Goal: Information Seeking & Learning: Learn about a topic

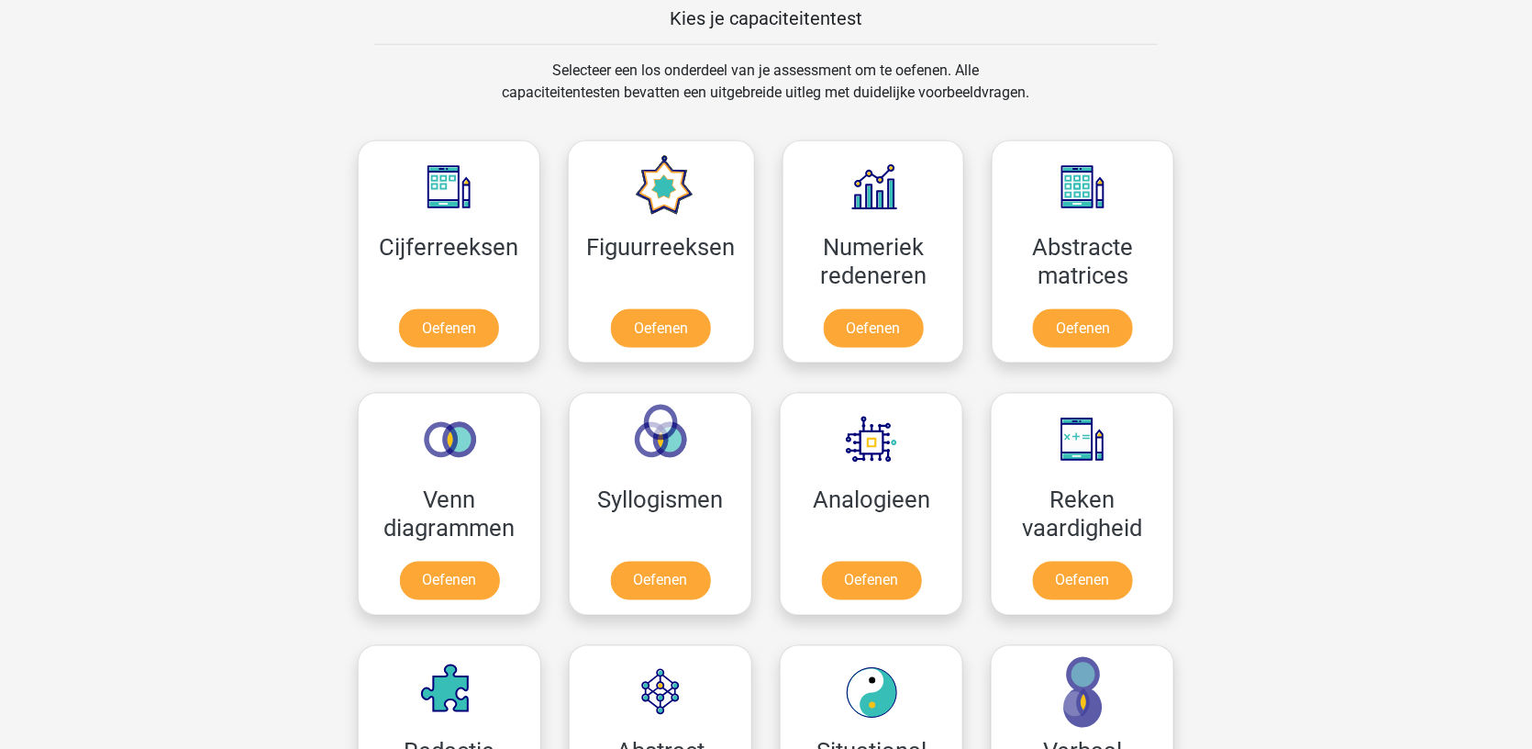
scroll to position [725, 0]
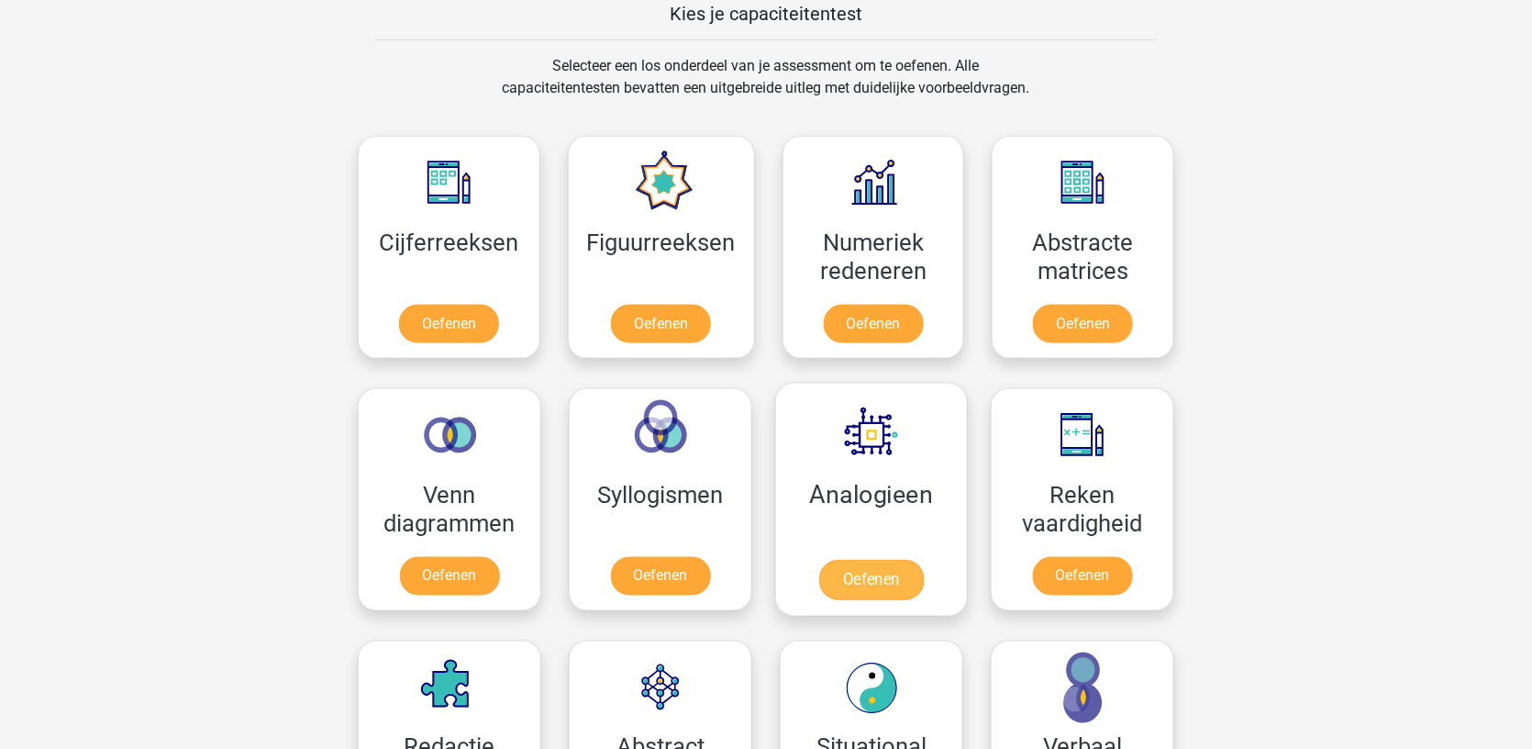
click at [857, 560] on link "Oefenen" at bounding box center [871, 580] width 105 height 40
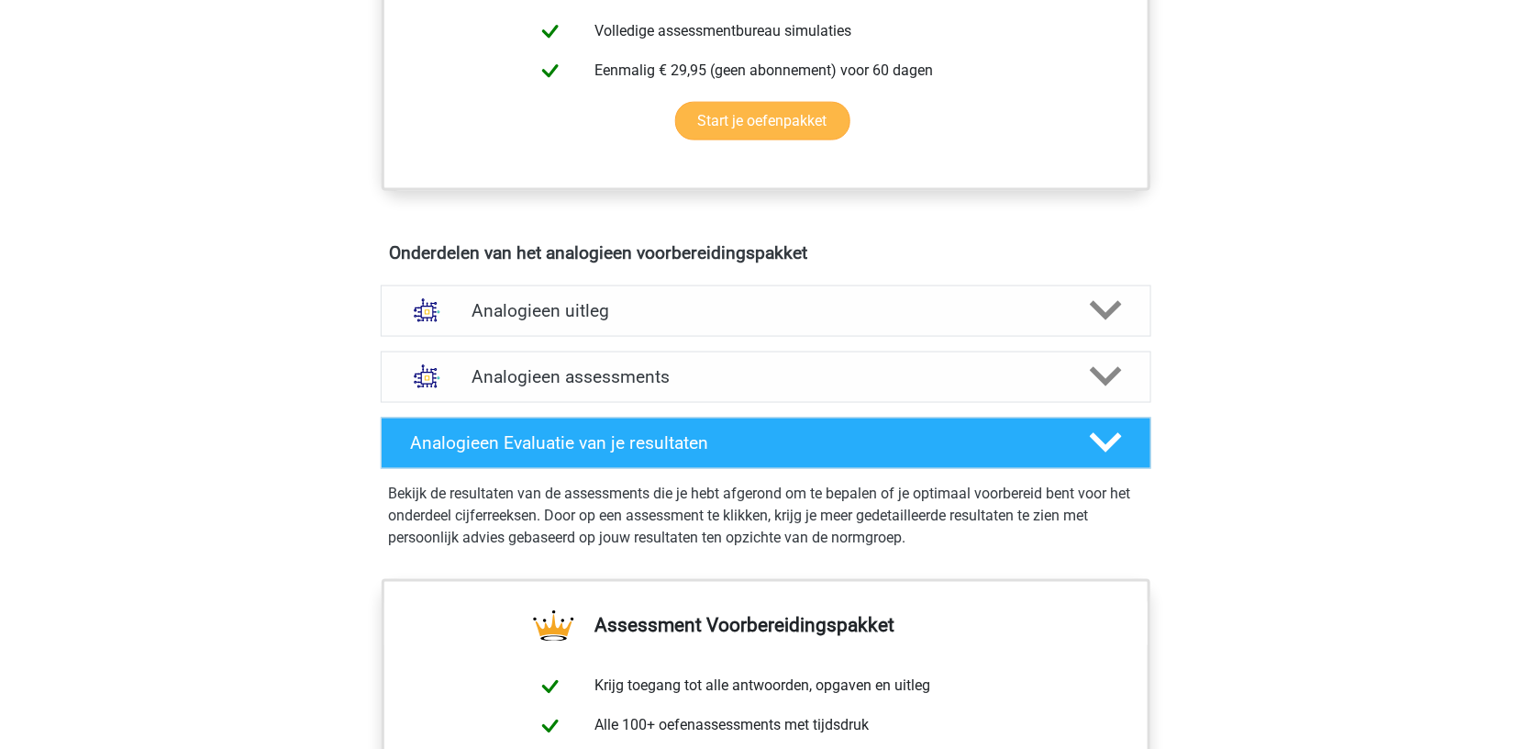
scroll to position [840, 0]
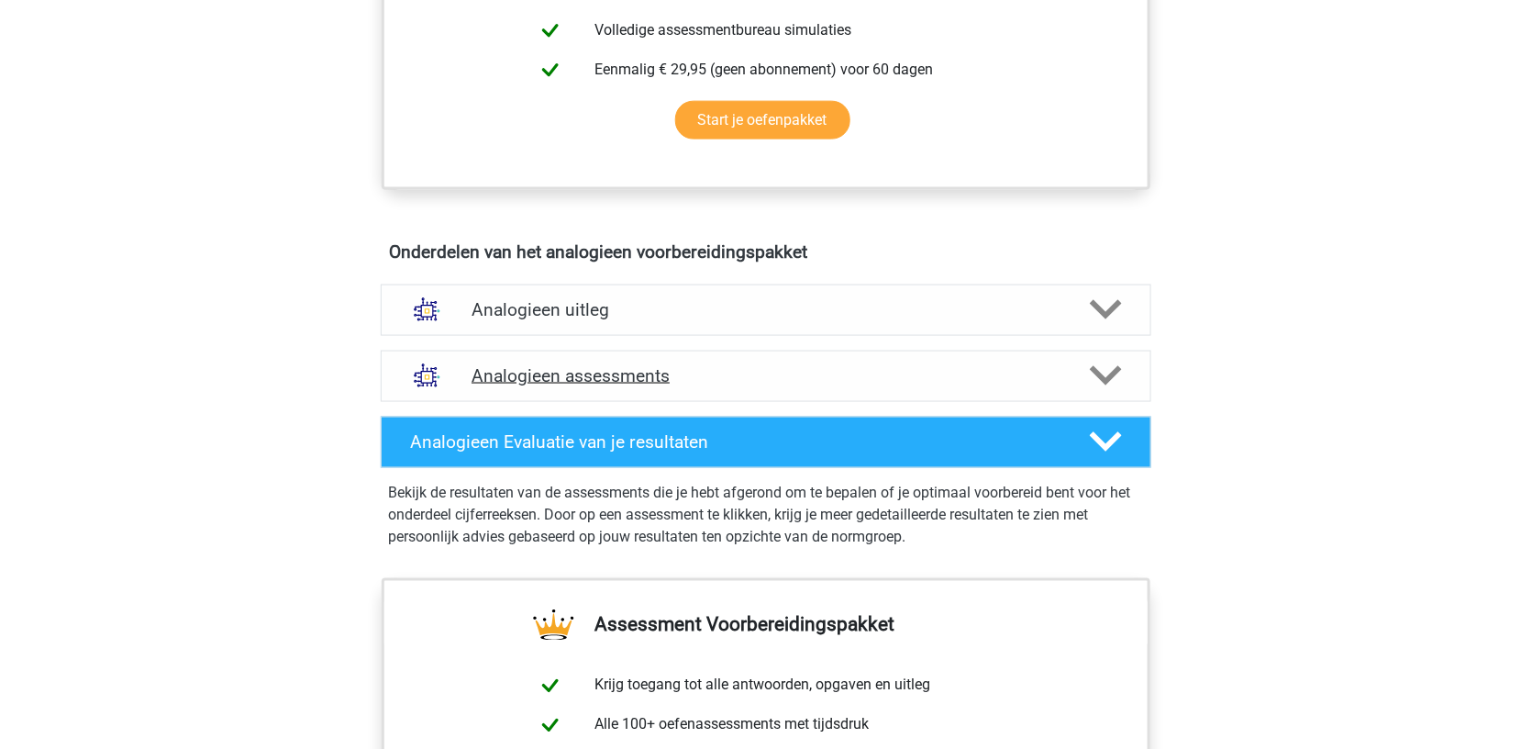
click at [824, 365] on h4 "Analogieen assessments" at bounding box center [766, 375] width 589 height 21
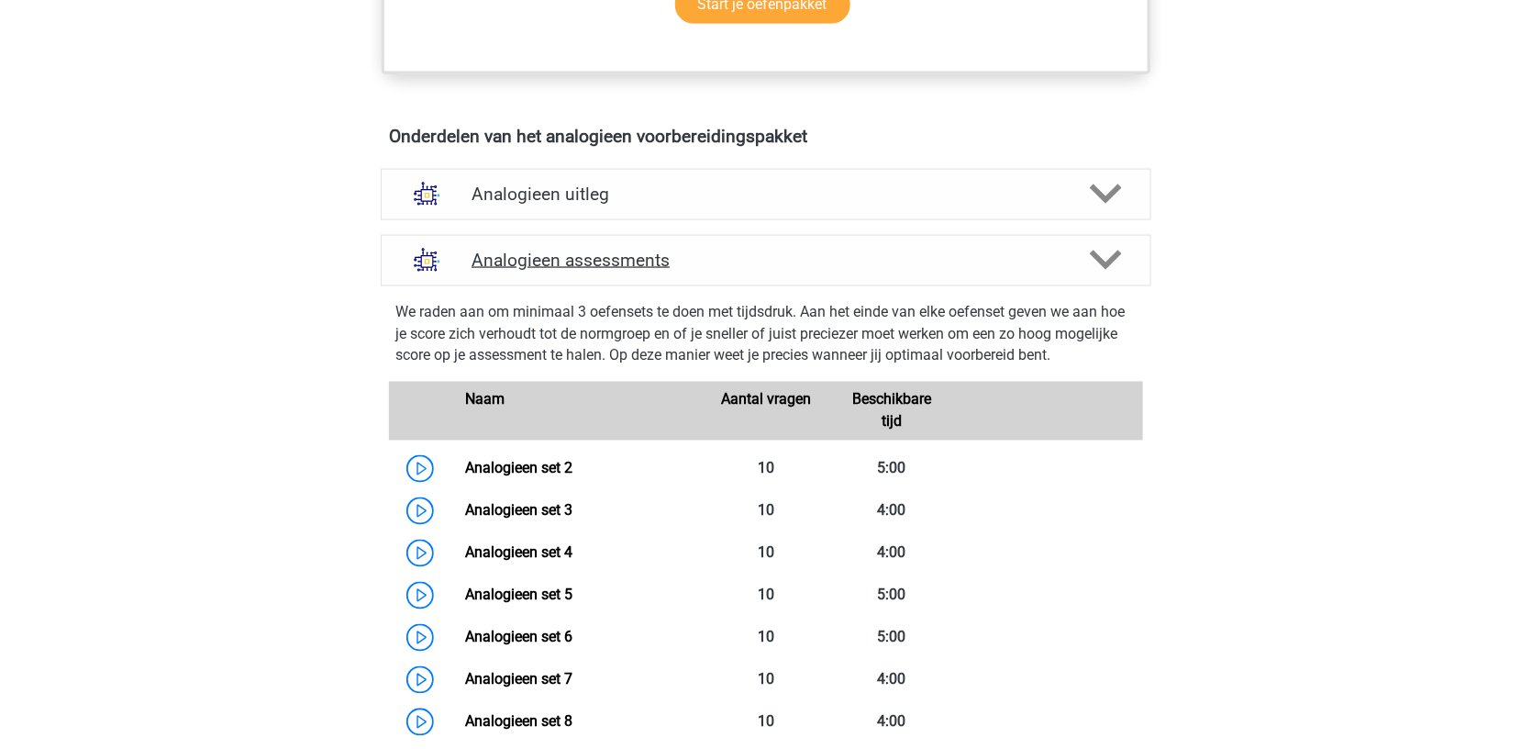
scroll to position [1004, 0]
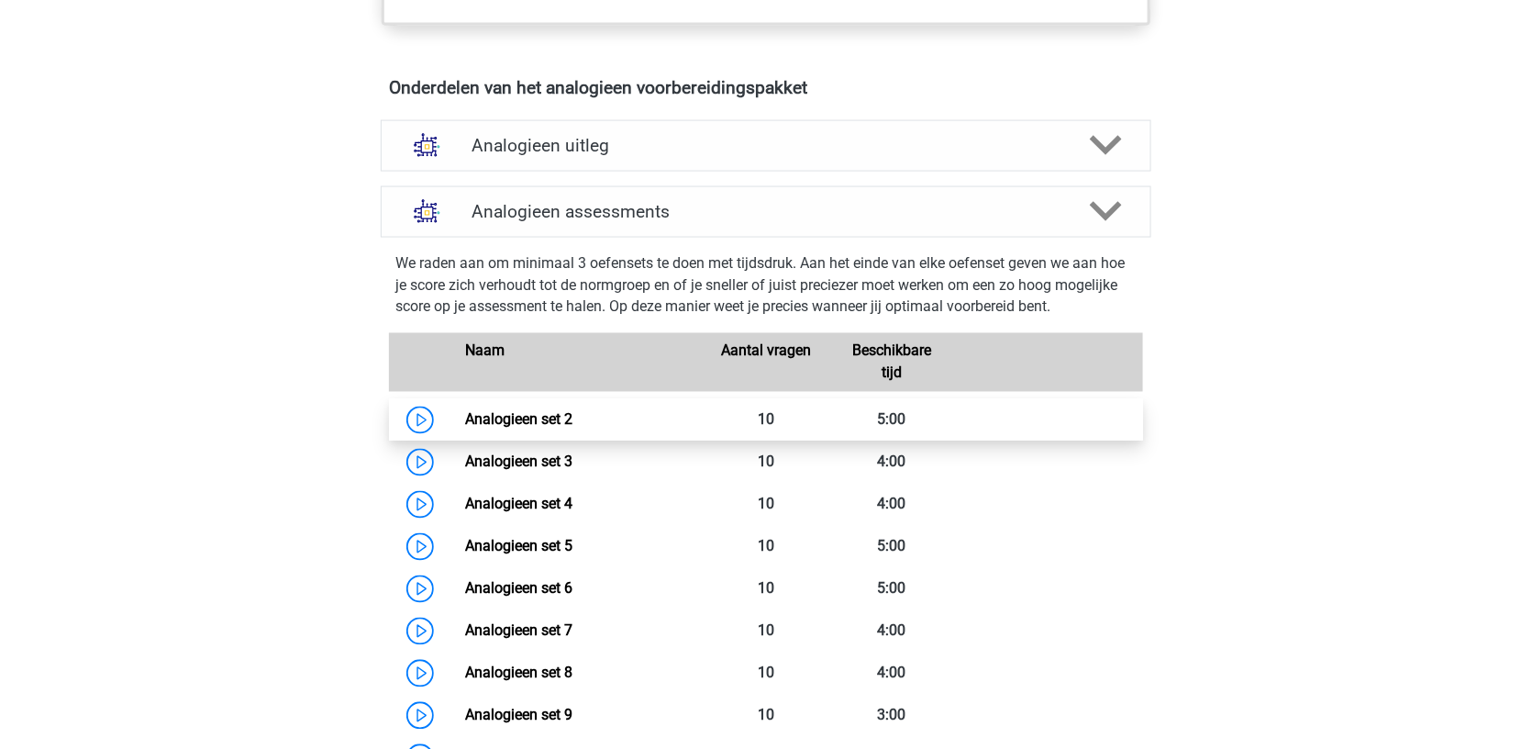
click at [465, 415] on link "Analogieen set 2" at bounding box center [518, 419] width 107 height 17
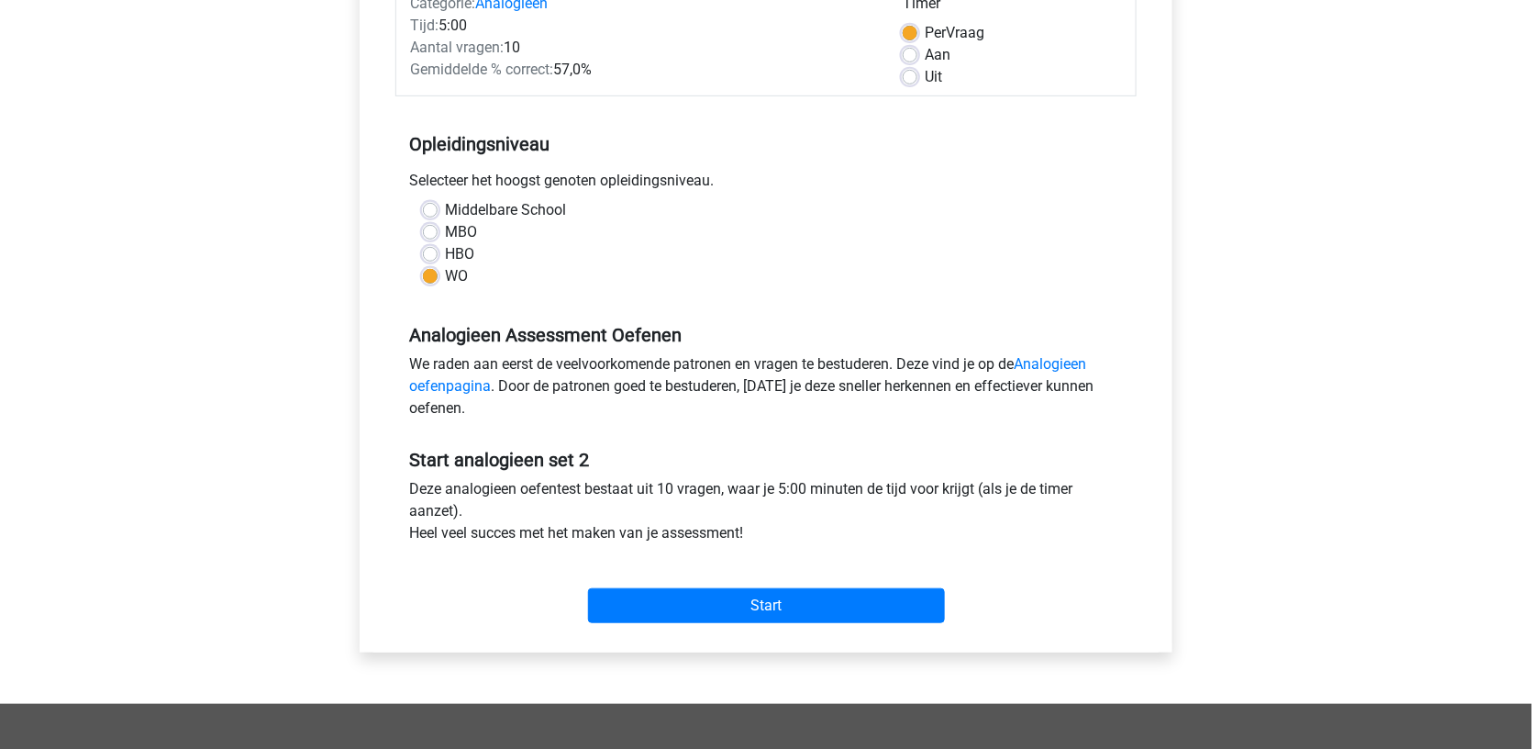
scroll to position [359, 0]
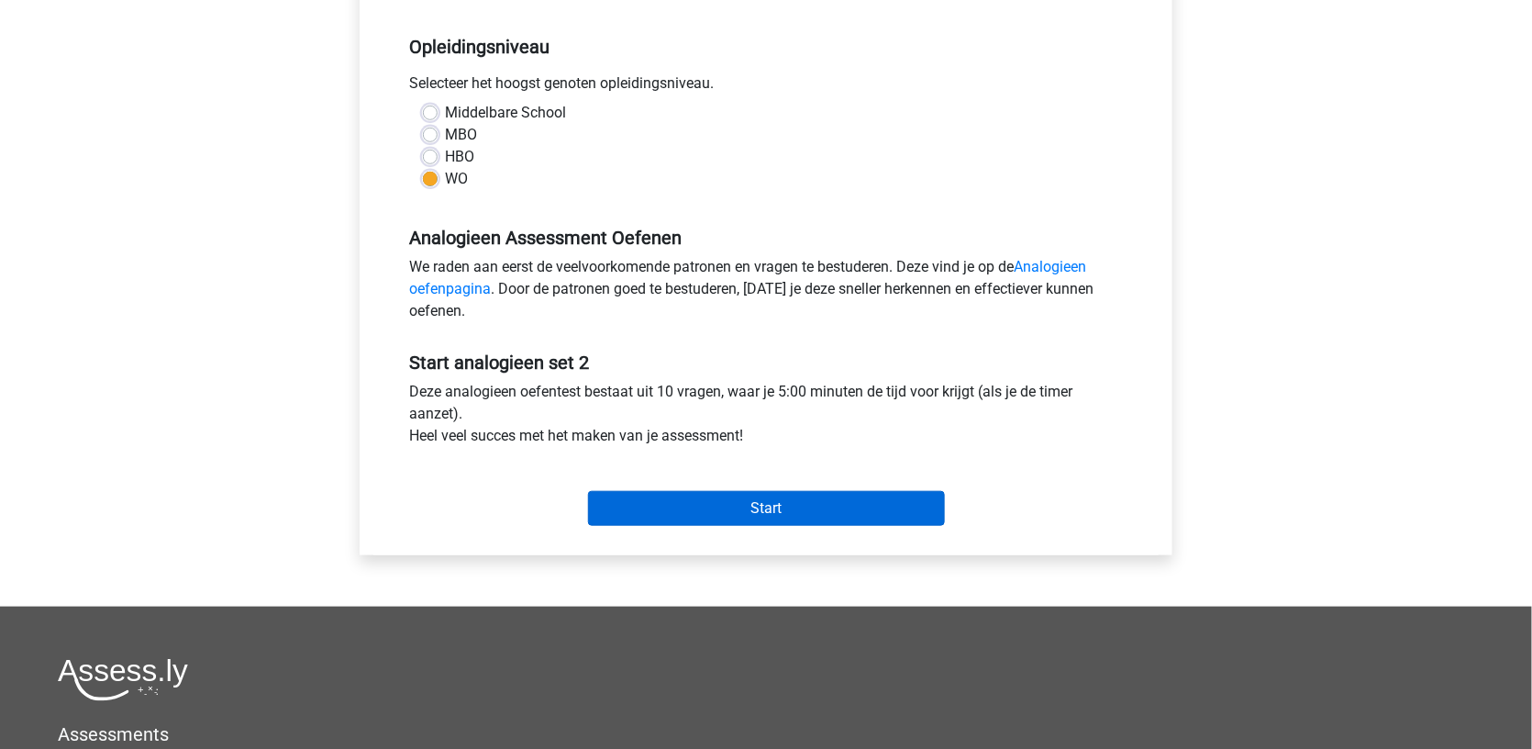
click at [730, 507] on input "Start" at bounding box center [766, 508] width 357 height 35
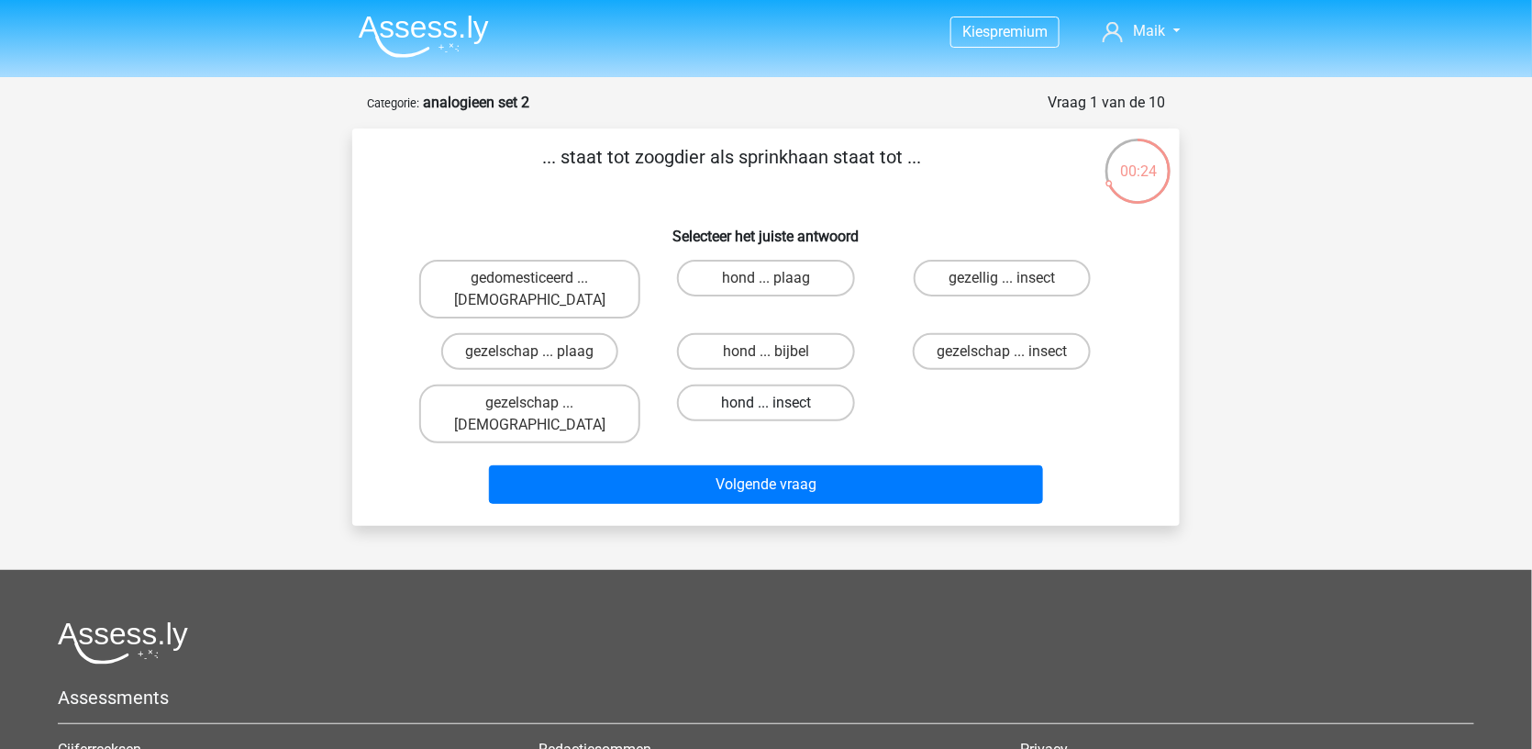
click at [828, 384] on label "hond ... insect" at bounding box center [765, 402] width 177 height 37
click at [778, 403] on input "hond ... insect" at bounding box center [772, 409] width 12 height 12
radio input "true"
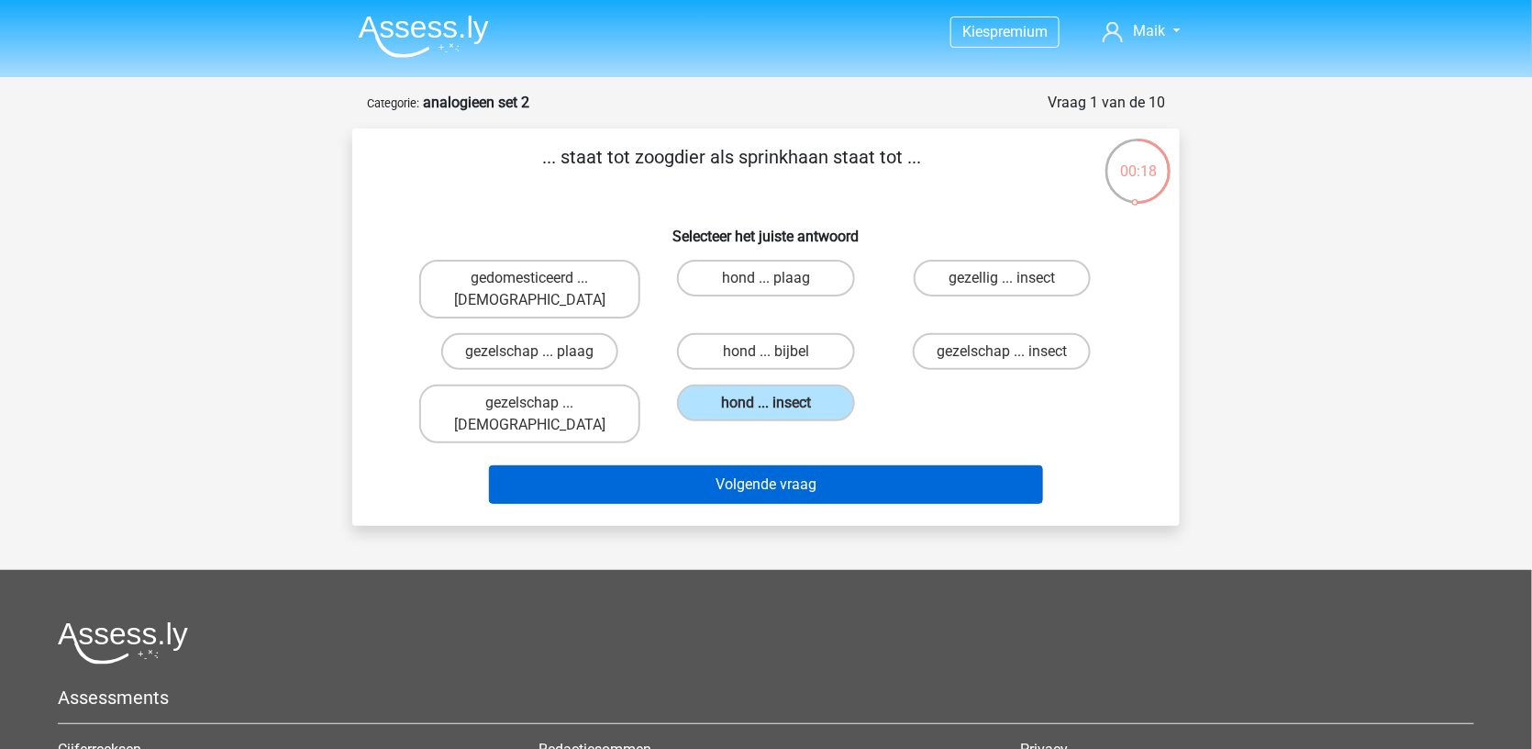
click at [818, 465] on button "Volgende vraag" at bounding box center [766, 484] width 555 height 39
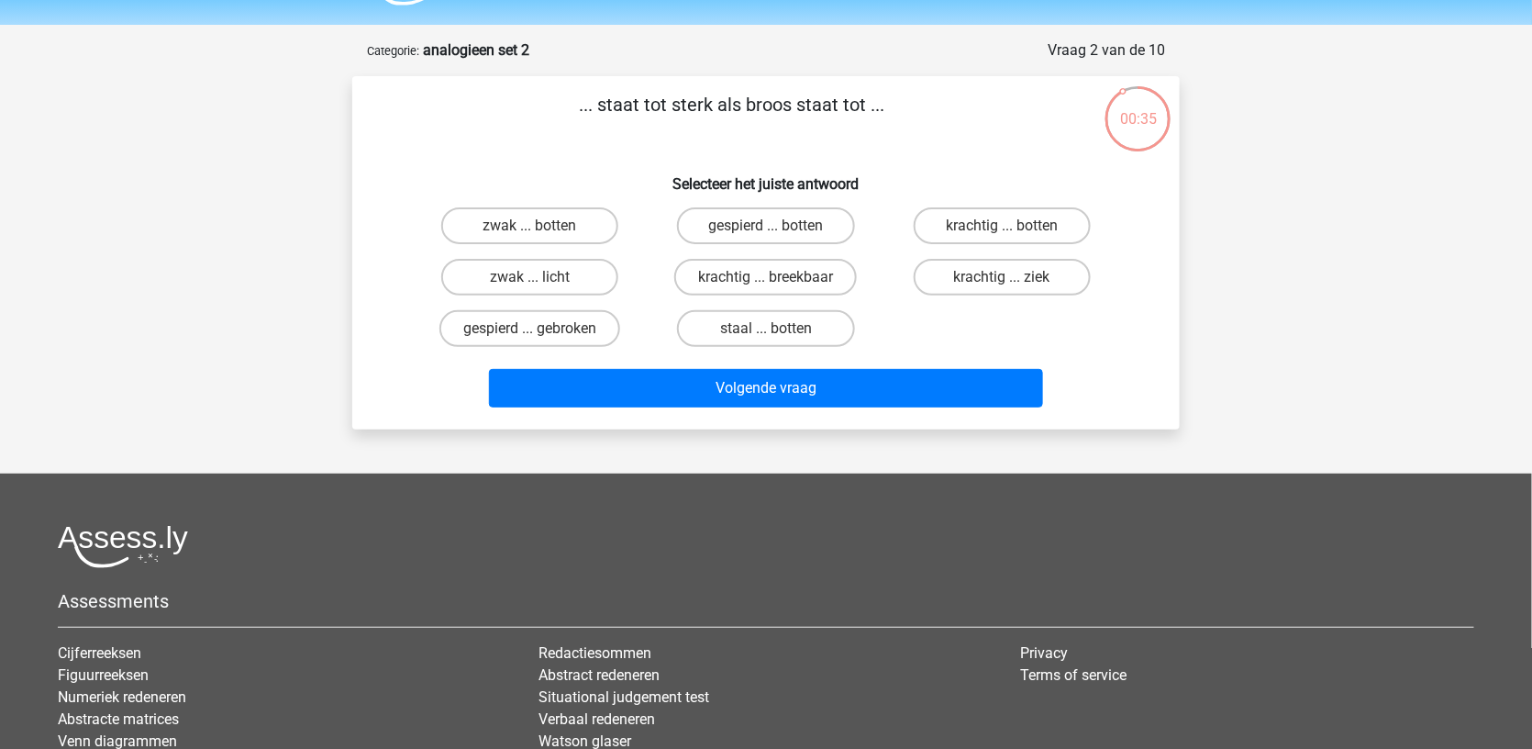
scroll to position [27, 0]
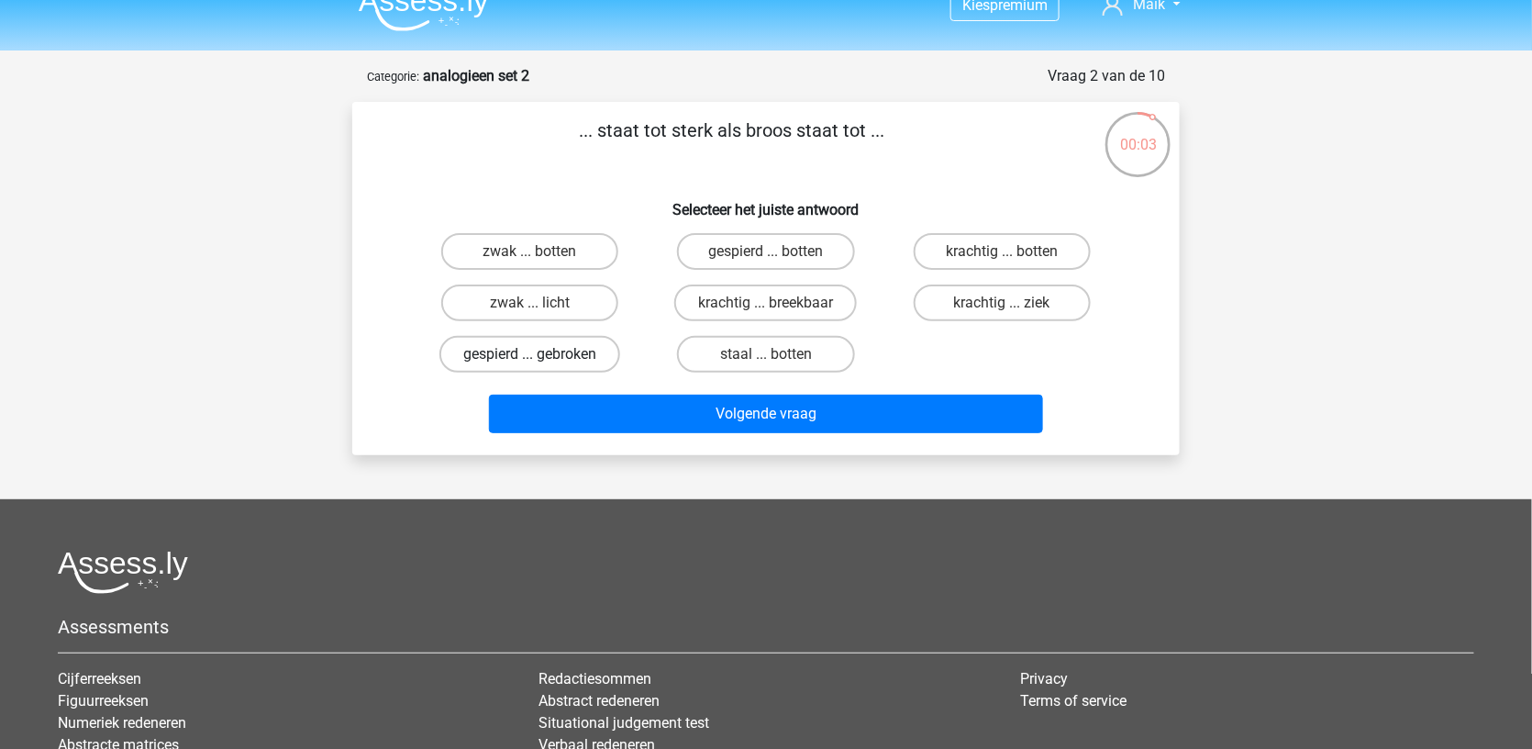
click at [609, 351] on label "gespierd ... gebroken" at bounding box center [530, 354] width 181 height 37
click at [542, 354] on input "gespierd ... gebroken" at bounding box center [536, 360] width 12 height 12
radio input "true"
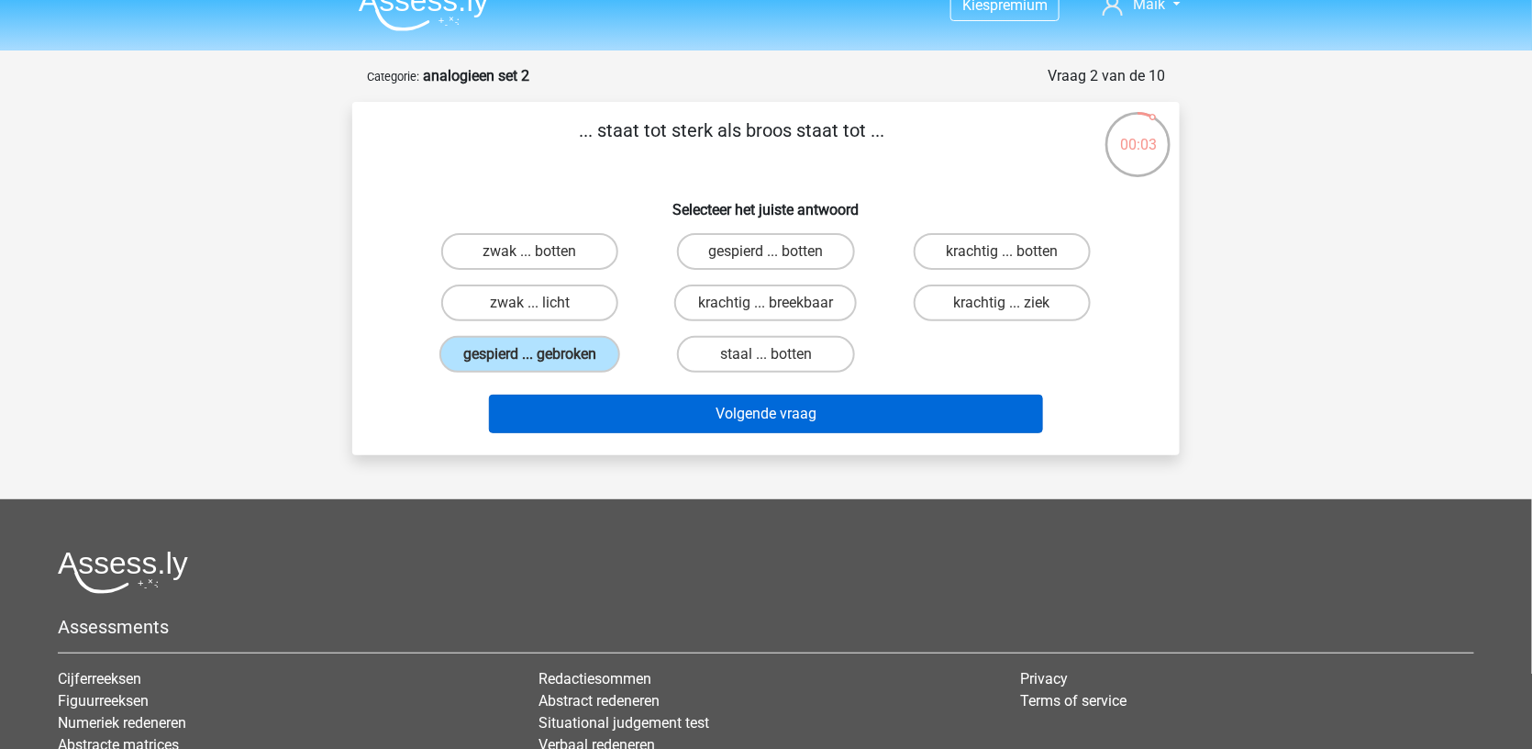
click at [632, 395] on button "Volgende vraag" at bounding box center [766, 414] width 555 height 39
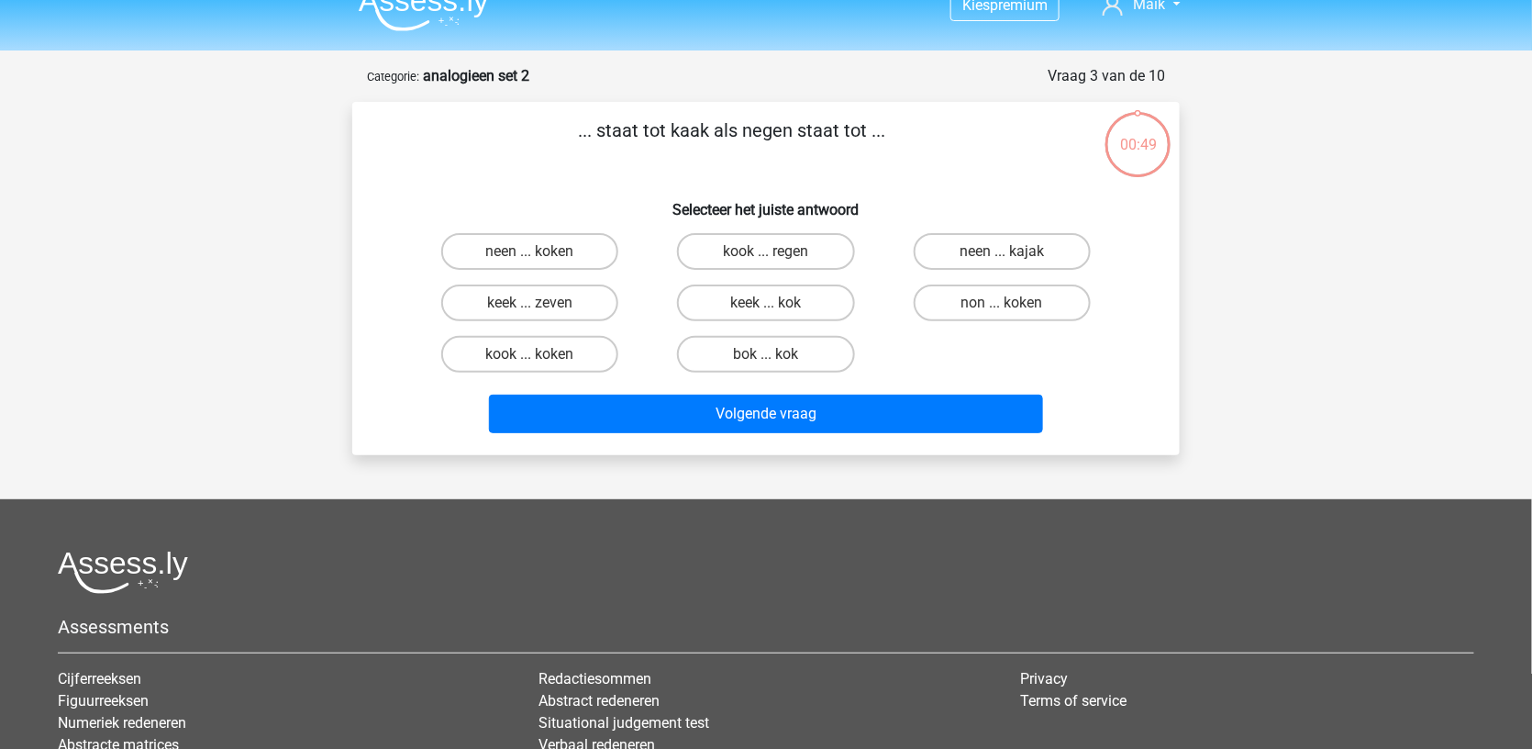
scroll to position [92, 0]
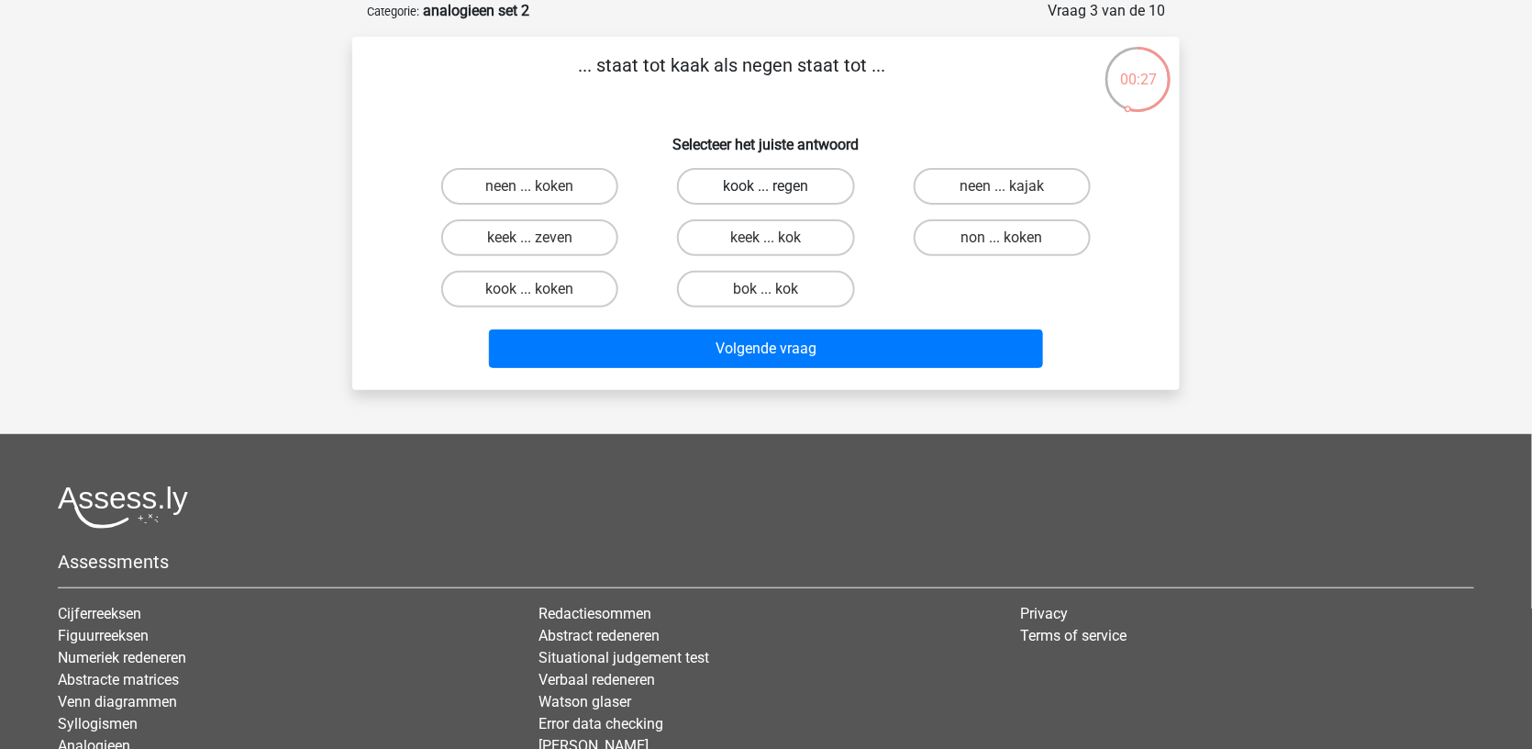
click at [750, 192] on label "kook ... regen" at bounding box center [765, 186] width 177 height 37
click at [766, 192] on input "kook ... regen" at bounding box center [772, 192] width 12 height 12
radio input "true"
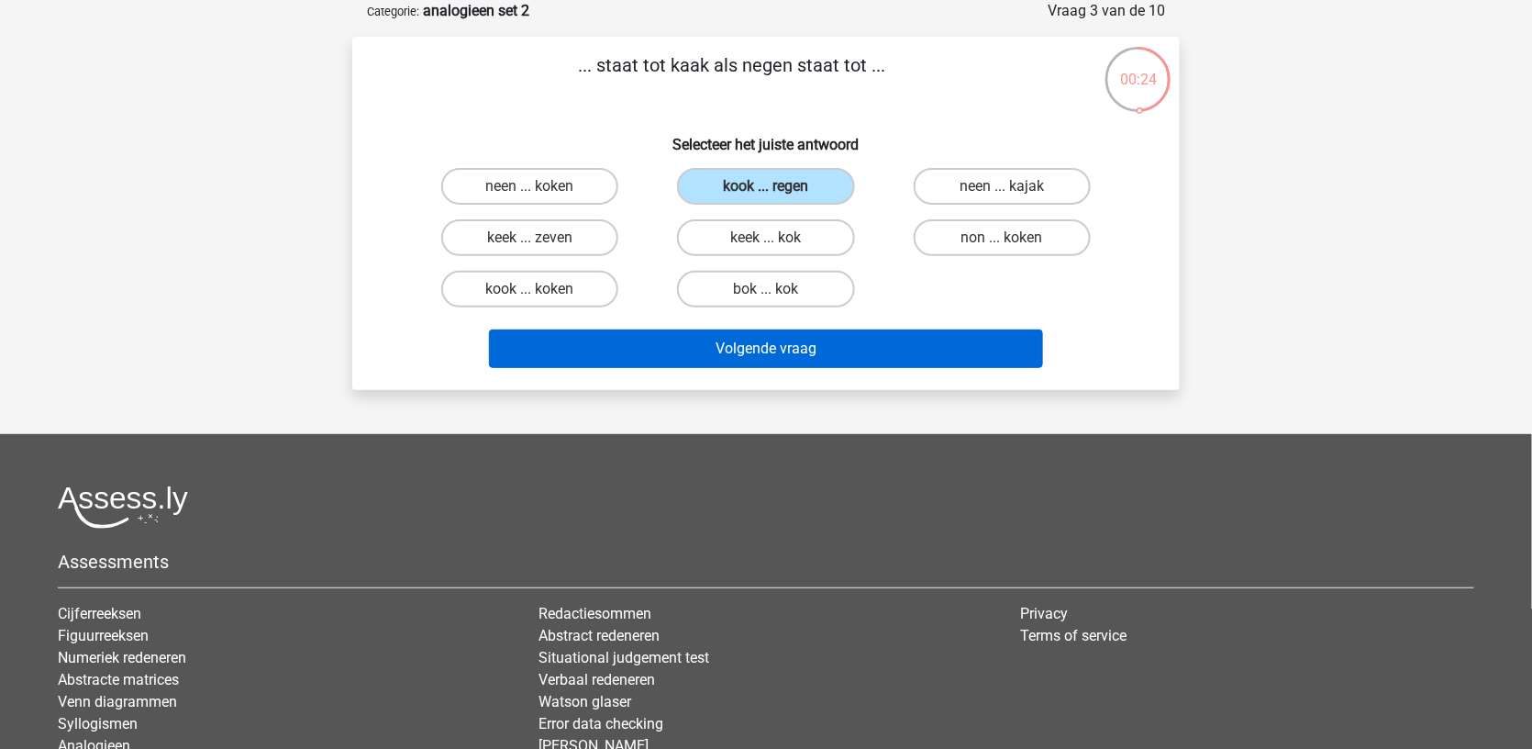
click at [733, 350] on button "Volgende vraag" at bounding box center [766, 348] width 555 height 39
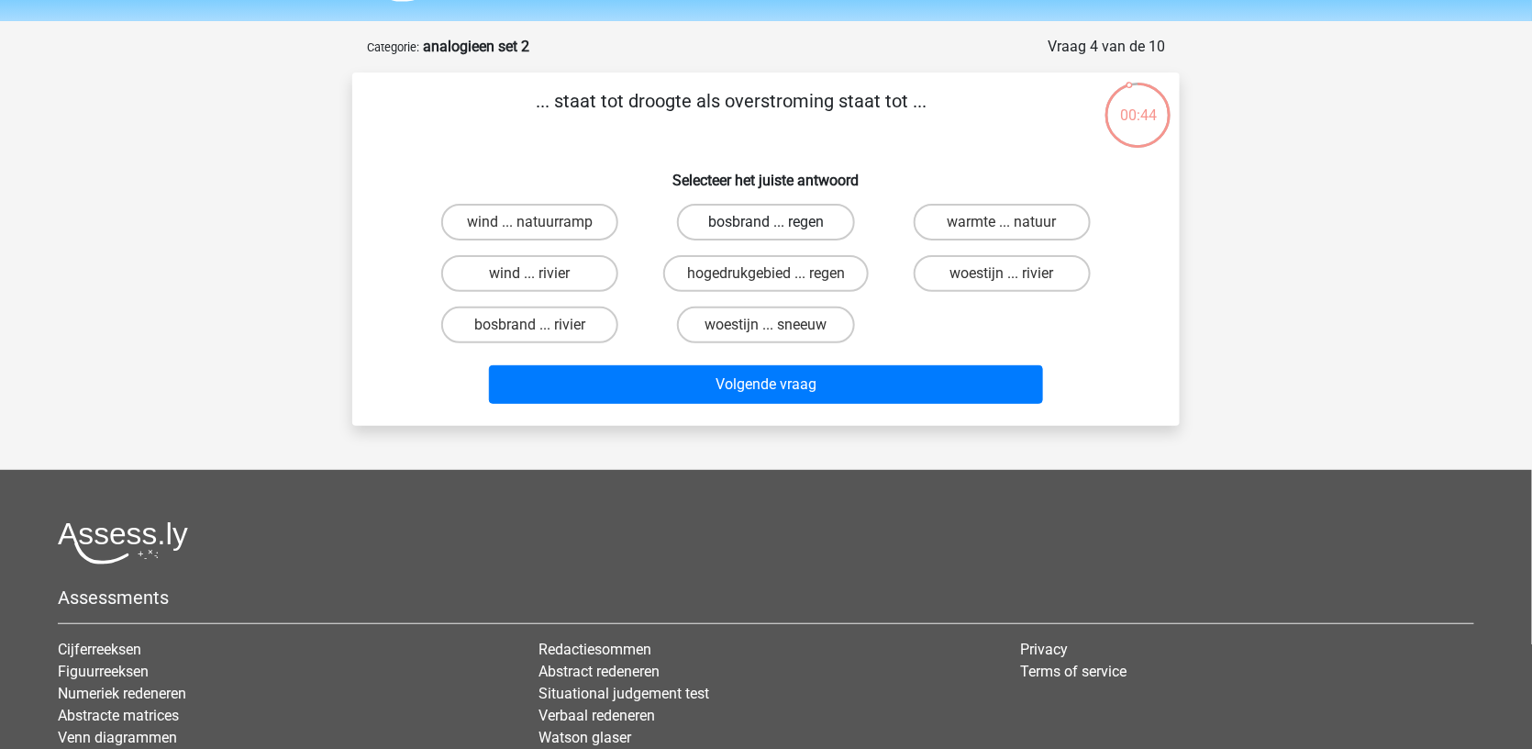
scroll to position [53, 0]
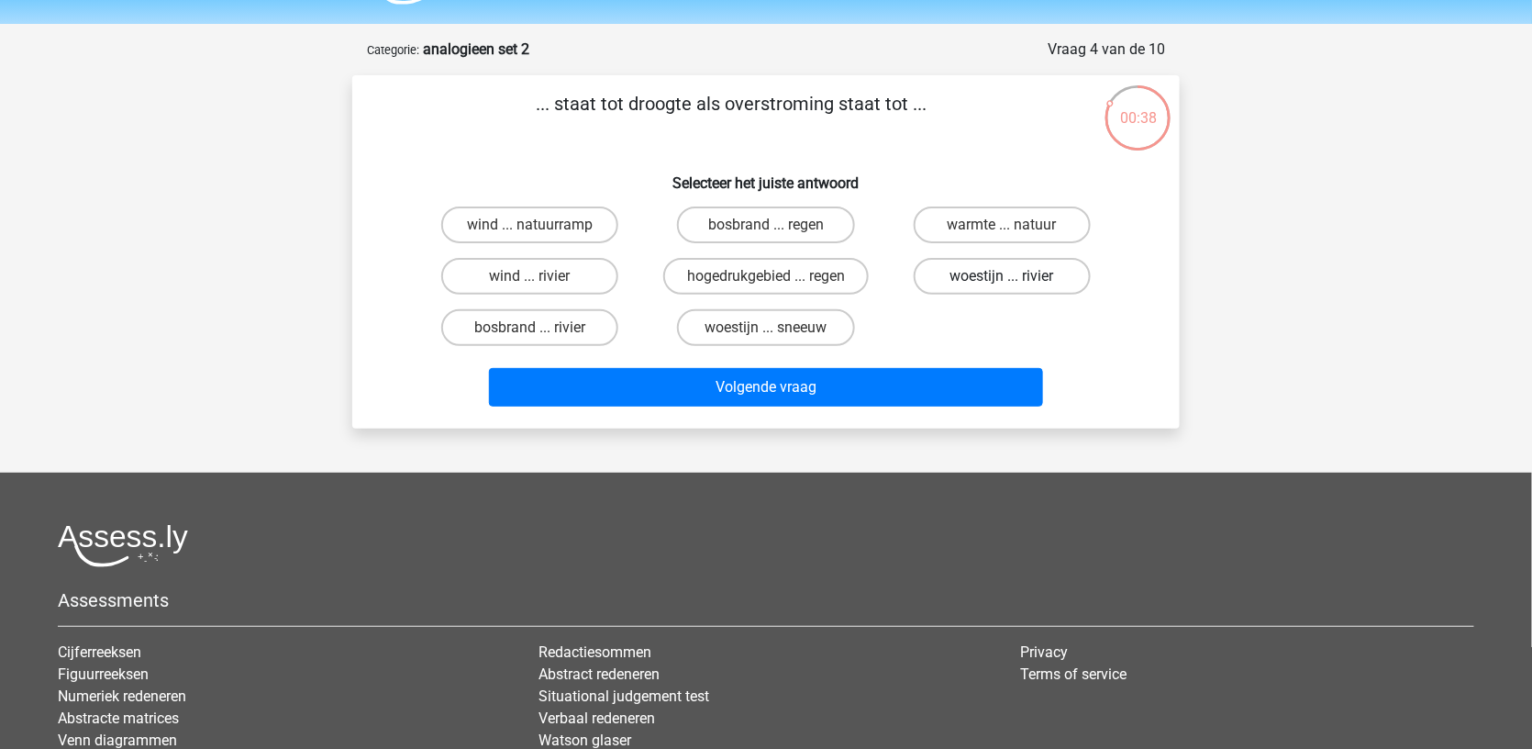
click at [934, 276] on label "woestijn ... rivier" at bounding box center [1002, 276] width 177 height 37
click at [1002, 276] on input "woestijn ... rivier" at bounding box center [1008, 282] width 12 height 12
radio input "true"
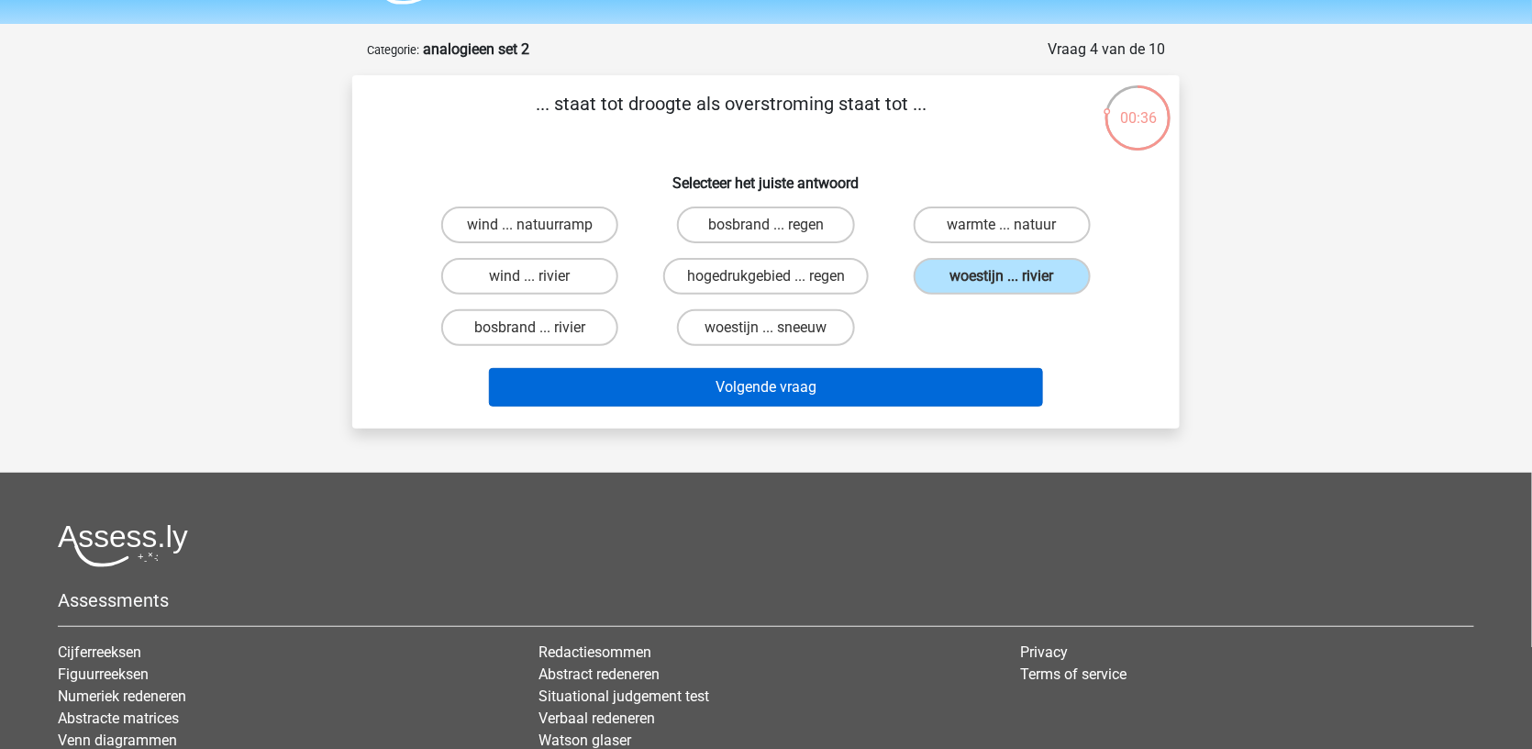
click at [900, 383] on button "Volgende vraag" at bounding box center [766, 387] width 555 height 39
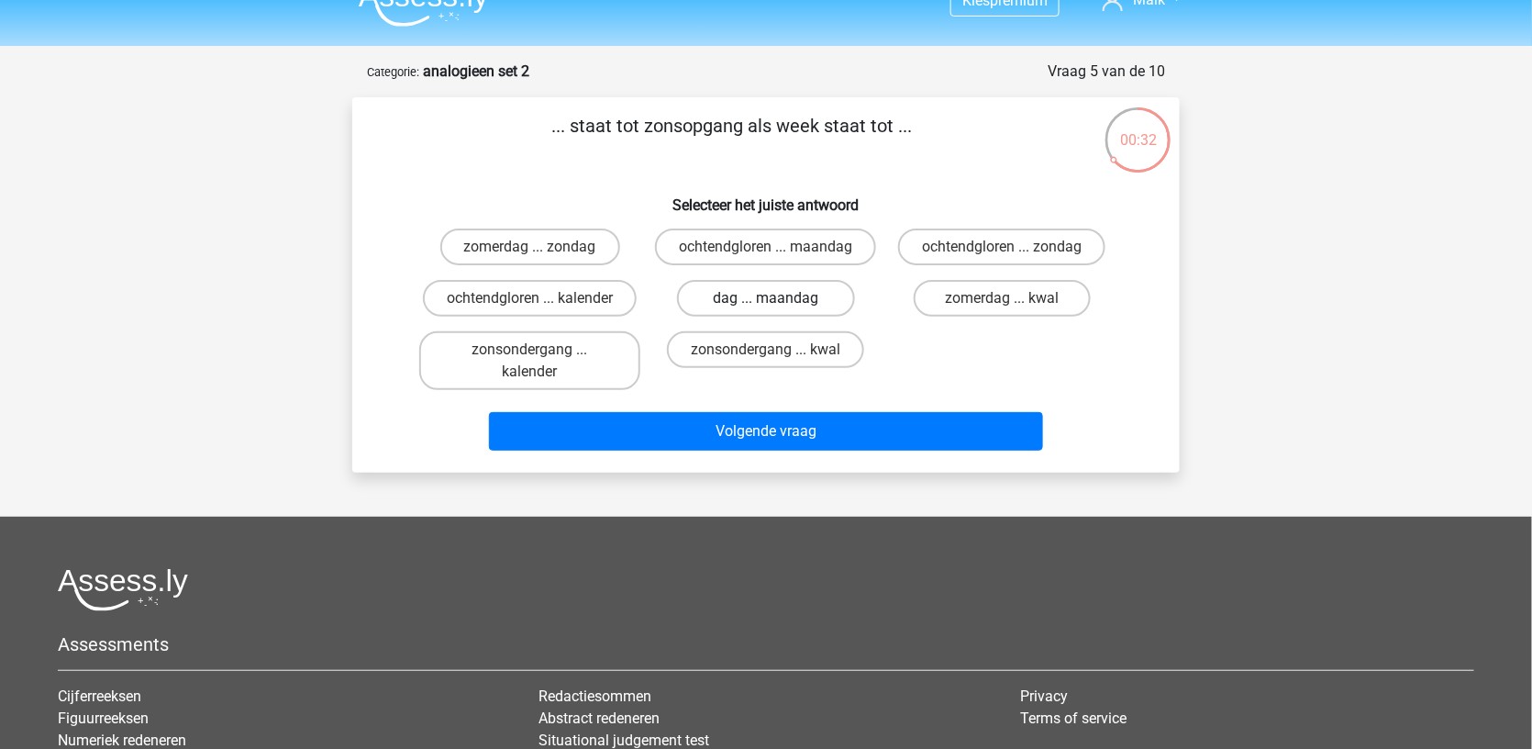
scroll to position [23, 0]
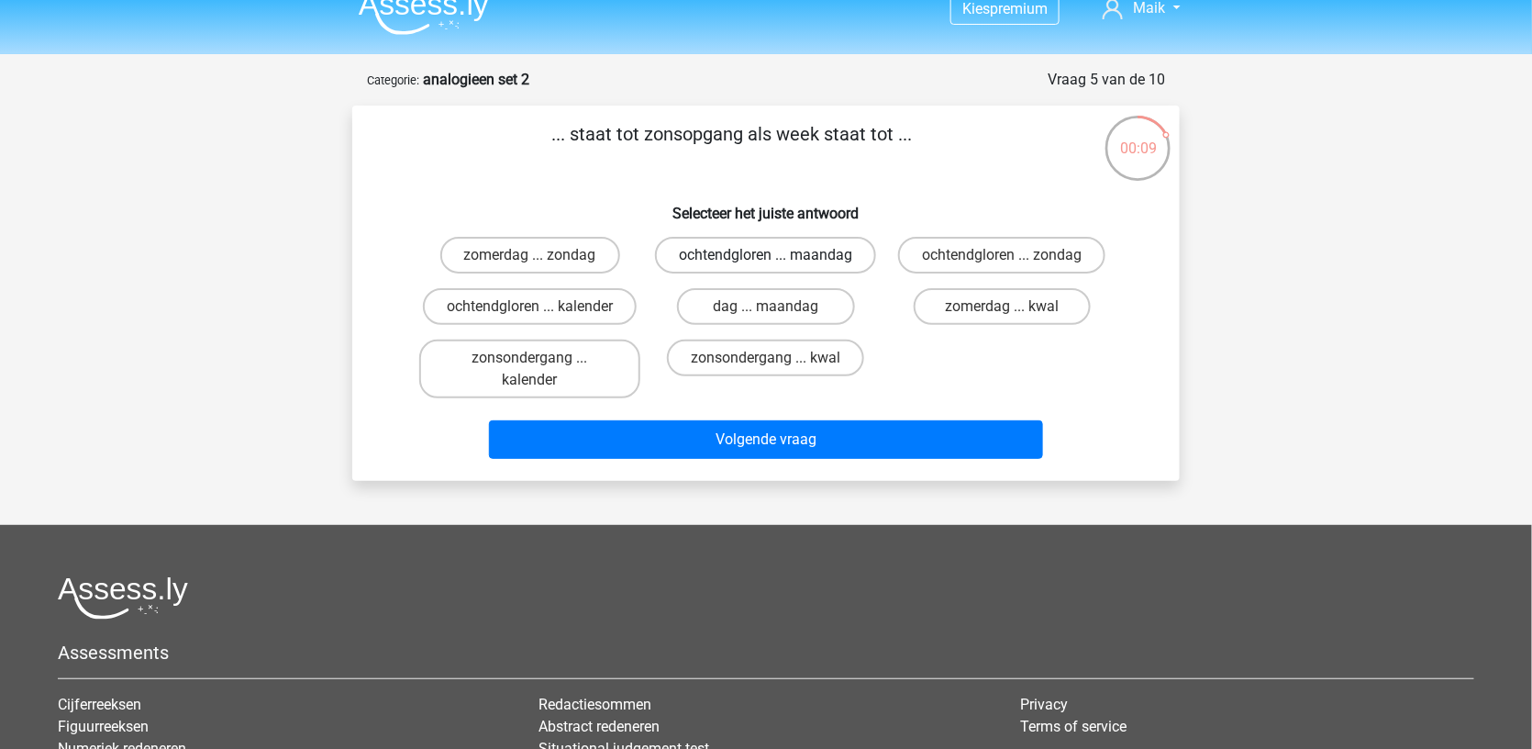
click at [837, 268] on label "ochtendgloren ... maandag" at bounding box center [765, 255] width 221 height 37
click at [778, 267] on input "ochtendgloren ... maandag" at bounding box center [772, 261] width 12 height 12
radio input "true"
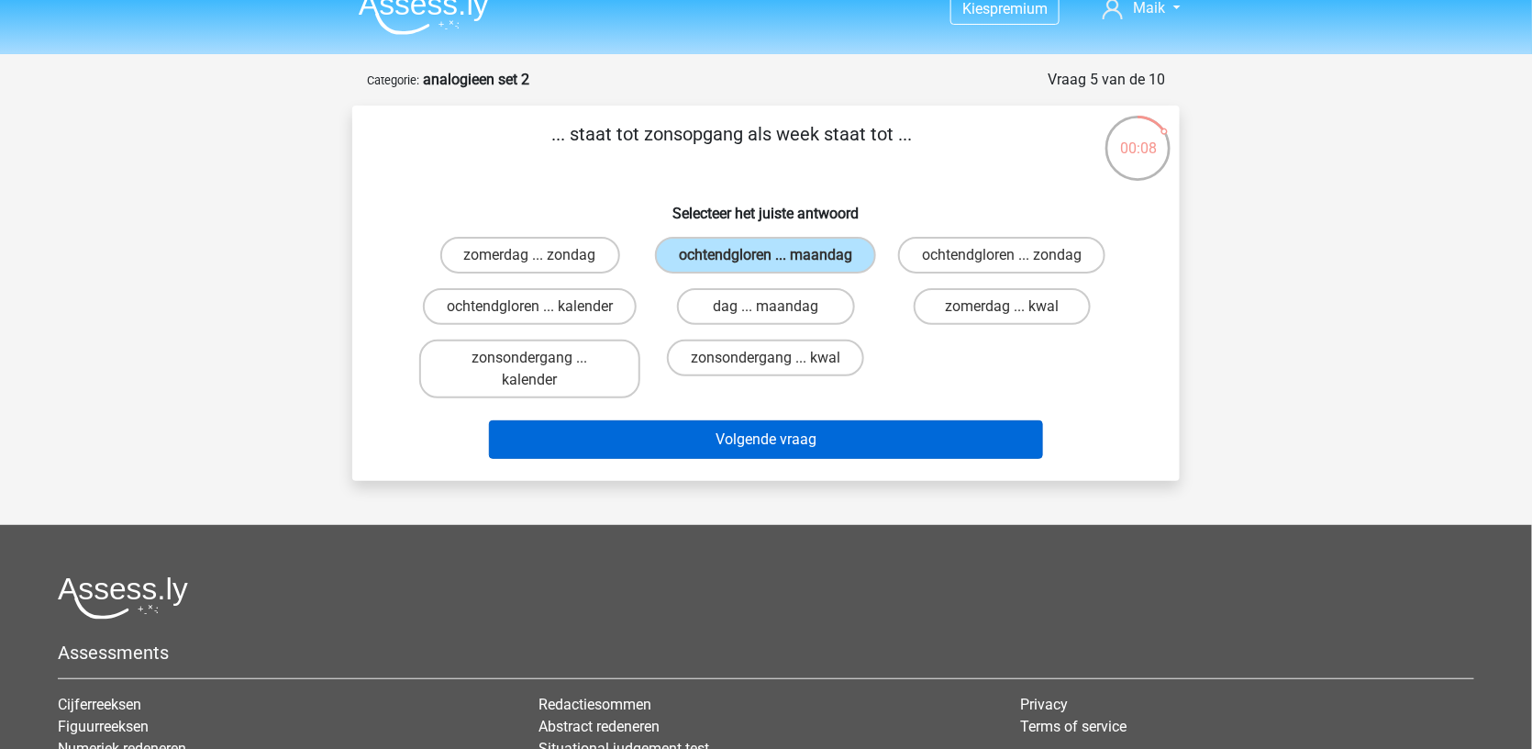
click at [787, 451] on button "Volgende vraag" at bounding box center [766, 439] width 555 height 39
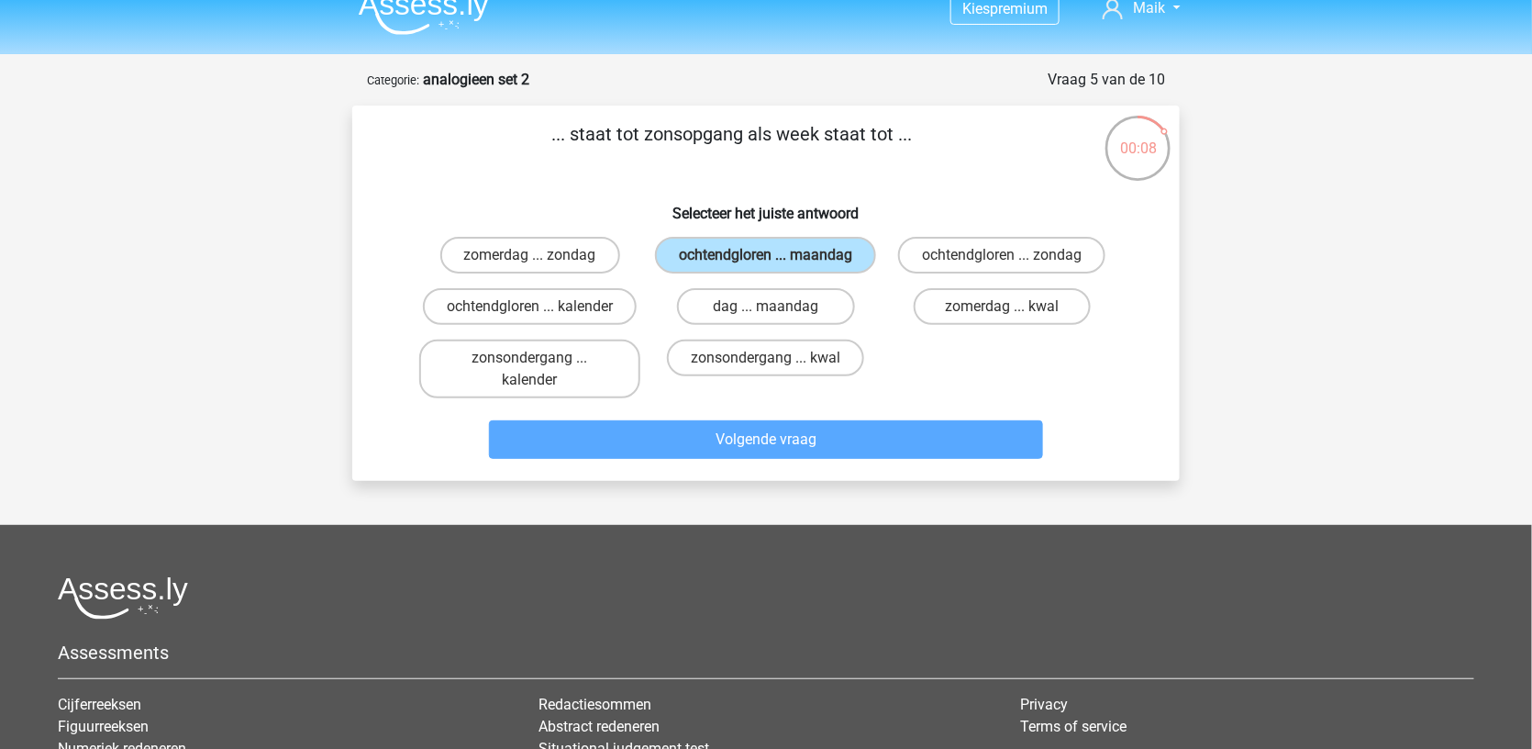
scroll to position [92, 0]
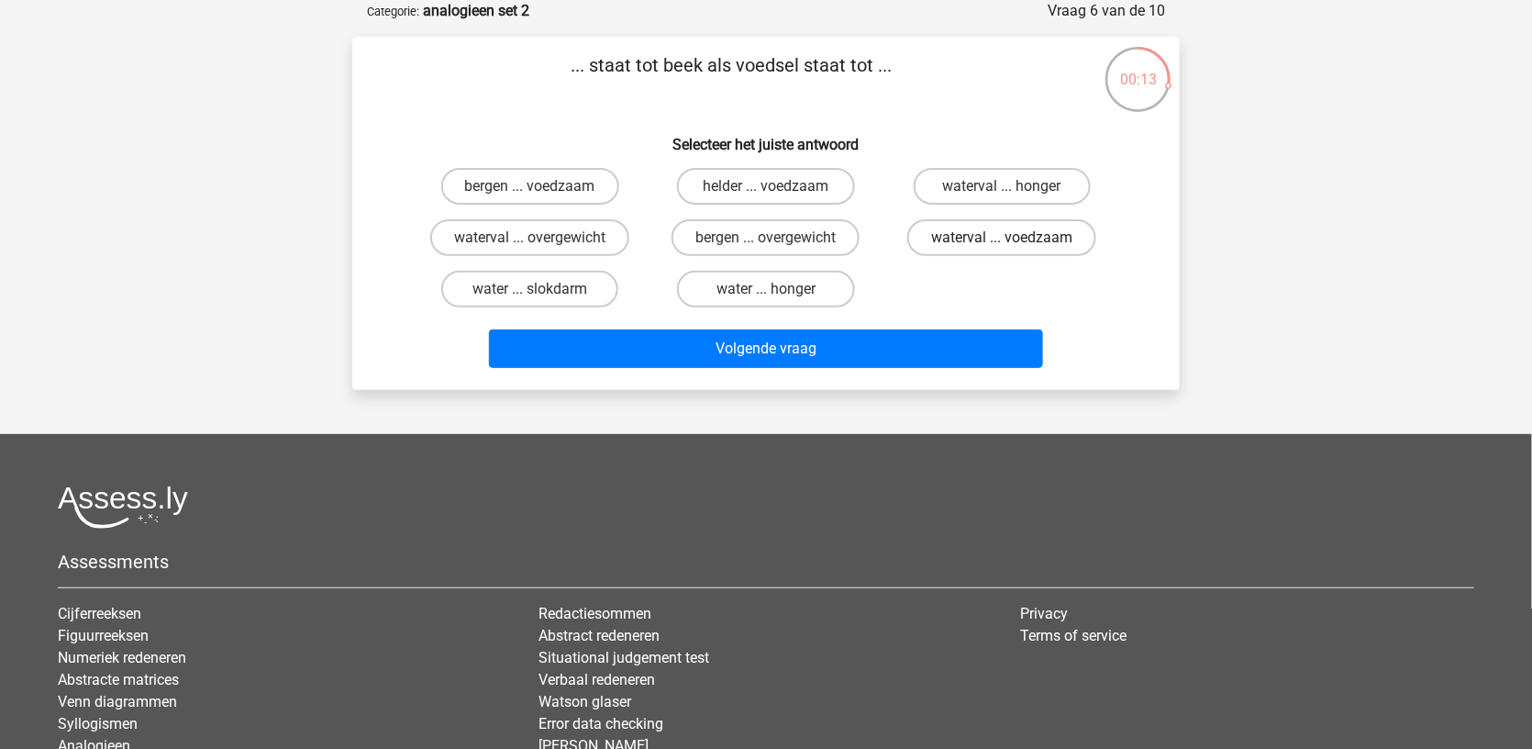
click at [980, 242] on label "waterval ... voedzaam" at bounding box center [1002, 237] width 189 height 37
click at [1002, 242] on input "waterval ... voedzaam" at bounding box center [1008, 244] width 12 height 12
radio input "true"
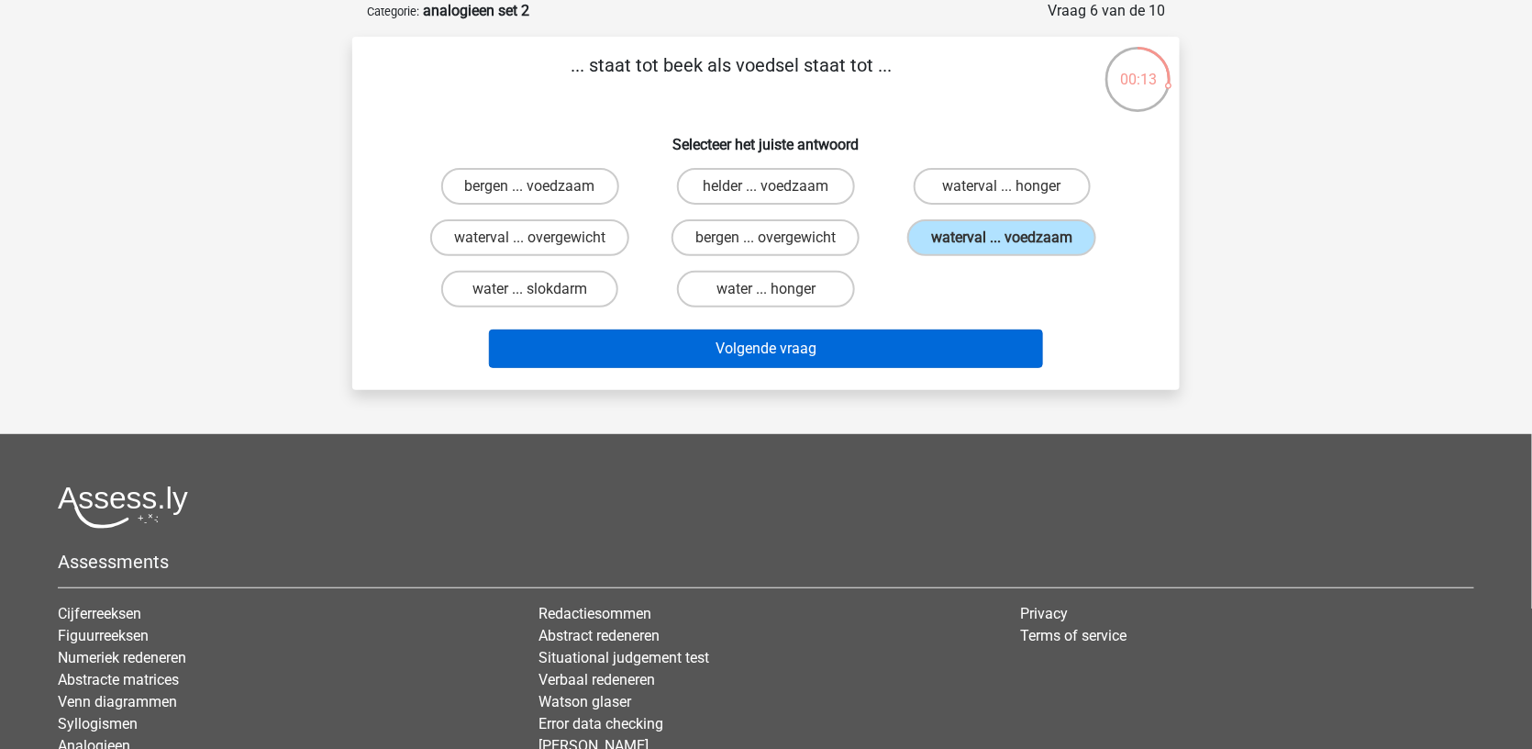
click at [931, 329] on button "Volgende vraag" at bounding box center [766, 348] width 555 height 39
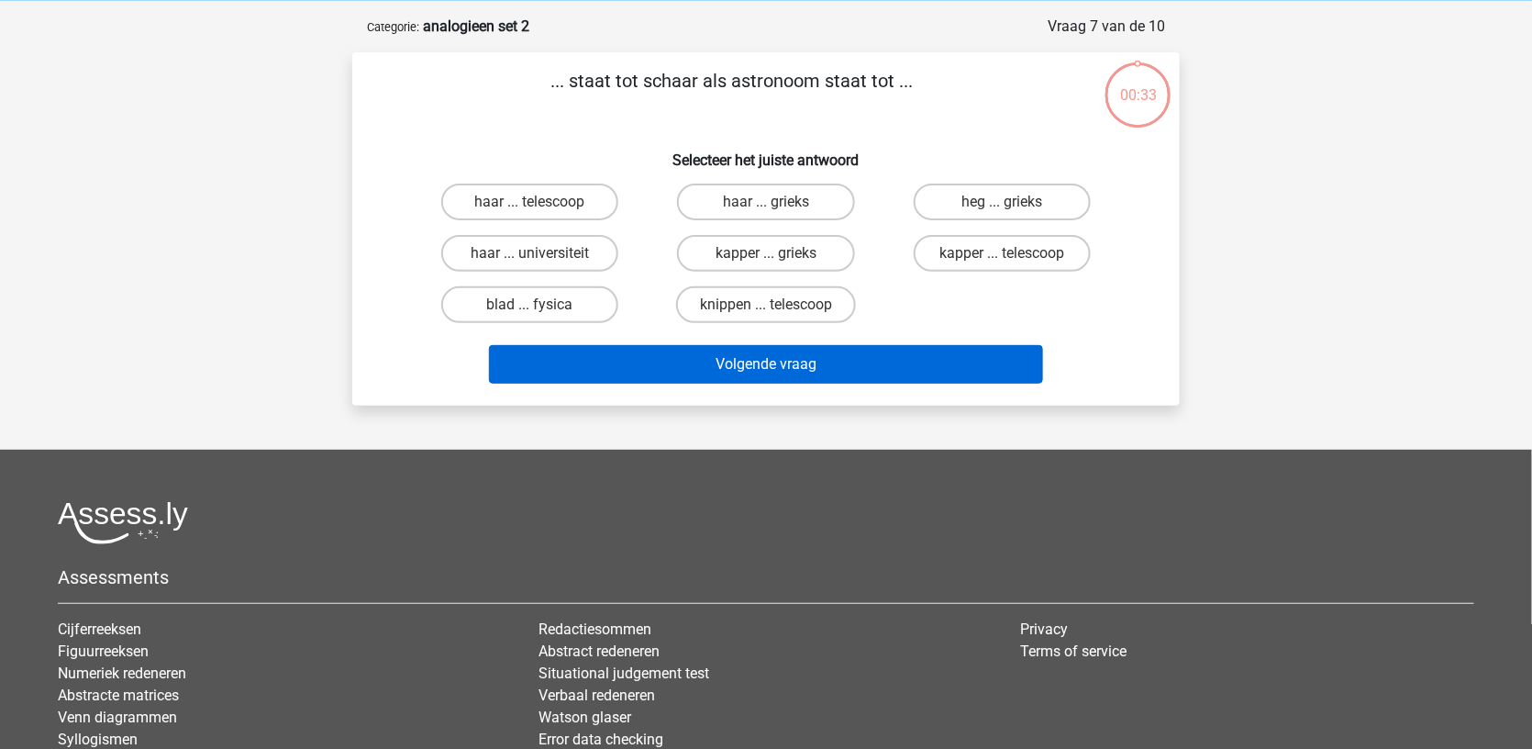
scroll to position [75, 0]
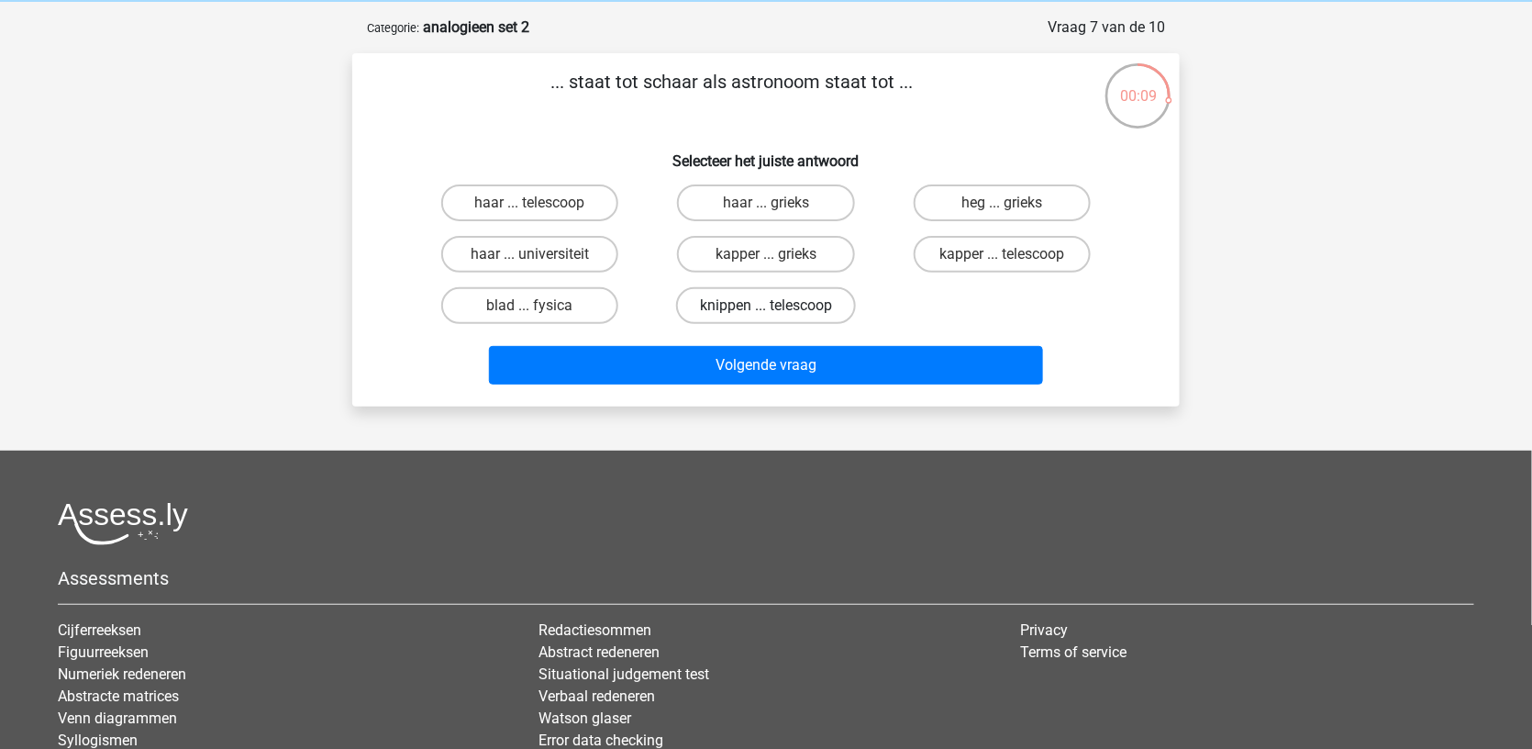
click at [756, 287] on label "knippen ... telescoop" at bounding box center [766, 305] width 180 height 37
click at [766, 306] on input "knippen ... telescoop" at bounding box center [772, 312] width 12 height 12
radio input "true"
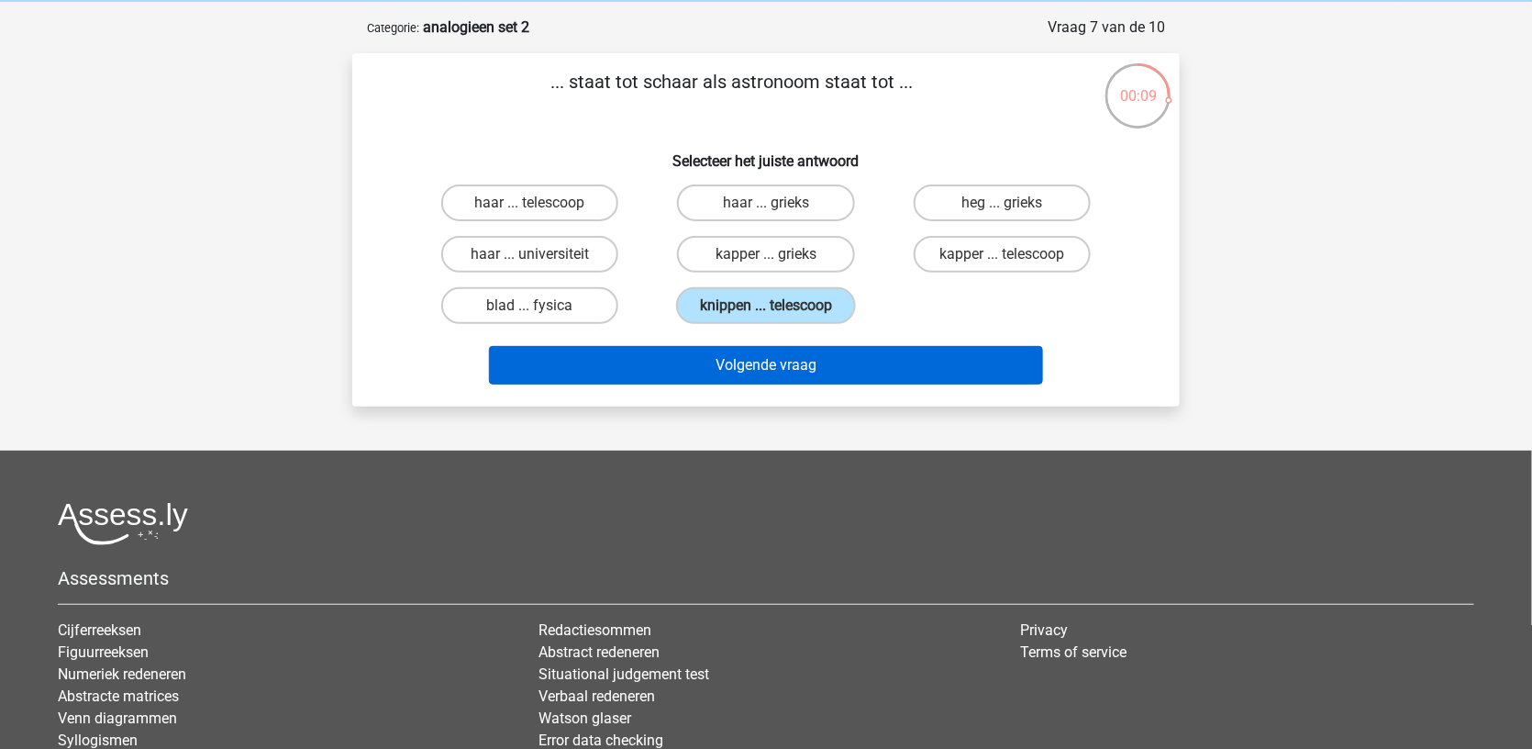
click at [750, 363] on button "Volgende vraag" at bounding box center [766, 365] width 555 height 39
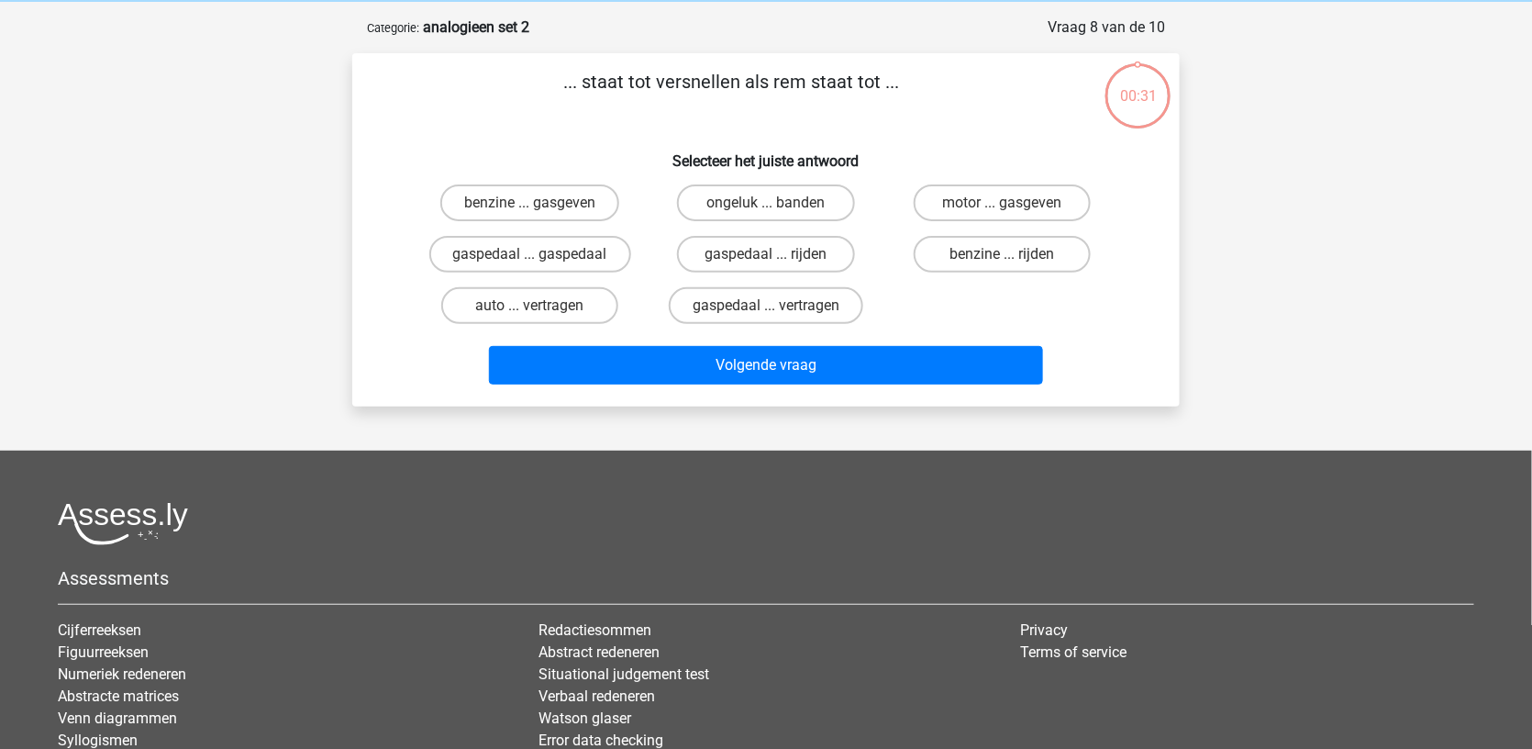
scroll to position [92, 0]
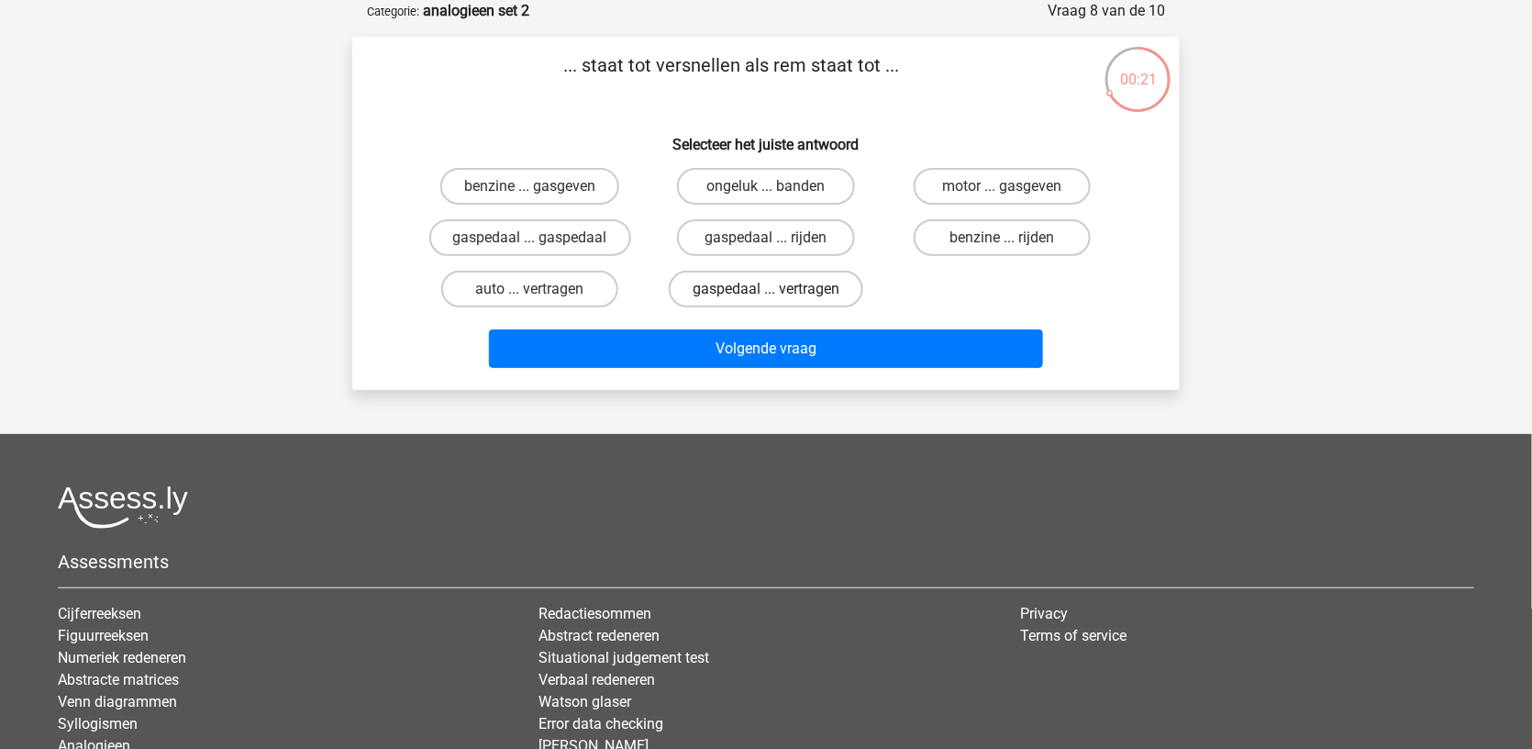
click at [803, 286] on label "gaspedaal ... vertragen" at bounding box center [766, 289] width 195 height 37
click at [778, 289] on input "gaspedaal ... vertragen" at bounding box center [772, 295] width 12 height 12
radio input "true"
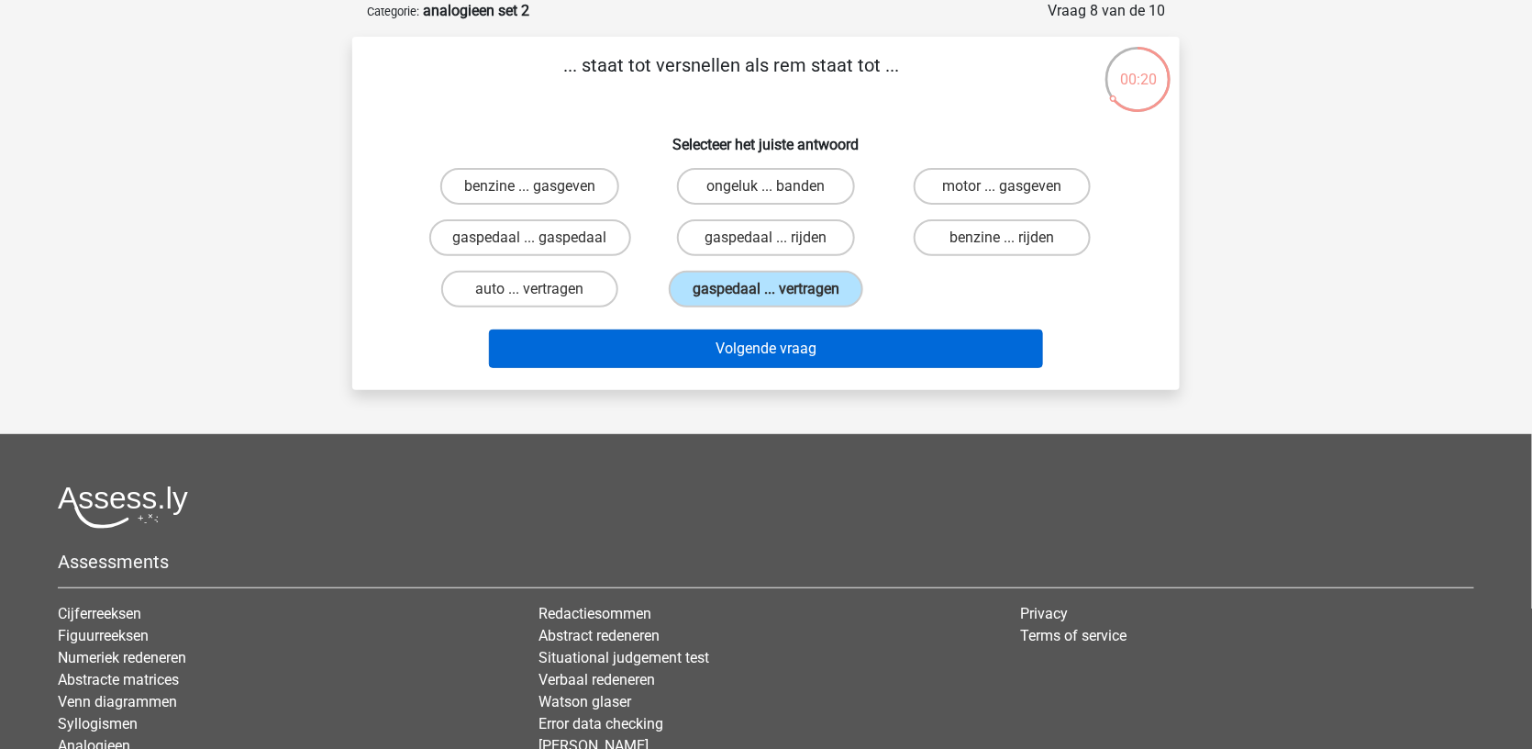
click at [784, 352] on button "Volgende vraag" at bounding box center [766, 348] width 555 height 39
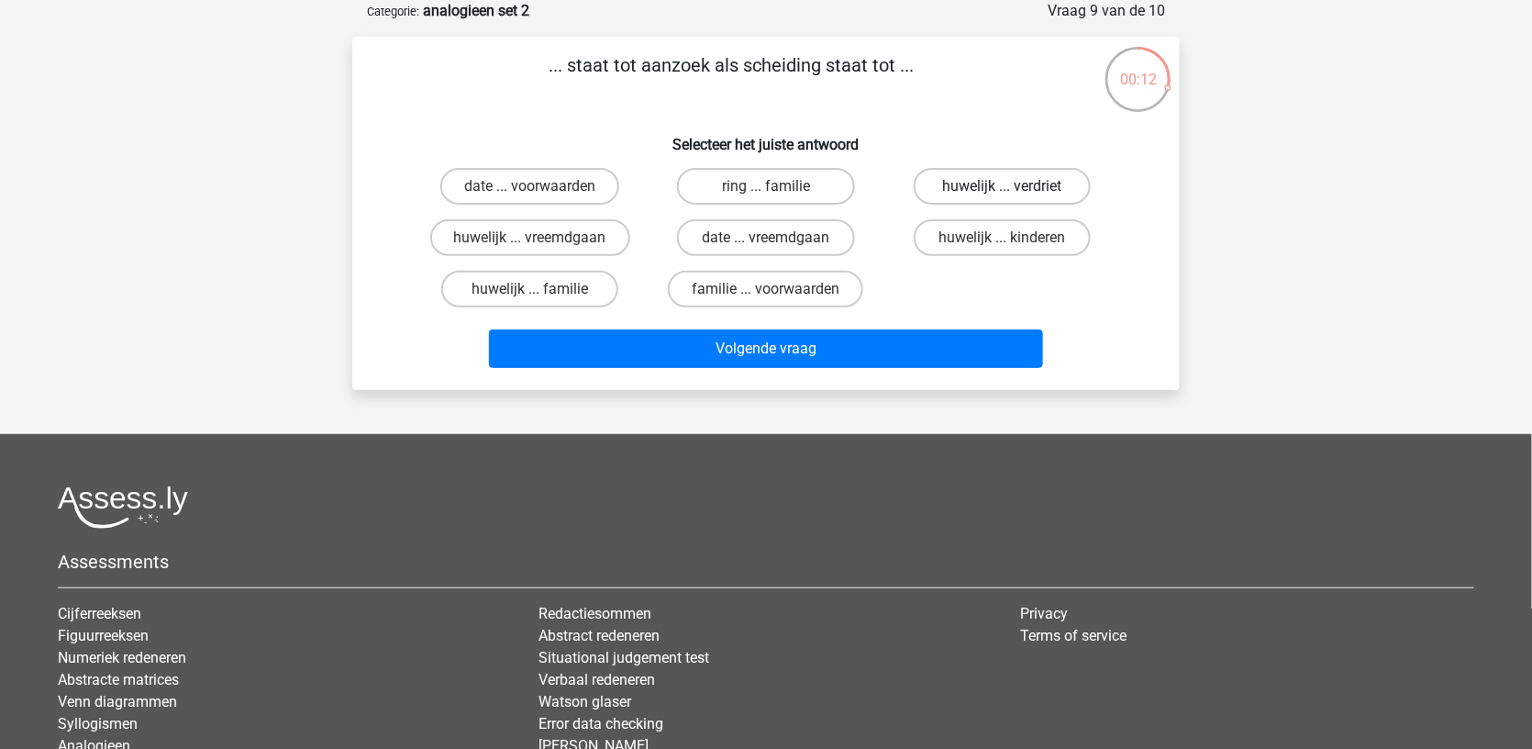
click at [984, 194] on label "huwelijk ... verdriet" at bounding box center [1002, 186] width 177 height 37
click at [1002, 194] on input "huwelijk ... verdriet" at bounding box center [1008, 192] width 12 height 12
radio input "true"
click at [626, 230] on label "huwelijk ... vreemdgaan" at bounding box center [530, 237] width 200 height 37
click at [542, 238] on input "huwelijk ... vreemdgaan" at bounding box center [536, 244] width 12 height 12
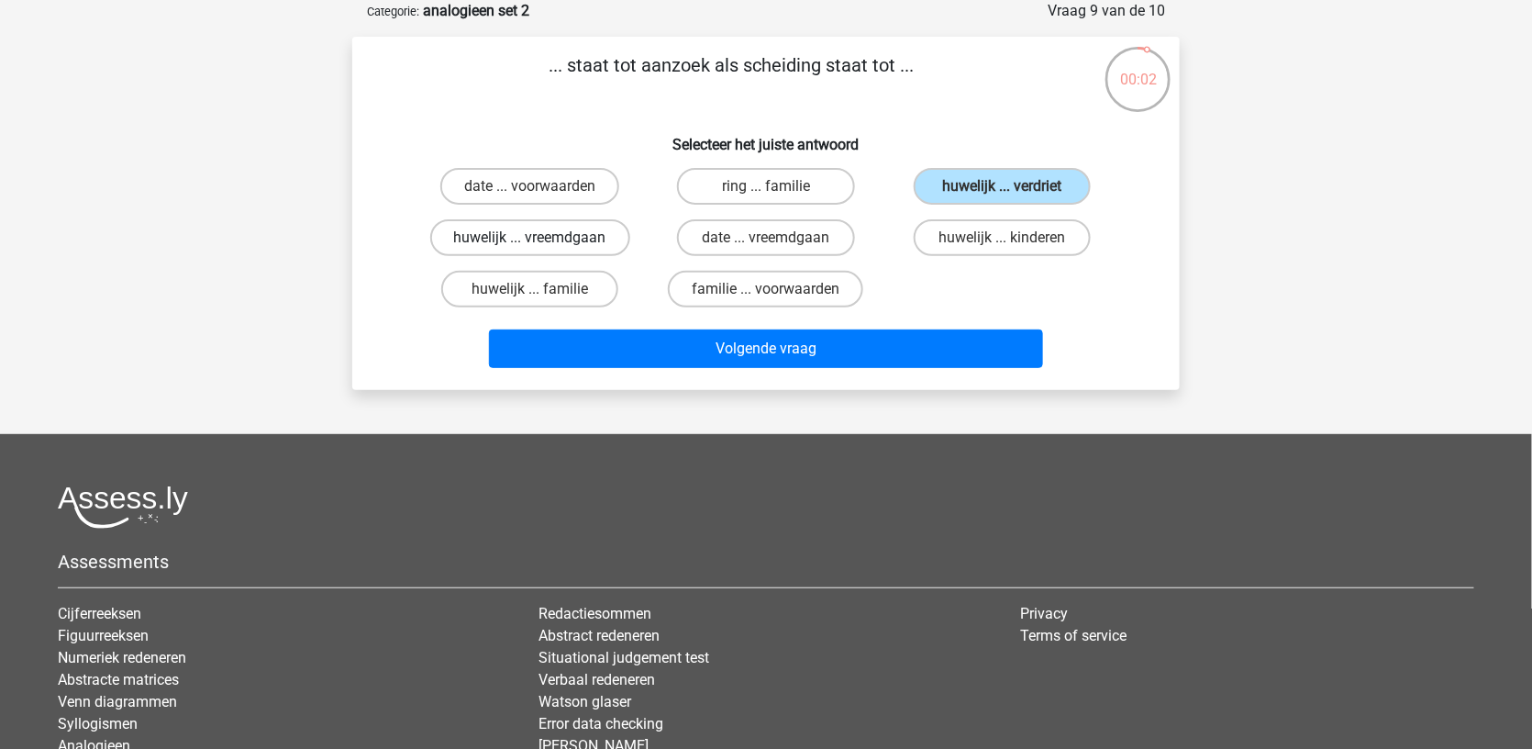
radio input "true"
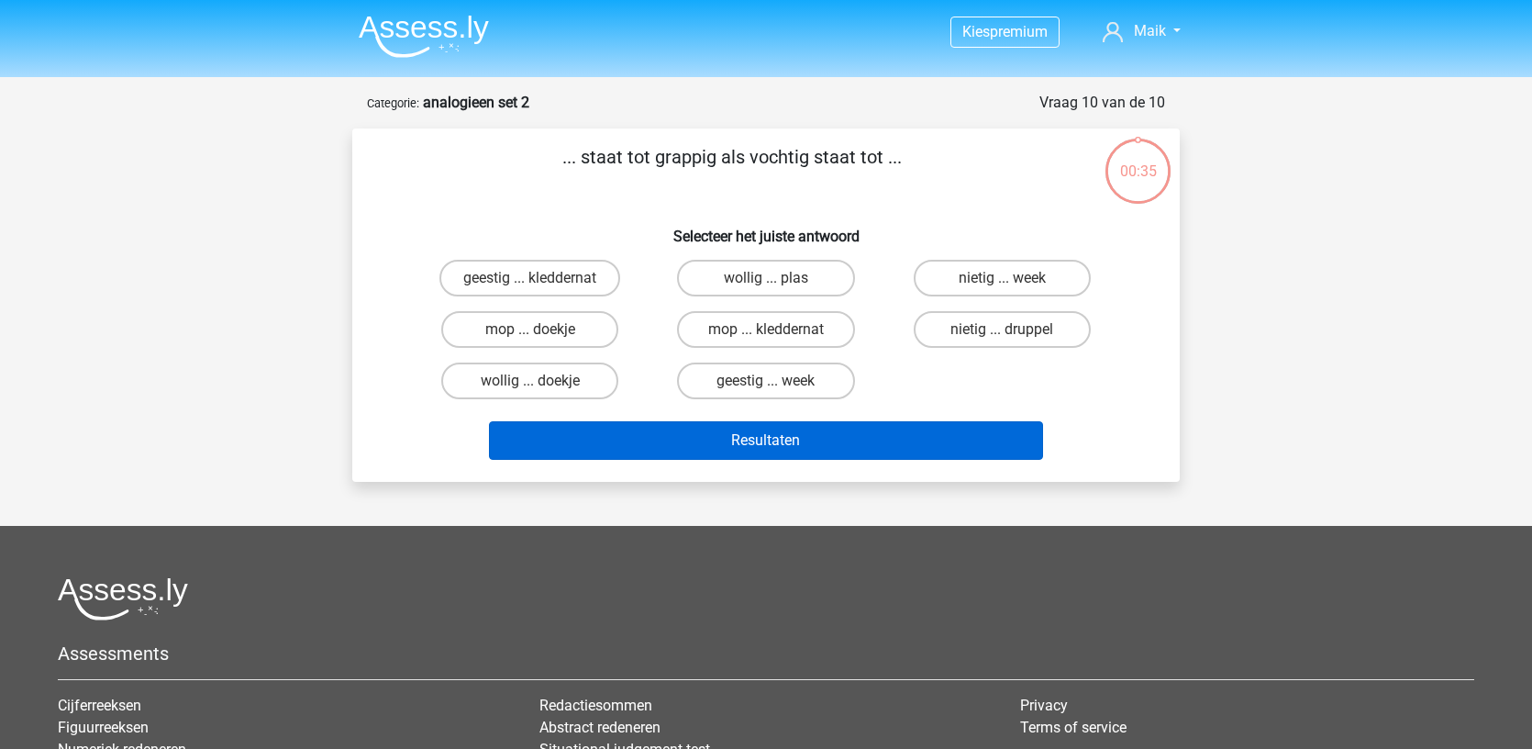
scroll to position [91, 0]
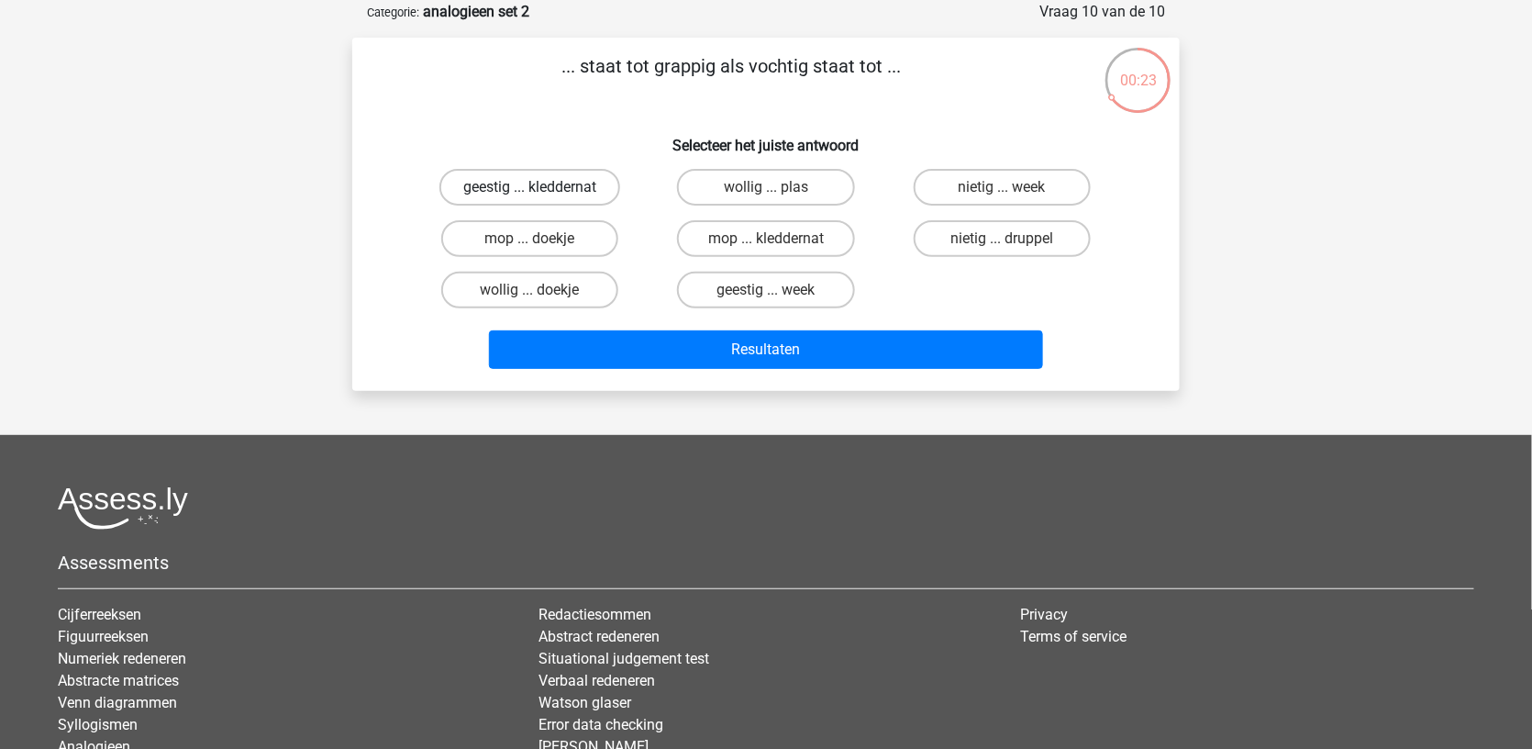
click at [598, 183] on label "geestig ... kleddernat" at bounding box center [530, 187] width 181 height 37
click at [542, 187] on input "geestig ... kleddernat" at bounding box center [536, 193] width 12 height 12
radio input "true"
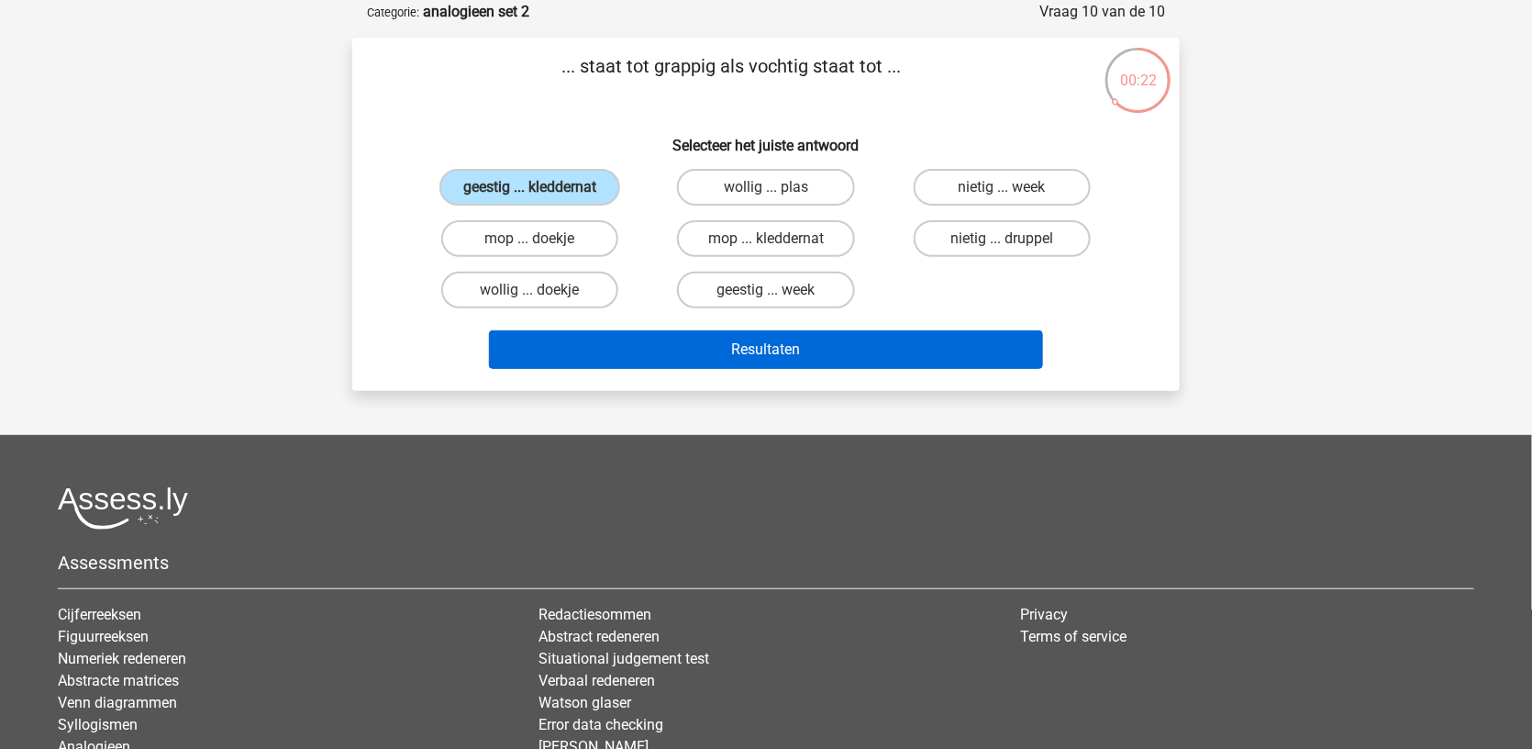
click at [662, 343] on button "Resultaten" at bounding box center [766, 349] width 555 height 39
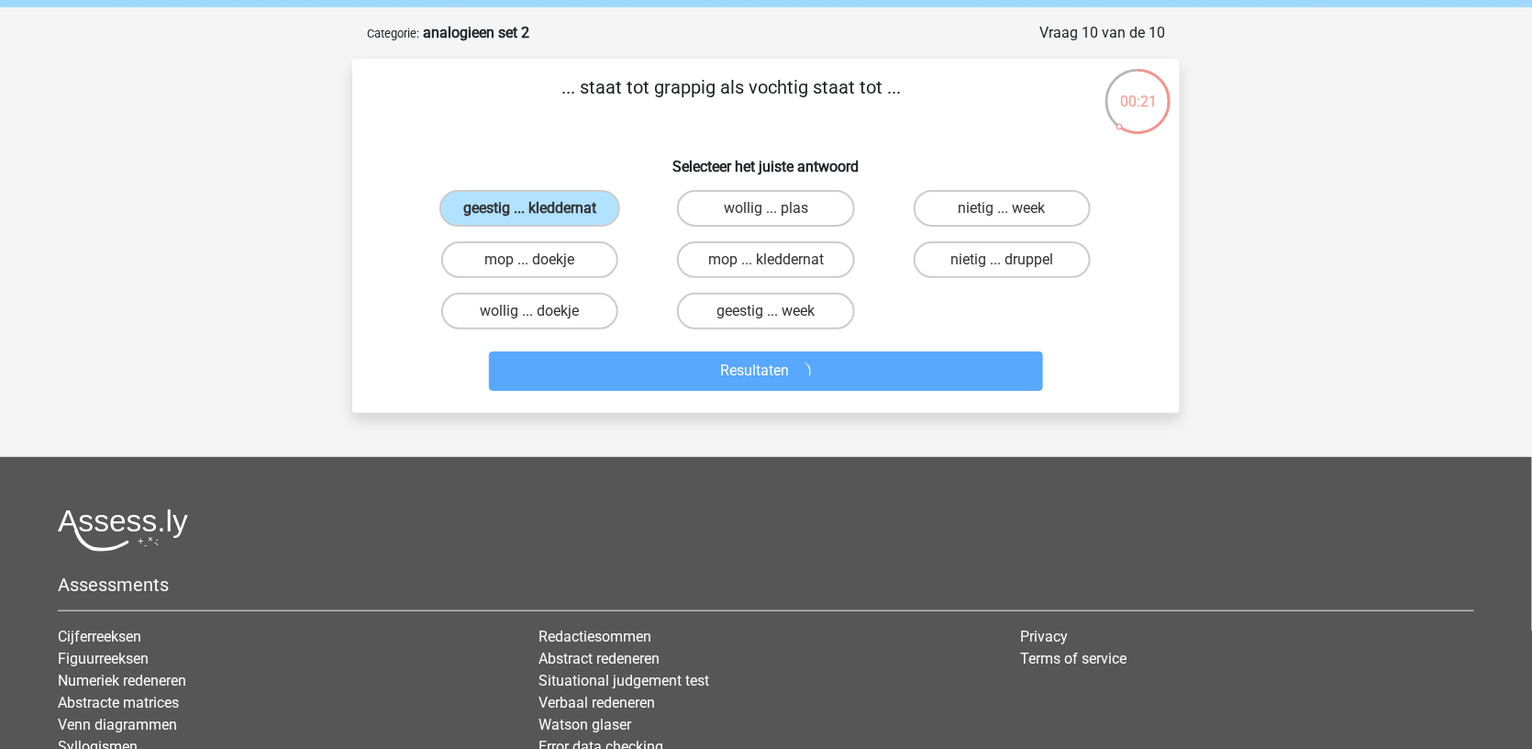
scroll to position [66, 0]
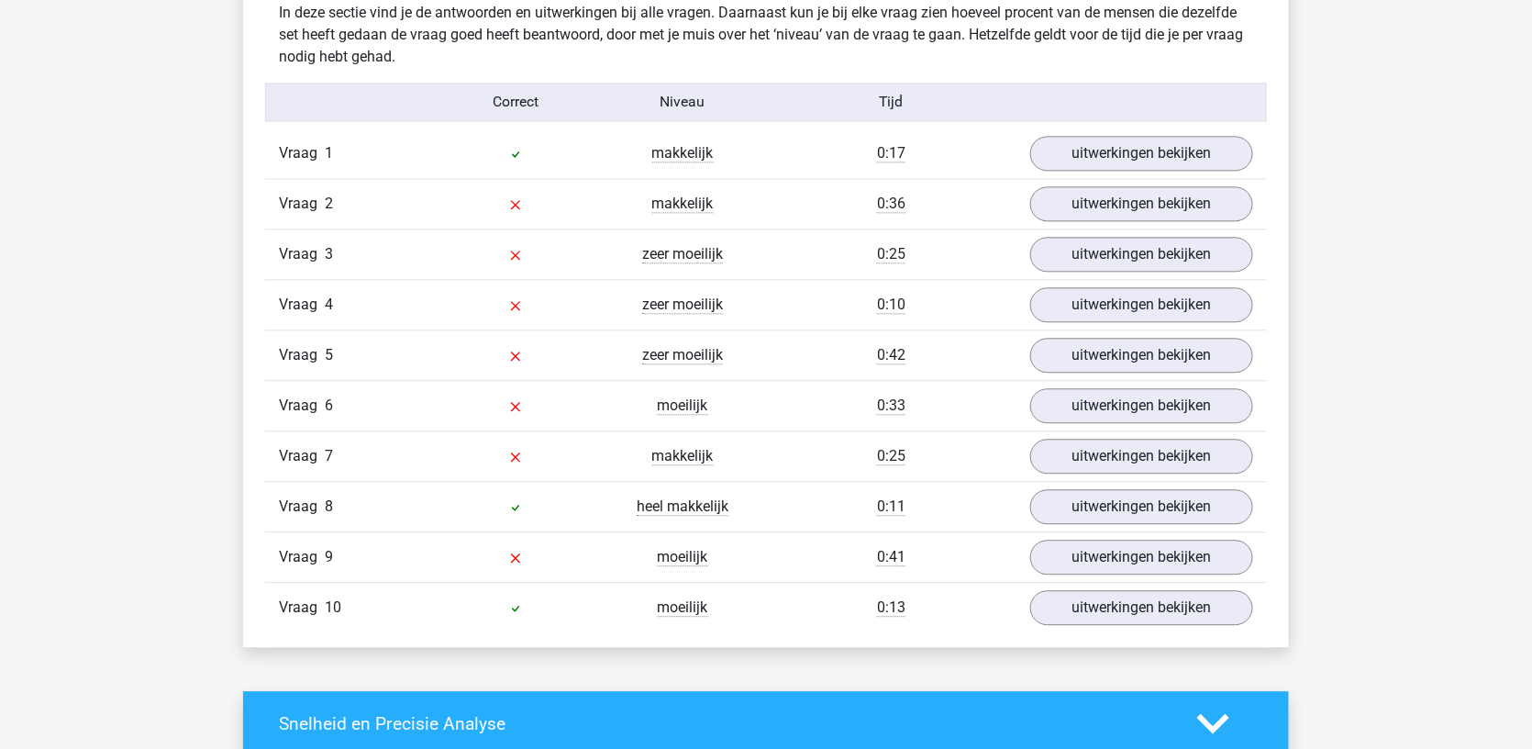
scroll to position [1473, 0]
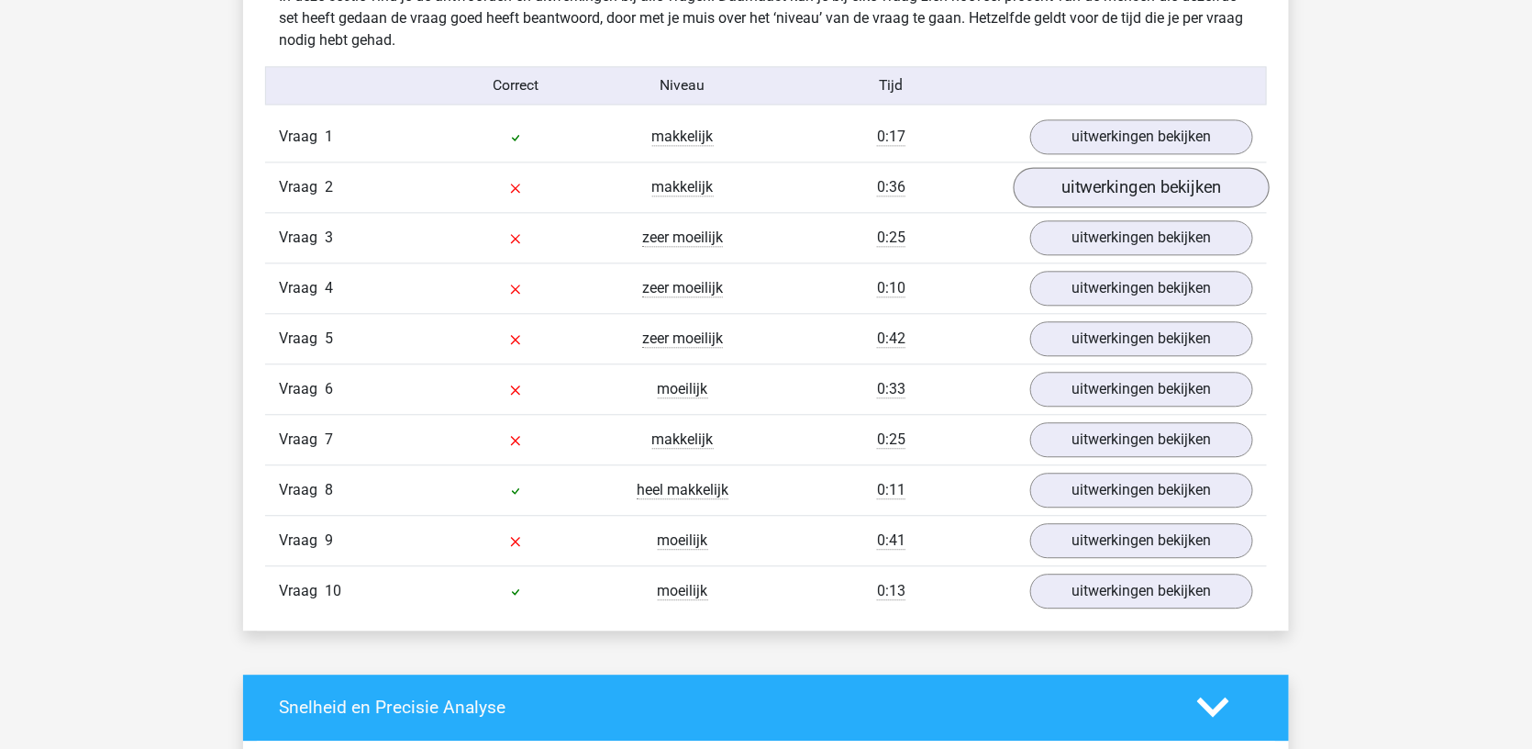
click at [1081, 187] on link "uitwerkingen bekijken" at bounding box center [1142, 187] width 256 height 40
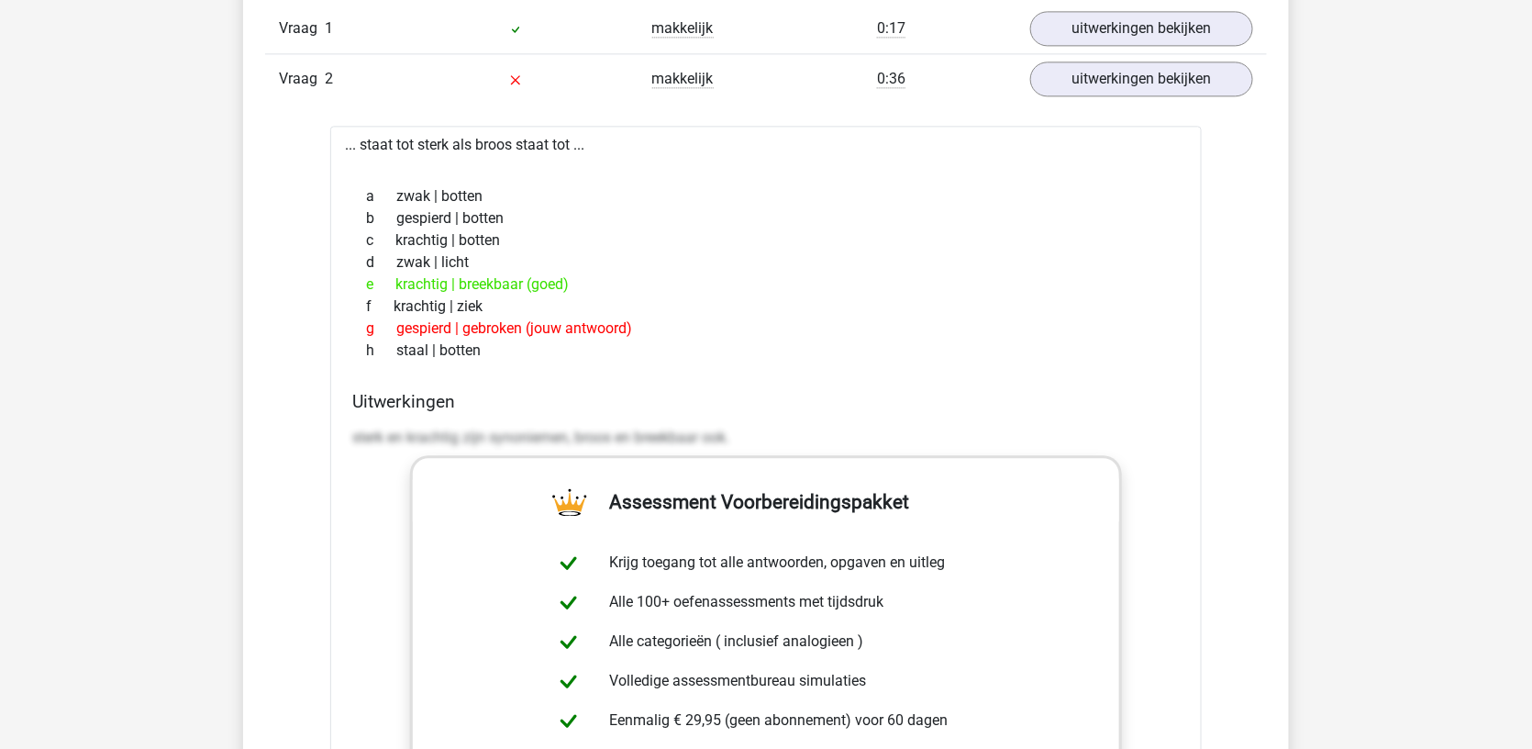
scroll to position [1586, 0]
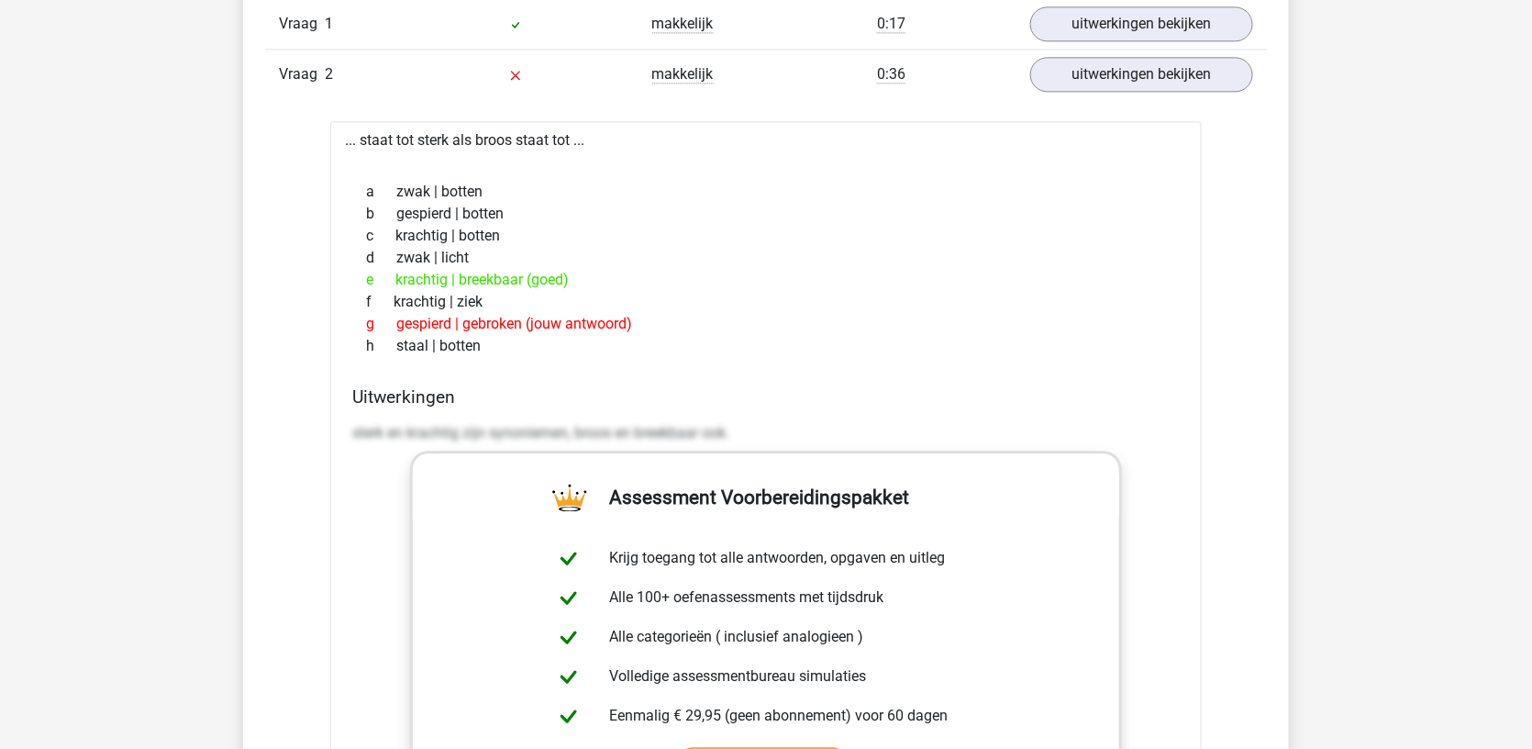
click at [1124, 84] on div "Vraag 2 makkelijk 0:36 uitwerkingen bekijken" at bounding box center [766, 74] width 1002 height 50
click at [1122, 72] on link "uitwerkingen bekijken" at bounding box center [1142, 74] width 256 height 40
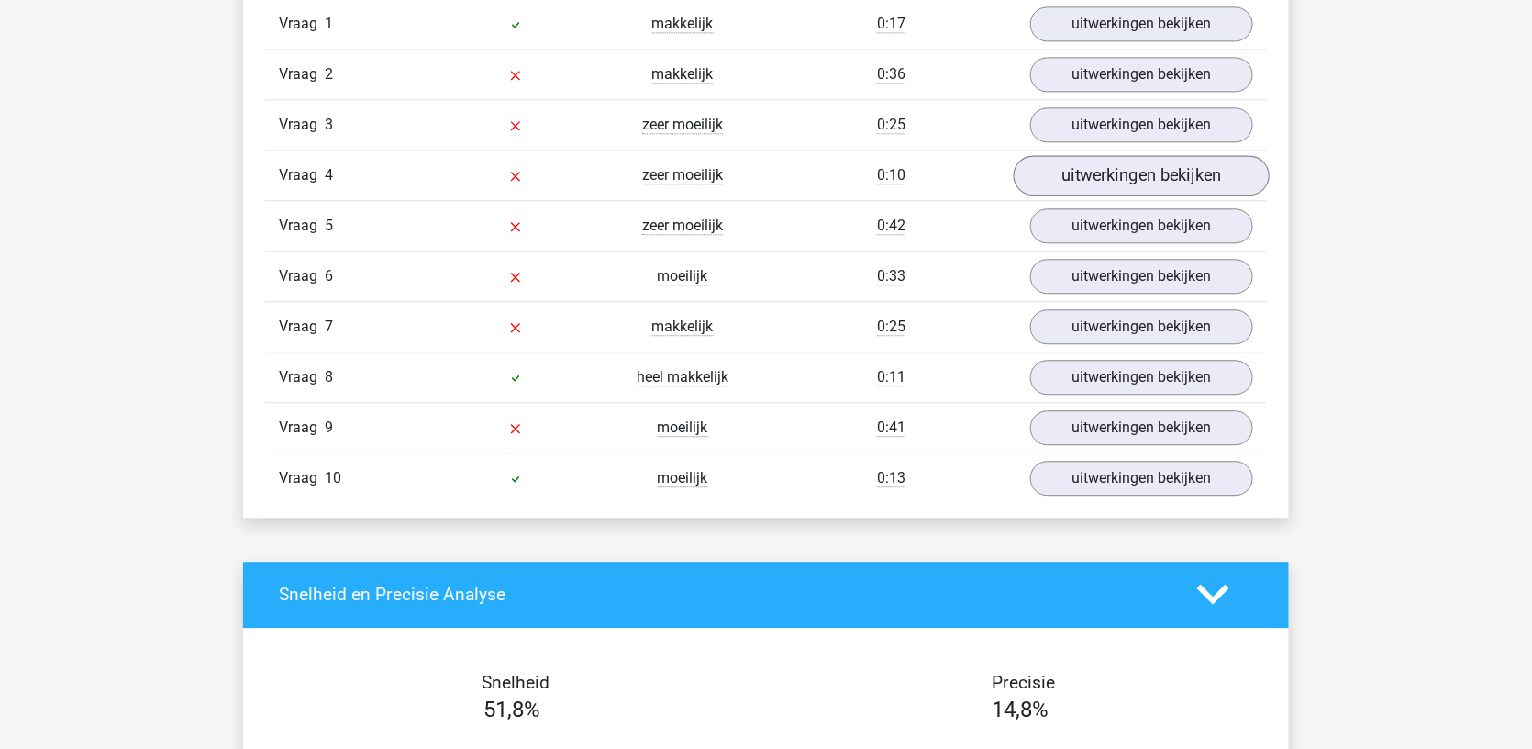
click at [1079, 162] on link "uitwerkingen bekijken" at bounding box center [1142, 175] width 256 height 40
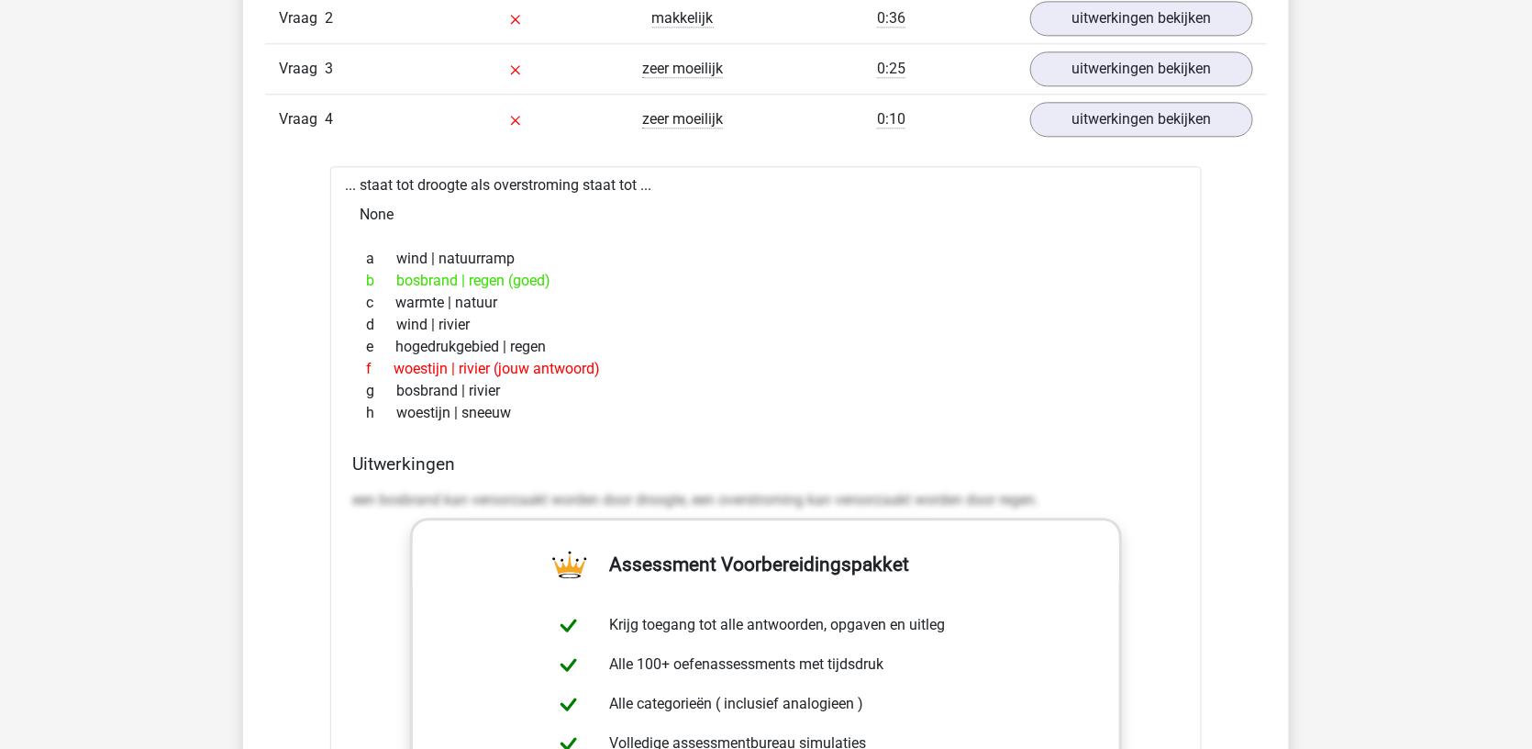
scroll to position [1663, 0]
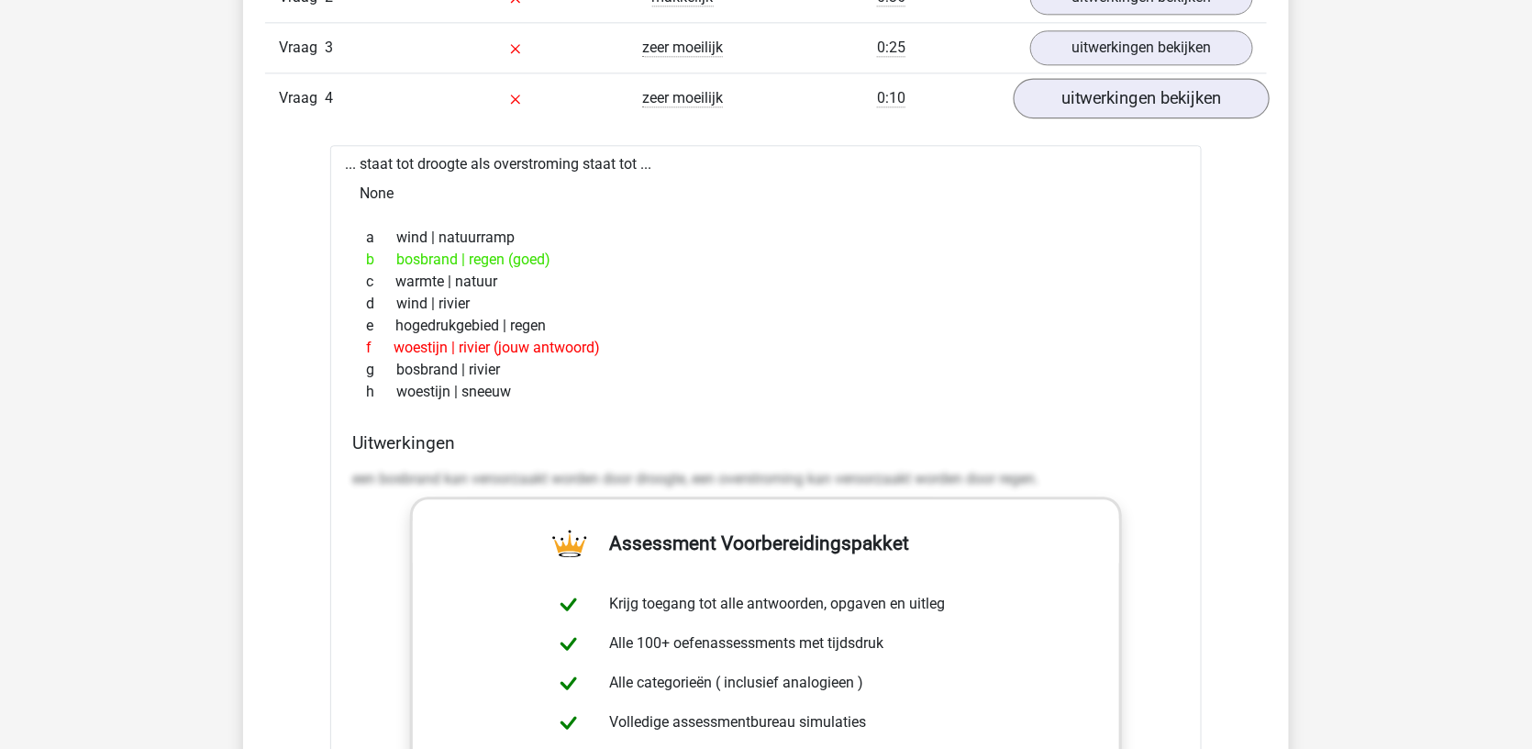
click at [1124, 78] on link "uitwerkingen bekijken" at bounding box center [1142, 98] width 256 height 40
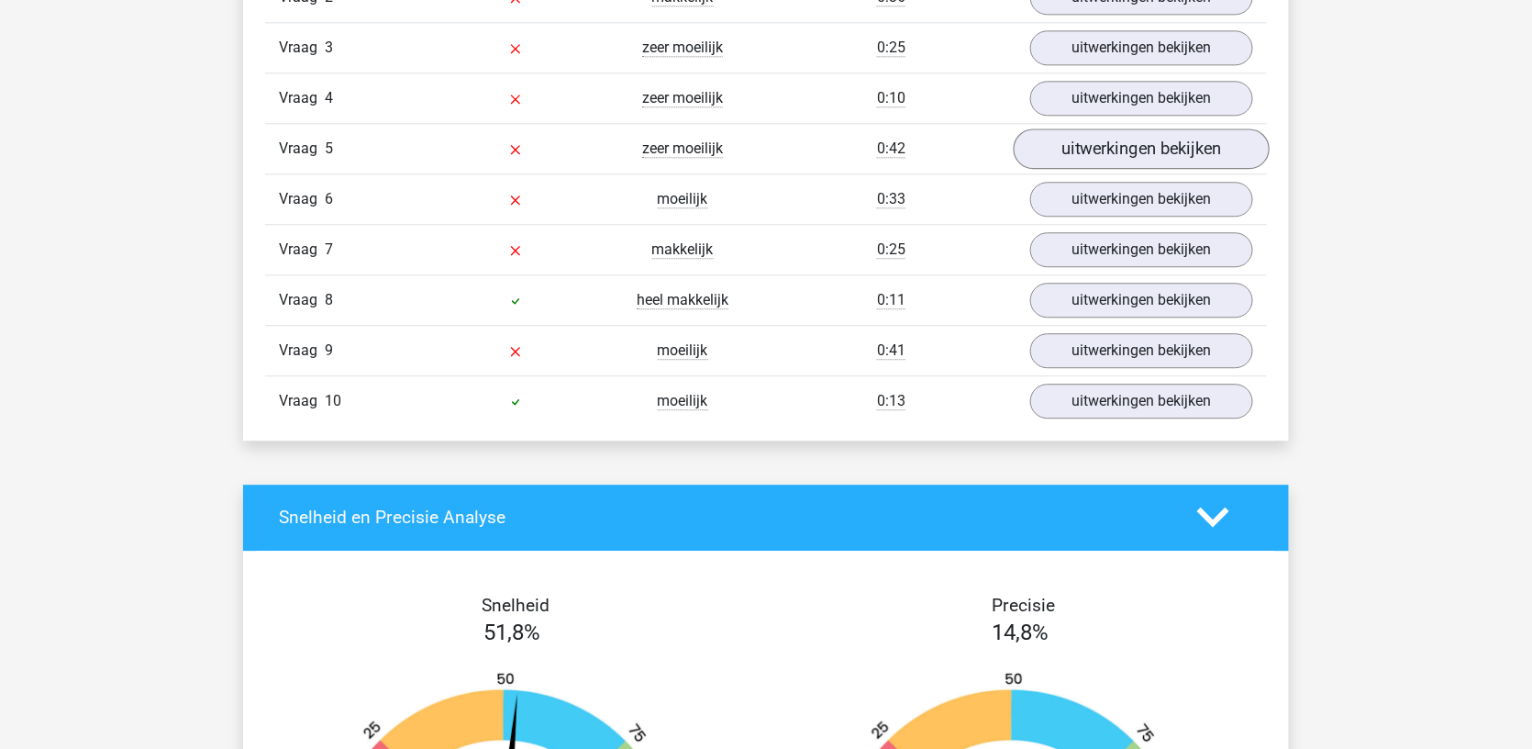
click at [1098, 132] on link "uitwerkingen bekijken" at bounding box center [1142, 148] width 256 height 40
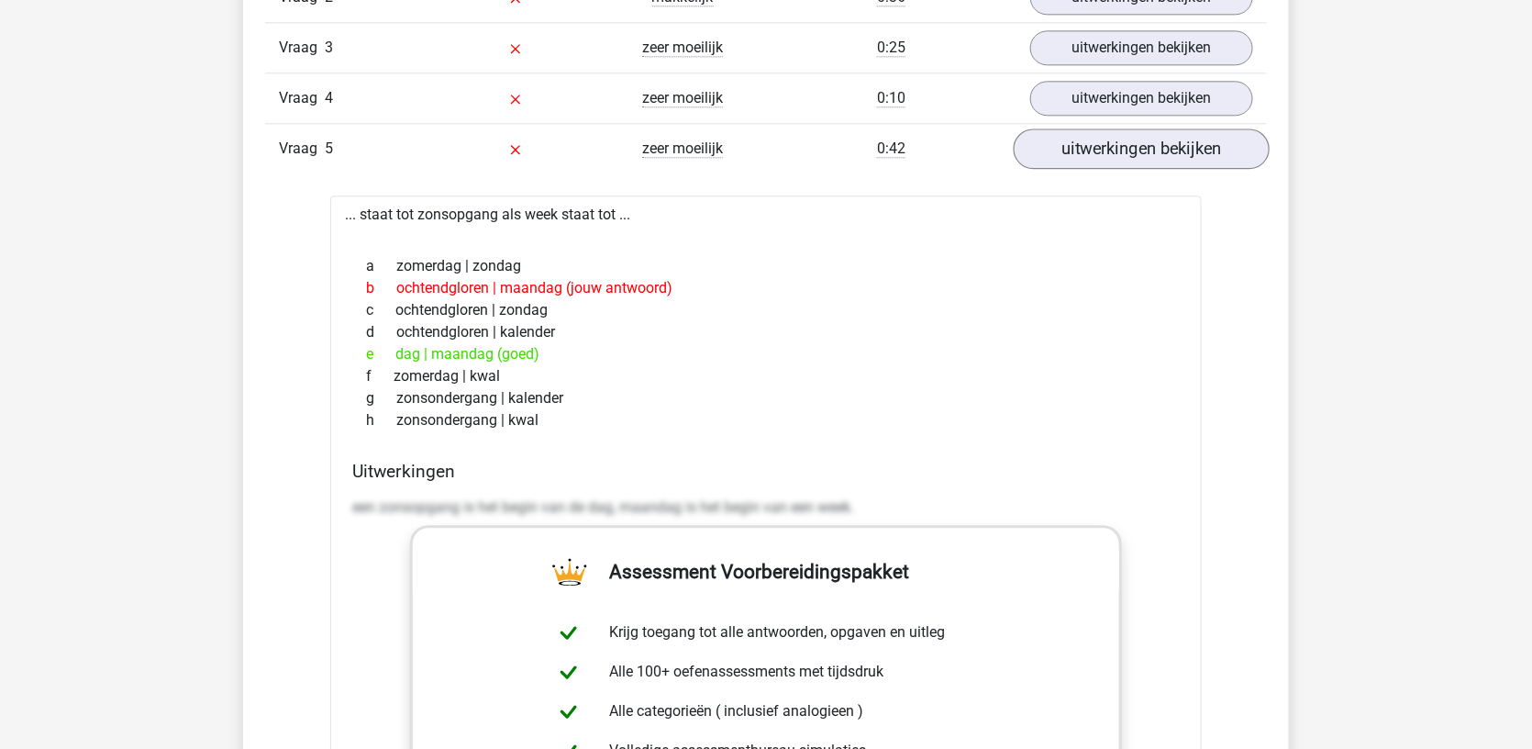
click at [1104, 130] on link "uitwerkingen bekijken" at bounding box center [1142, 148] width 256 height 40
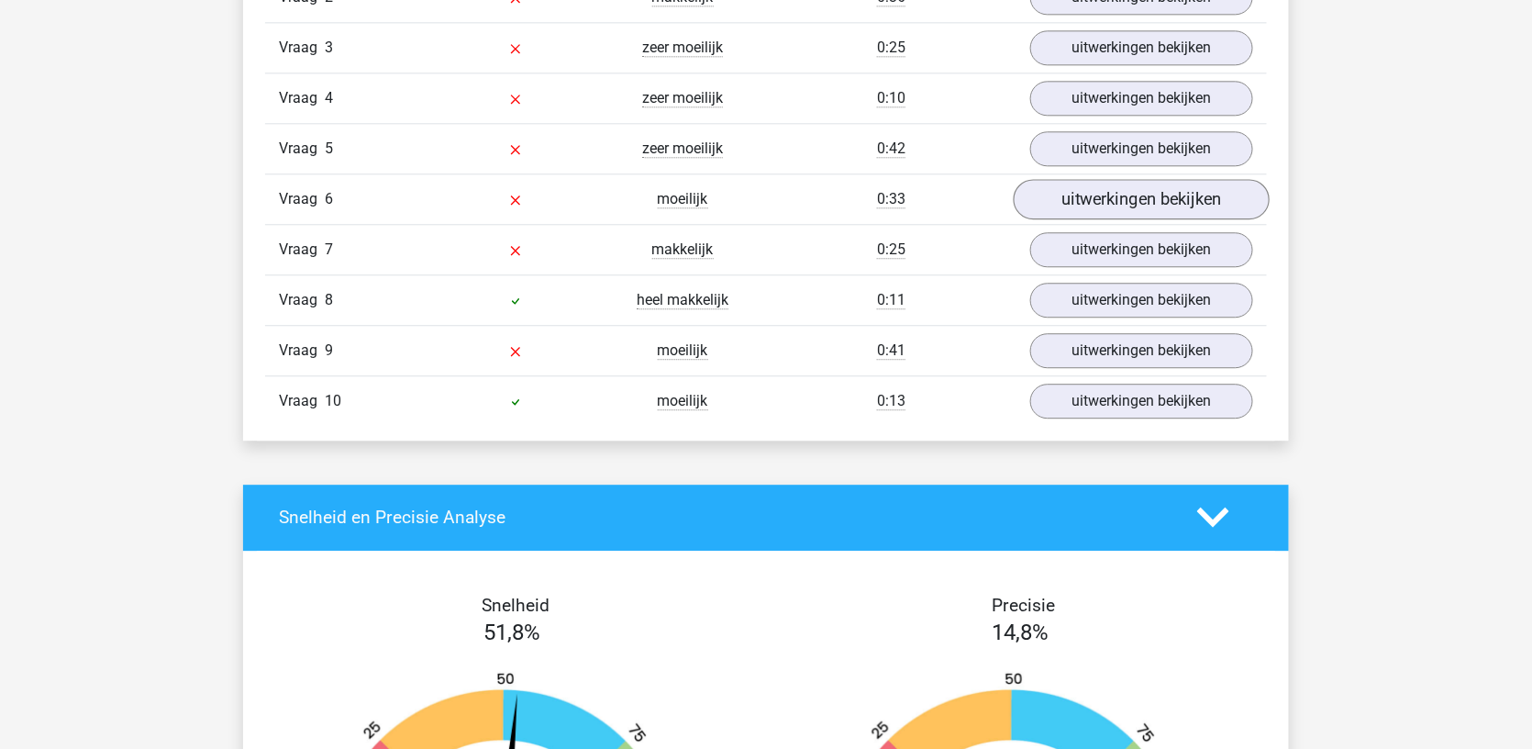
click at [1073, 179] on link "uitwerkingen bekijken" at bounding box center [1142, 199] width 256 height 40
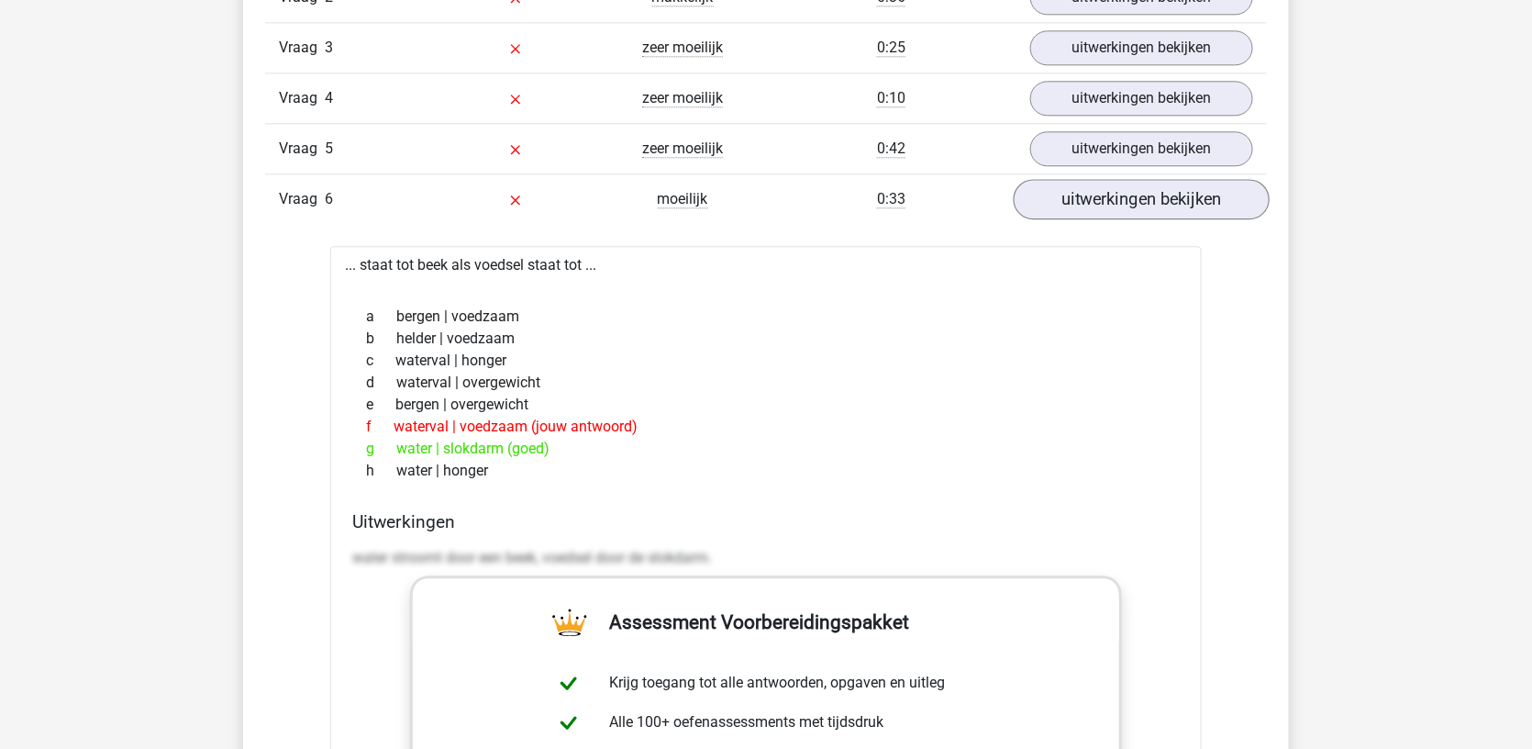
click at [1073, 179] on link "uitwerkingen bekijken" at bounding box center [1142, 199] width 256 height 40
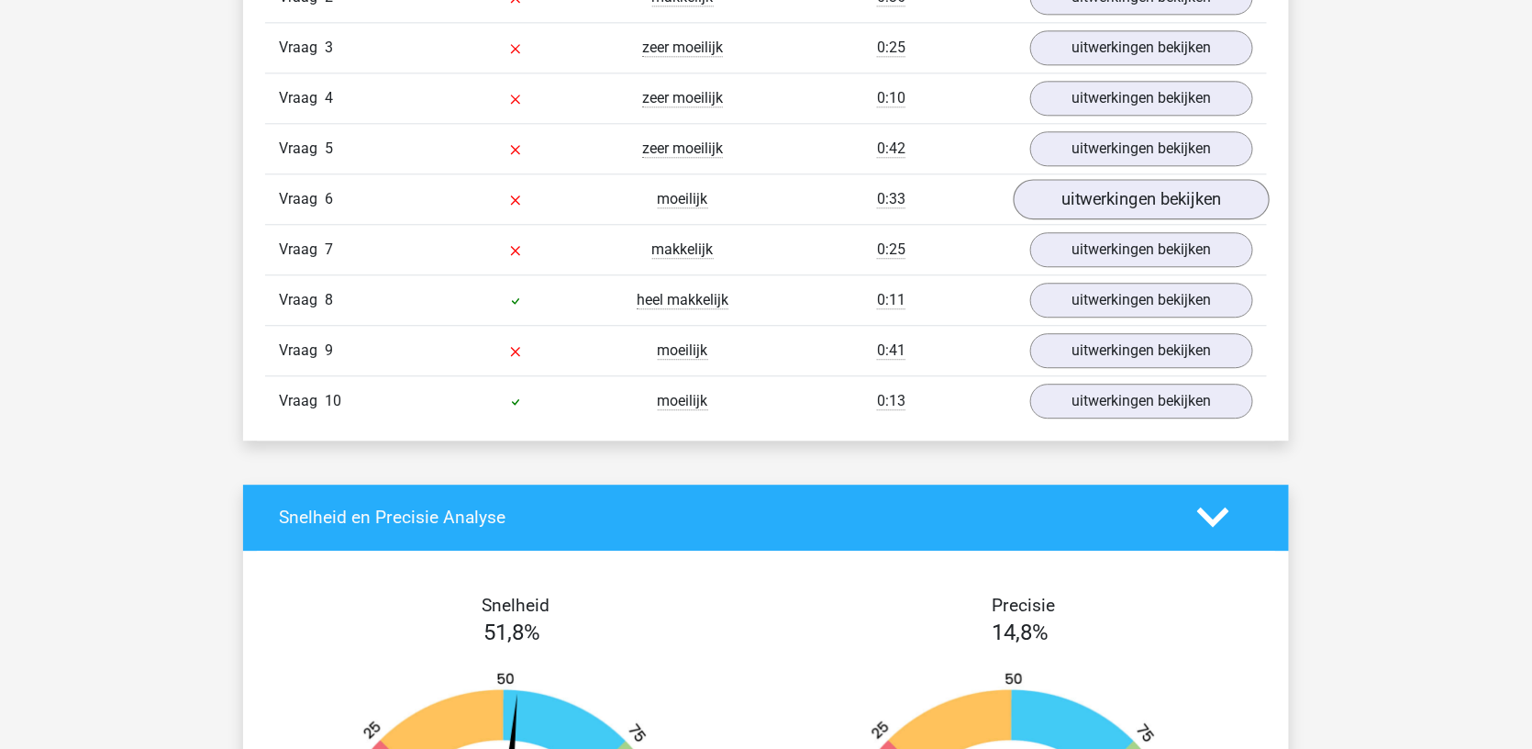
click at [1092, 206] on link "uitwerkingen bekijken" at bounding box center [1142, 199] width 256 height 40
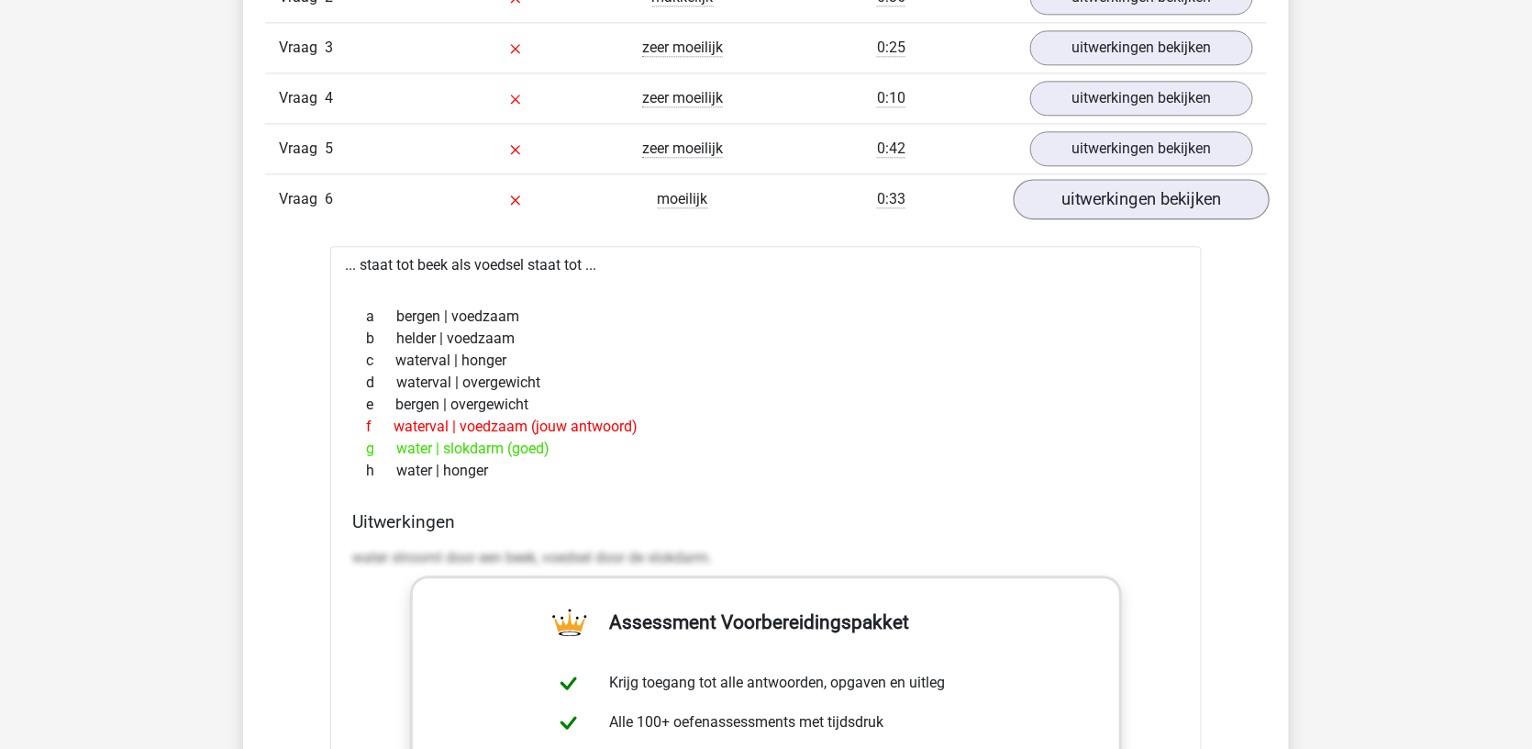
click at [1092, 206] on link "uitwerkingen bekijken" at bounding box center [1142, 199] width 256 height 40
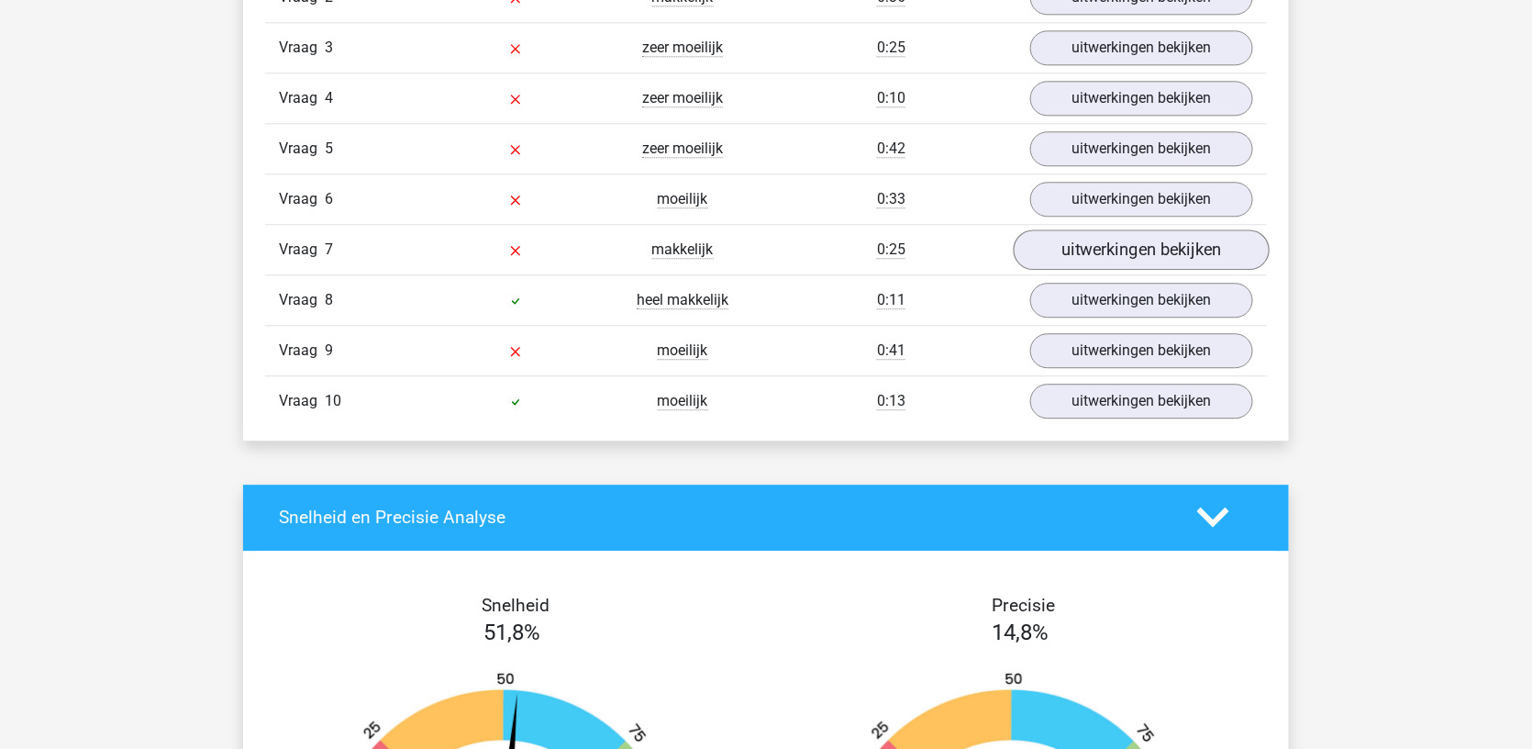
click at [1087, 246] on link "uitwerkingen bekijken" at bounding box center [1142, 249] width 256 height 40
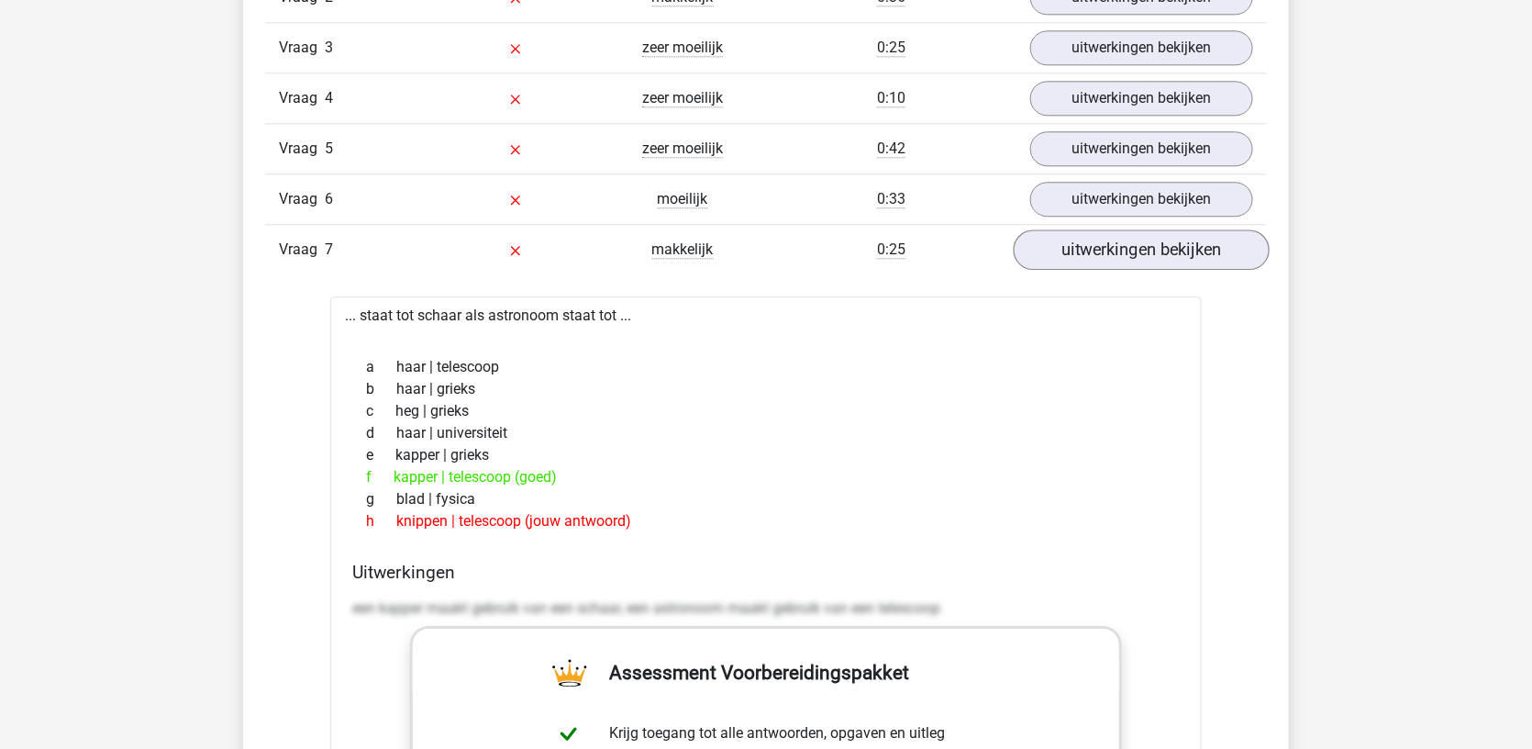
click at [1087, 246] on link "uitwerkingen bekijken" at bounding box center [1142, 249] width 256 height 40
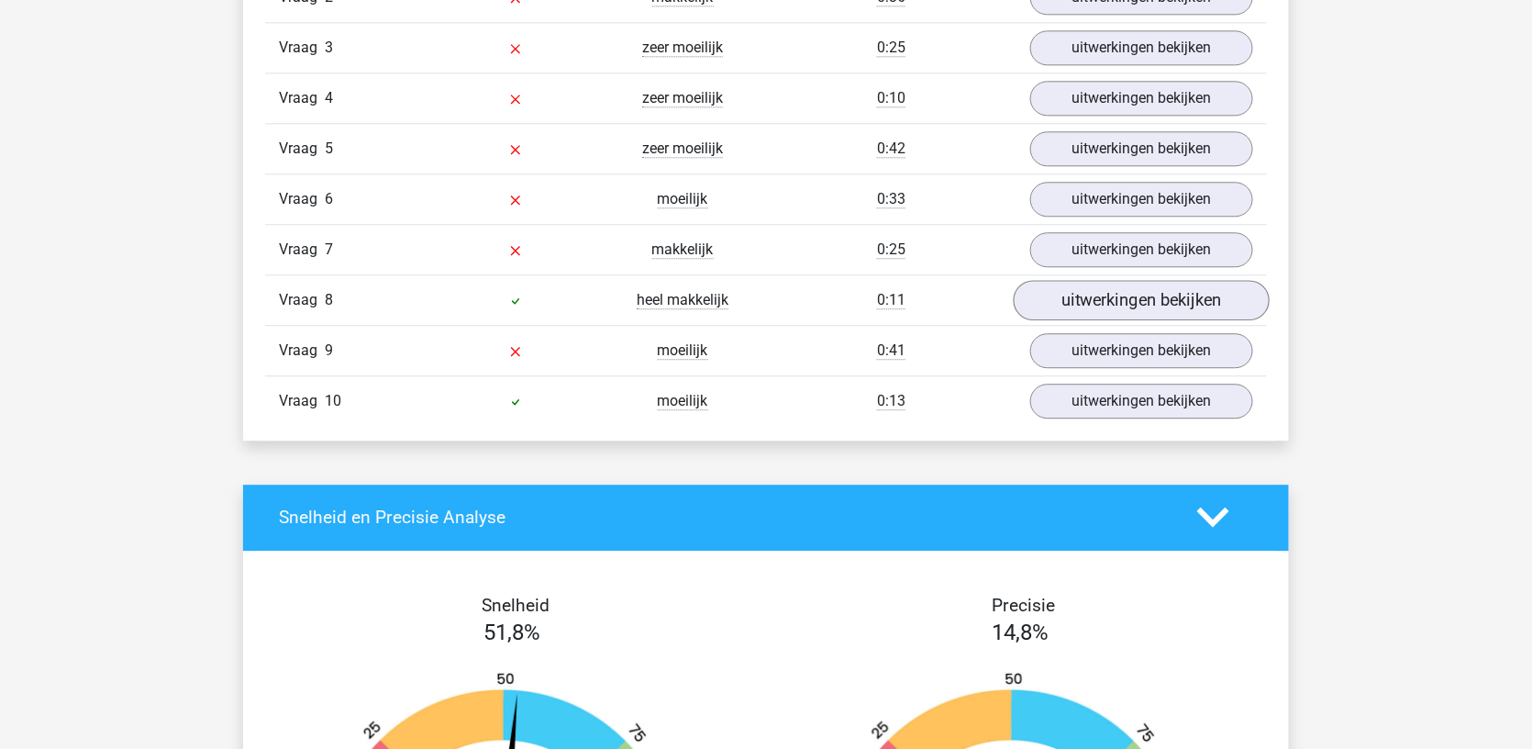
click at [1086, 300] on link "uitwerkingen bekijken" at bounding box center [1142, 300] width 256 height 40
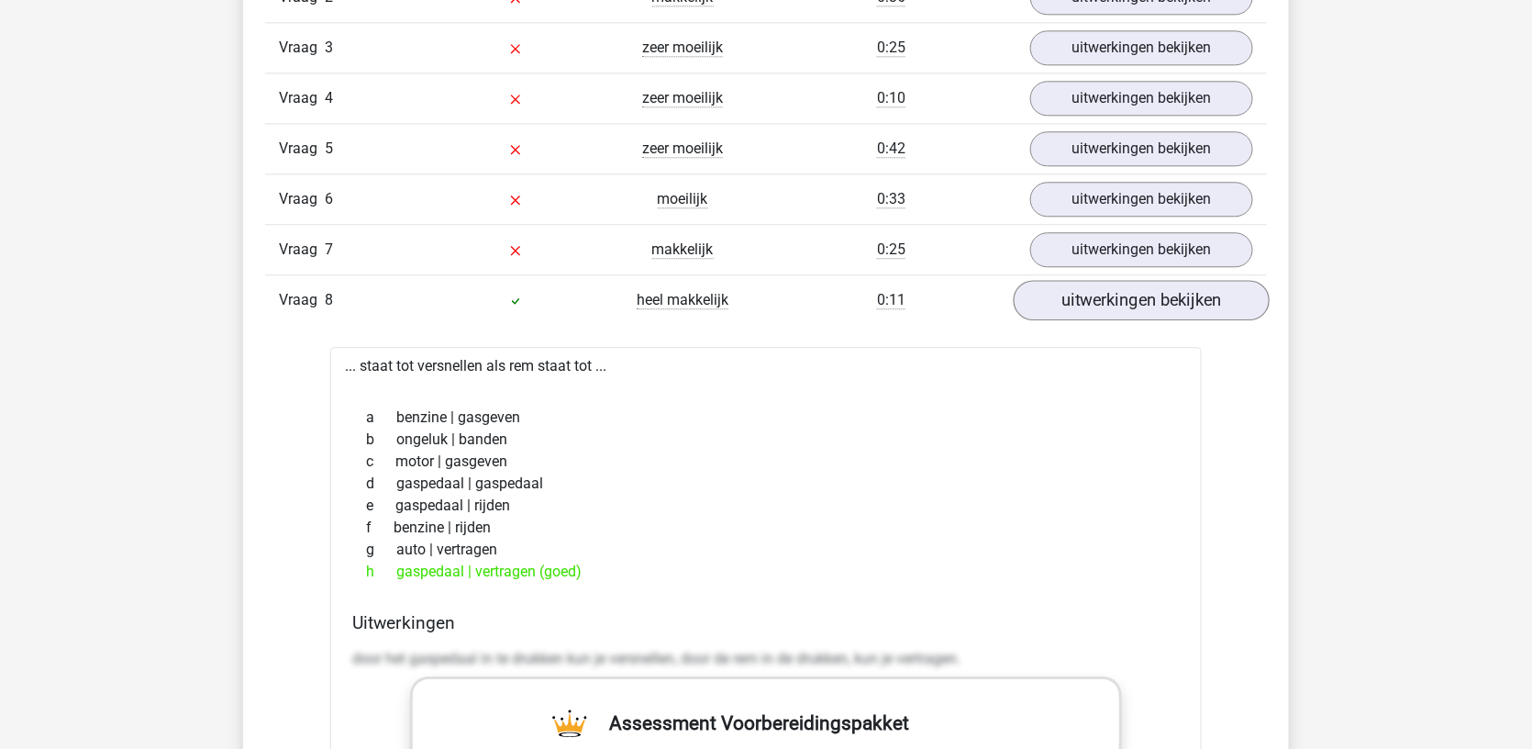
click at [1086, 300] on link "uitwerkingen bekijken" at bounding box center [1142, 300] width 256 height 40
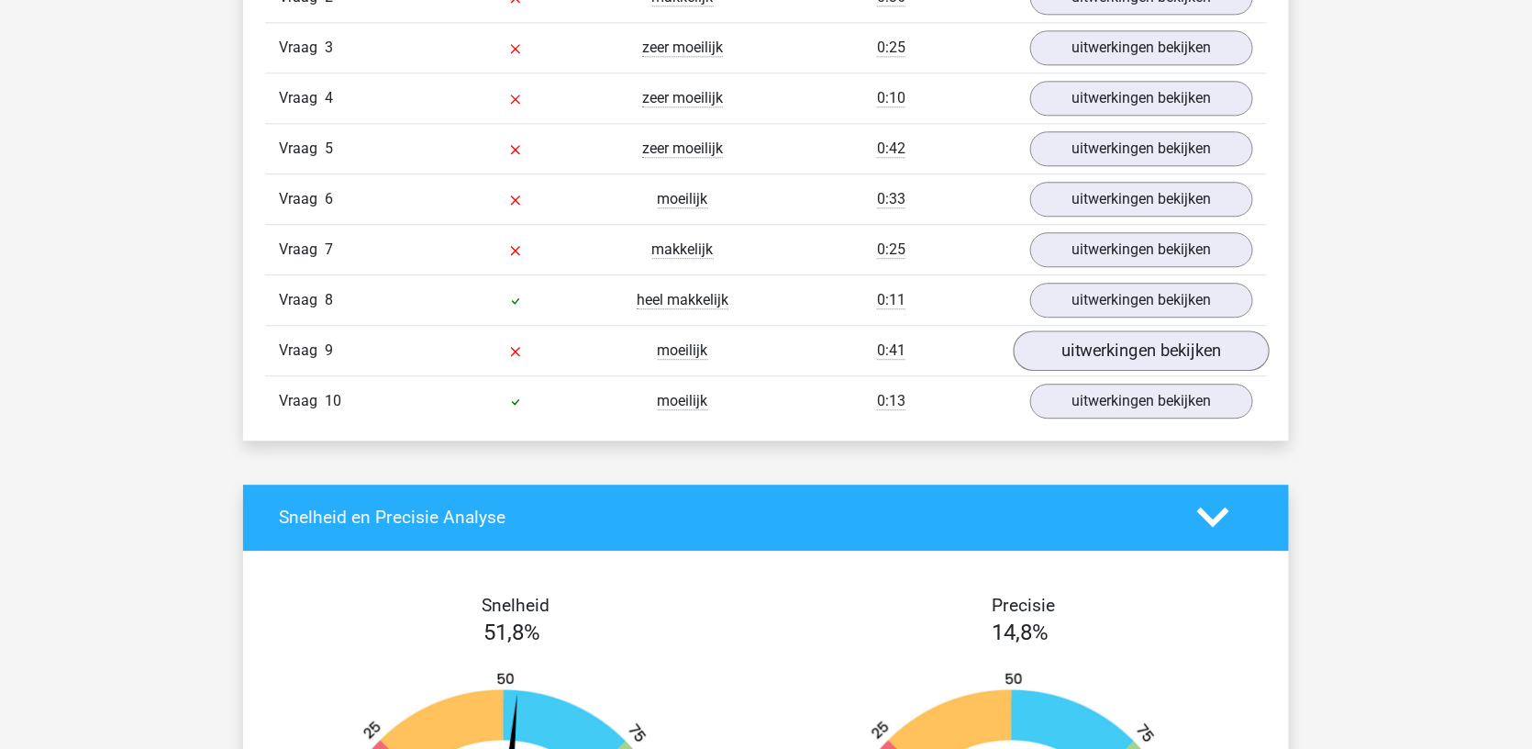
click at [1081, 355] on link "uitwerkingen bekijken" at bounding box center [1142, 350] width 256 height 40
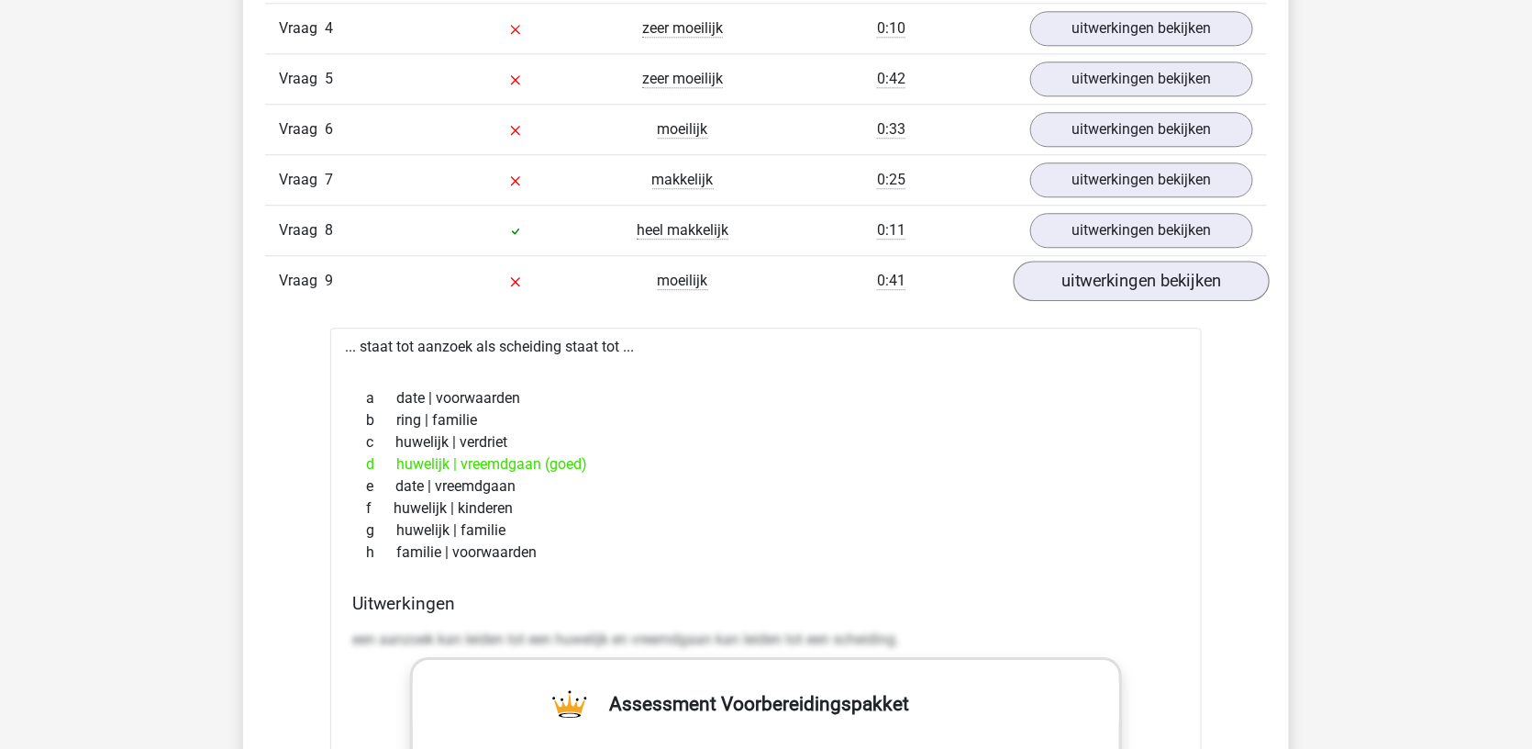
scroll to position [1733, 0]
click at [1131, 277] on link "uitwerkingen bekijken" at bounding box center [1142, 280] width 256 height 40
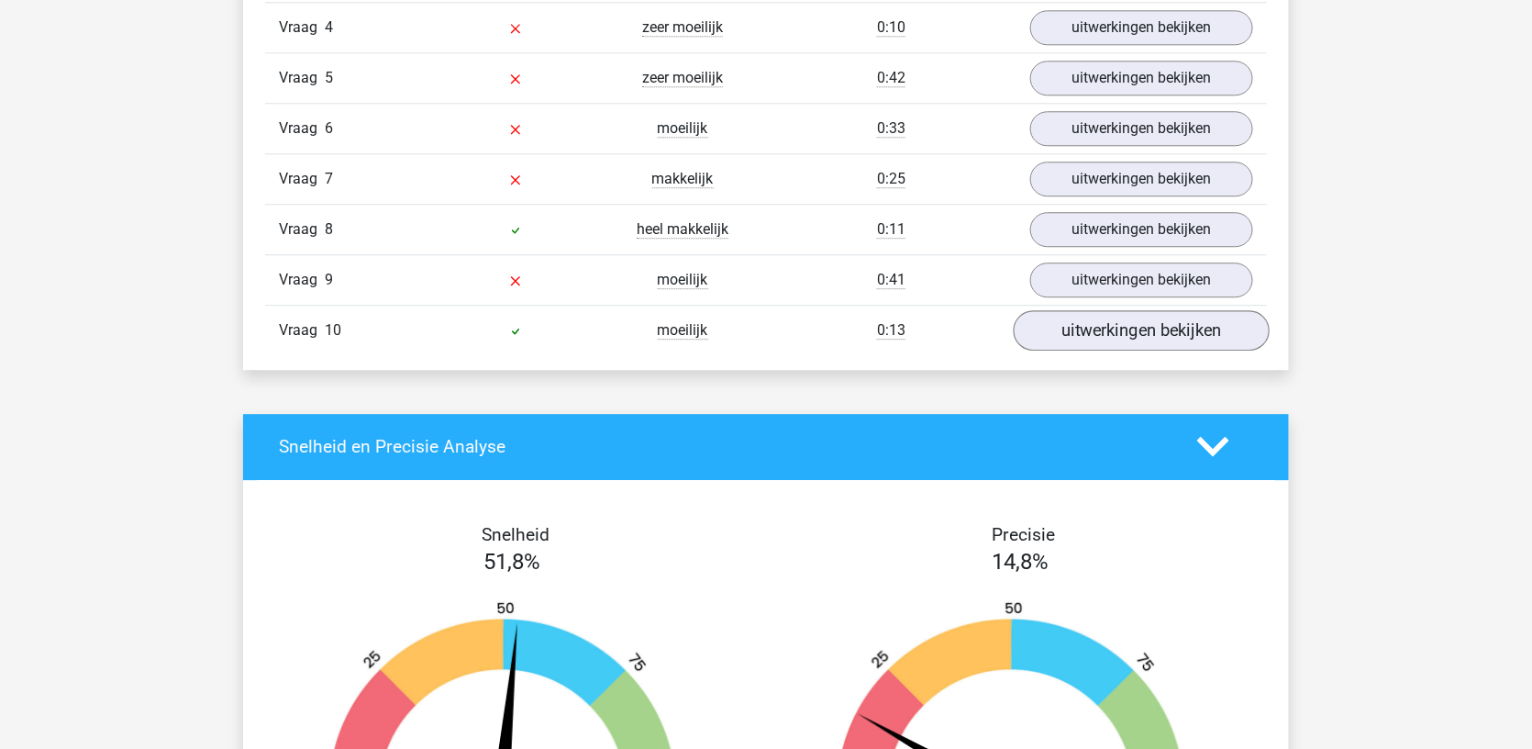
click at [1115, 329] on link "uitwerkingen bekijken" at bounding box center [1142, 330] width 256 height 40
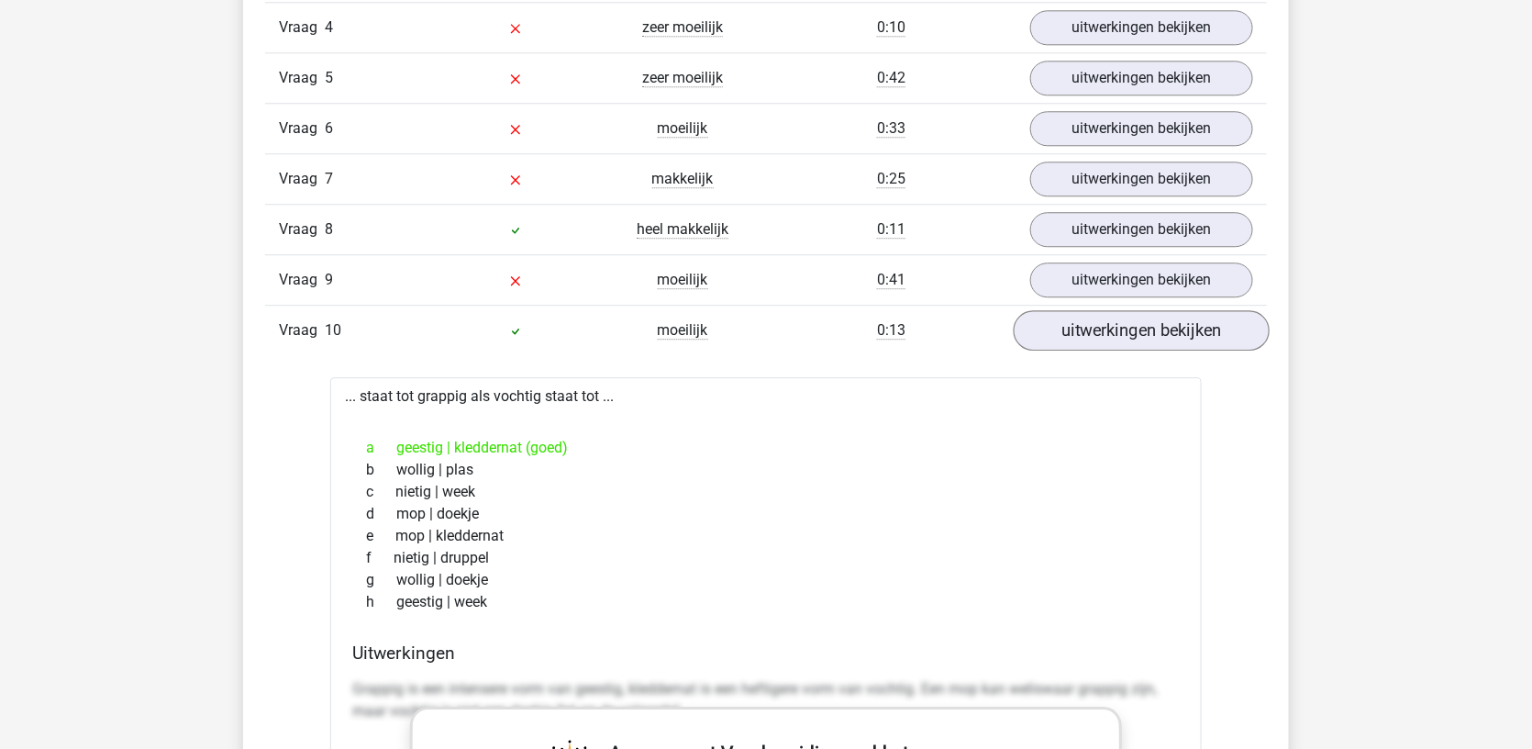
click at [1115, 329] on link "uitwerkingen bekijken" at bounding box center [1142, 330] width 256 height 40
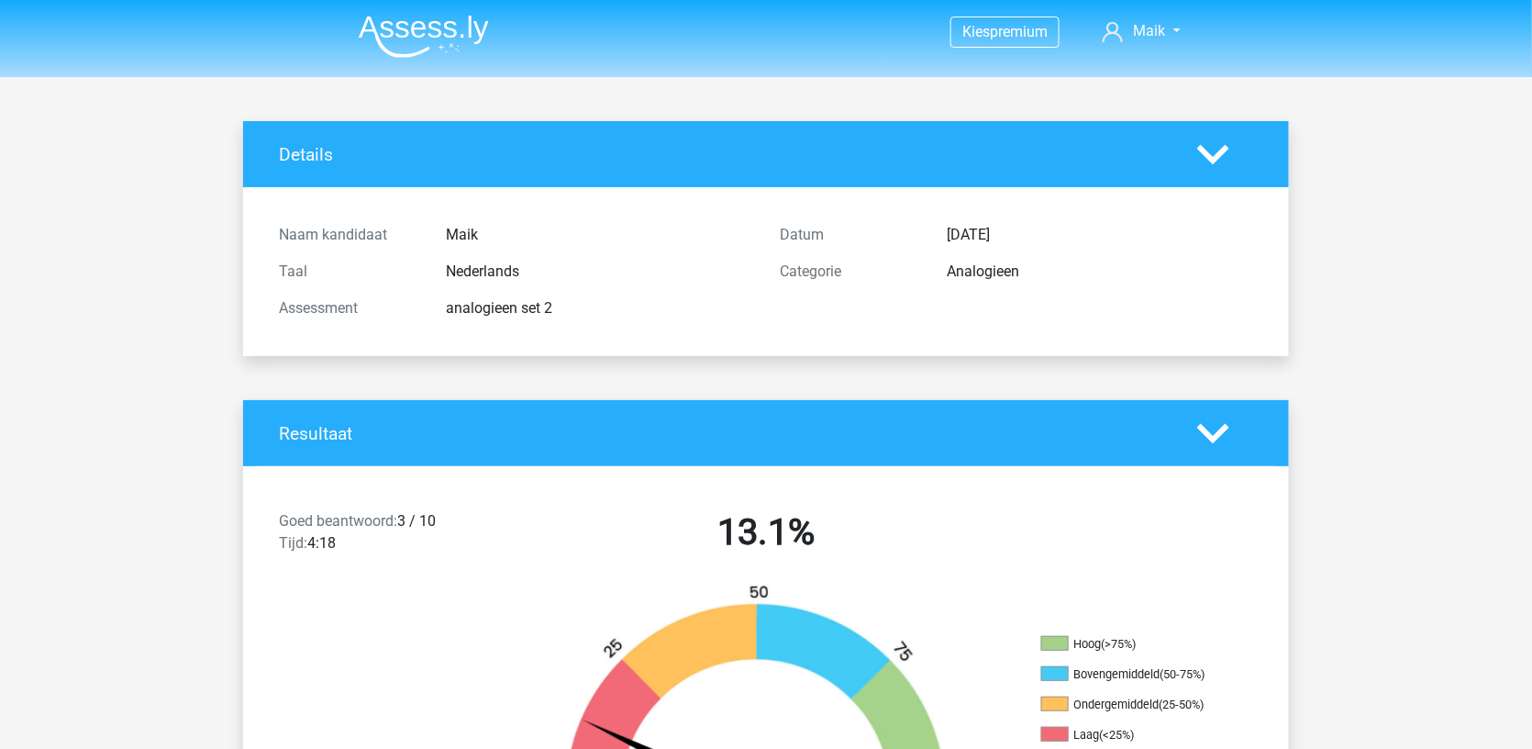
scroll to position [0, 0]
click at [1218, 162] on icon at bounding box center [1214, 155] width 32 height 32
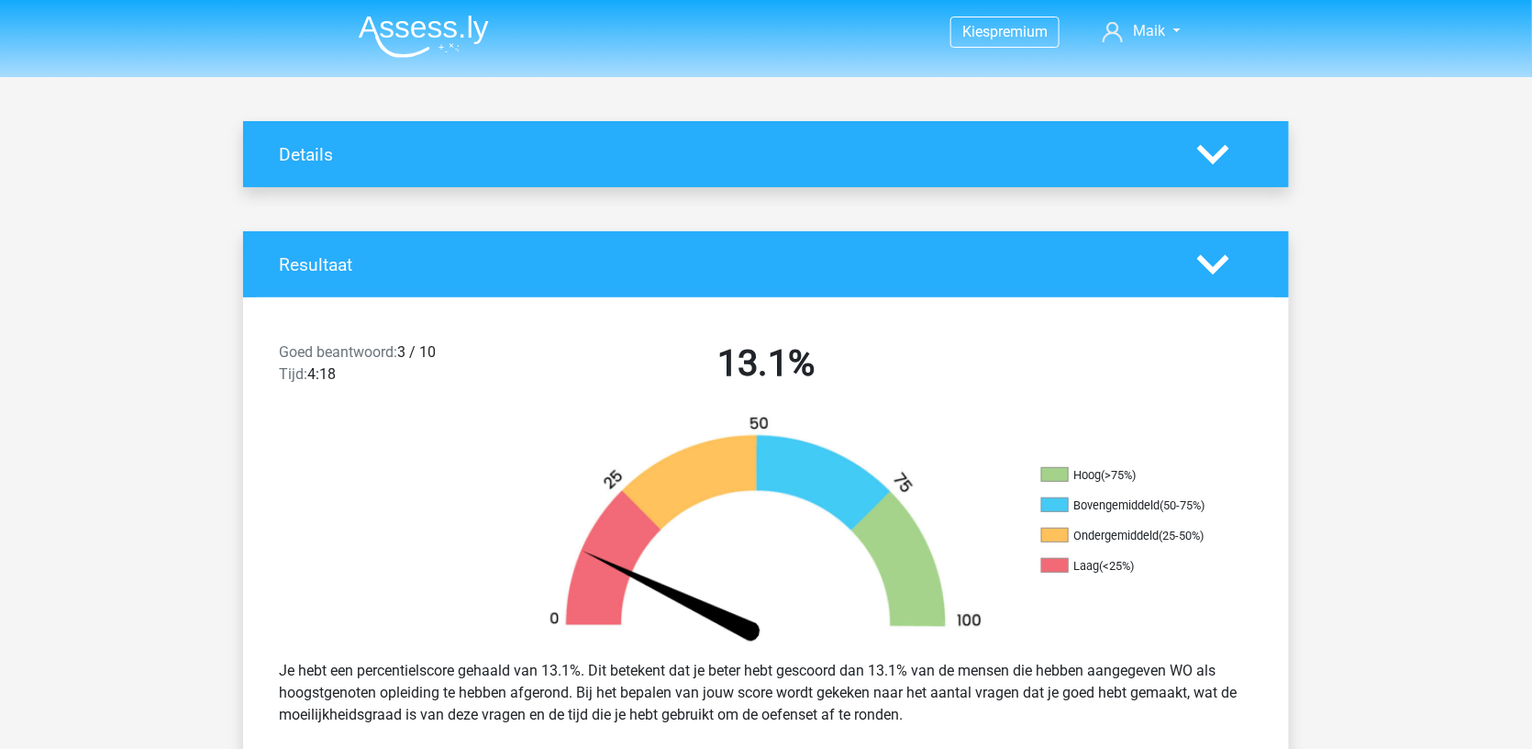
click at [424, 36] on img at bounding box center [424, 36] width 130 height 43
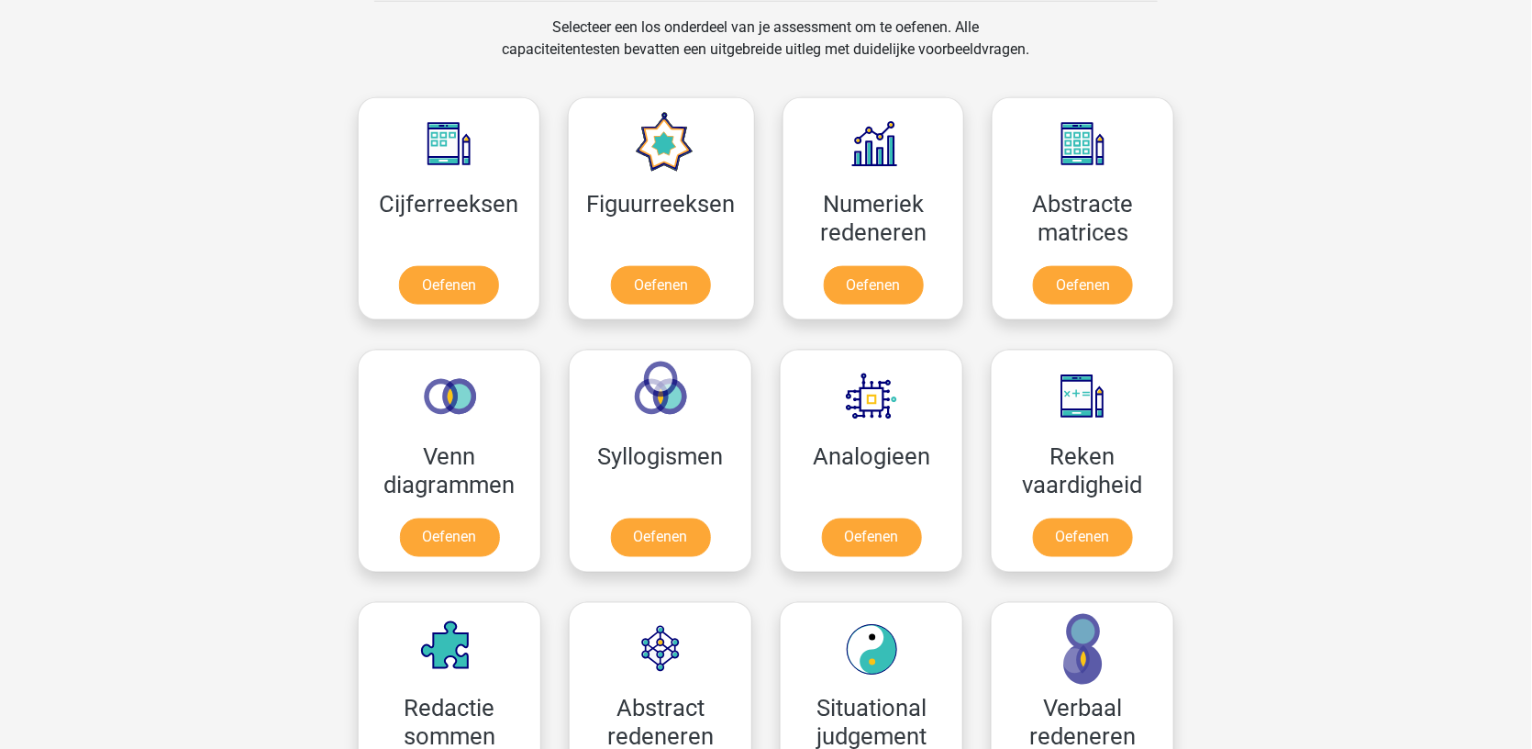
scroll to position [860, 0]
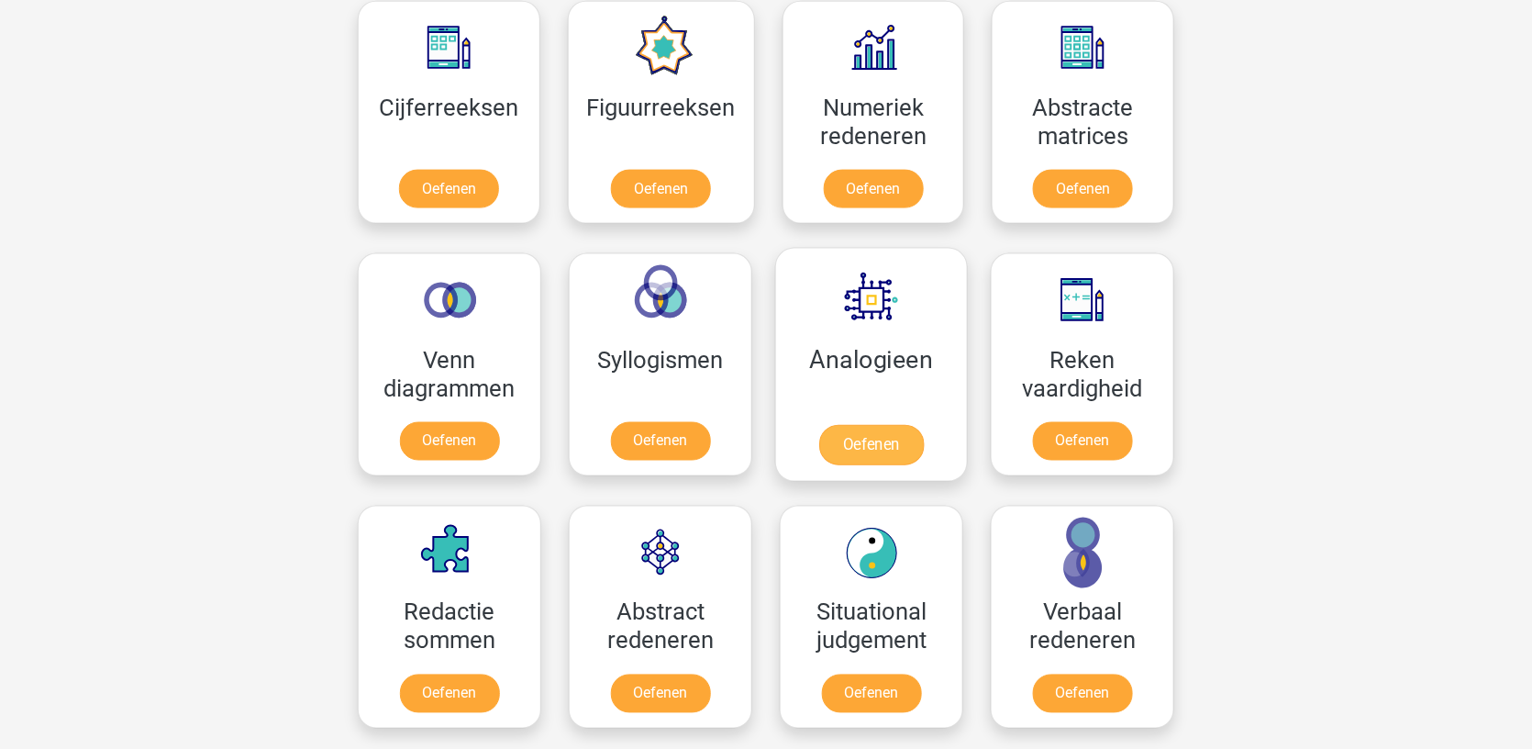
click at [886, 455] on link "Oefenen" at bounding box center [871, 445] width 105 height 40
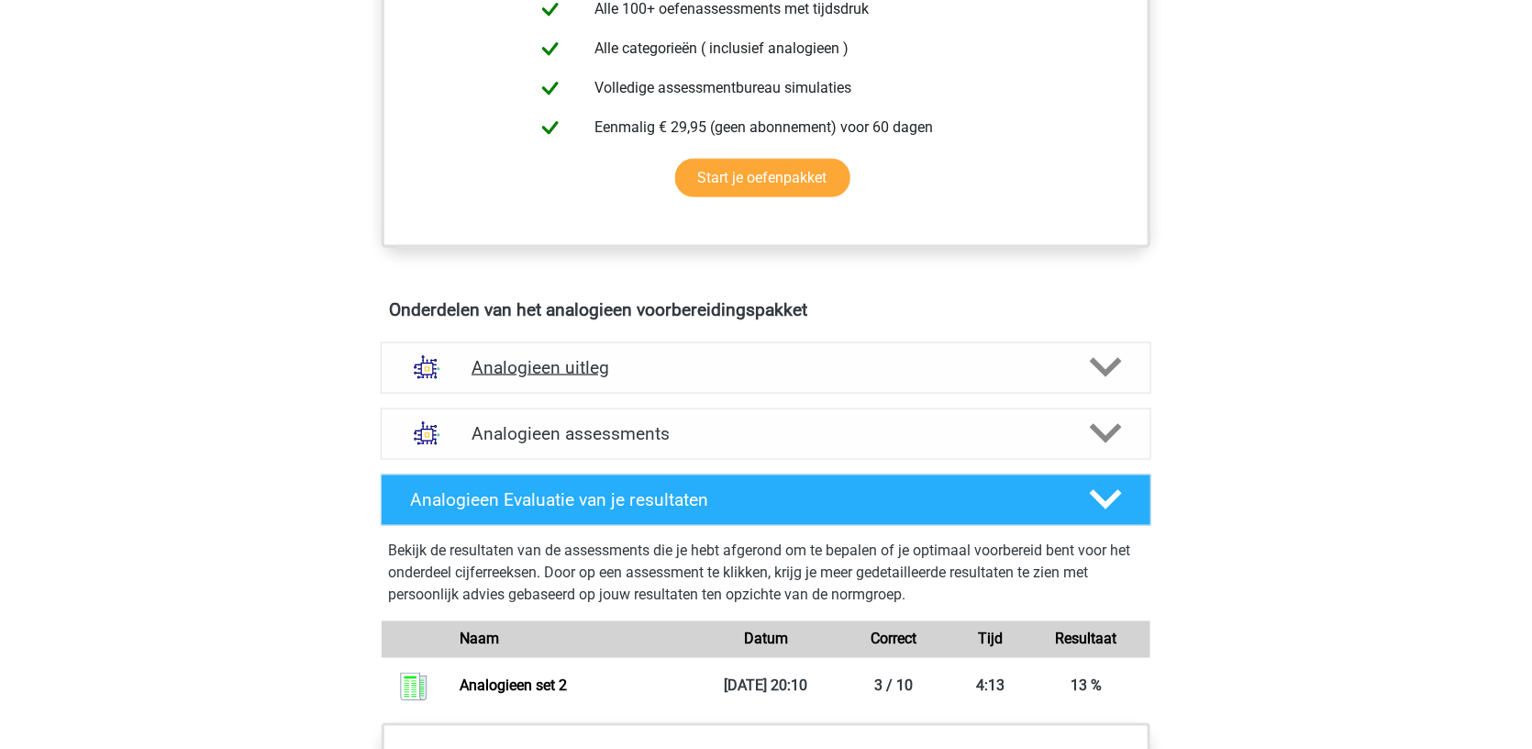
scroll to position [932, 0]
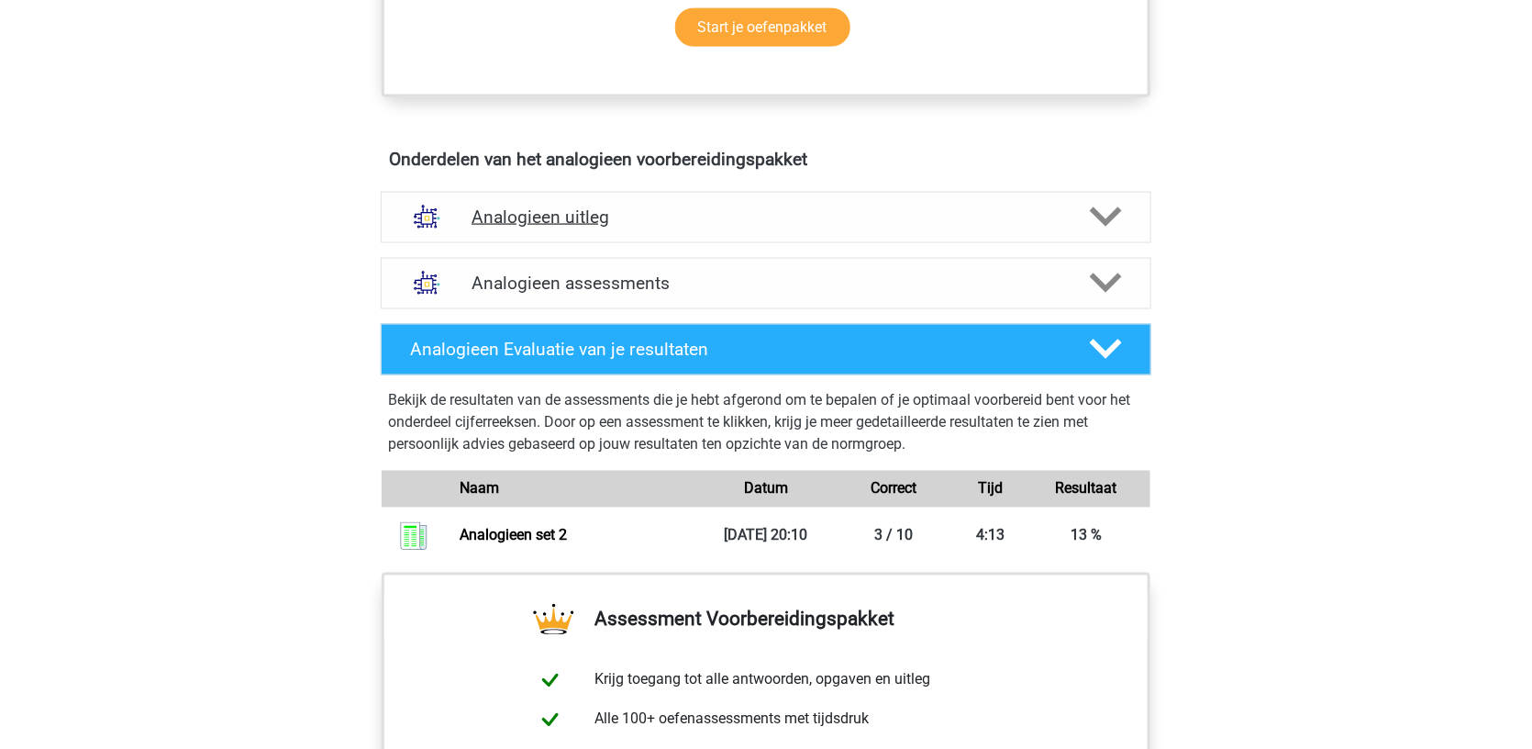
click at [784, 212] on h4 "Analogieen uitleg" at bounding box center [766, 216] width 589 height 21
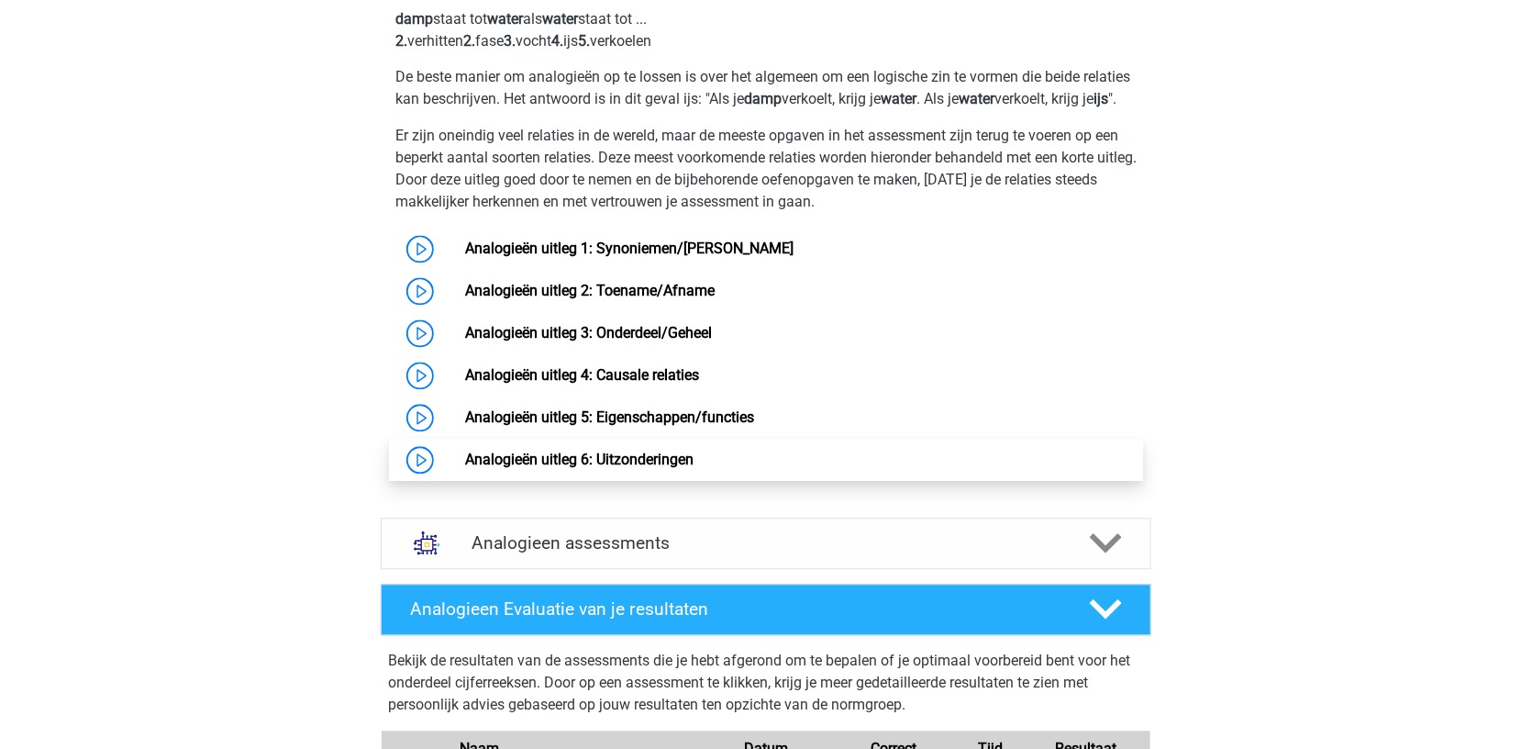
scroll to position [1248, 0]
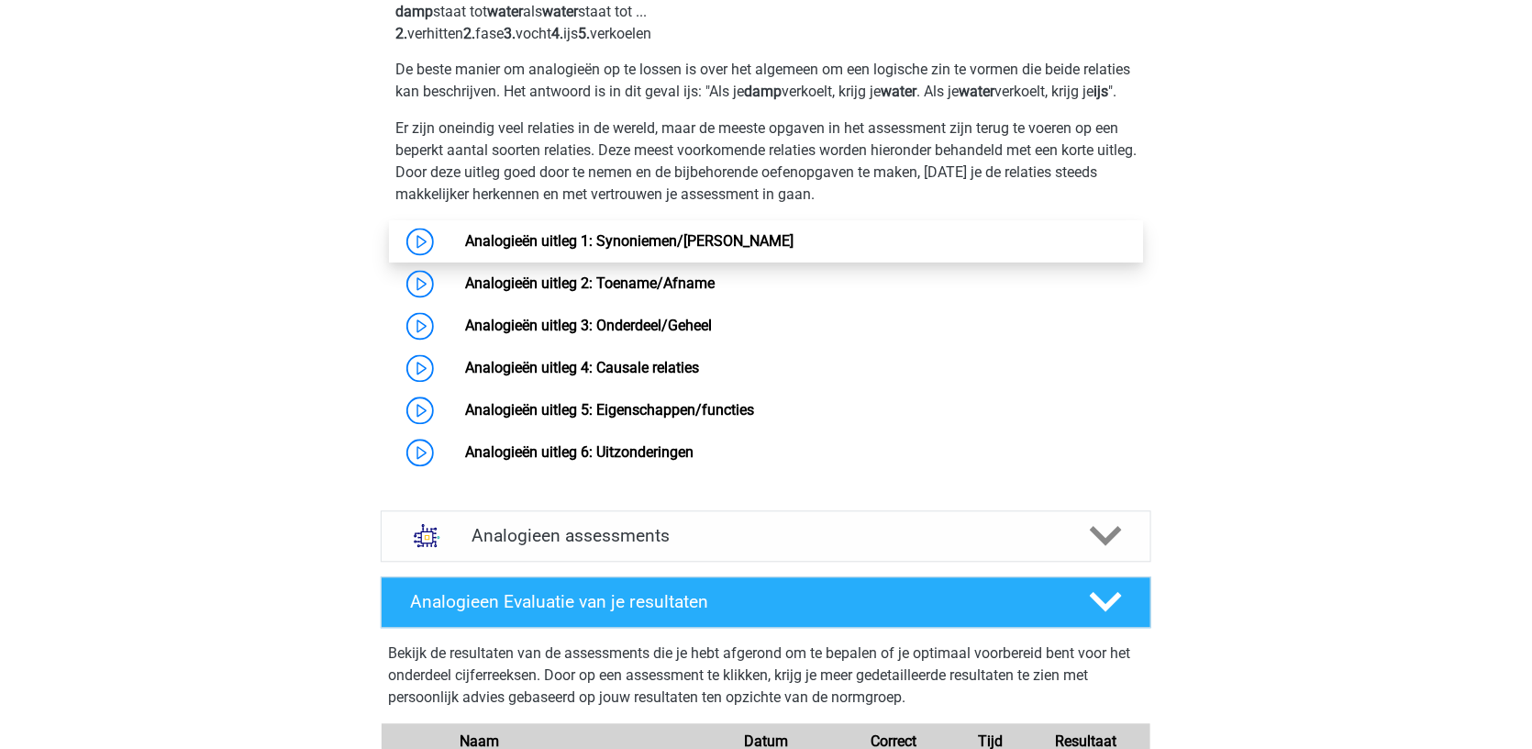
click at [596, 236] on link "Analogieën uitleg 1: Synoniemen/[PERSON_NAME]" at bounding box center [629, 241] width 329 height 17
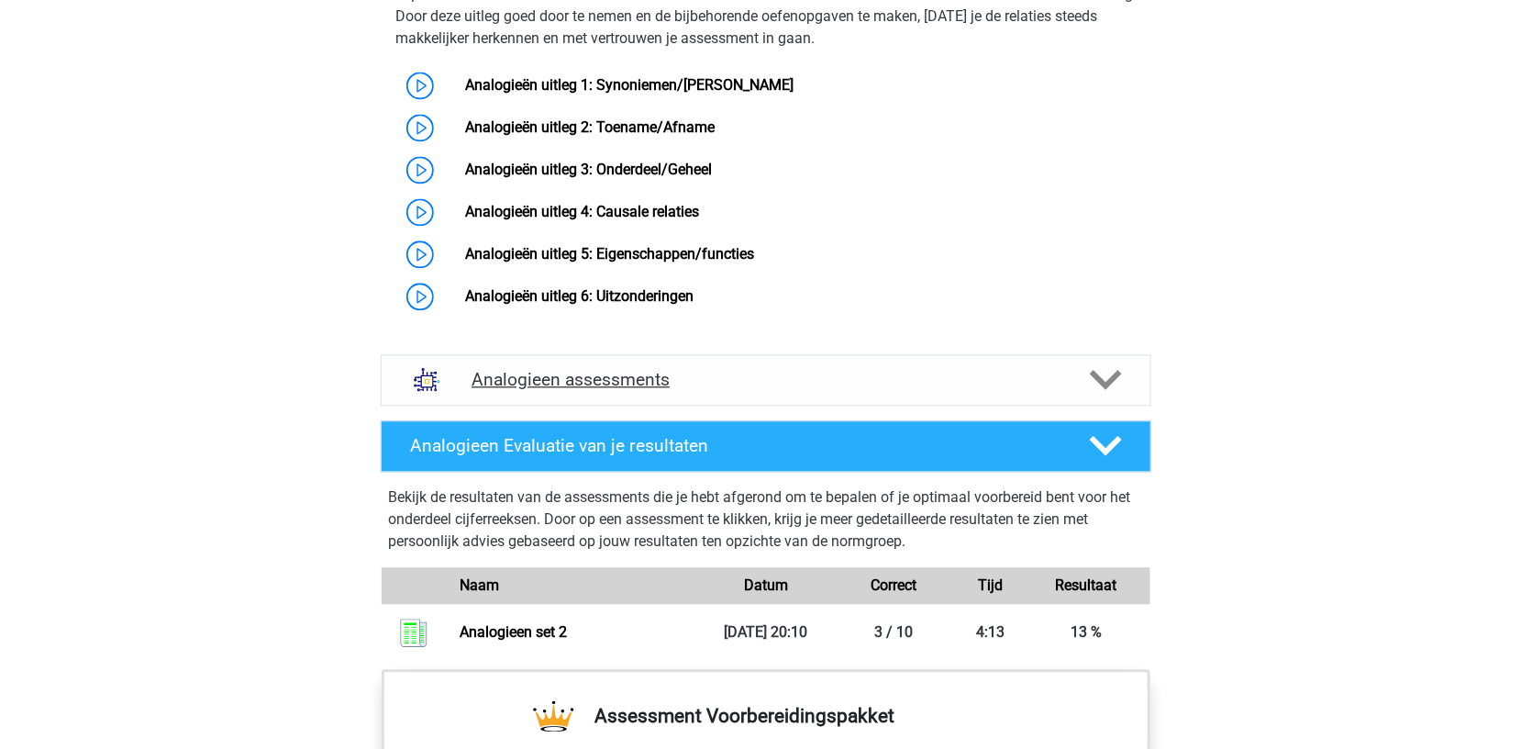
scroll to position [1408, 0]
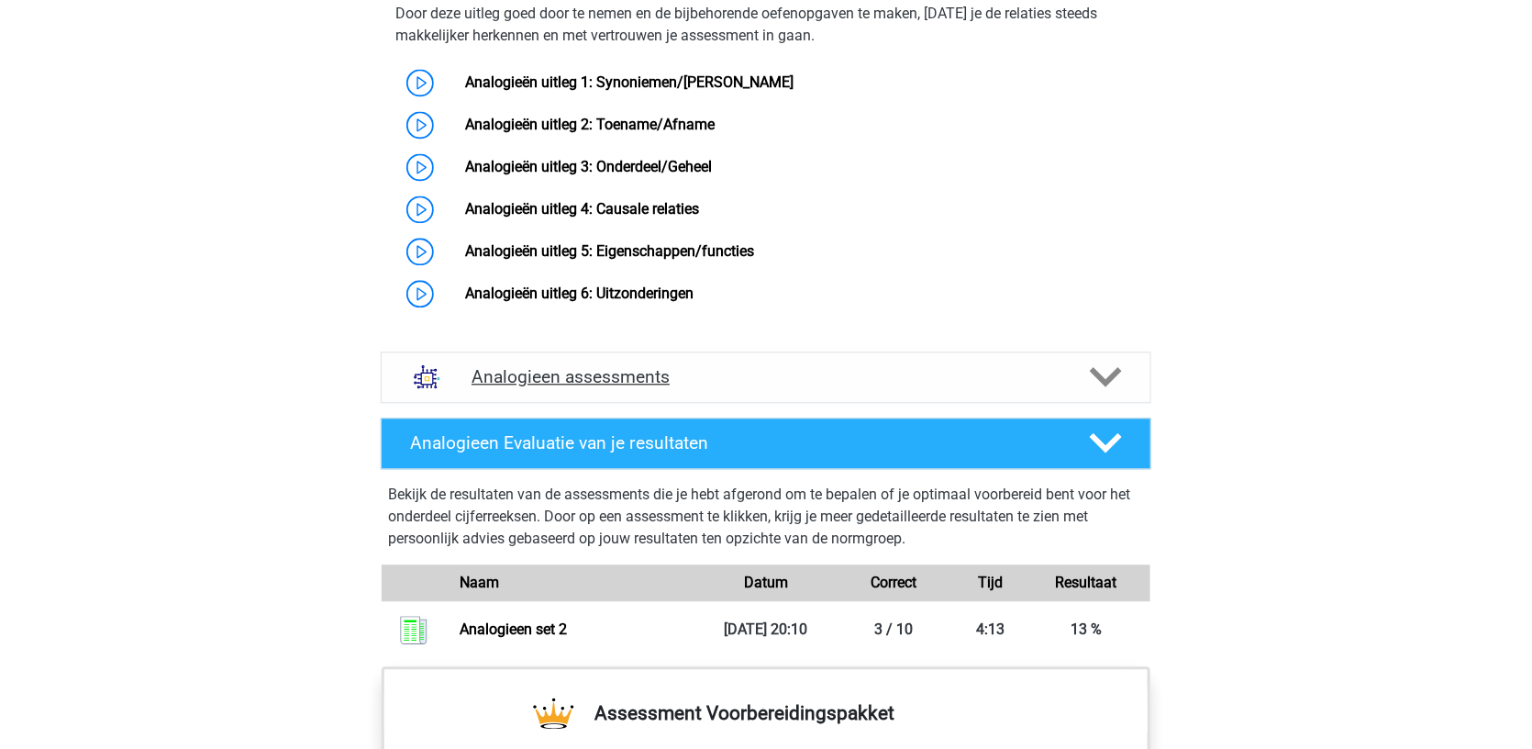
click at [630, 382] on h4 "Analogieen assessments" at bounding box center [766, 376] width 589 height 21
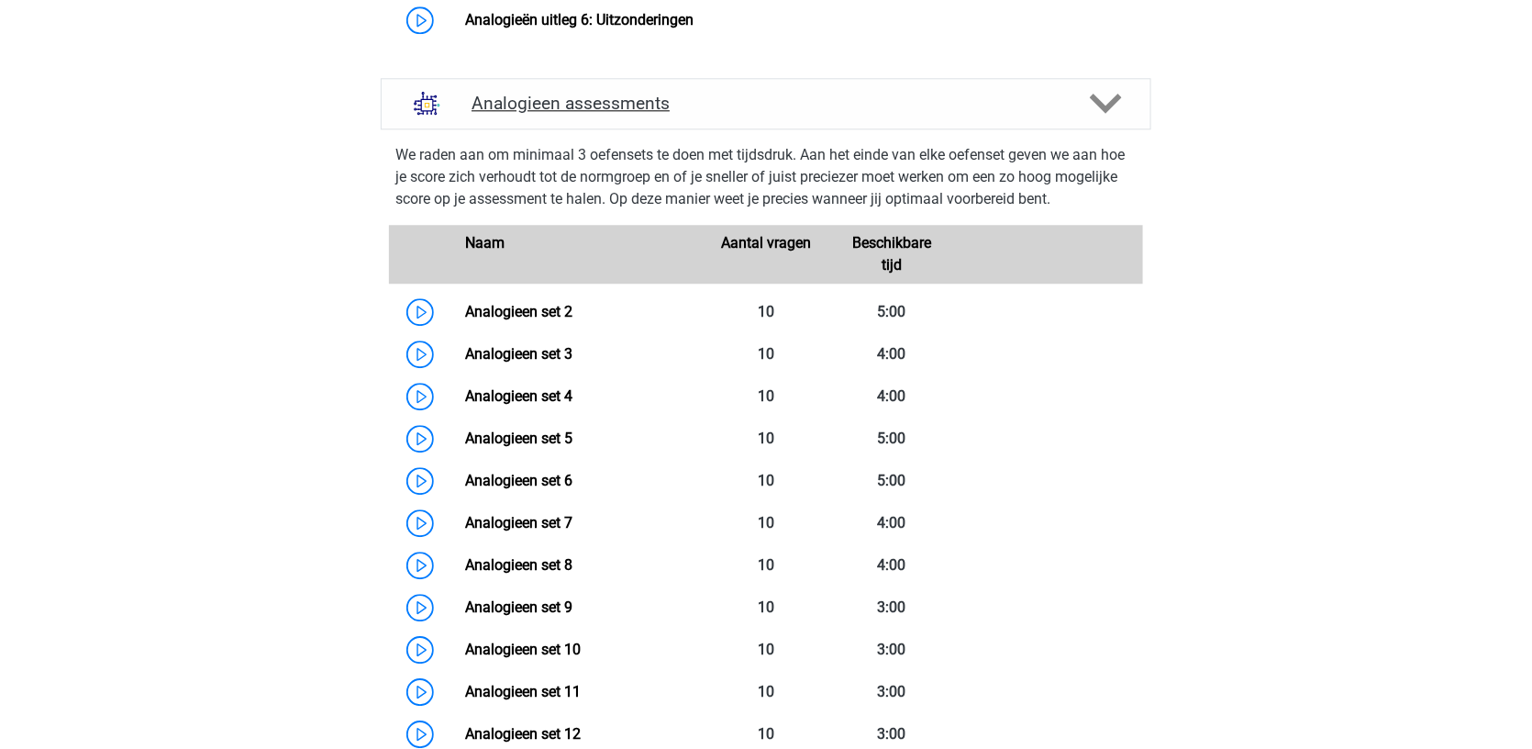
scroll to position [1721, 0]
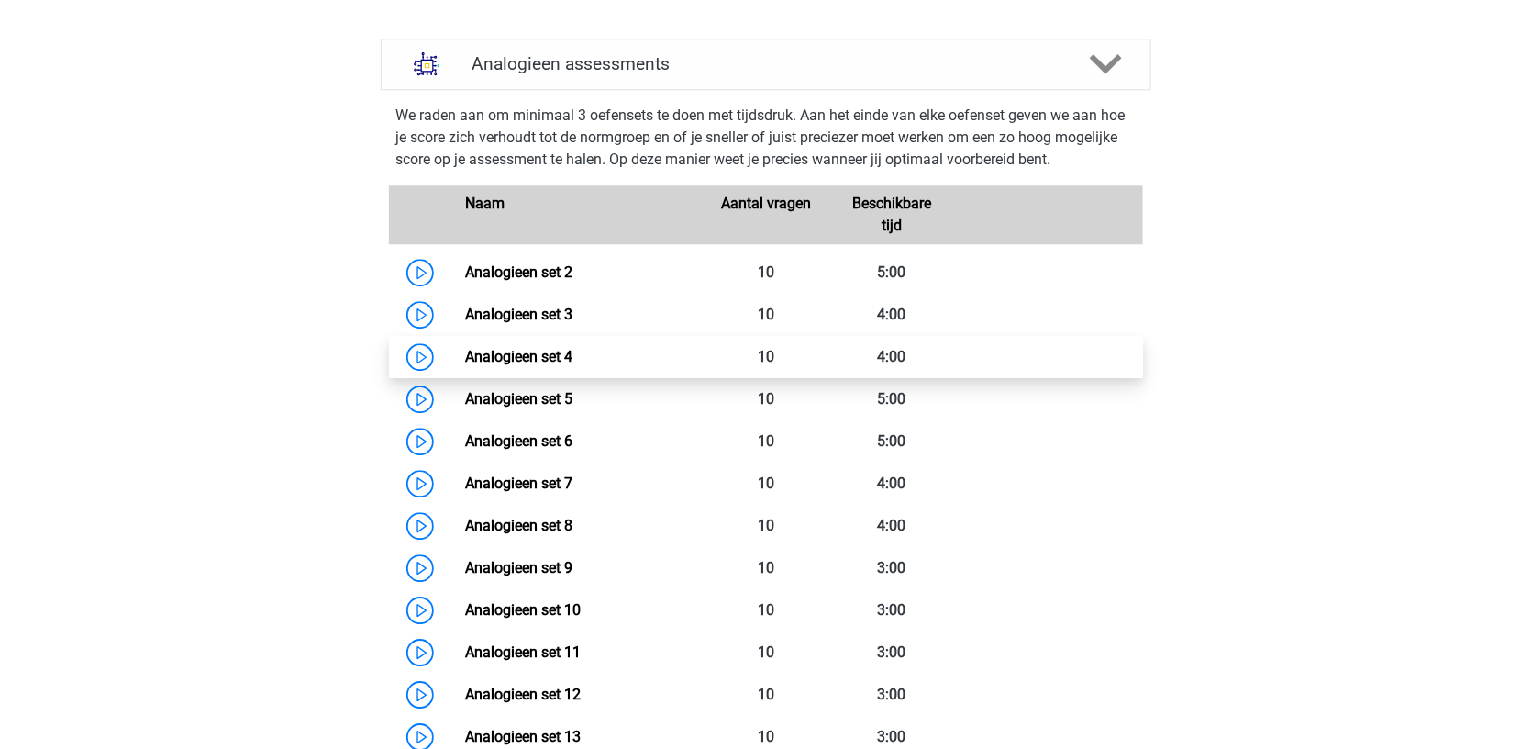
click at [465, 362] on link "Analogieen set 4" at bounding box center [518, 356] width 107 height 17
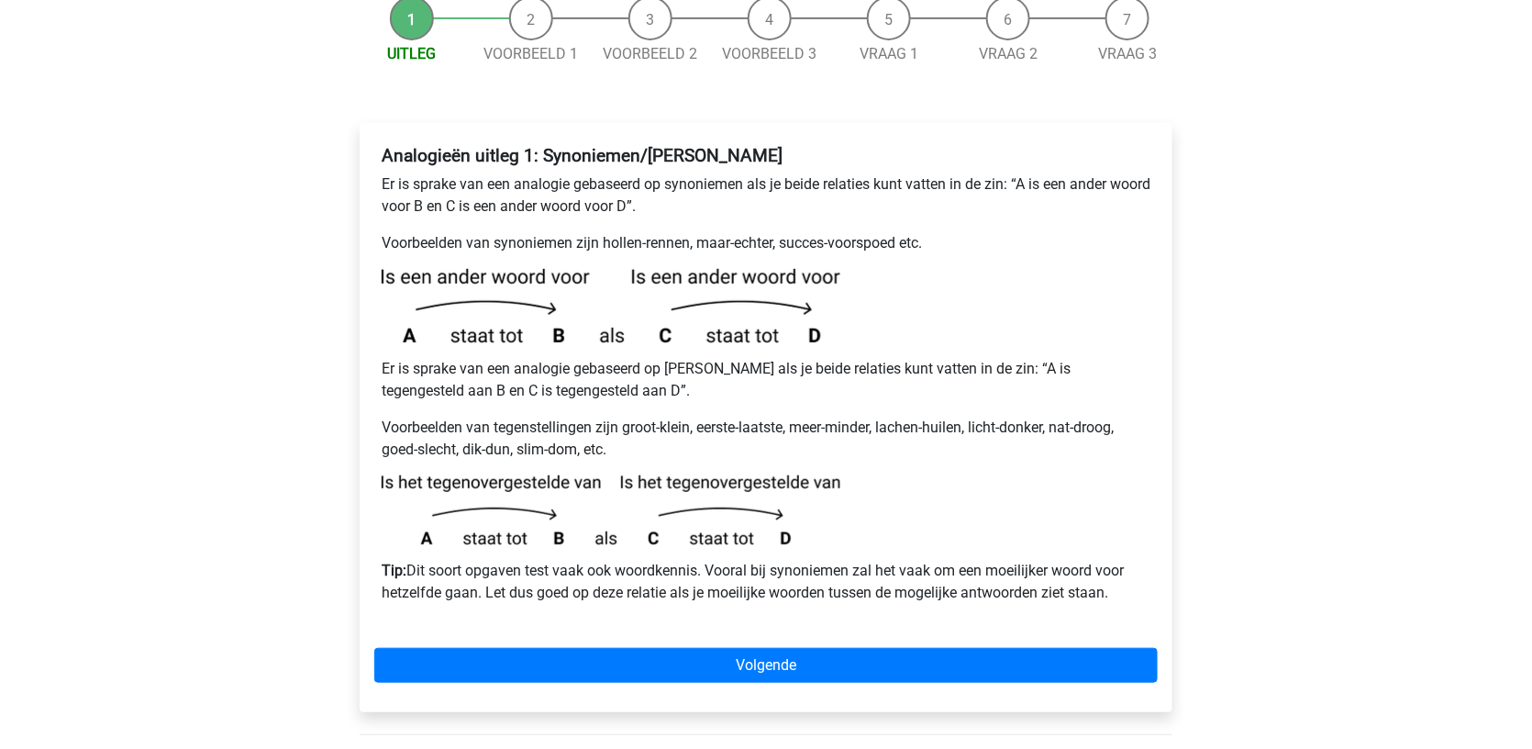
scroll to position [239, 0]
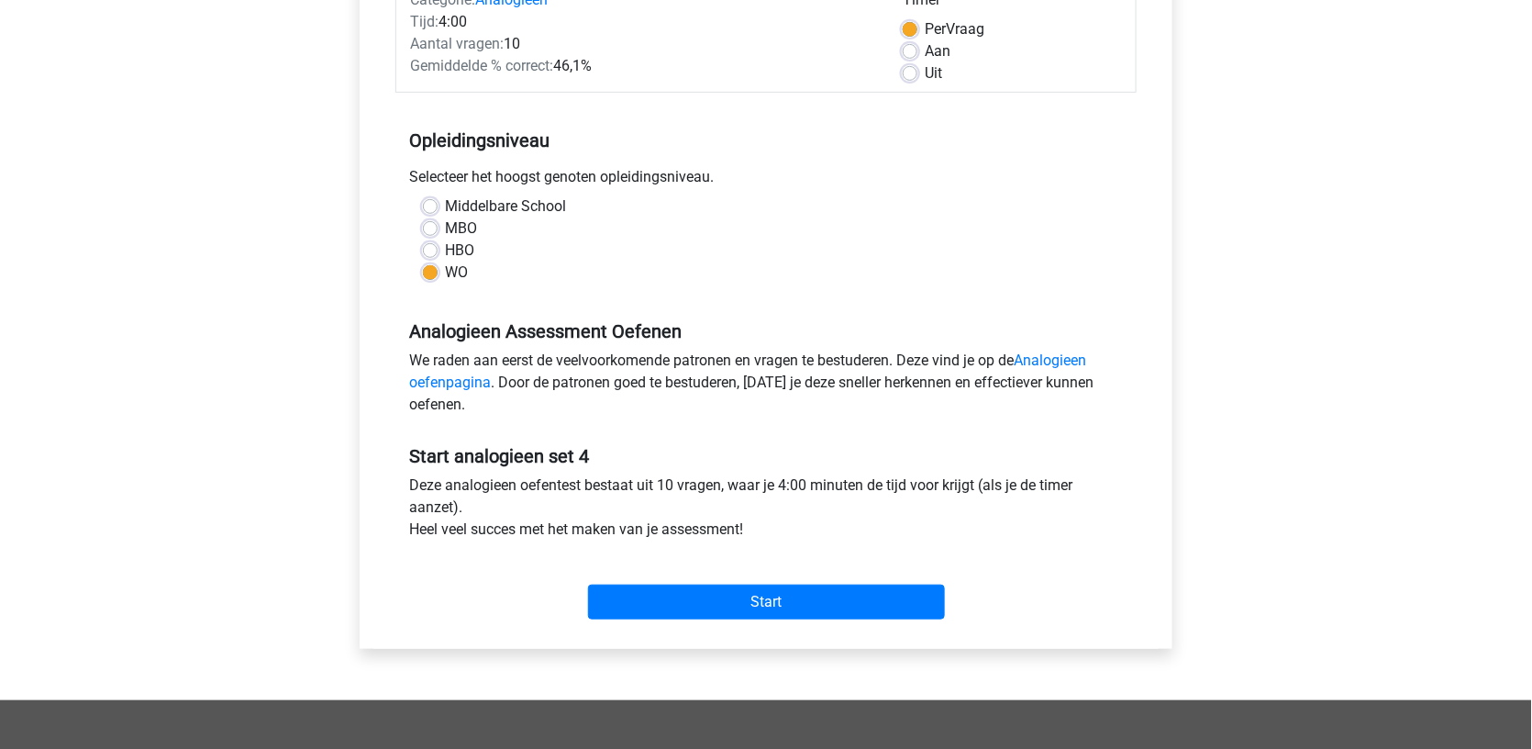
scroll to position [575, 0]
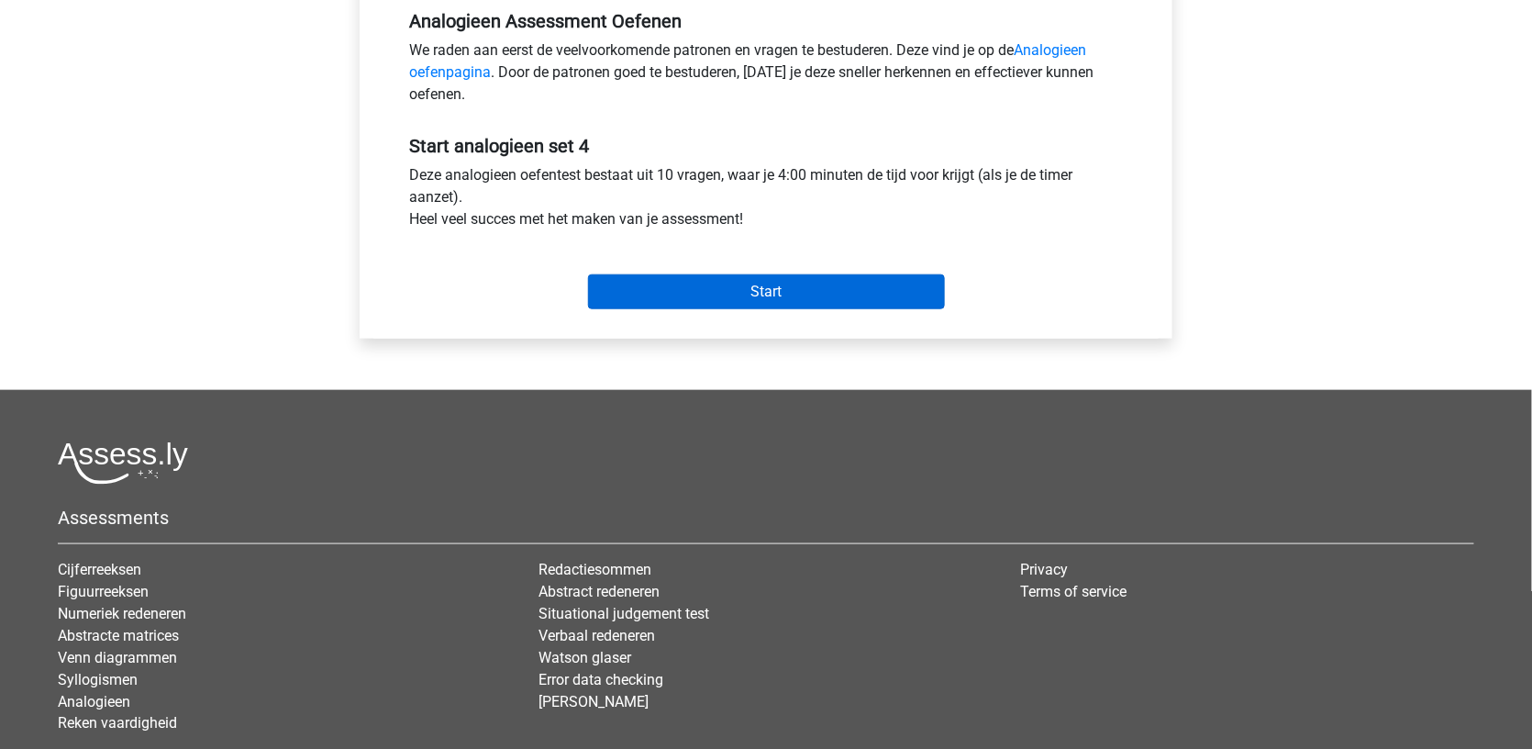
click at [754, 284] on input "Start" at bounding box center [766, 291] width 357 height 35
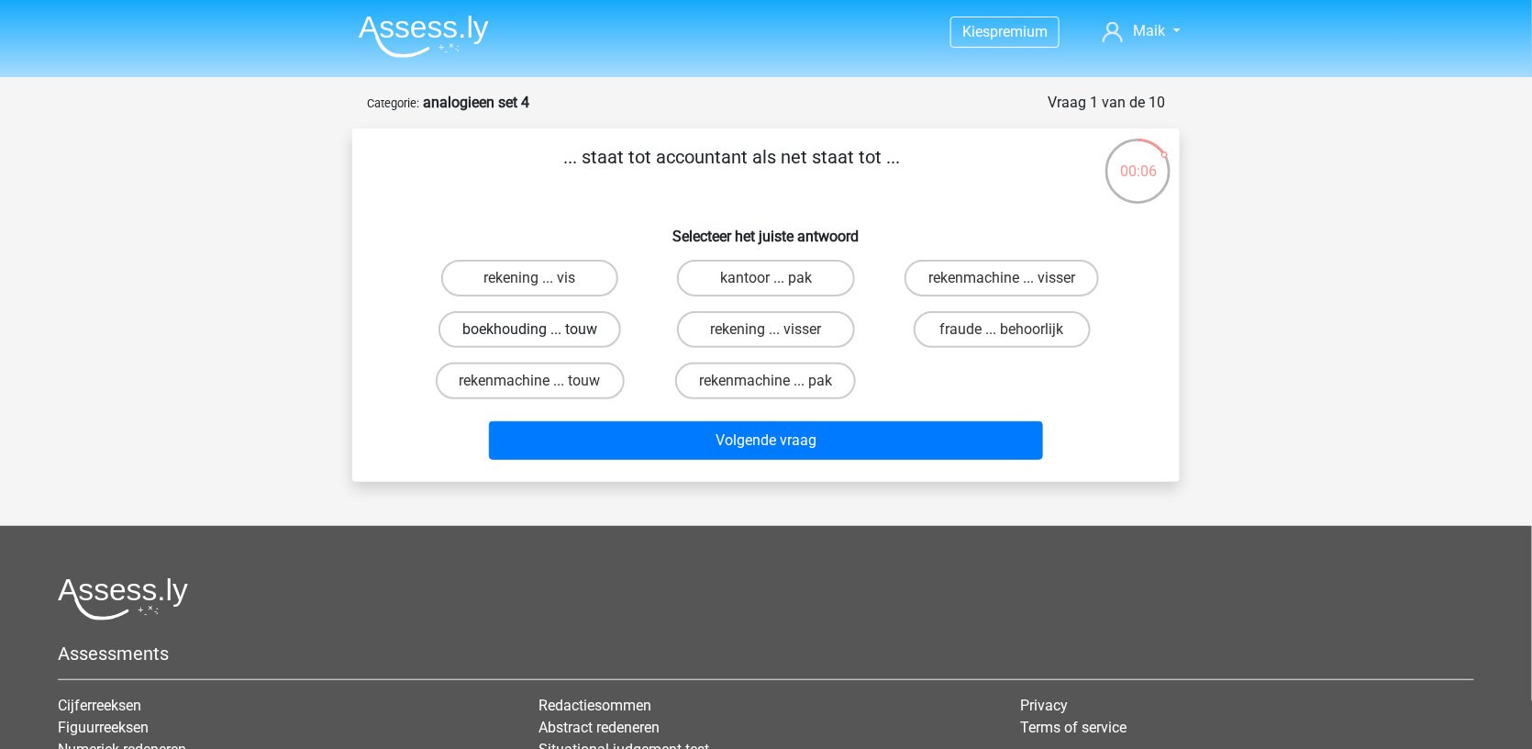
click at [591, 335] on label "boekhouding ... touw" at bounding box center [530, 329] width 183 height 37
click at [542, 335] on input "boekhouding ... touw" at bounding box center [536, 335] width 12 height 12
radio input "true"
click at [451, 60] on nav "Kies premium [GEOGRAPHIC_DATA] [EMAIL_ADDRESS][DOMAIN_NAME]" at bounding box center [766, 33] width 844 height 60
click at [432, 40] on img at bounding box center [424, 36] width 130 height 43
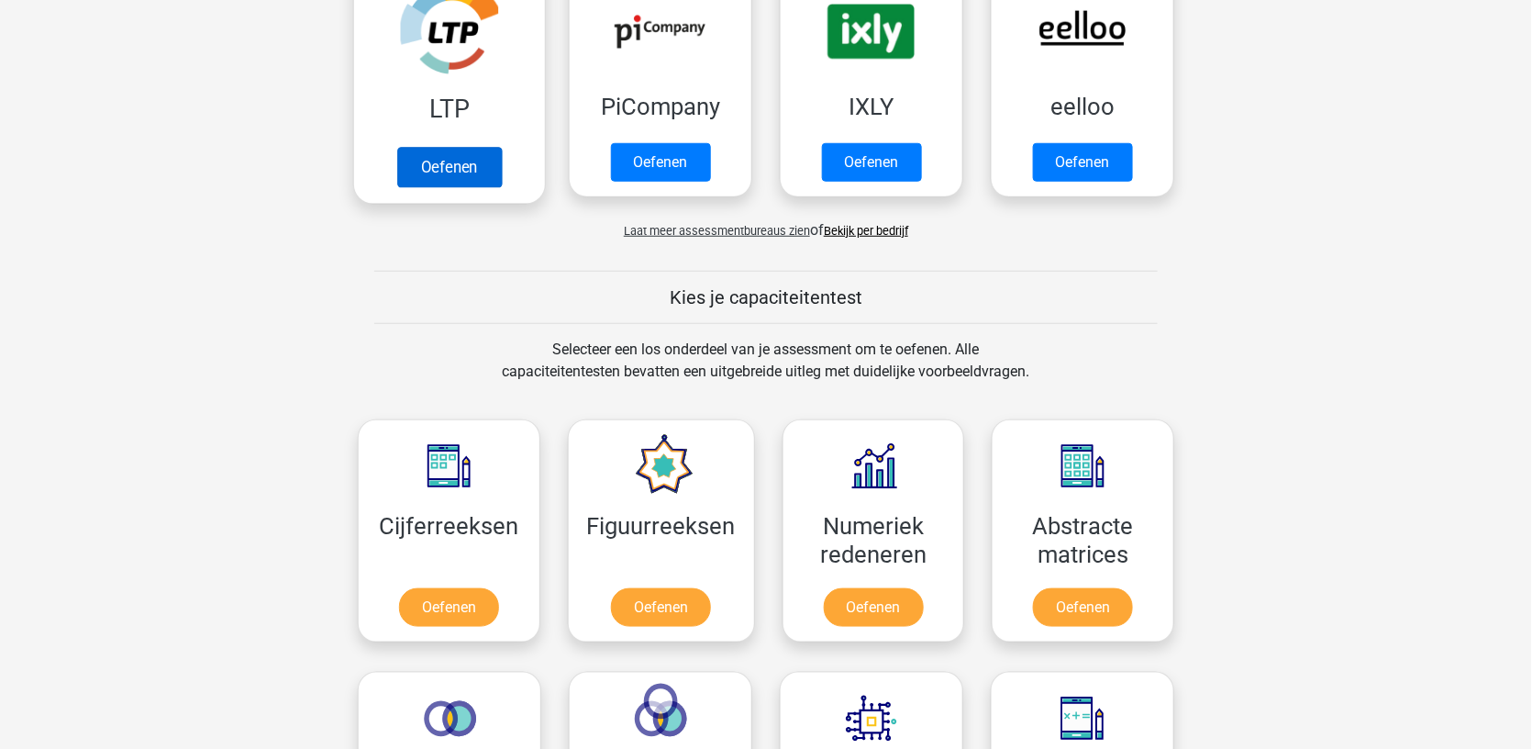
scroll to position [841, 0]
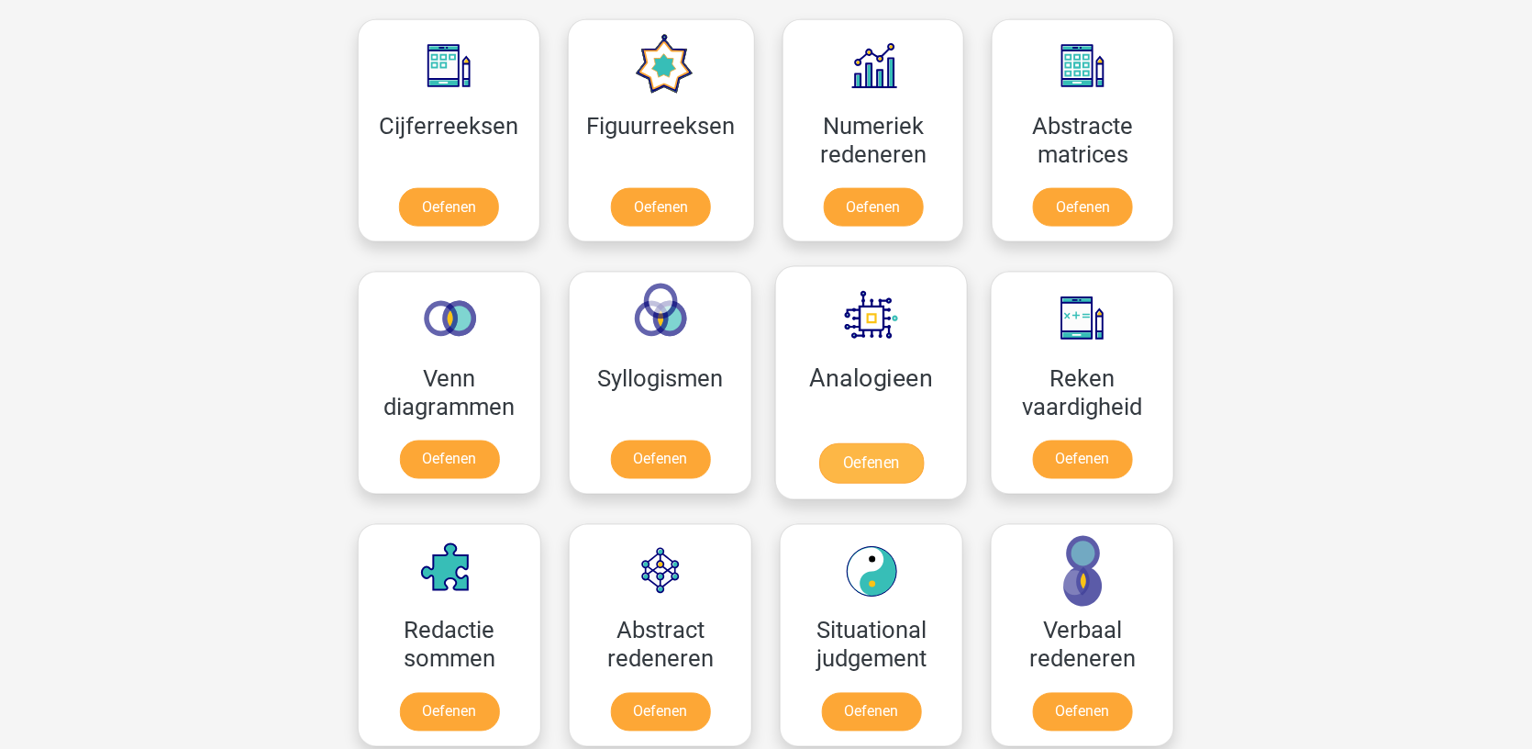
click at [869, 455] on link "Oefenen" at bounding box center [871, 463] width 105 height 40
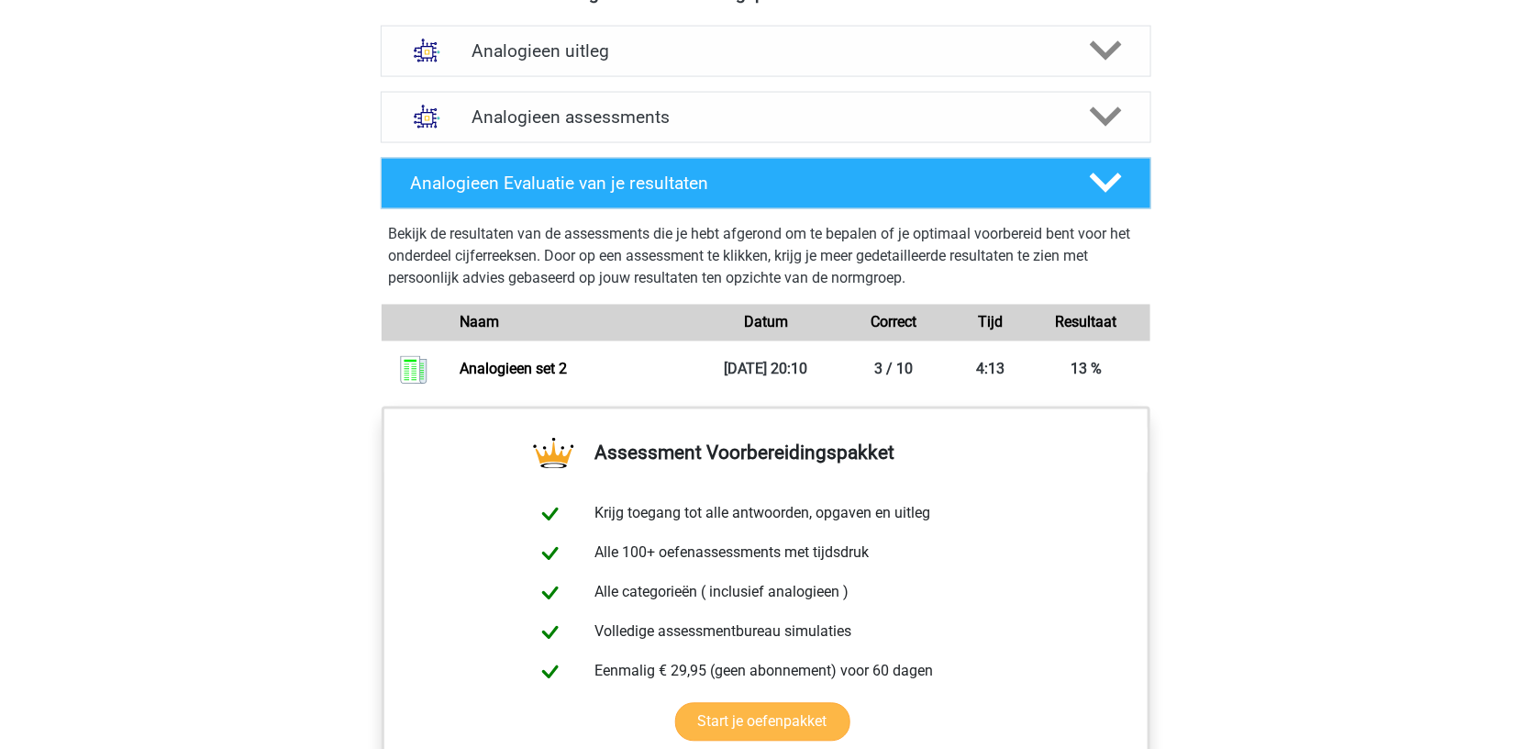
scroll to position [1030, 0]
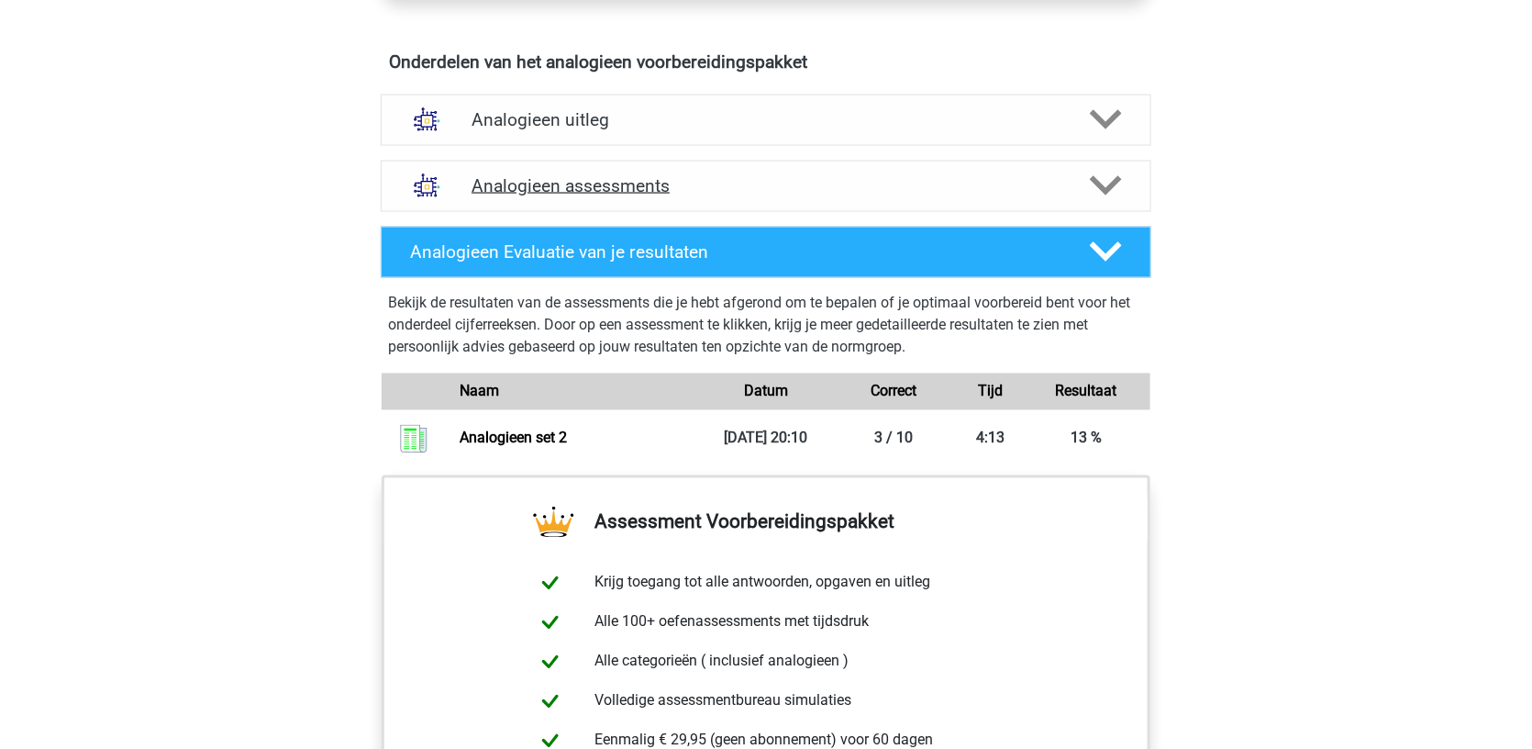
click at [671, 167] on div "Analogieen assessments" at bounding box center [766, 186] width 771 height 51
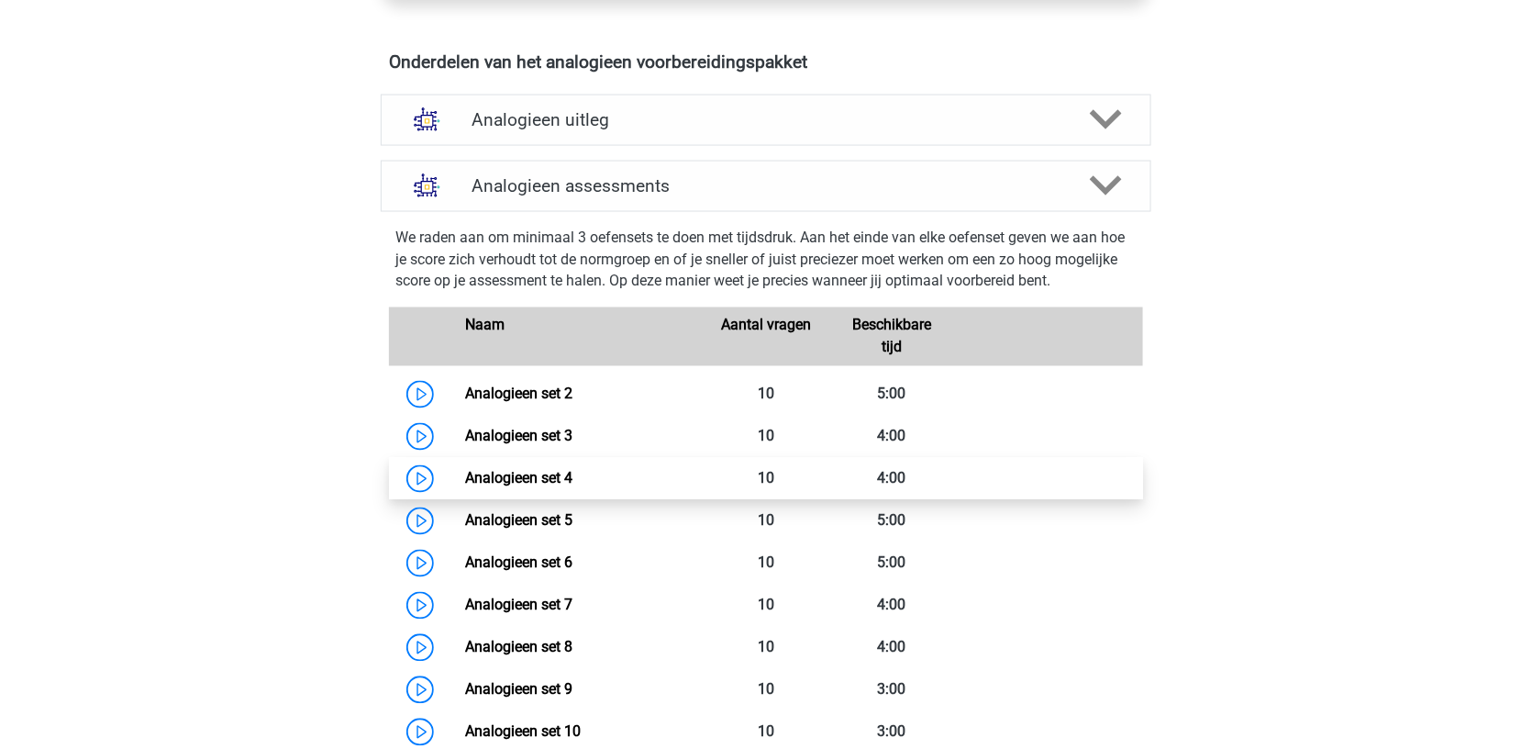
click at [465, 470] on link "Analogieen set 4" at bounding box center [518, 478] width 107 height 17
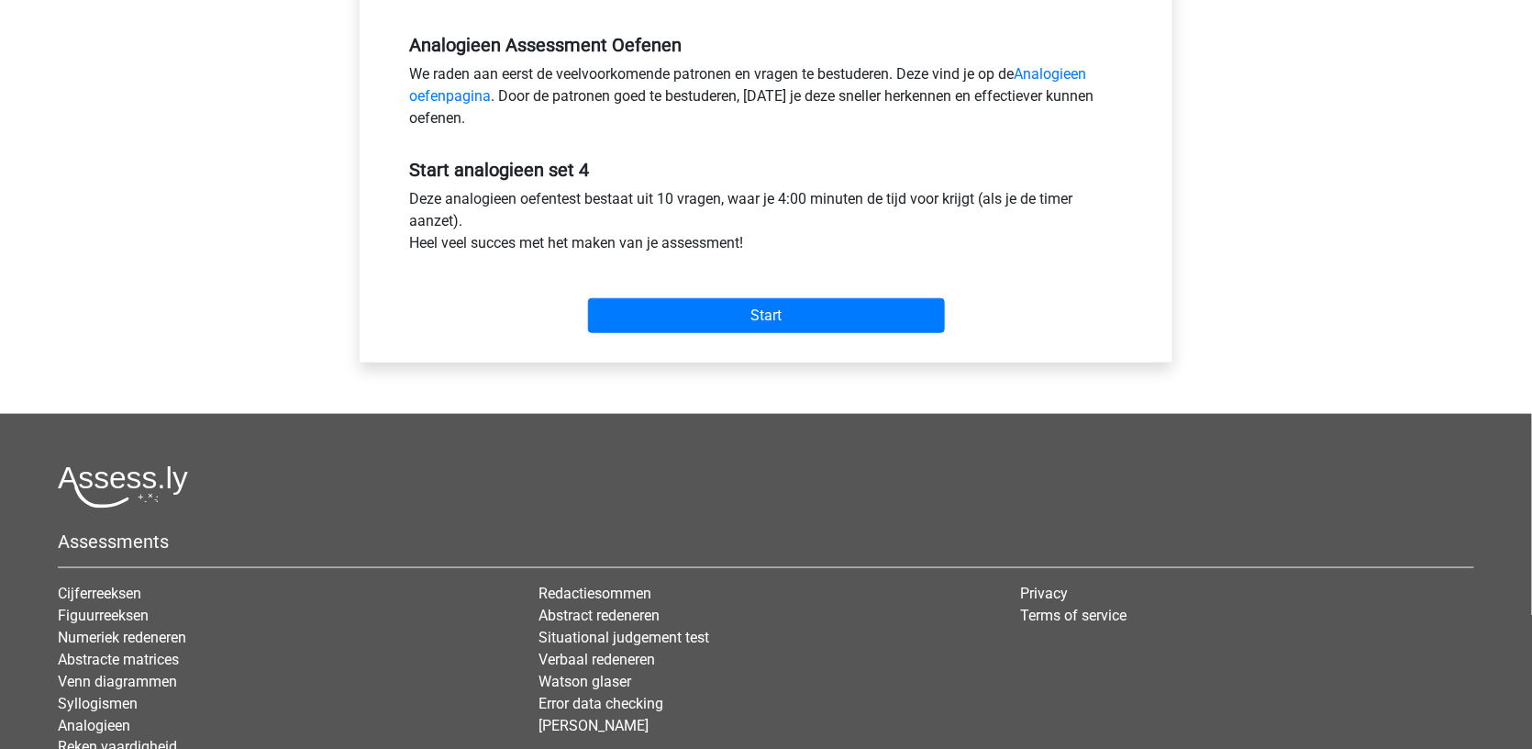
scroll to position [607, 0]
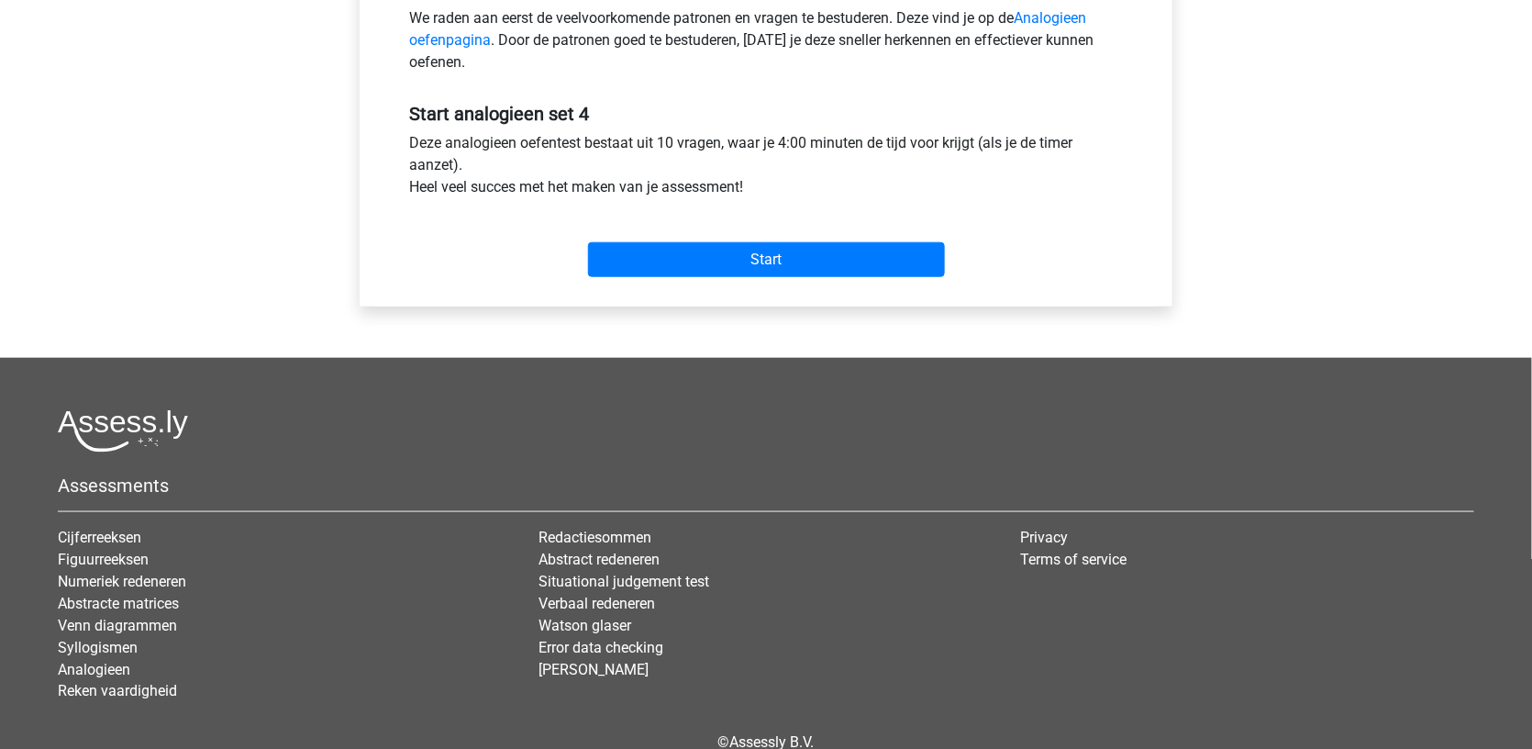
click at [733, 268] on input "Start" at bounding box center [766, 259] width 357 height 35
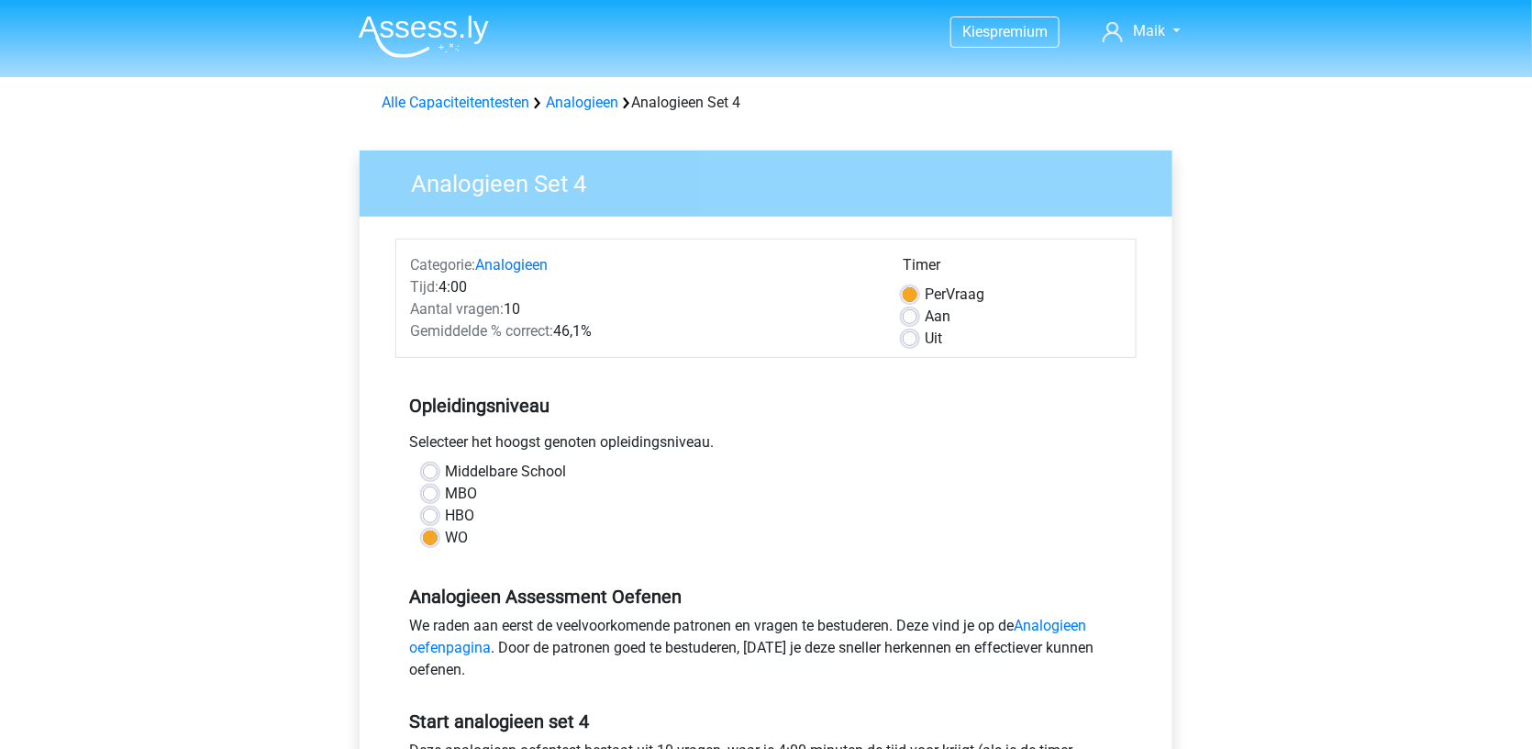
scroll to position [-1, 0]
click at [458, 41] on img at bounding box center [424, 36] width 130 height 43
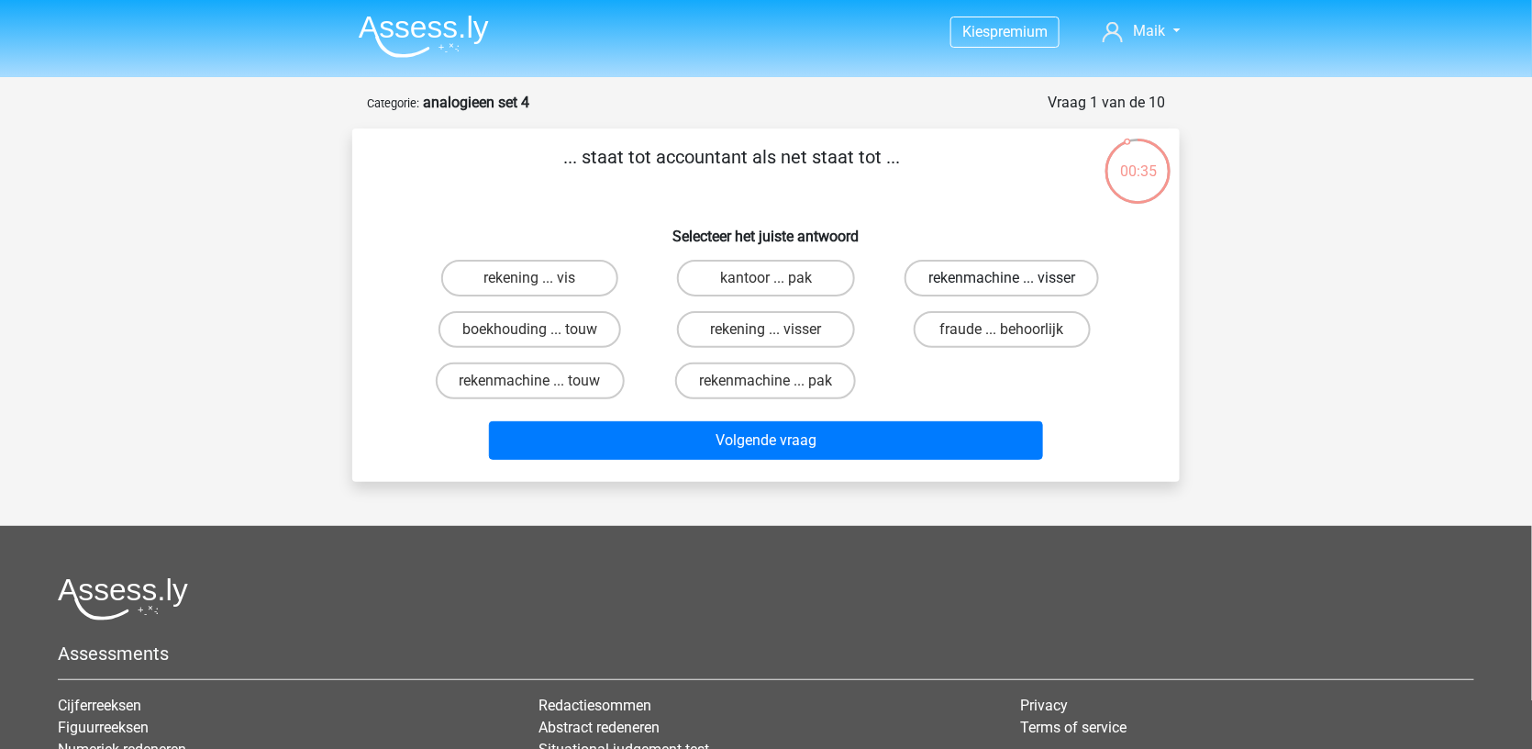
click at [916, 276] on label "rekenmachine ... visser" at bounding box center [1002, 278] width 195 height 37
click at [1002, 278] on input "rekenmachine ... visser" at bounding box center [1008, 284] width 12 height 12
radio input "true"
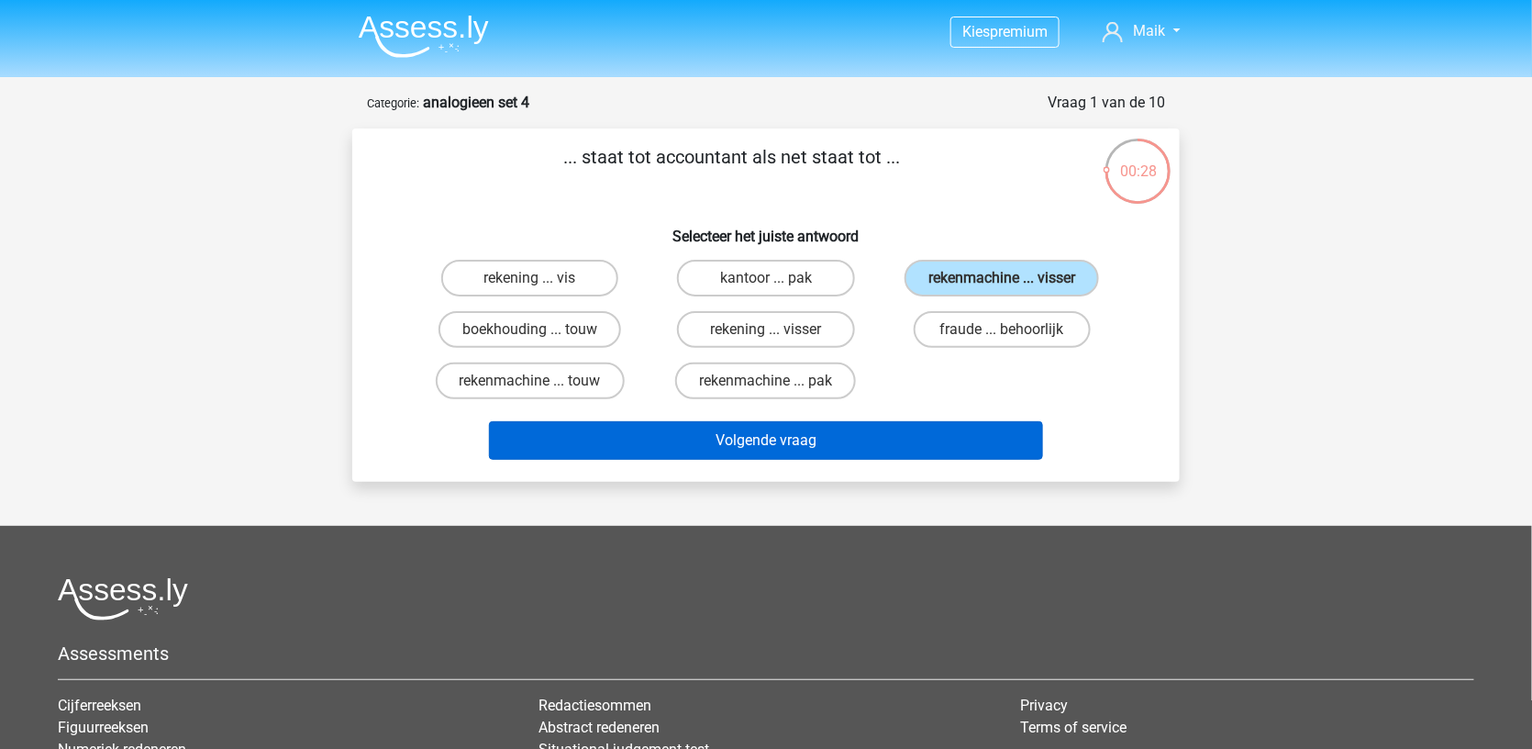
click at [857, 460] on button "Volgende vraag" at bounding box center [766, 440] width 555 height 39
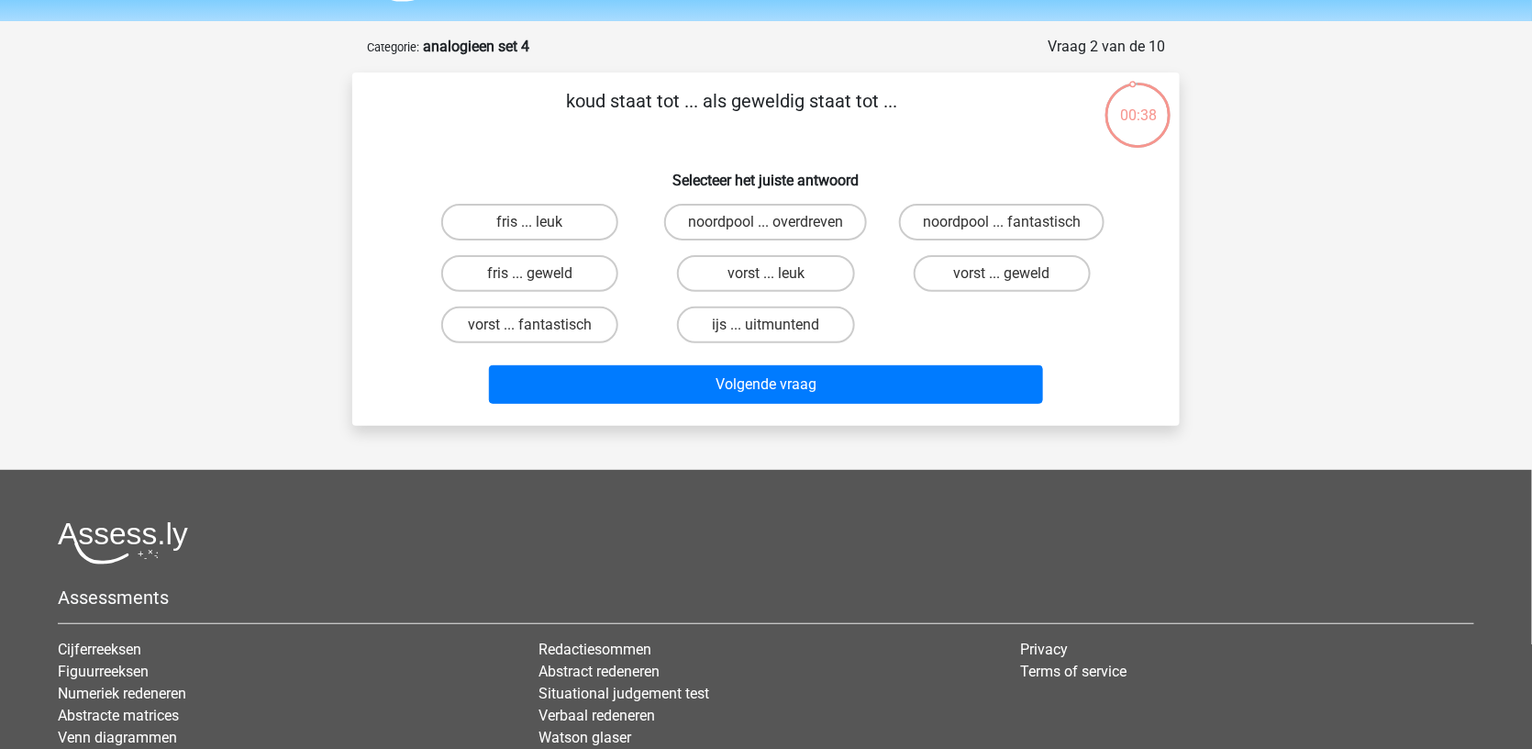
scroll to position [50, 0]
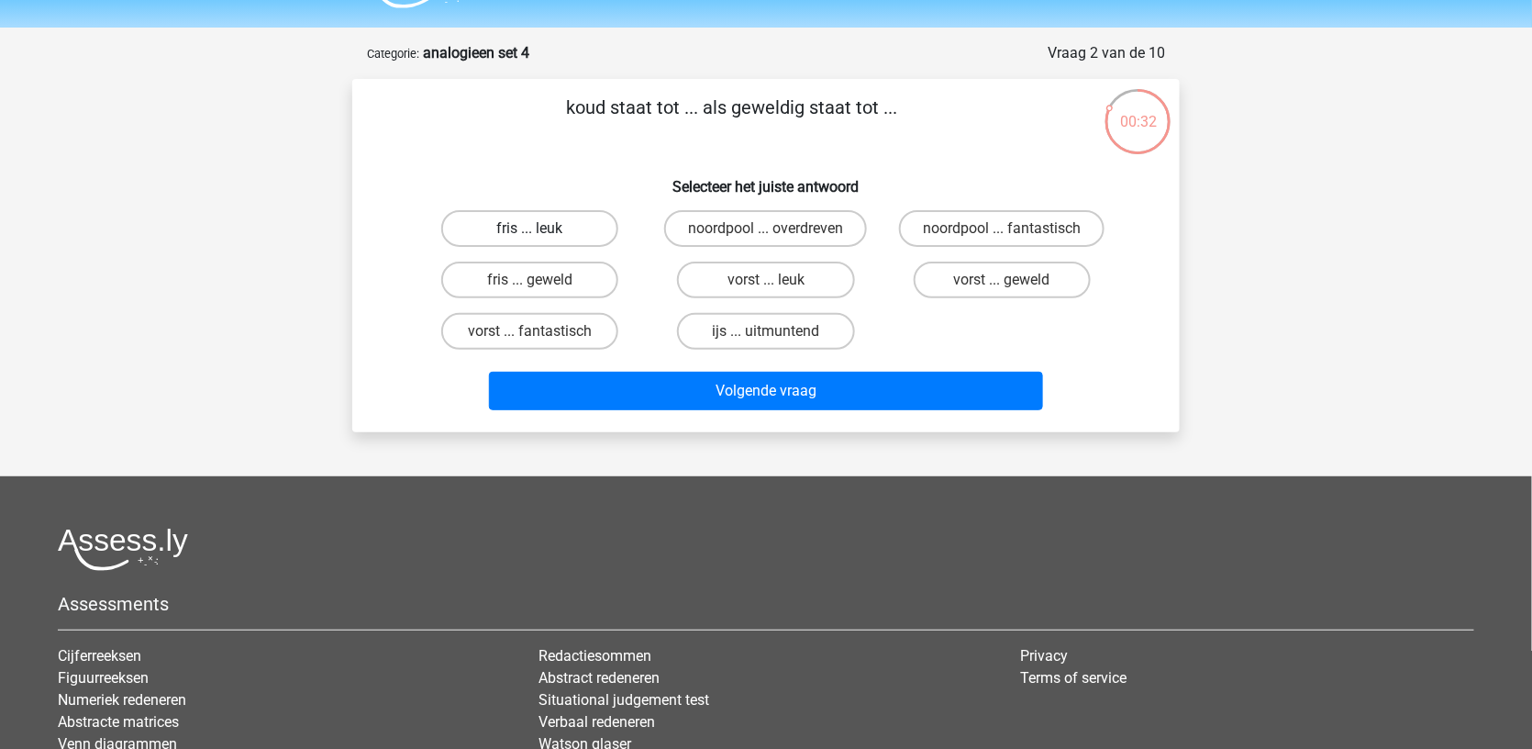
click at [558, 212] on label "fris ... leuk" at bounding box center [529, 228] width 177 height 37
click at [542, 228] on input "fris ... leuk" at bounding box center [536, 234] width 12 height 12
radio input "true"
click at [559, 213] on label "fris ... leuk" at bounding box center [529, 228] width 177 height 37
click at [542, 228] on input "fris ... leuk" at bounding box center [536, 234] width 12 height 12
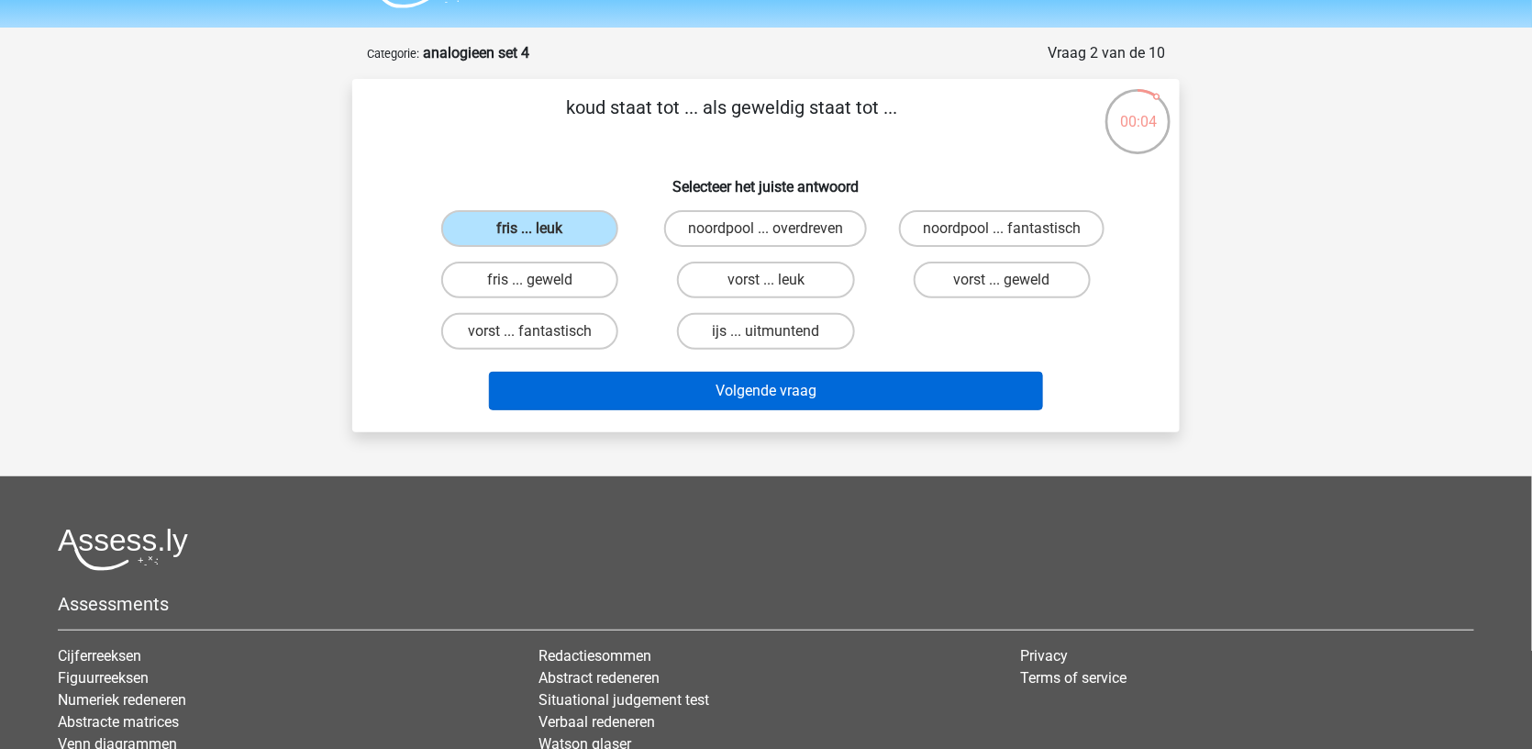
click at [597, 402] on button "Volgende vraag" at bounding box center [766, 391] width 555 height 39
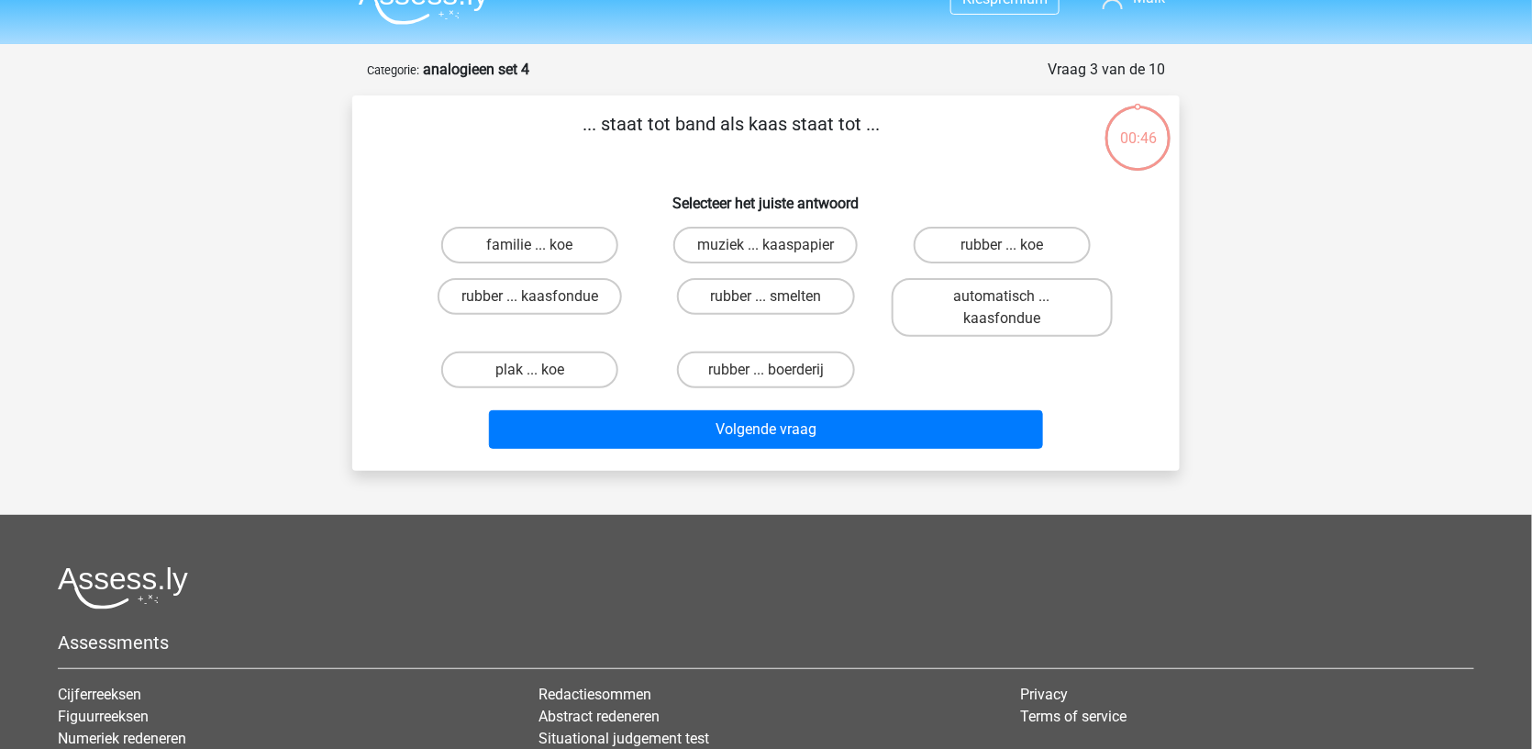
scroll to position [14, 0]
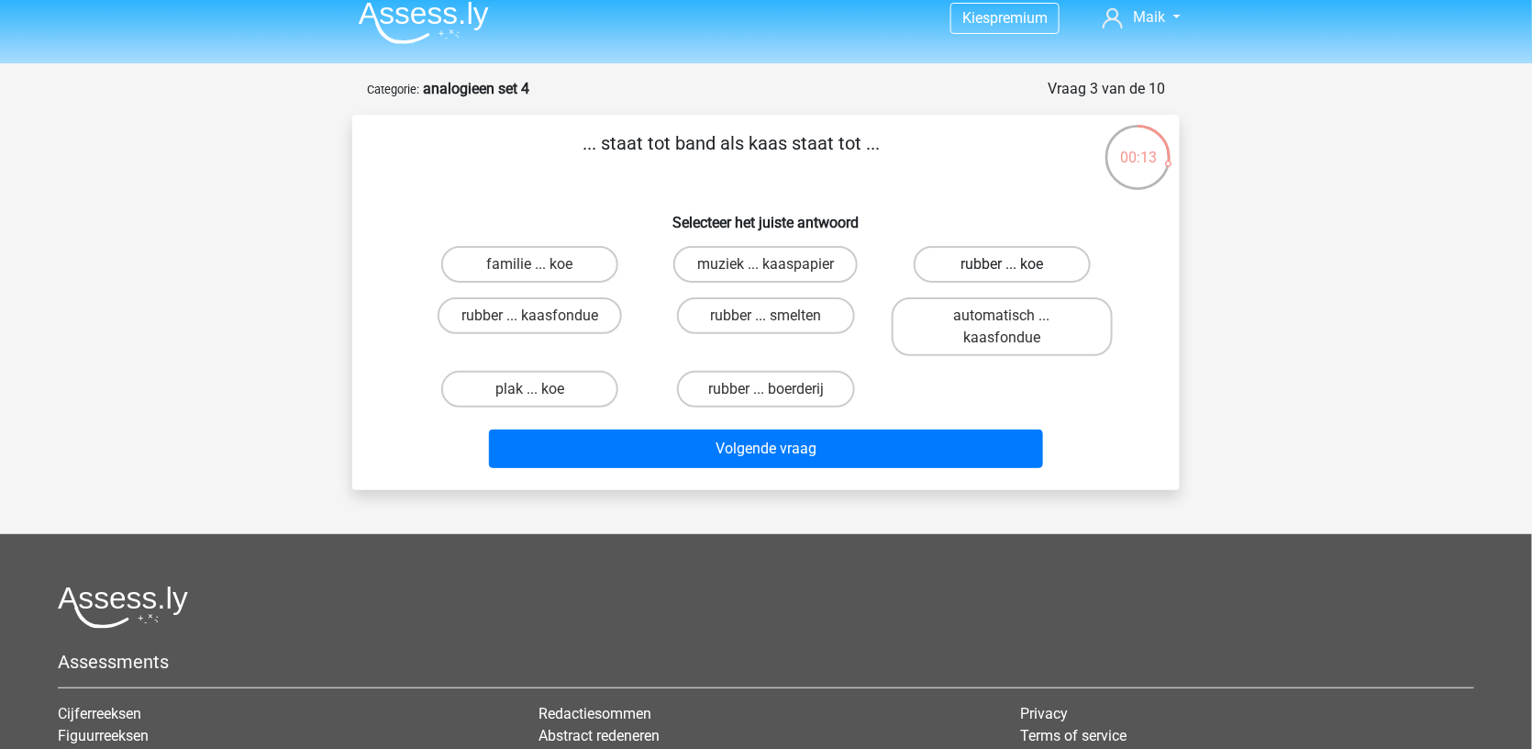
click at [957, 263] on label "rubber ... koe" at bounding box center [1002, 264] width 177 height 37
click at [1002, 264] on input "rubber ... koe" at bounding box center [1008, 270] width 12 height 12
radio input "true"
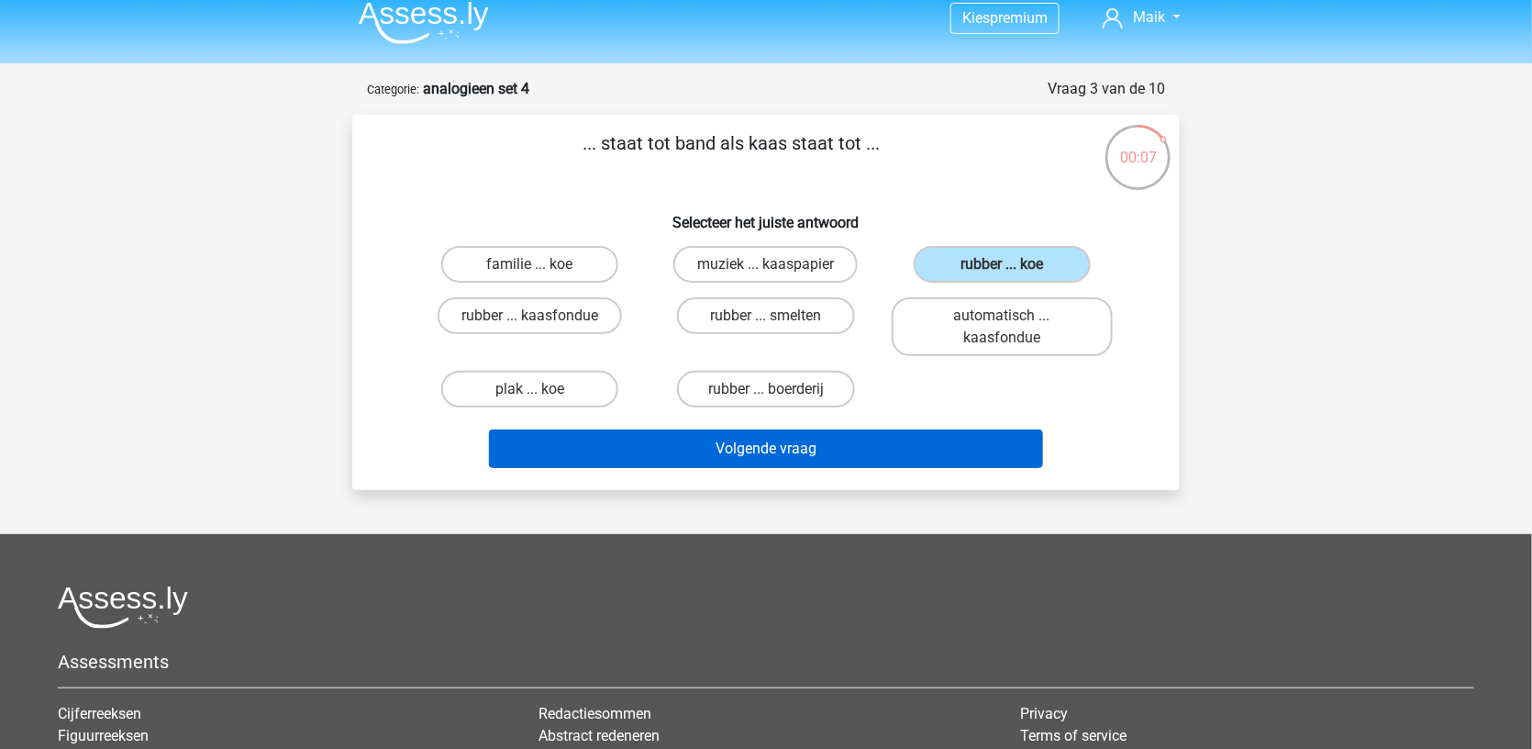
click at [889, 437] on button "Volgende vraag" at bounding box center [766, 448] width 555 height 39
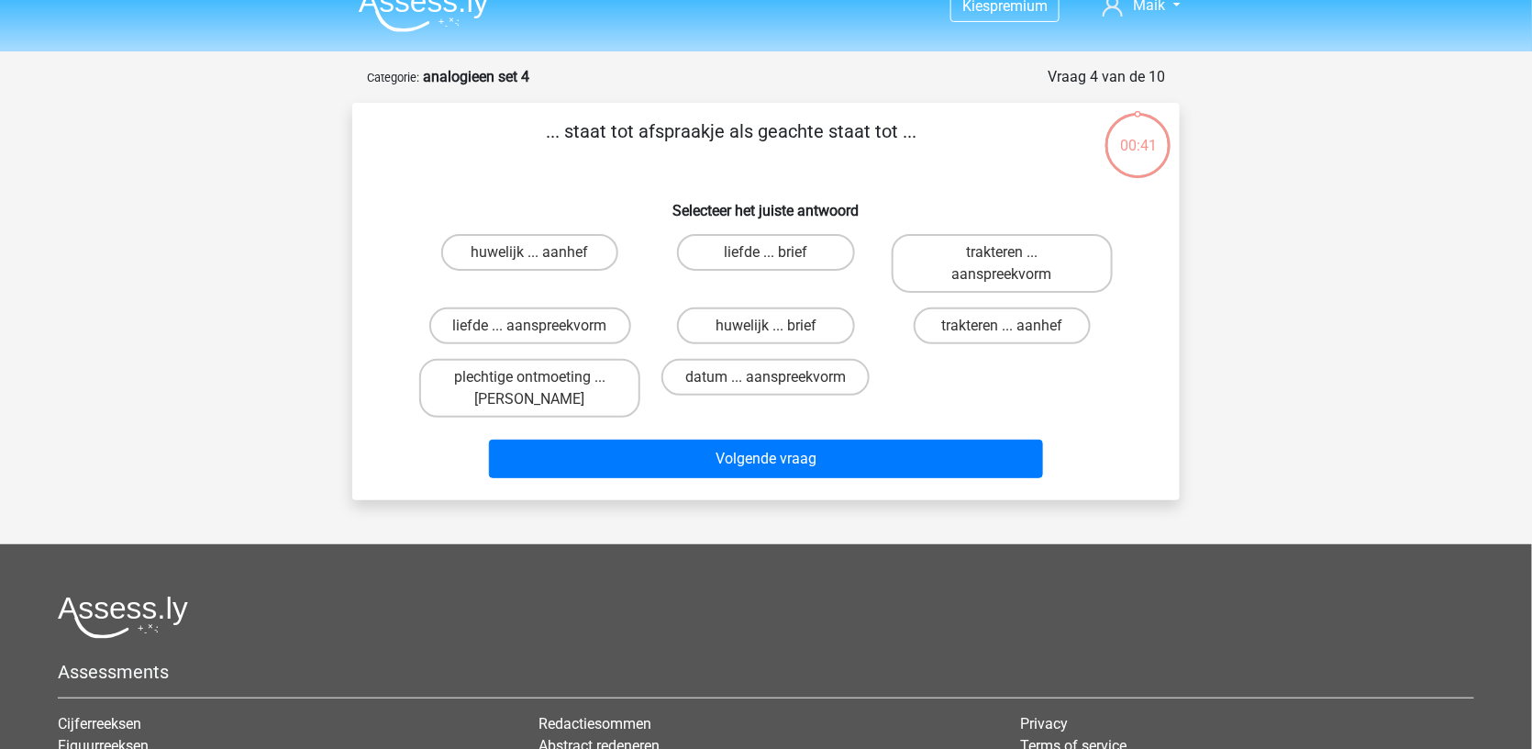
scroll to position [22, 0]
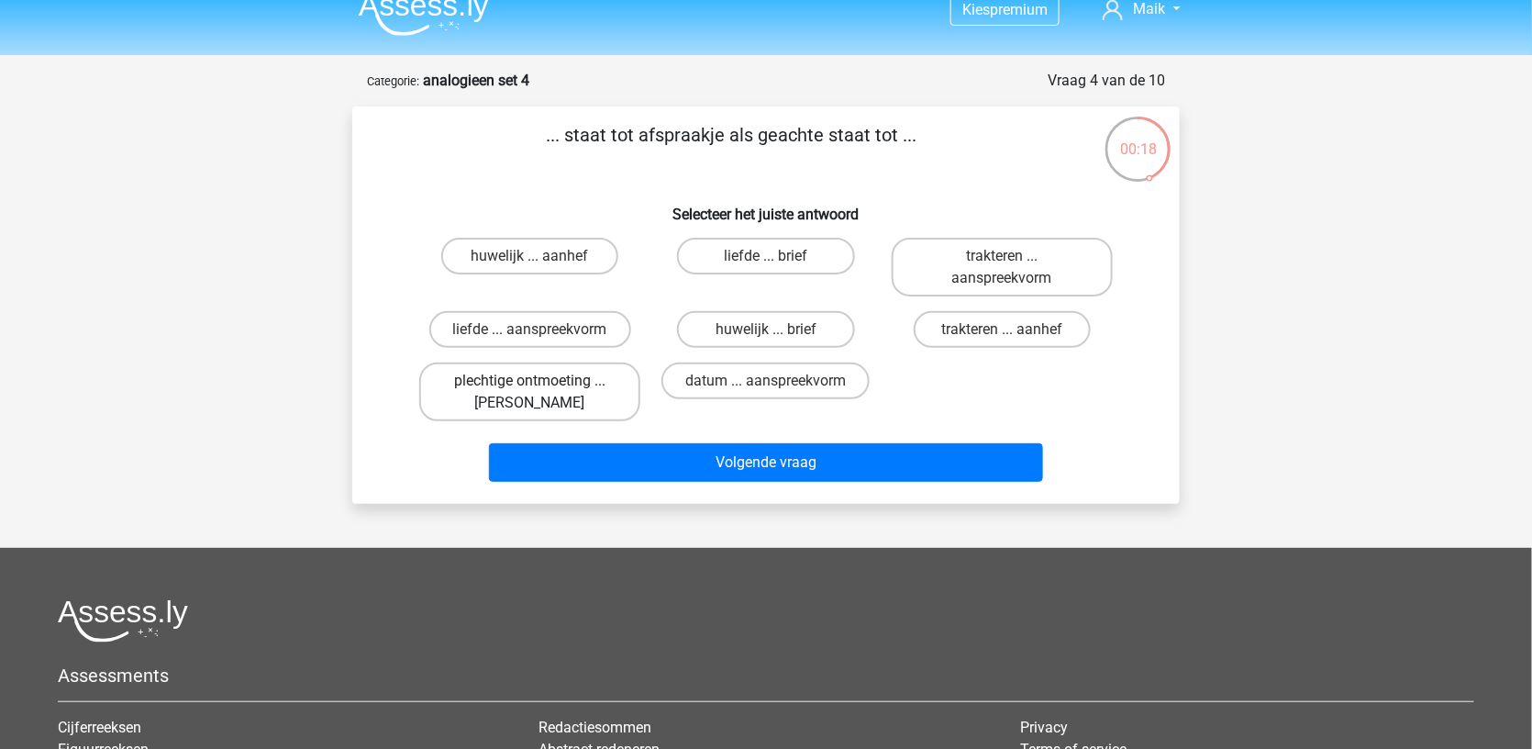
click at [633, 396] on label "plechtige ontmoeting ... hoi" at bounding box center [529, 391] width 221 height 59
click at [542, 393] on input "plechtige ontmoeting ... hoi" at bounding box center [536, 387] width 12 height 12
radio input "true"
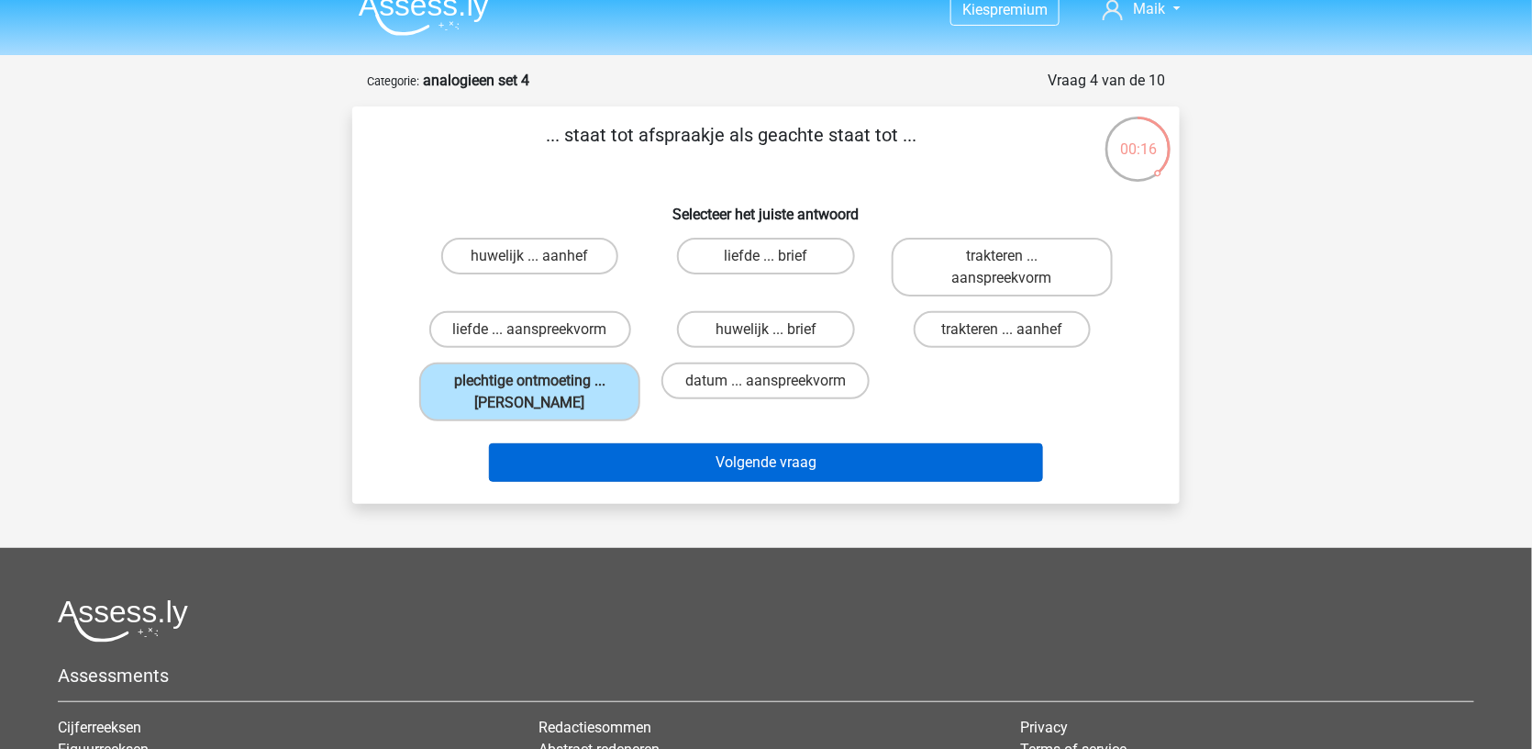
click at [632, 466] on button "Volgende vraag" at bounding box center [766, 462] width 555 height 39
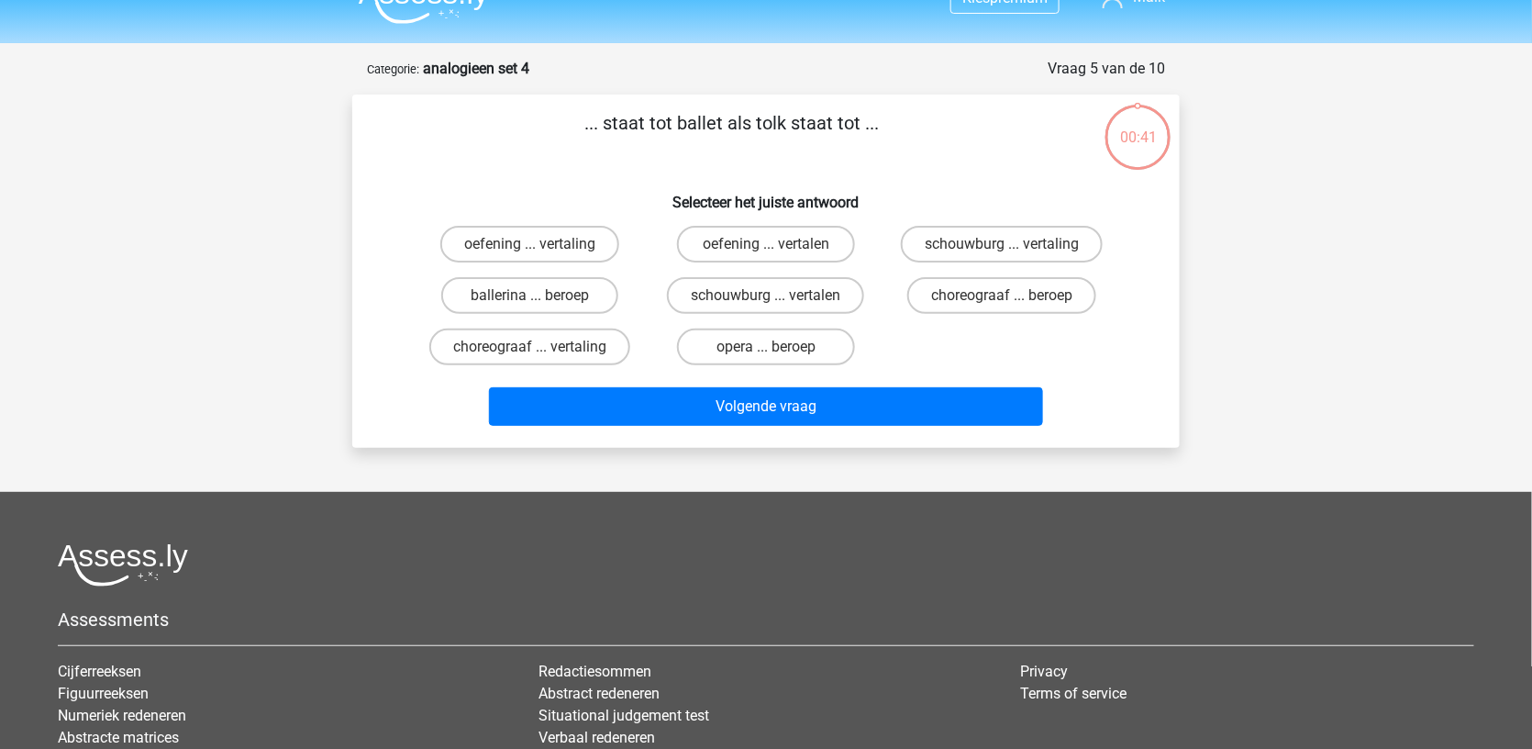
scroll to position [0, 0]
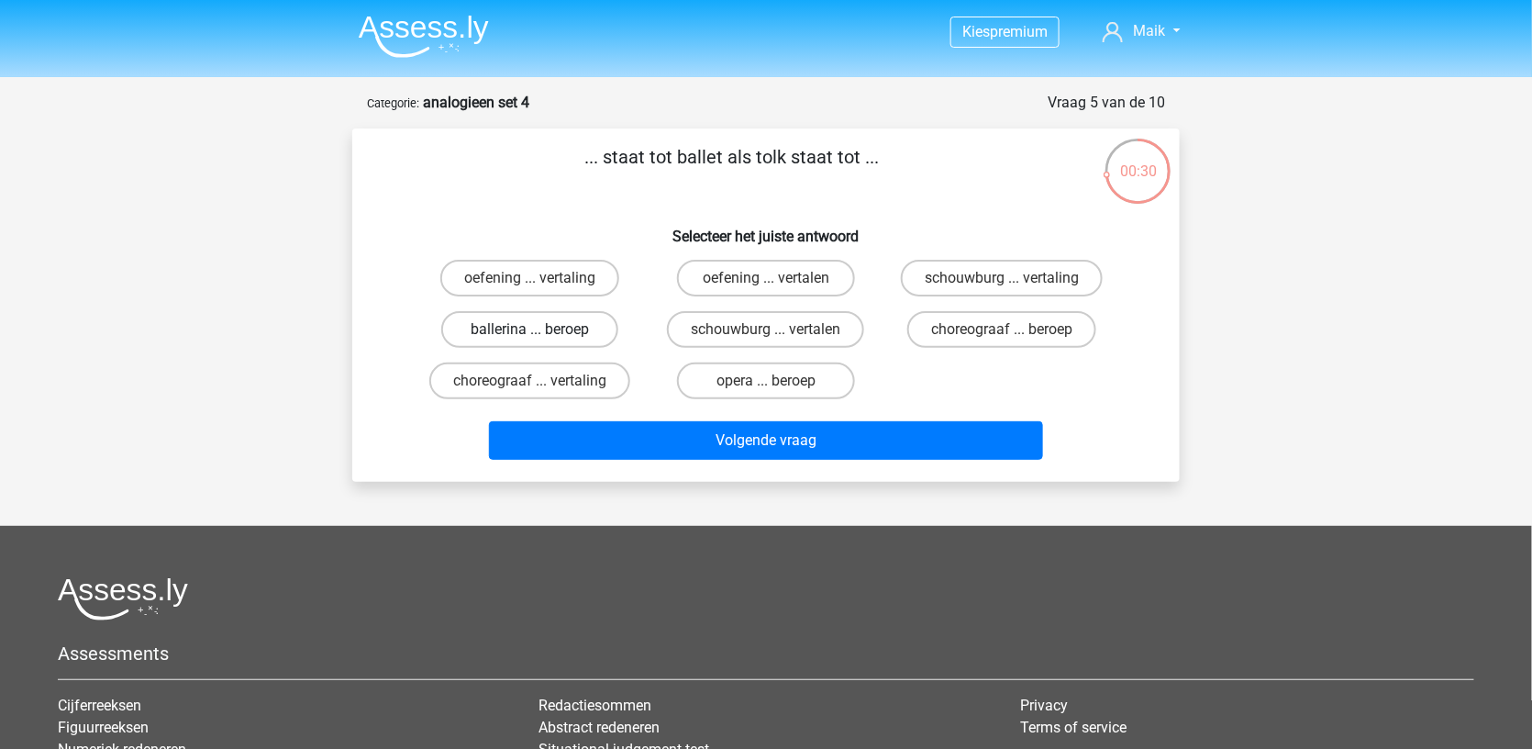
click at [585, 338] on label "ballerina ... beroep" at bounding box center [529, 329] width 177 height 37
click at [542, 338] on input "ballerina ... beroep" at bounding box center [536, 335] width 12 height 12
radio input "true"
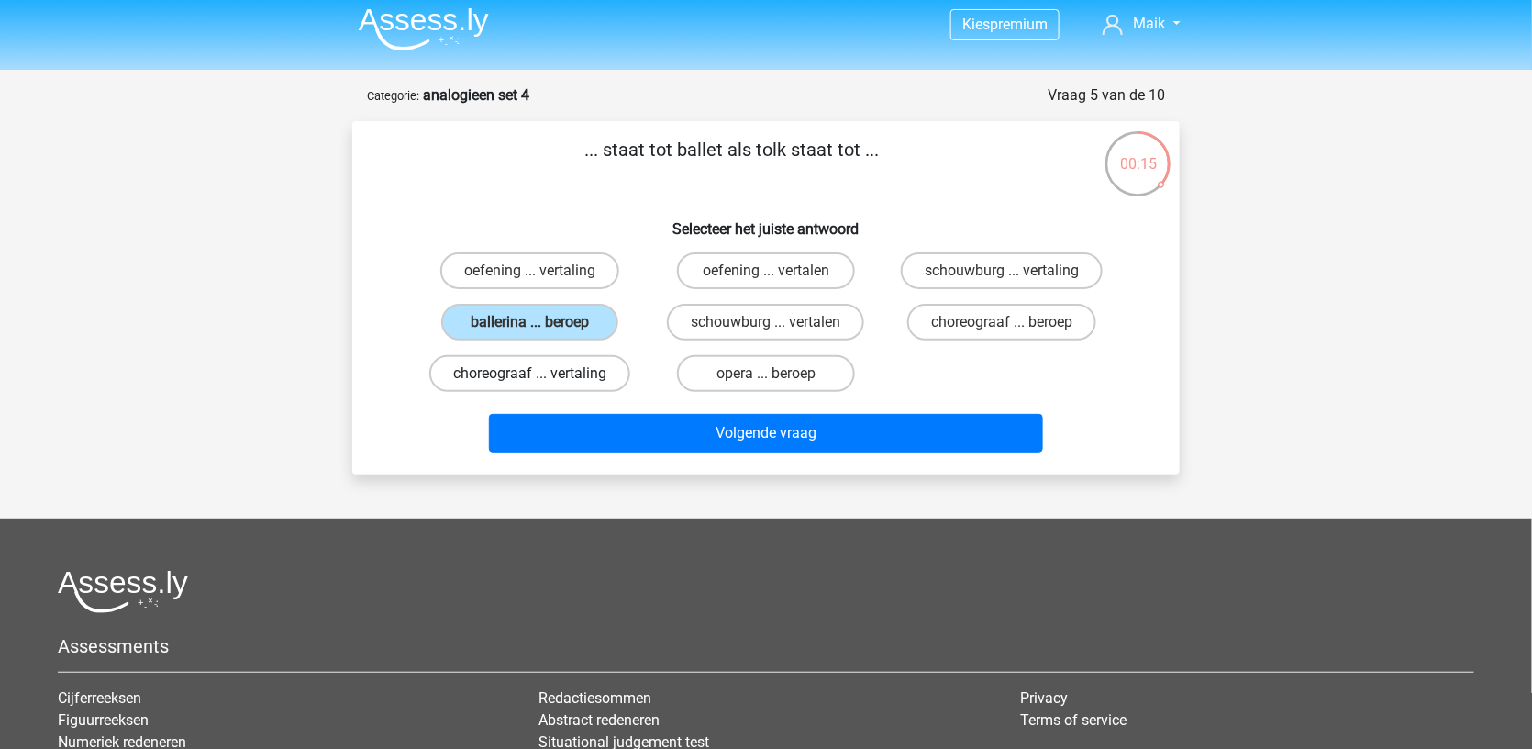
scroll to position [9, 0]
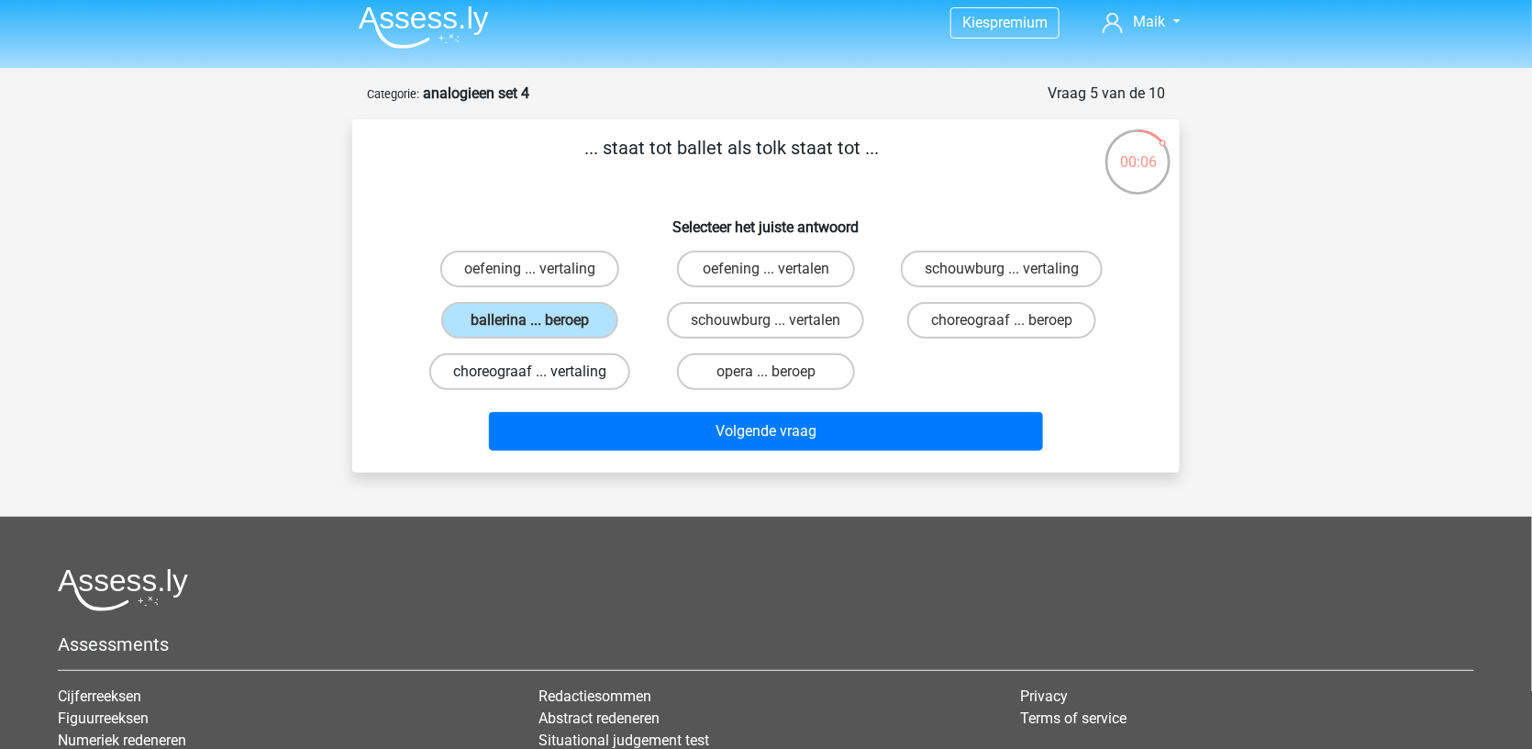
click at [596, 369] on label "choreograaf ... vertaling" at bounding box center [529, 371] width 201 height 37
click at [542, 372] on input "choreograaf ... vertaling" at bounding box center [536, 378] width 12 height 12
radio input "true"
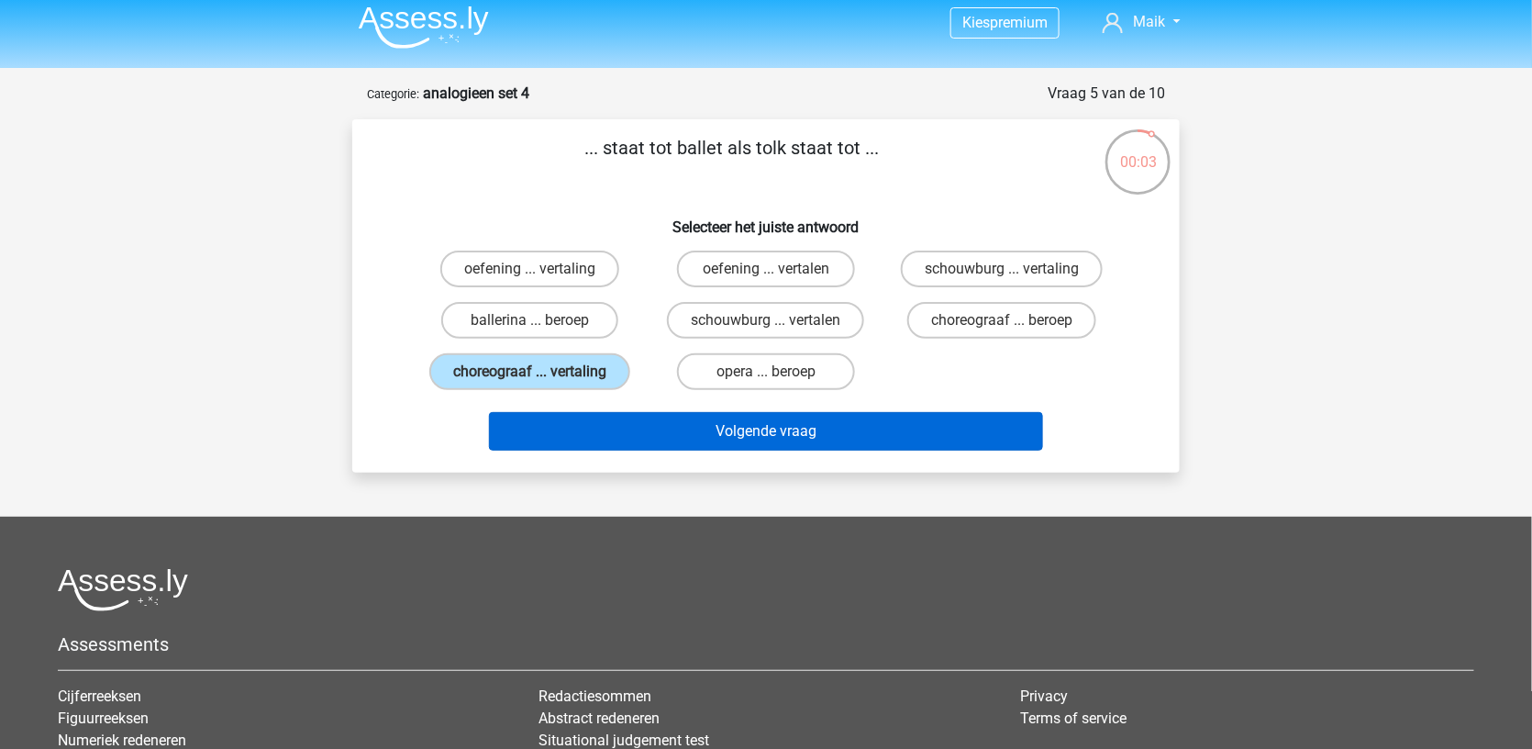
click at [594, 448] on button "Volgende vraag" at bounding box center [766, 431] width 555 height 39
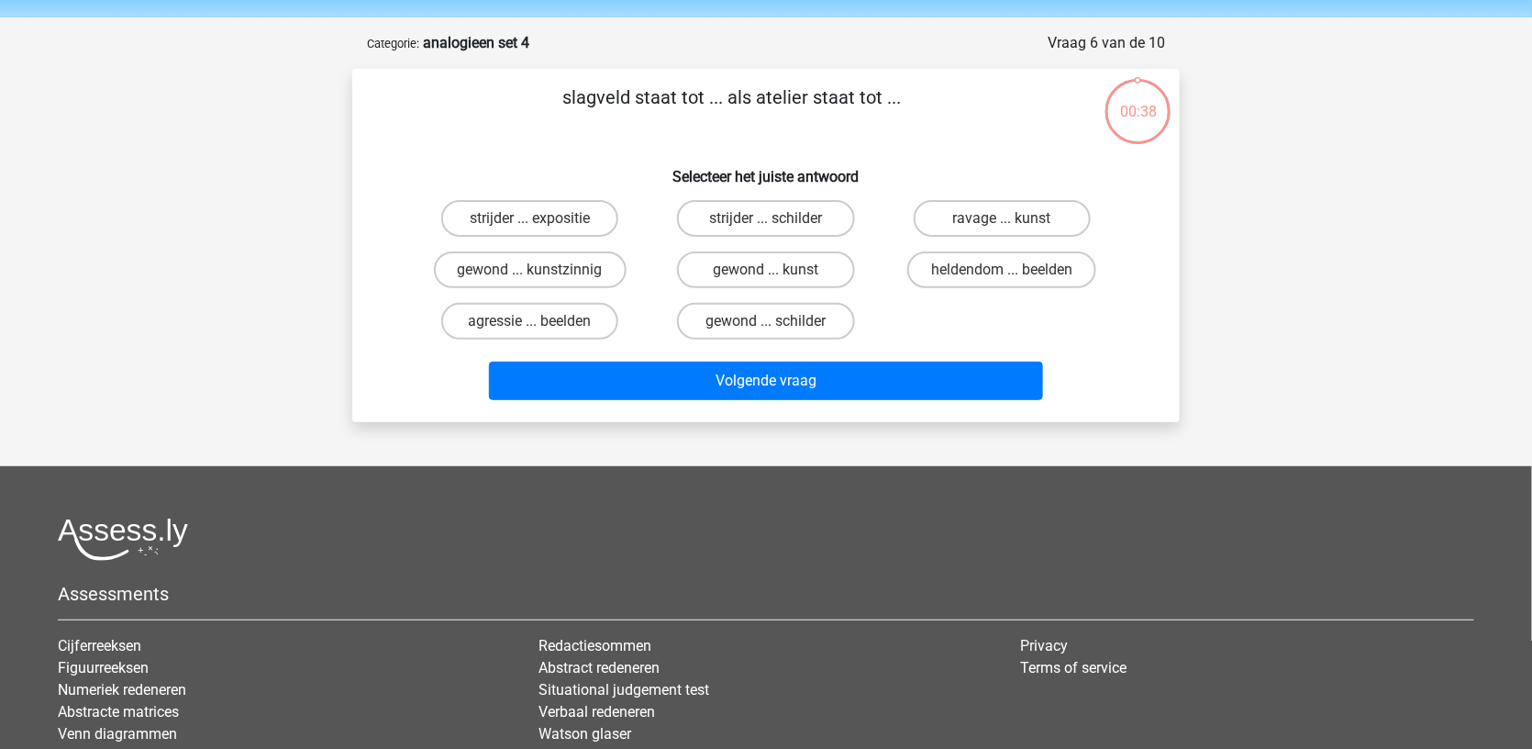
scroll to position [45, 0]
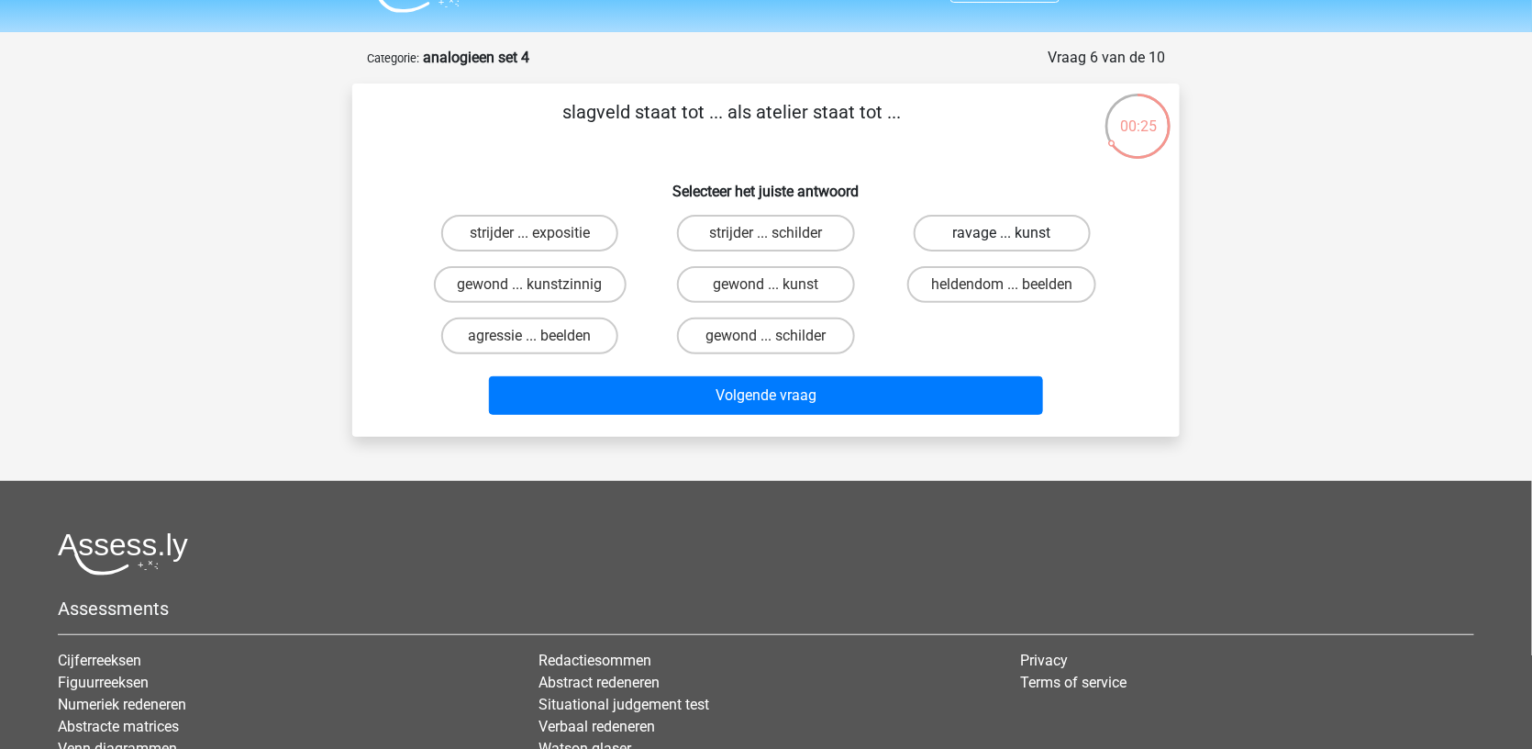
click at [961, 235] on label "ravage ... kunst" at bounding box center [1002, 233] width 177 height 37
click at [1002, 235] on input "ravage ... kunst" at bounding box center [1008, 239] width 12 height 12
radio input "true"
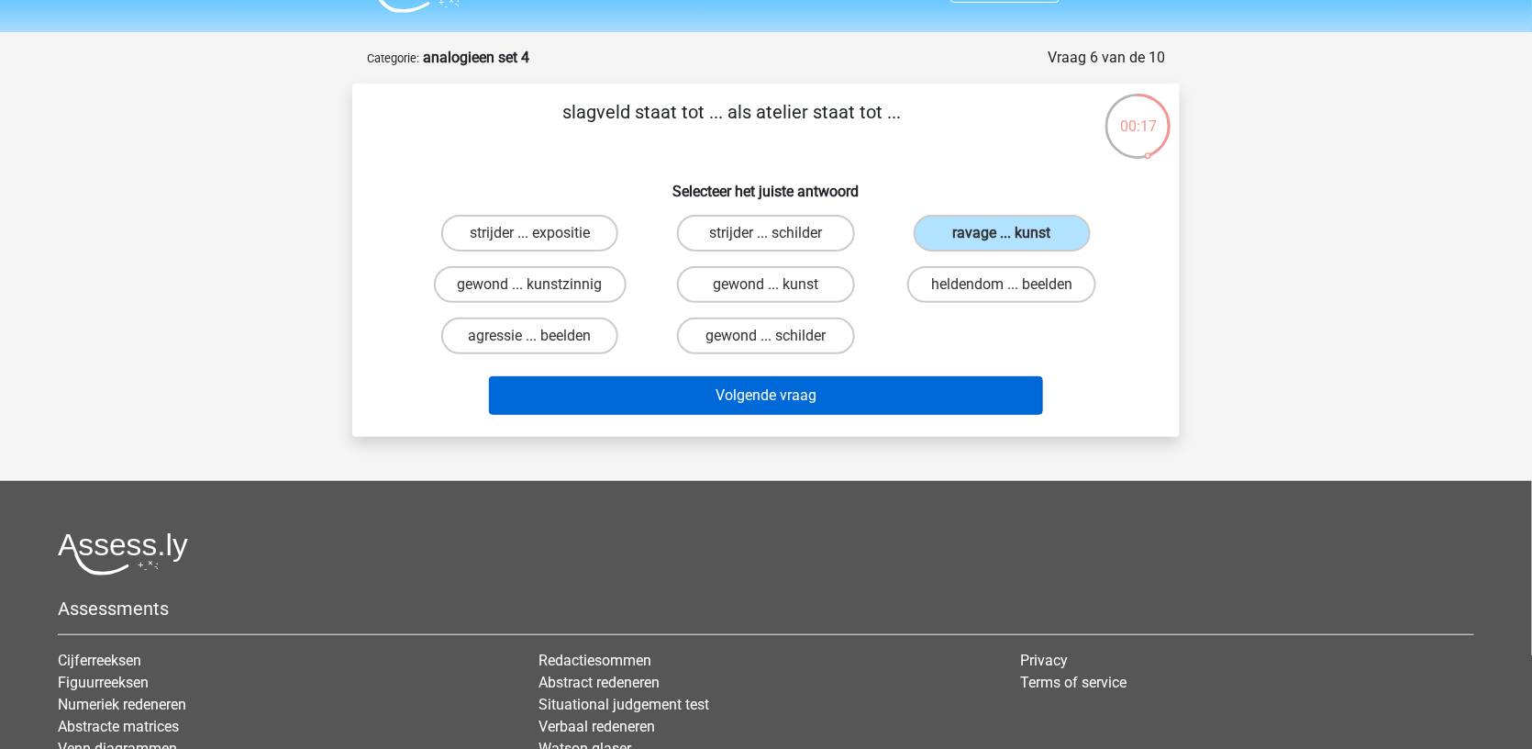
click at [907, 394] on button "Volgende vraag" at bounding box center [766, 395] width 555 height 39
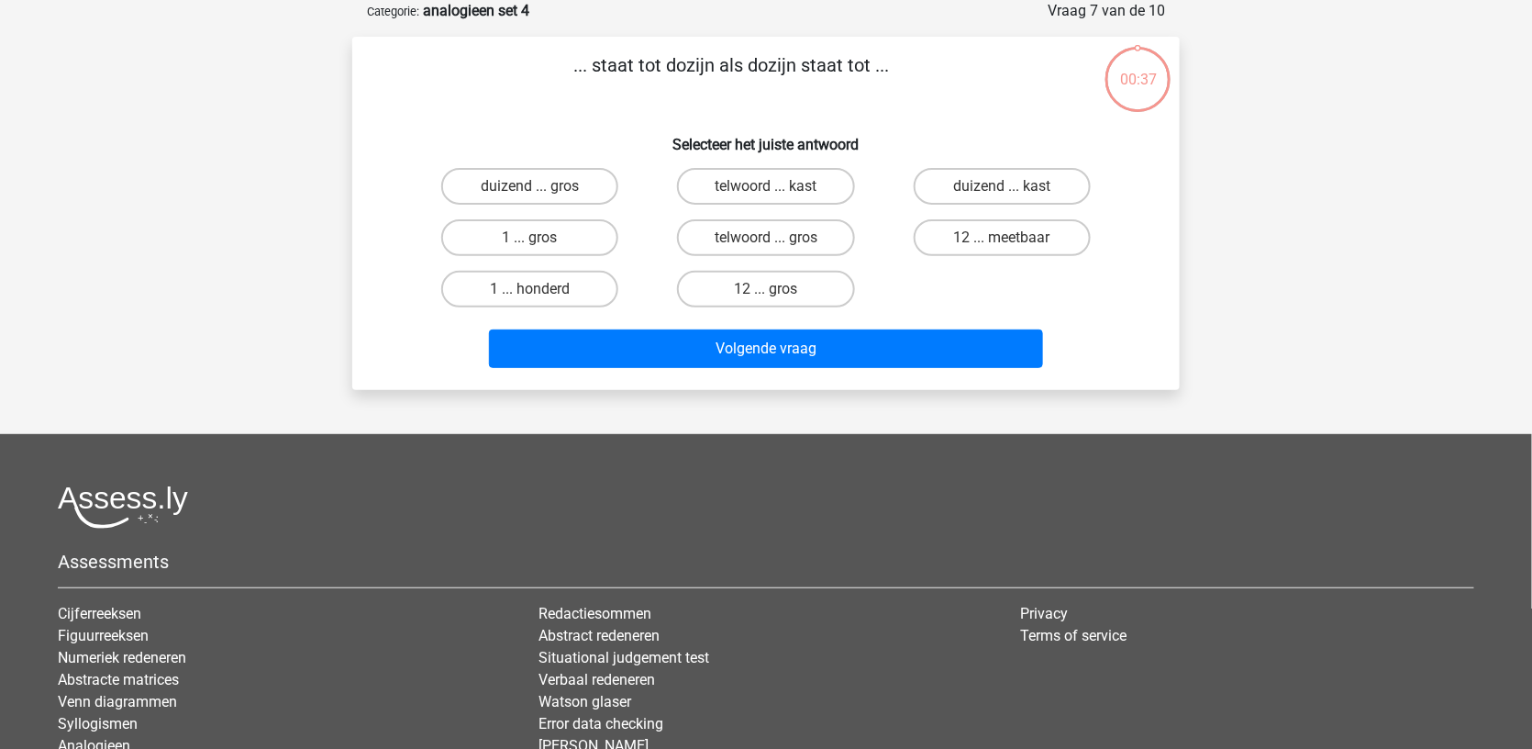
scroll to position [35, 0]
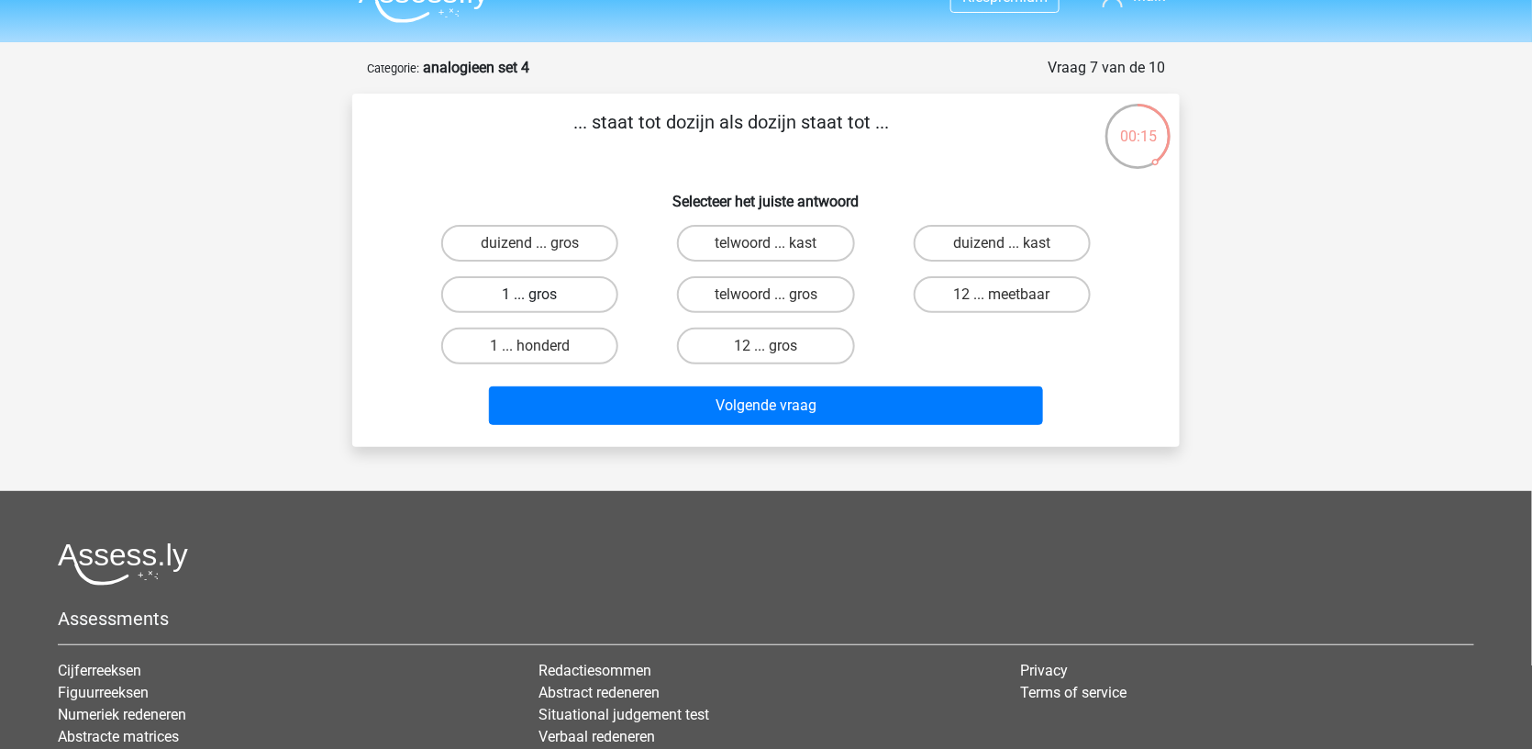
click at [588, 278] on label "1 ... gros" at bounding box center [529, 294] width 177 height 37
click at [542, 295] on input "1 ... gros" at bounding box center [536, 301] width 12 height 12
radio input "true"
click at [634, 376] on div "Volgende vraag" at bounding box center [766, 402] width 769 height 61
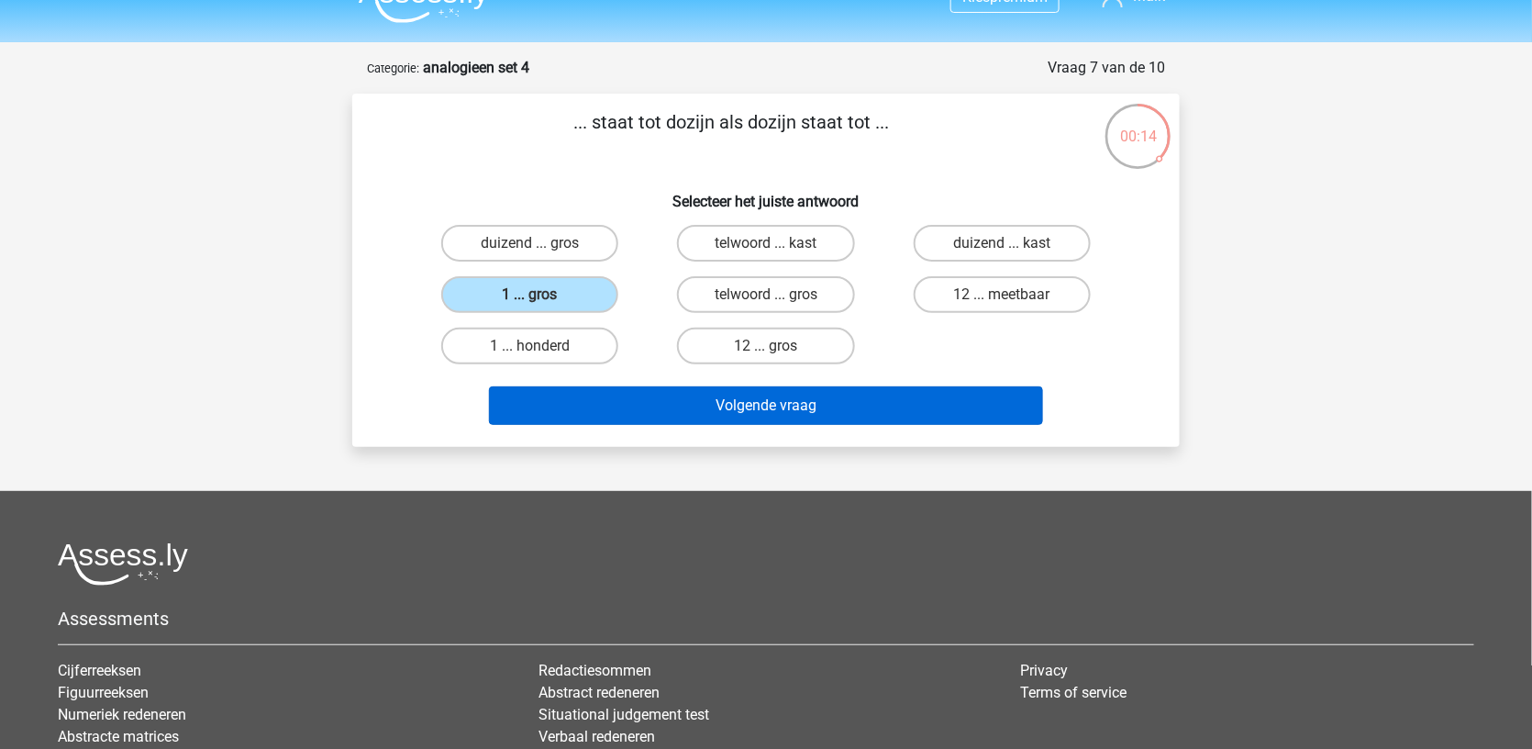
click at [643, 401] on button "Volgende vraag" at bounding box center [766, 405] width 555 height 39
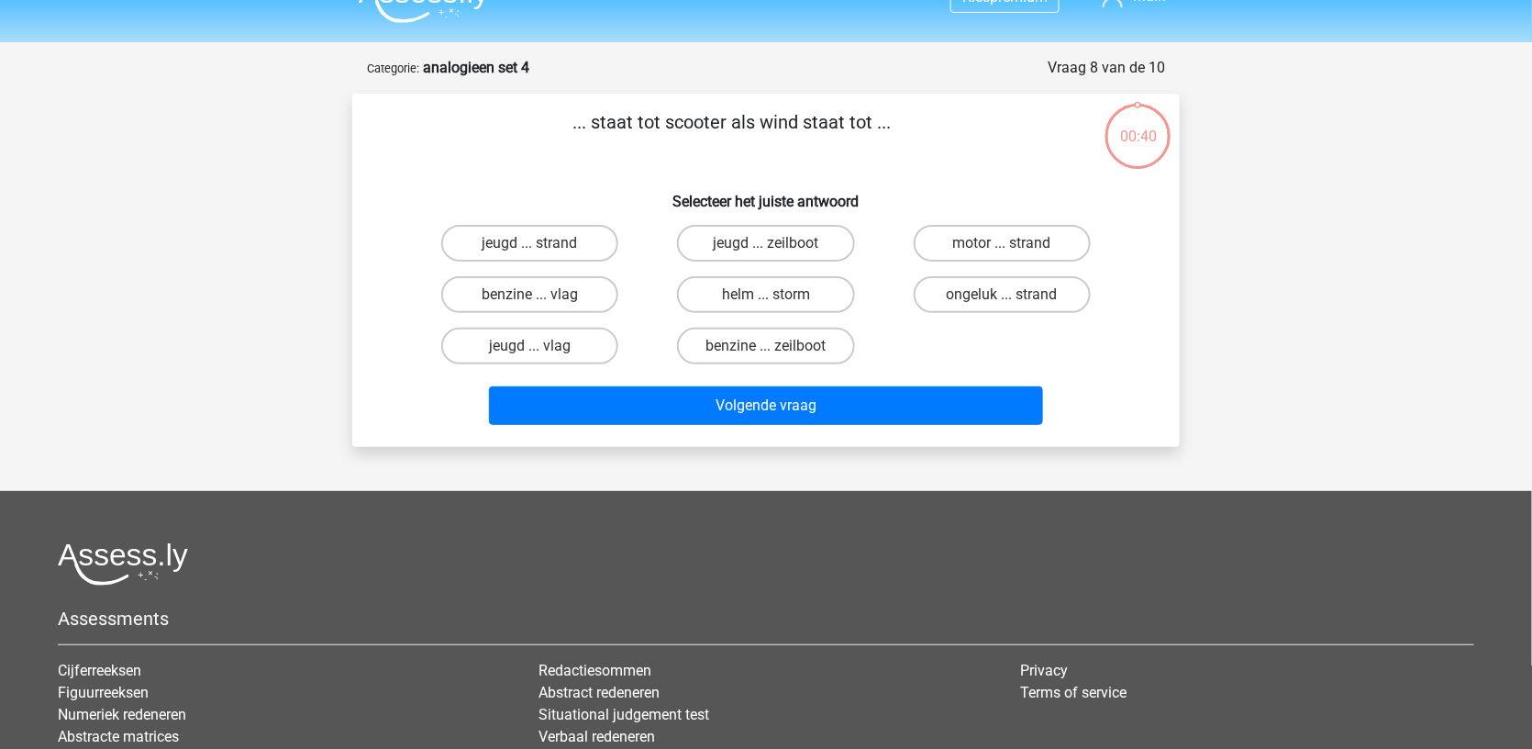
scroll to position [92, 0]
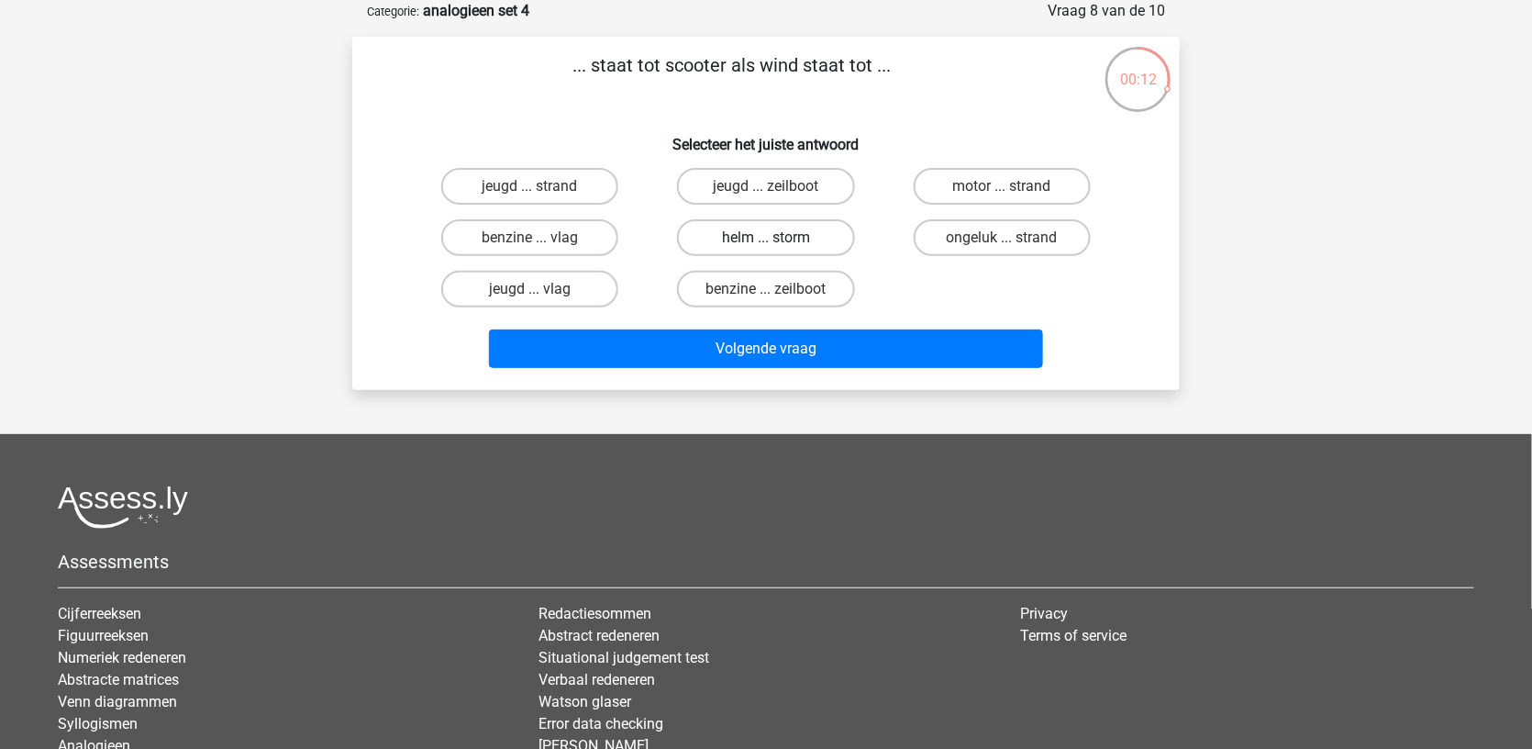
click at [797, 230] on label "helm ... storm" at bounding box center [765, 237] width 177 height 37
click at [778, 238] on input "helm ... storm" at bounding box center [772, 244] width 12 height 12
radio input "true"
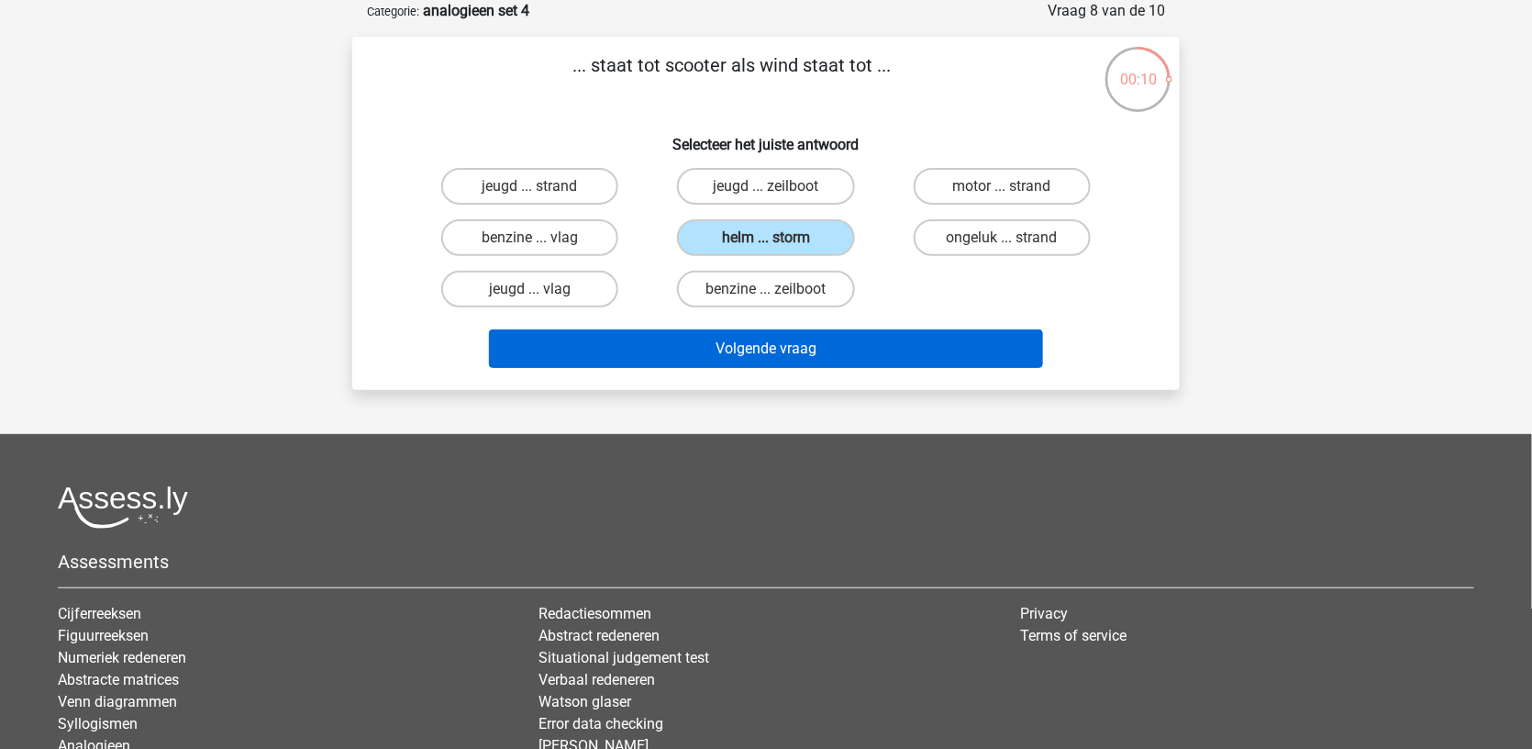
click at [817, 339] on button "Volgende vraag" at bounding box center [766, 348] width 555 height 39
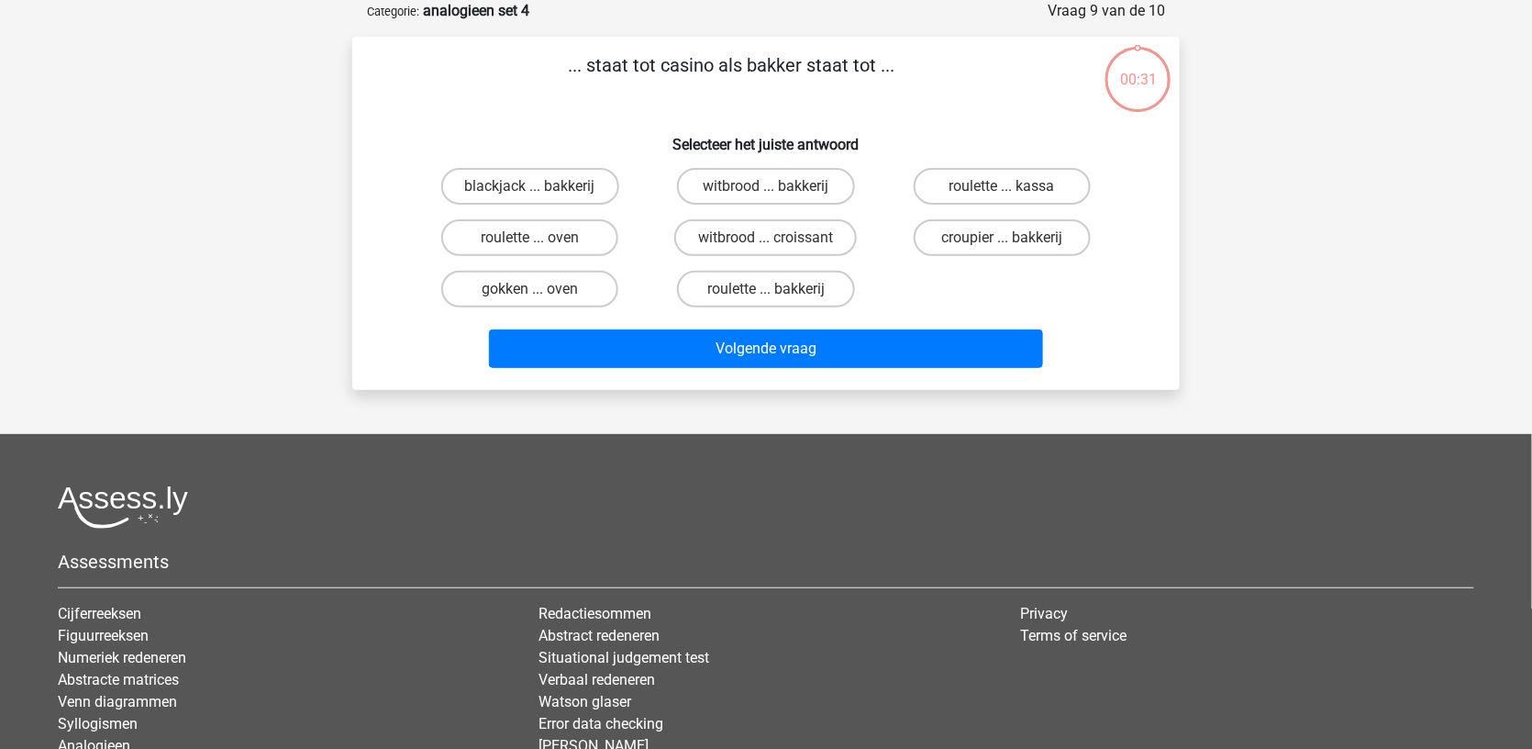
scroll to position [28, 0]
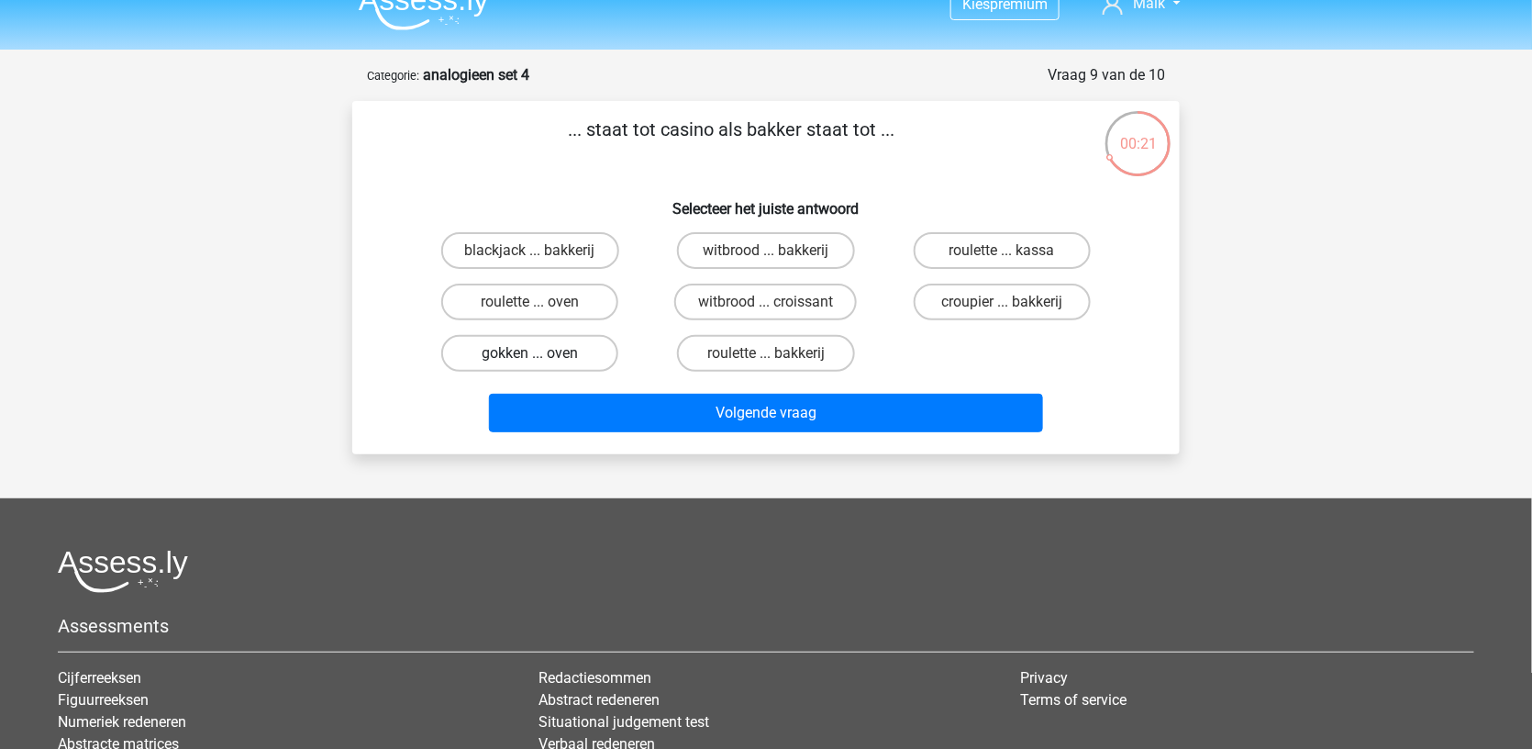
click at [513, 353] on label "gokken ... oven" at bounding box center [529, 353] width 177 height 37
click at [530, 353] on input "gokken ... oven" at bounding box center [536, 359] width 12 height 12
radio input "true"
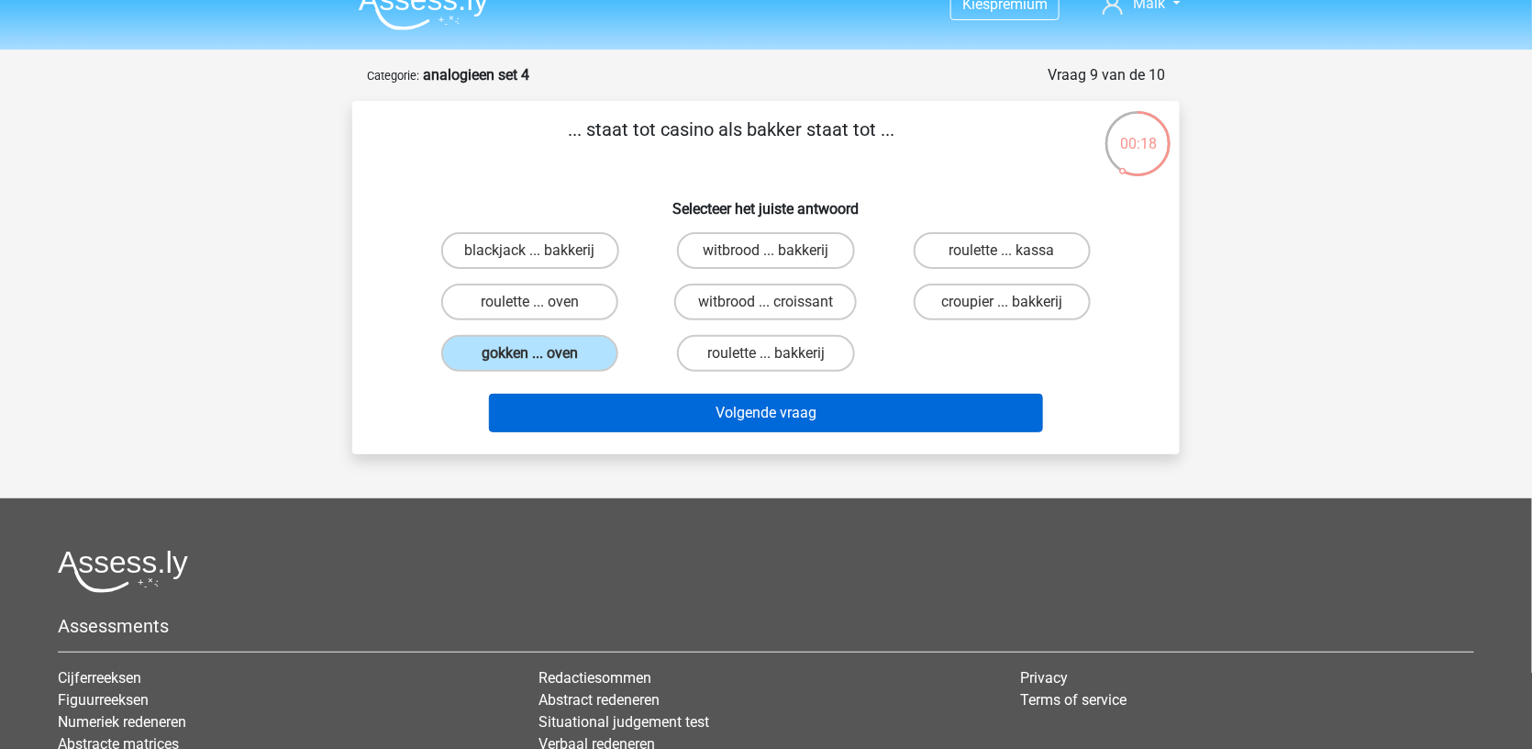
click at [522, 399] on button "Volgende vraag" at bounding box center [766, 413] width 555 height 39
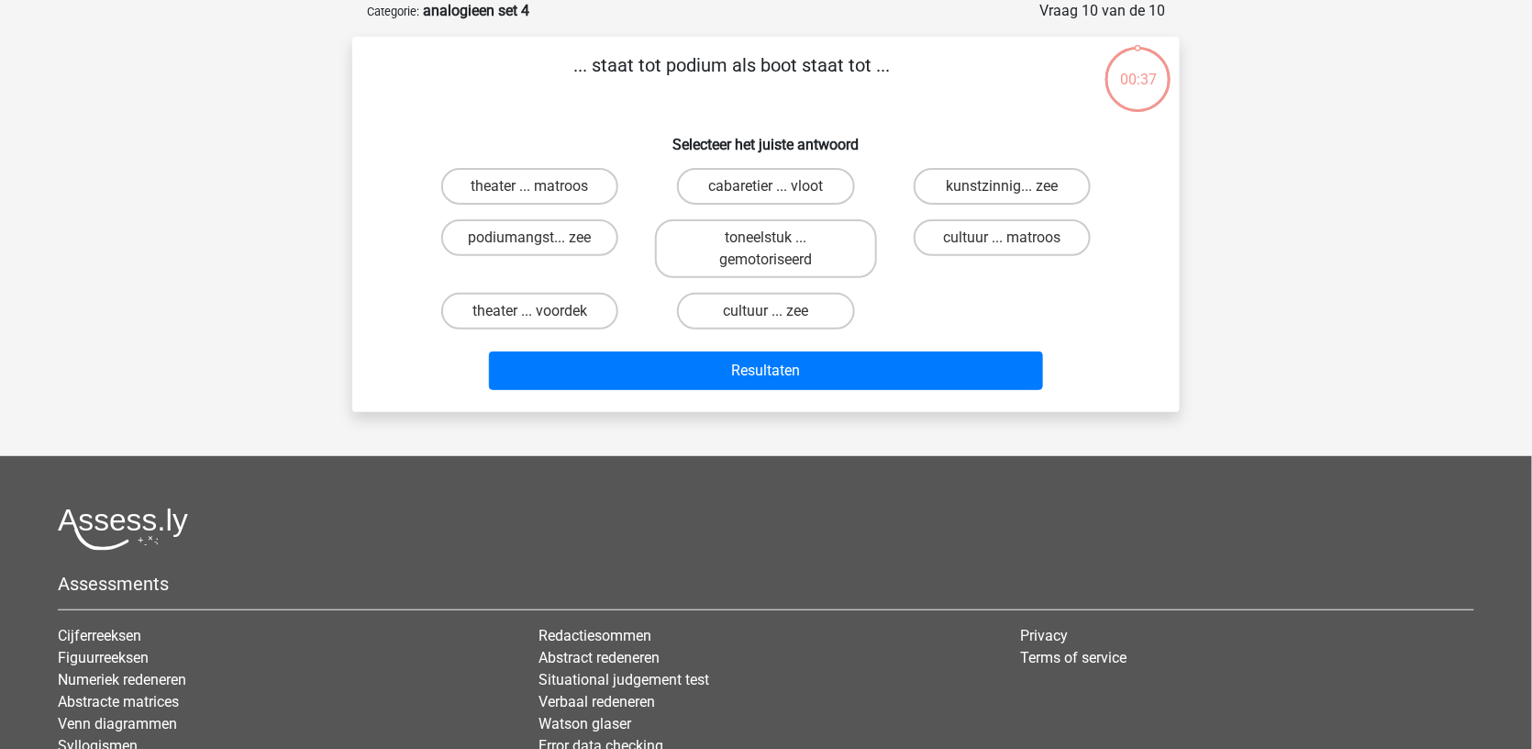
scroll to position [58, 0]
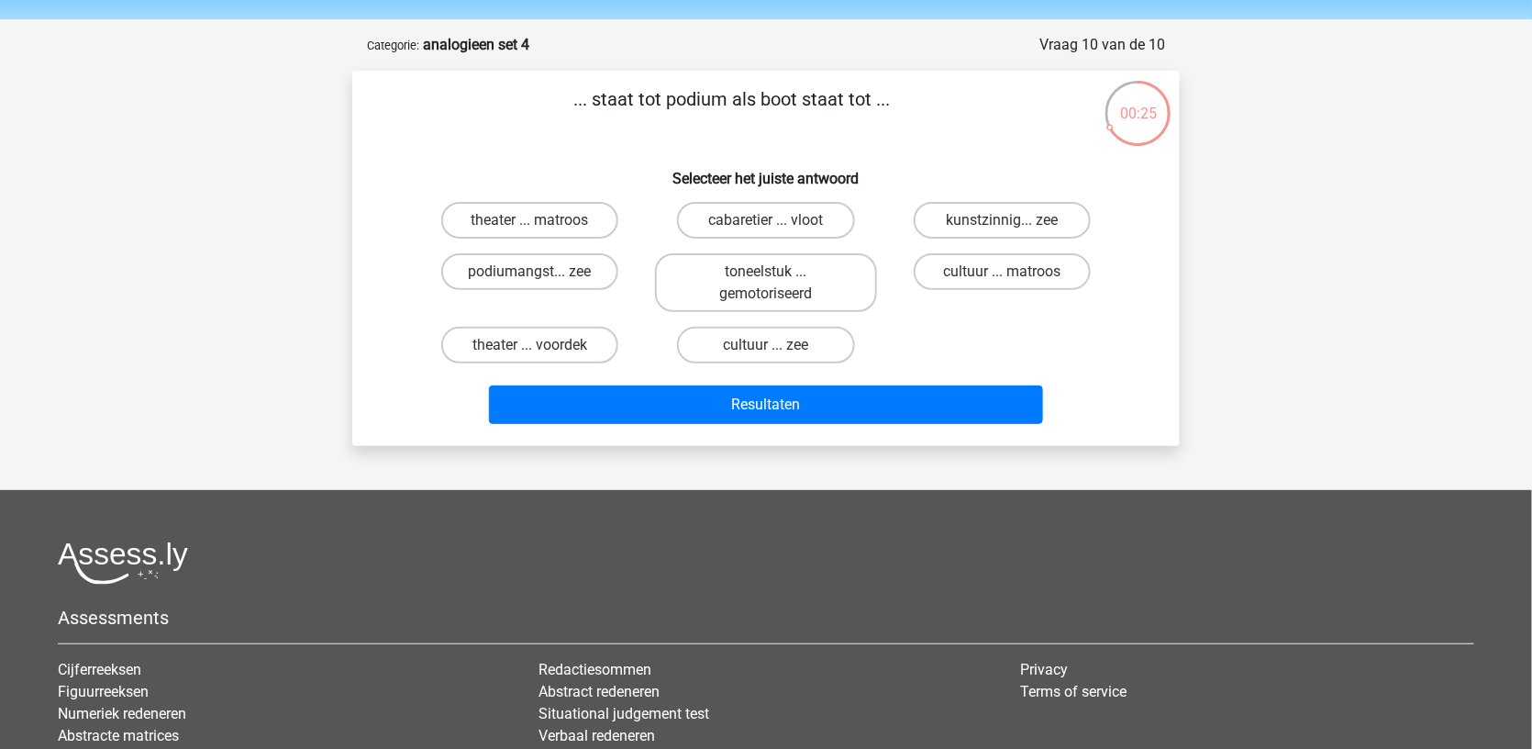
click at [534, 228] on input "theater ... matroos" at bounding box center [536, 226] width 12 height 12
radio input "true"
click at [755, 209] on label "cabaretier ... vloot" at bounding box center [765, 220] width 177 height 37
click at [766, 220] on input "cabaretier ... vloot" at bounding box center [772, 226] width 12 height 12
radio input "true"
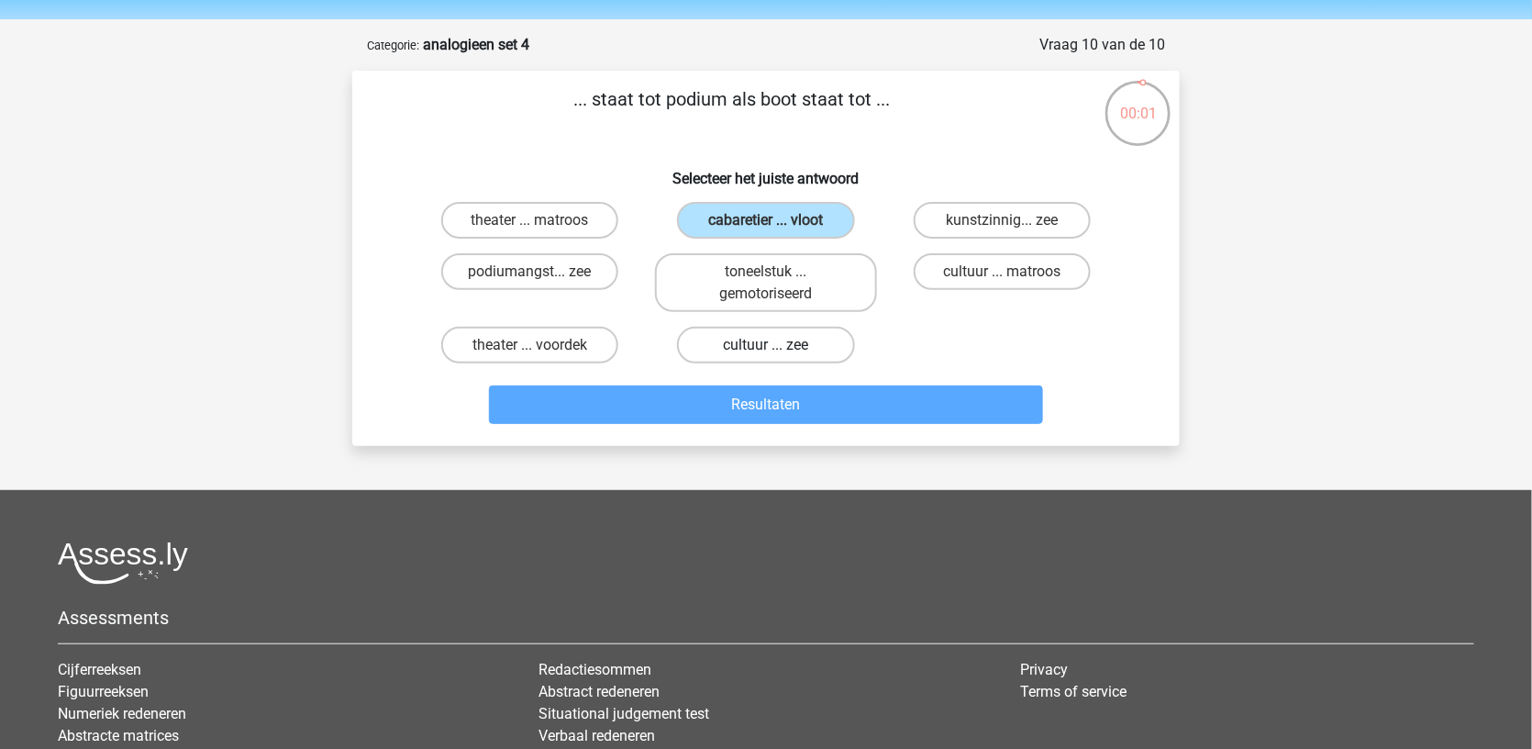
click at [807, 334] on label "cultuur ... zee" at bounding box center [765, 345] width 177 height 37
click at [778, 345] on input "cultuur ... zee" at bounding box center [772, 351] width 12 height 12
radio input "true"
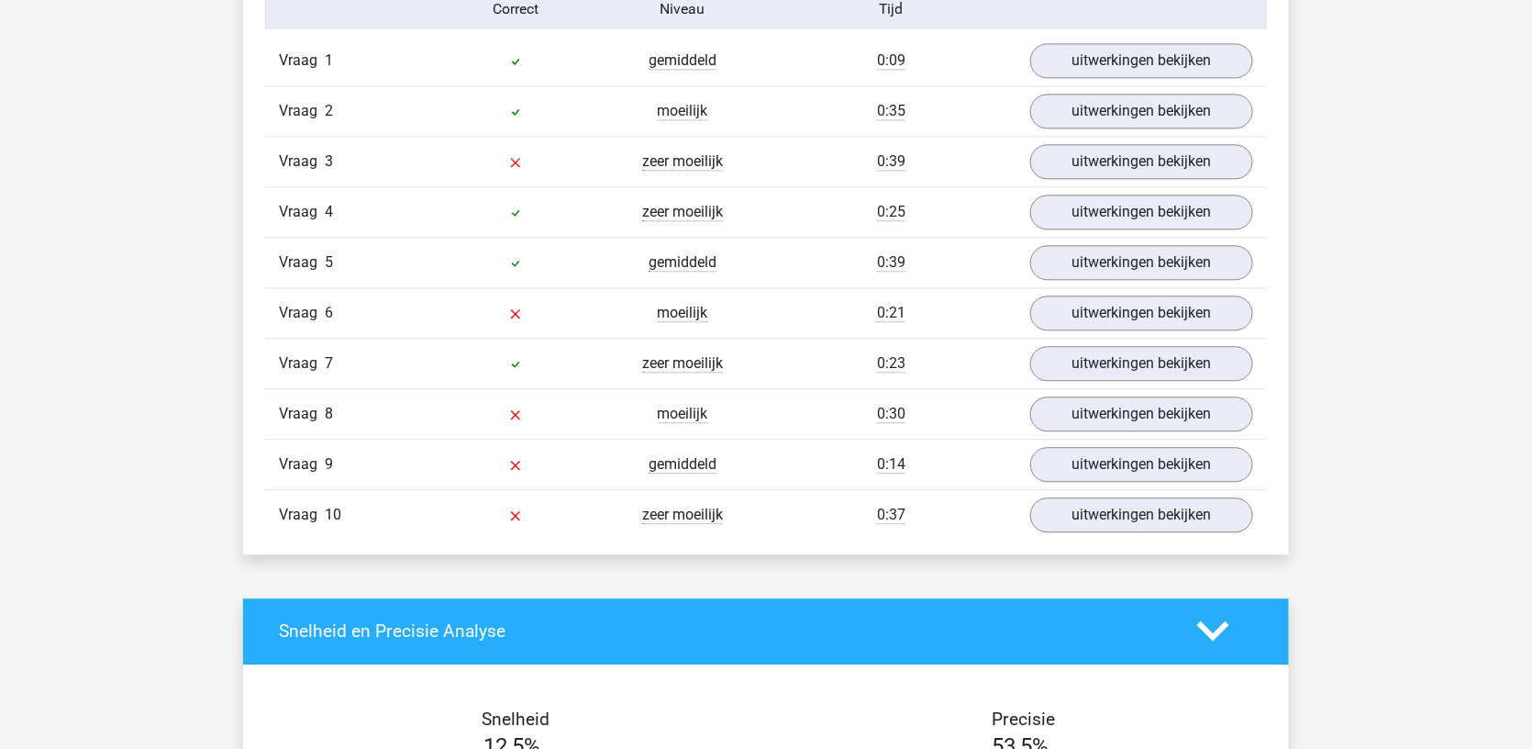
scroll to position [1560, 0]
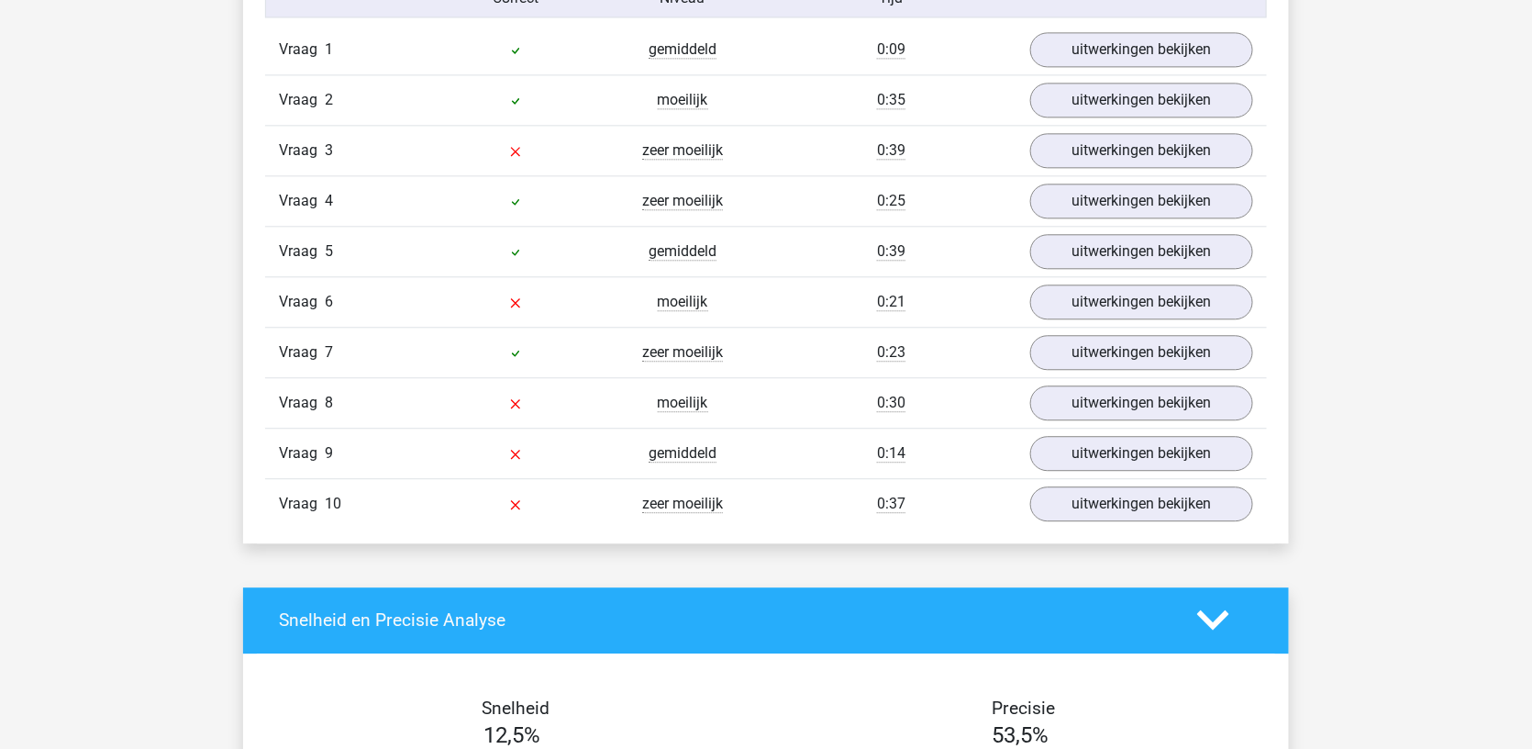
click at [1075, 515] on div "Vraag 10 zeer moeilijk 0:37 uitwerkingen bekijken" at bounding box center [766, 503] width 1002 height 50
click at [1084, 508] on link "uitwerkingen bekijken" at bounding box center [1142, 504] width 256 height 40
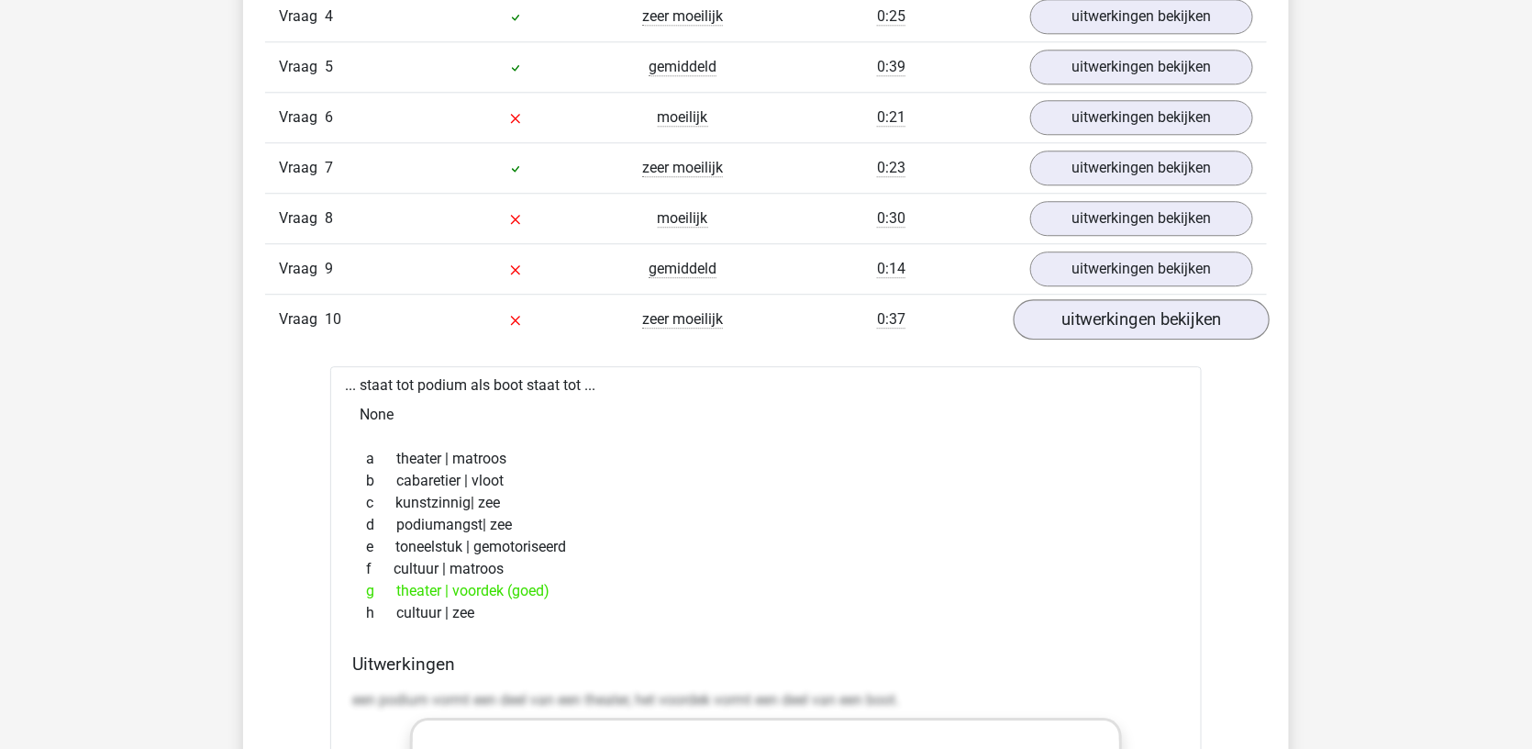
scroll to position [1746, 0]
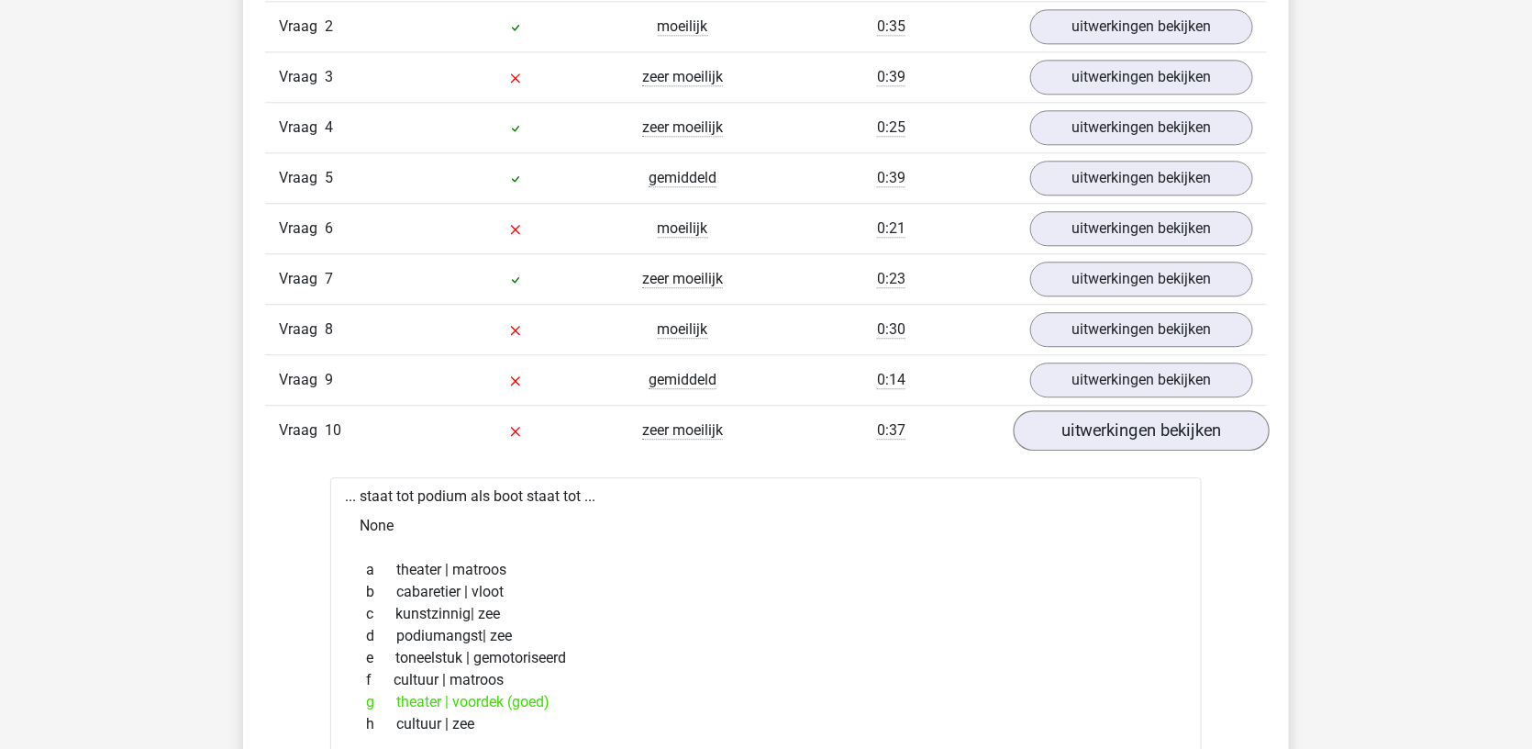
click at [1141, 424] on link "uitwerkingen bekijken" at bounding box center [1142, 430] width 256 height 40
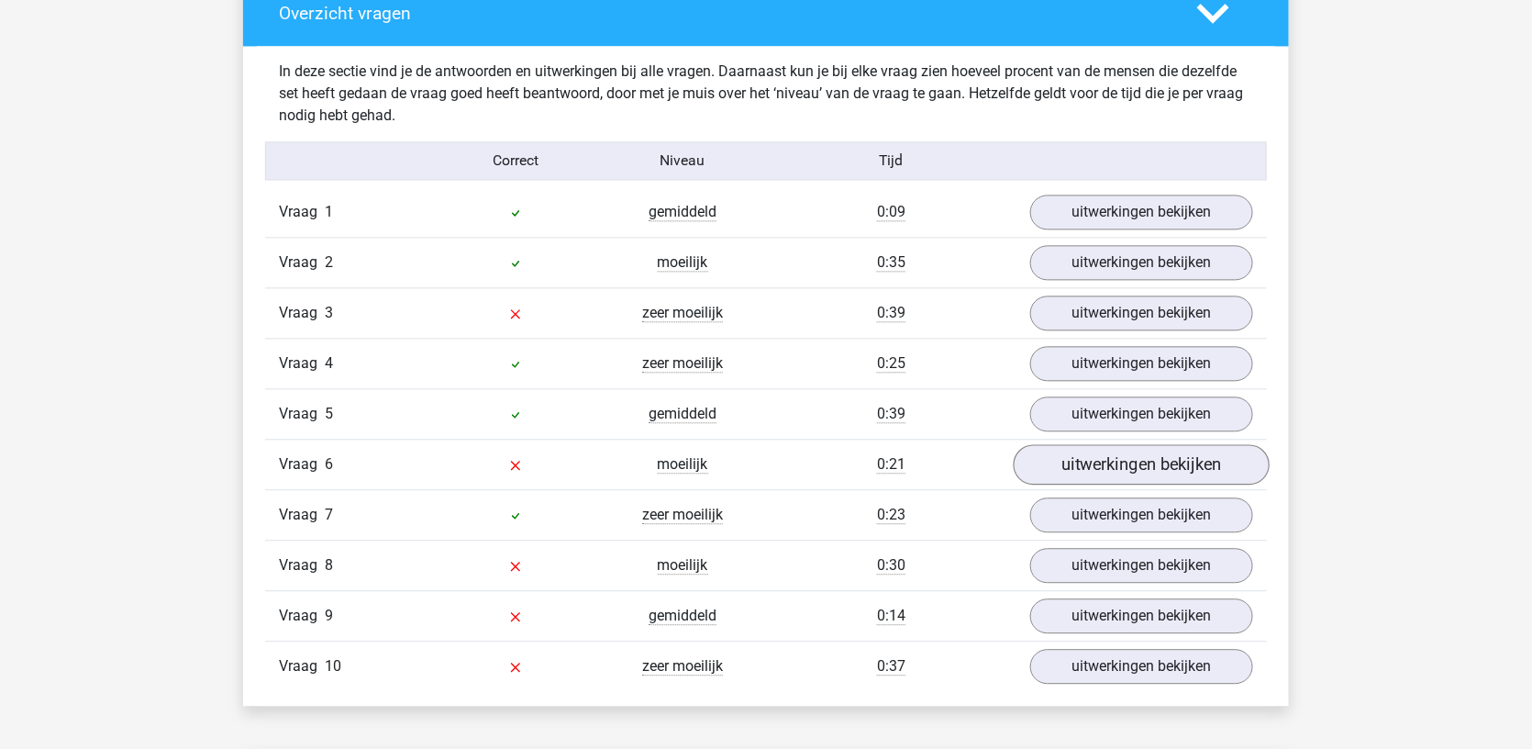
scroll to position [1398, 0]
click at [1116, 317] on link "uitwerkingen bekijken" at bounding box center [1142, 313] width 256 height 40
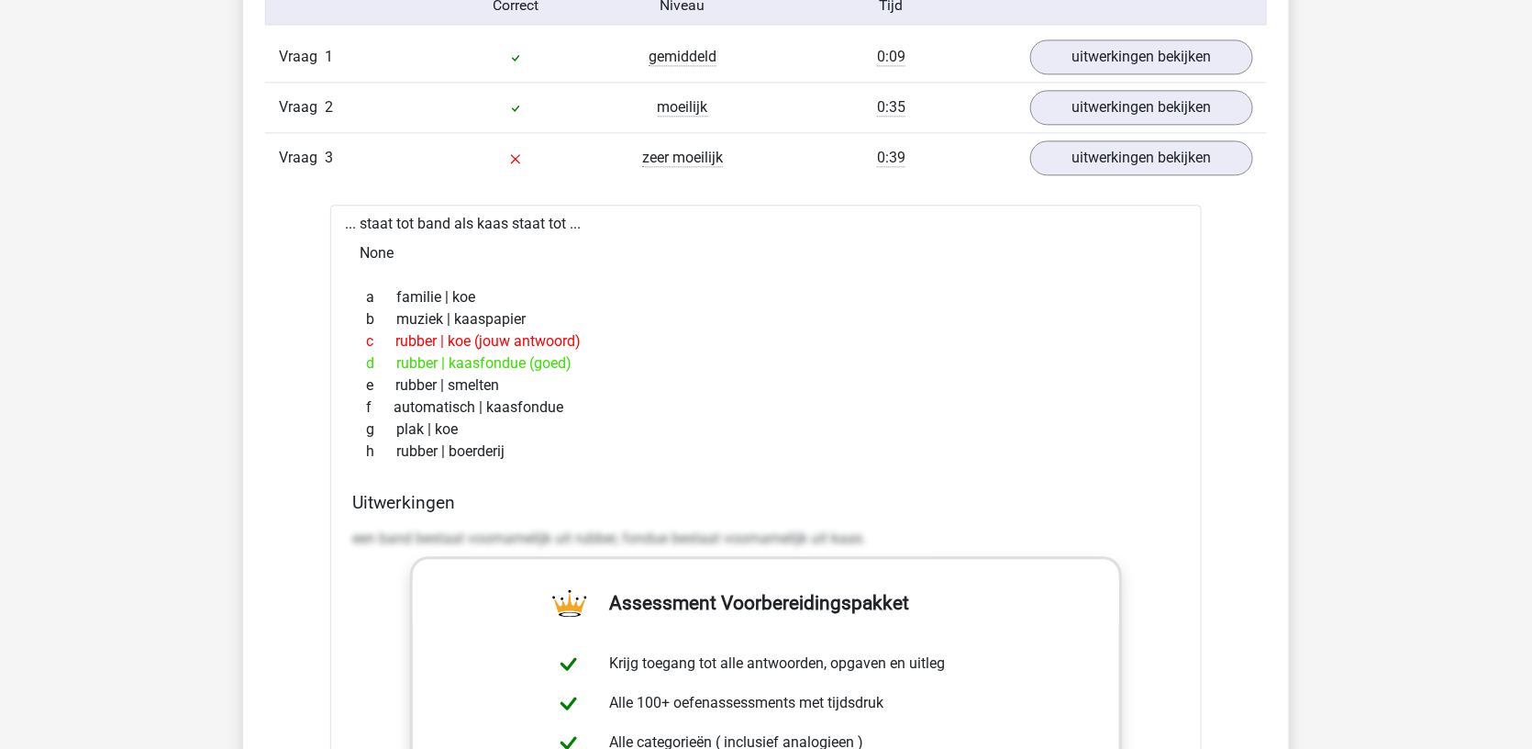
scroll to position [1489, 0]
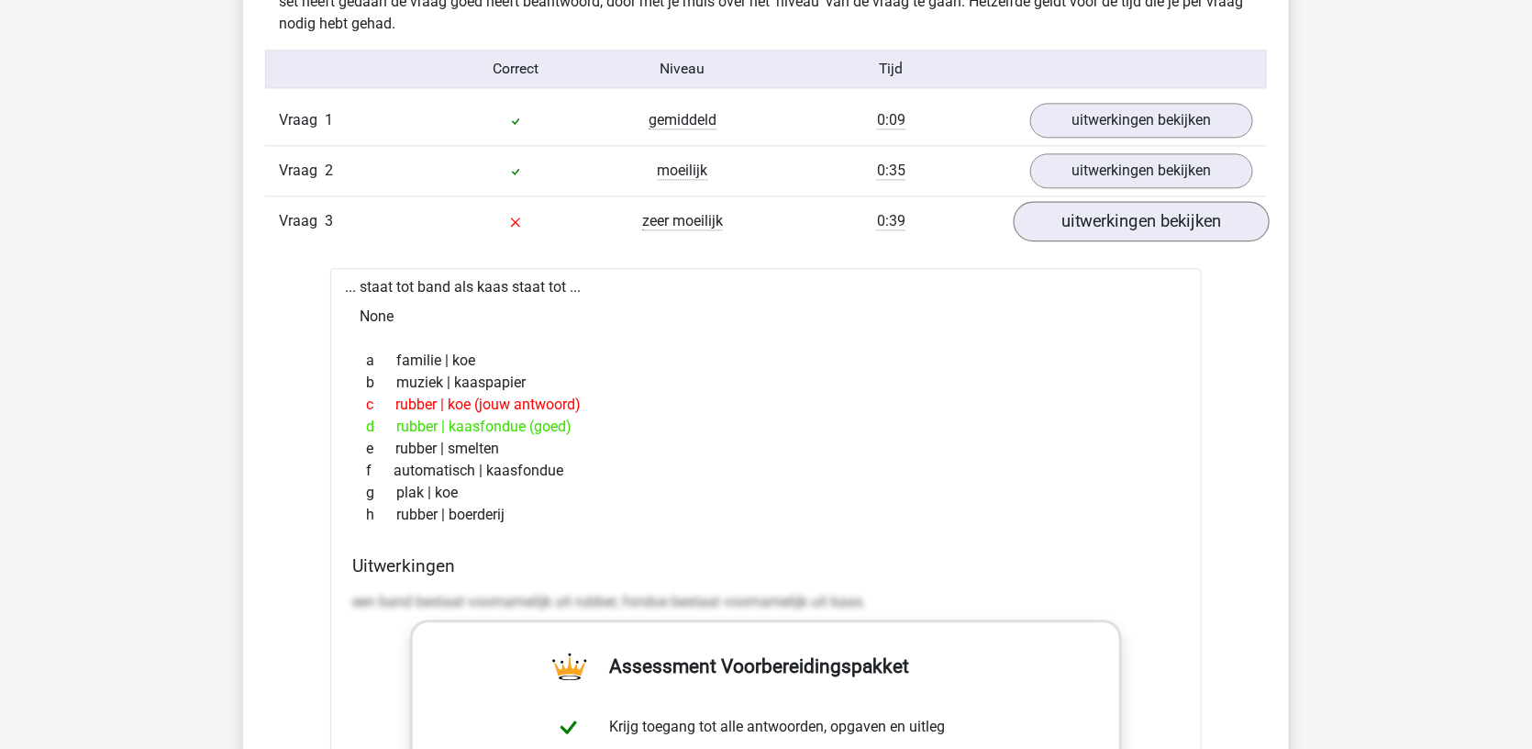
click at [1128, 223] on link "uitwerkingen bekijken" at bounding box center [1142, 221] width 256 height 40
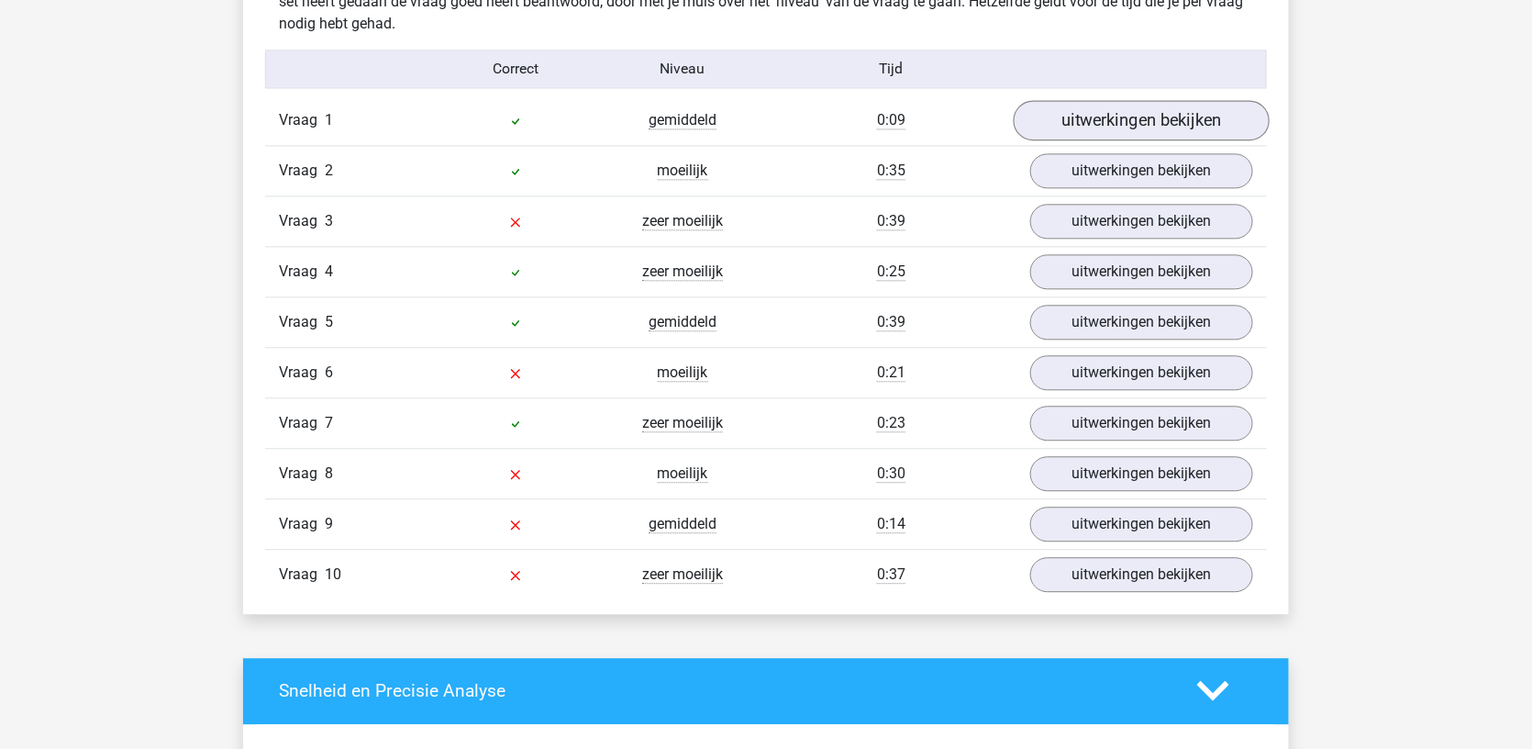
click at [1112, 117] on link "uitwerkingen bekijken" at bounding box center [1142, 120] width 256 height 40
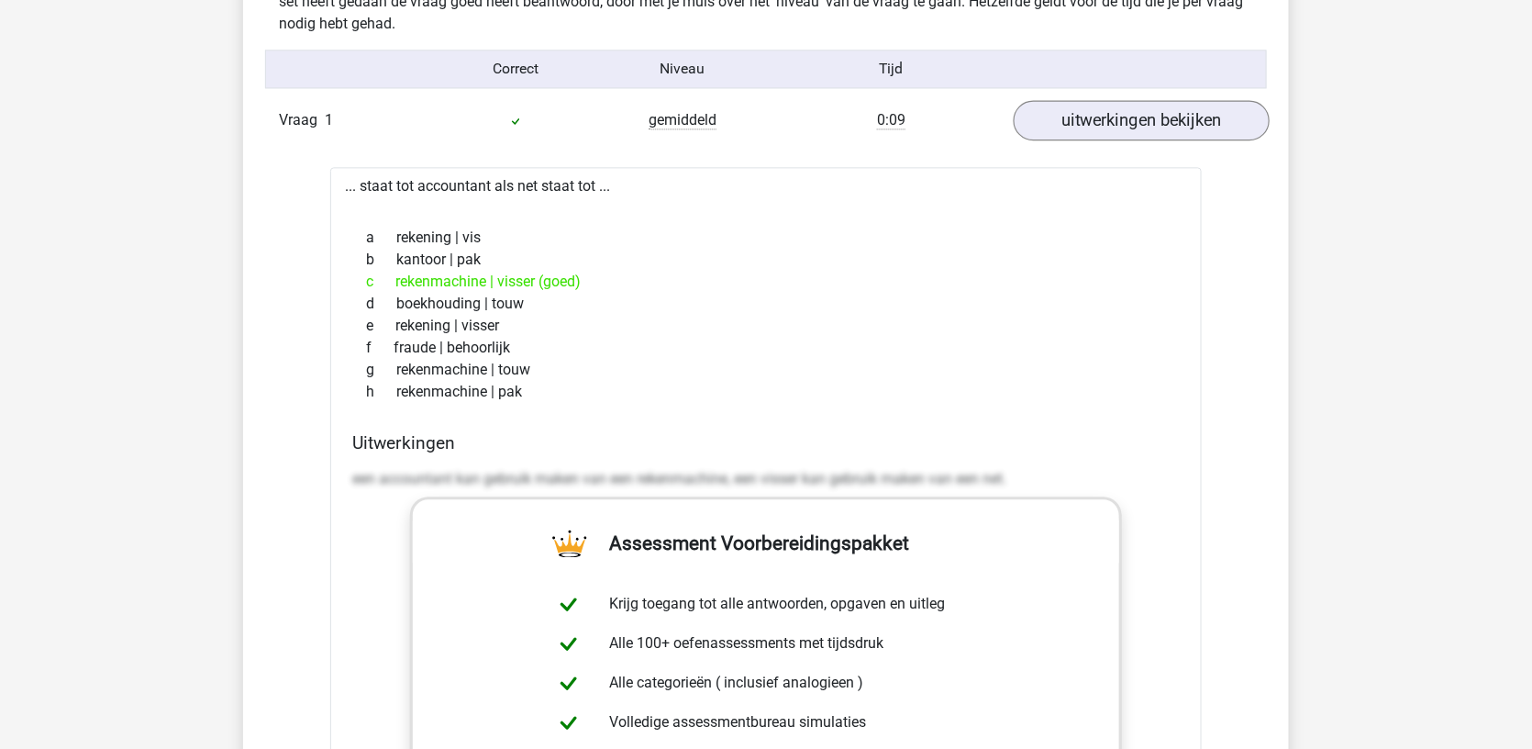
click at [1112, 117] on link "uitwerkingen bekijken" at bounding box center [1142, 120] width 256 height 40
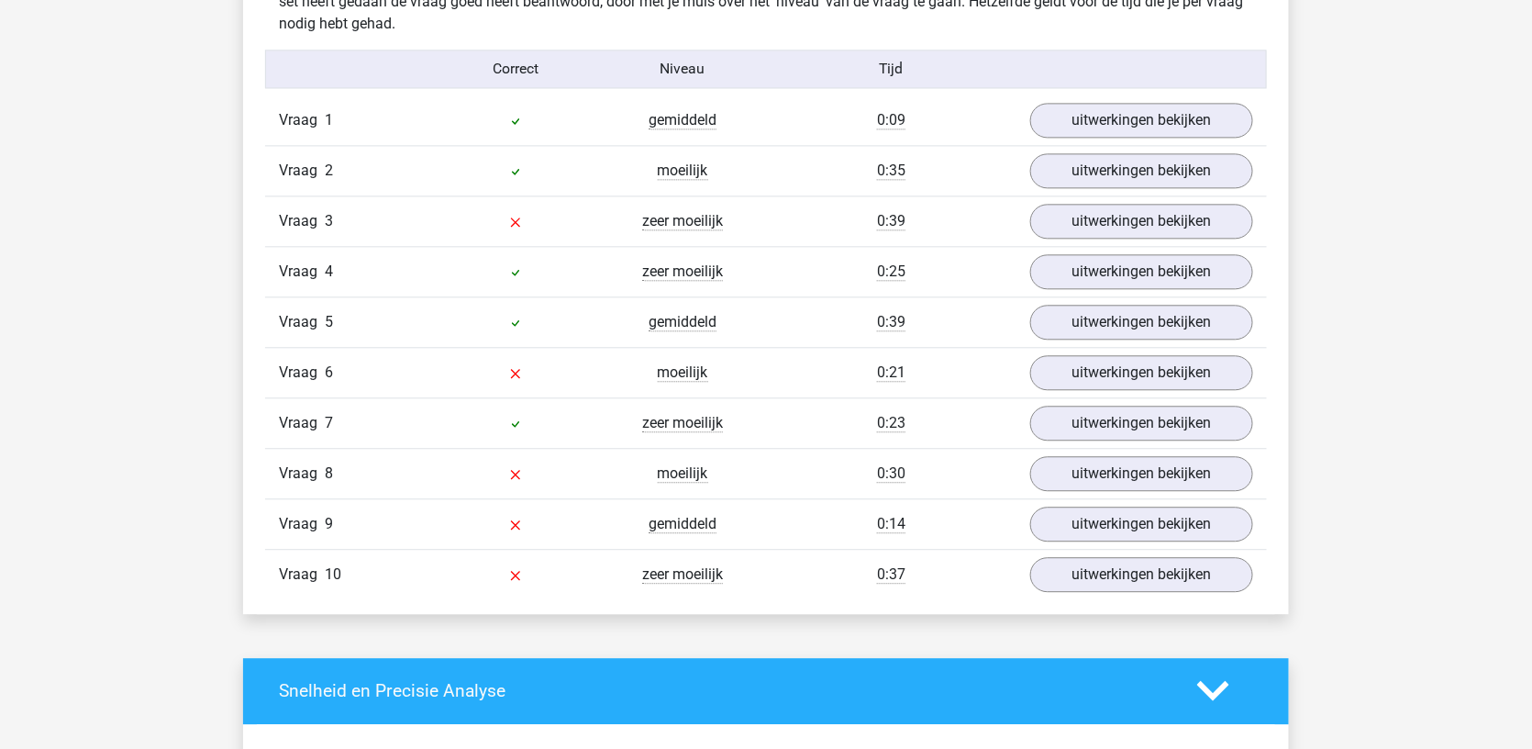
click at [1105, 145] on div "Vraag 2 moeilijk 0:35 uitwerkingen bekijken" at bounding box center [766, 170] width 1002 height 50
click at [1105, 154] on link "uitwerkingen bekijken" at bounding box center [1142, 170] width 256 height 40
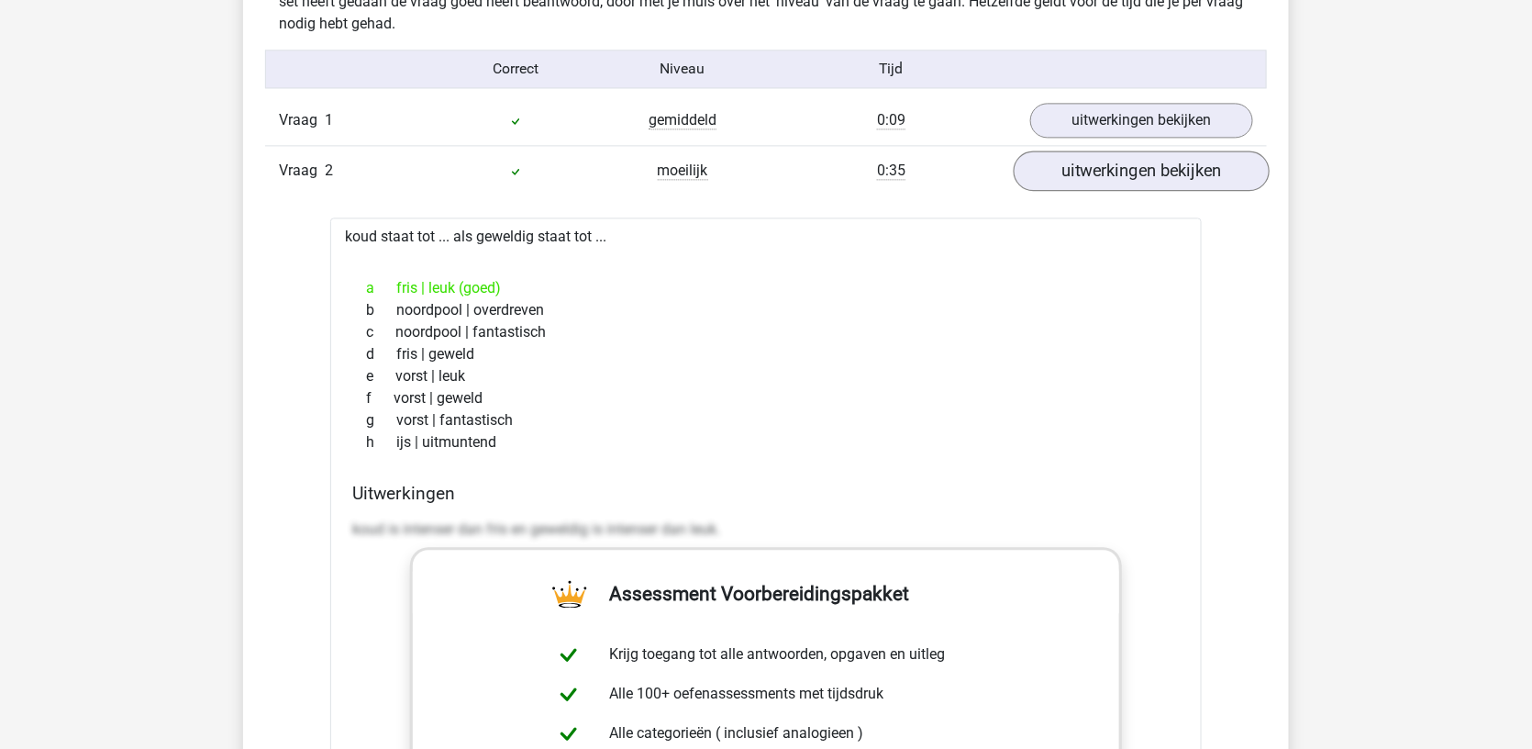
click at [1105, 154] on link "uitwerkingen bekijken" at bounding box center [1142, 170] width 256 height 40
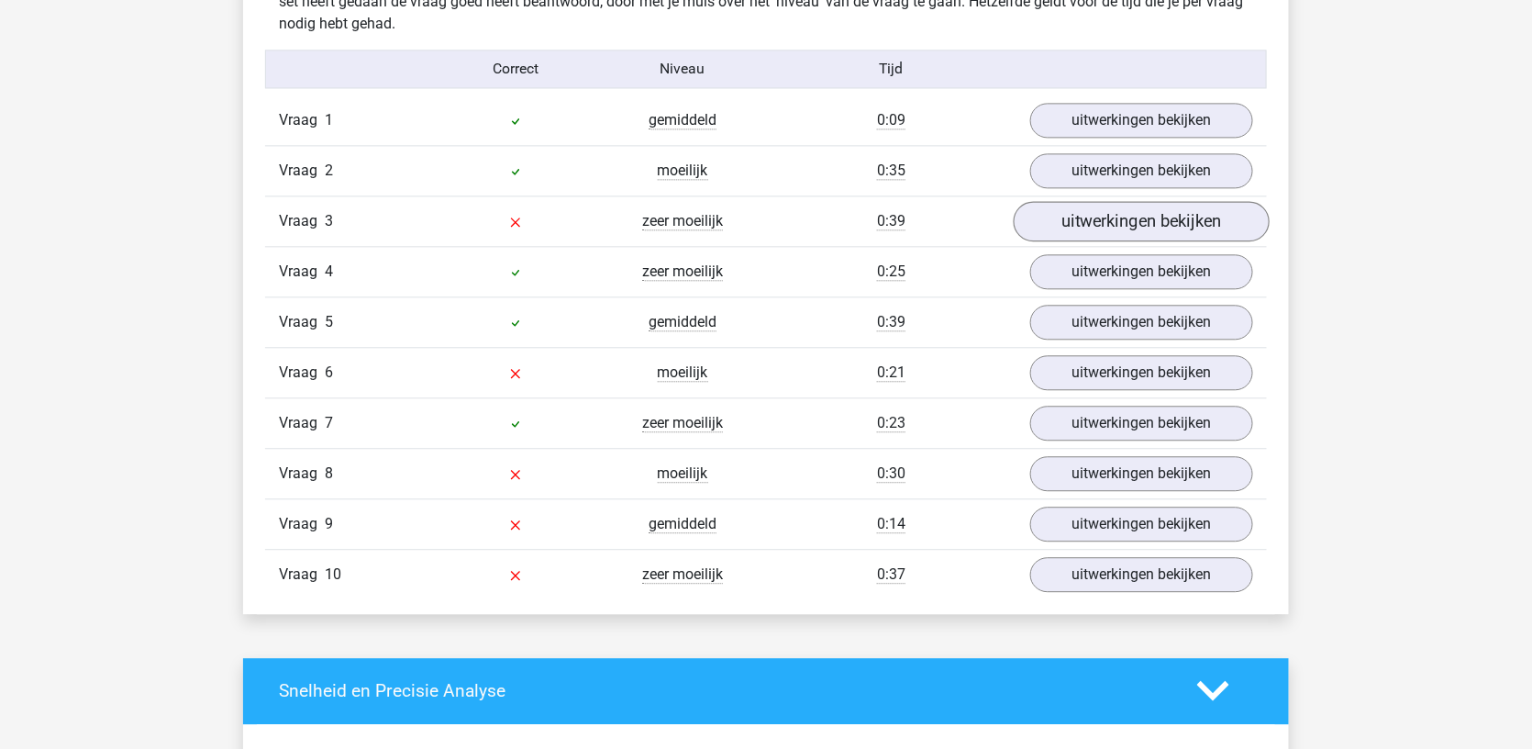
click at [1086, 206] on link "uitwerkingen bekijken" at bounding box center [1142, 221] width 256 height 40
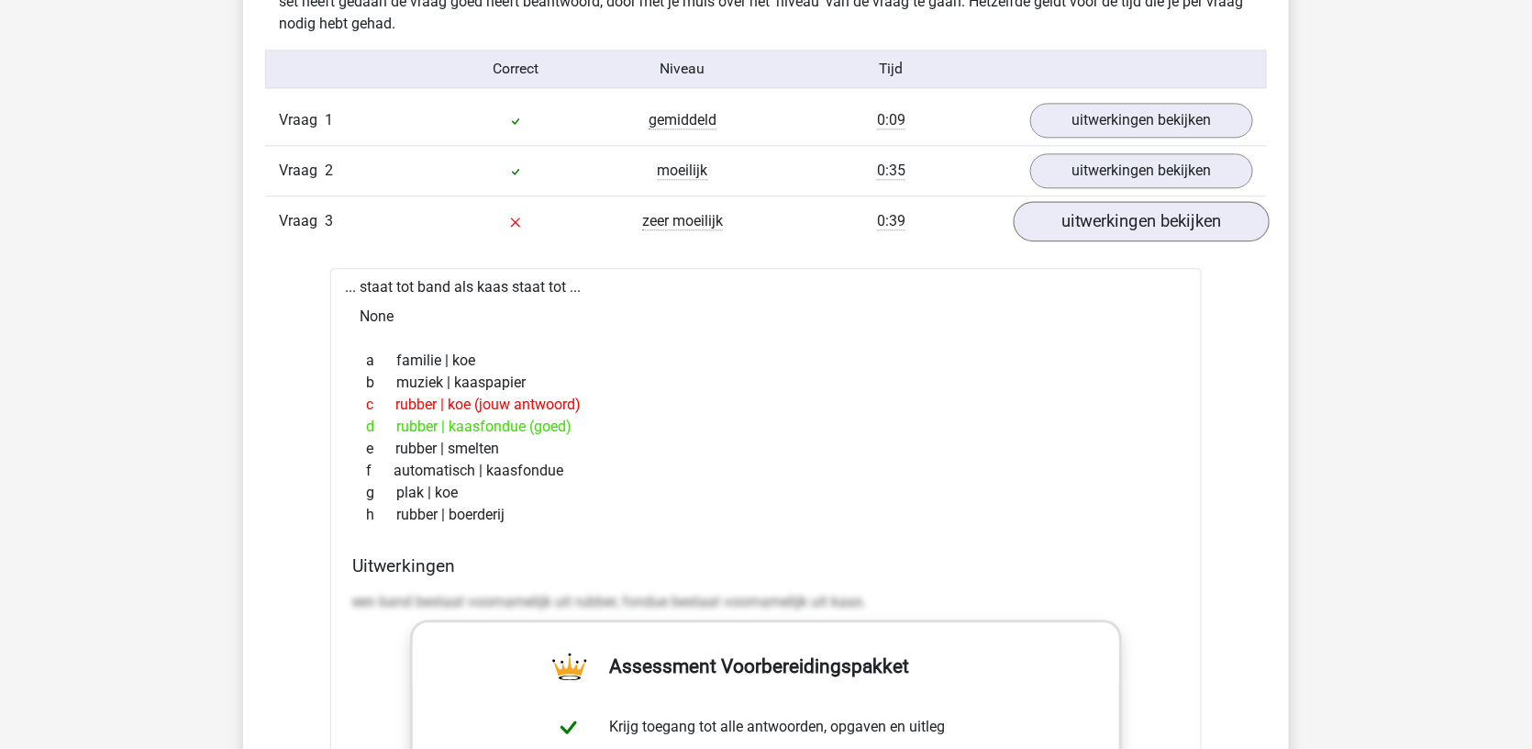
click at [1086, 206] on link "uitwerkingen bekijken" at bounding box center [1142, 221] width 256 height 40
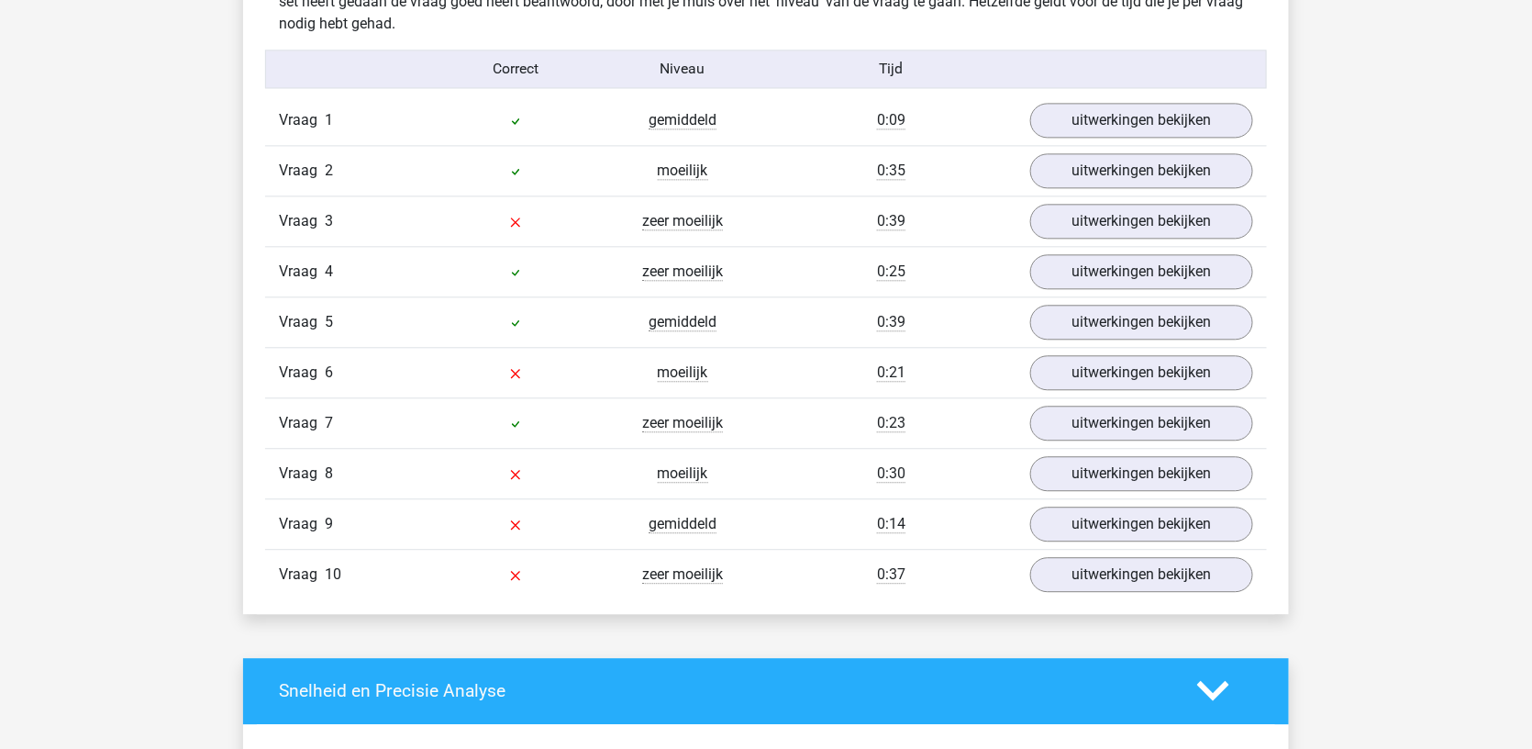
click at [1075, 246] on div "Vraag 4 zeer moeilijk 0:25 uitwerkingen bekijken" at bounding box center [766, 271] width 1002 height 50
click at [1074, 254] on link "uitwerkingen bekijken" at bounding box center [1142, 271] width 256 height 40
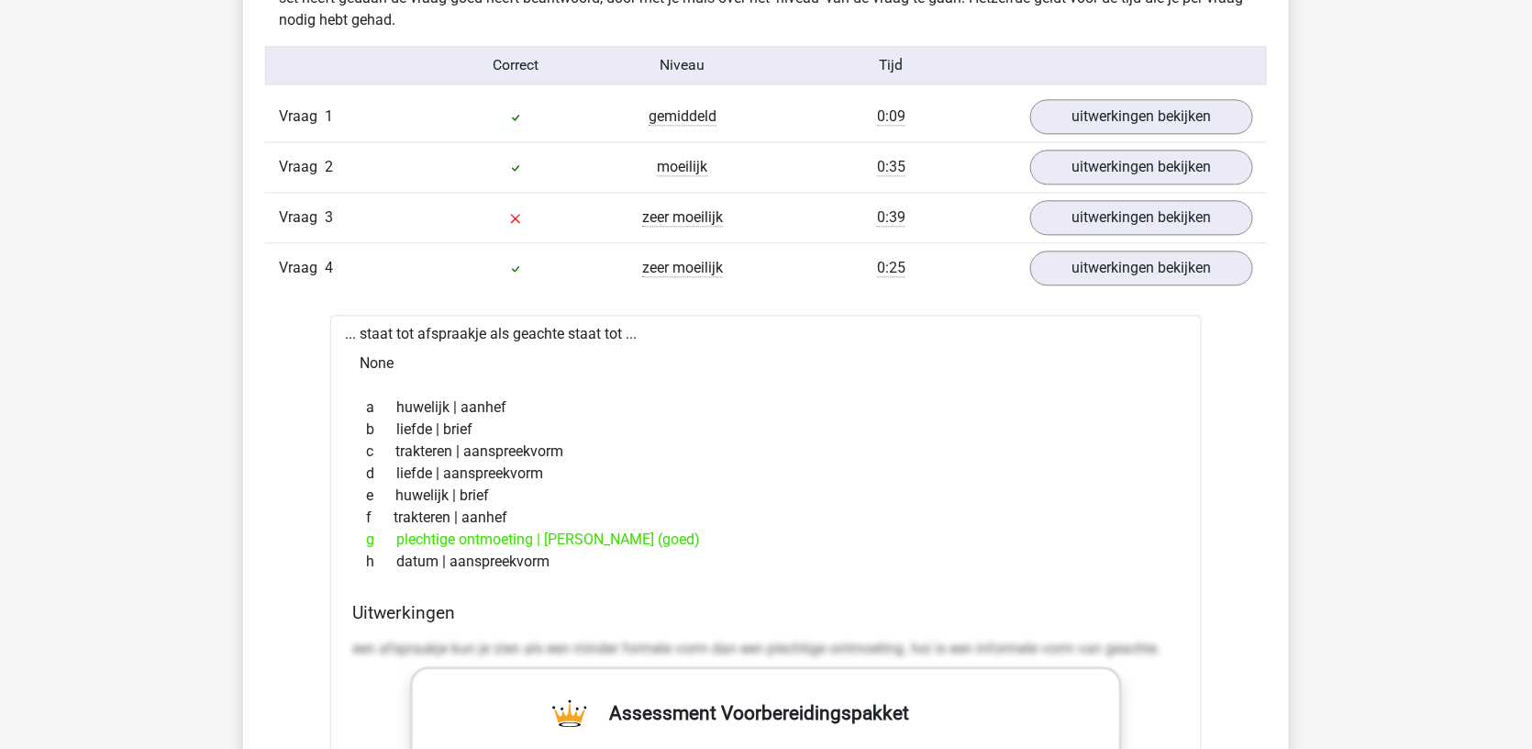
scroll to position [1495, 0]
click at [1072, 255] on link "uitwerkingen bekijken" at bounding box center [1142, 266] width 256 height 40
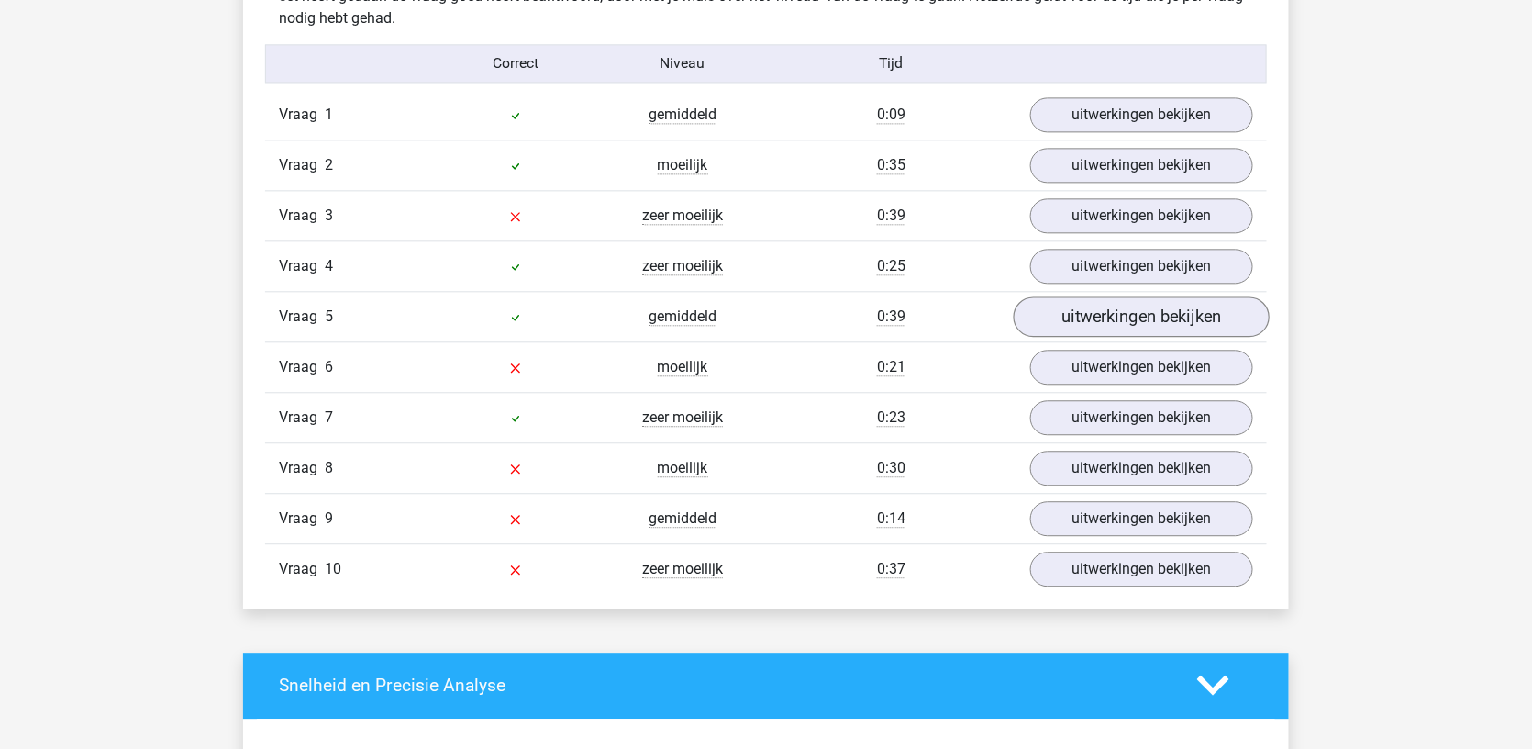
click at [1065, 311] on link "uitwerkingen bekijken" at bounding box center [1142, 316] width 256 height 40
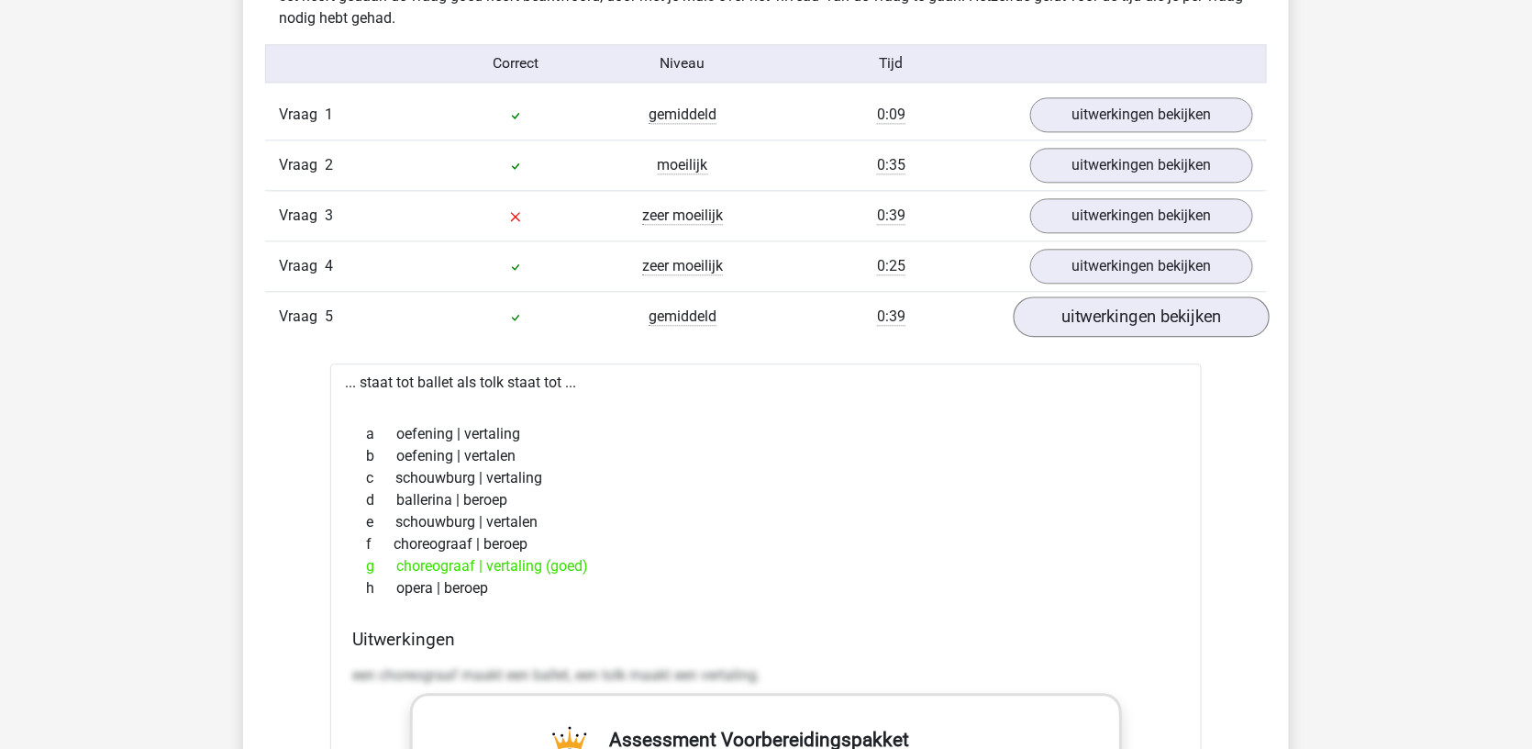
click at [1064, 314] on link "uitwerkingen bekijken" at bounding box center [1142, 316] width 256 height 40
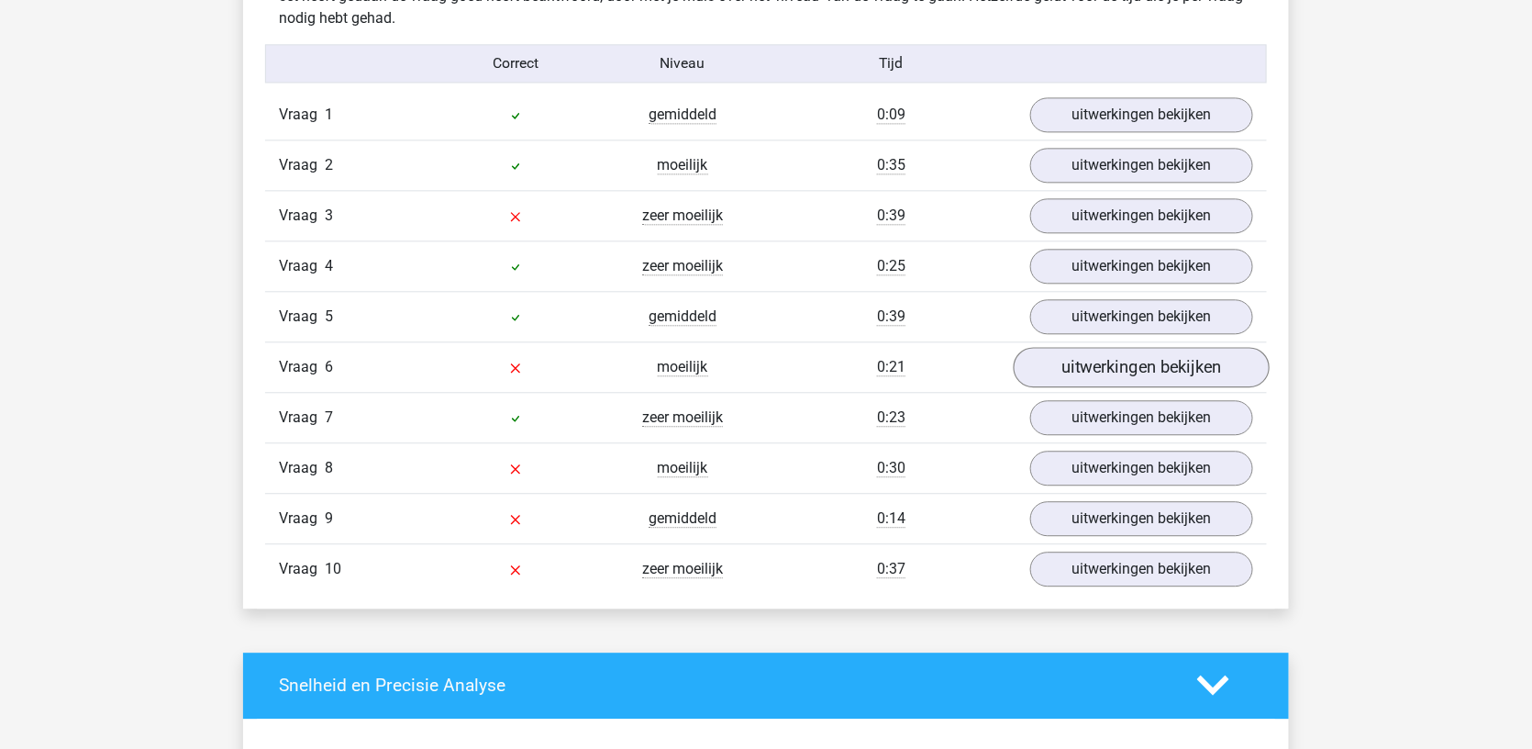
click at [1049, 350] on link "uitwerkingen bekijken" at bounding box center [1142, 367] width 256 height 40
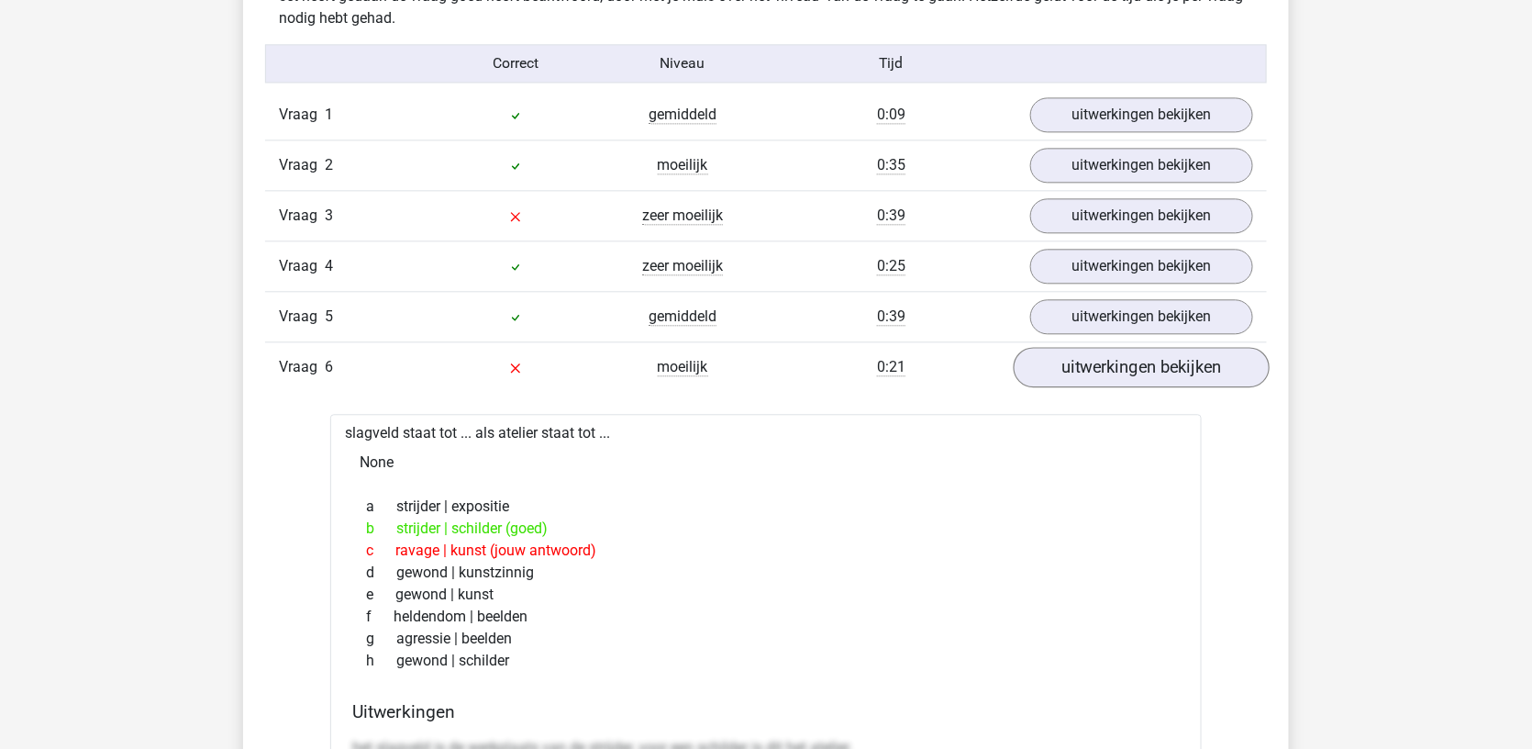
click at [1049, 350] on link "uitwerkingen bekijken" at bounding box center [1142, 367] width 256 height 40
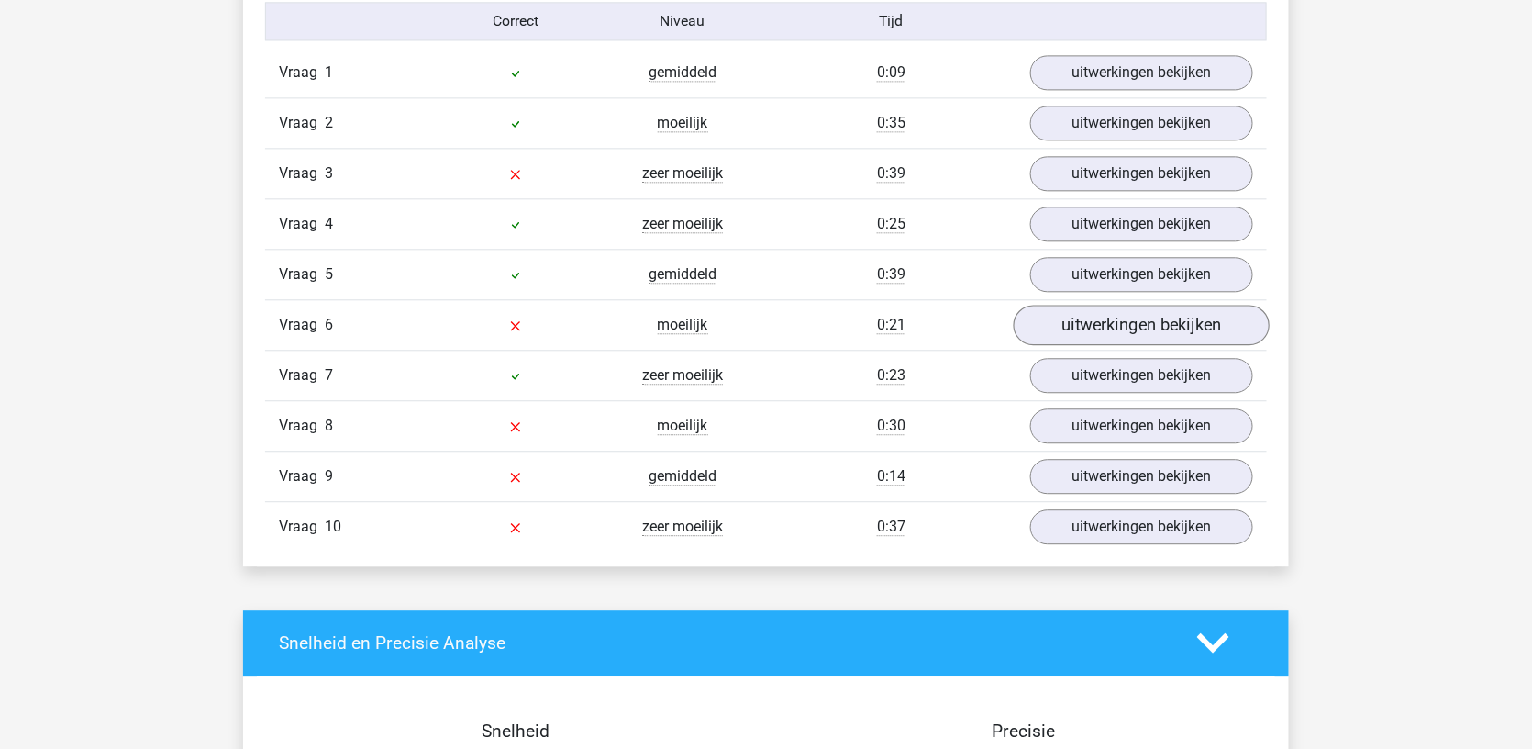
scroll to position [1542, 0]
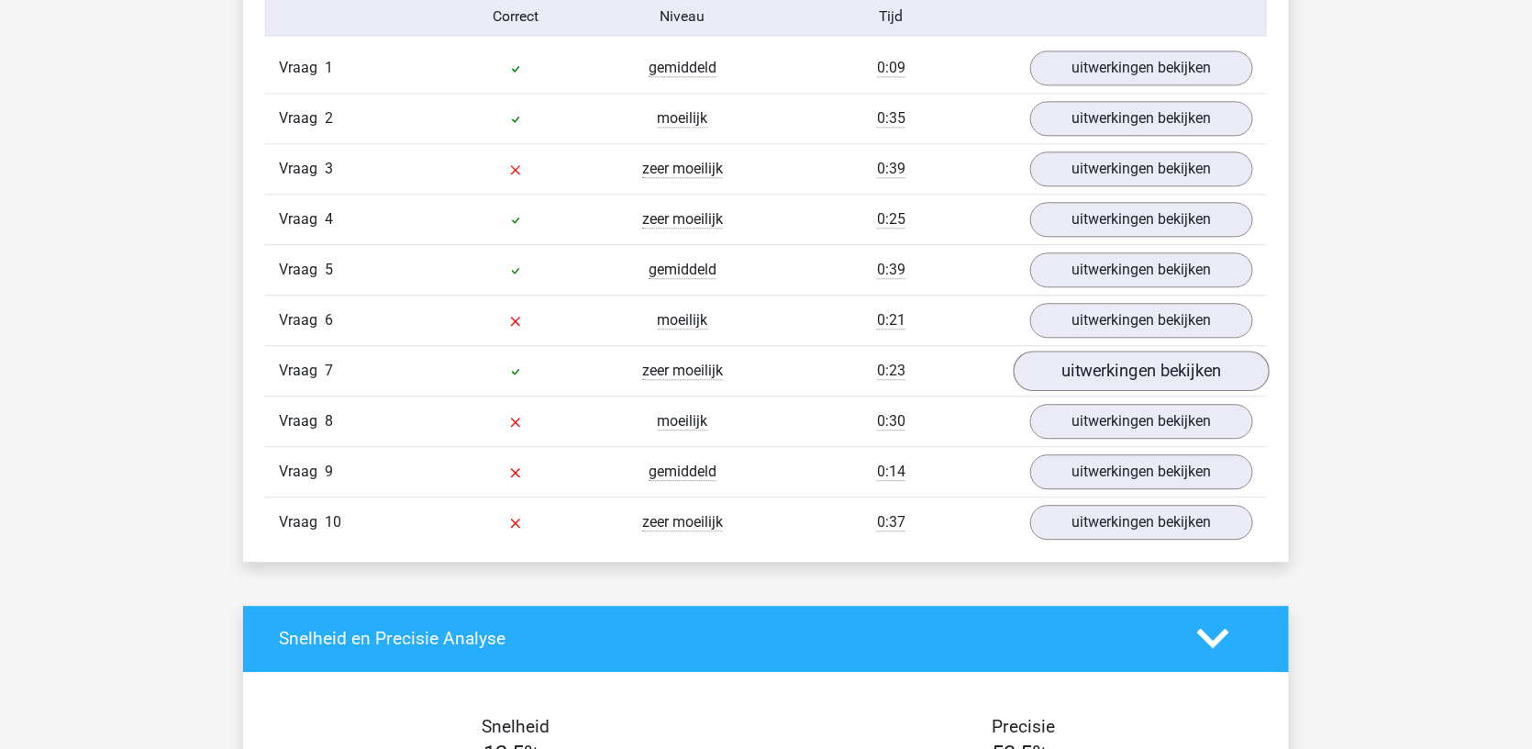
click at [1042, 357] on link "uitwerkingen bekijken" at bounding box center [1142, 371] width 256 height 40
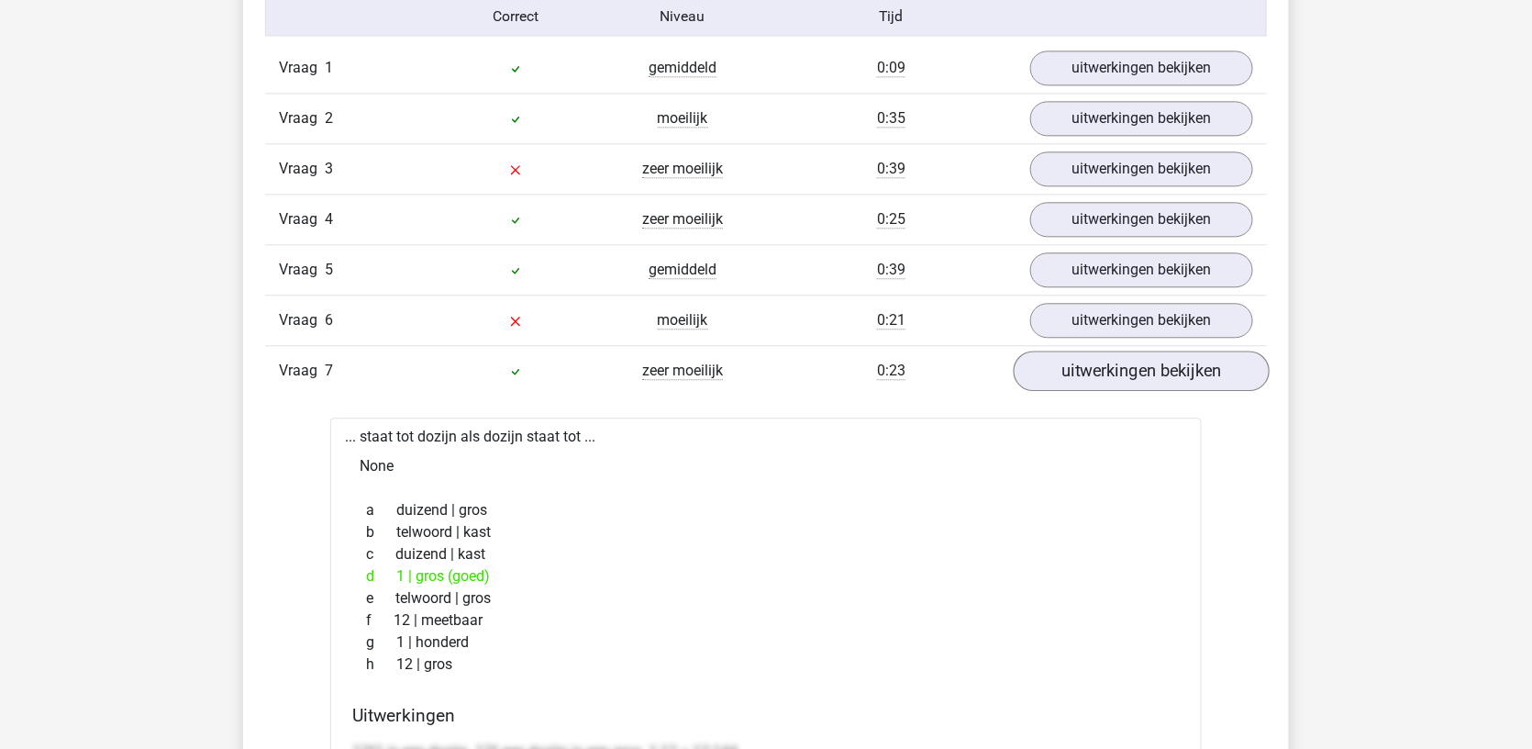
click at [1042, 357] on link "uitwerkingen bekijken" at bounding box center [1142, 371] width 256 height 40
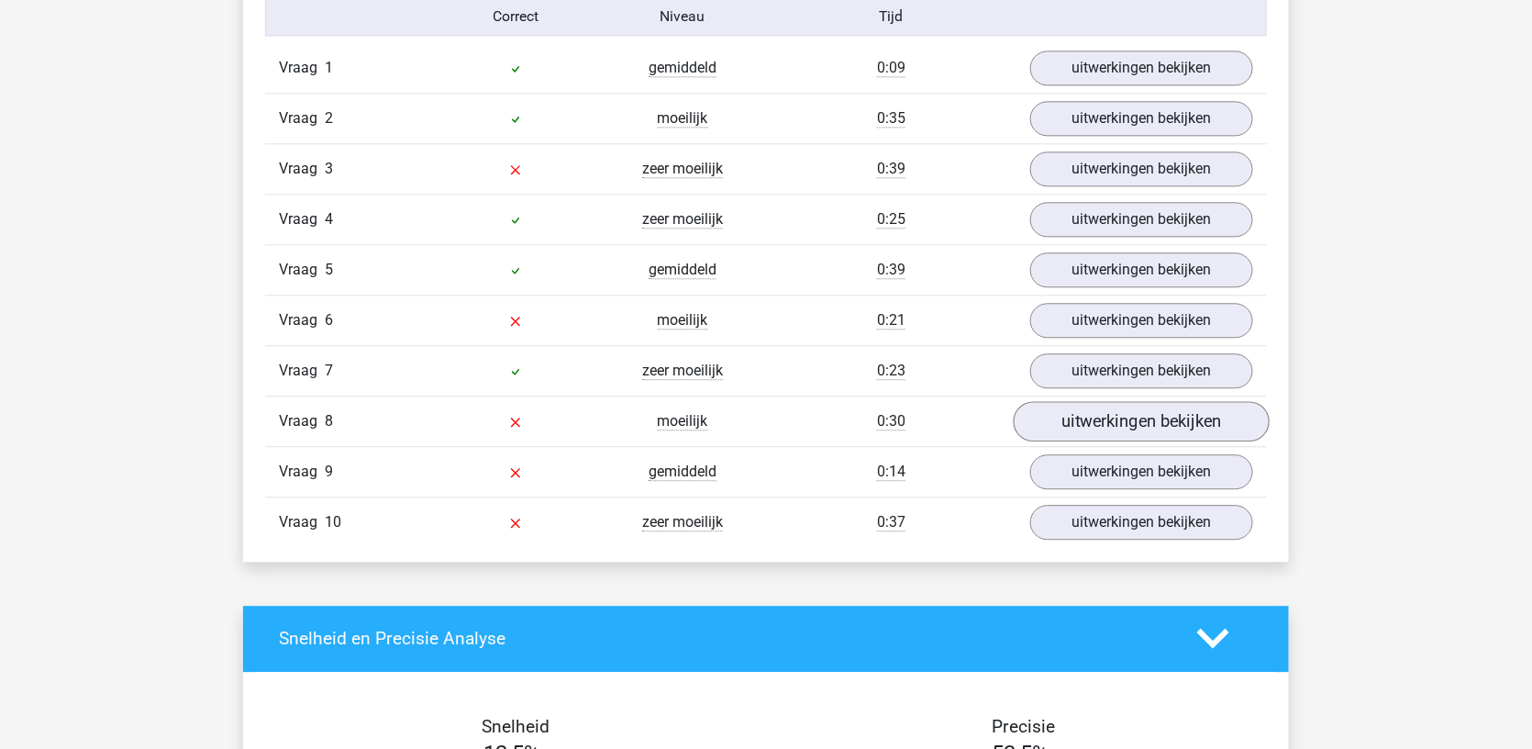
click at [1037, 402] on link "uitwerkingen bekijken" at bounding box center [1142, 421] width 256 height 40
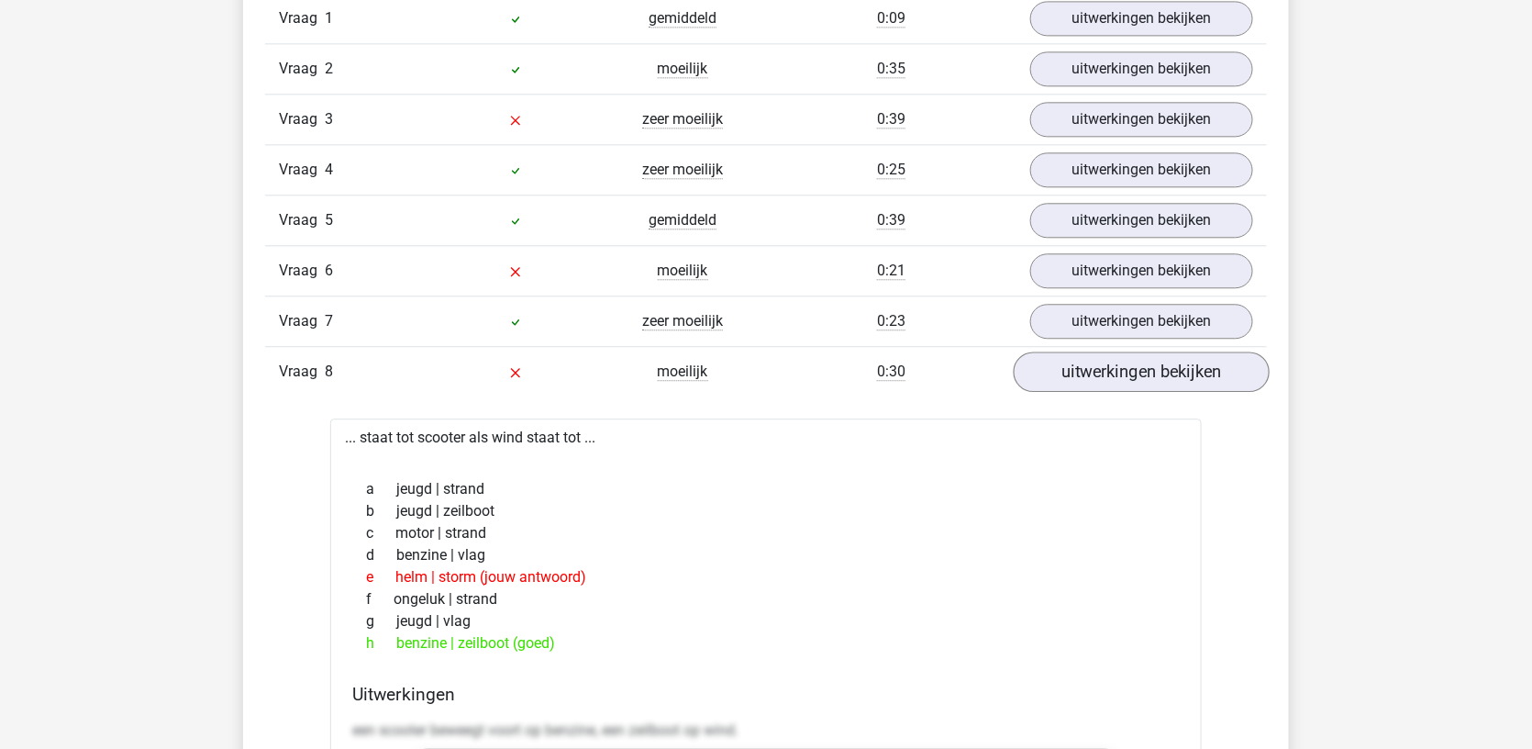
scroll to position [1610, 0]
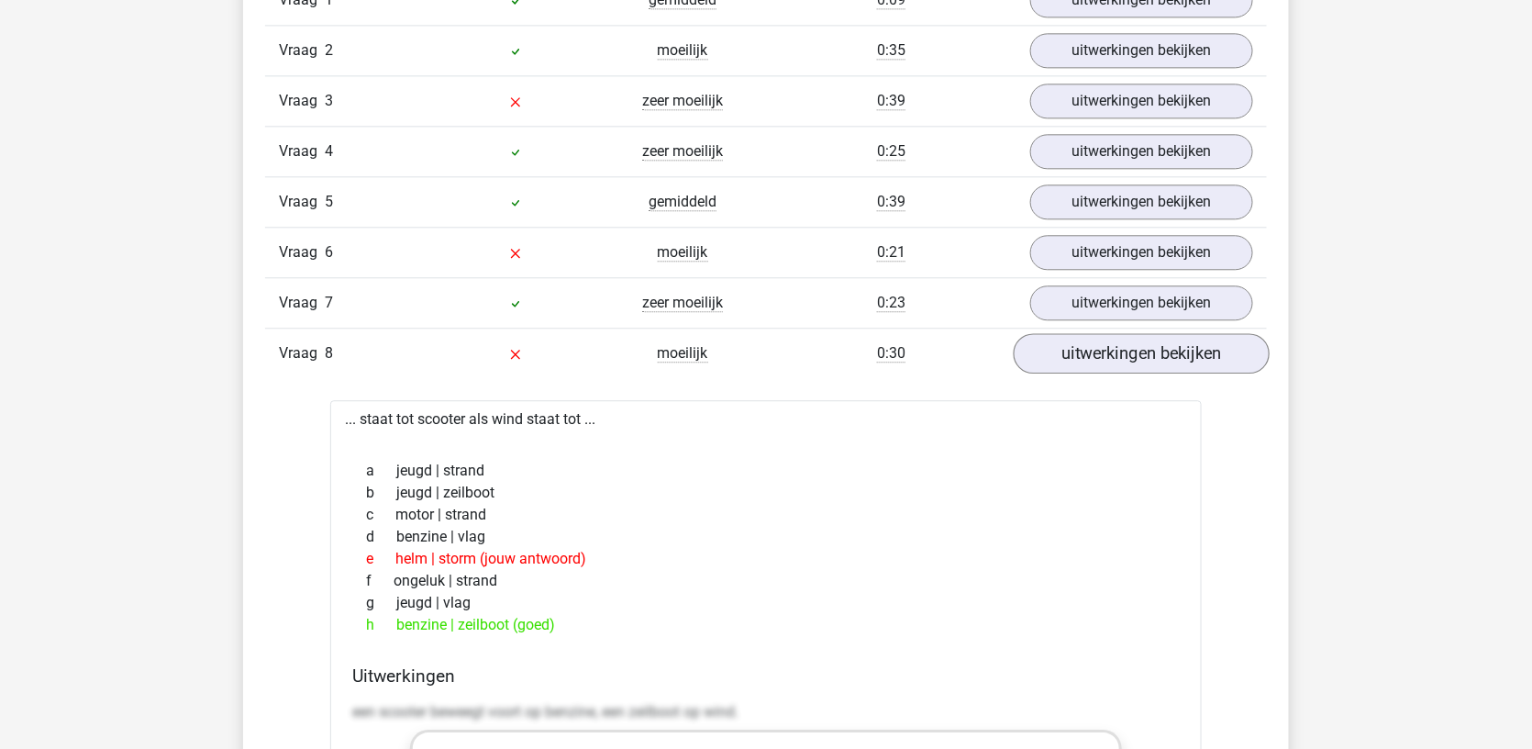
click at [1105, 351] on link "uitwerkingen bekijken" at bounding box center [1142, 353] width 256 height 40
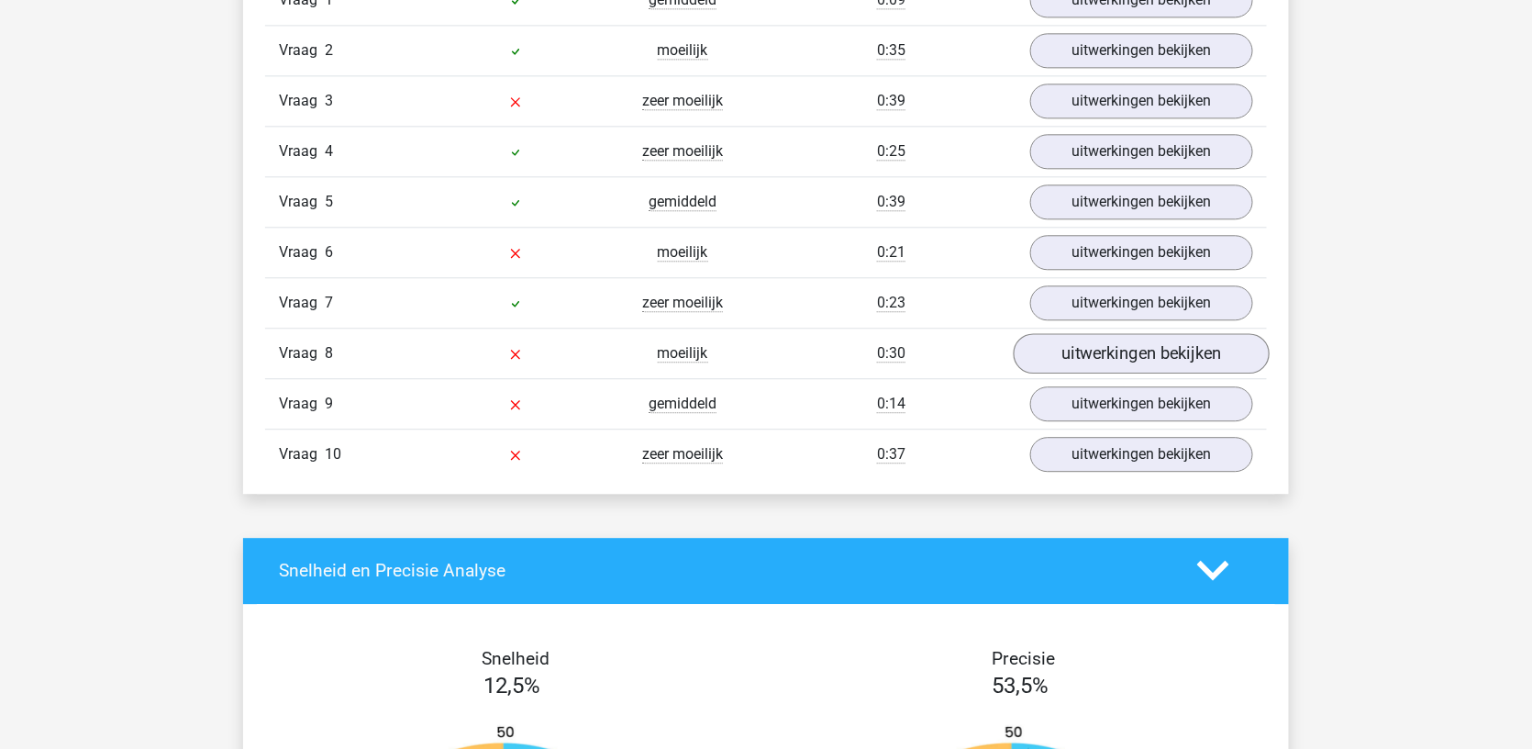
click at [1105, 351] on link "uitwerkingen bekijken" at bounding box center [1142, 353] width 256 height 40
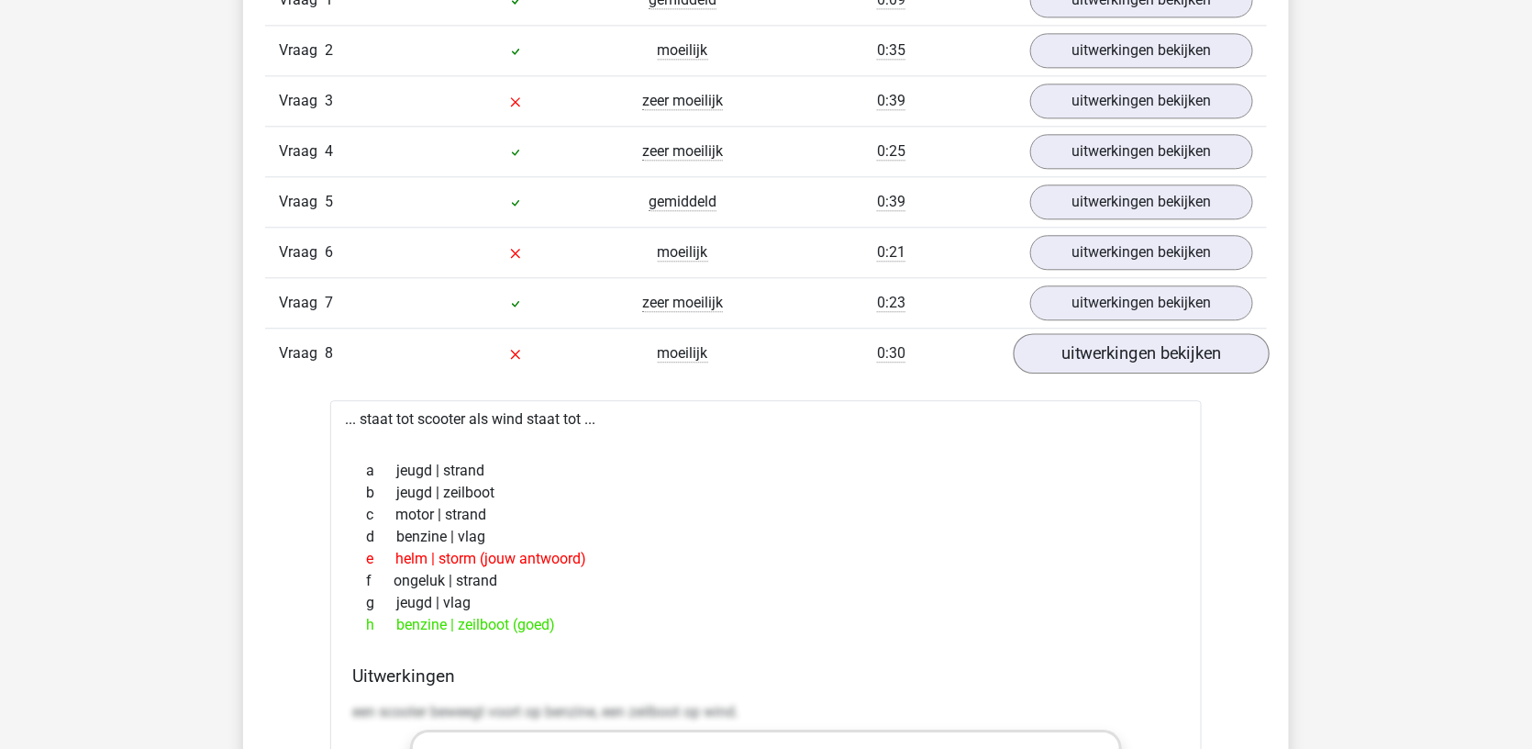
click at [1105, 351] on link "uitwerkingen bekijken" at bounding box center [1142, 353] width 256 height 40
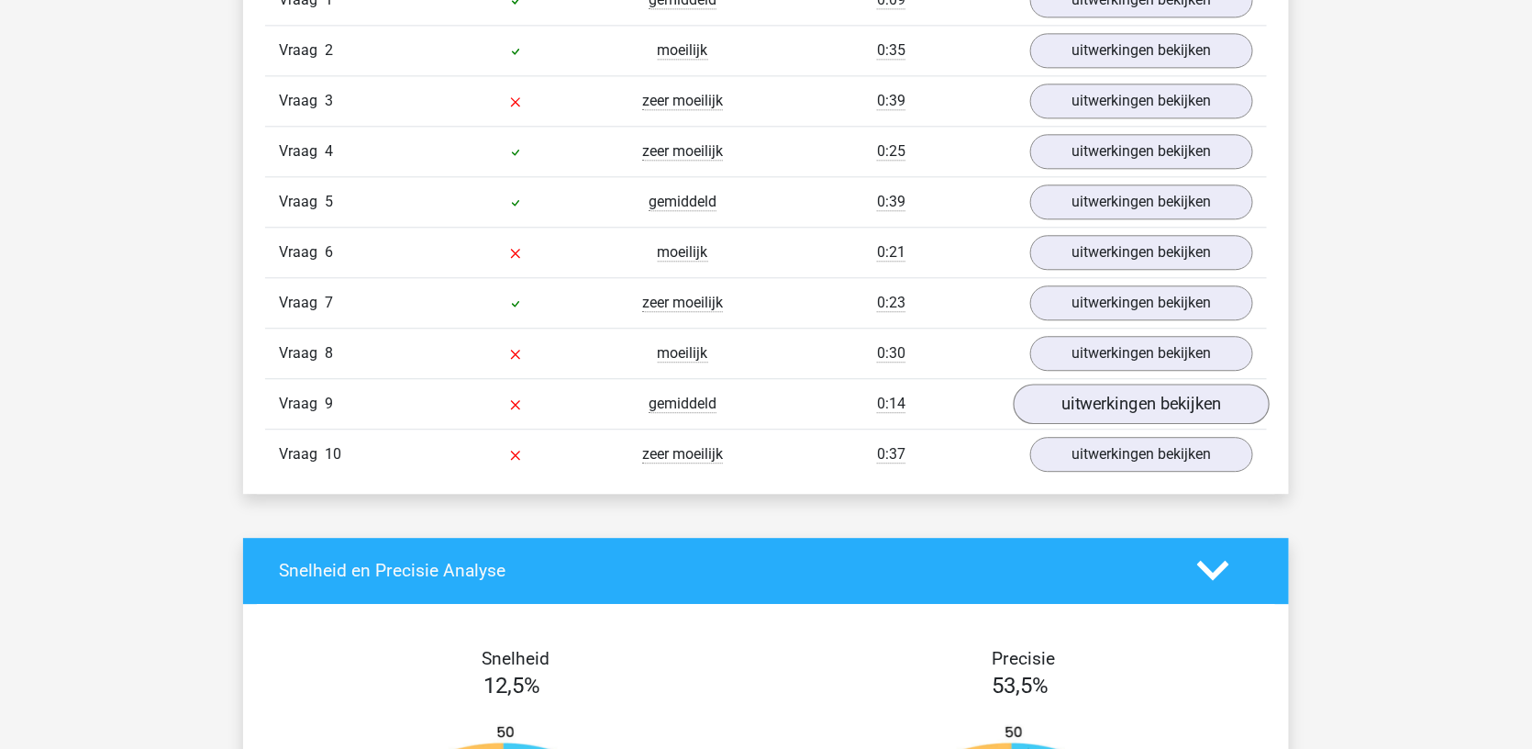
click at [1103, 384] on link "uitwerkingen bekijken" at bounding box center [1142, 404] width 256 height 40
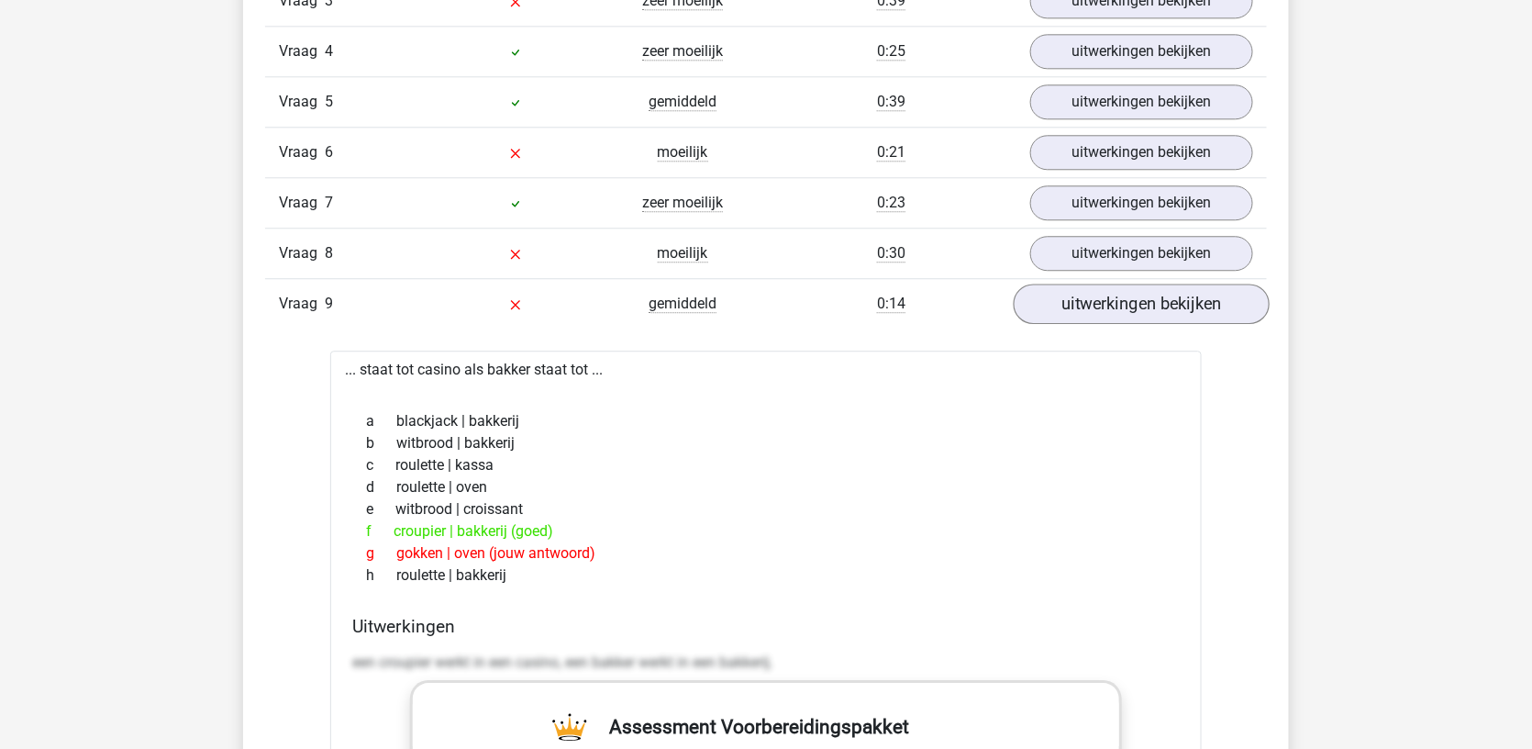
scroll to position [1711, 0]
click at [1153, 290] on link "uitwerkingen bekijken" at bounding box center [1142, 302] width 256 height 40
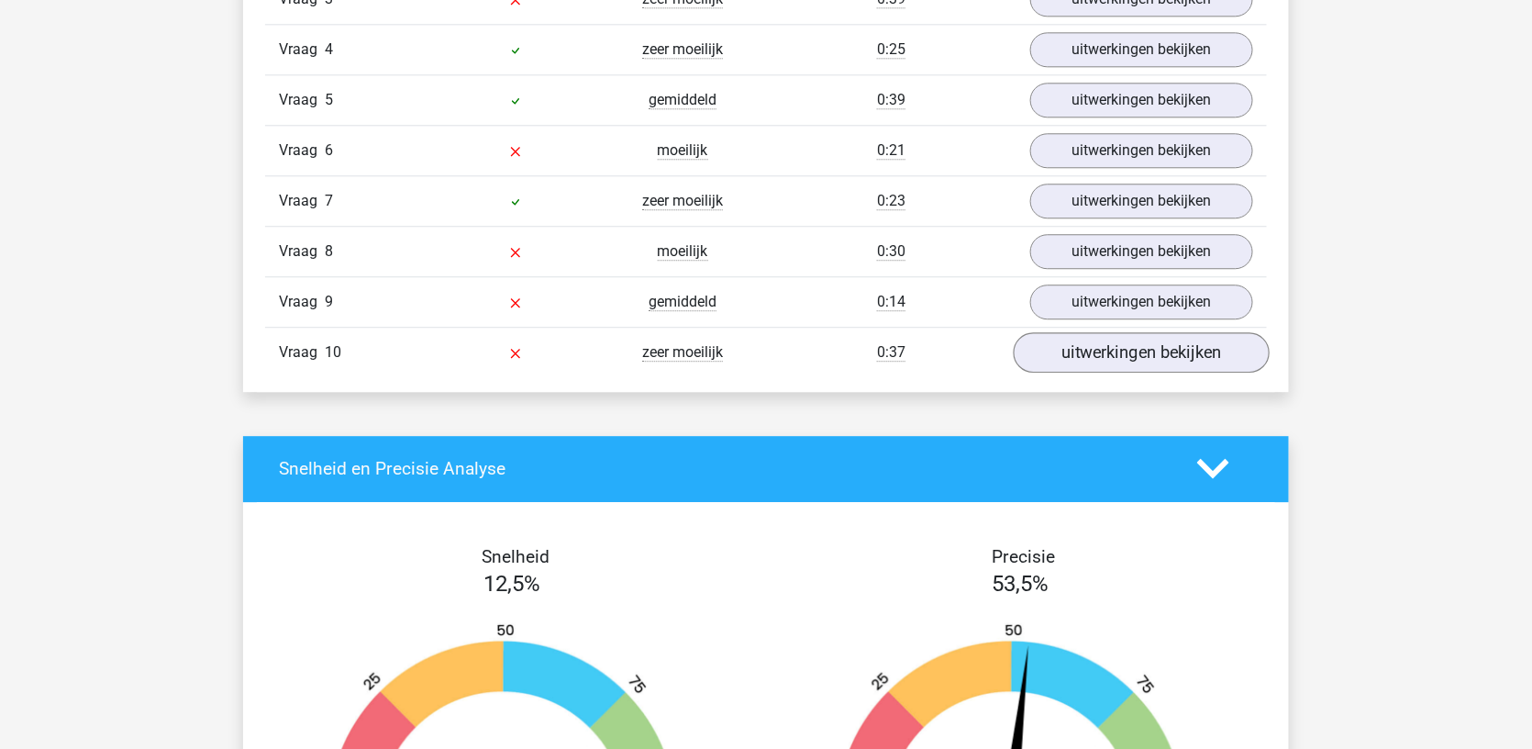
click at [1079, 341] on link "uitwerkingen bekijken" at bounding box center [1142, 352] width 256 height 40
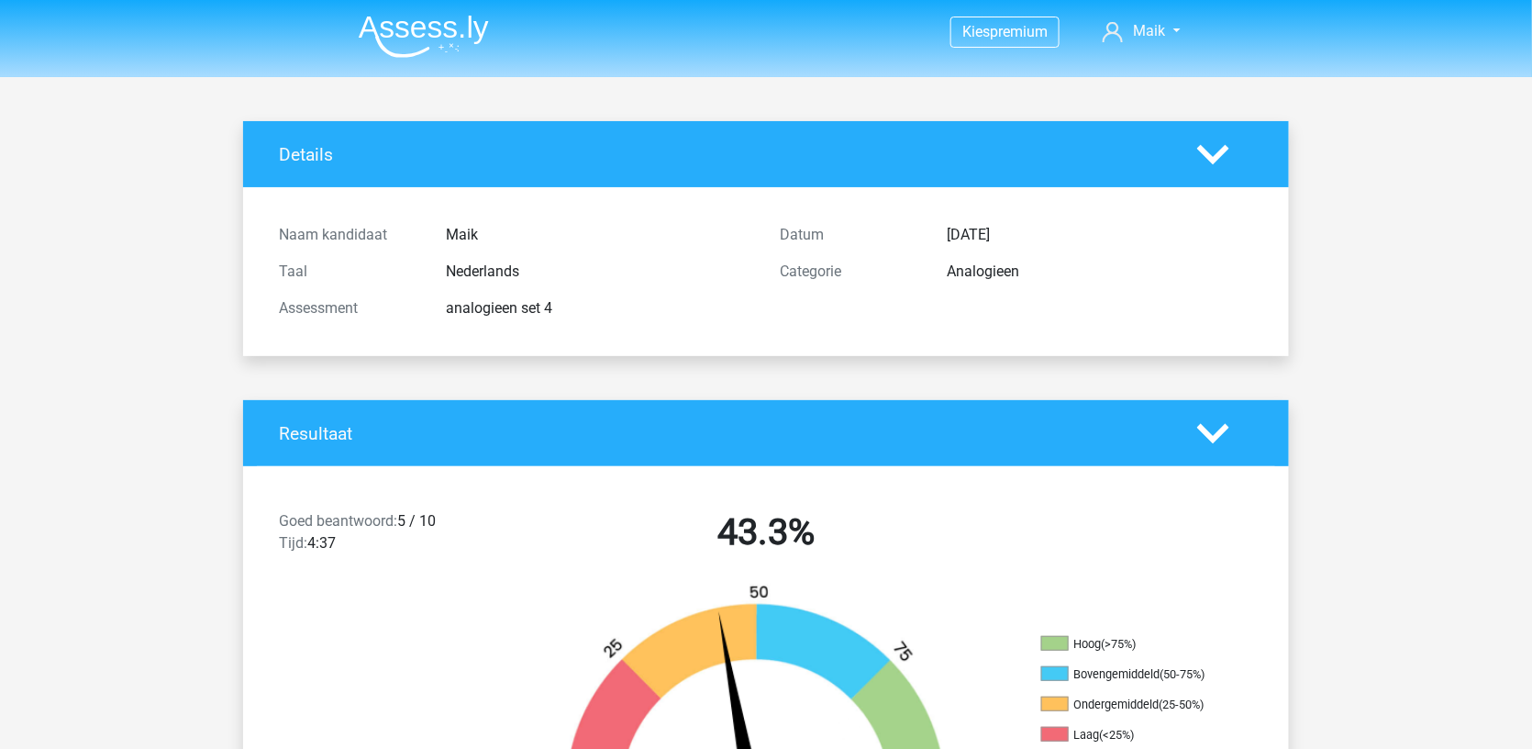
scroll to position [-9, 0]
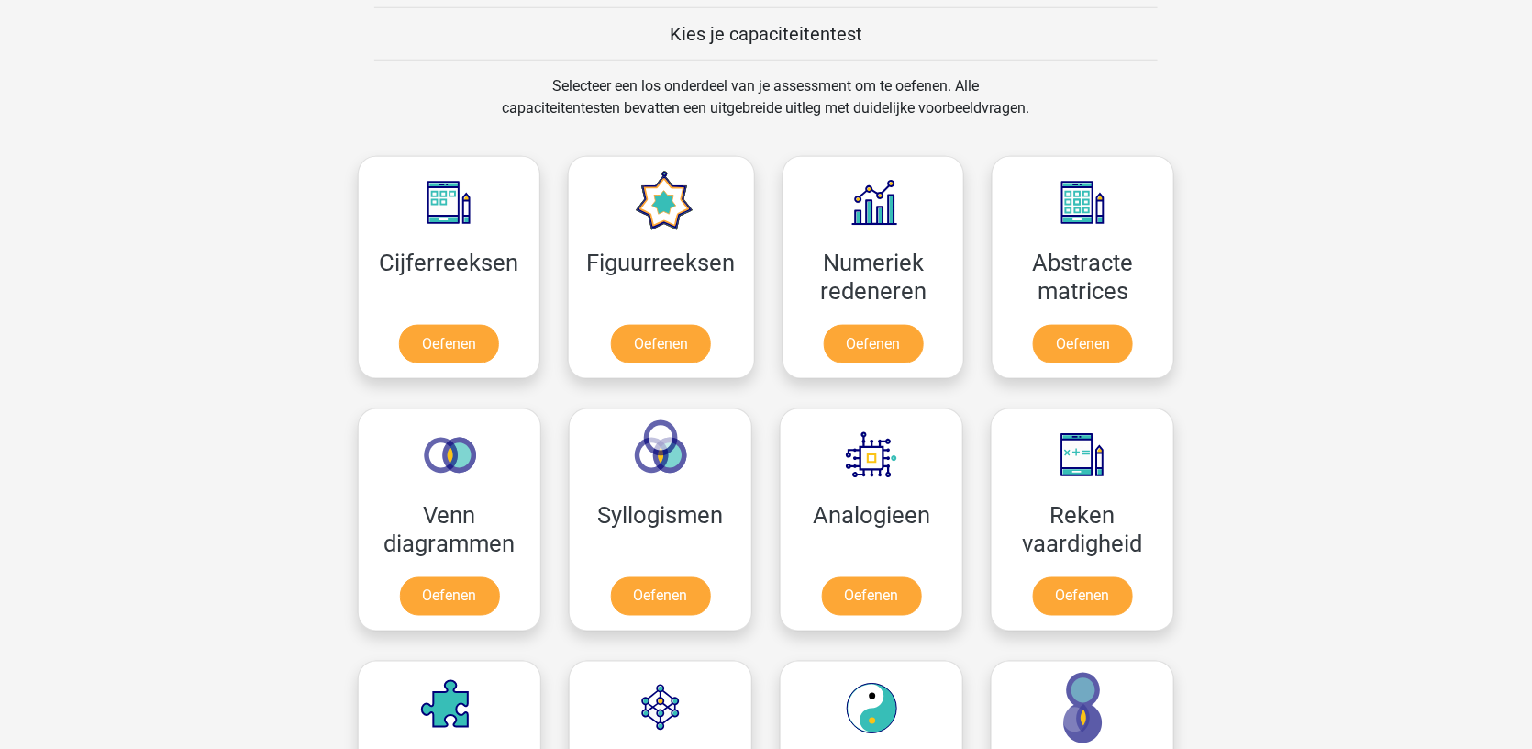
scroll to position [751, 0]
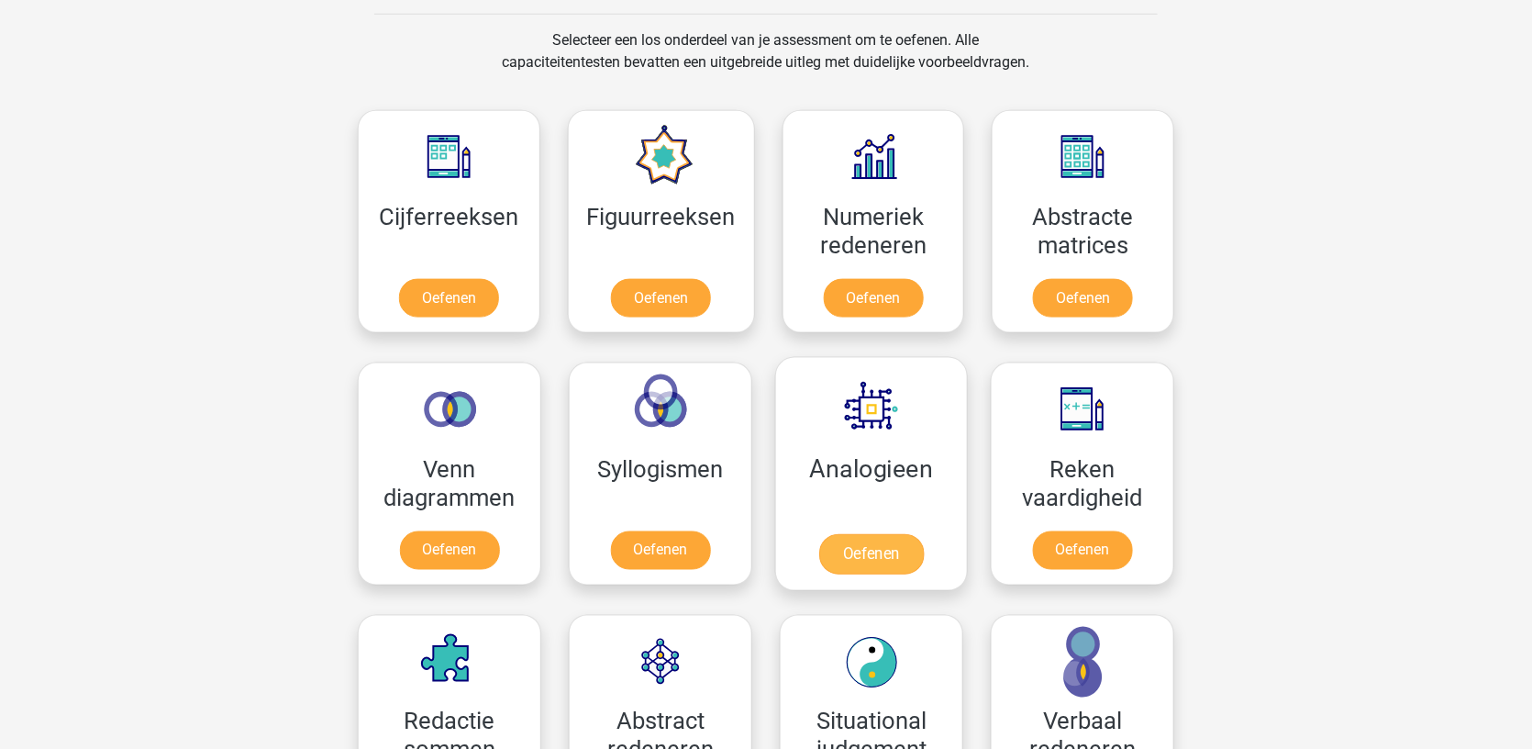
click at [843, 534] on link "Oefenen" at bounding box center [871, 554] width 105 height 40
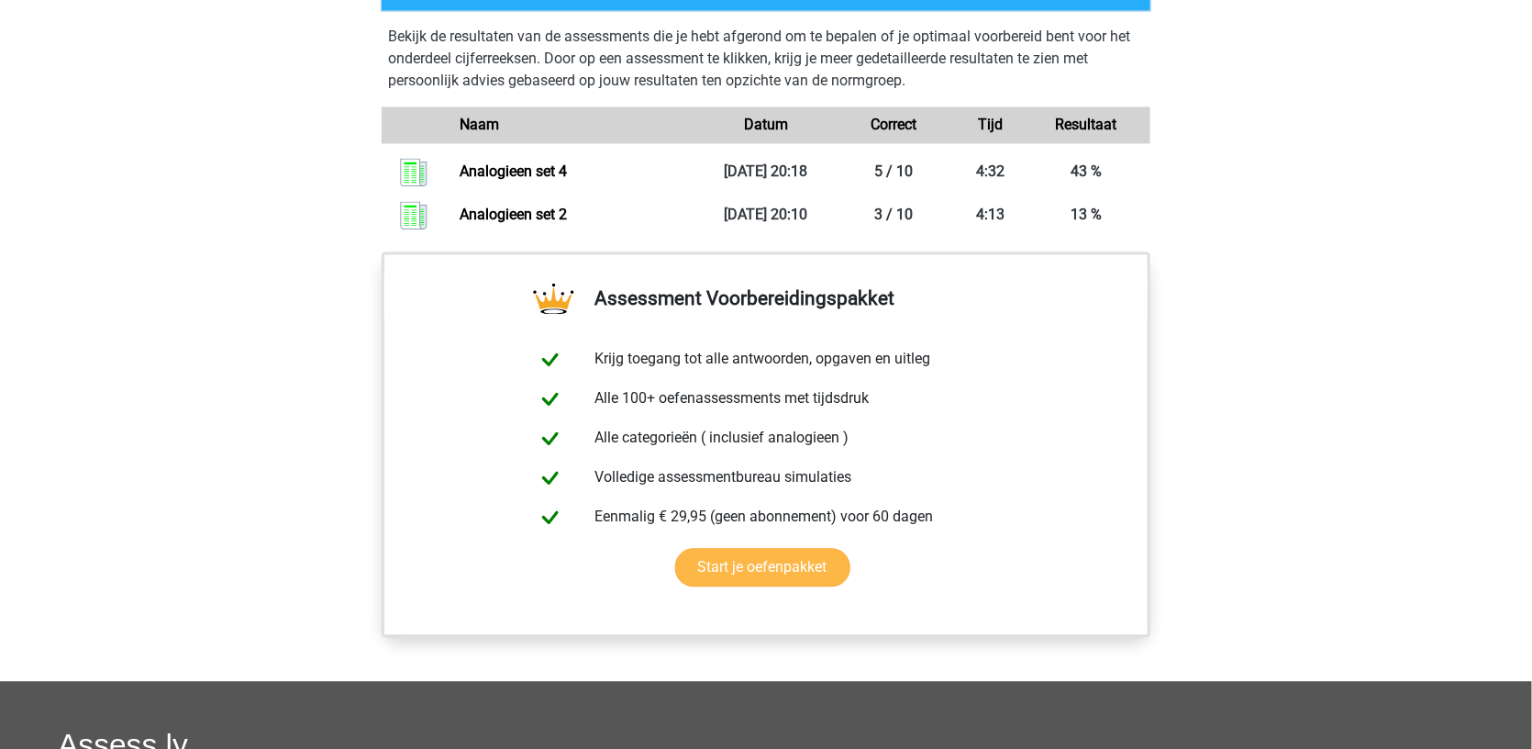
scroll to position [808, 0]
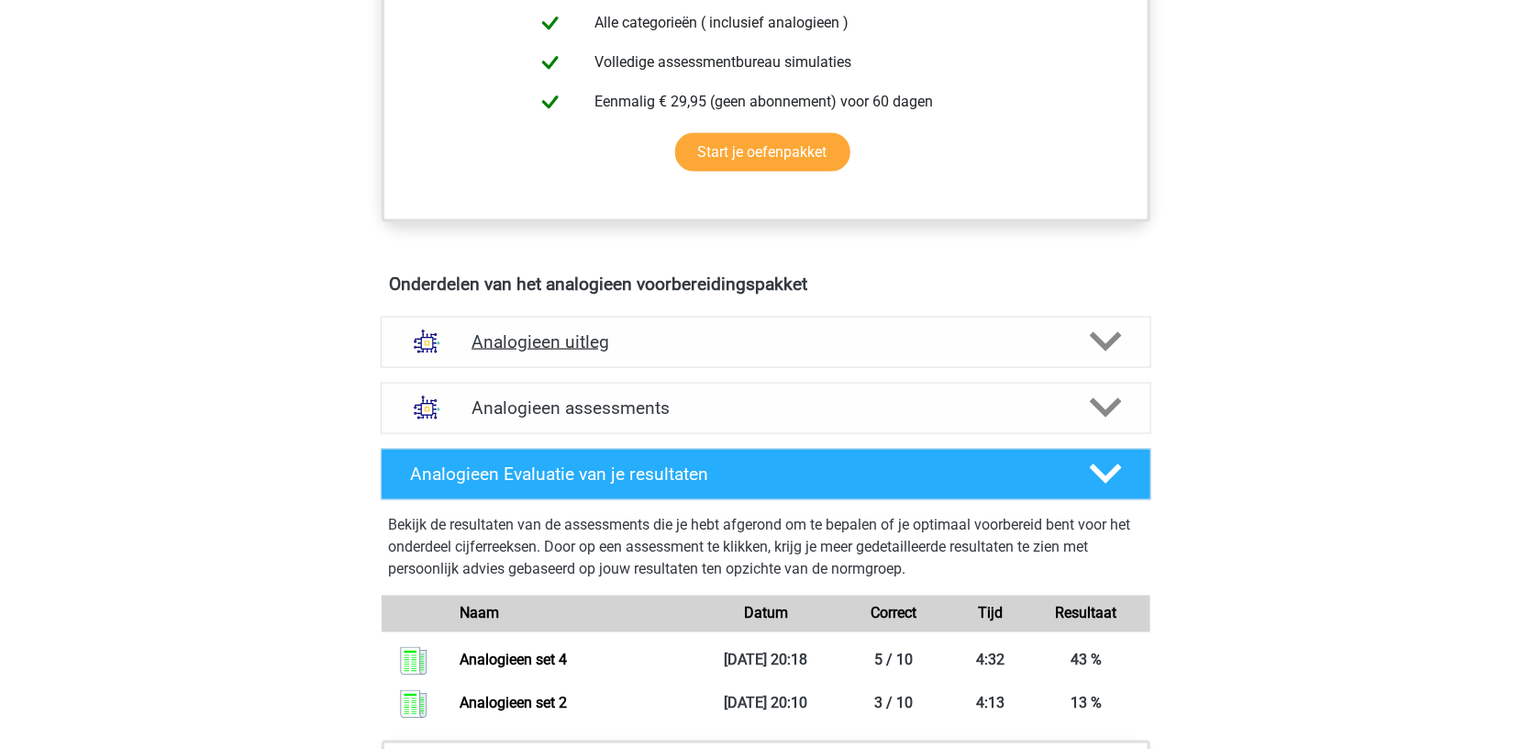
click at [744, 340] on h4 "Analogieen uitleg" at bounding box center [766, 341] width 589 height 21
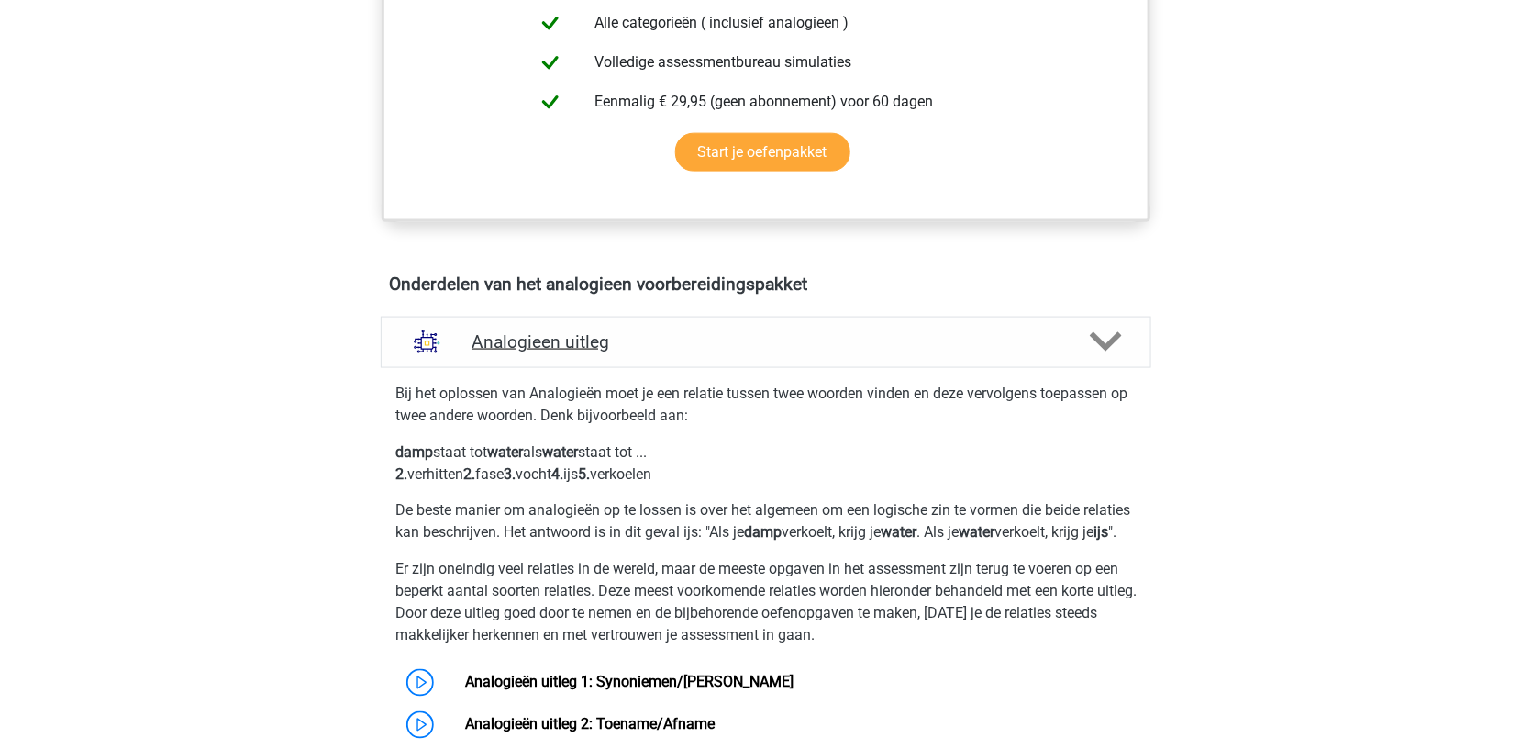
click at [744, 340] on h4 "Analogieen uitleg" at bounding box center [766, 341] width 589 height 21
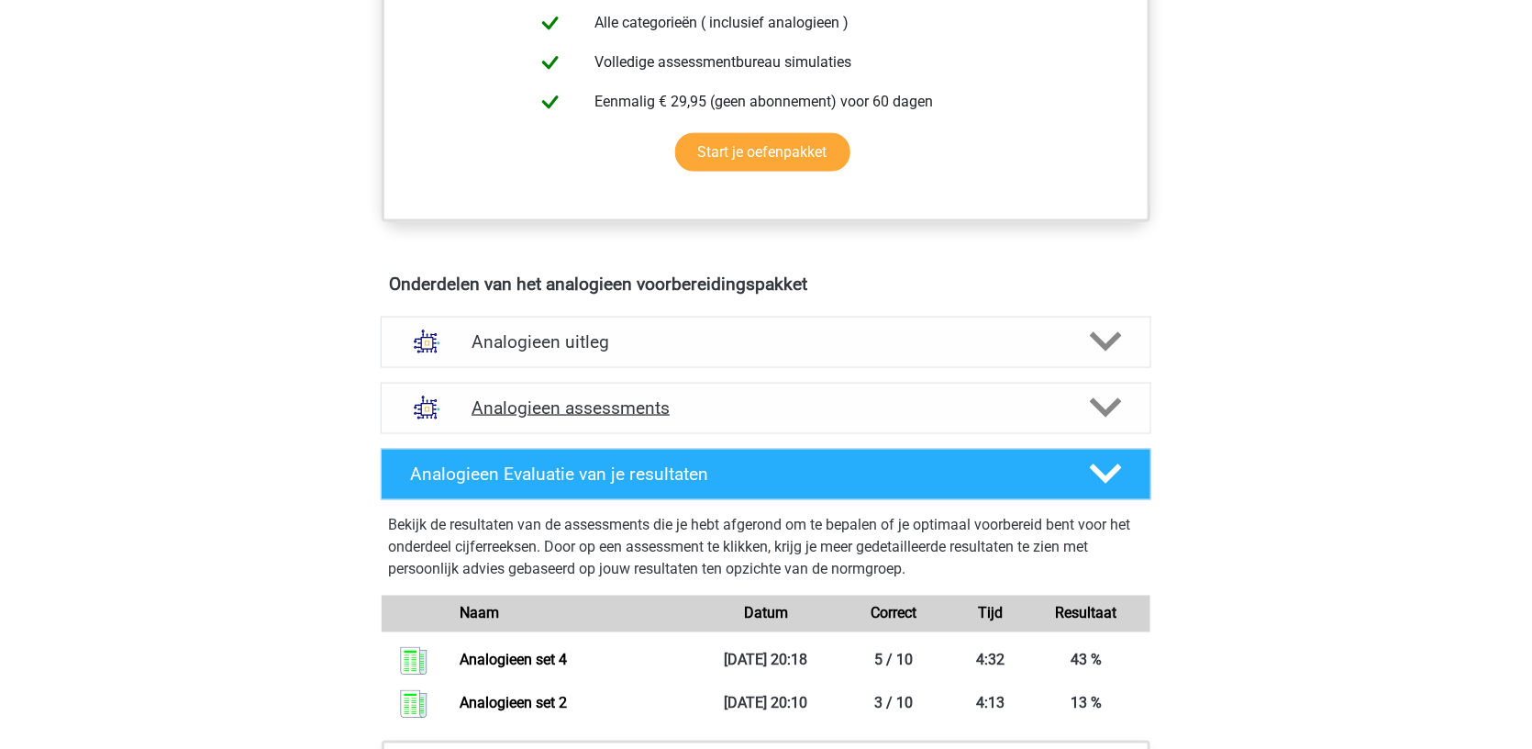
click at [714, 402] on h4 "Analogieen assessments" at bounding box center [766, 407] width 589 height 21
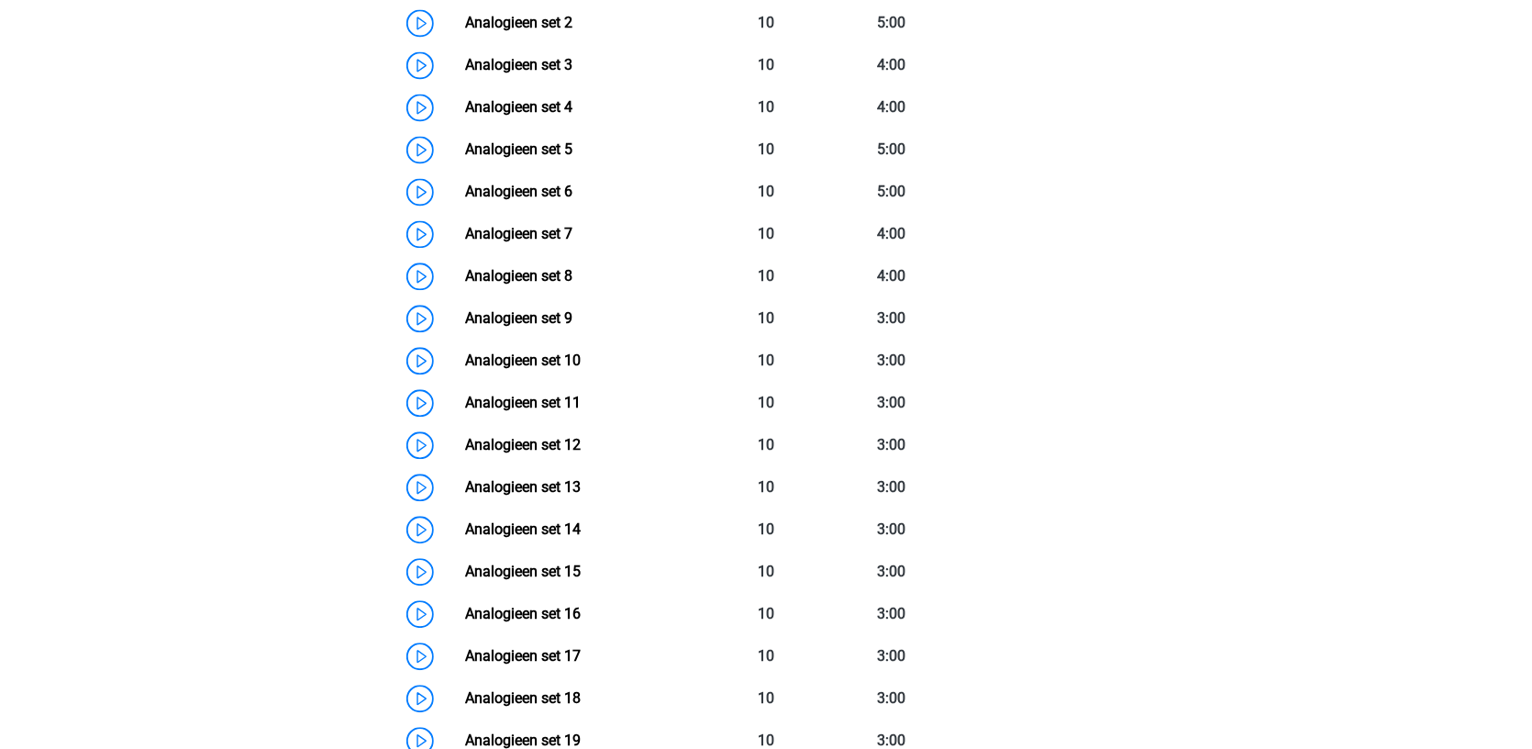
scroll to position [1273, 0]
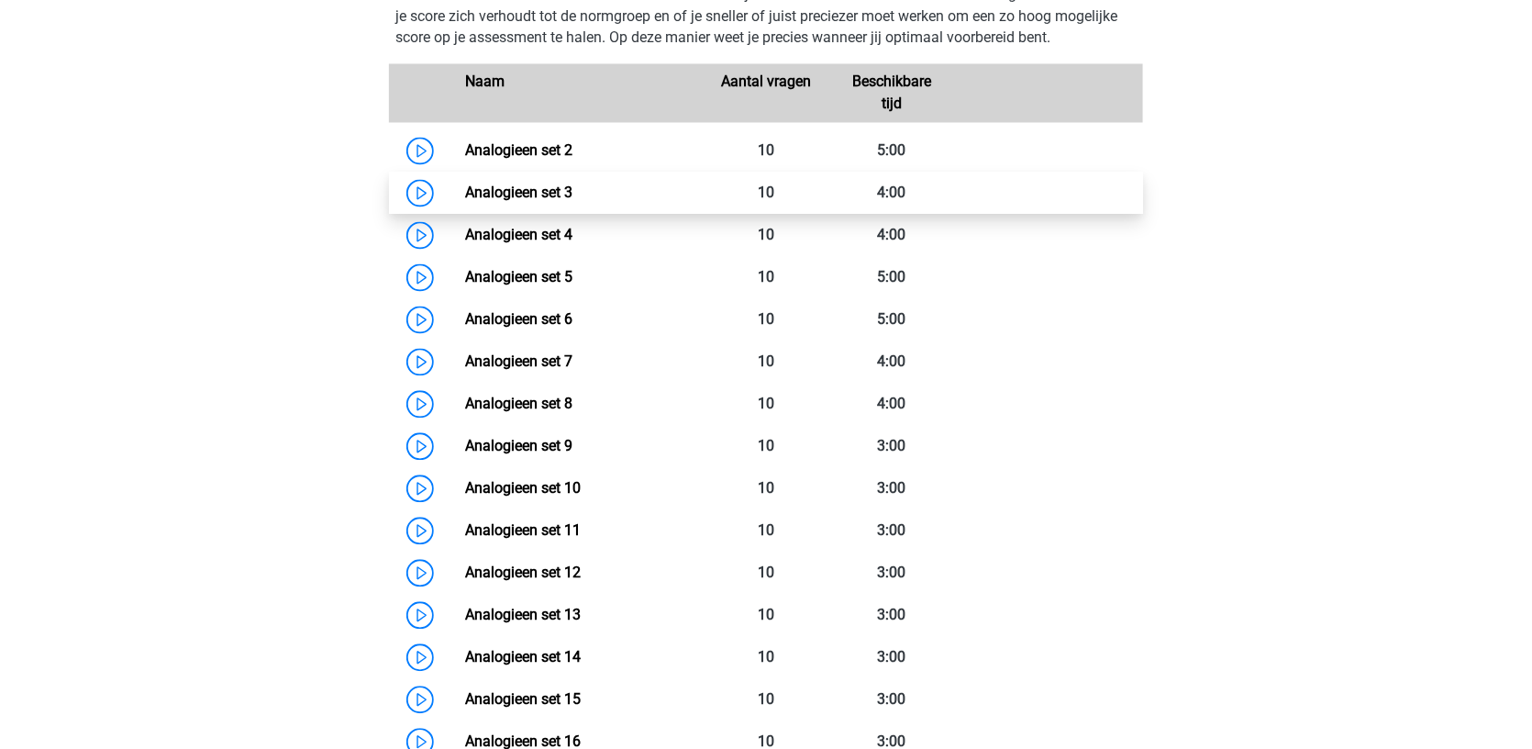
click at [465, 184] on link "Analogieen set 3" at bounding box center [518, 192] width 107 height 17
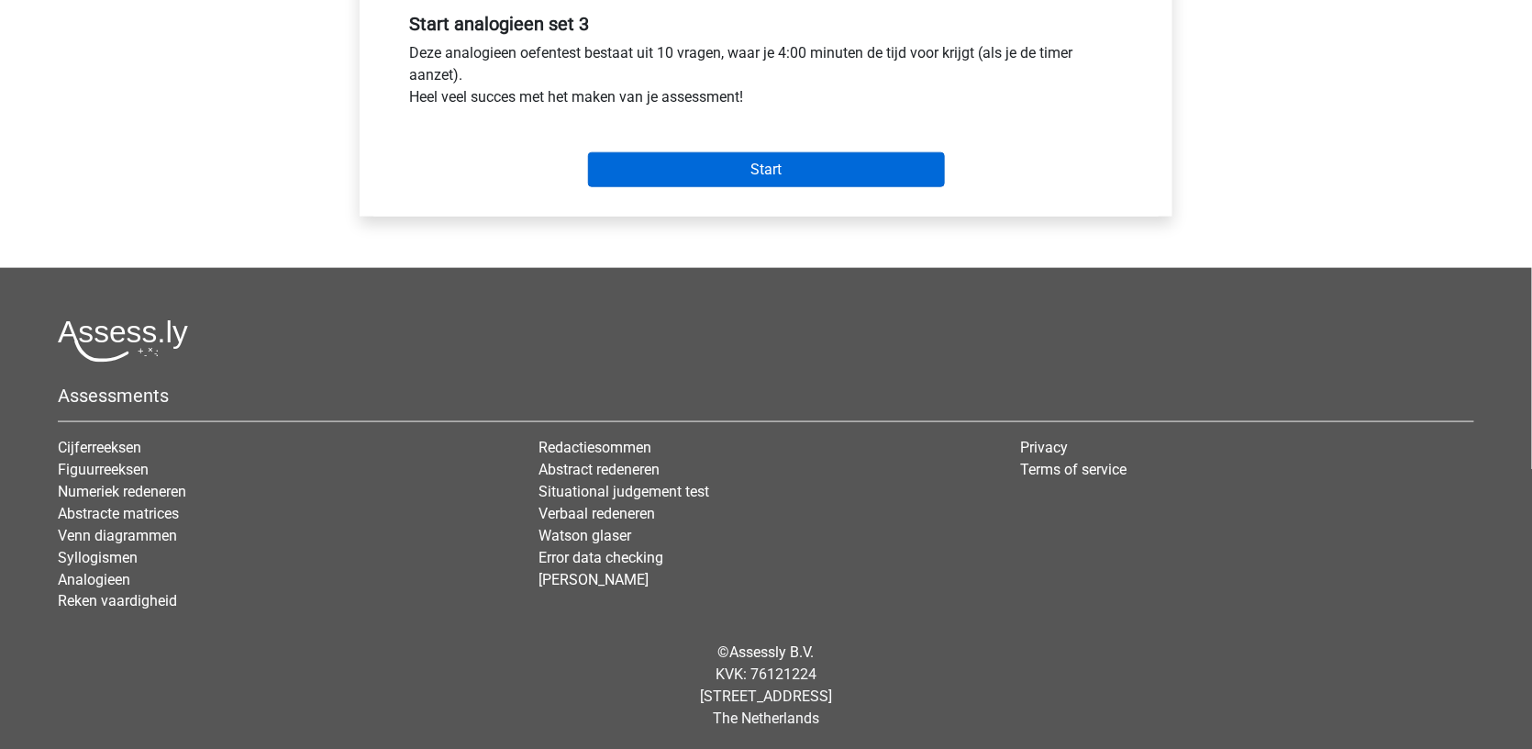
scroll to position [696, 0]
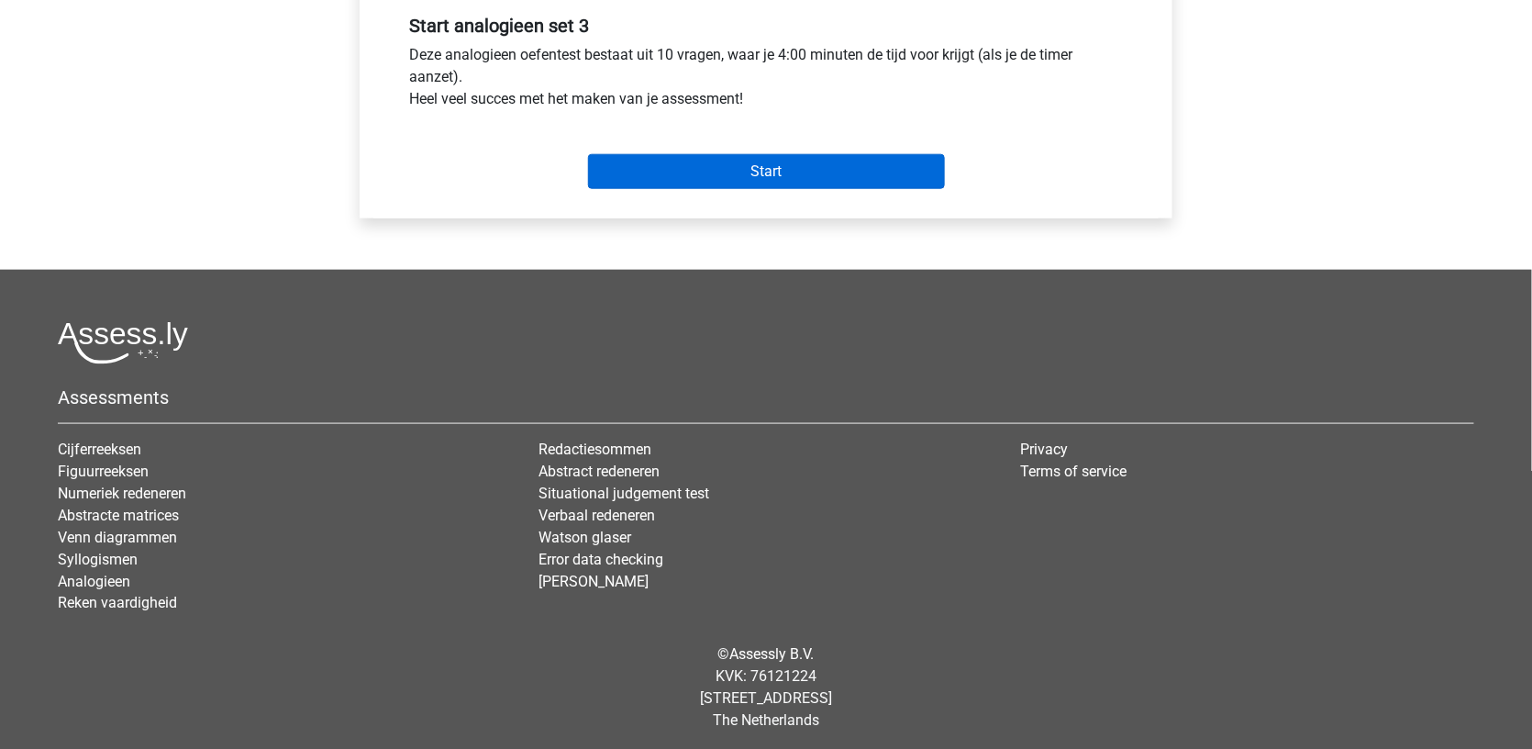
click at [814, 156] on input "Start" at bounding box center [766, 171] width 357 height 35
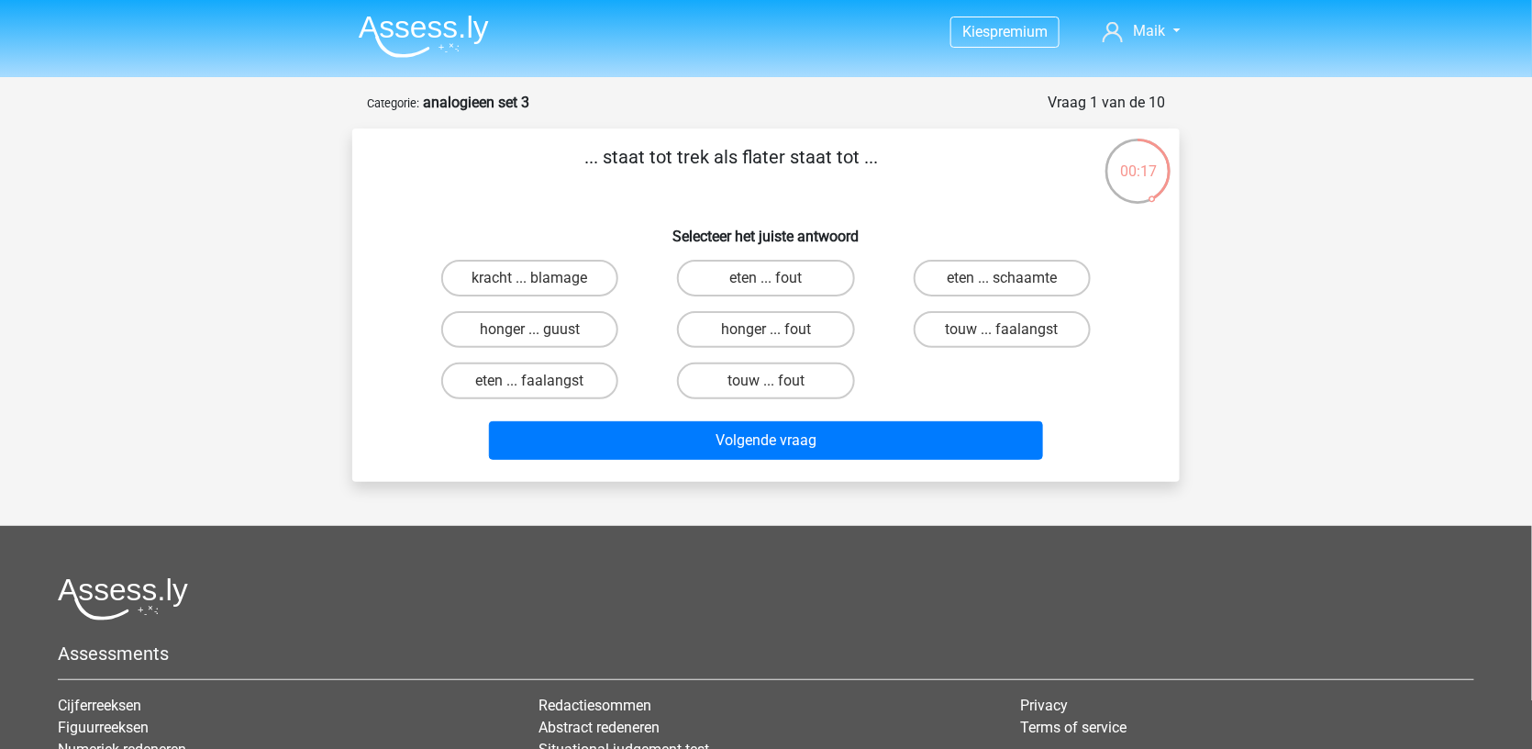
click at [775, 333] on input "honger ... fout" at bounding box center [772, 335] width 12 height 12
radio input "true"
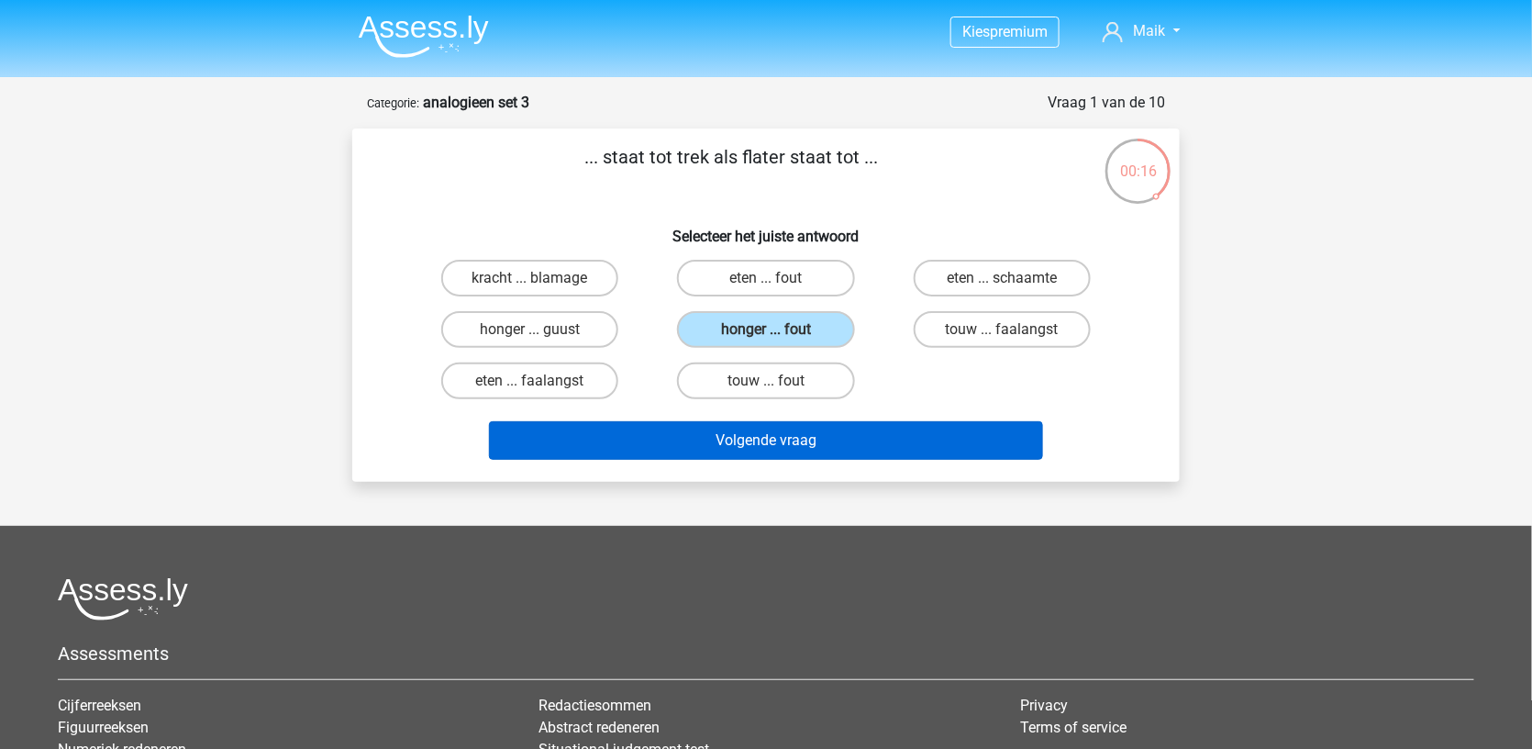
click at [773, 429] on button "Volgende vraag" at bounding box center [766, 440] width 555 height 39
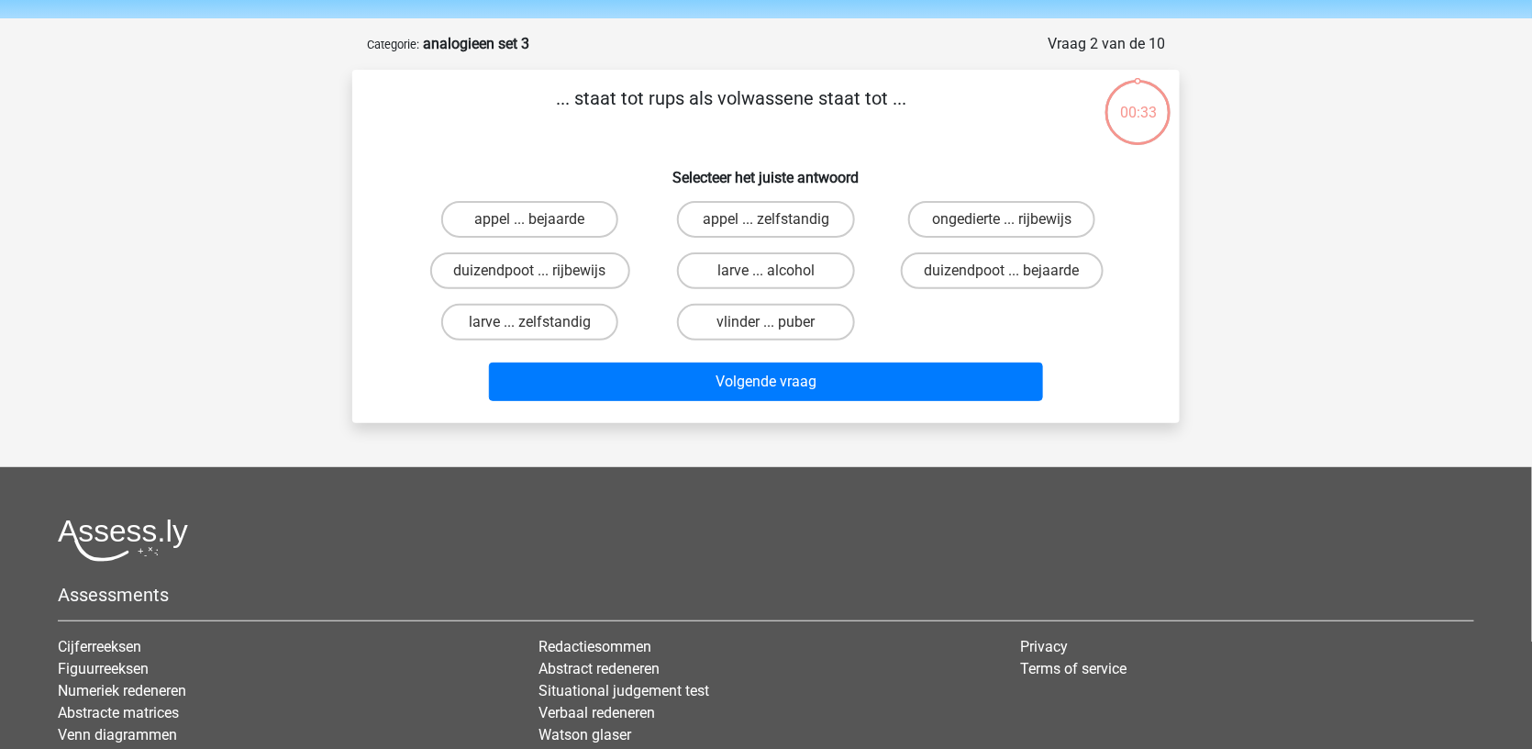
scroll to position [57, 0]
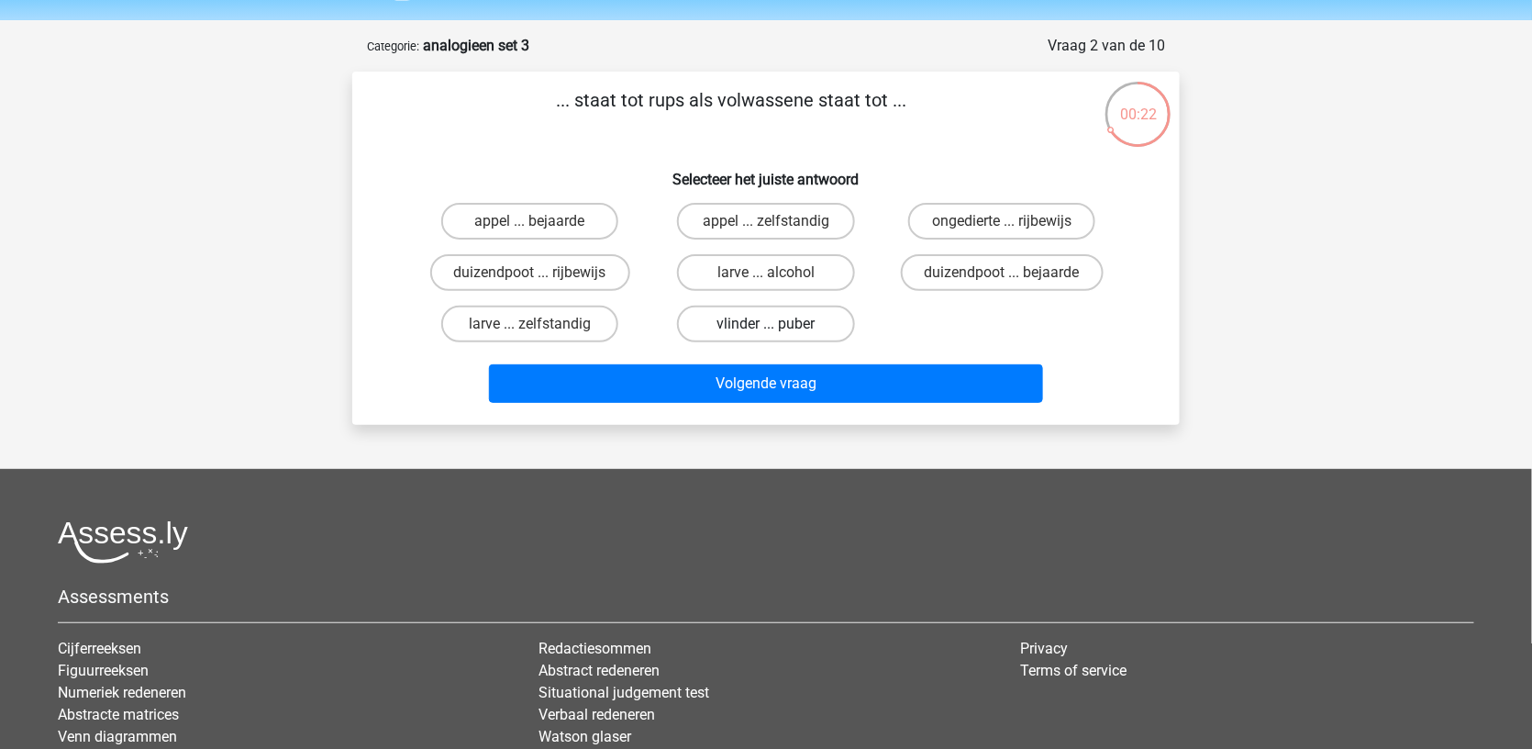
click at [781, 328] on label "vlinder ... puber" at bounding box center [765, 324] width 177 height 37
click at [778, 328] on input "vlinder ... puber" at bounding box center [772, 330] width 12 height 12
radio input "true"
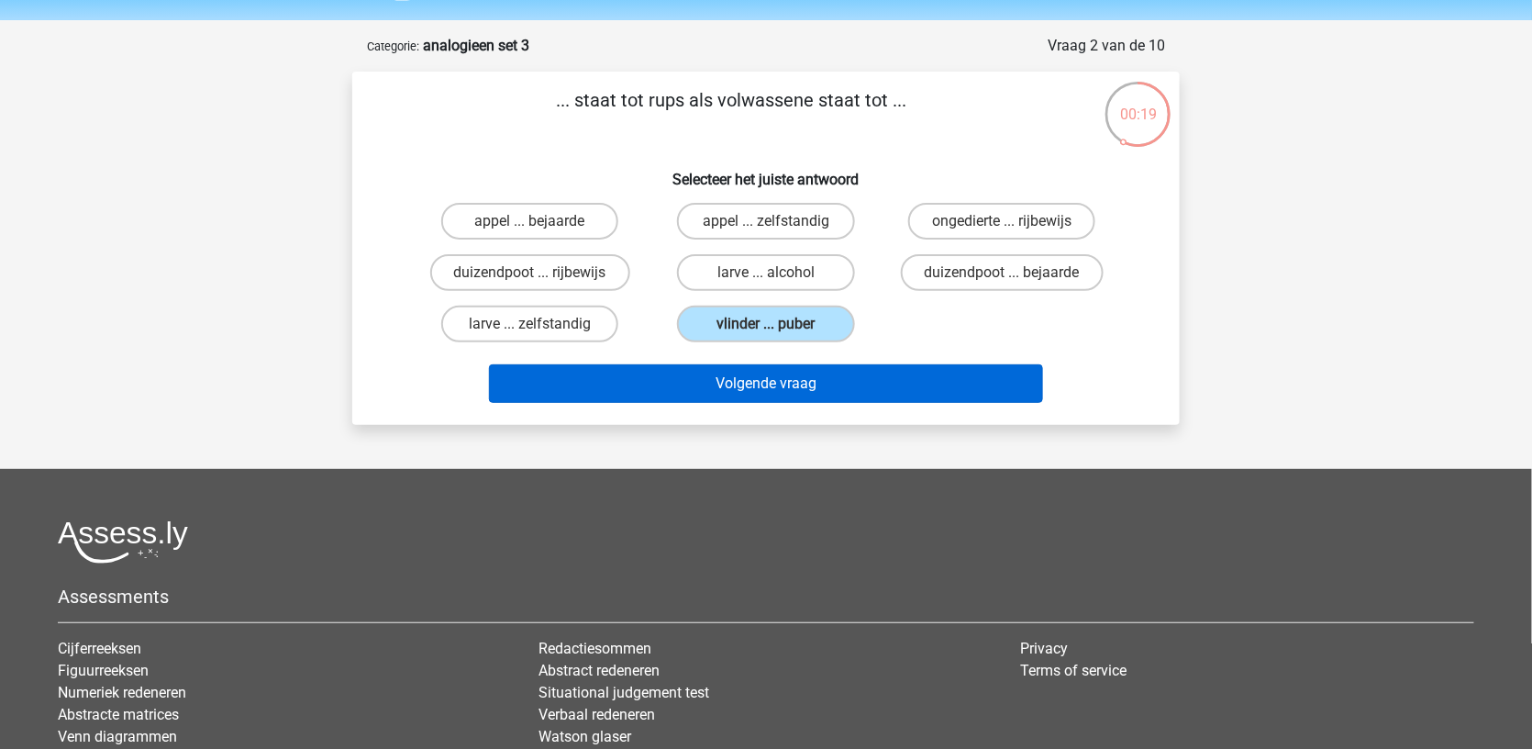
click at [781, 369] on button "Volgende vraag" at bounding box center [766, 383] width 555 height 39
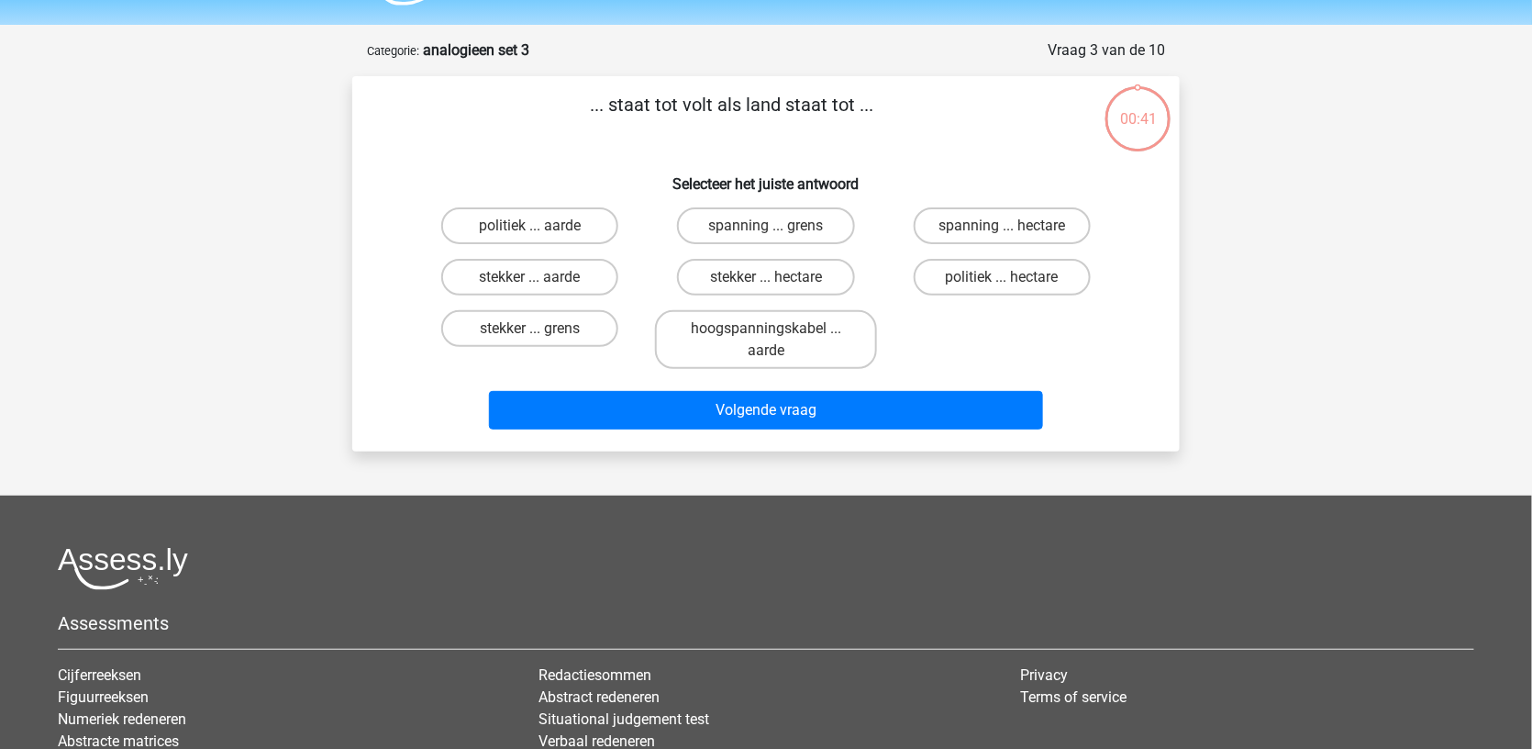
scroll to position [52, 0]
click at [956, 228] on label "spanning ... hectare" at bounding box center [1002, 225] width 177 height 37
click at [1002, 228] on input "spanning ... hectare" at bounding box center [1008, 232] width 12 height 12
radio input "true"
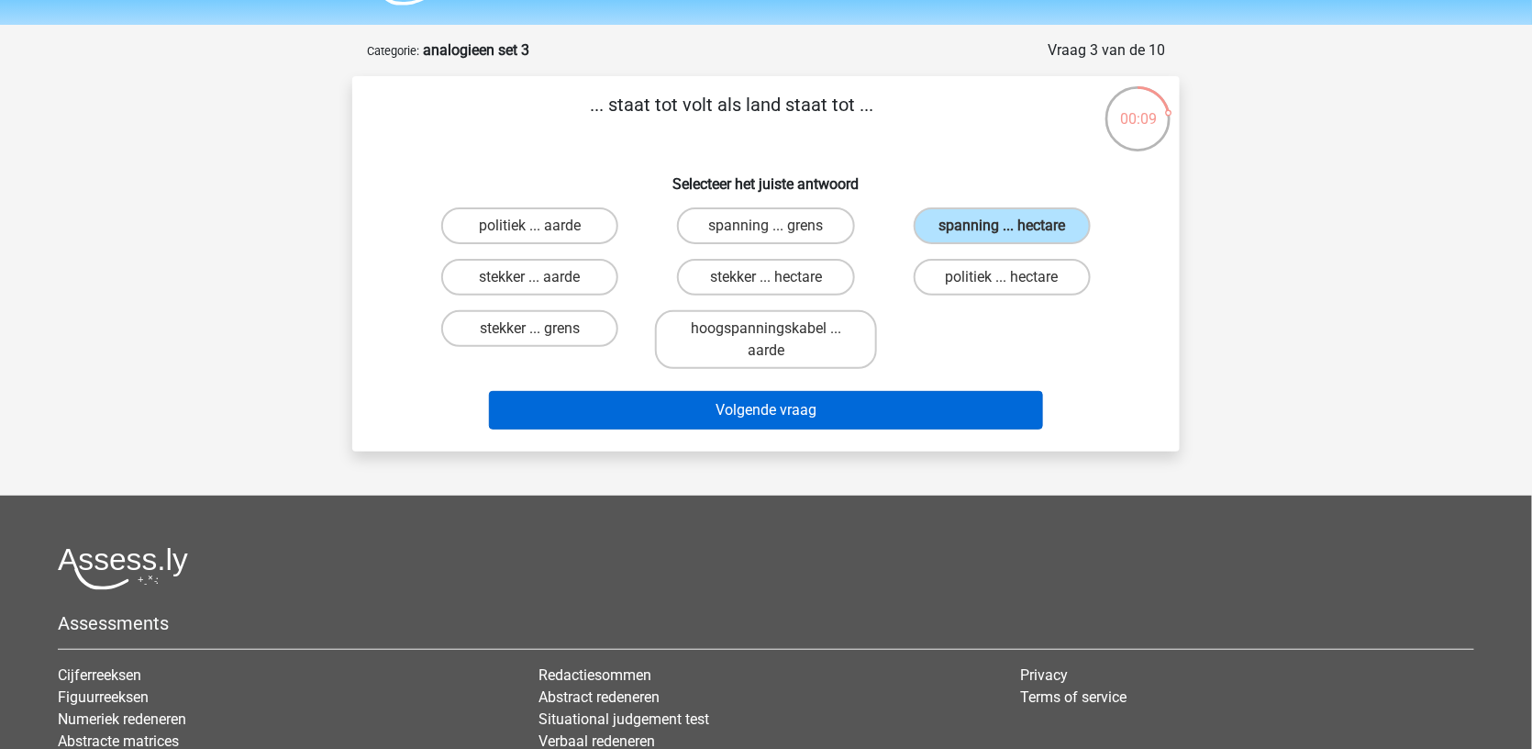
click at [889, 398] on button "Volgende vraag" at bounding box center [766, 410] width 555 height 39
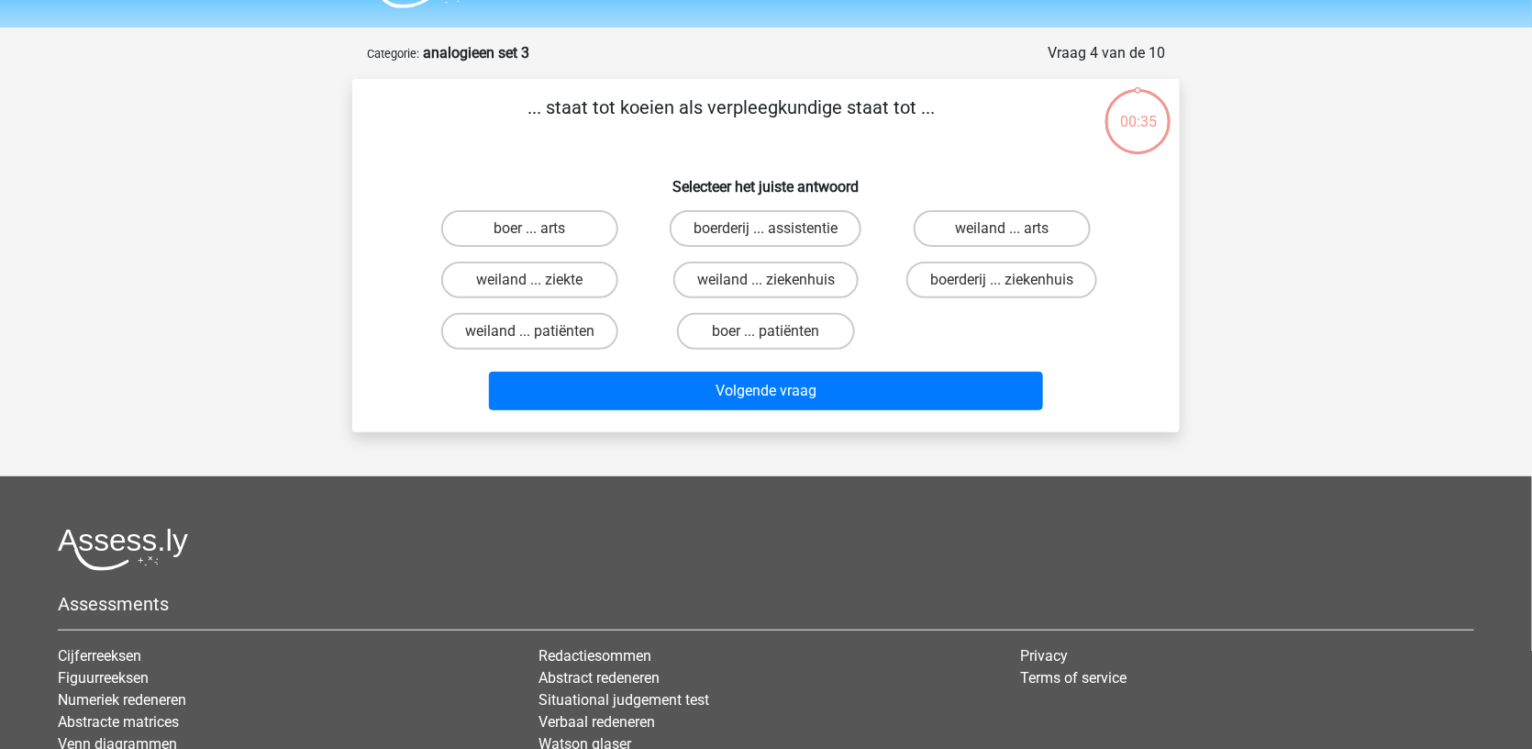
scroll to position [35, 0]
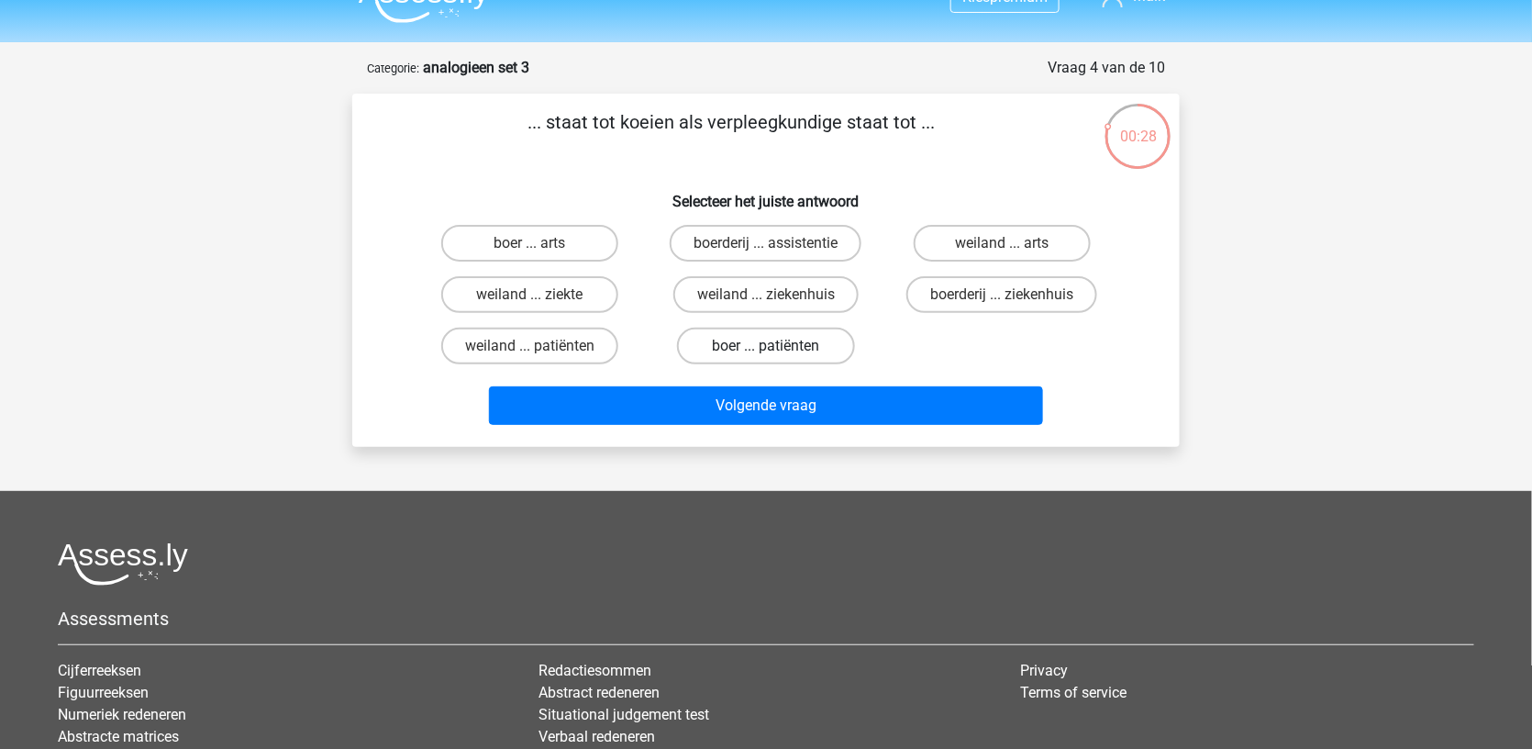
click at [707, 333] on label "boer ... patiënten" at bounding box center [765, 346] width 177 height 37
click at [766, 346] on input "boer ... patiënten" at bounding box center [772, 352] width 12 height 12
radio input "true"
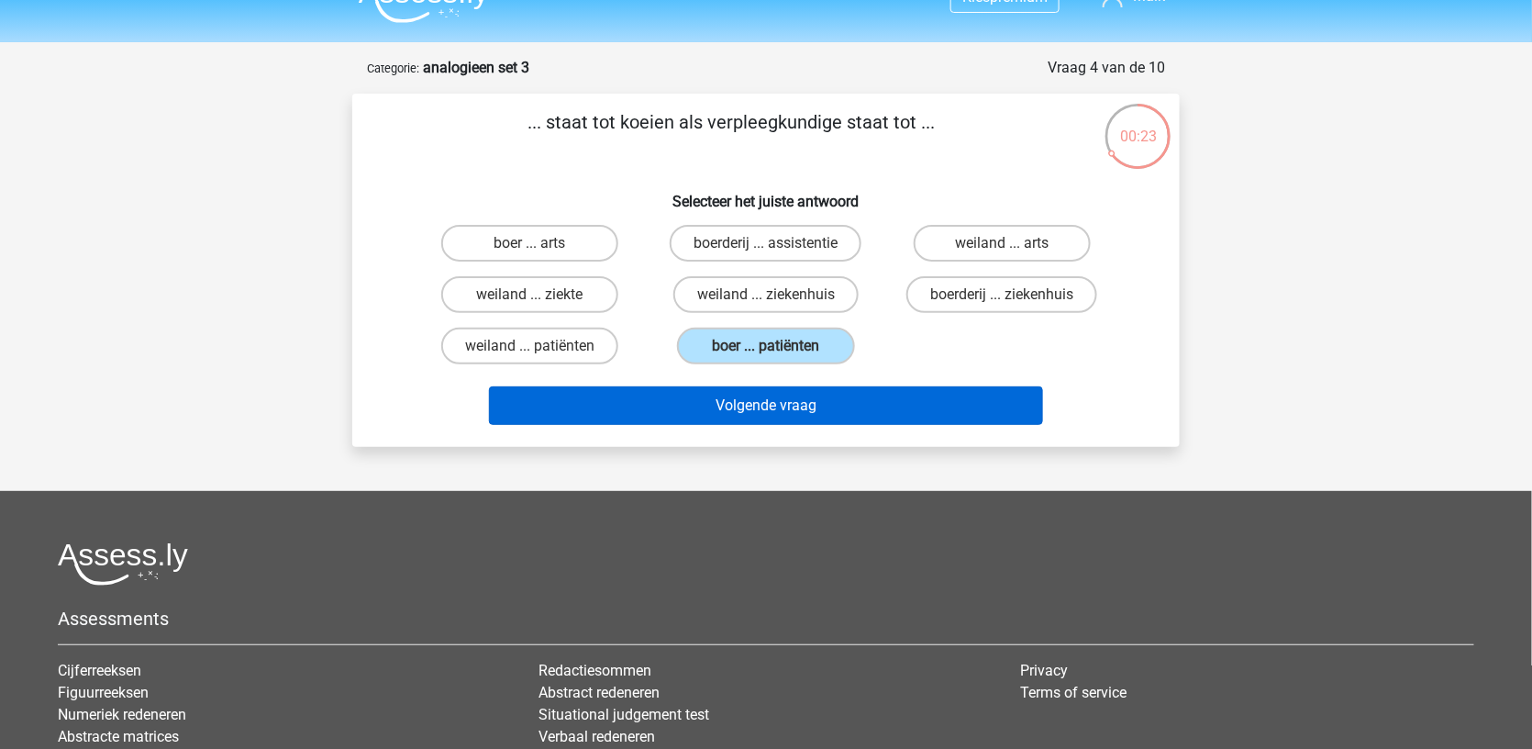
click at [757, 390] on button "Volgende vraag" at bounding box center [766, 405] width 555 height 39
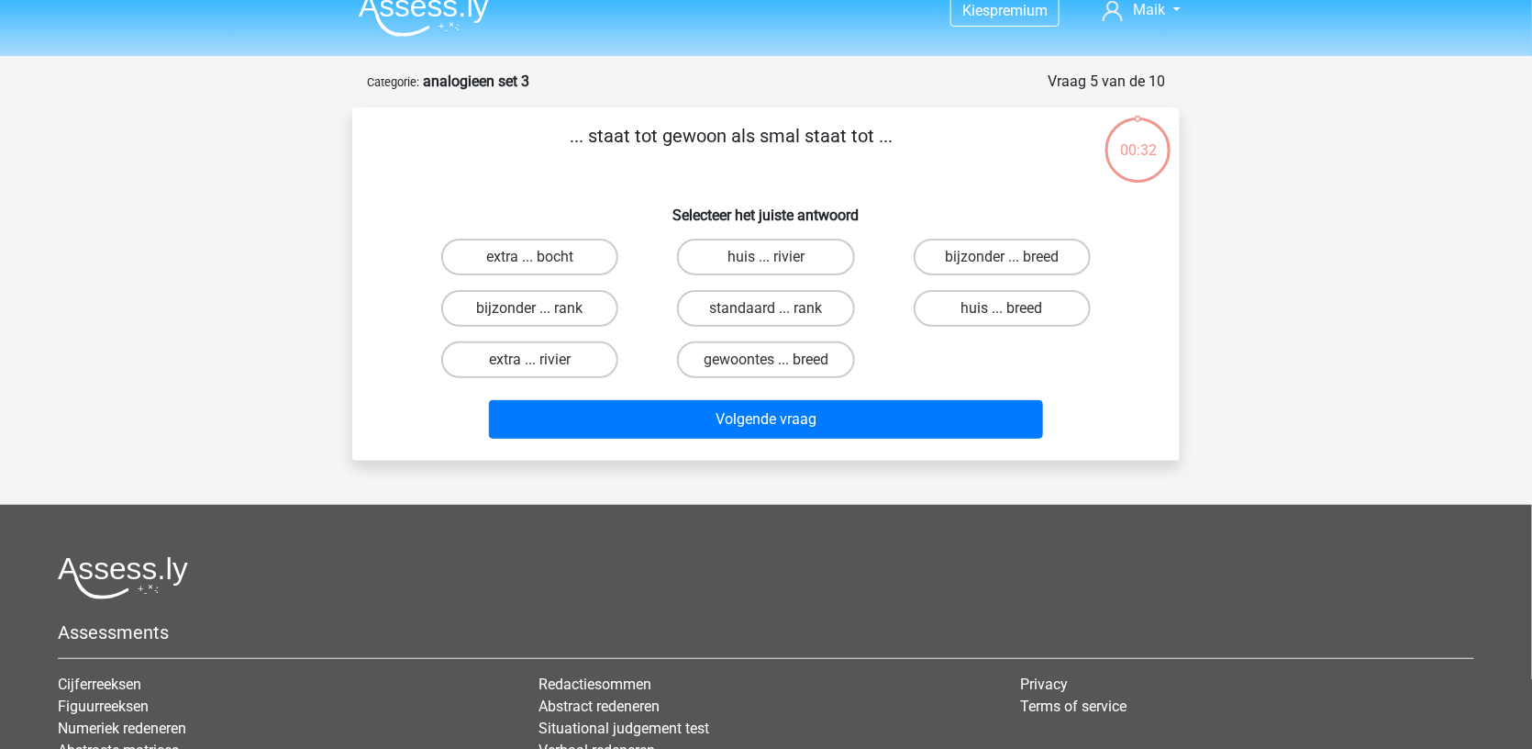
scroll to position [18, 0]
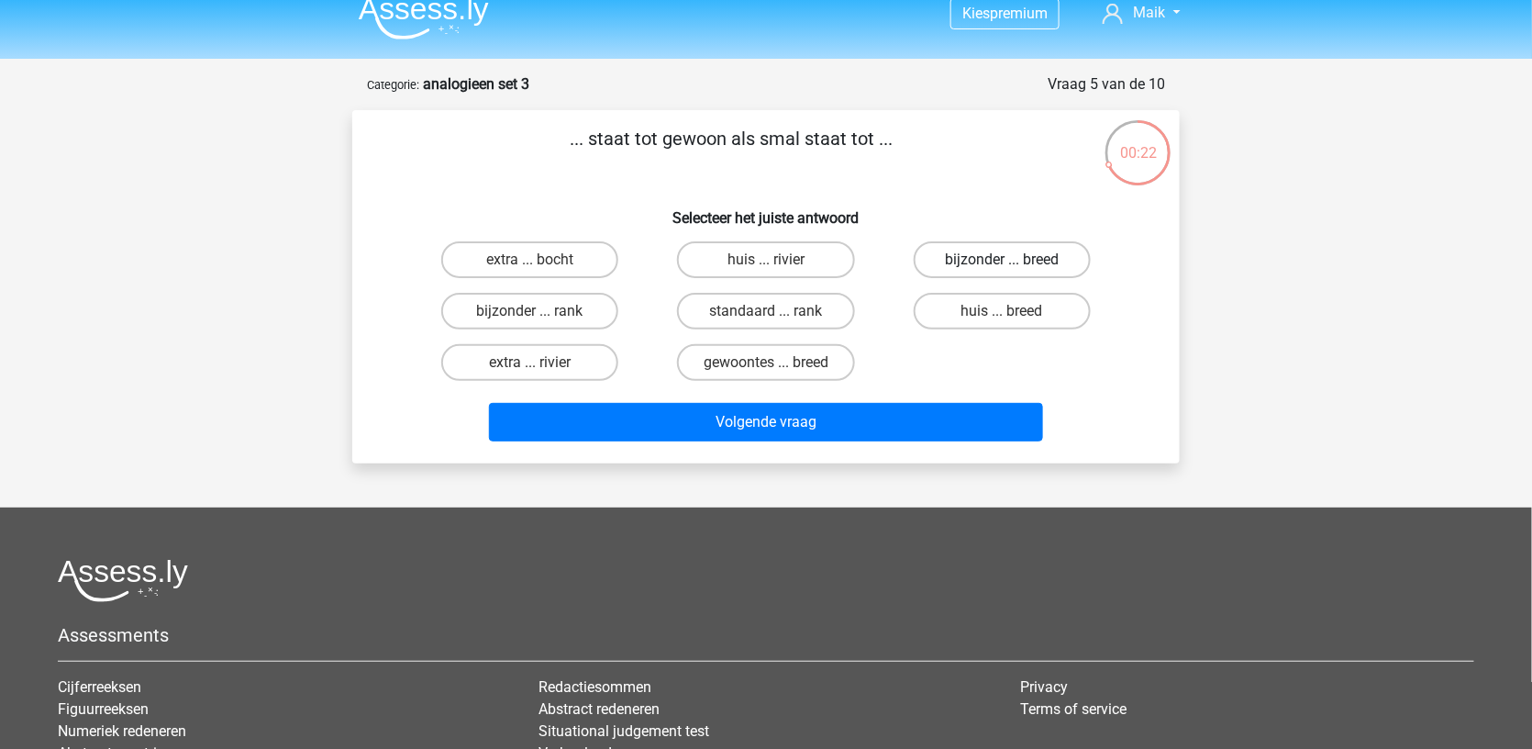
click at [1012, 251] on label "bijzonder ... breed" at bounding box center [1002, 259] width 177 height 37
click at [1012, 260] on input "bijzonder ... breed" at bounding box center [1008, 266] width 12 height 12
radio input "true"
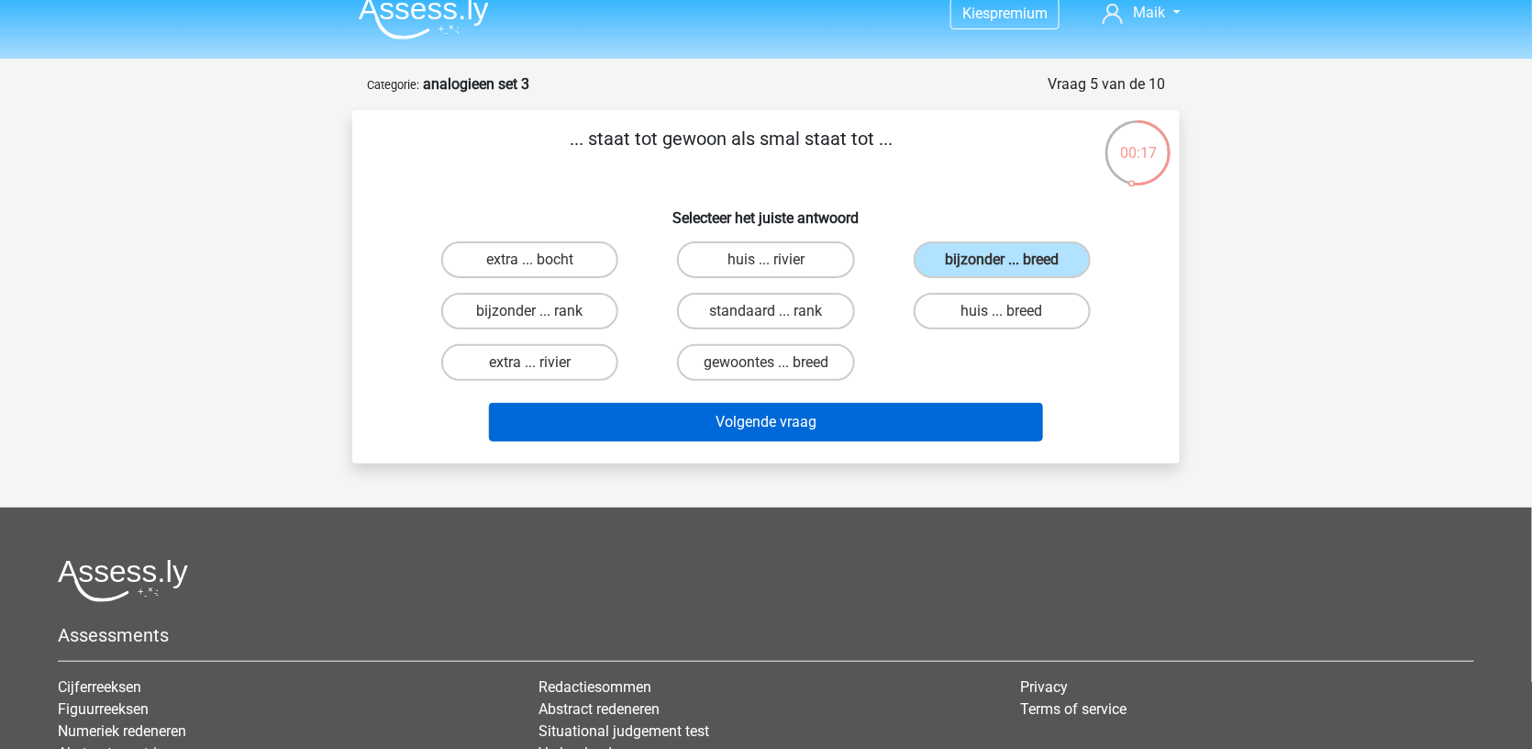
click at [903, 426] on button "Volgende vraag" at bounding box center [766, 422] width 555 height 39
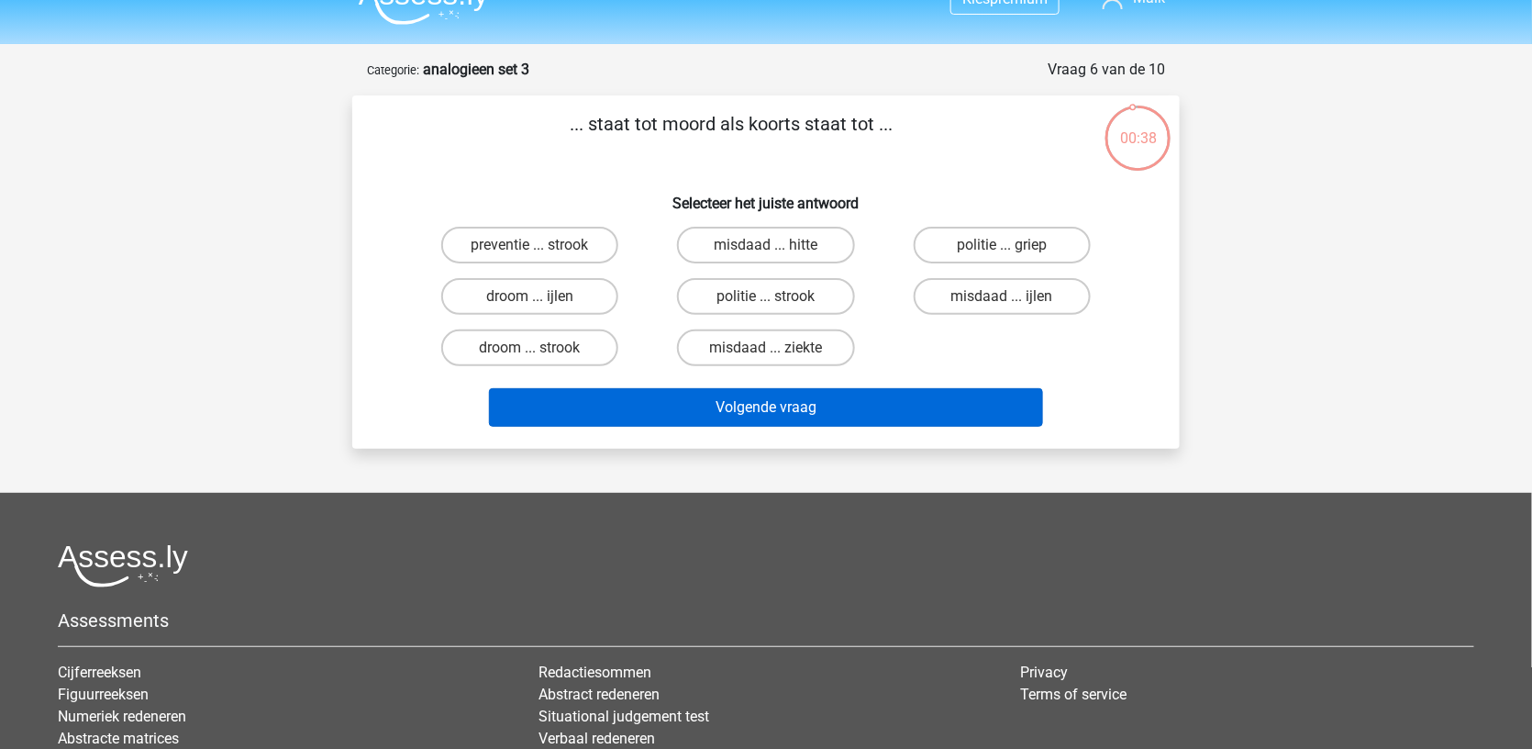
scroll to position [28, 0]
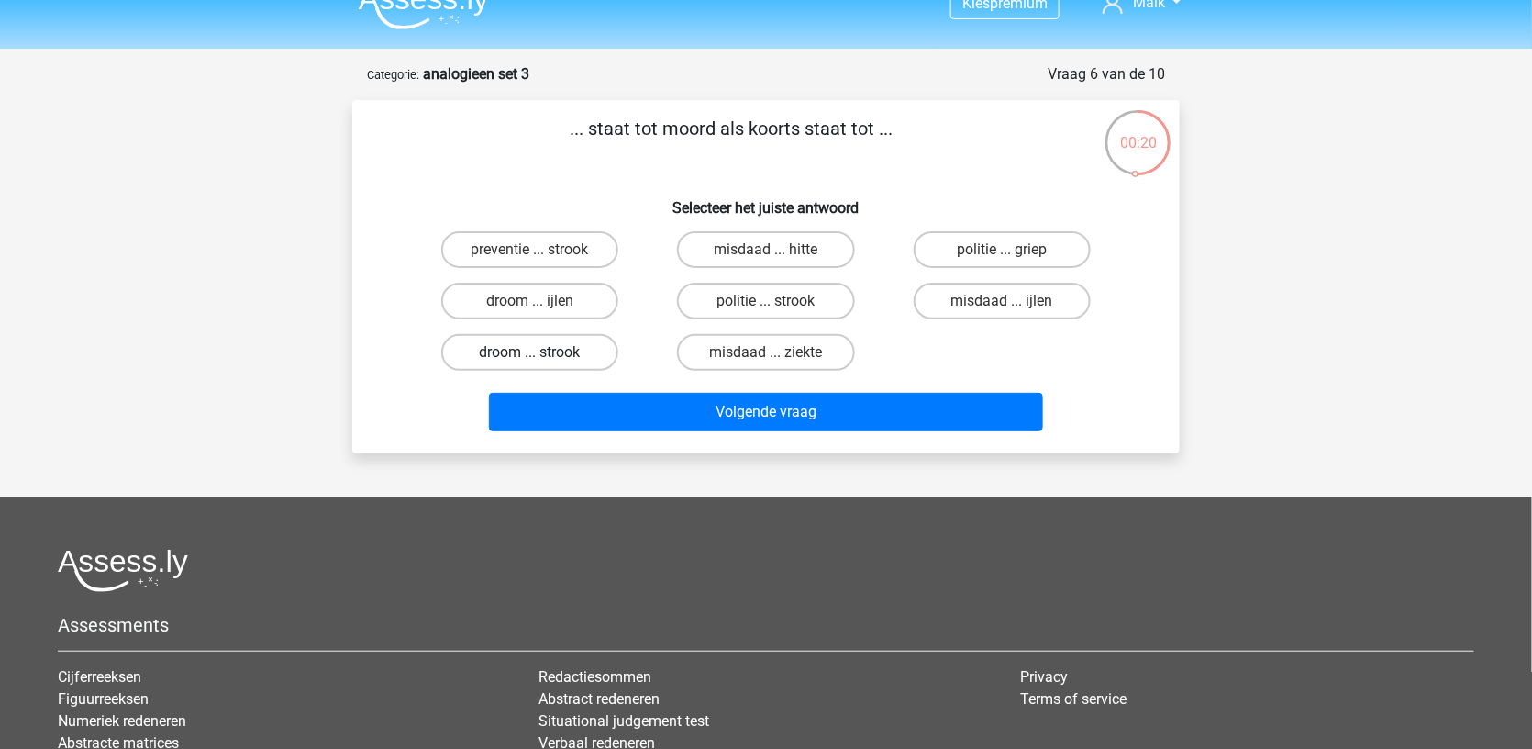
click at [577, 355] on label "droom ... strook" at bounding box center [529, 352] width 177 height 37
click at [542, 355] on input "droom ... strook" at bounding box center [536, 358] width 12 height 12
radio input "true"
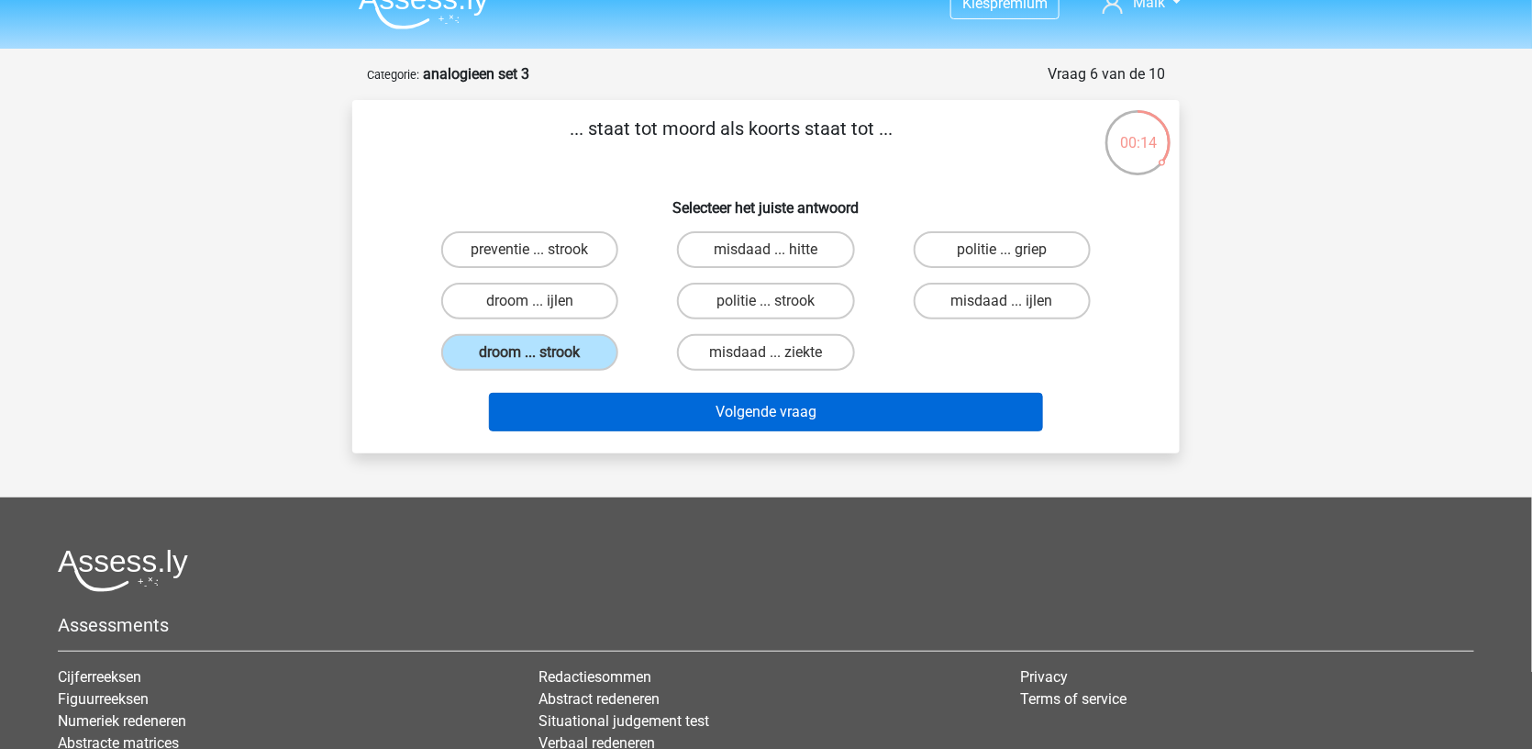
click at [603, 399] on button "Volgende vraag" at bounding box center [766, 412] width 555 height 39
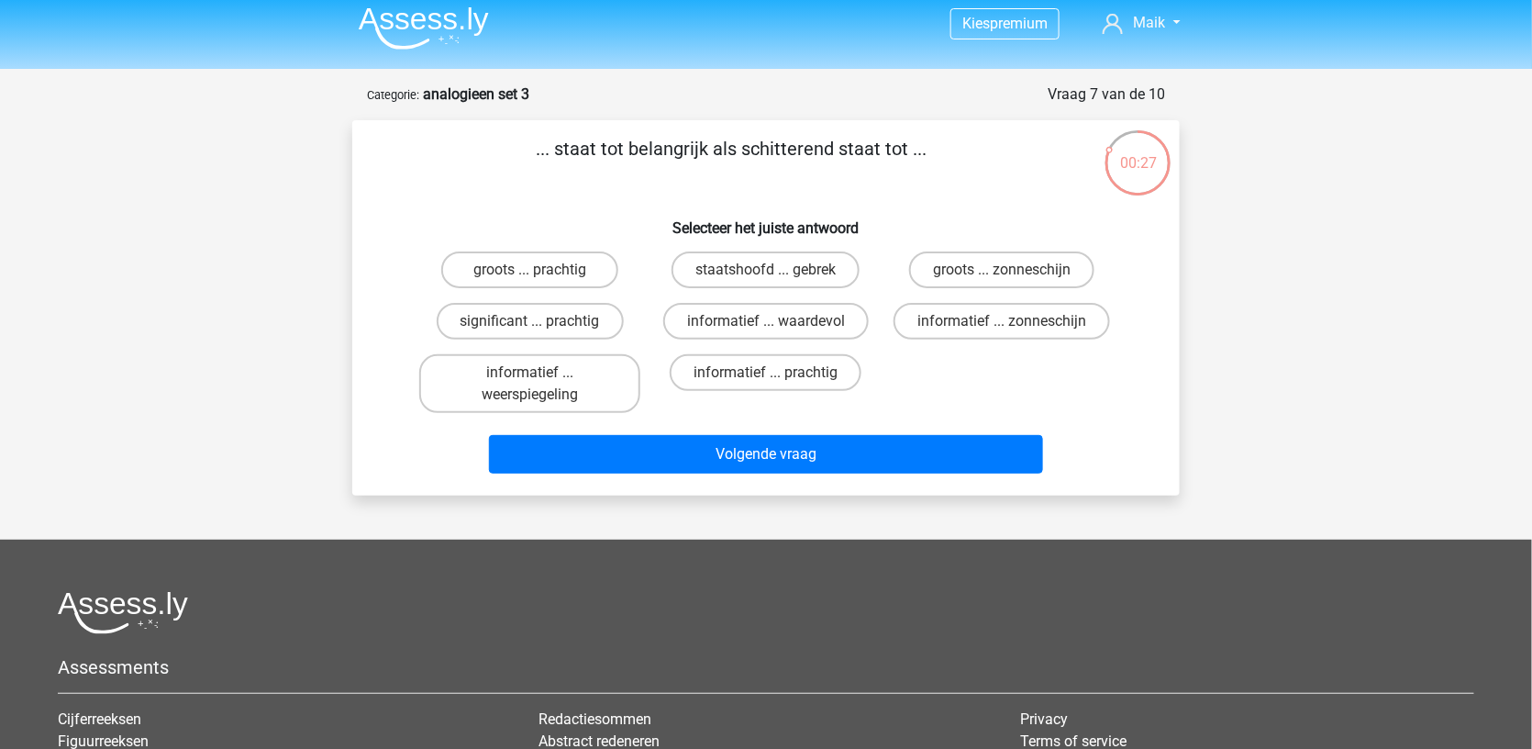
scroll to position [7, 0]
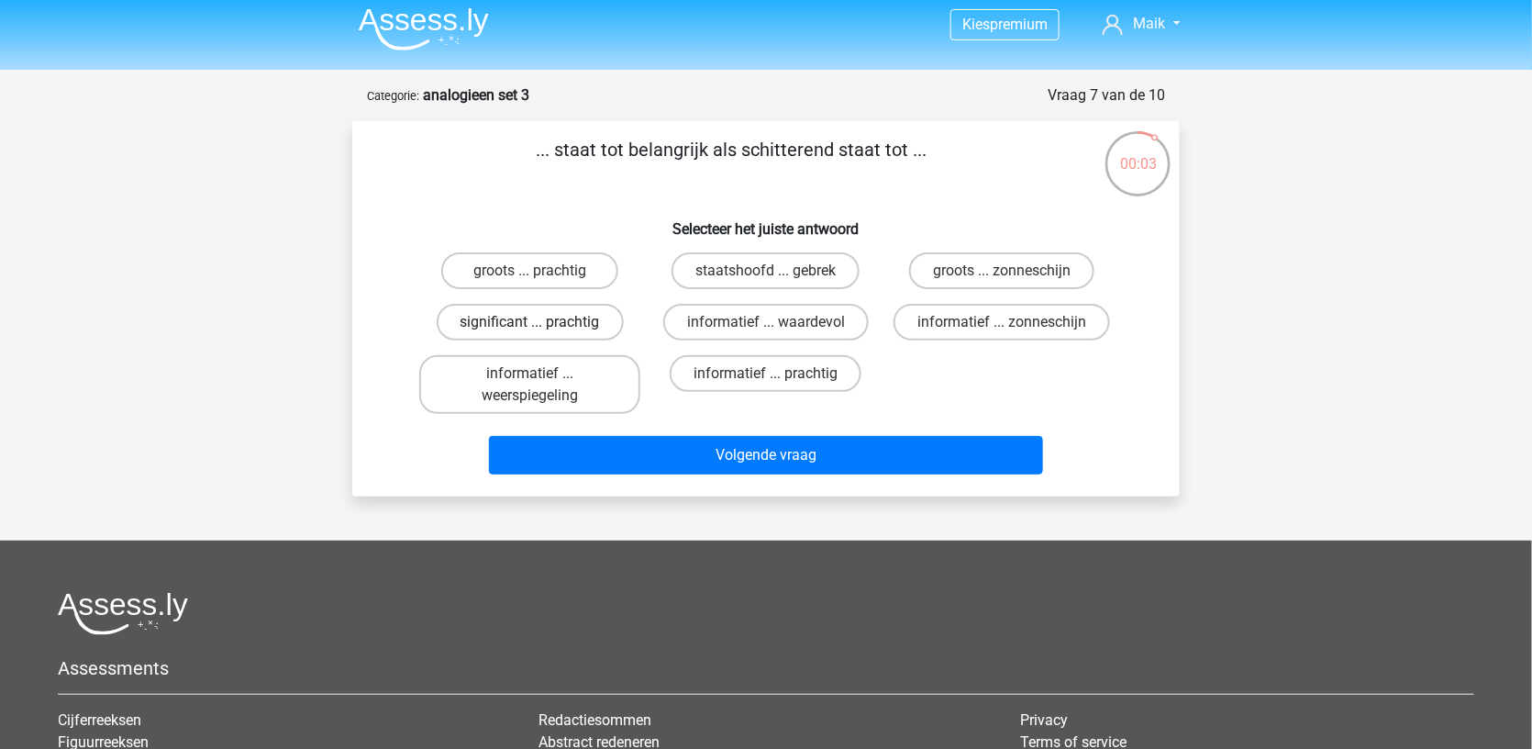
click at [579, 313] on label "significant ... prachtig" at bounding box center [530, 322] width 187 height 37
click at [542, 322] on input "significant ... prachtig" at bounding box center [536, 328] width 12 height 12
radio input "true"
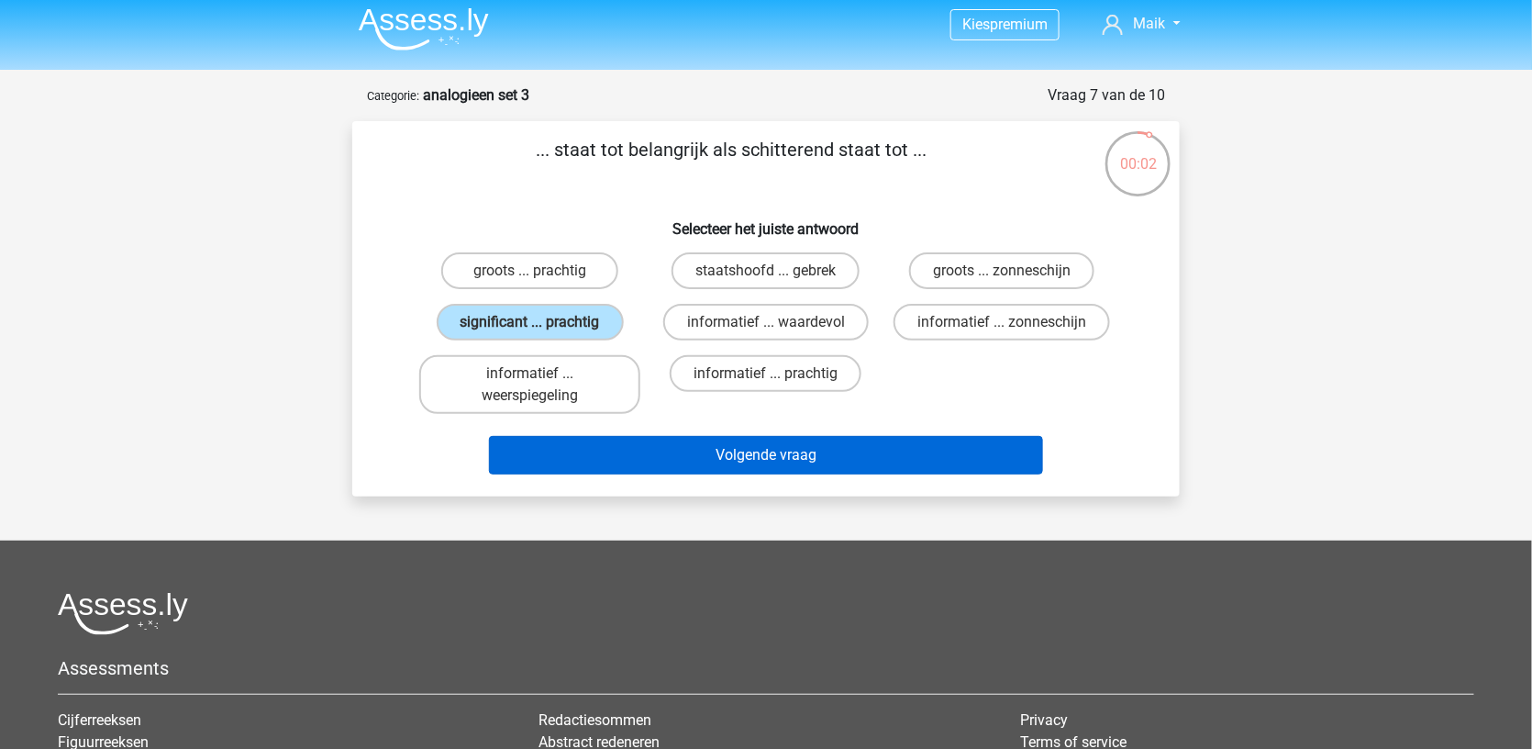
click at [615, 445] on button "Volgende vraag" at bounding box center [766, 455] width 555 height 39
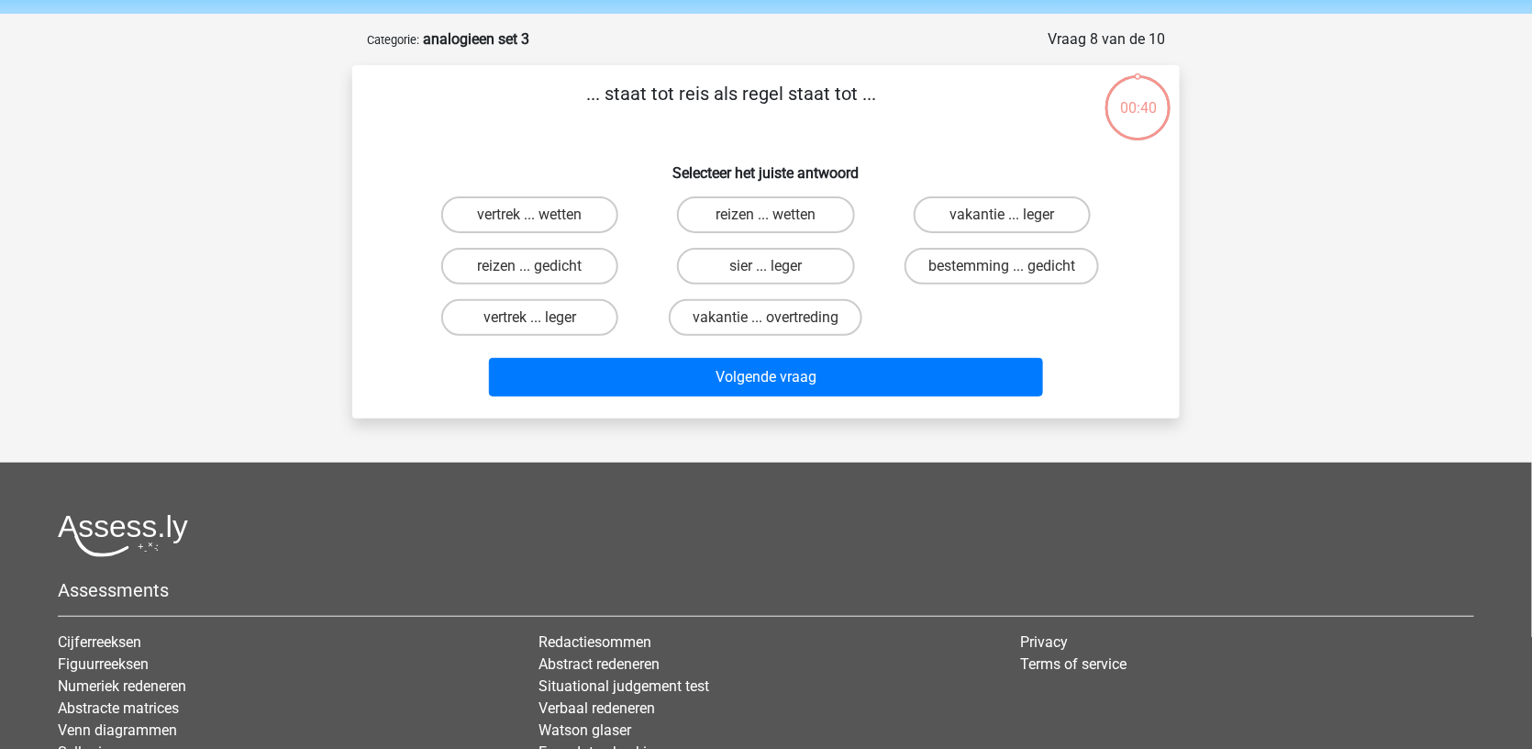
scroll to position [59, 0]
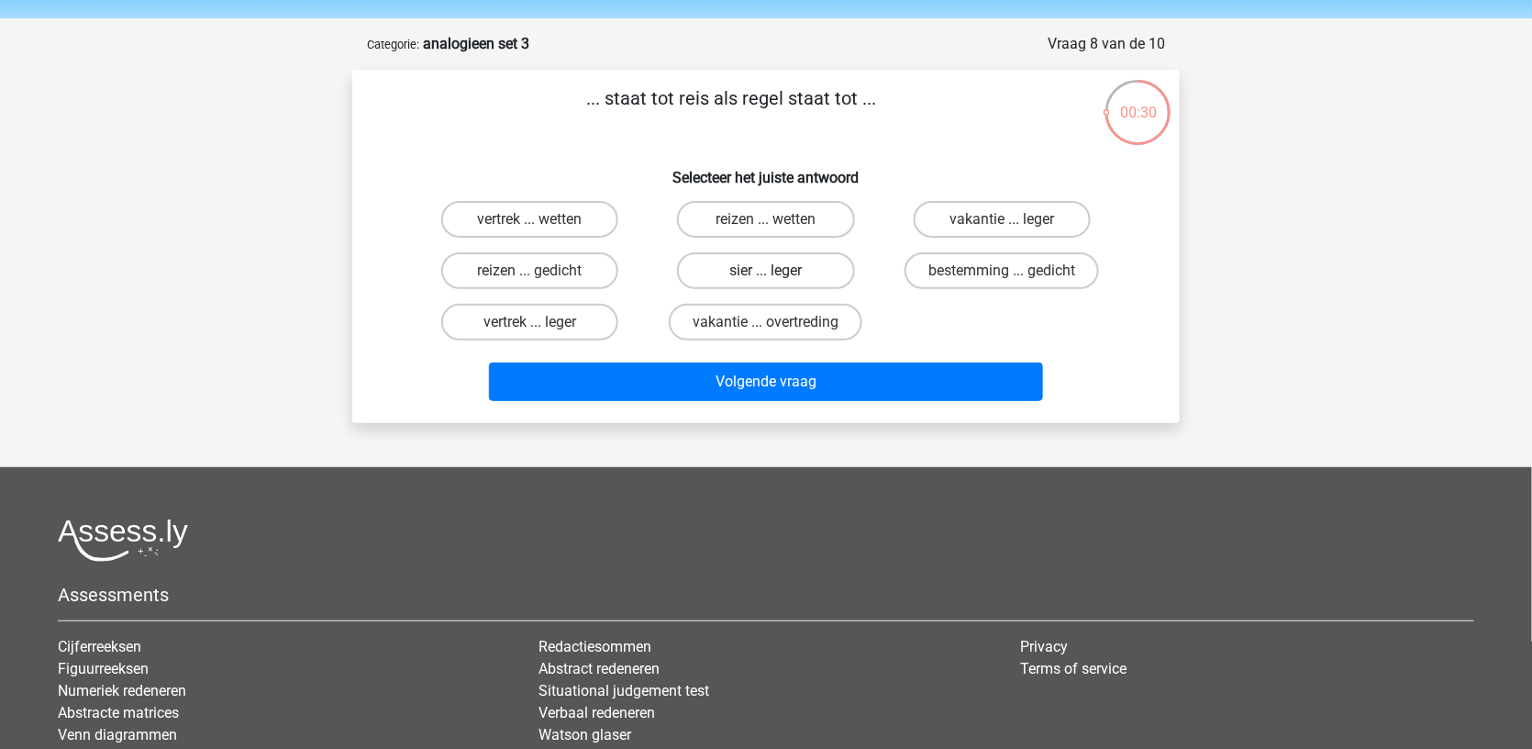
click at [742, 258] on label "sier ... leger" at bounding box center [765, 270] width 177 height 37
click at [766, 271] on input "sier ... leger" at bounding box center [772, 277] width 12 height 12
radio input "true"
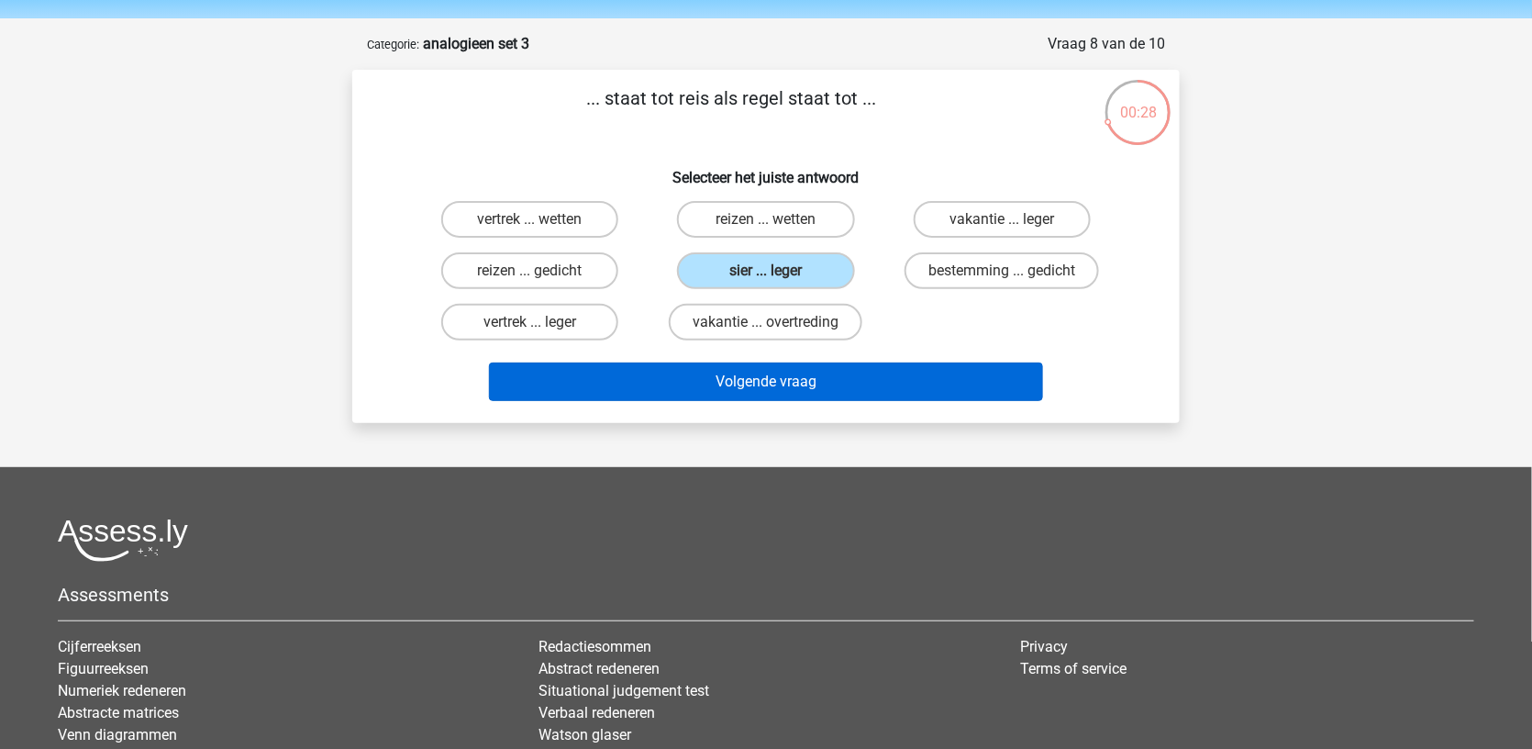
click at [768, 386] on button "Volgende vraag" at bounding box center [766, 381] width 555 height 39
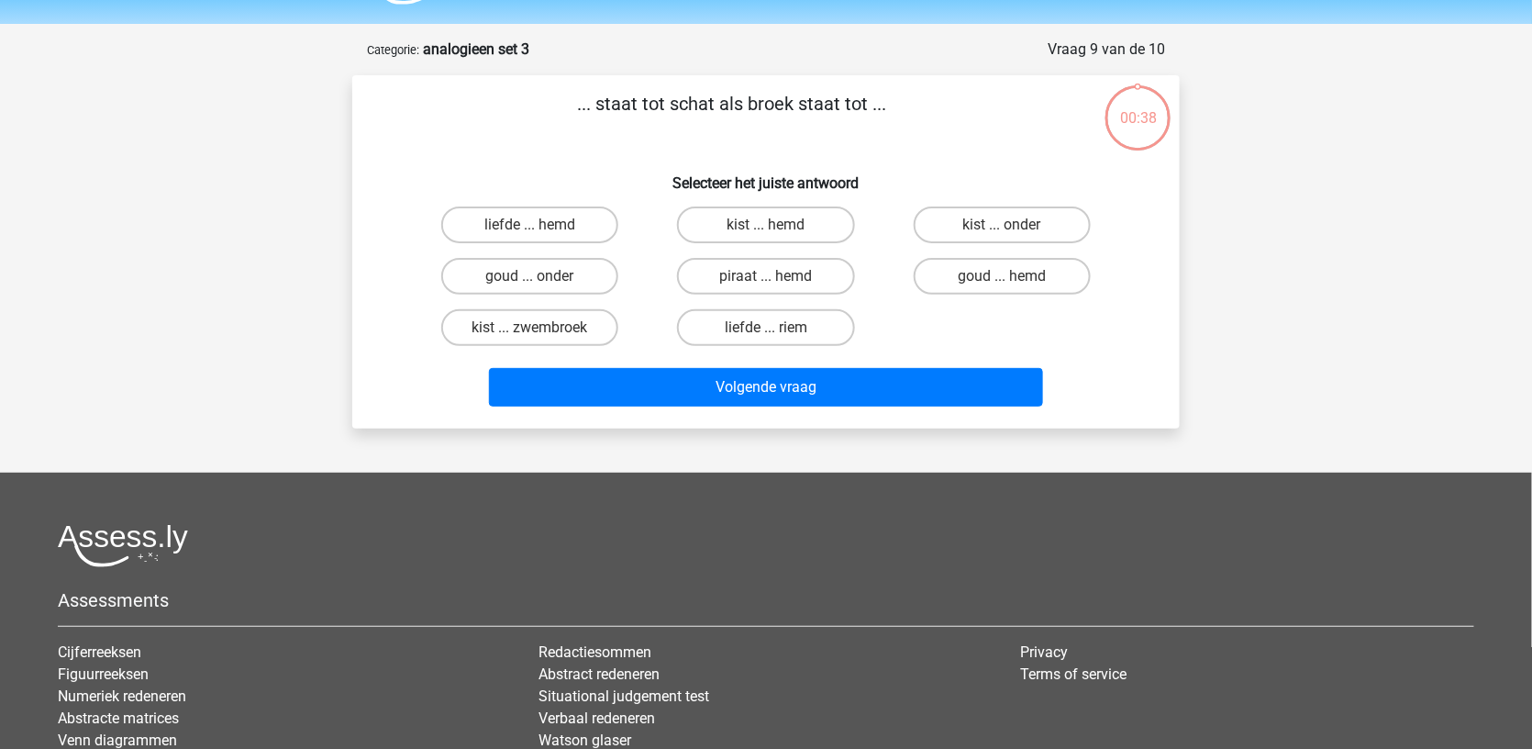
scroll to position [50, 0]
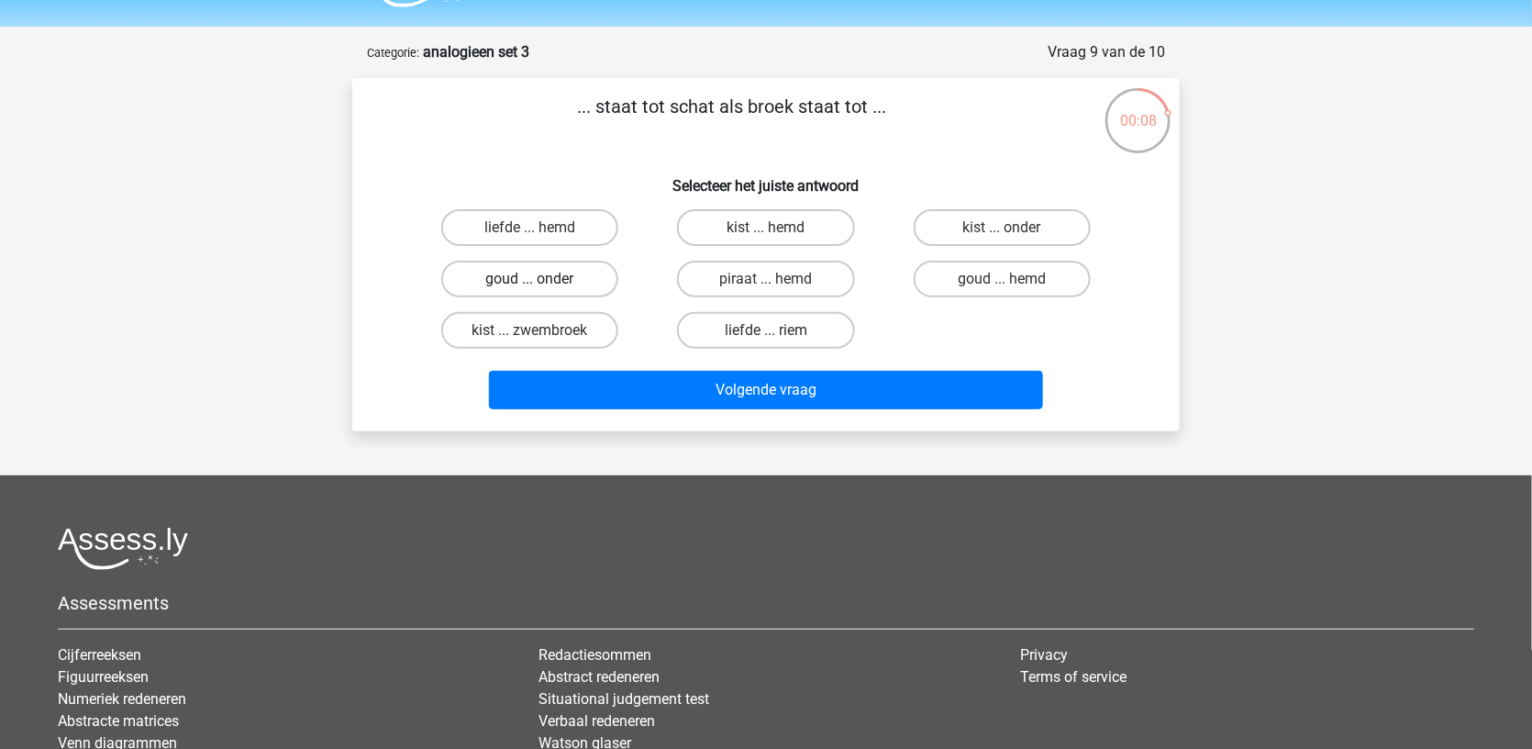
click at [583, 277] on label "goud ... onder" at bounding box center [529, 279] width 177 height 37
click at [542, 279] on input "goud ... onder" at bounding box center [536, 285] width 12 height 12
radio input "true"
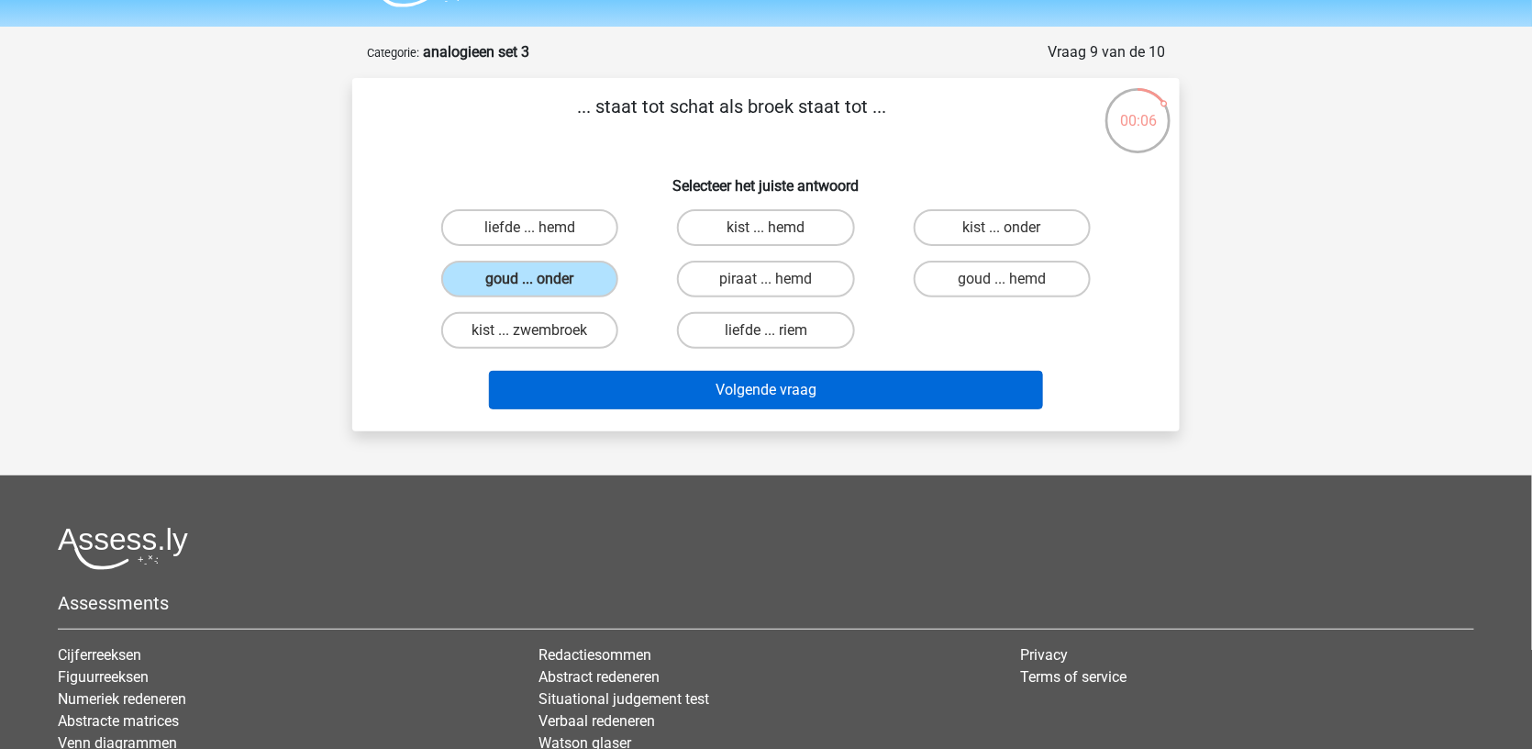
click at [651, 396] on button "Volgende vraag" at bounding box center [766, 390] width 555 height 39
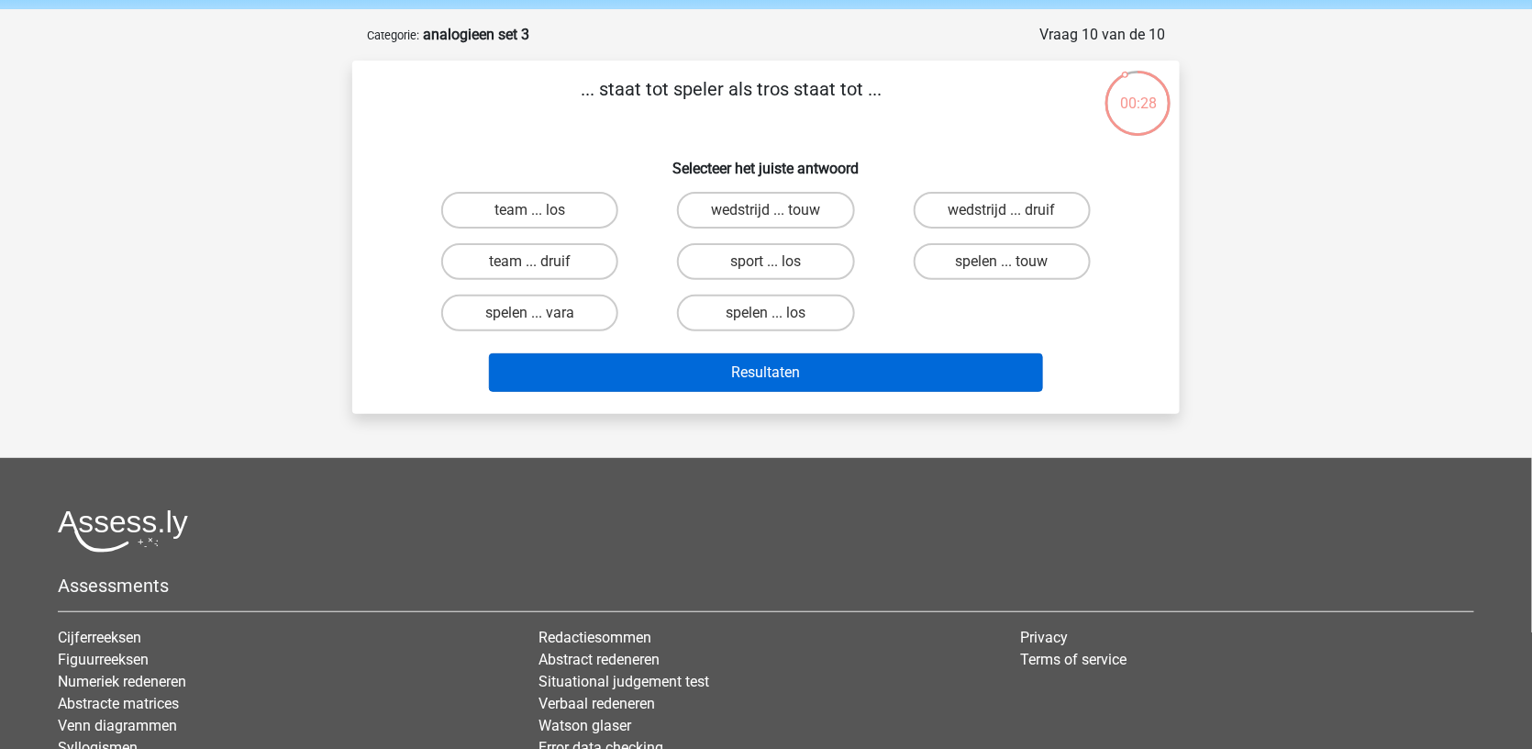
scroll to position [38, 0]
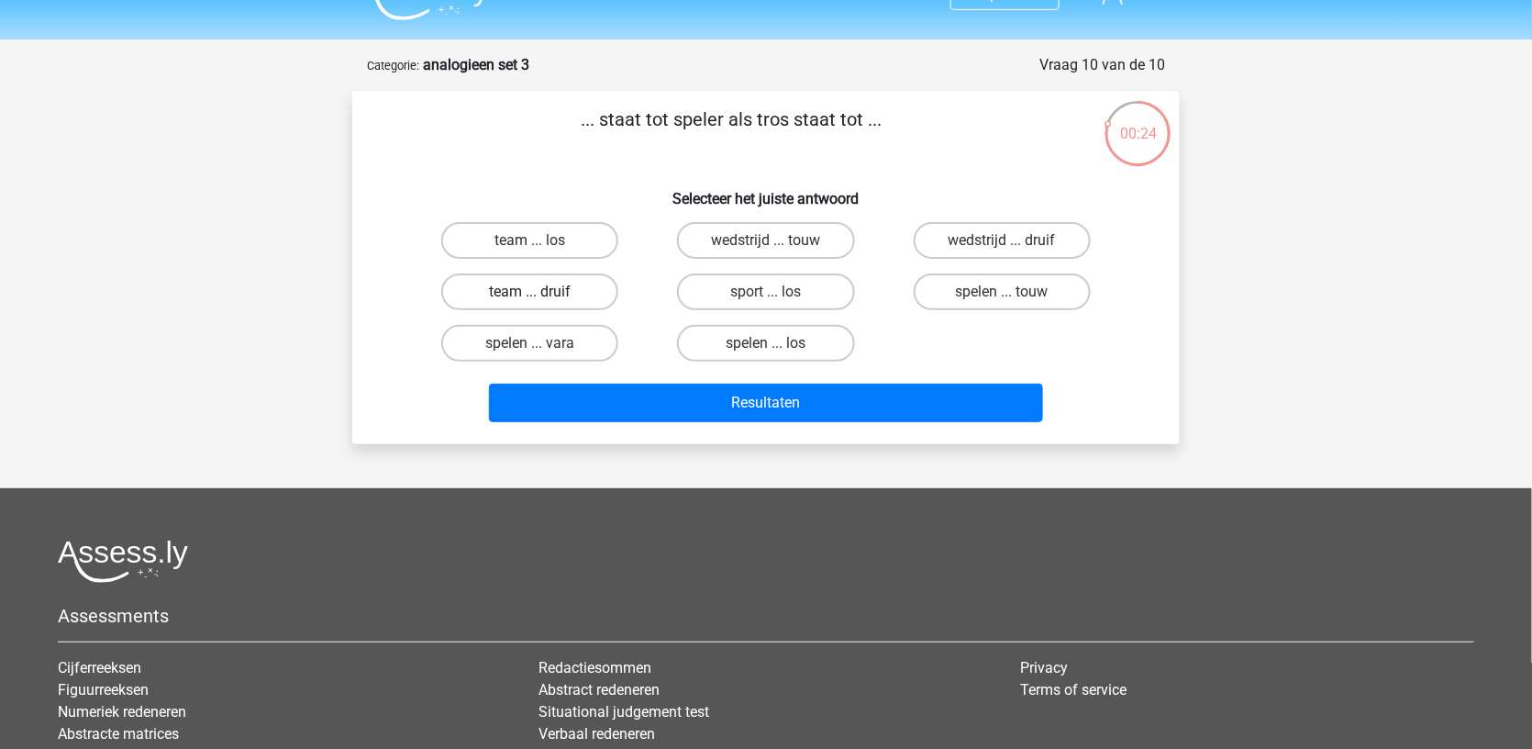
click at [591, 288] on label "team ... druif" at bounding box center [529, 291] width 177 height 37
click at [542, 292] on input "team ... druif" at bounding box center [536, 298] width 12 height 12
radio input "true"
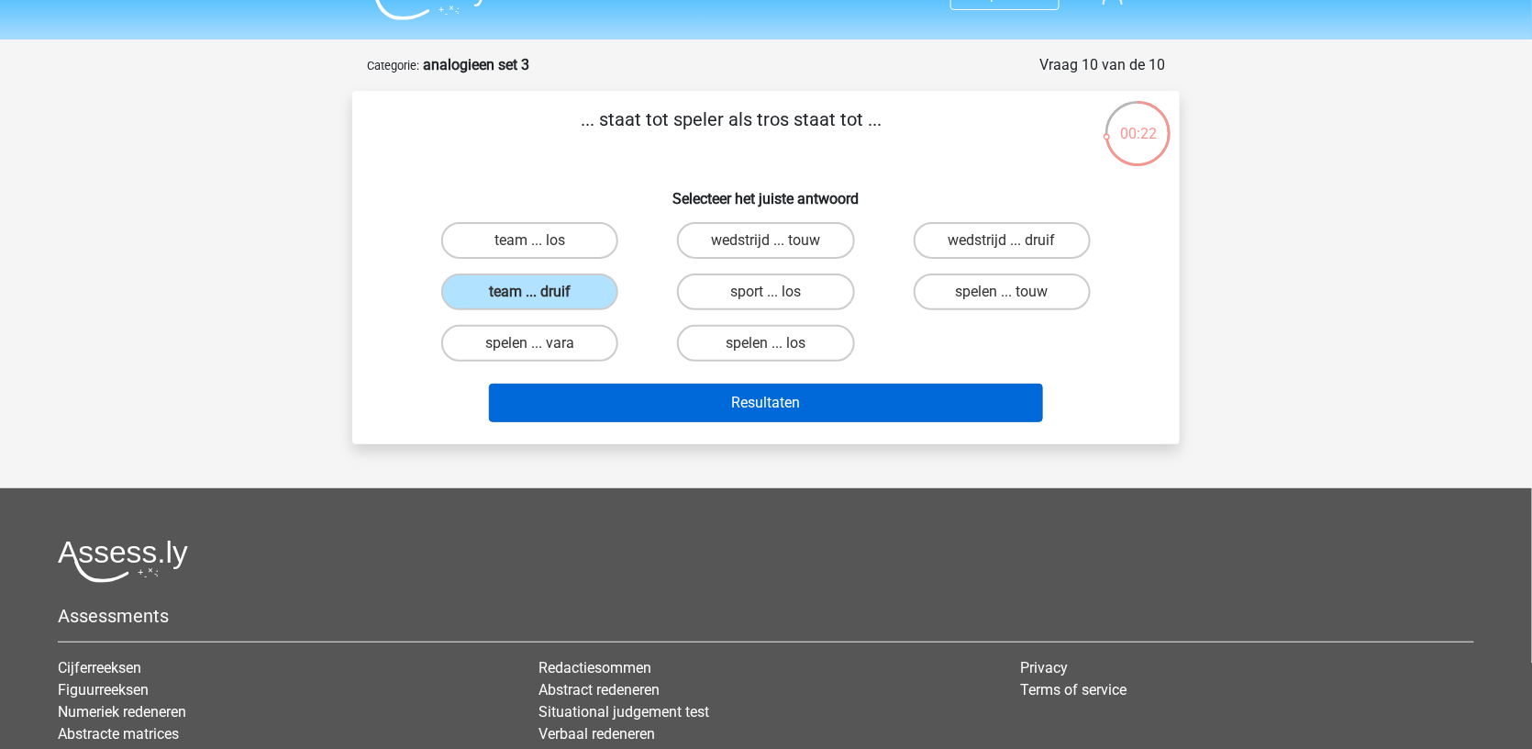
click at [618, 386] on button "Resultaten" at bounding box center [766, 403] width 555 height 39
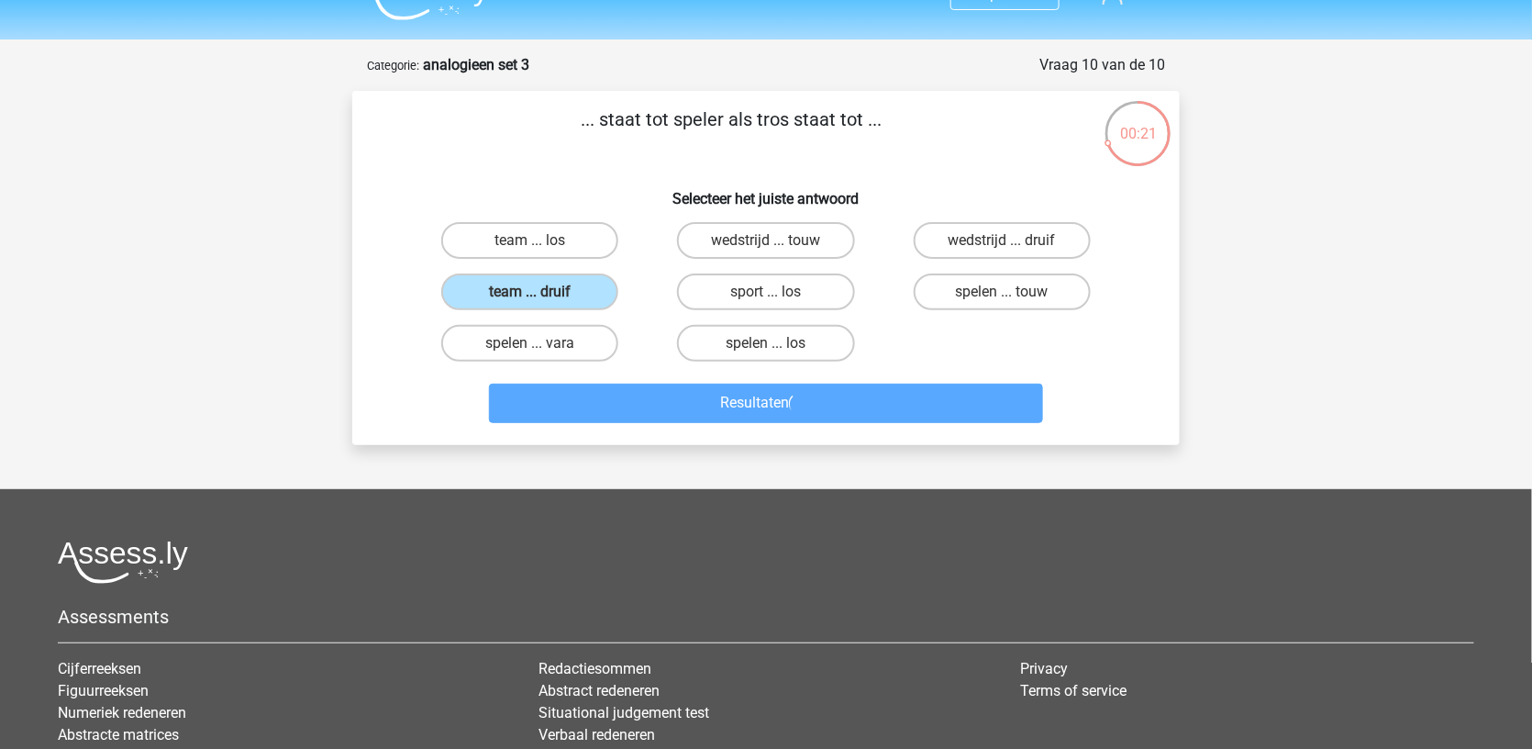
scroll to position [0, 0]
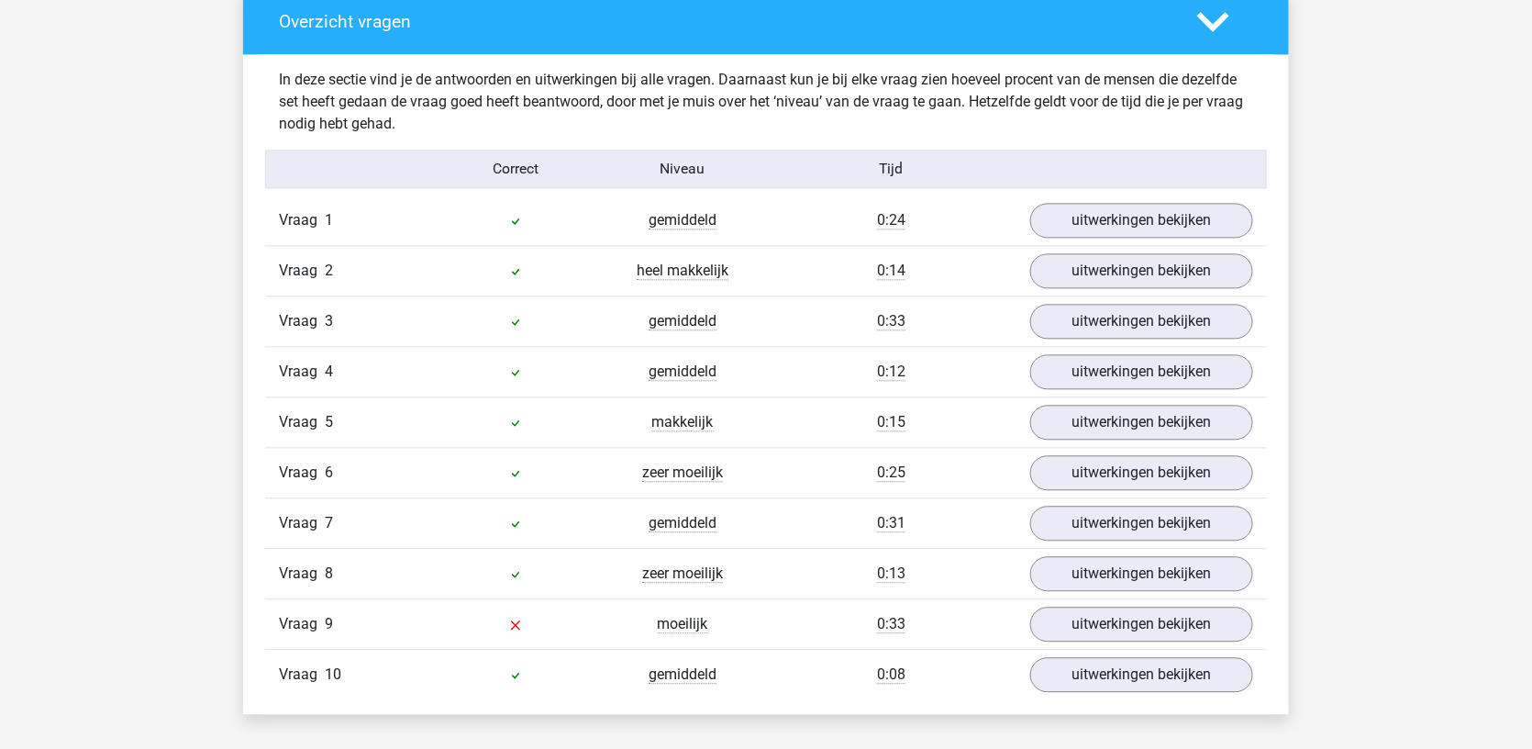
scroll to position [1397, 0]
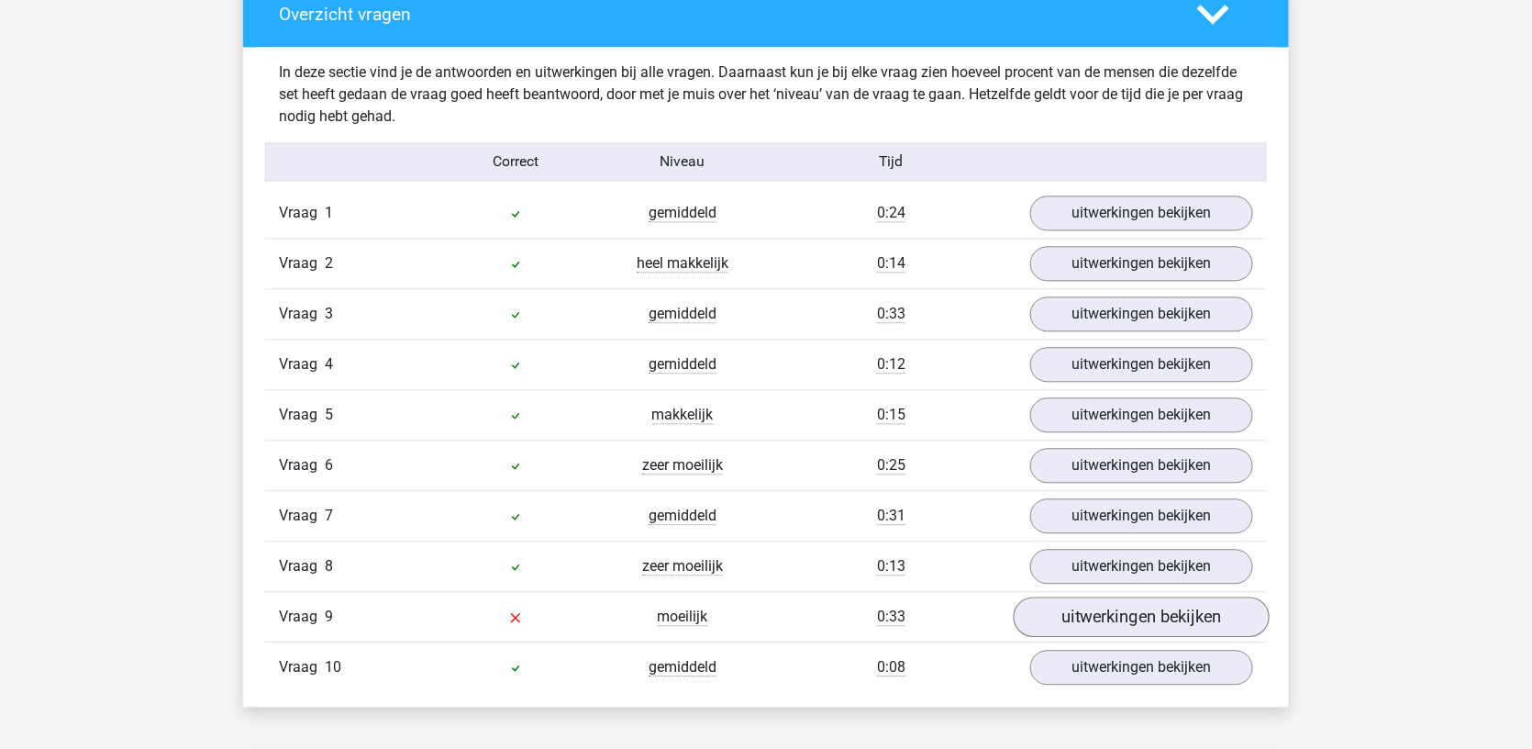
click at [1139, 616] on link "uitwerkingen bekijken" at bounding box center [1142, 616] width 256 height 40
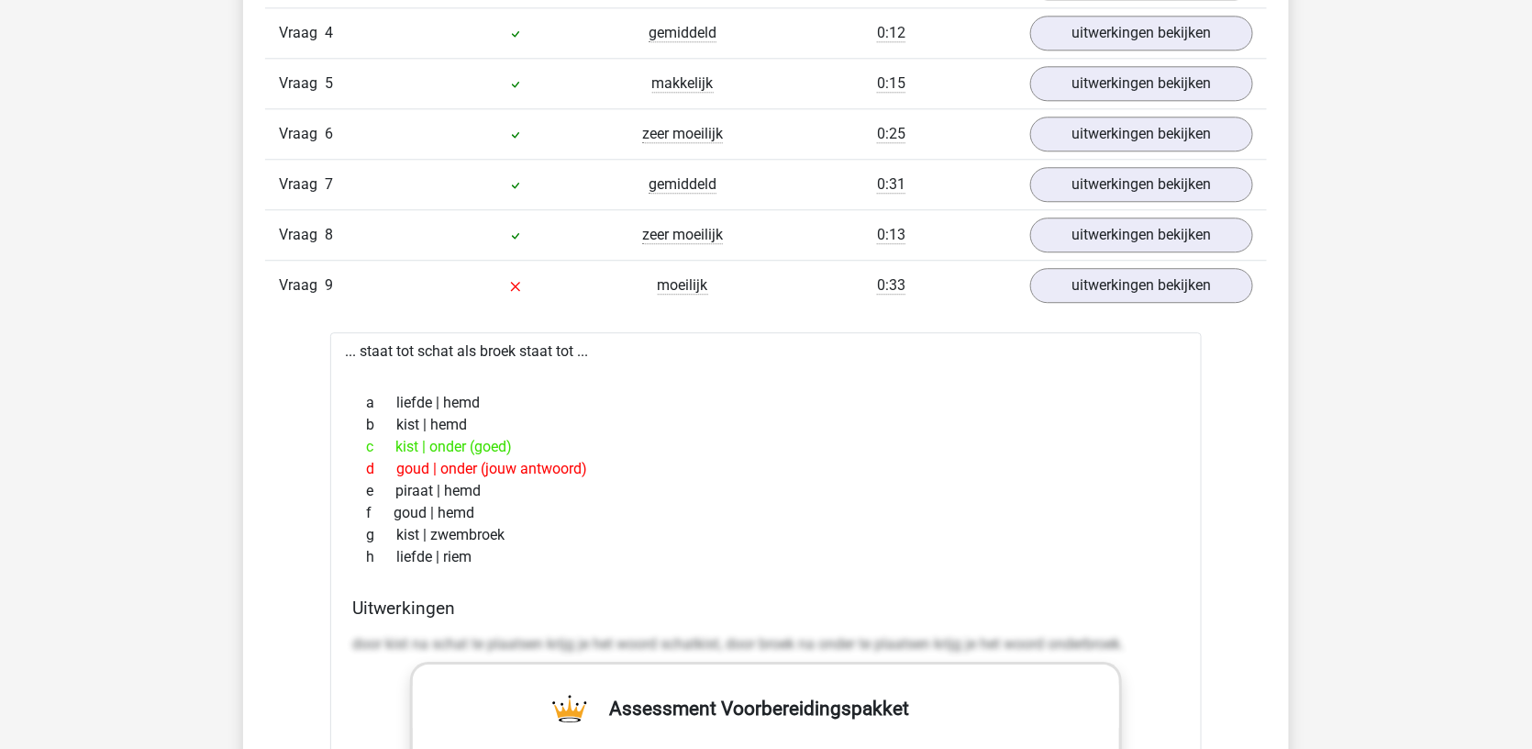
scroll to position [1730, 0]
click at [1177, 284] on link "uitwerkingen bekijken" at bounding box center [1142, 283] width 256 height 40
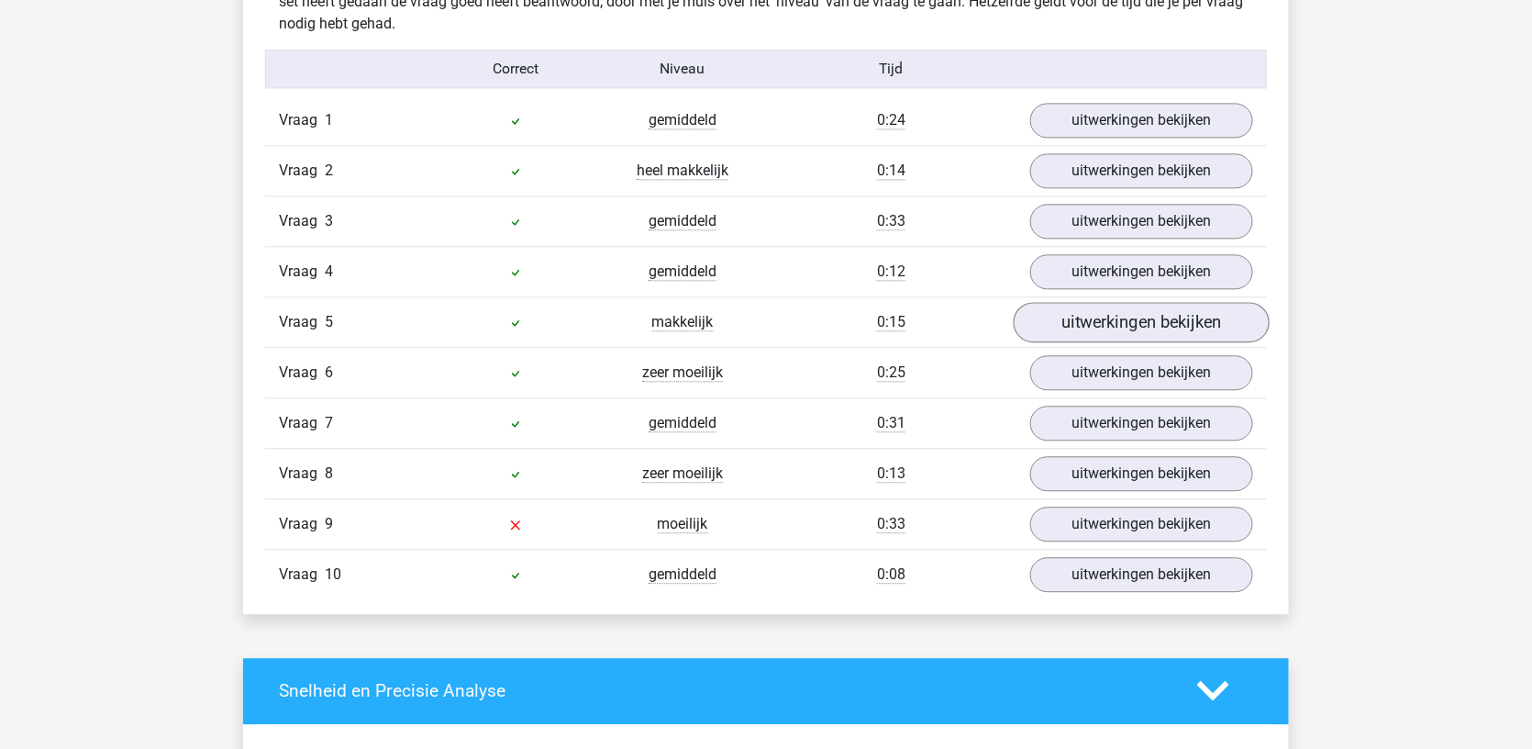
scroll to position [1452, 0]
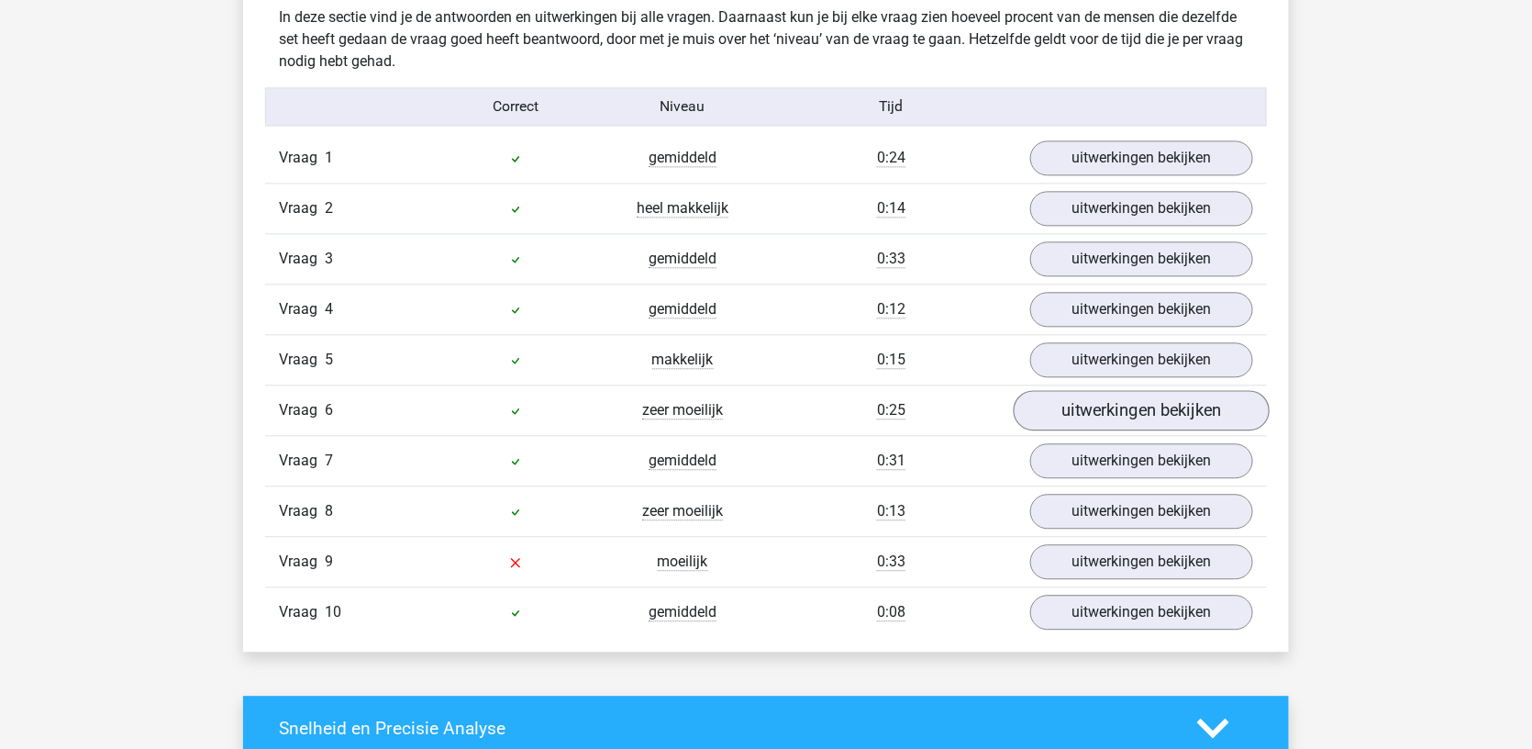
click at [1068, 402] on link "uitwerkingen bekijken" at bounding box center [1142, 410] width 256 height 40
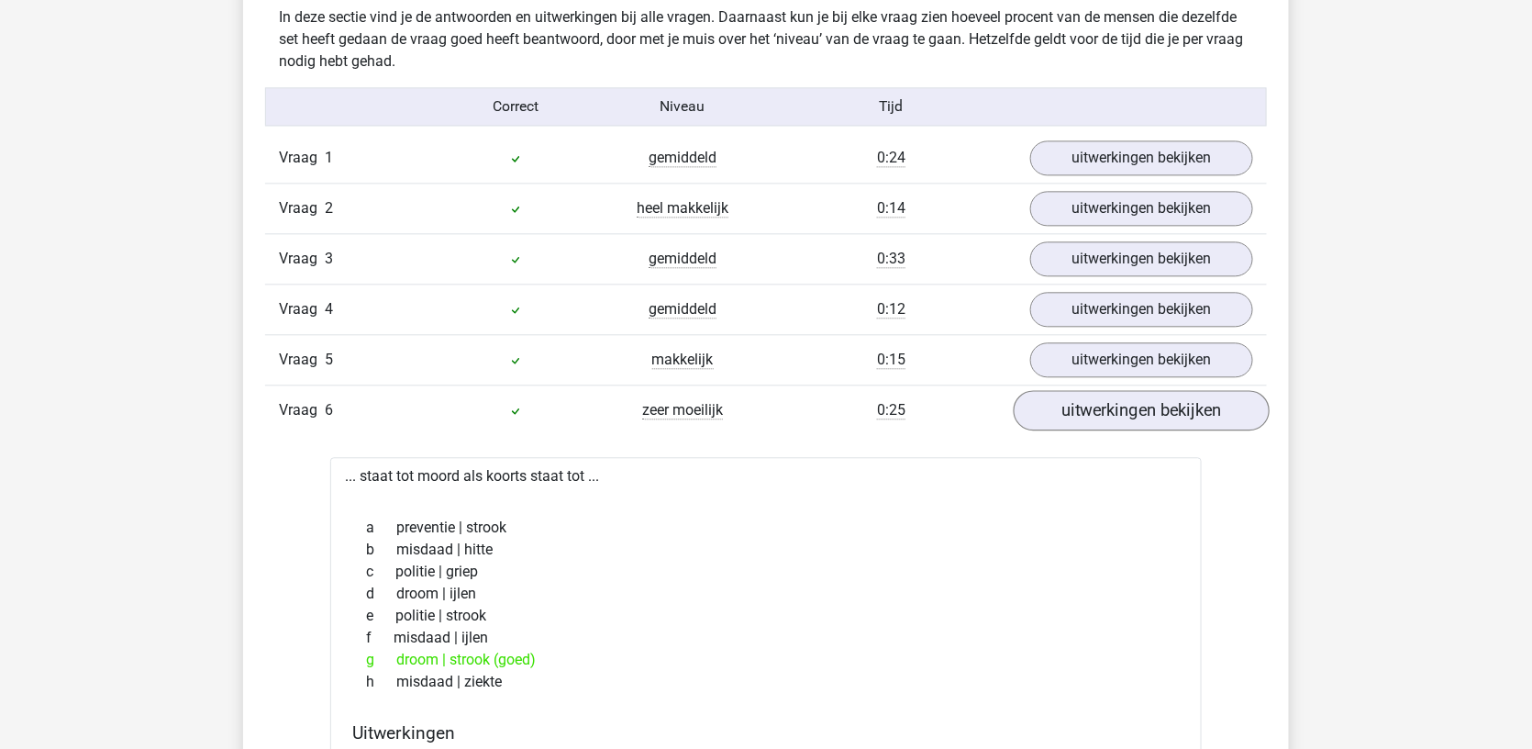
click at [1069, 402] on link "uitwerkingen bekijken" at bounding box center [1142, 410] width 256 height 40
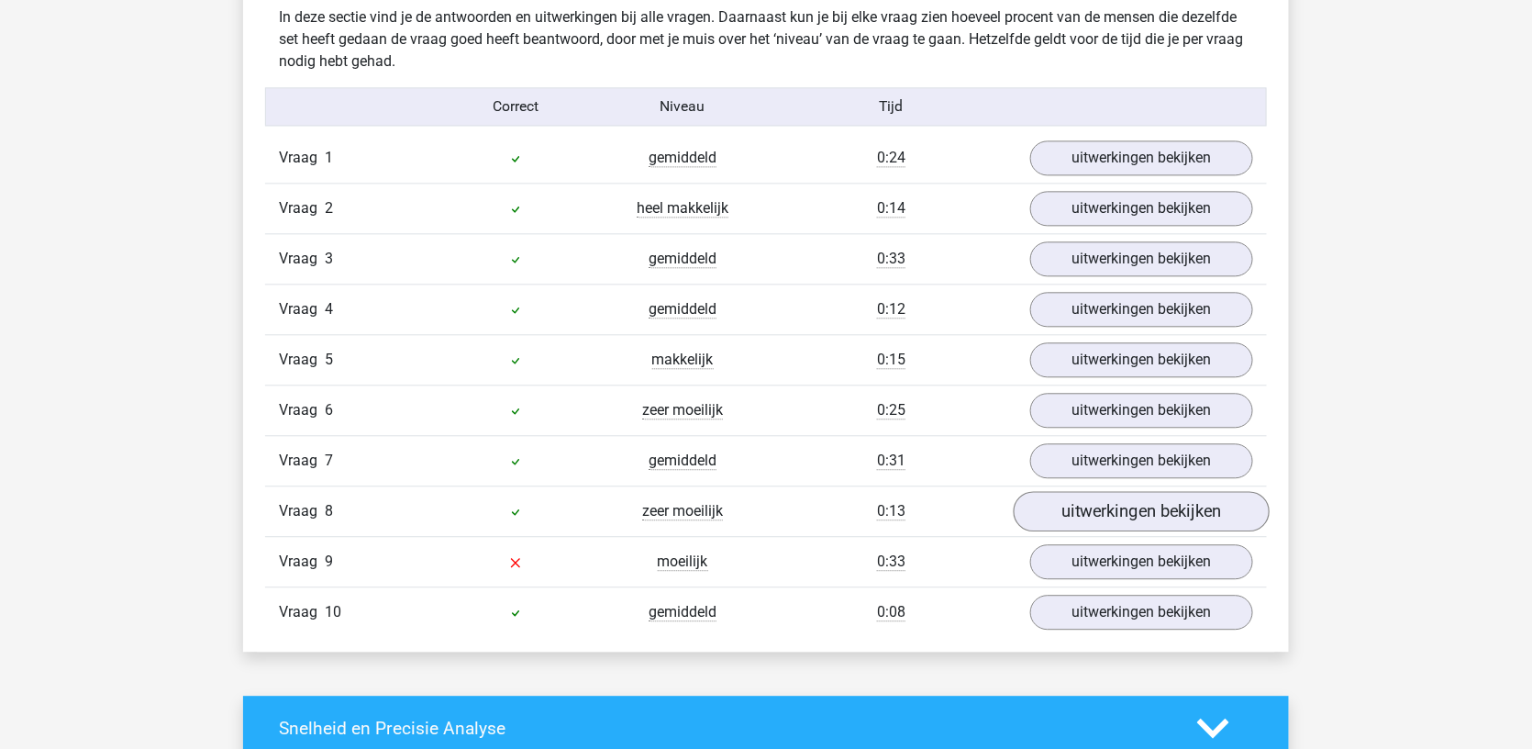
click at [1042, 494] on link "uitwerkingen bekijken" at bounding box center [1142, 511] width 256 height 40
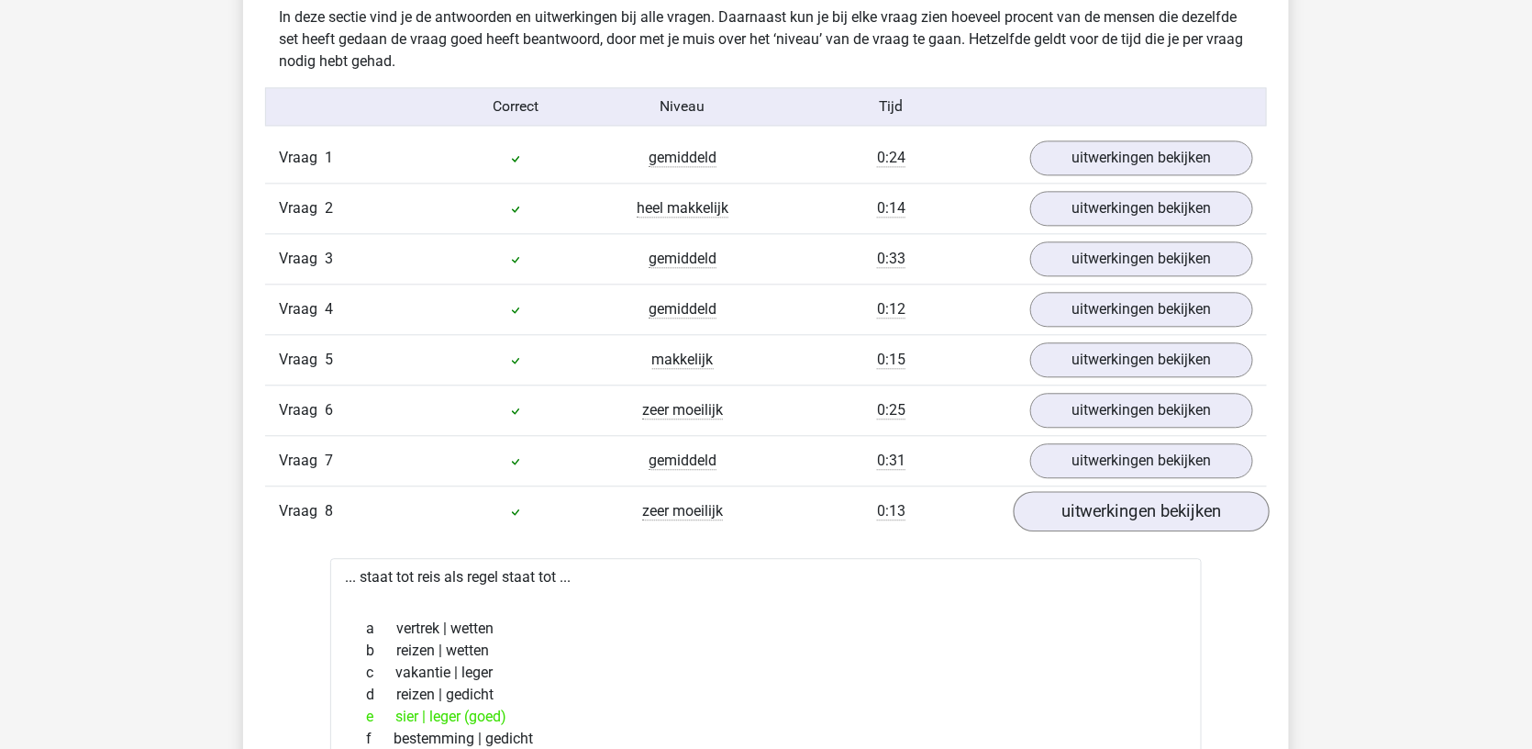
click at [1042, 494] on link "uitwerkingen bekijken" at bounding box center [1142, 511] width 256 height 40
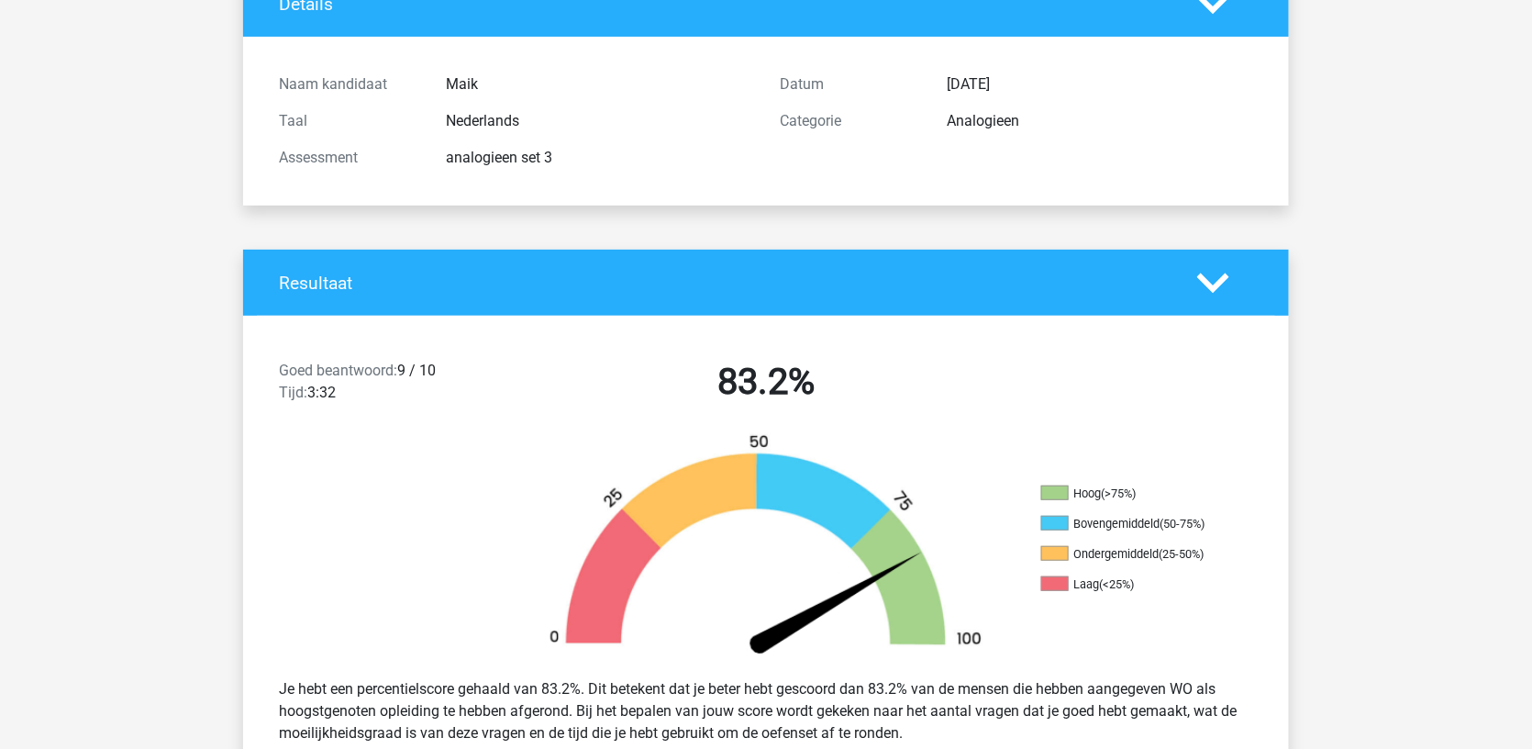
scroll to position [32, 0]
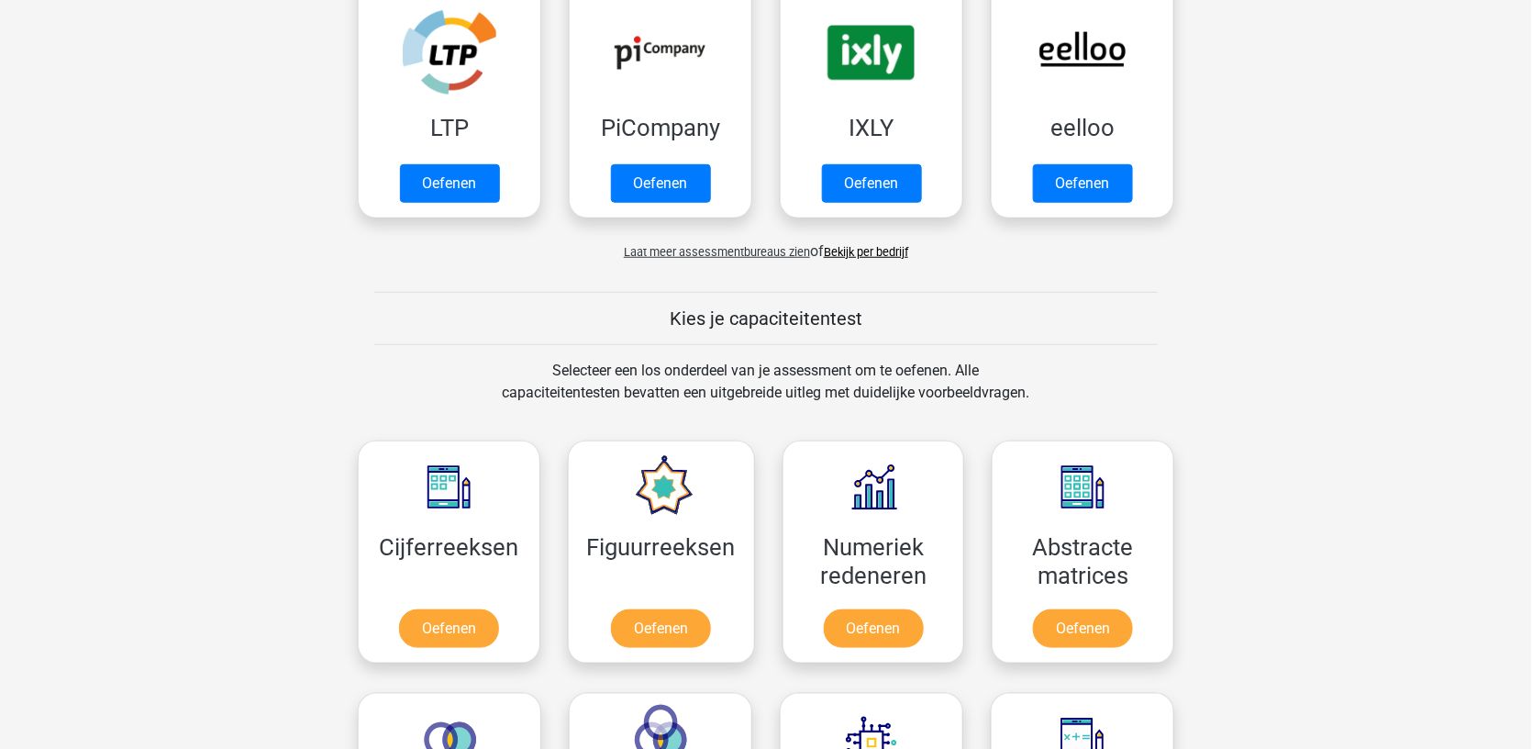
scroll to position [760, 0]
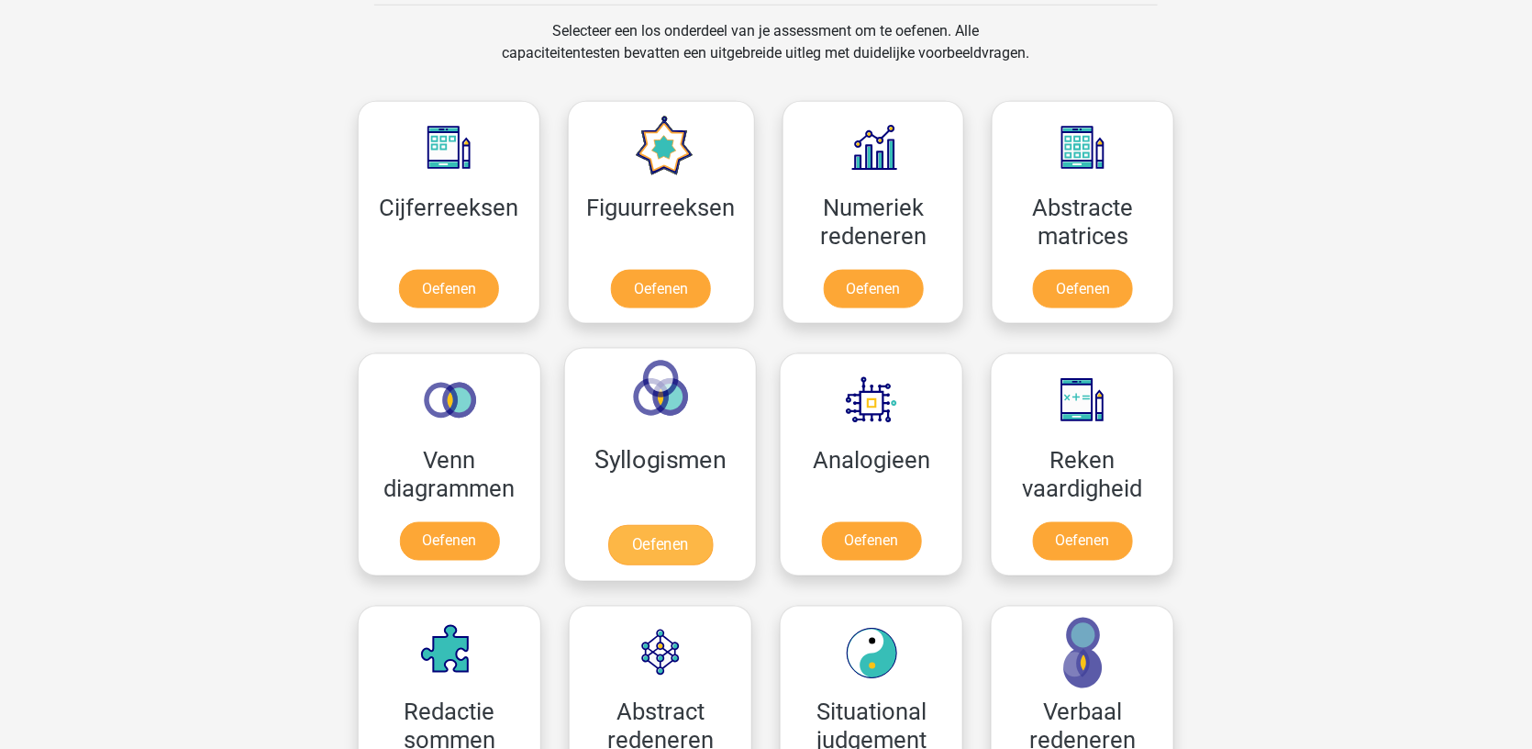
click at [658, 528] on link "Oefenen" at bounding box center [660, 545] width 105 height 40
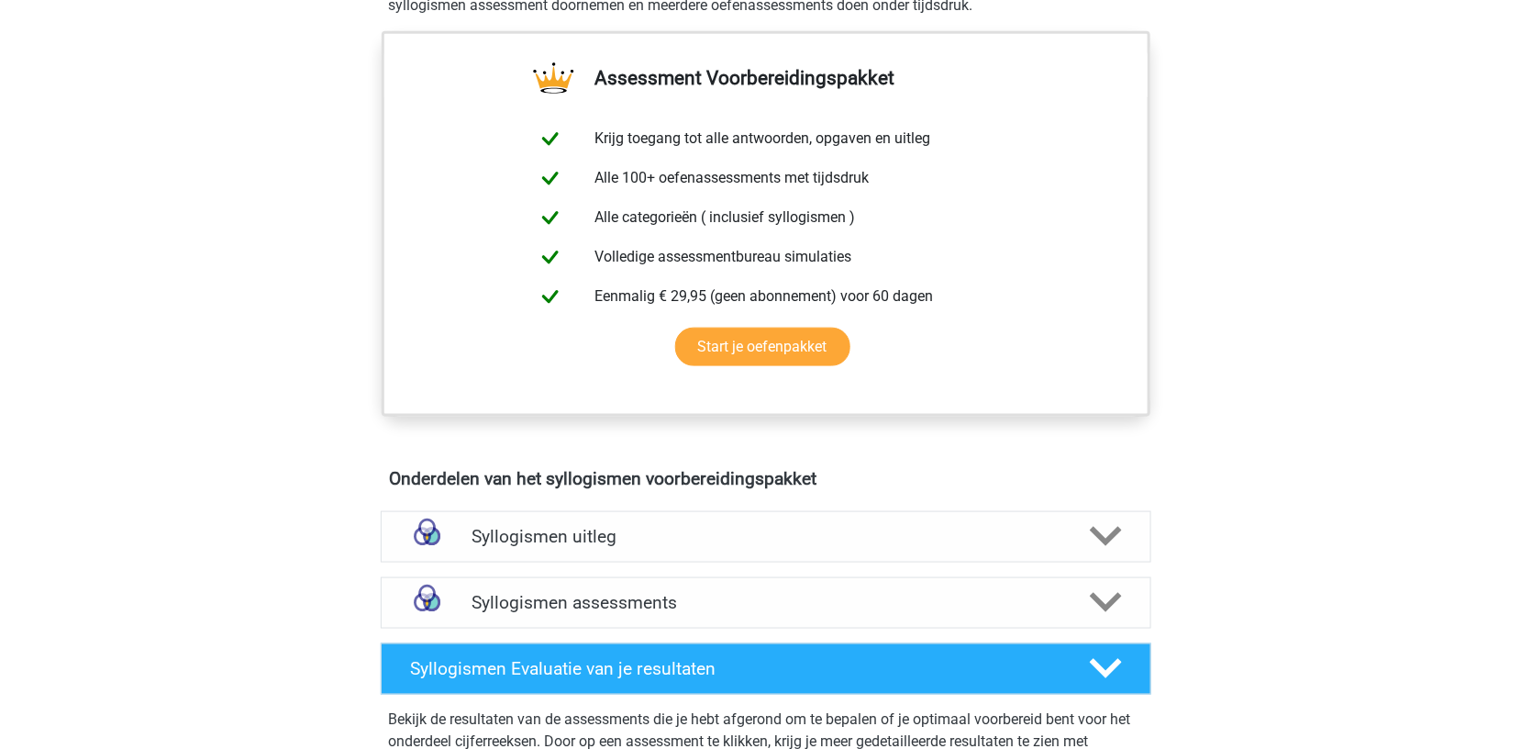
scroll to position [622, 0]
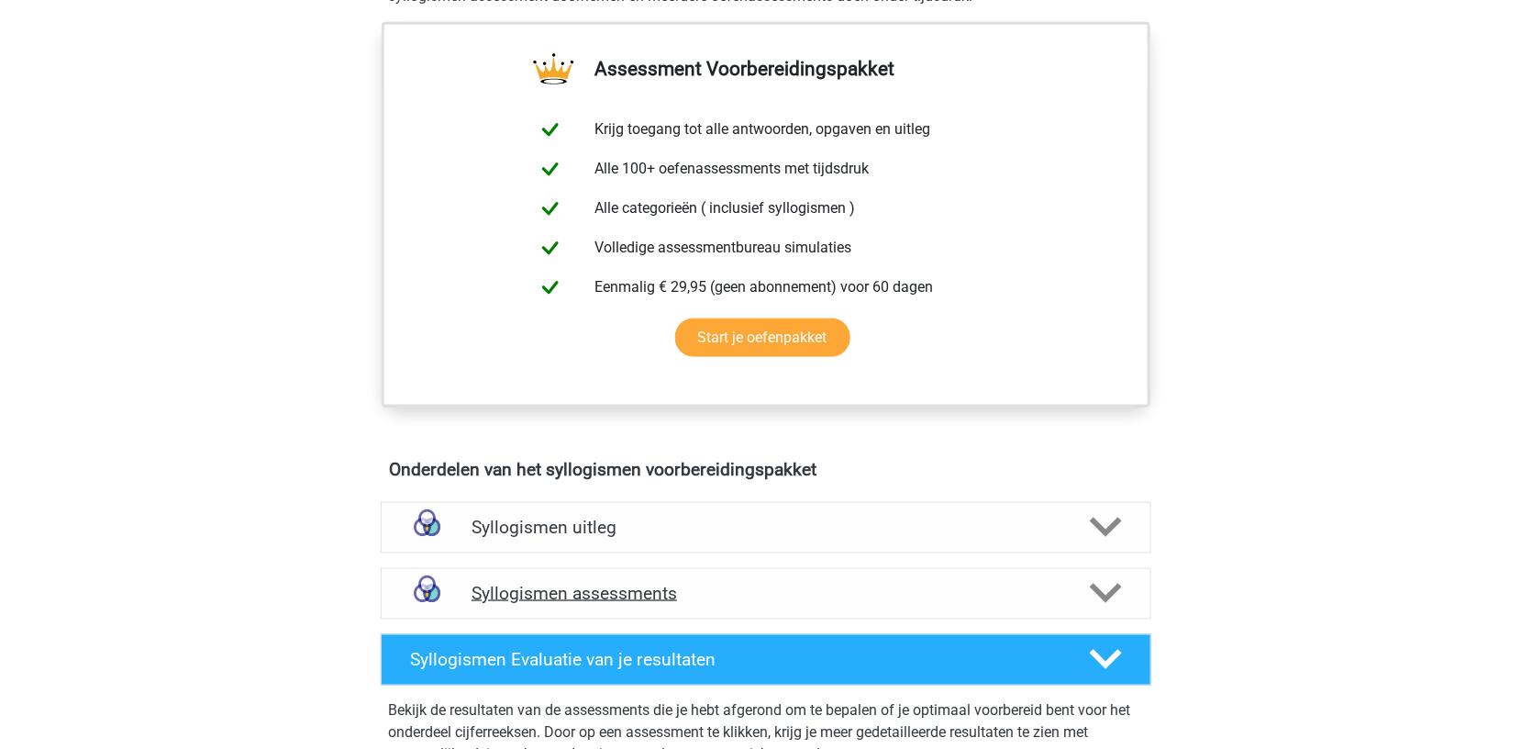
click at [574, 583] on h4 "Syllogismen assessments" at bounding box center [766, 593] width 589 height 21
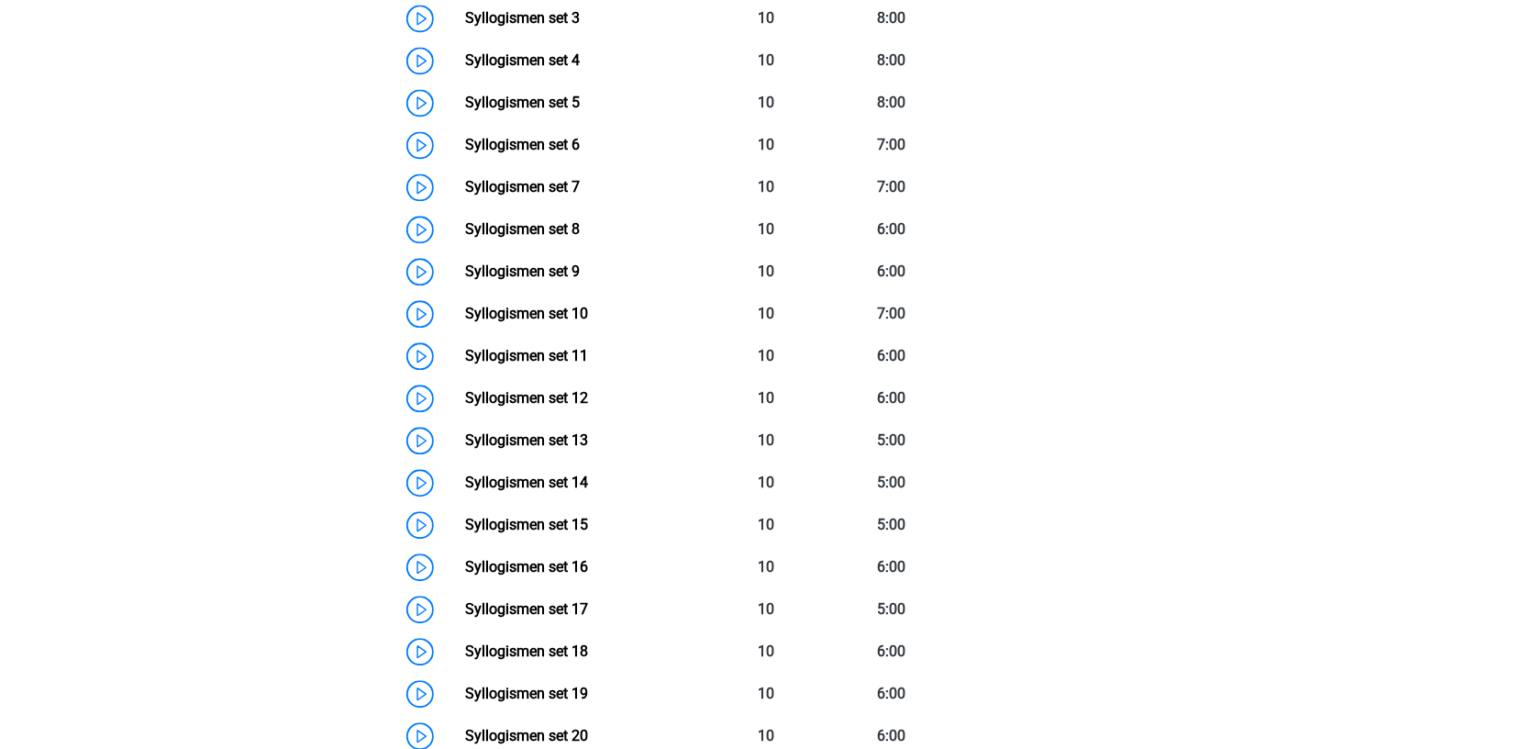
scroll to position [1306, 0]
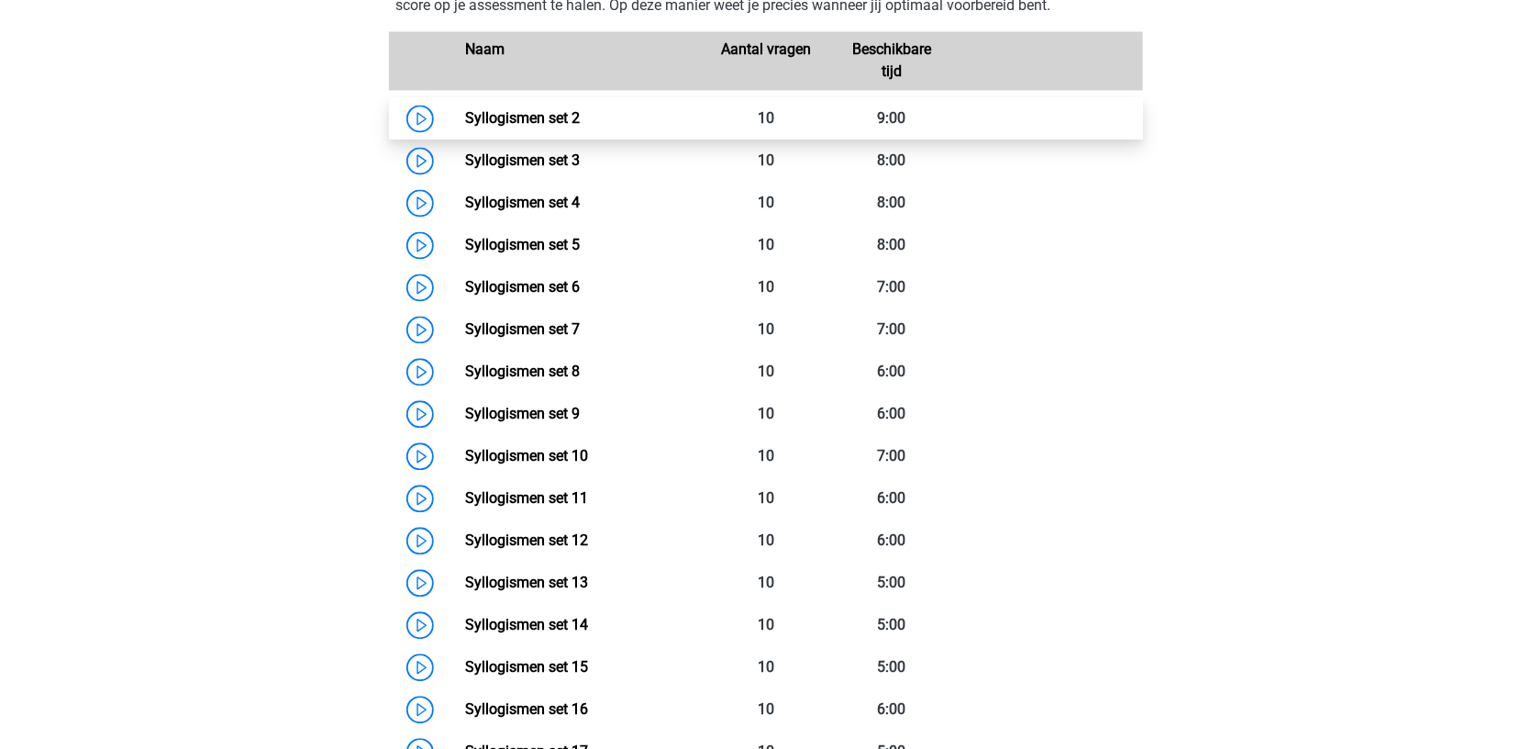
click at [465, 109] on link "Syllogismen set 2" at bounding box center [522, 117] width 115 height 17
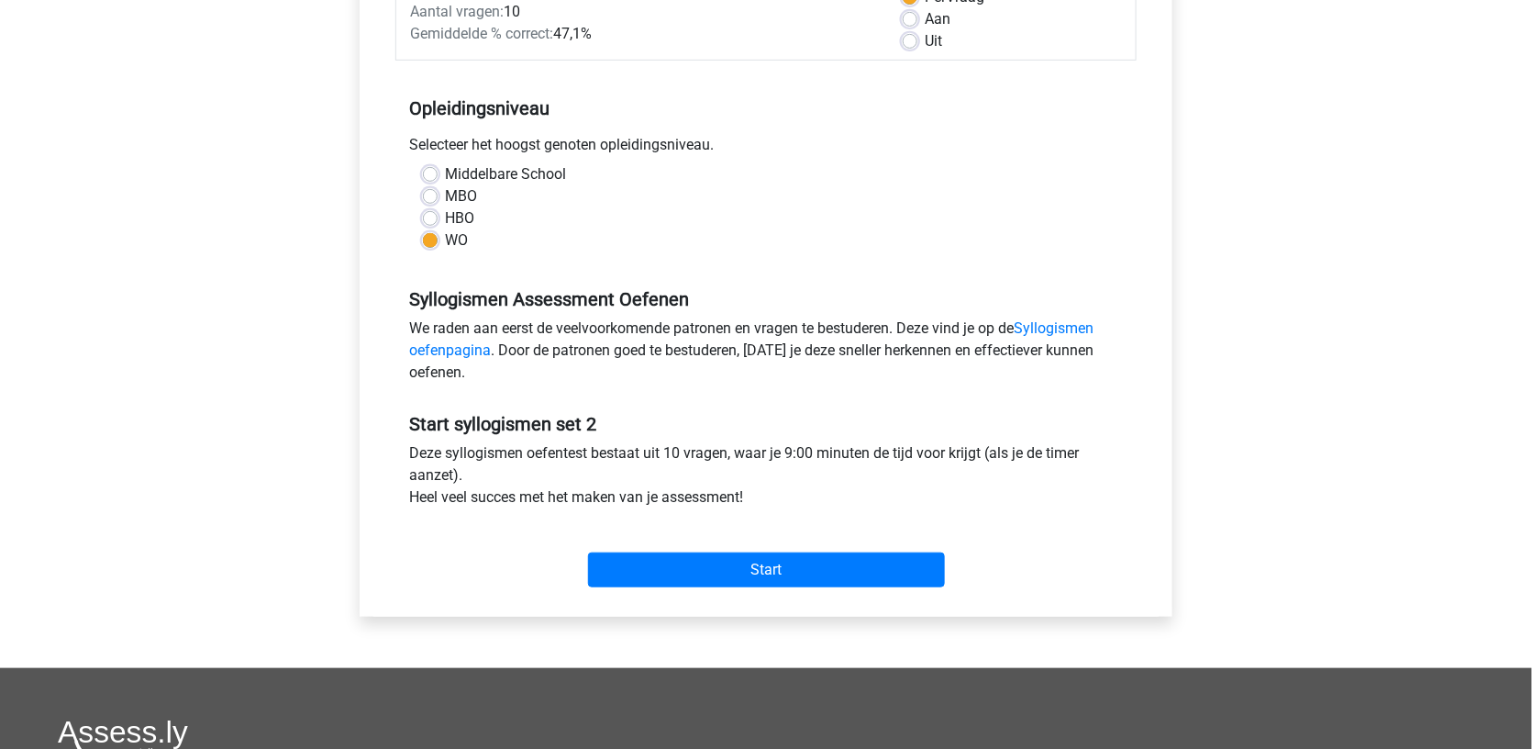
scroll to position [308, 0]
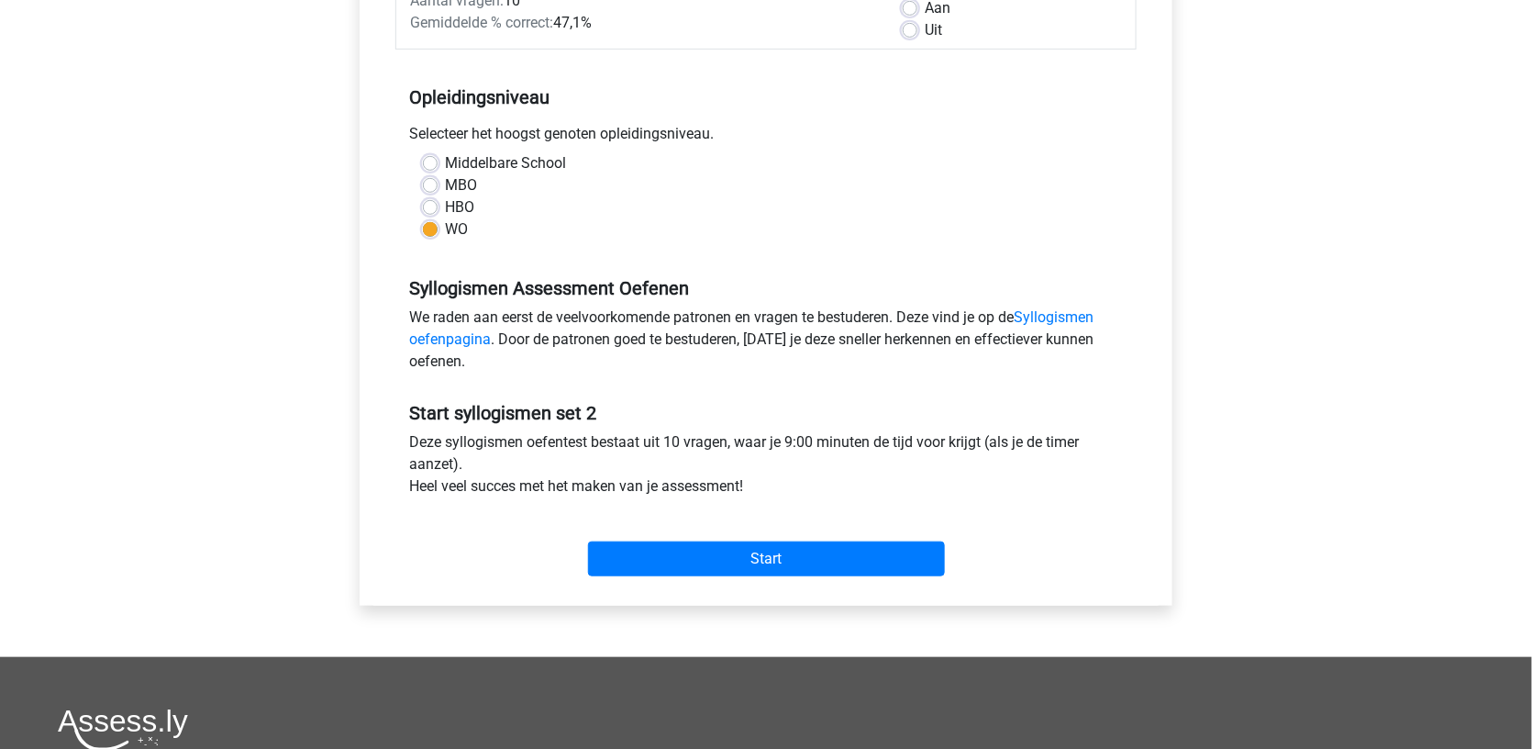
click at [701, 572] on div "Start" at bounding box center [766, 544] width 741 height 79
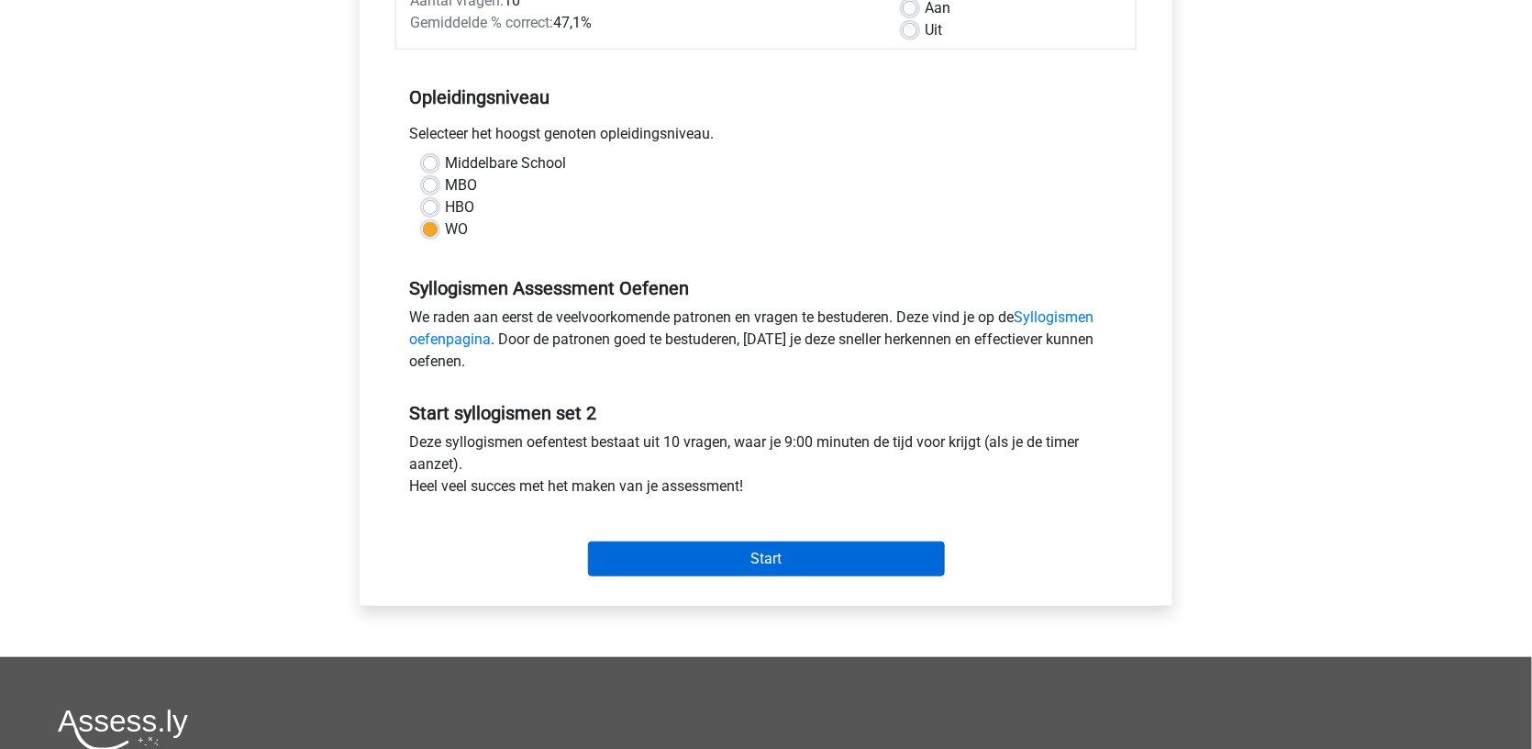
click at [722, 555] on input "Start" at bounding box center [766, 558] width 357 height 35
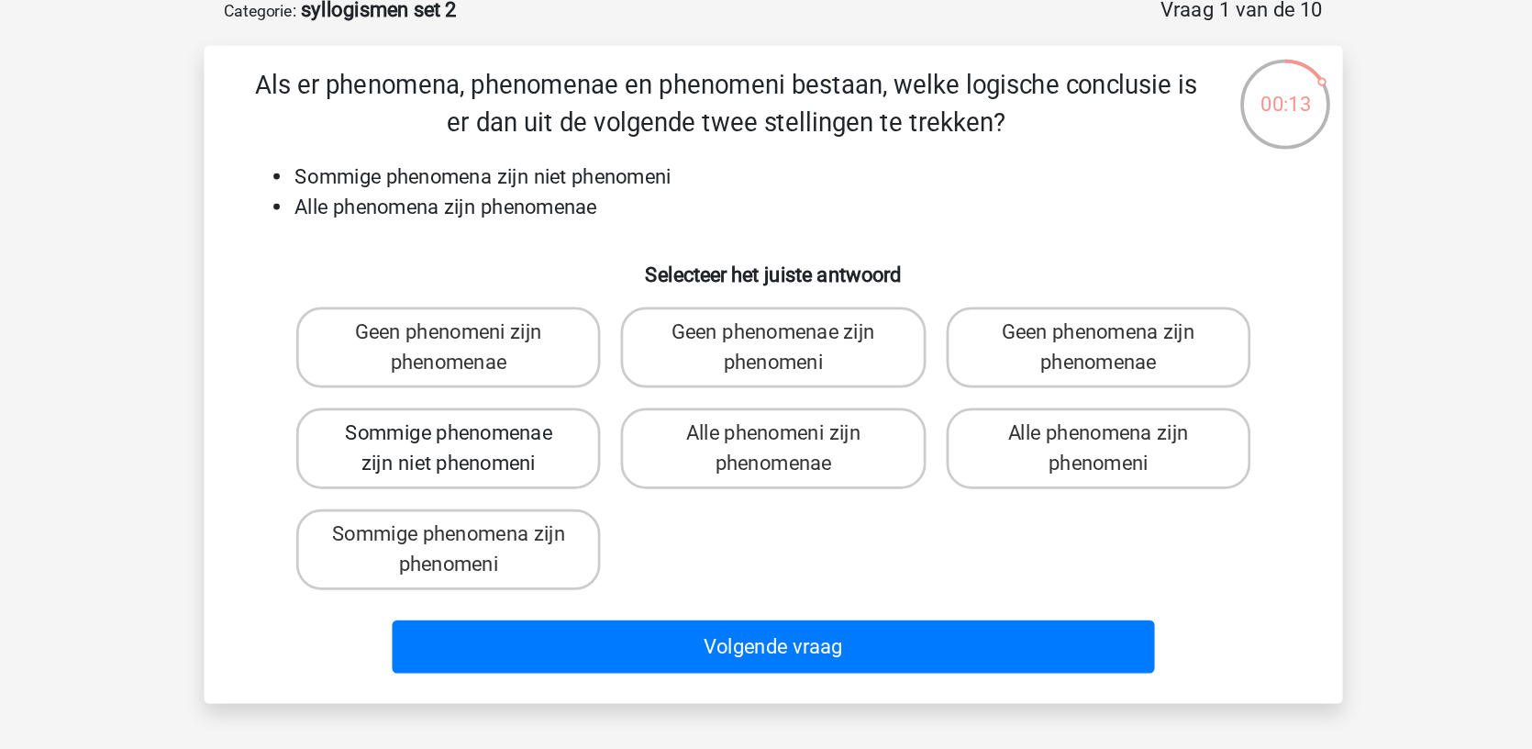
click at [419, 392] on label "Sommige phenomenae zijn niet phenomeni" at bounding box center [529, 421] width 221 height 59
click at [530, 410] on input "Sommige phenomenae zijn niet phenomeni" at bounding box center [536, 416] width 12 height 12
radio input "true"
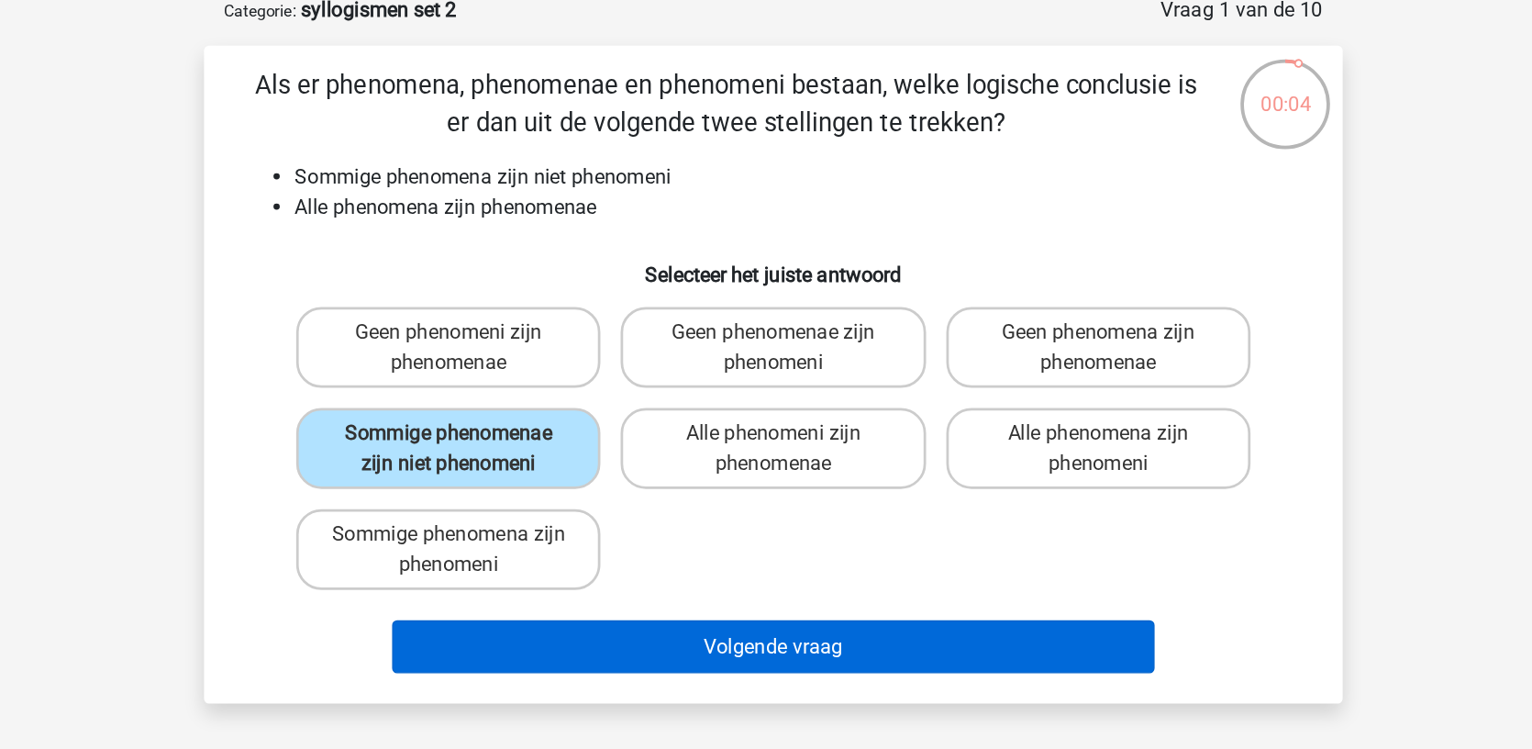
click at [489, 546] on button "Volgende vraag" at bounding box center [766, 565] width 555 height 39
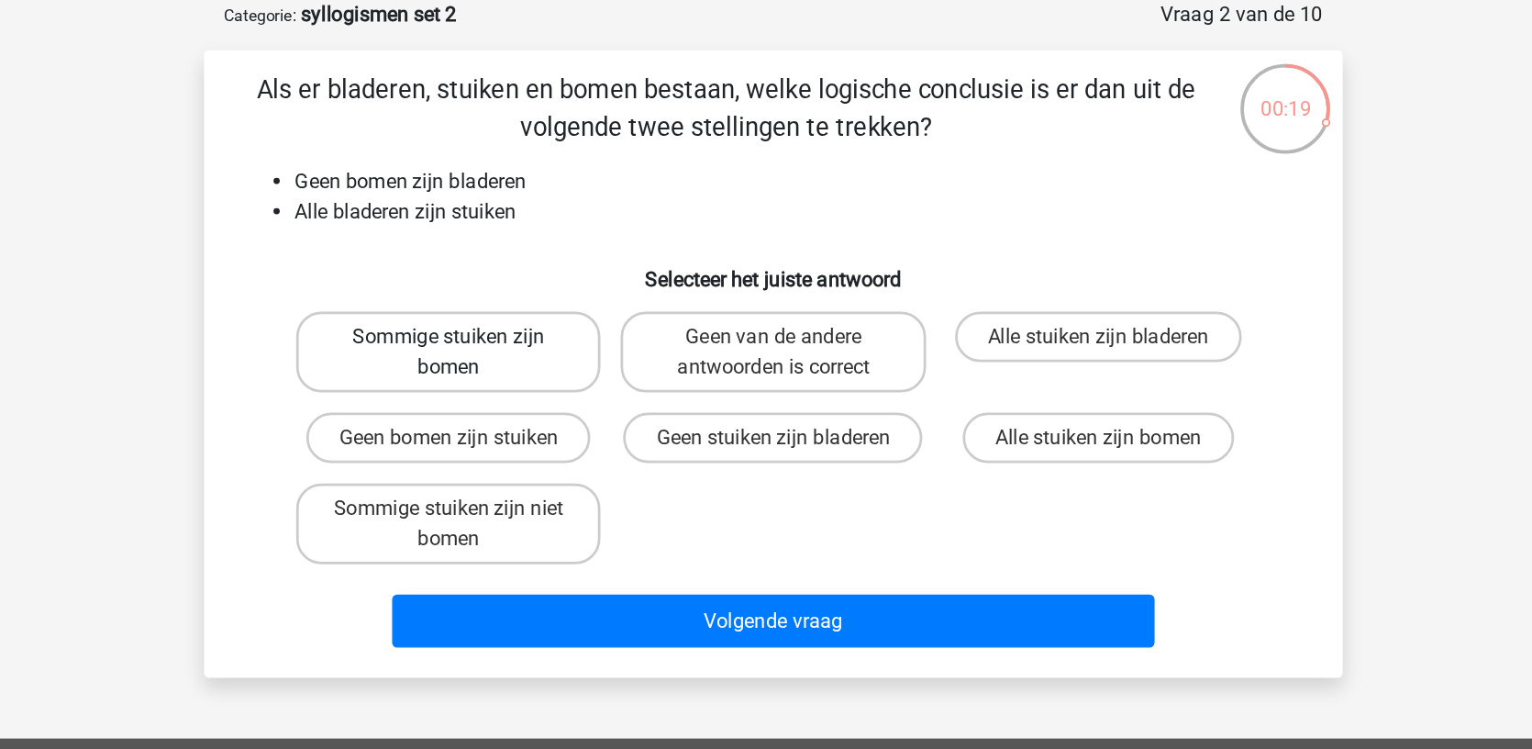
click at [419, 318] on label "Sommige stuiken zijn bomen" at bounding box center [529, 347] width 221 height 59
click at [530, 337] on input "Sommige stuiken zijn bomen" at bounding box center [536, 343] width 12 height 12
radio input "true"
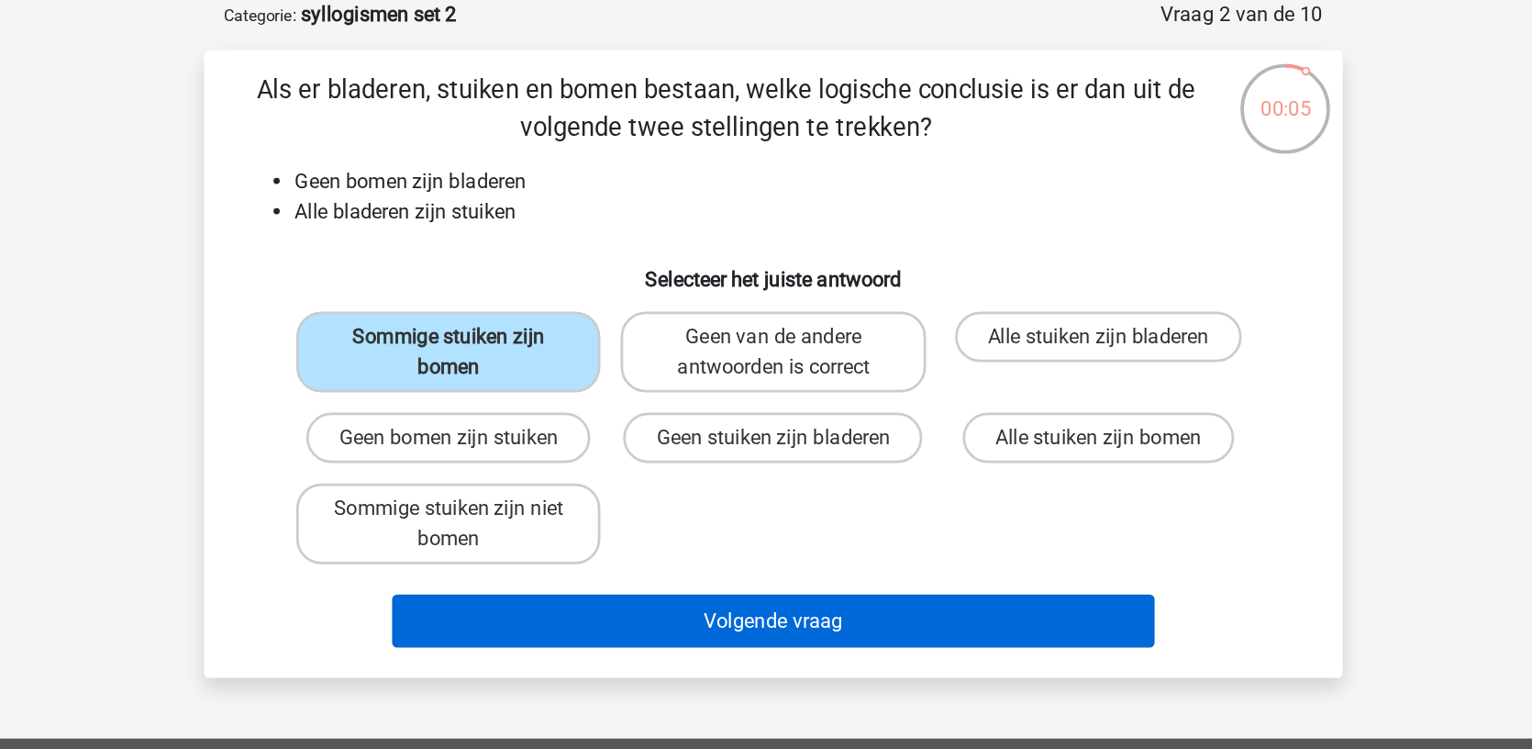
click at [585, 524] on button "Volgende vraag" at bounding box center [766, 543] width 555 height 39
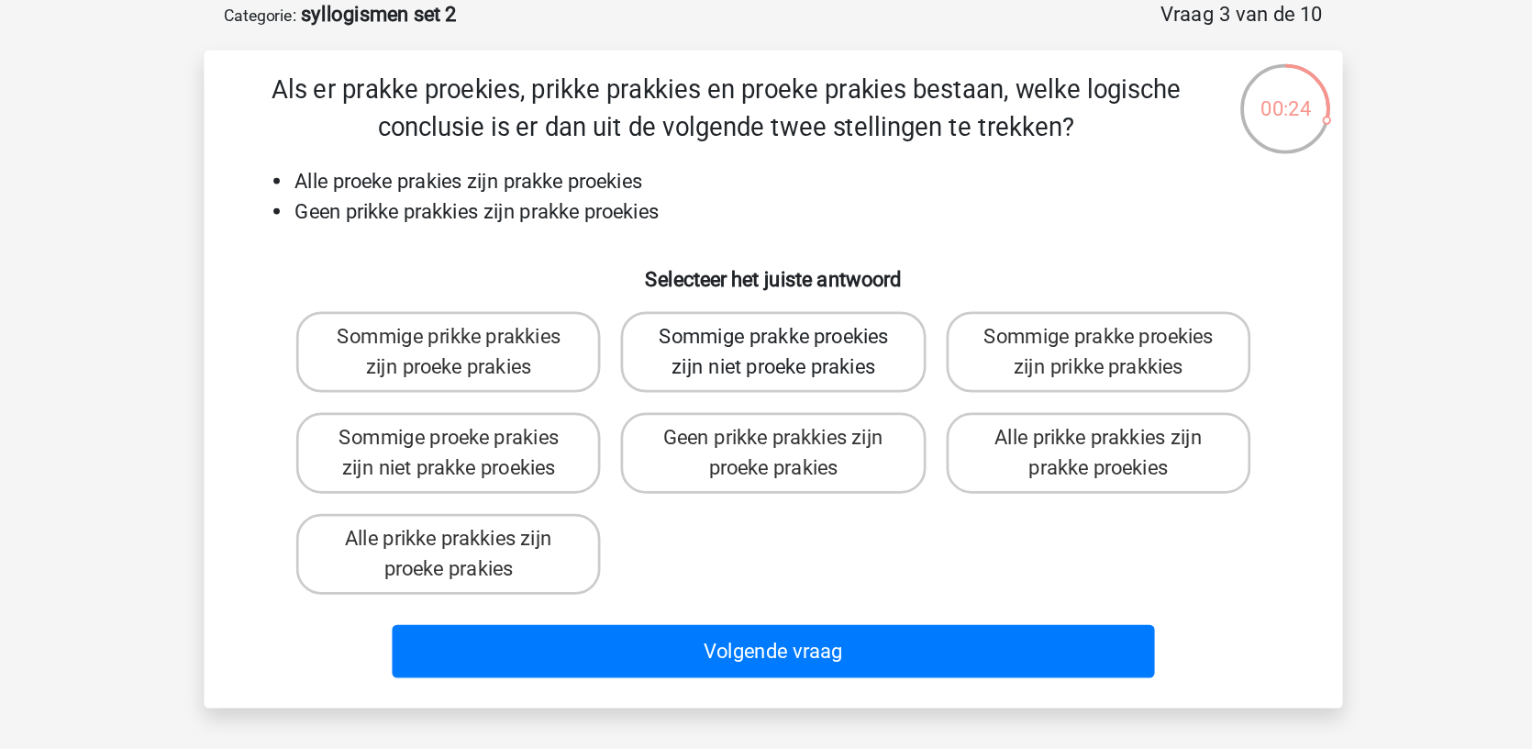
click at [655, 318] on label "Sommige prakke proekies zijn niet proeke prakies" at bounding box center [765, 347] width 221 height 59
click at [766, 337] on input "Sommige prakke proekies zijn niet proeke prakies" at bounding box center [772, 343] width 12 height 12
radio input "true"
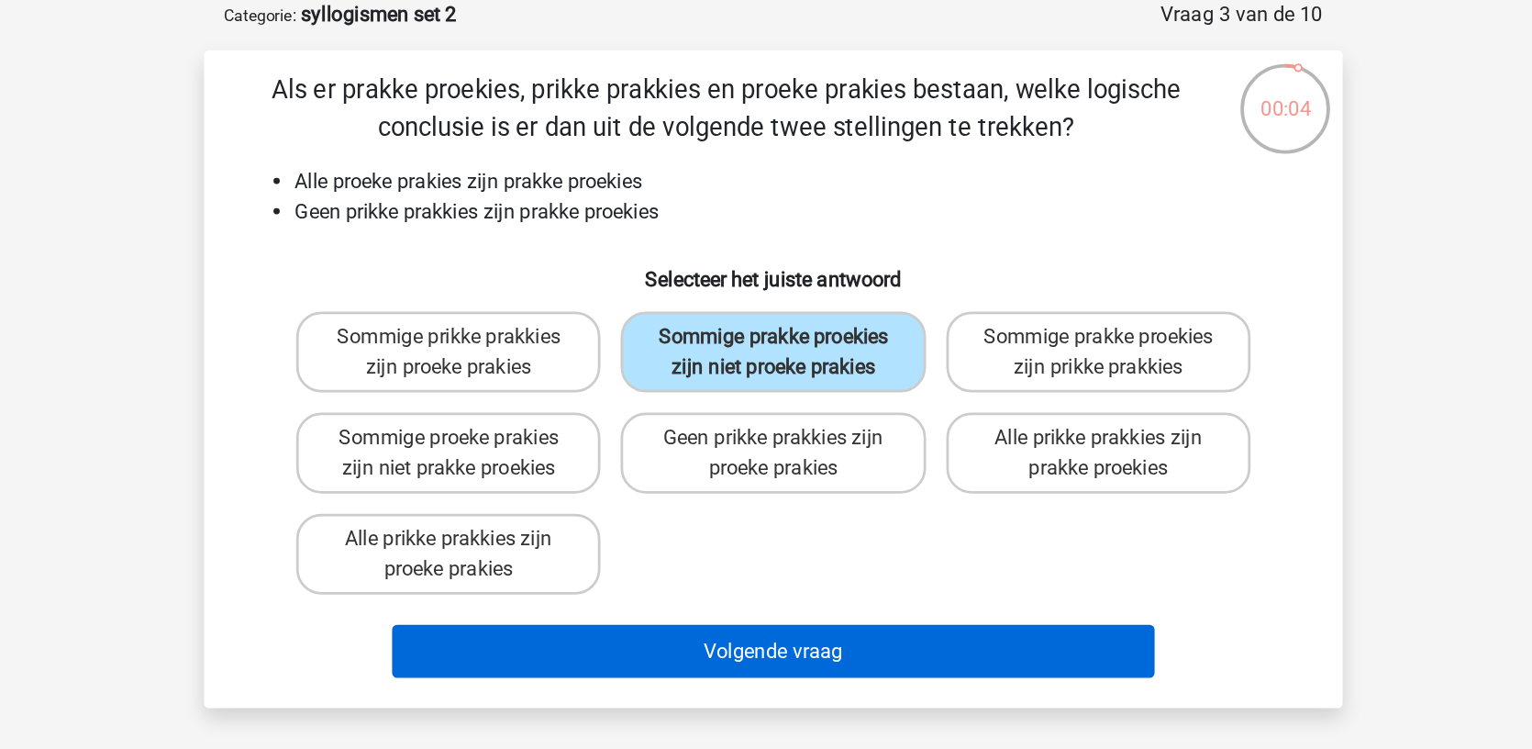
click at [489, 546] on button "Volgende vraag" at bounding box center [766, 565] width 555 height 39
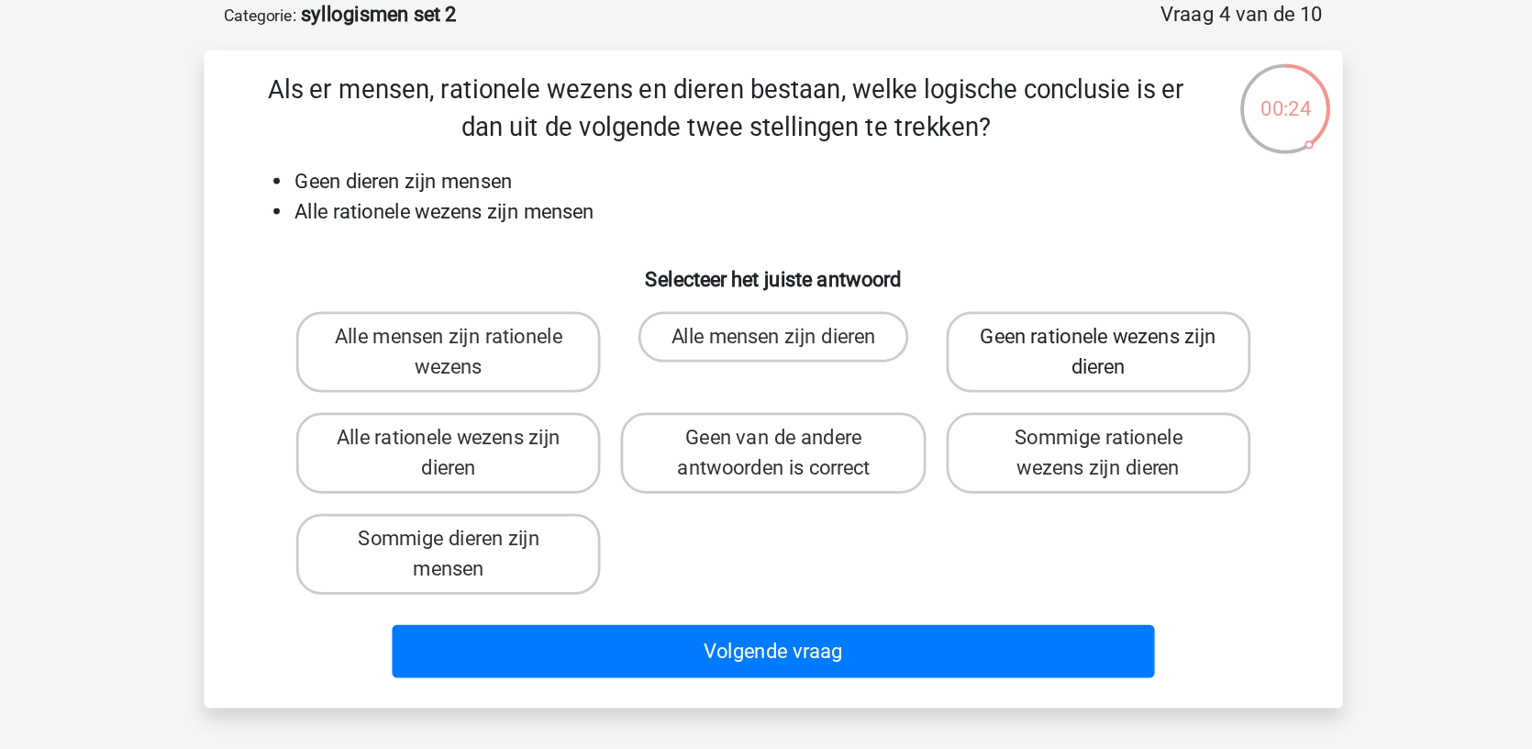
click at [892, 318] on label "Geen rationele wezens zijn dieren" at bounding box center [1002, 347] width 221 height 59
click at [1002, 337] on input "Geen rationele wezens zijn dieren" at bounding box center [1008, 343] width 12 height 12
radio input "true"
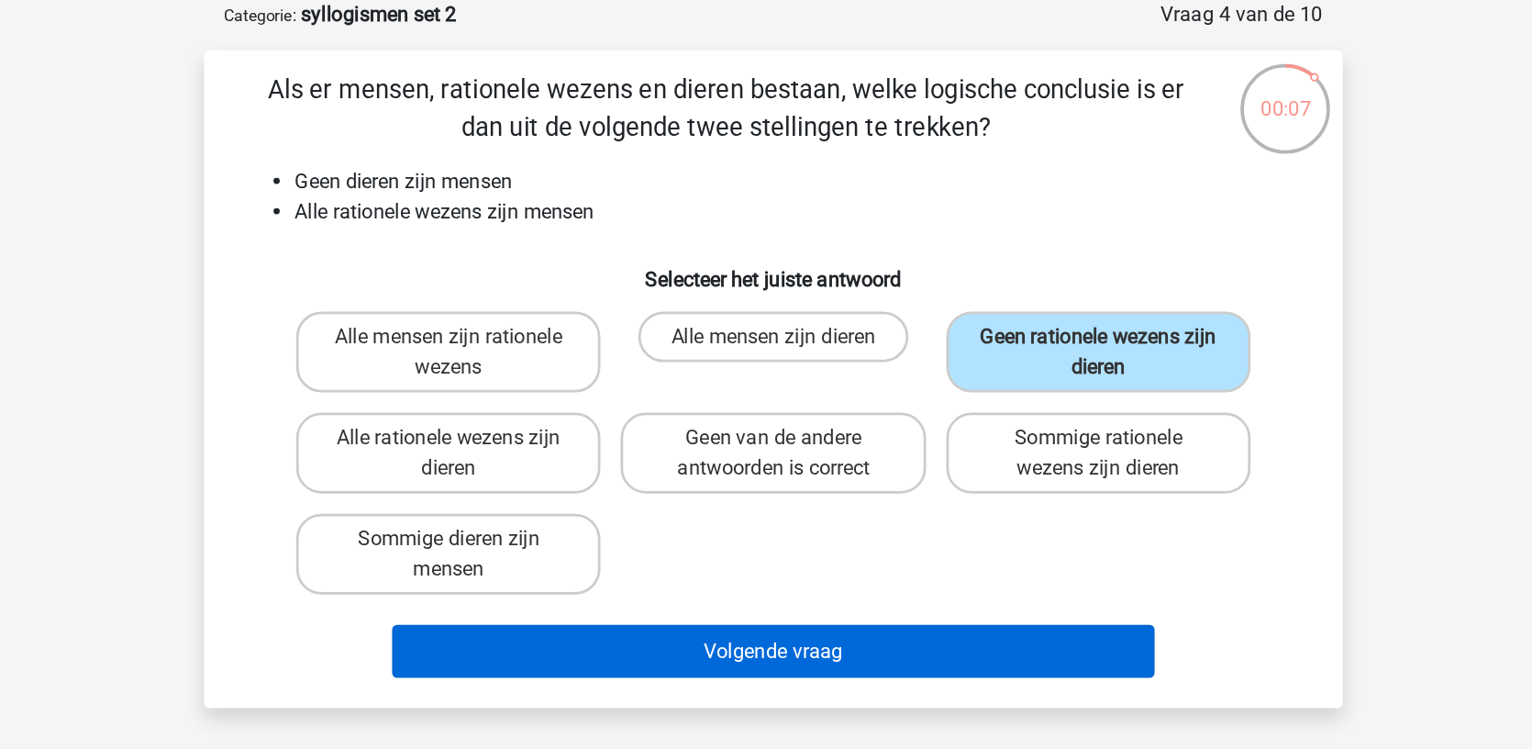
click at [585, 546] on button "Volgende vraag" at bounding box center [766, 565] width 555 height 39
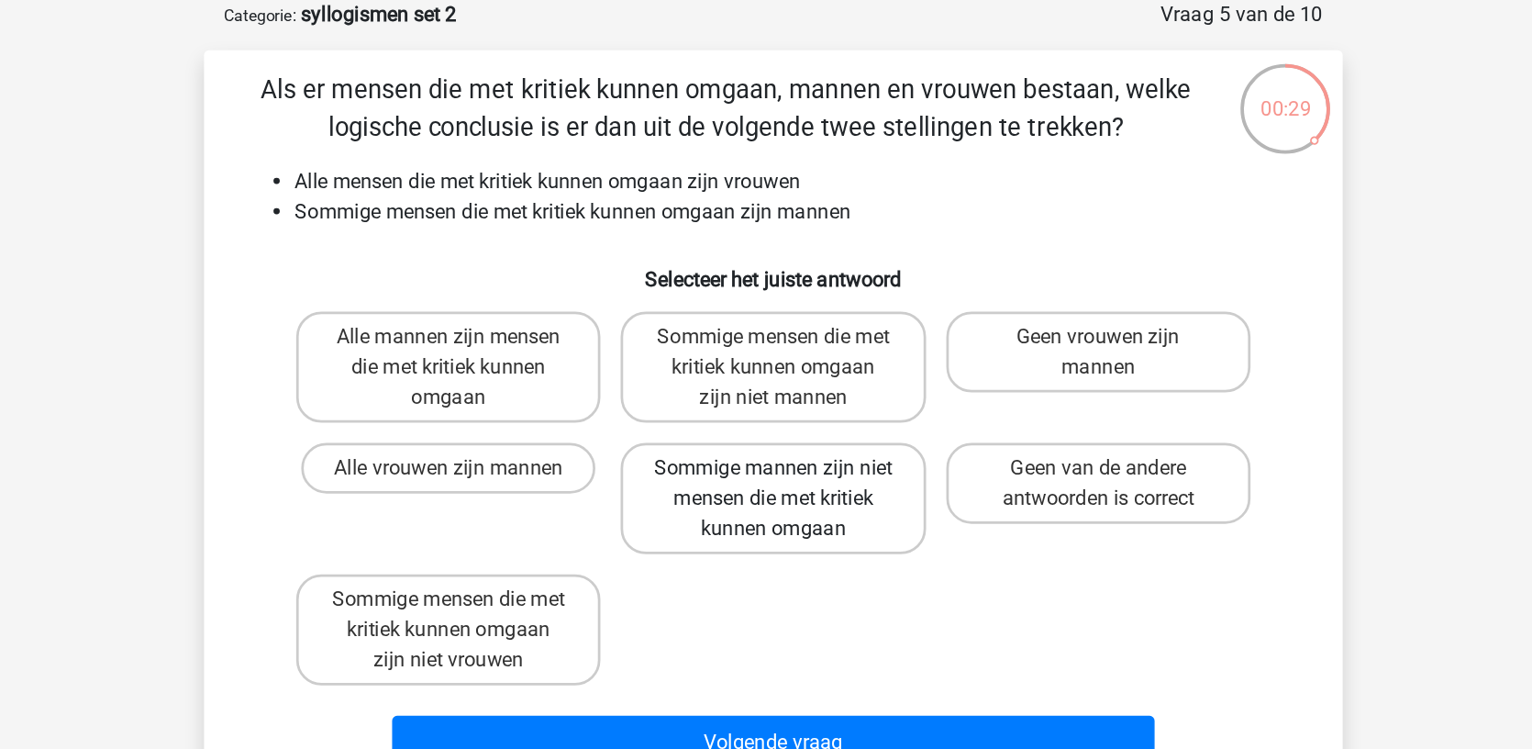
click at [655, 414] on label "Sommige mannen zijn niet mensen die met kritiek kunnen omgaan" at bounding box center [765, 454] width 221 height 81
click at [766, 432] on input "Sommige mannen zijn niet mensen die met kritiek kunnen omgaan" at bounding box center [772, 438] width 12 height 12
radio input "true"
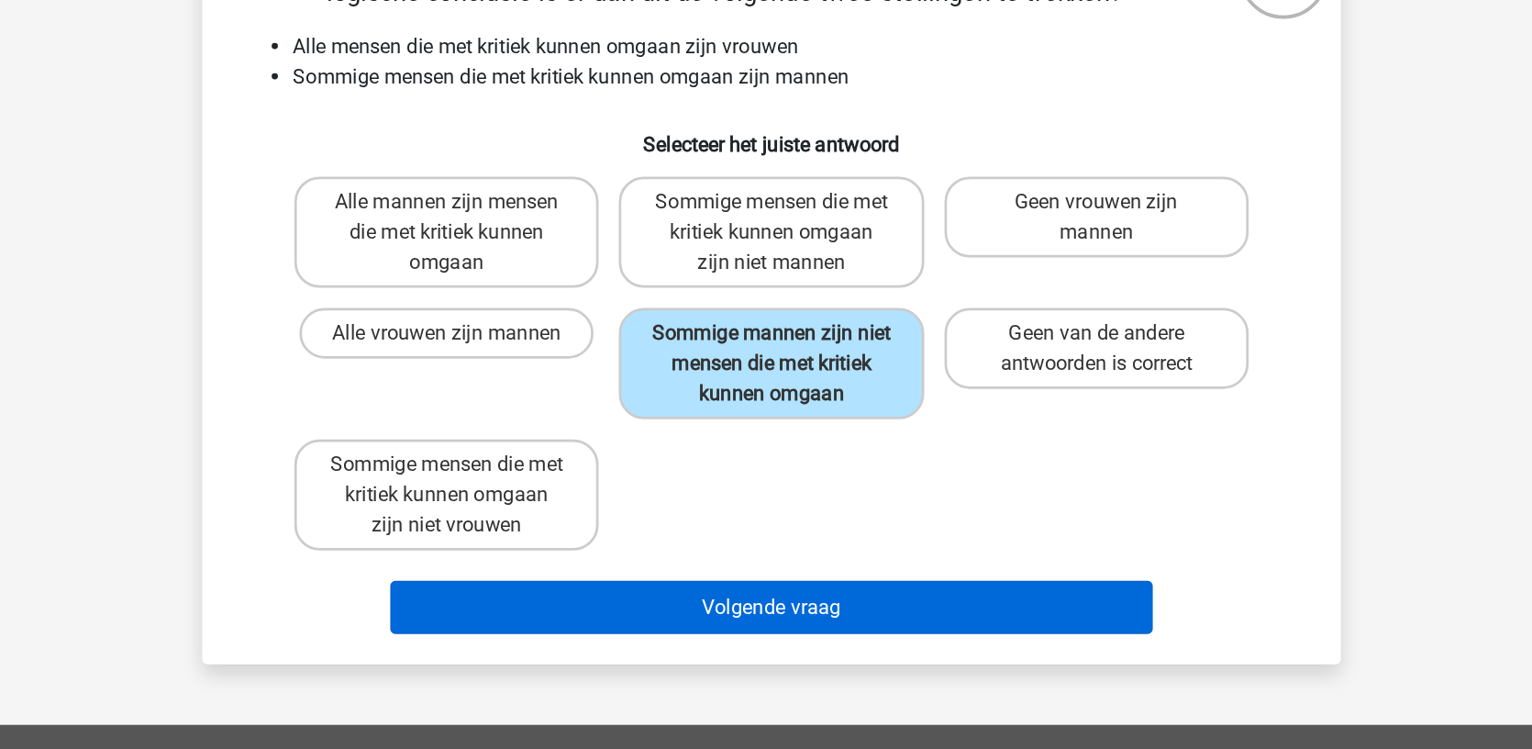
click at [518, 612] on button "Volgende vraag" at bounding box center [766, 631] width 555 height 39
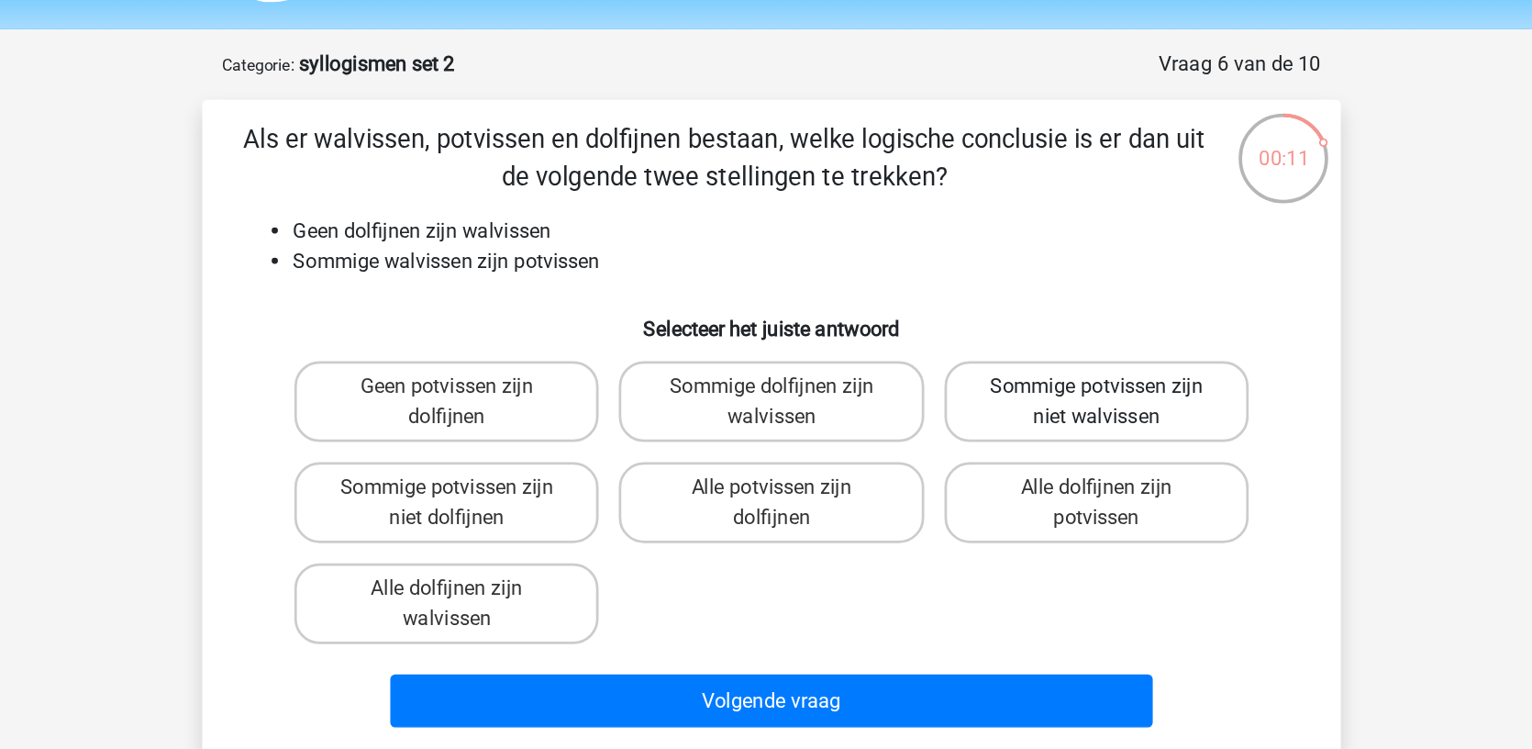
click at [892, 318] on label "Sommige potvissen zijn niet walvissen" at bounding box center [1002, 347] width 221 height 59
click at [1002, 337] on input "Sommige potvissen zijn niet walvissen" at bounding box center [1008, 343] width 12 height 12
radio input "true"
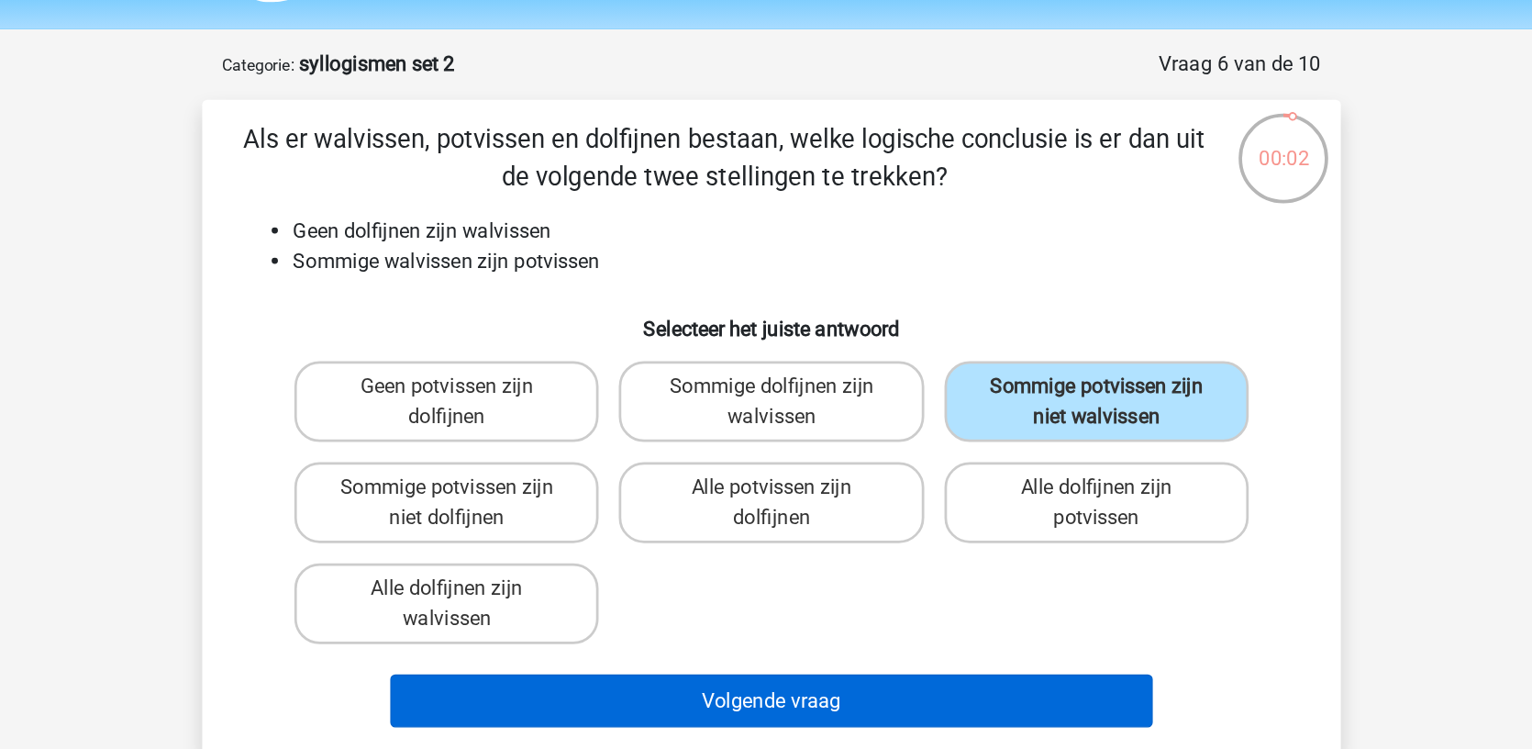
click at [562, 546] on button "Volgende vraag" at bounding box center [766, 565] width 555 height 39
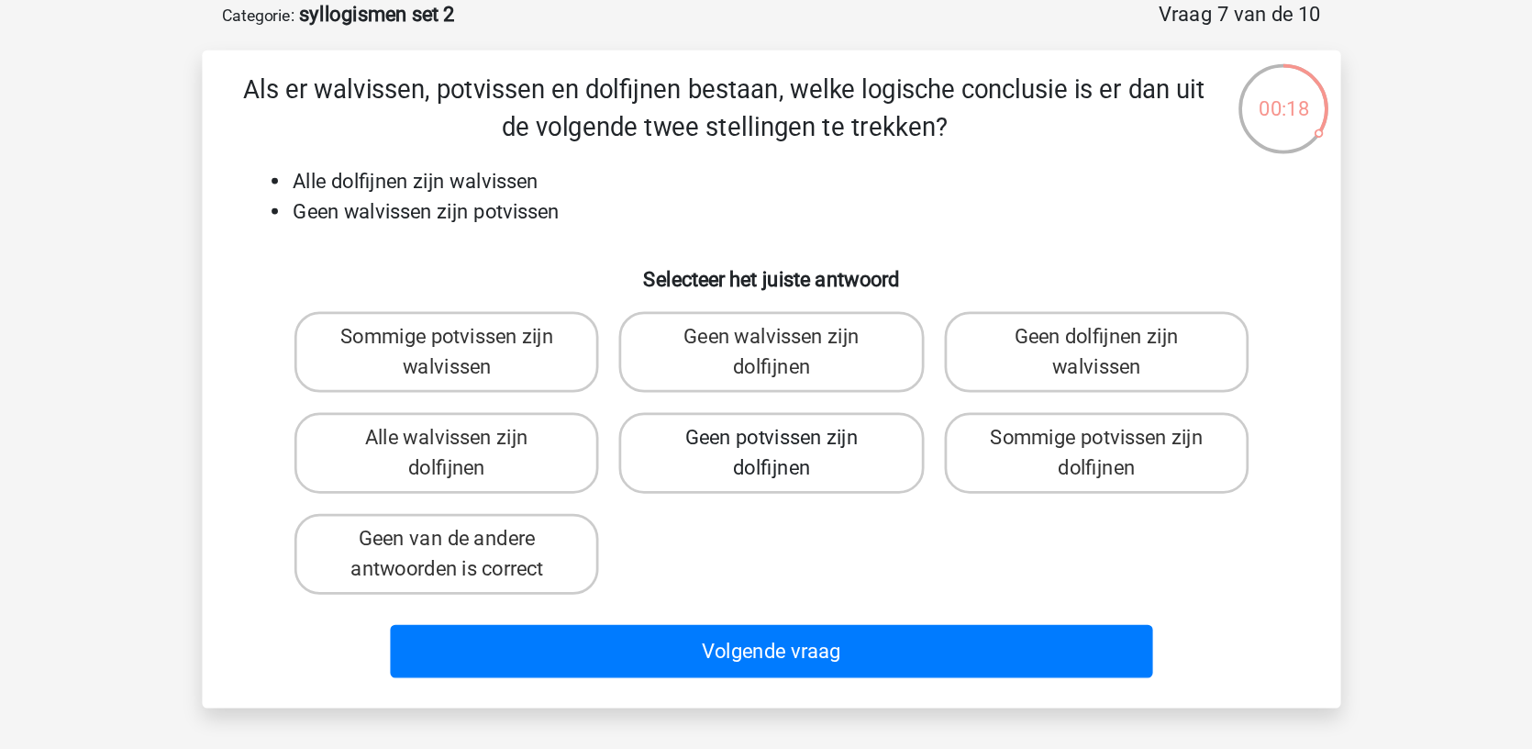
click at [655, 392] on label "Geen potvissen zijn dolfijnen" at bounding box center [765, 421] width 221 height 59
click at [766, 410] on input "Geen potvissen zijn dolfijnen" at bounding box center [772, 416] width 12 height 12
radio input "true"
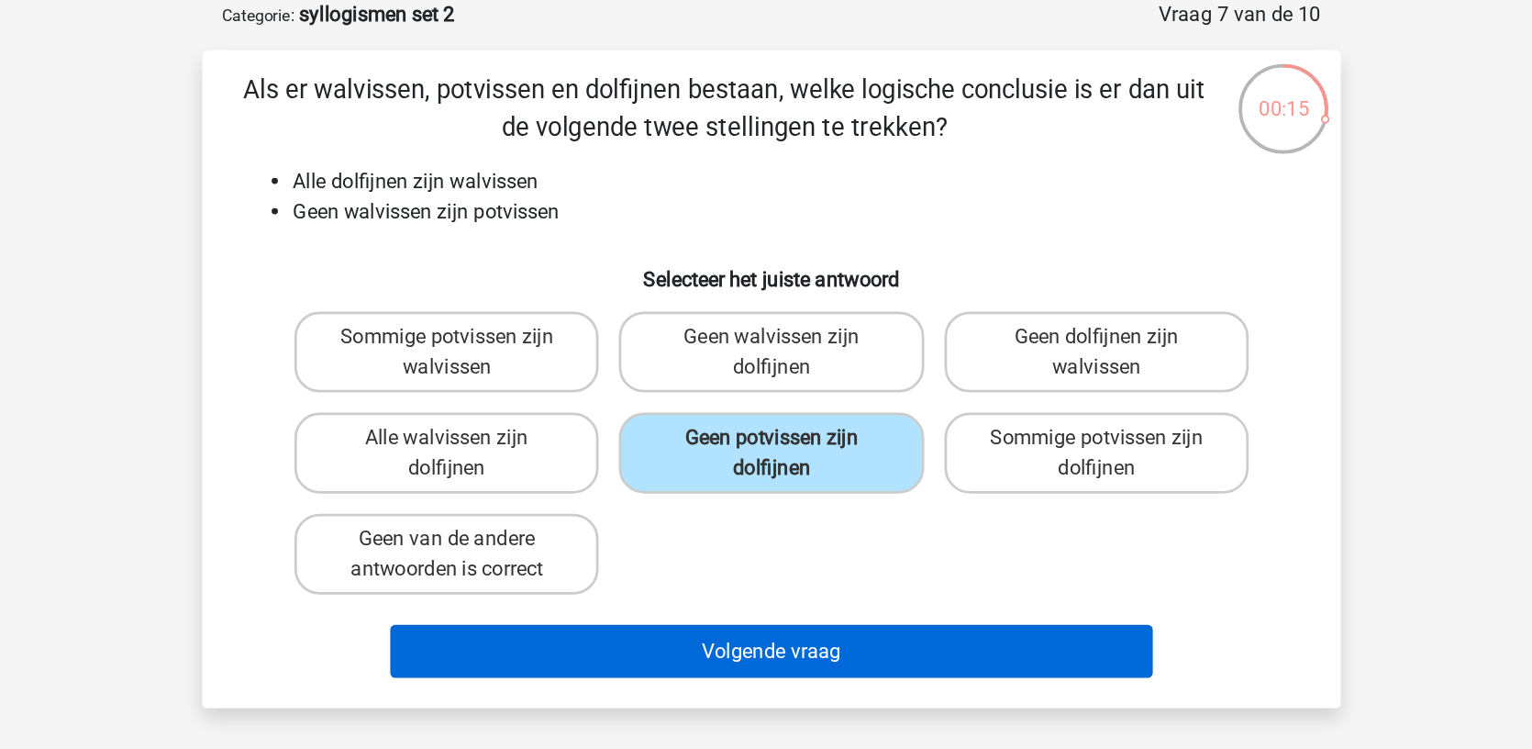
click at [489, 546] on button "Volgende vraag" at bounding box center [766, 565] width 555 height 39
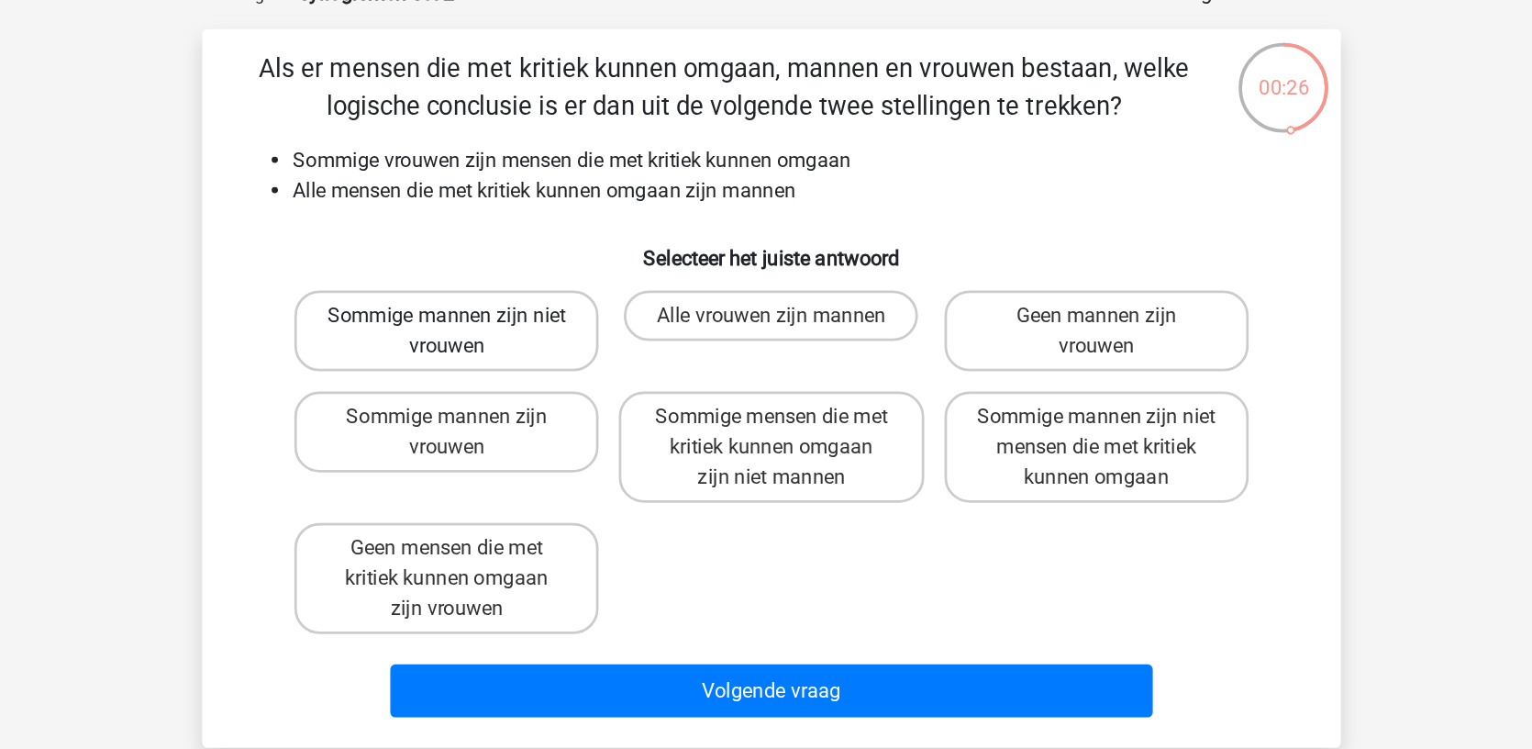
click at [419, 318] on label "Sommige mannen zijn niet vrouwen" at bounding box center [529, 347] width 221 height 59
click at [530, 337] on input "Sommige mannen zijn niet vrouwen" at bounding box center [536, 343] width 12 height 12
radio input "true"
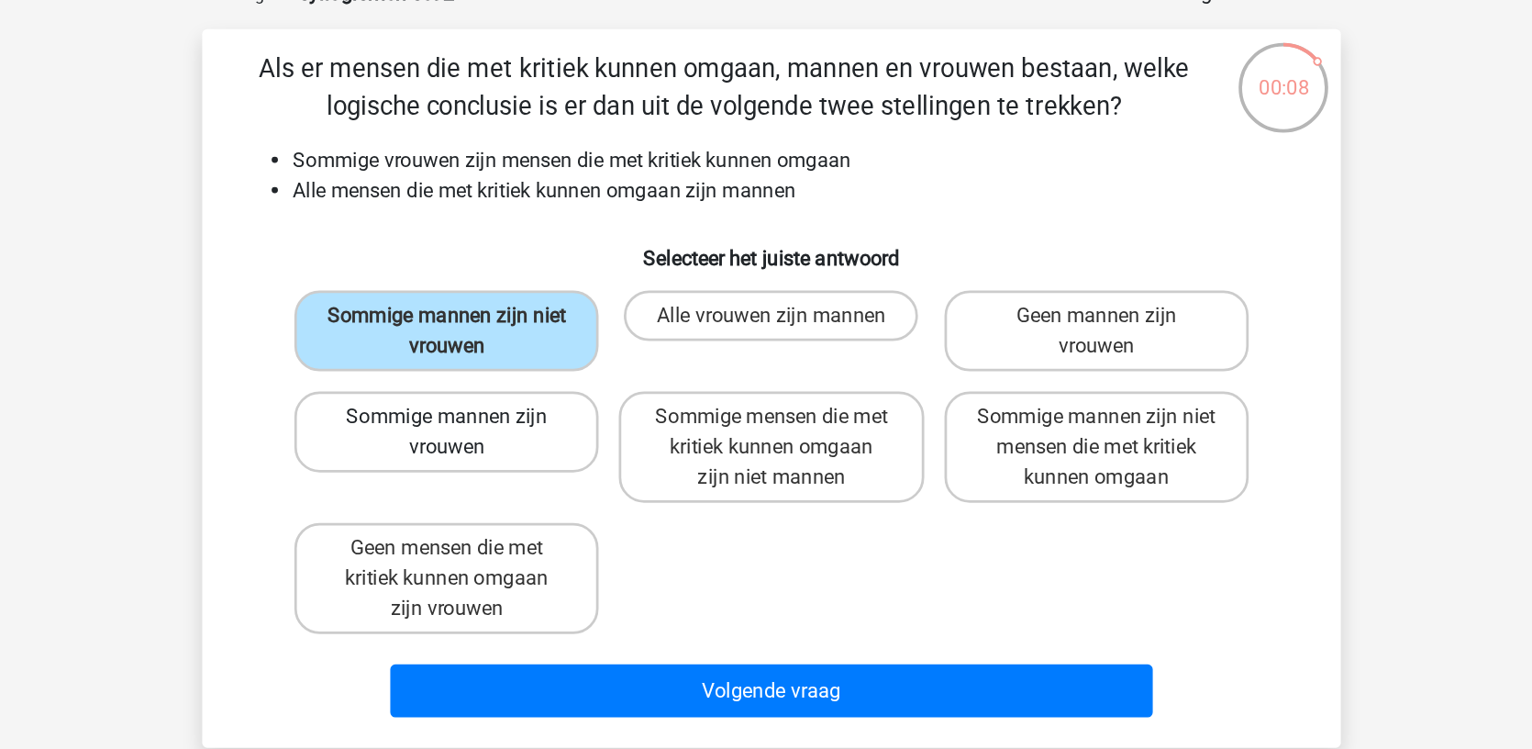
click at [419, 392] on label "Sommige mannen zijn vrouwen" at bounding box center [529, 421] width 221 height 59
click at [530, 410] on input "Sommige mannen zijn vrouwen" at bounding box center [536, 416] width 12 height 12
radio input "true"
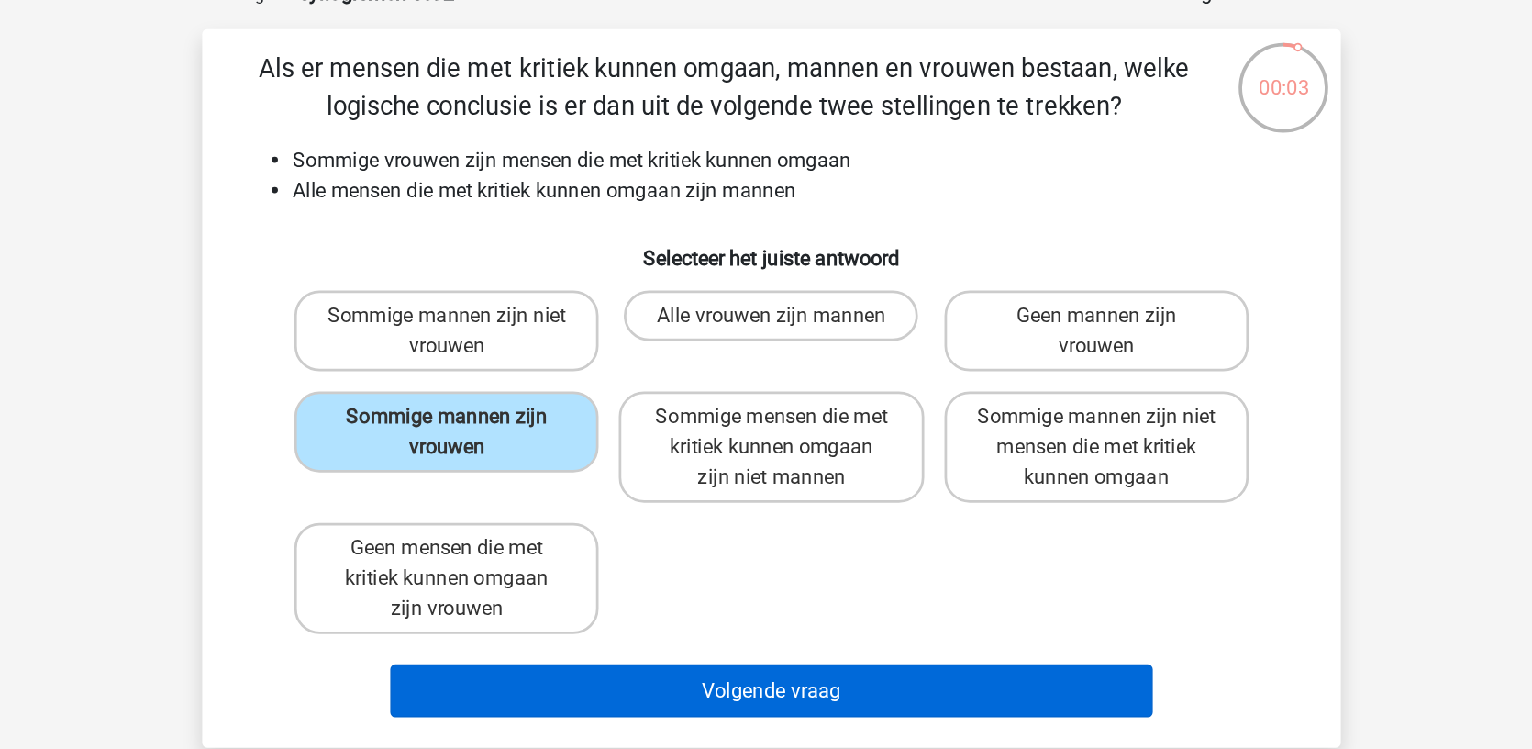
click at [489, 590] on button "Volgende vraag" at bounding box center [766, 609] width 555 height 39
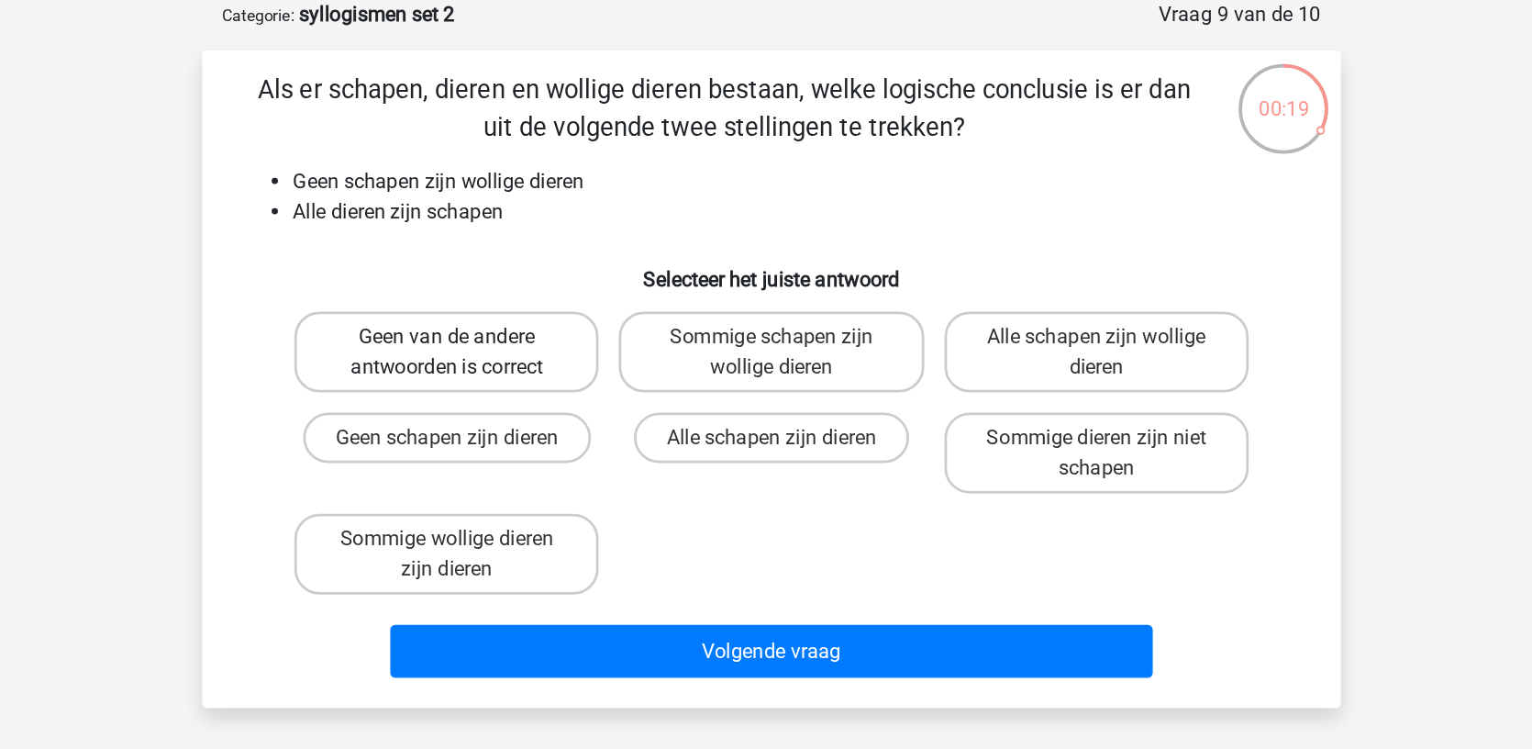
click at [419, 318] on label "Geen van de andere antwoorden is correct" at bounding box center [529, 347] width 221 height 59
click at [530, 337] on input "Geen van de andere antwoorden is correct" at bounding box center [536, 343] width 12 height 12
radio input "true"
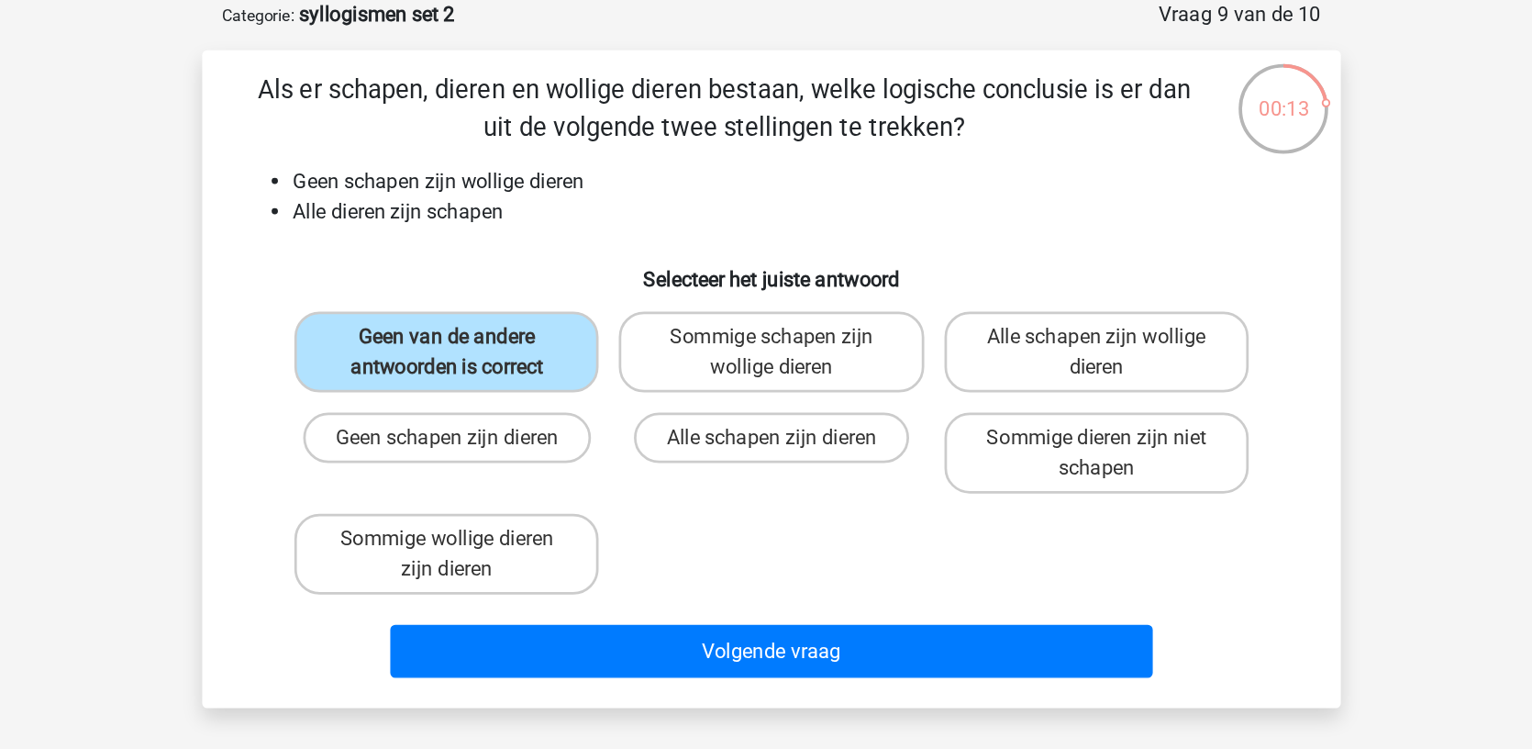
click at [668, 531] on div "Volgende vraag" at bounding box center [766, 561] width 769 height 61
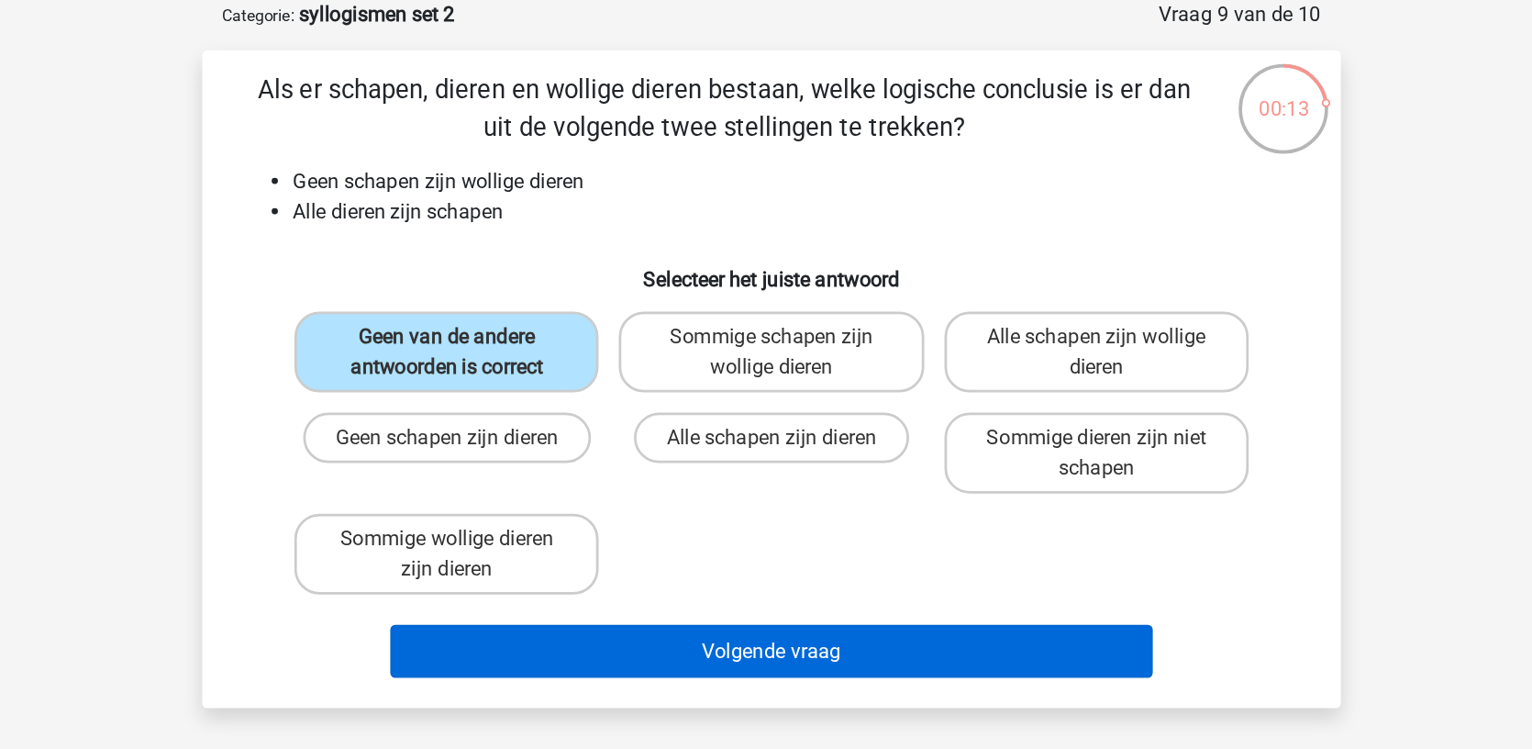
click at [663, 546] on button "Volgende vraag" at bounding box center [766, 565] width 555 height 39
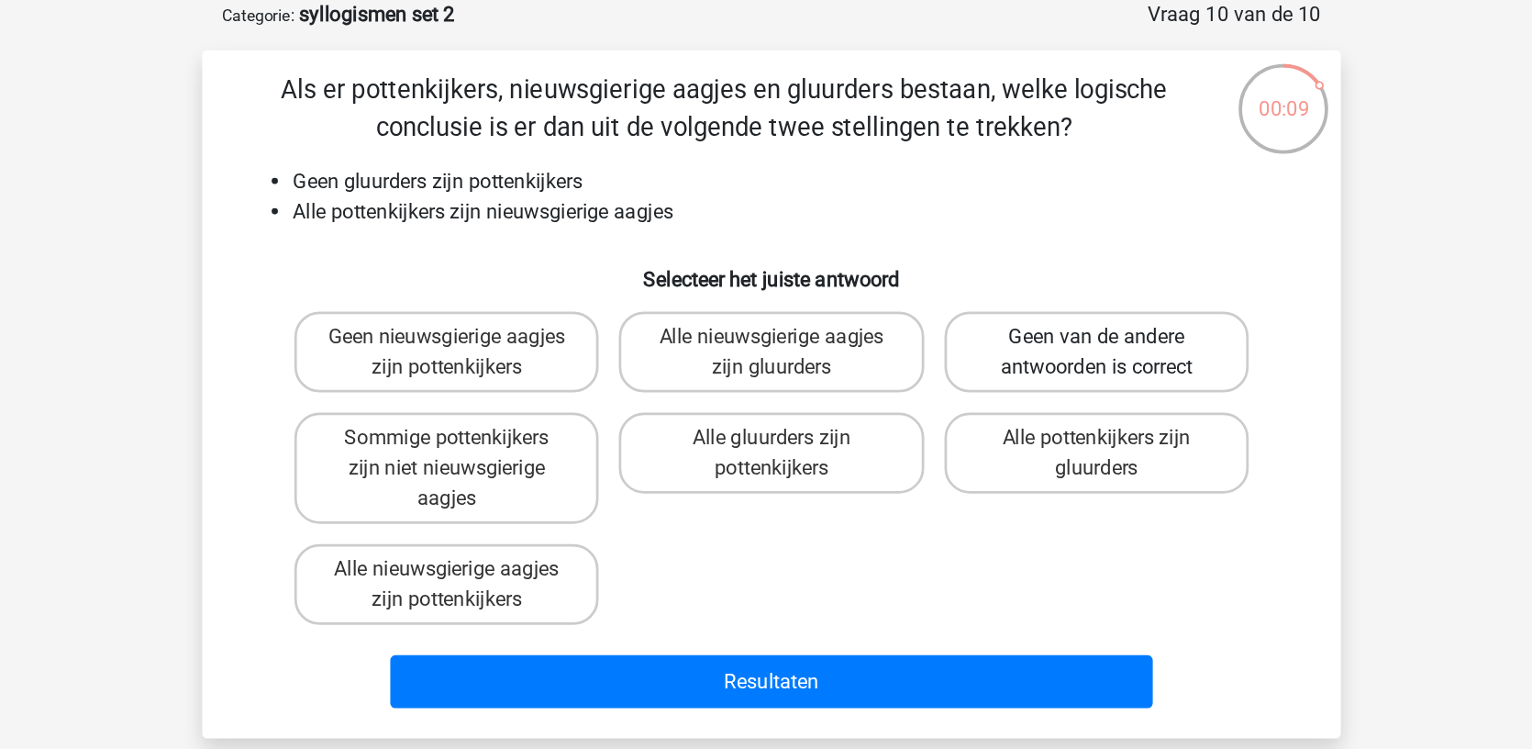
click at [892, 318] on label "Geen van de andere antwoorden is correct" at bounding box center [1002, 347] width 221 height 59
click at [1002, 337] on input "Geen van de andere antwoorden is correct" at bounding box center [1008, 343] width 12 height 12
radio input "true"
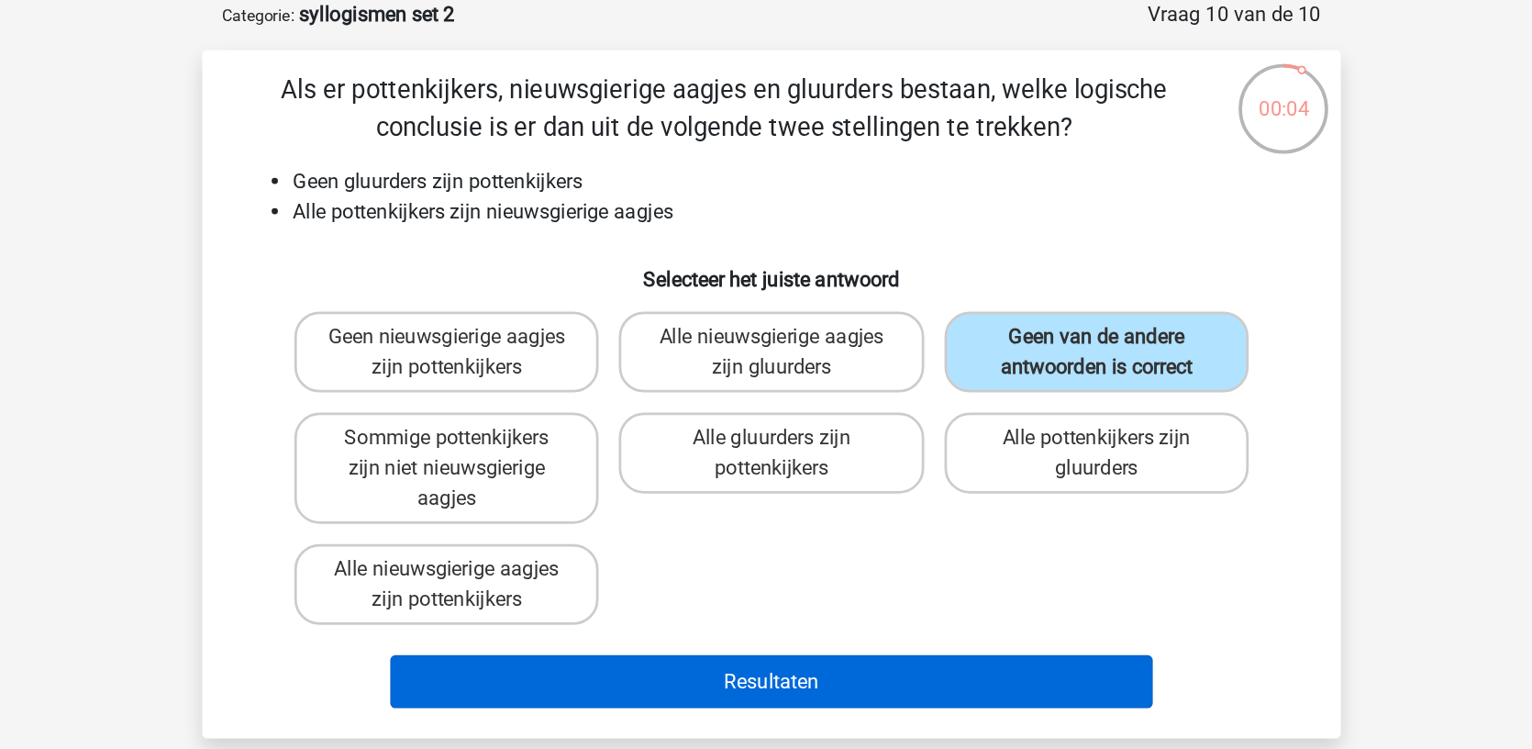
click at [794, 568] on button "Resultaten" at bounding box center [766, 587] width 555 height 39
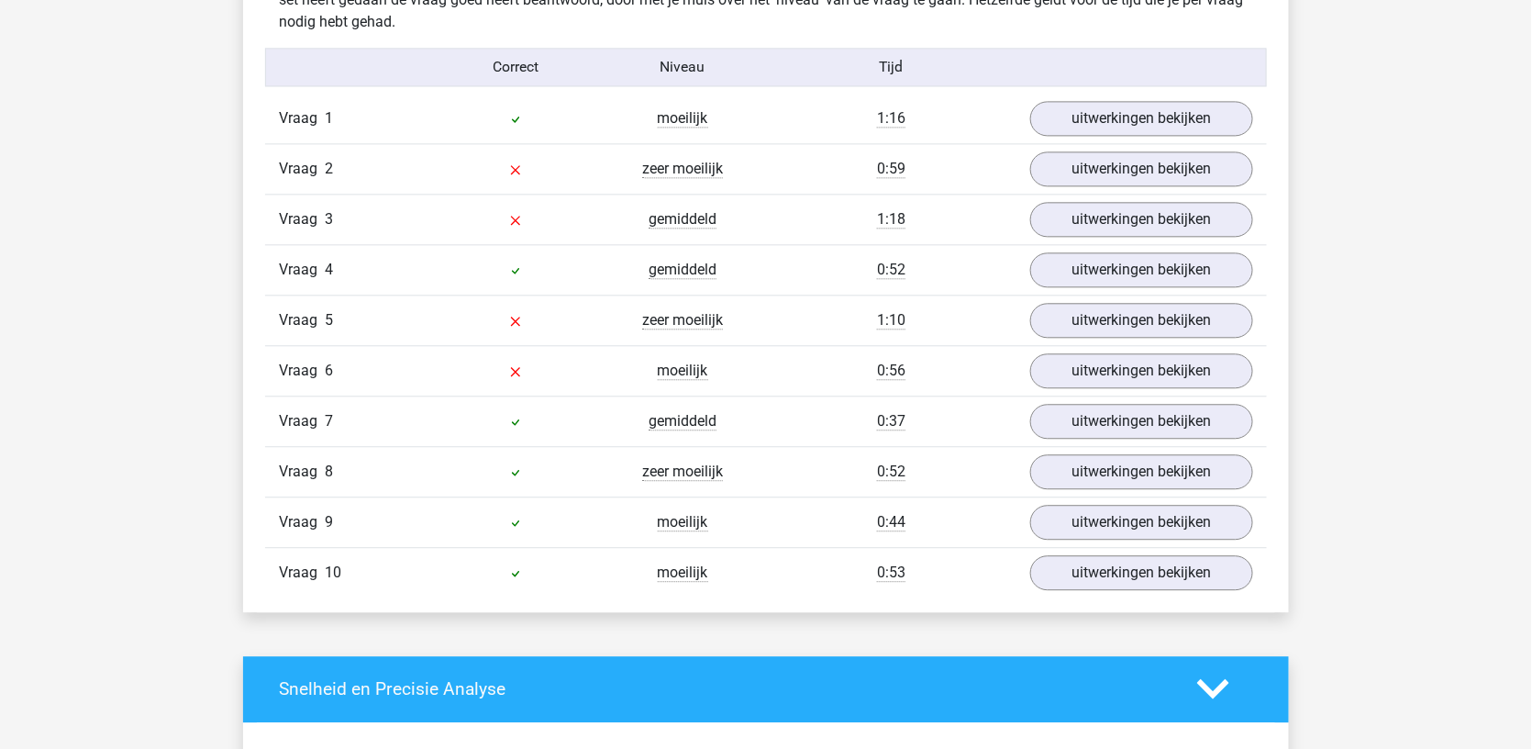
scroll to position [1491, 0]
click at [1060, 114] on link "uitwerkingen bekijken" at bounding box center [1142, 118] width 256 height 40
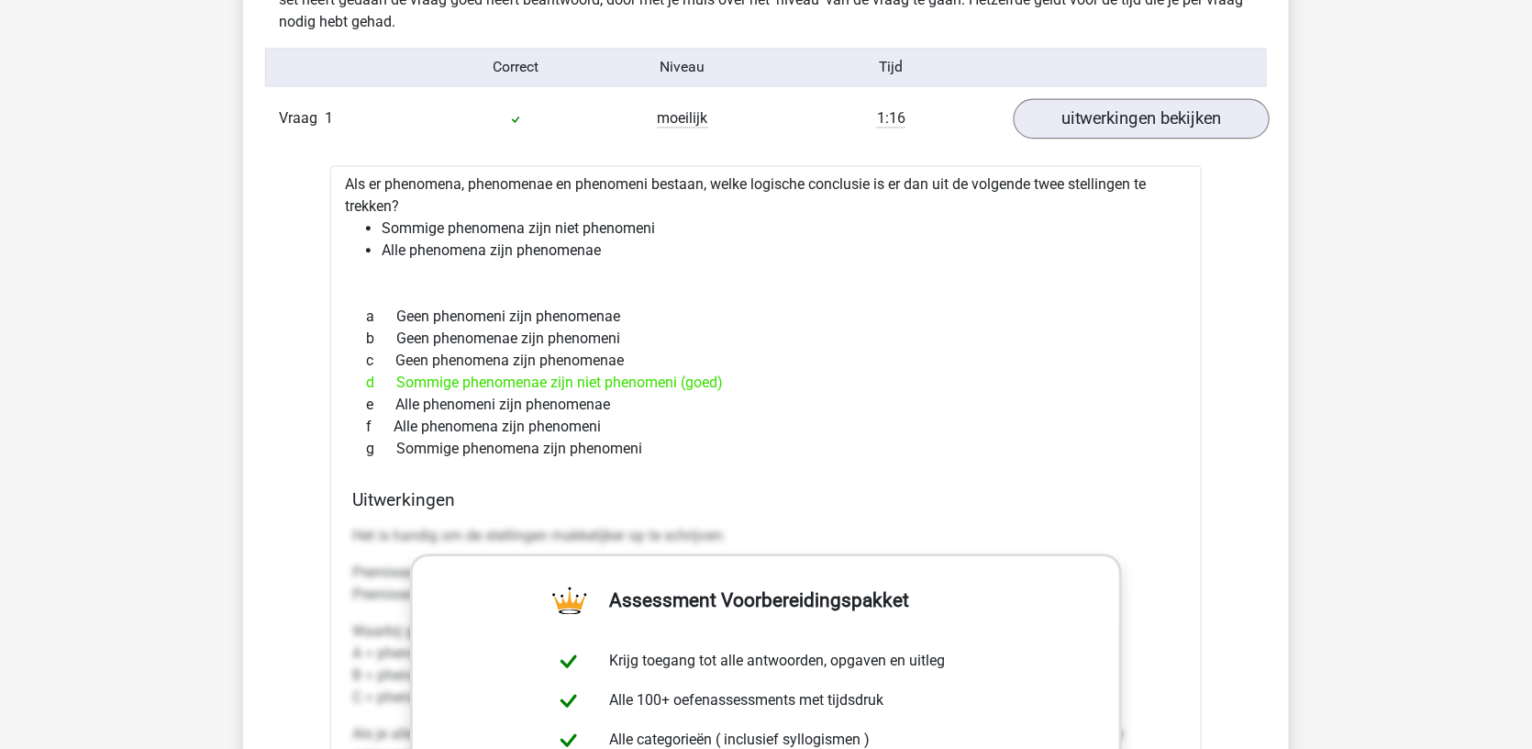
click at [1060, 114] on link "uitwerkingen bekijken" at bounding box center [1142, 118] width 256 height 40
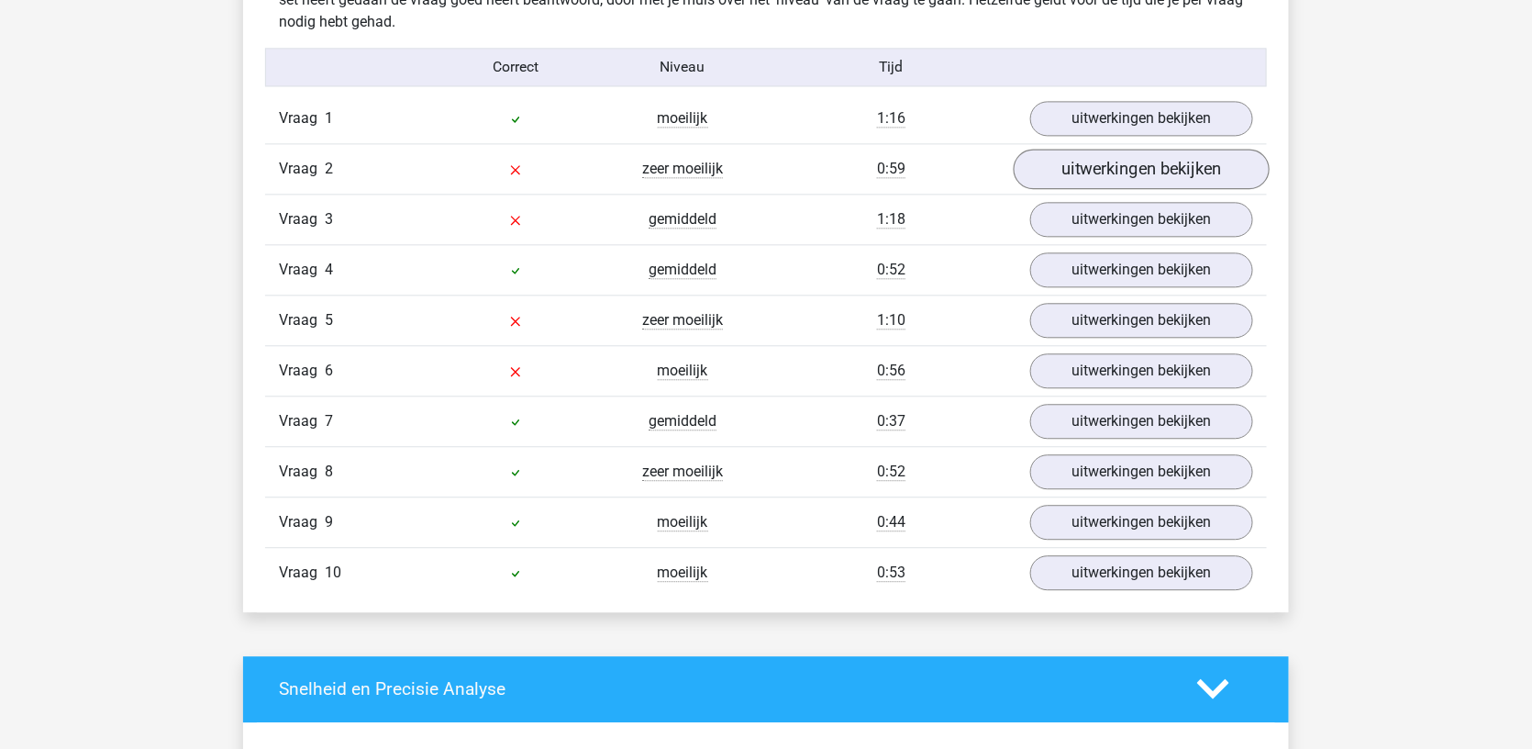
click at [1094, 161] on link "uitwerkingen bekijken" at bounding box center [1142, 169] width 256 height 40
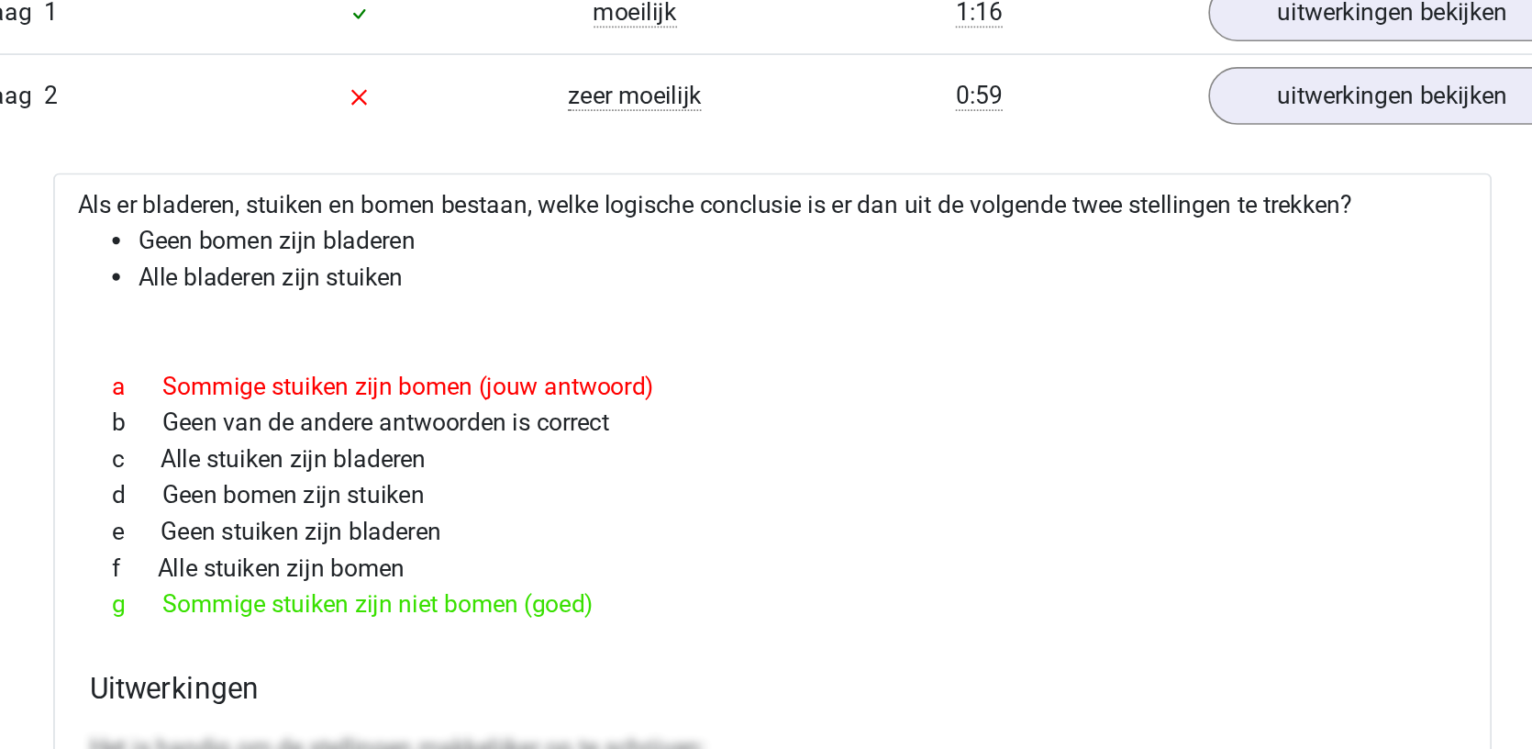
scroll to position [1383, 0]
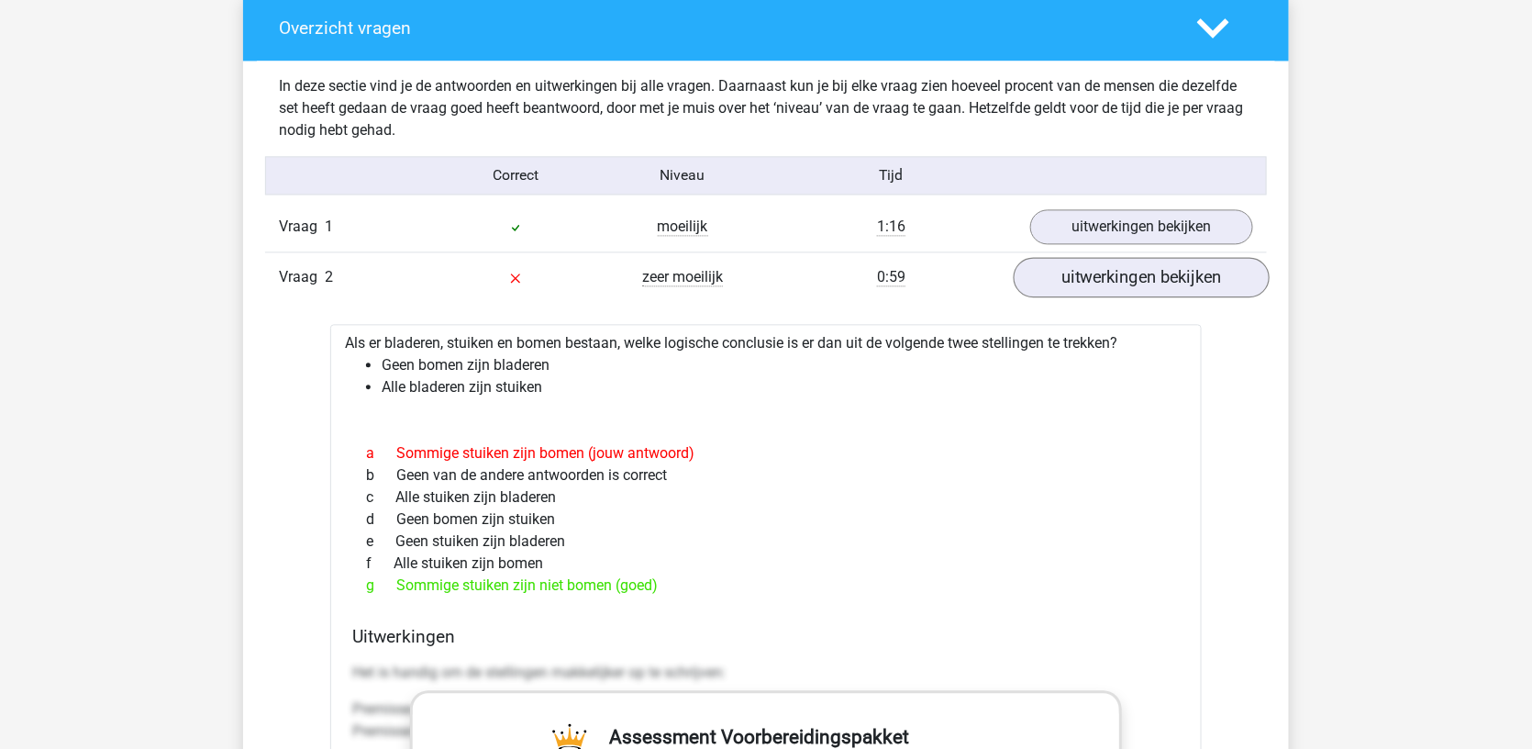
click at [1100, 264] on link "uitwerkingen bekijken" at bounding box center [1142, 277] width 256 height 40
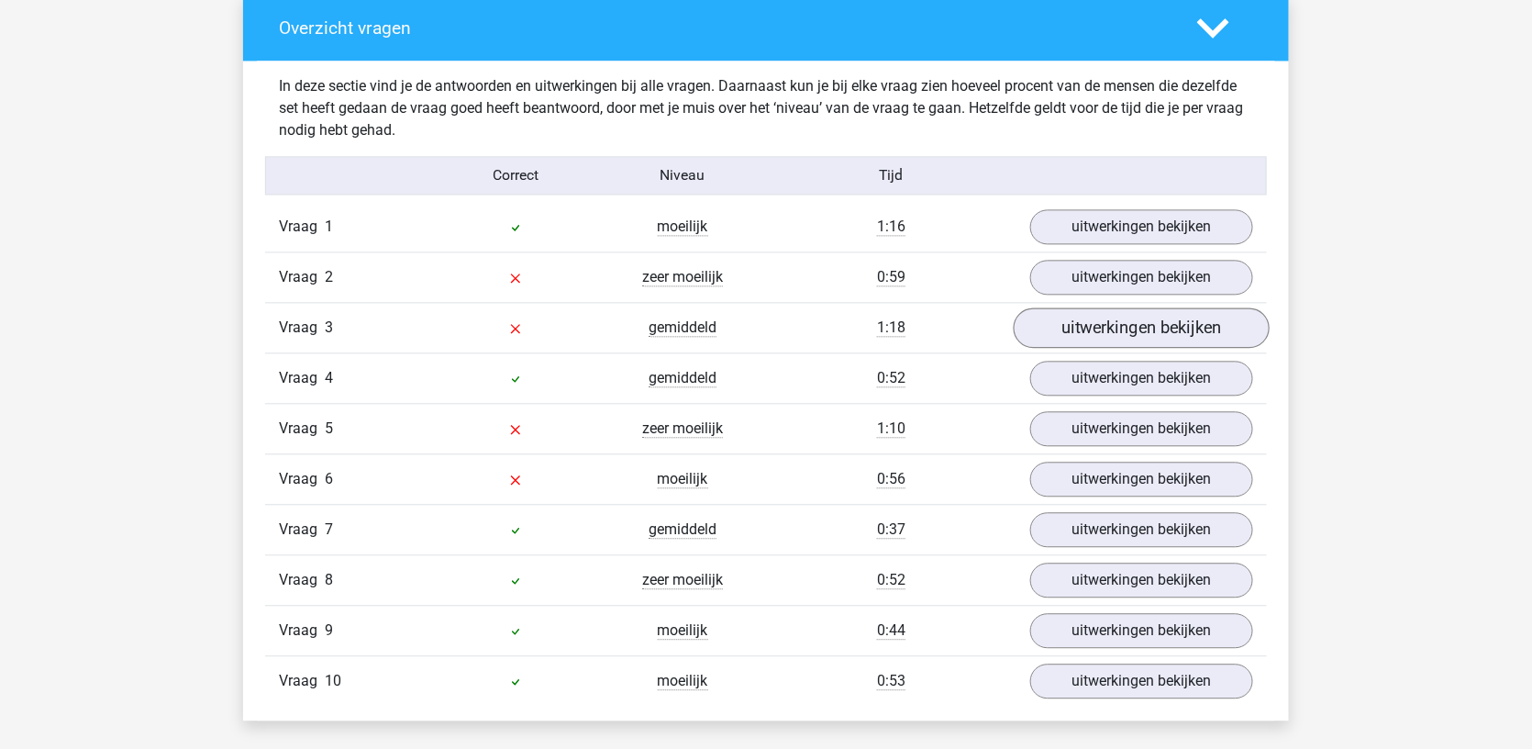
click at [1067, 308] on link "uitwerkingen bekijken" at bounding box center [1142, 327] width 256 height 40
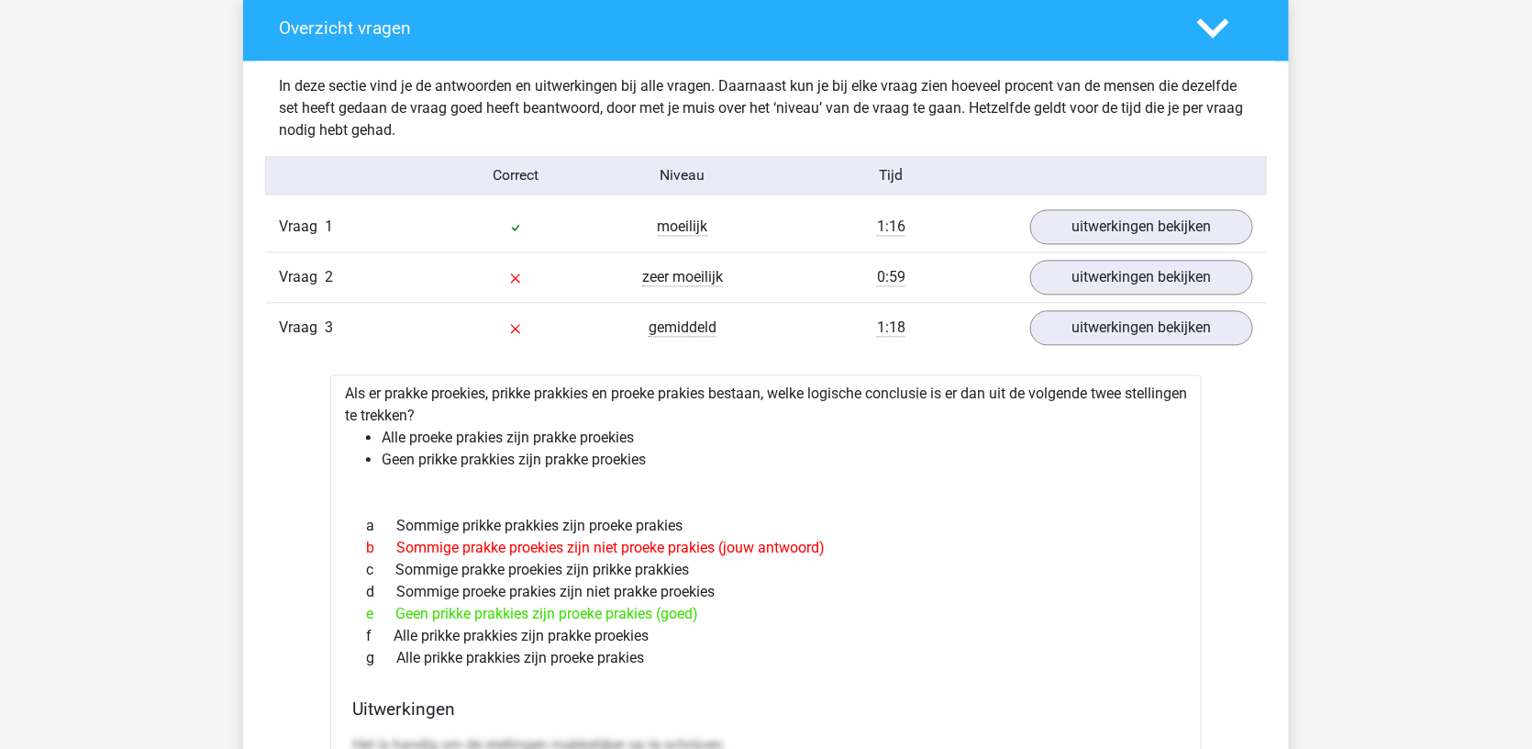
scroll to position [1396, 0]
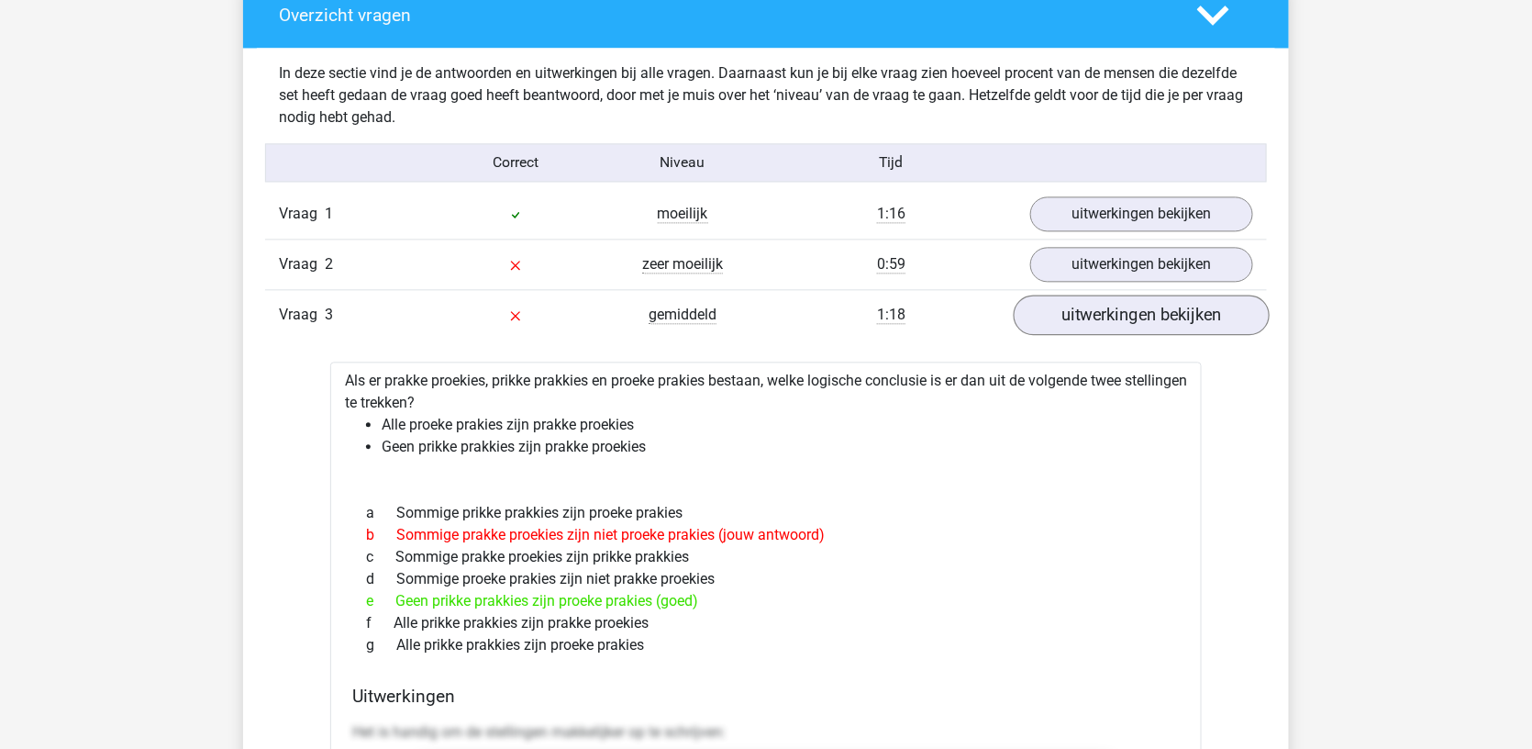
click at [1056, 316] on link "uitwerkingen bekijken" at bounding box center [1142, 315] width 256 height 40
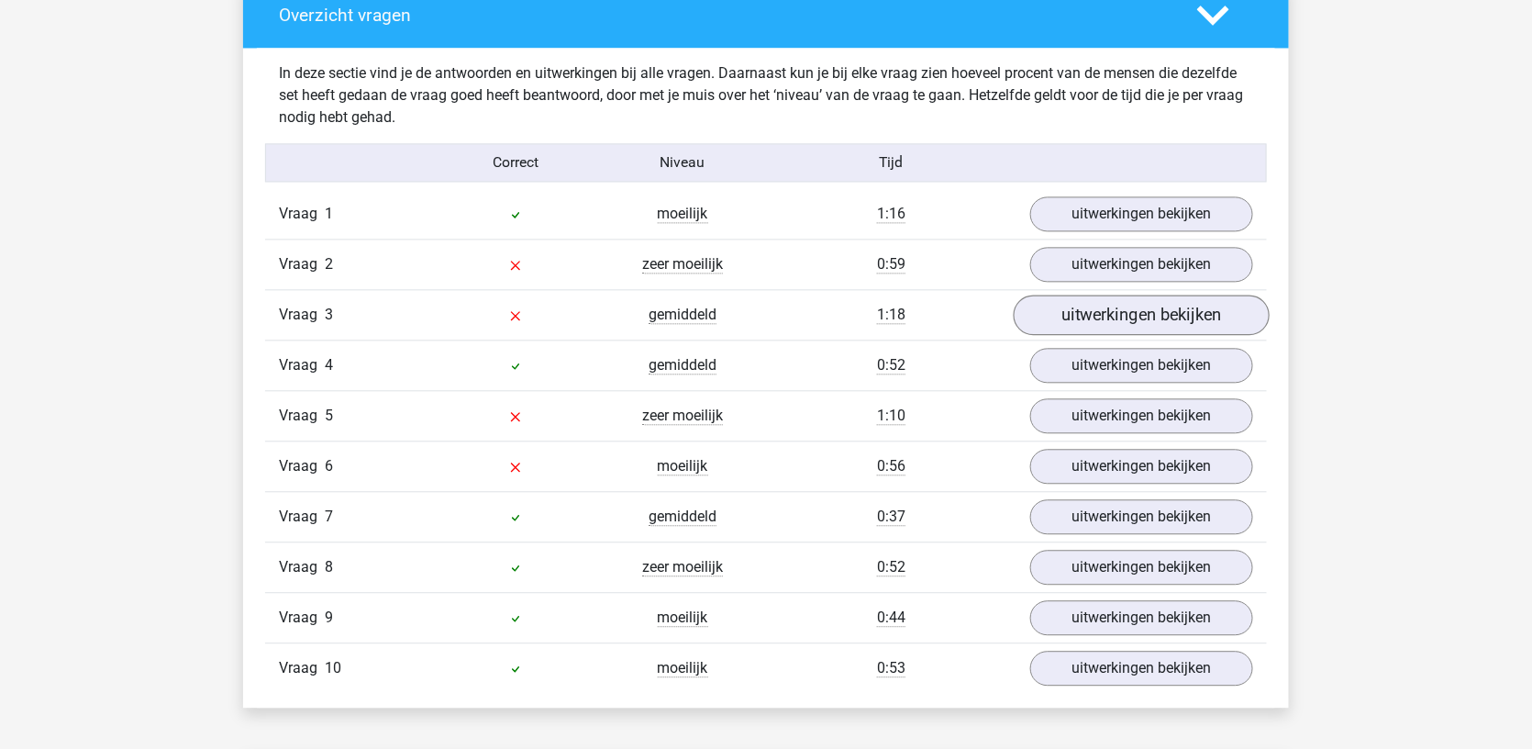
scroll to position [1421, 0]
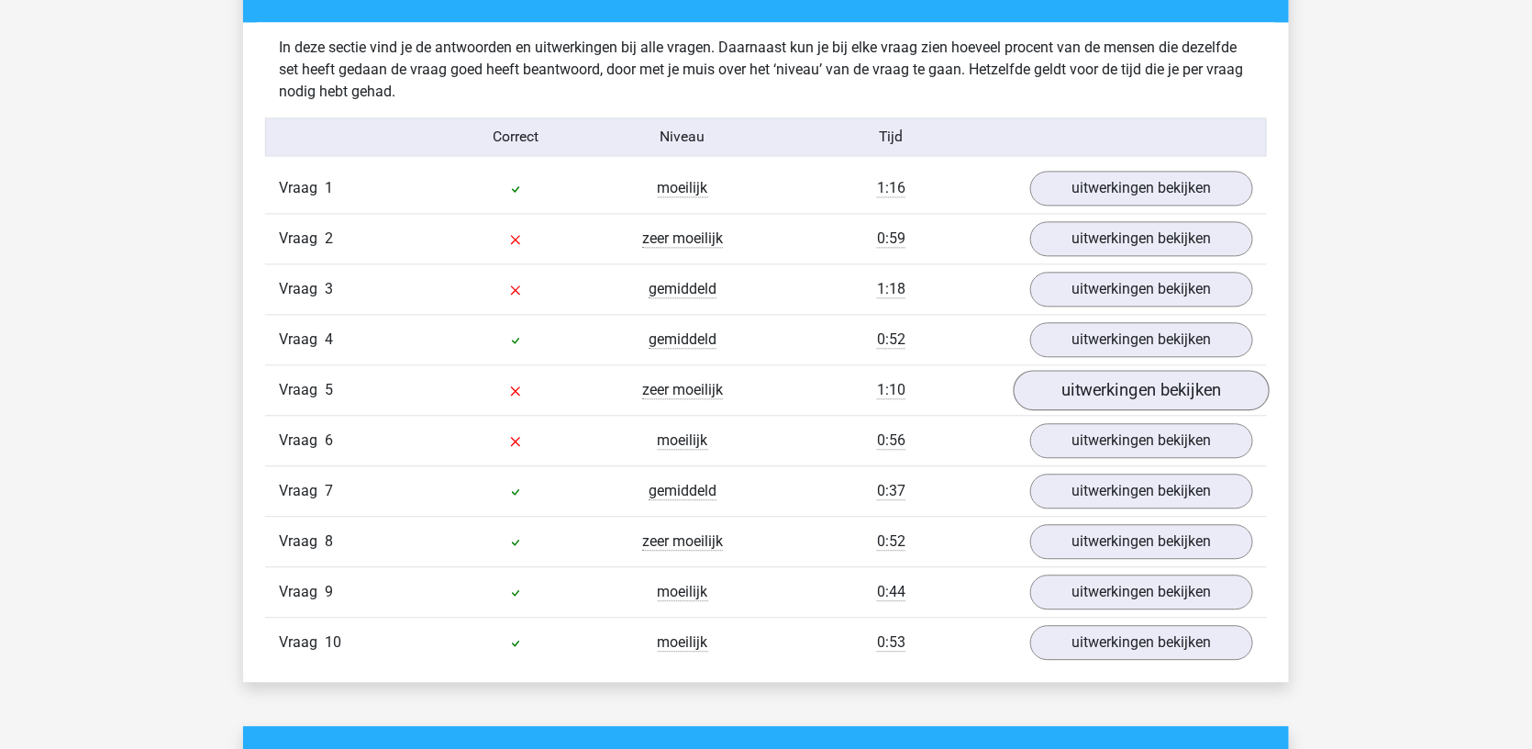
click at [1053, 370] on link "uitwerkingen bekijken" at bounding box center [1142, 390] width 256 height 40
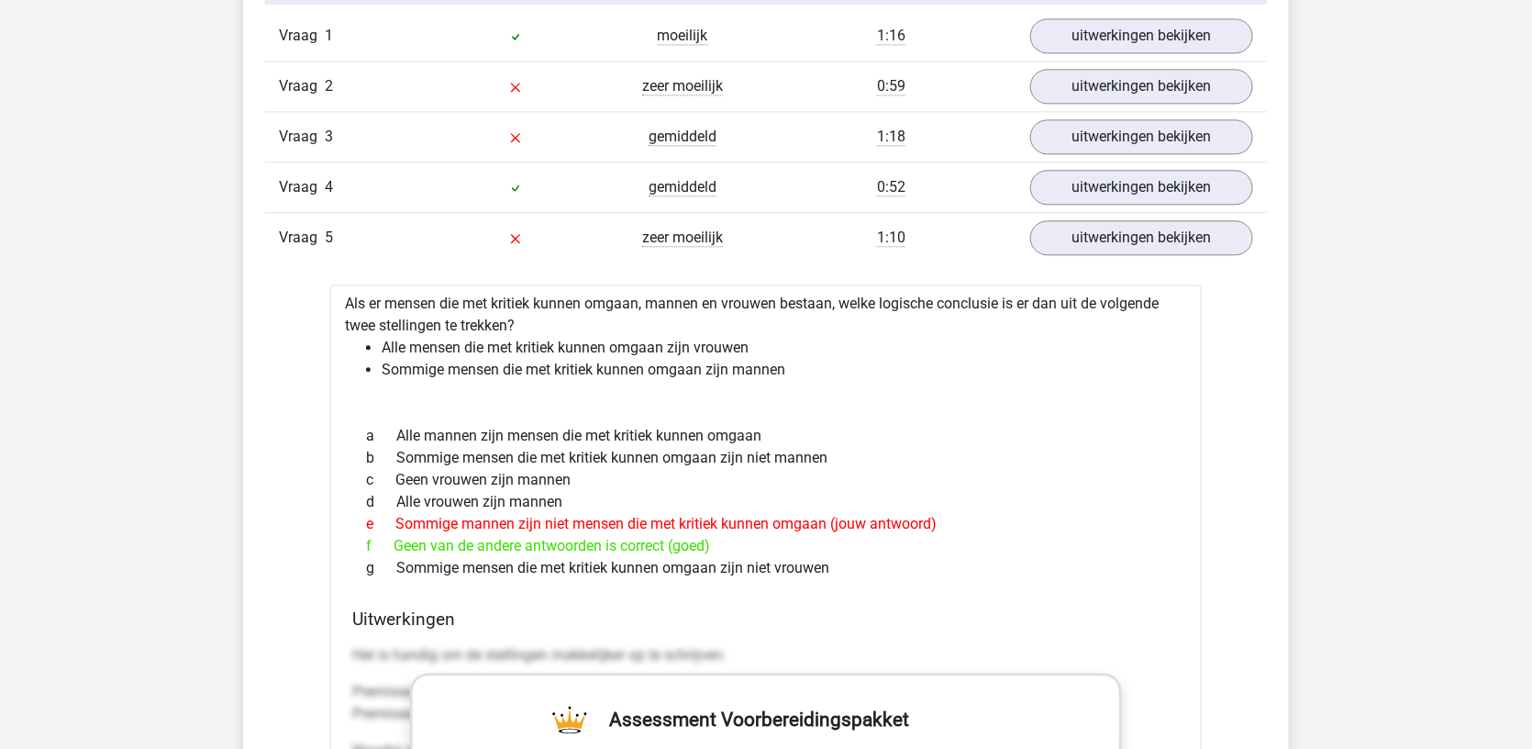
scroll to position [1573, 0]
click at [518, 558] on div "g Sommige mensen die met kritiek kunnen omgaan zijn niet vrouwen" at bounding box center [766, 569] width 828 height 22
click at [1109, 227] on link "uitwerkingen bekijken" at bounding box center [1142, 238] width 256 height 40
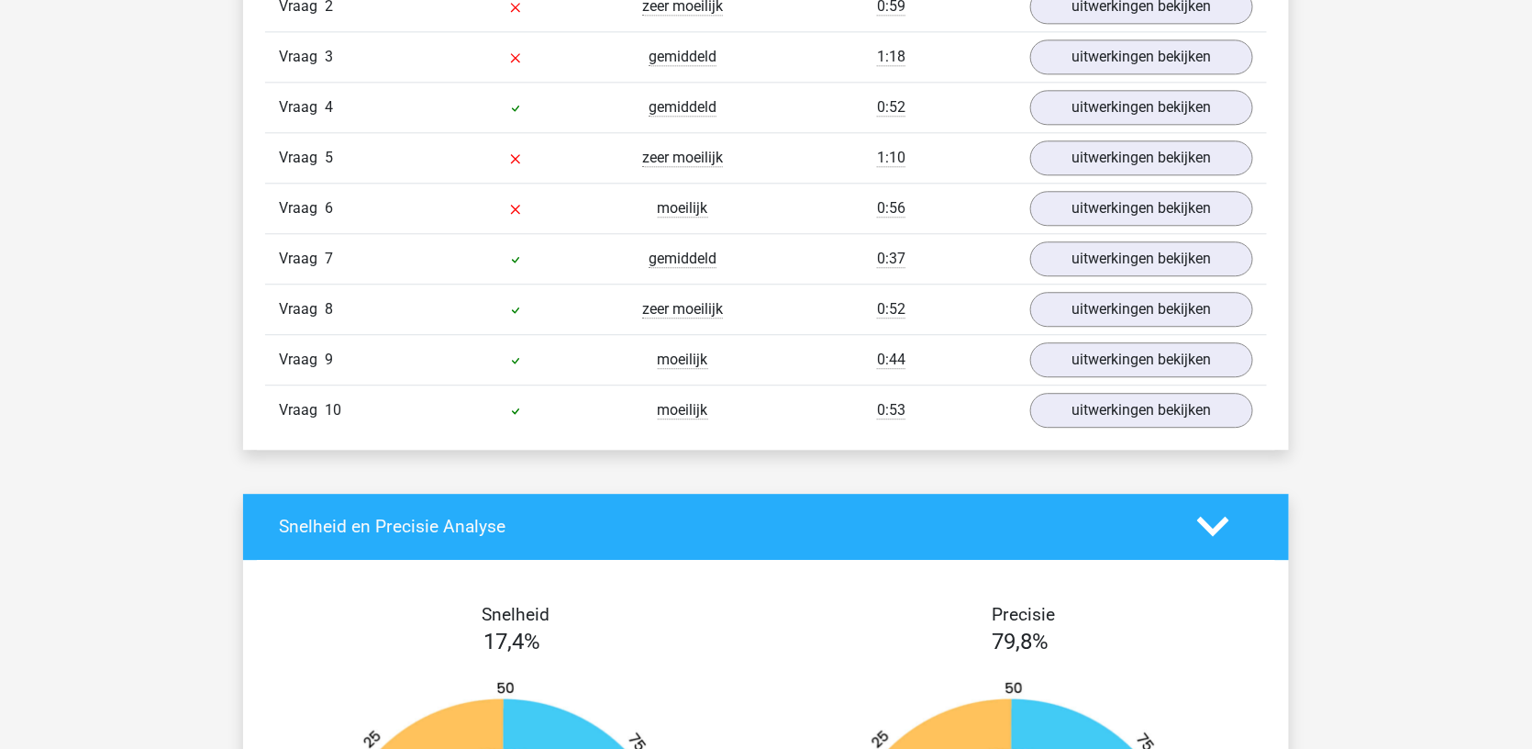
scroll to position [1650, 0]
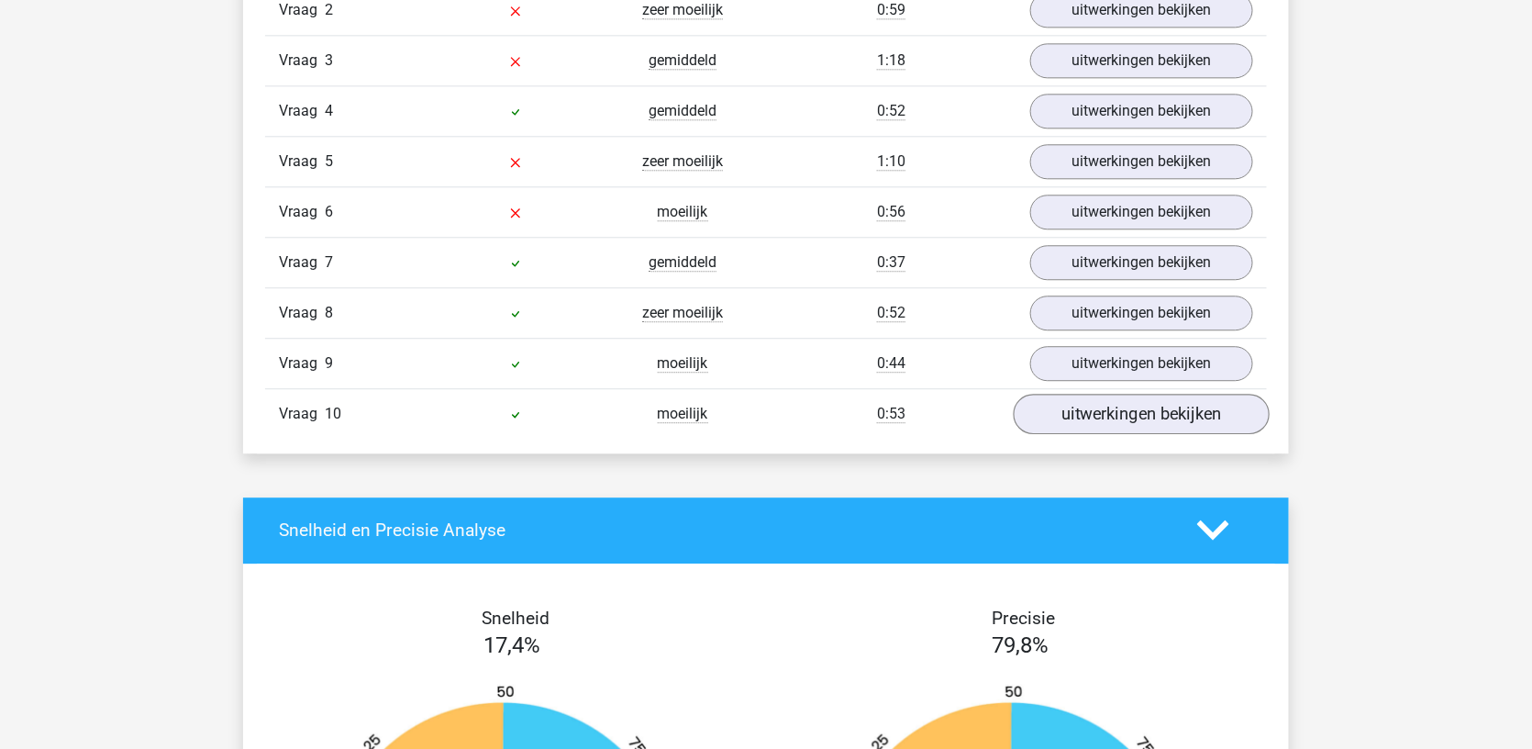
click at [1106, 424] on link "uitwerkingen bekijken" at bounding box center [1142, 414] width 256 height 40
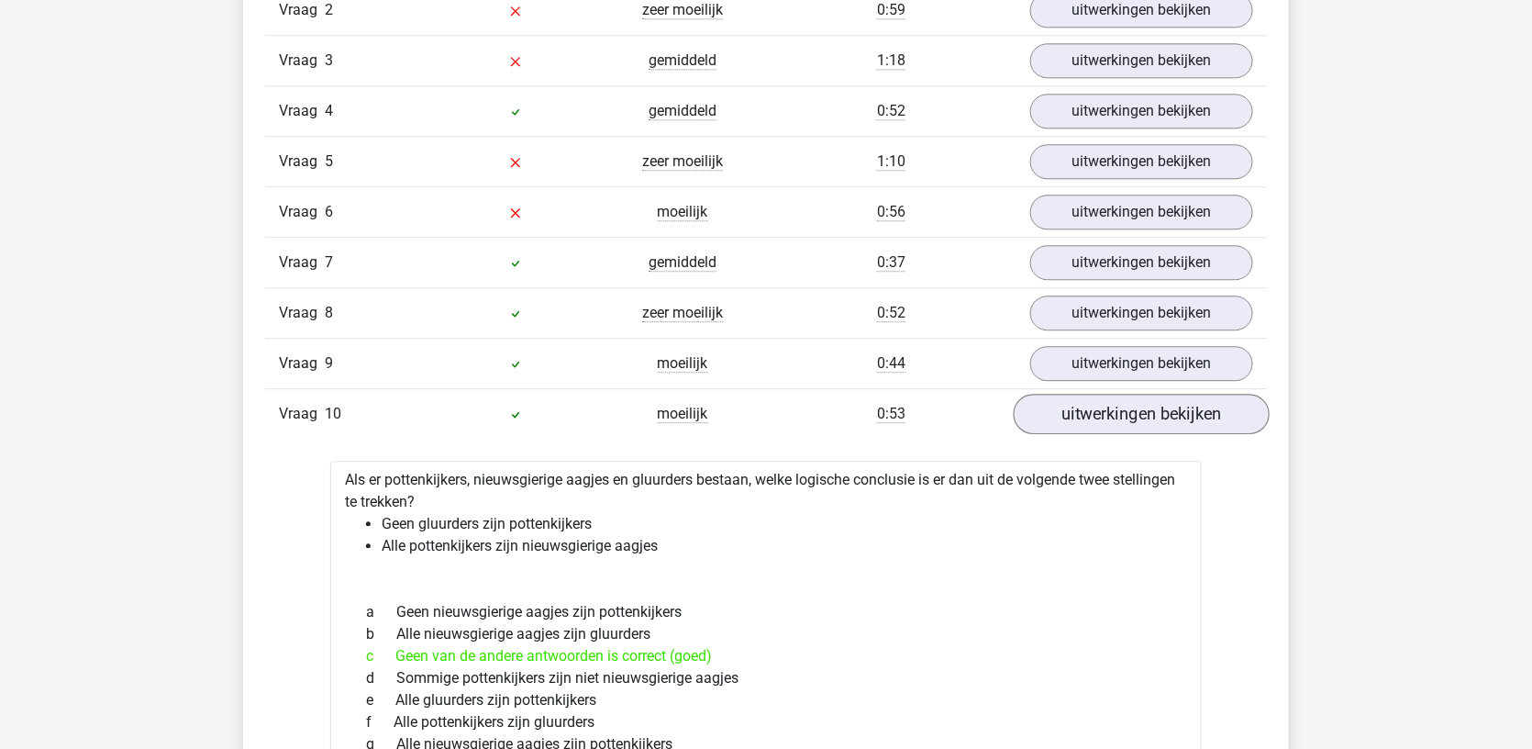
click at [1098, 423] on link "uitwerkingen bekijken" at bounding box center [1142, 414] width 256 height 40
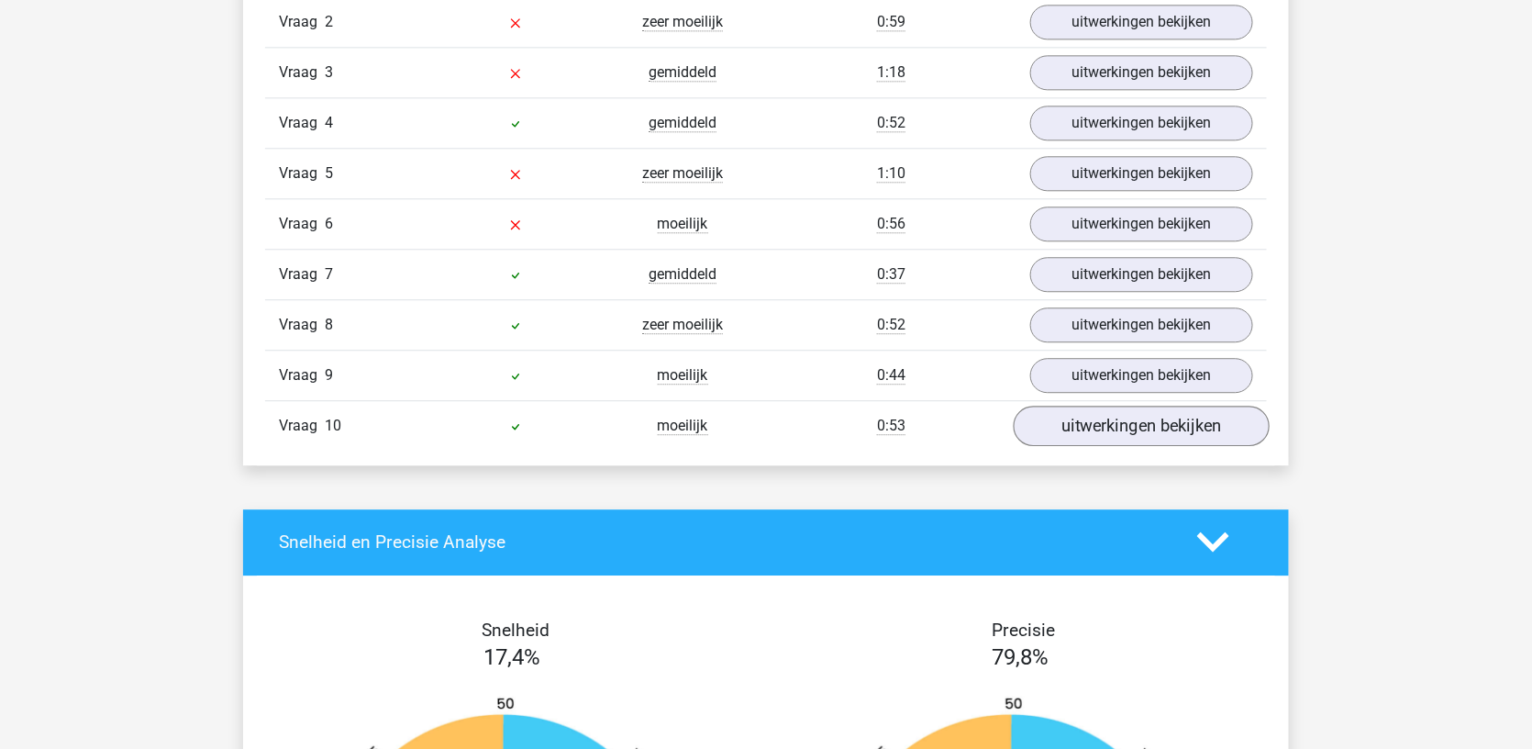
scroll to position [1637, 0]
click at [1099, 174] on link "uitwerkingen bekijken" at bounding box center [1142, 174] width 256 height 40
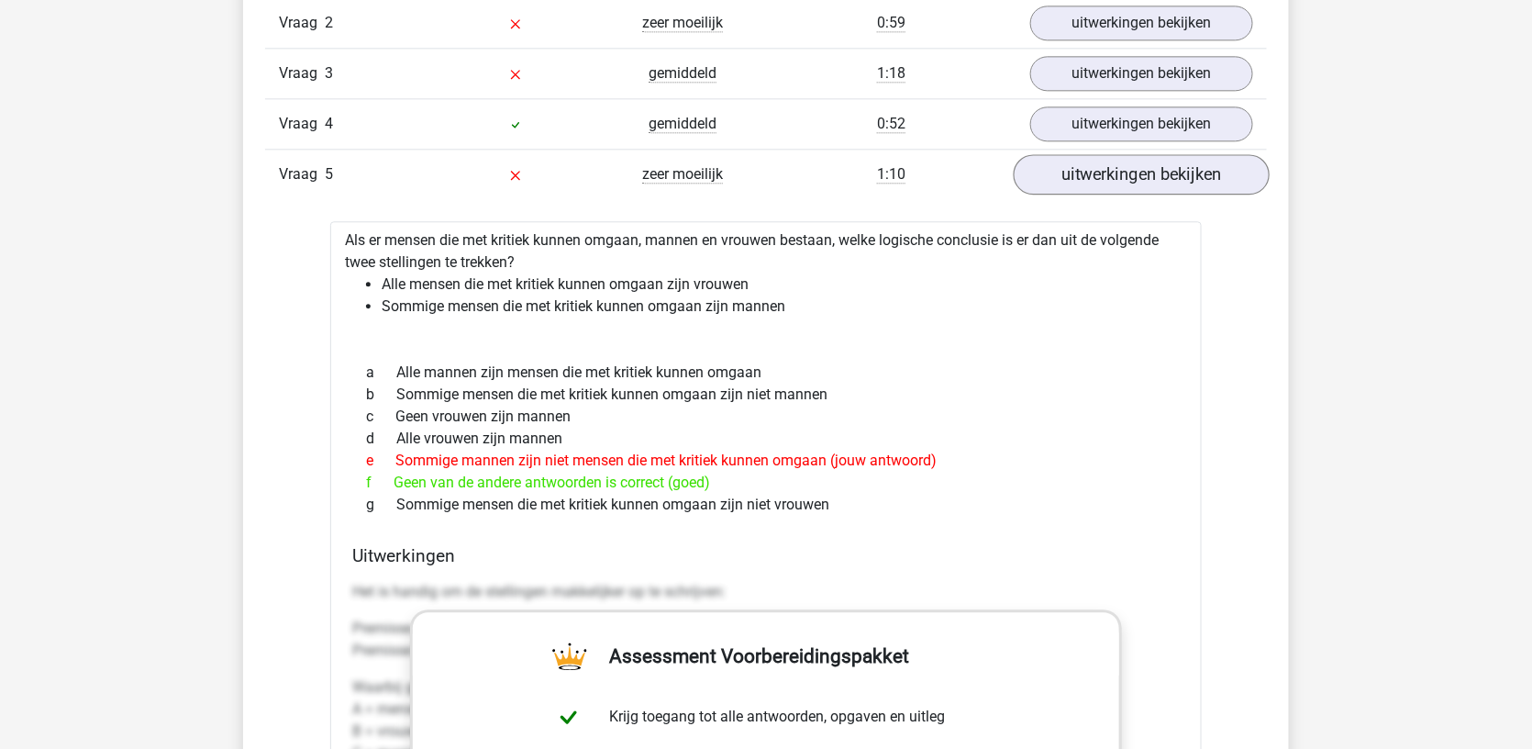
click at [1099, 174] on link "uitwerkingen bekijken" at bounding box center [1142, 174] width 256 height 40
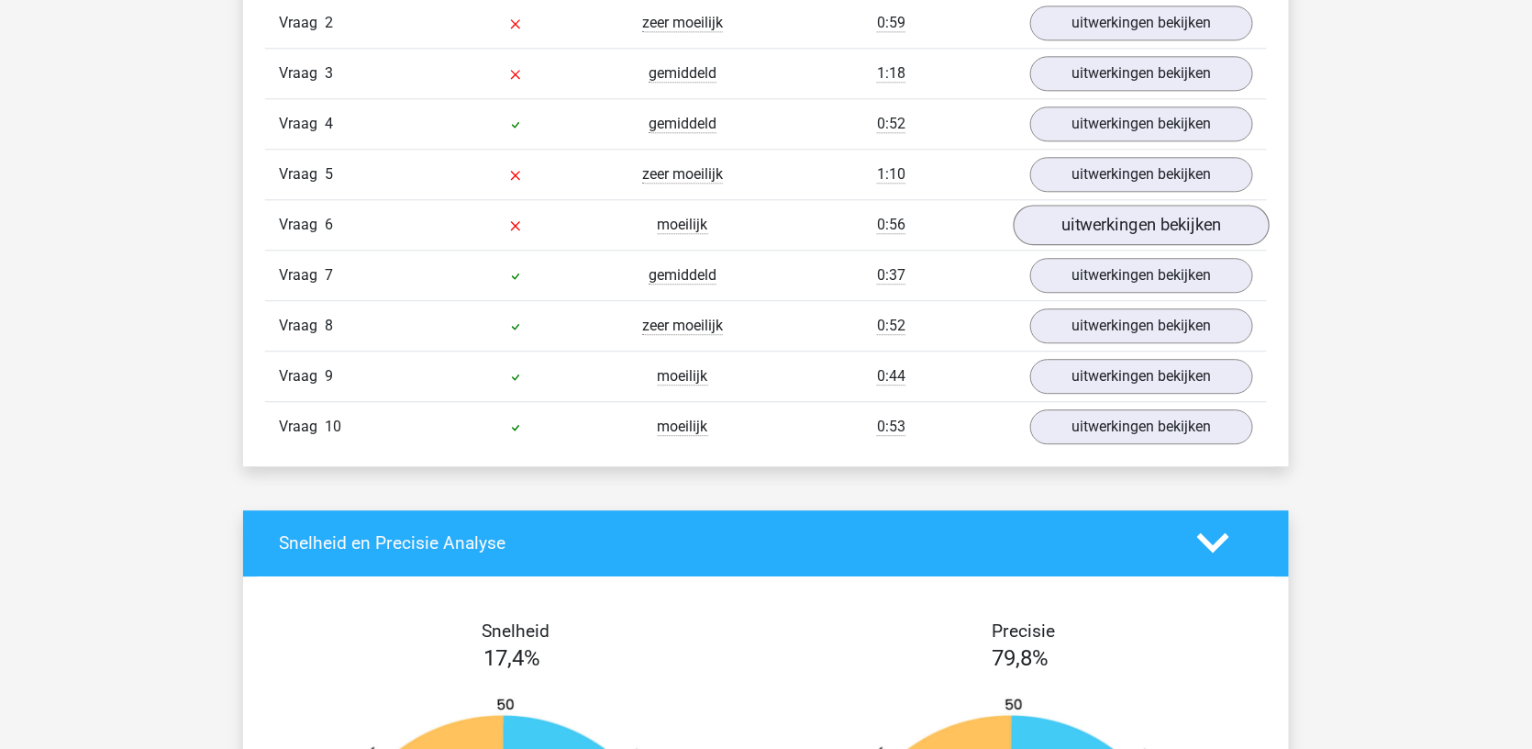
click at [1087, 205] on link "uitwerkingen bekijken" at bounding box center [1142, 225] width 256 height 40
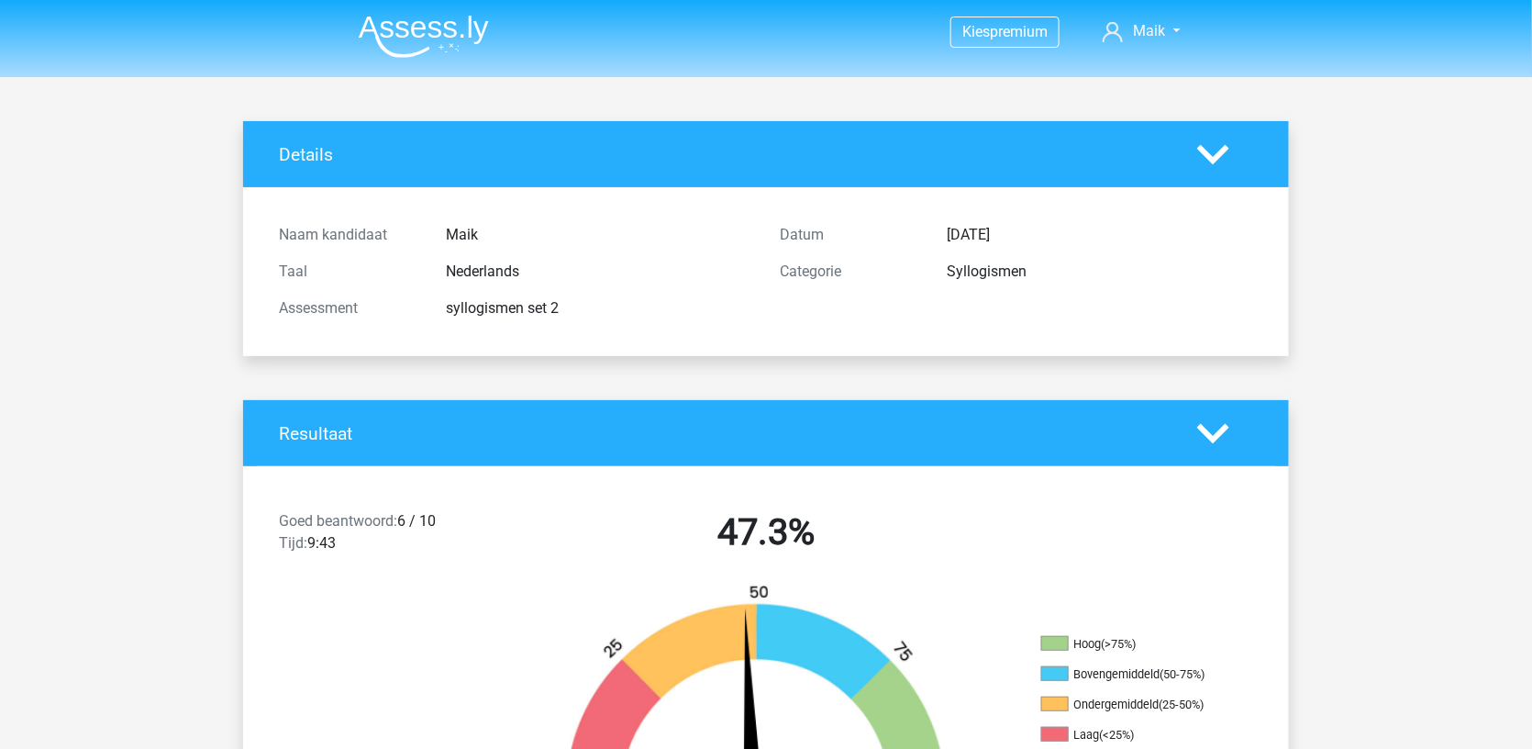
scroll to position [0, 0]
click at [427, 56] on img at bounding box center [424, 36] width 130 height 43
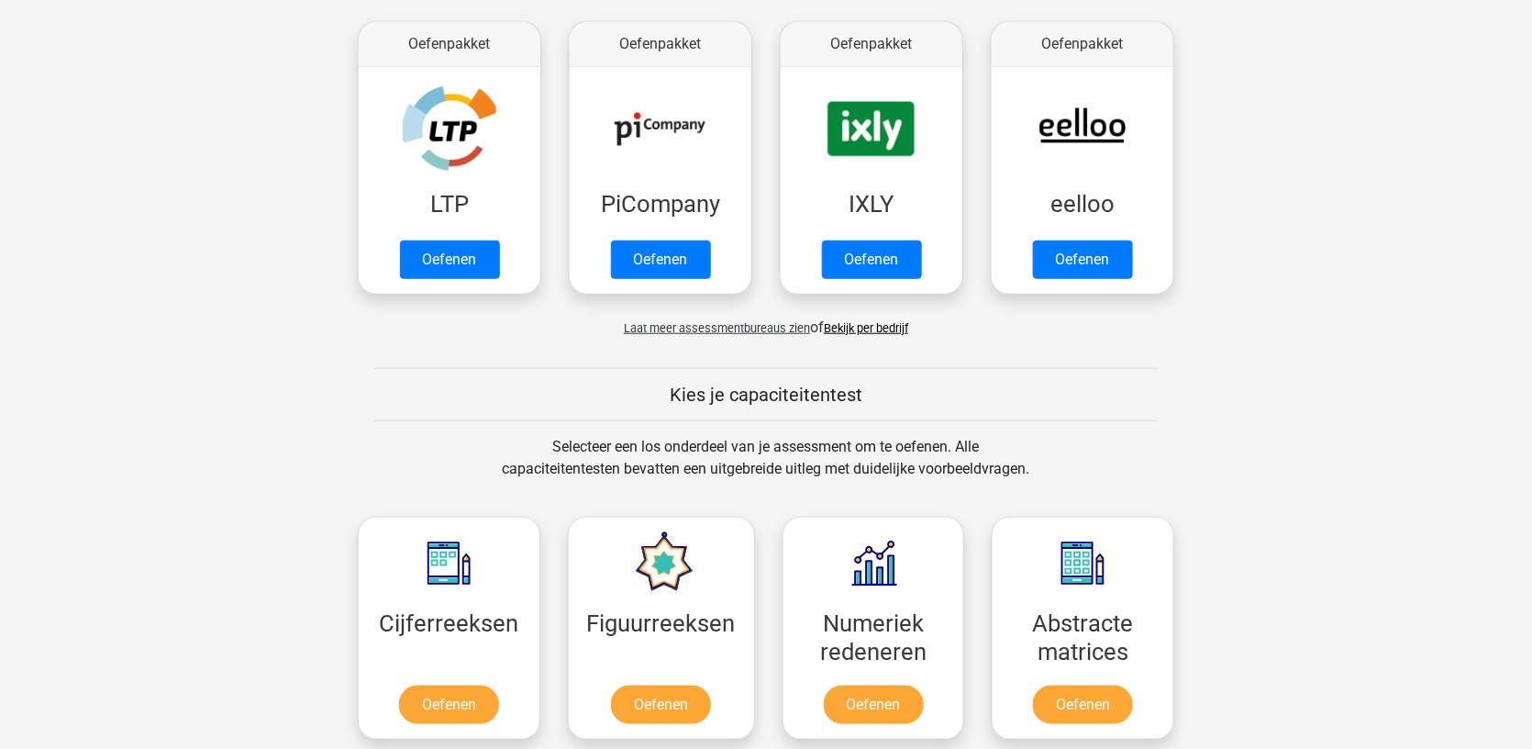
scroll to position [835, 0]
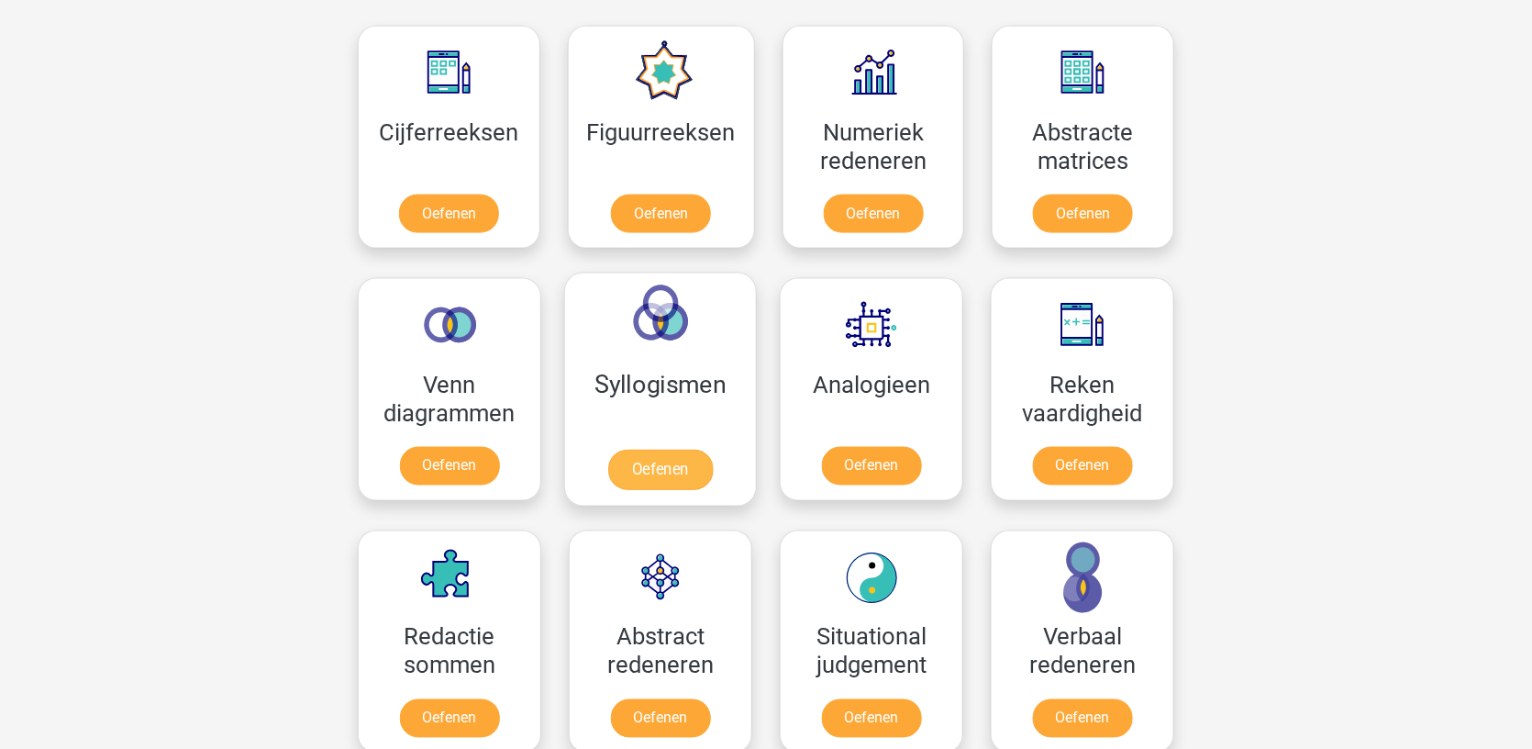
click at [682, 462] on link "Oefenen" at bounding box center [660, 470] width 105 height 40
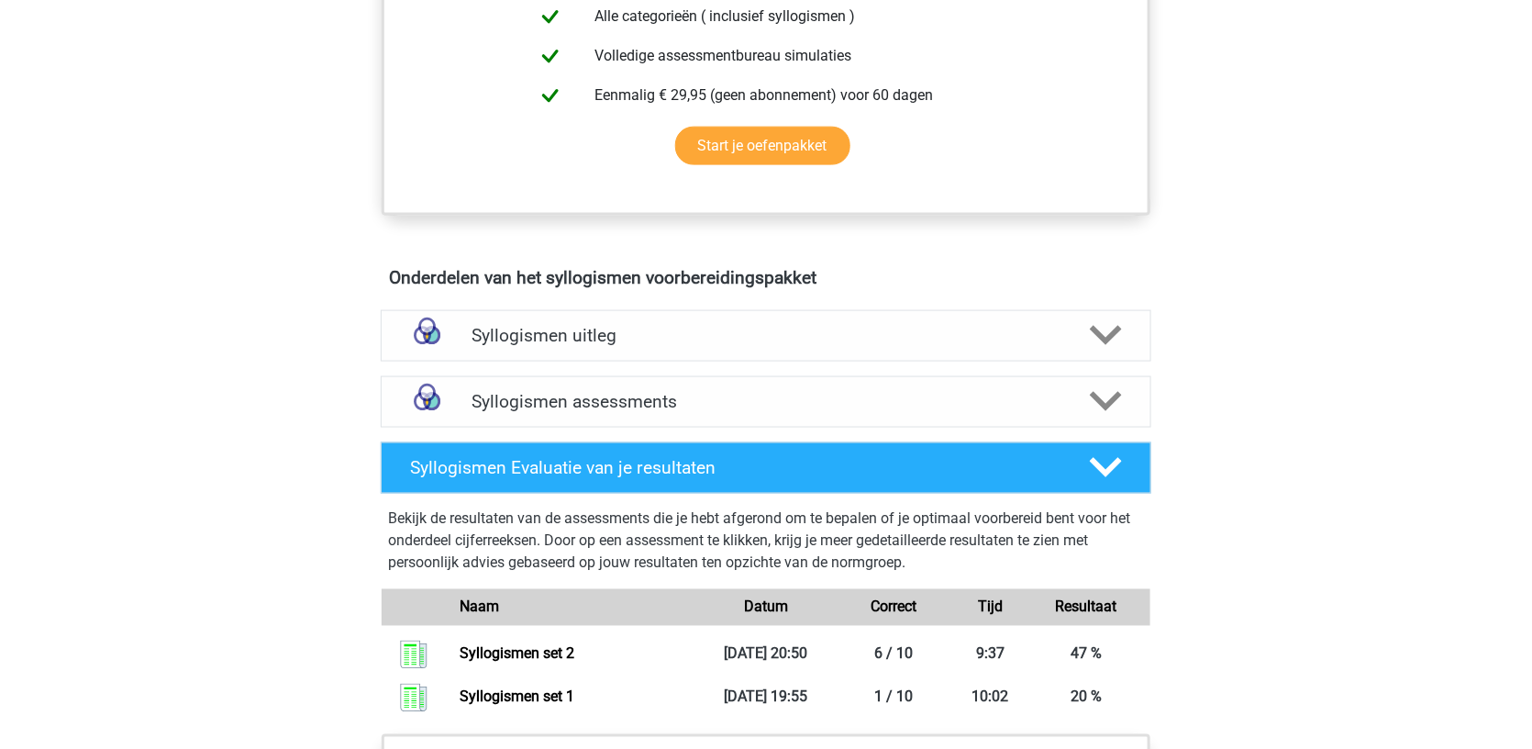
scroll to position [918, 0]
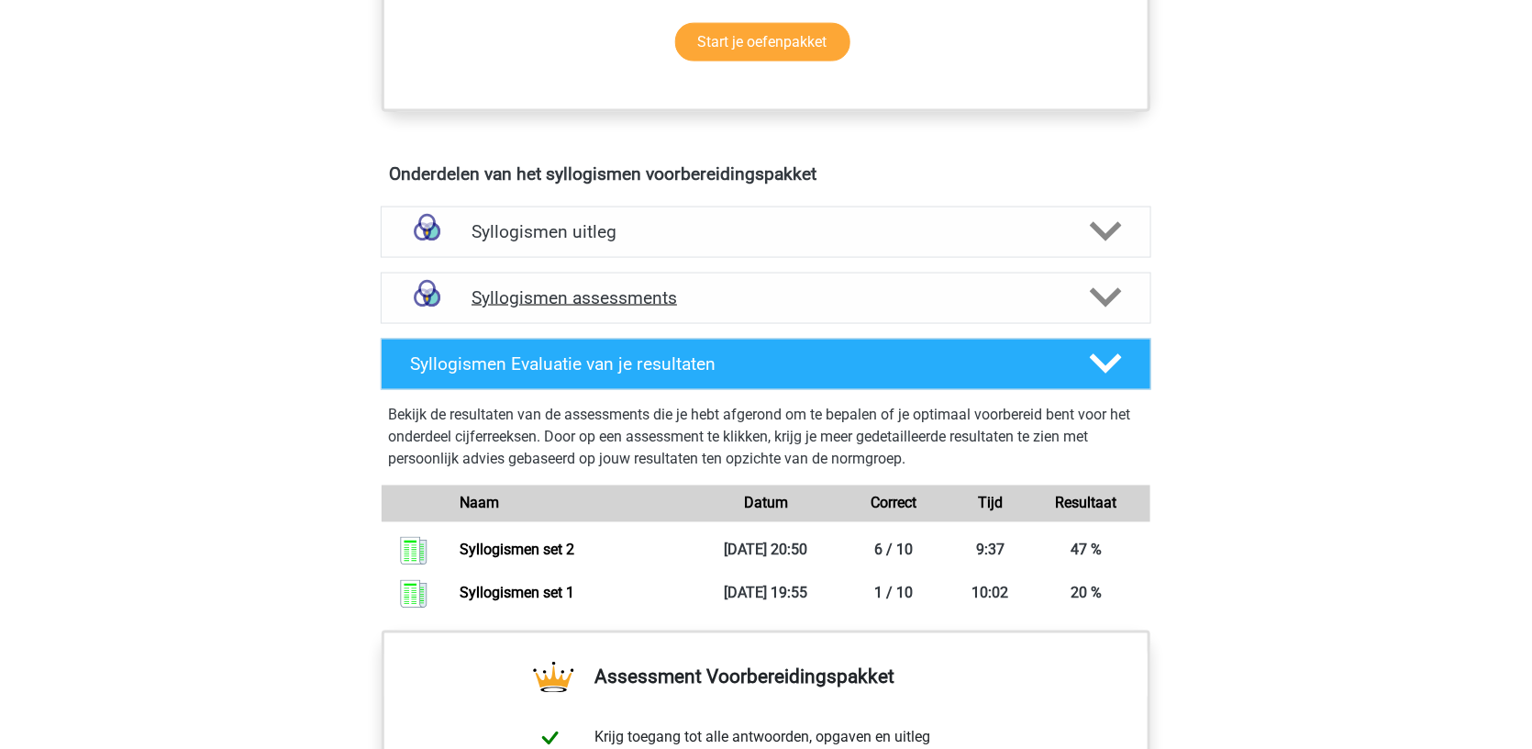
click at [698, 302] on div "Syllogismen assessments" at bounding box center [766, 298] width 771 height 51
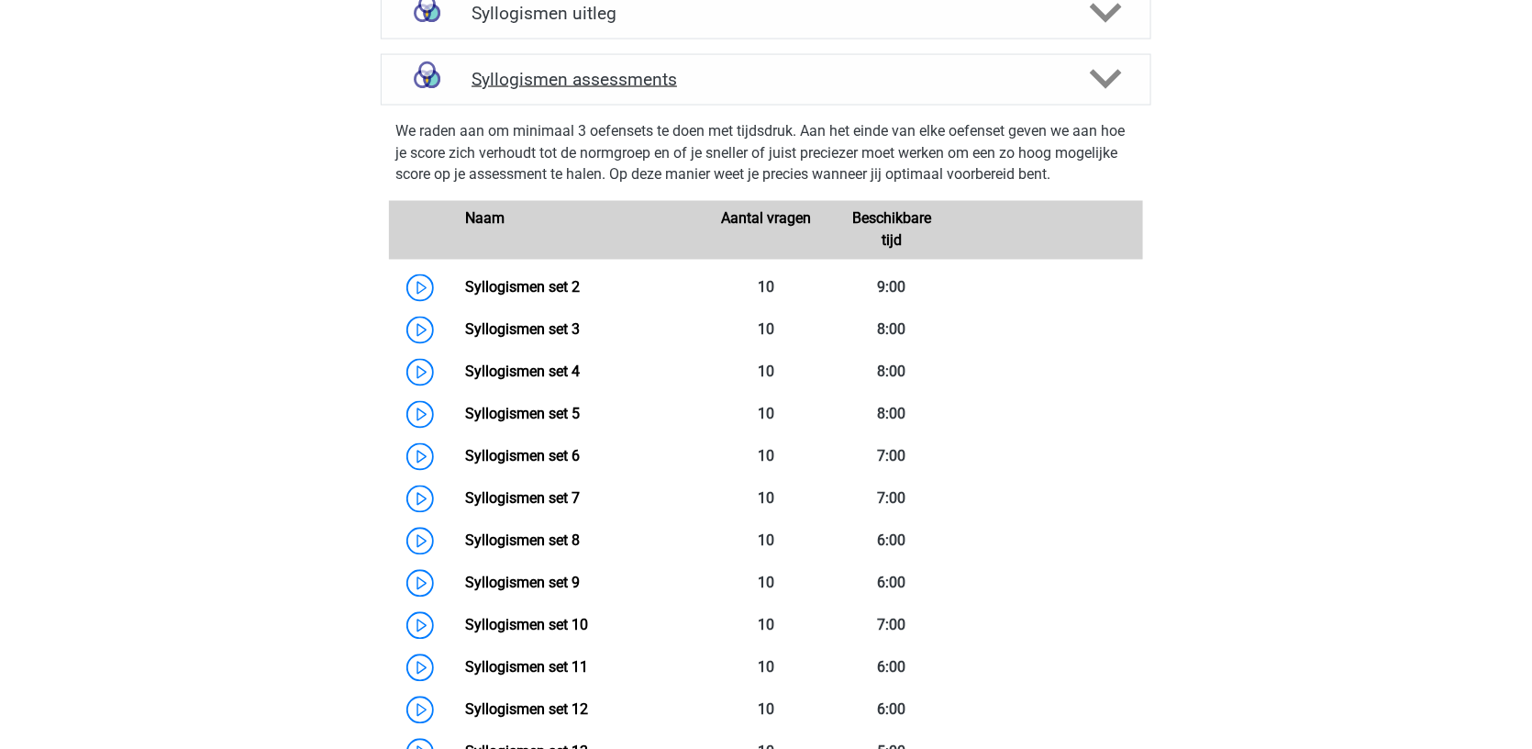
scroll to position [1141, 0]
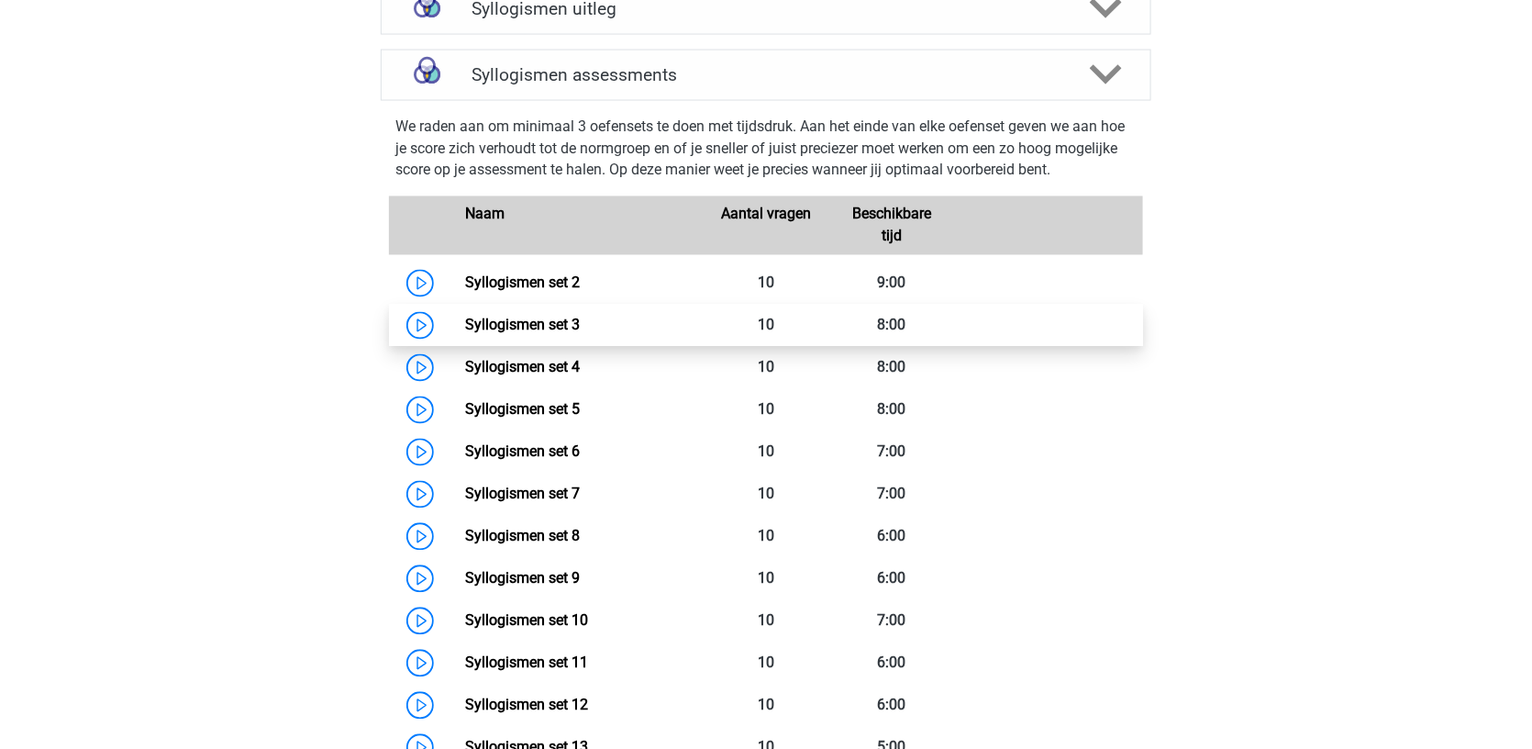
click at [465, 321] on link "Syllogismen set 3" at bounding box center [522, 325] width 115 height 17
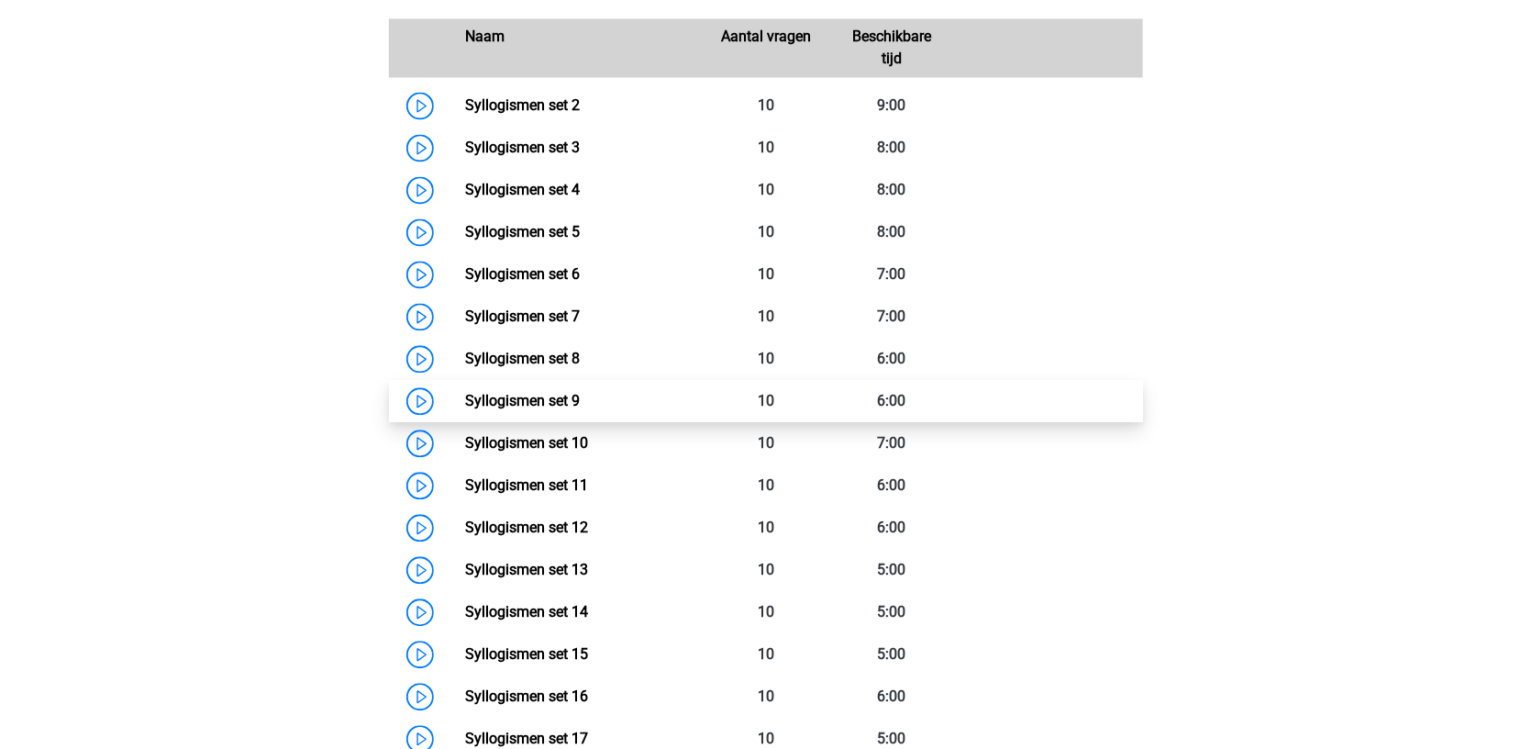
scroll to position [1287, 0]
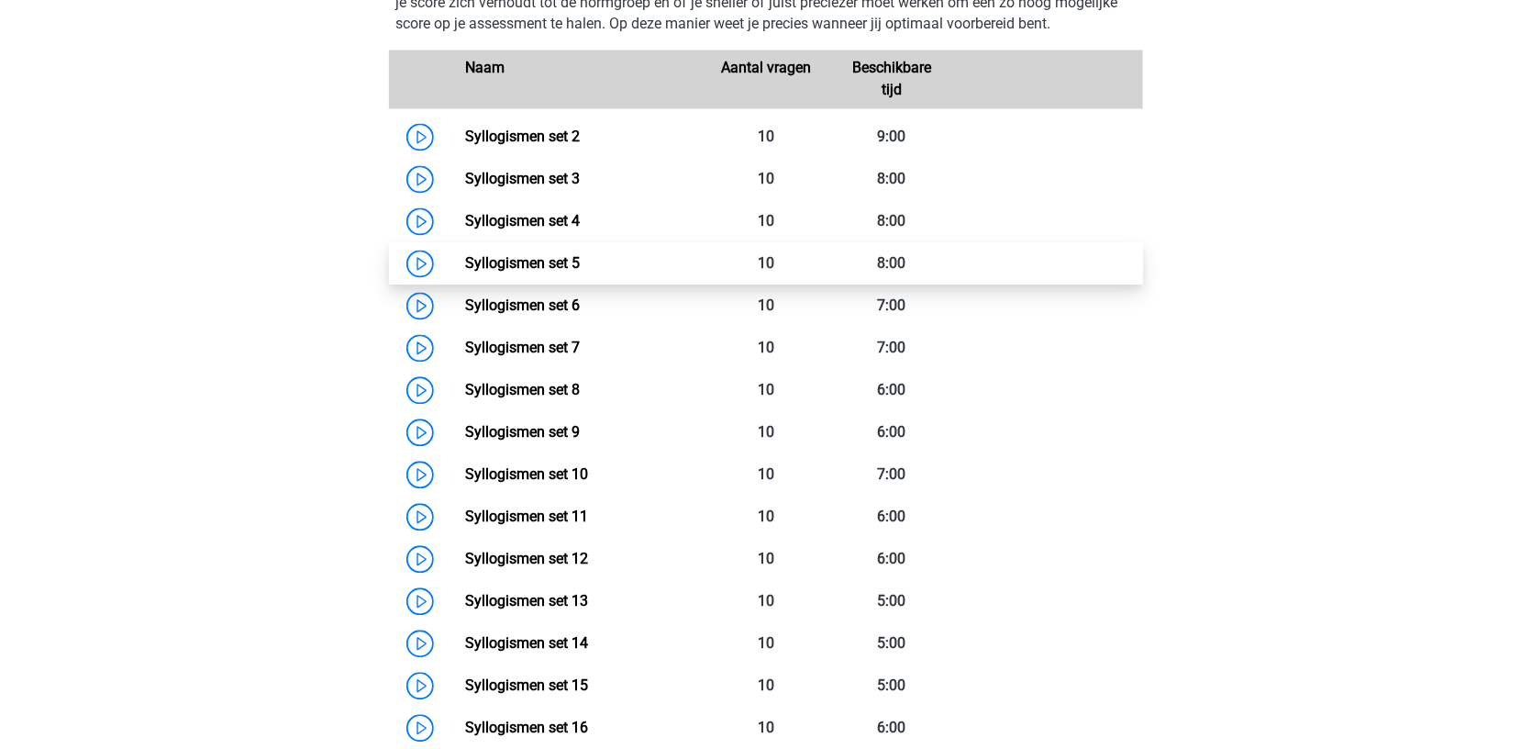
click at [465, 255] on link "Syllogismen set 5" at bounding box center [522, 263] width 115 height 17
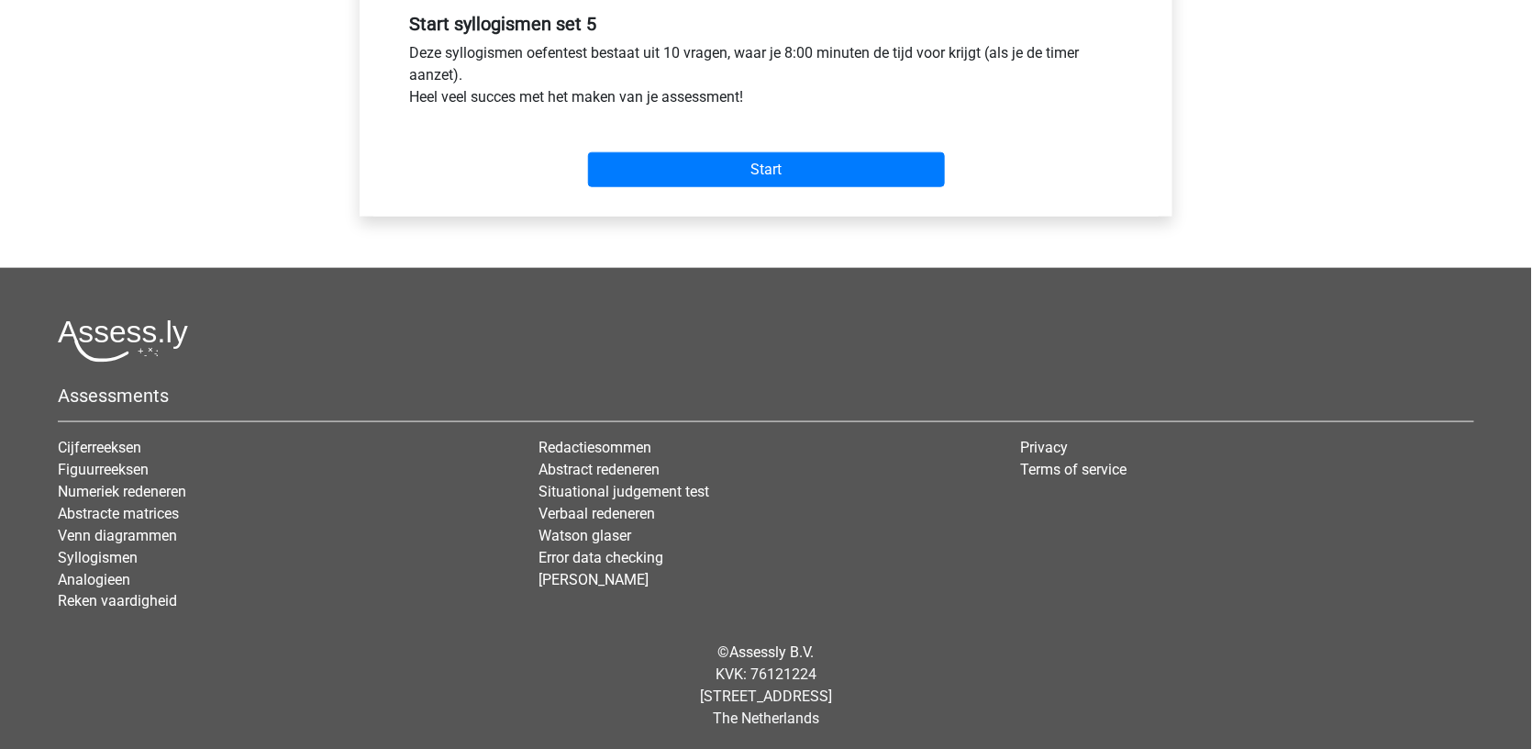
scroll to position [696, 0]
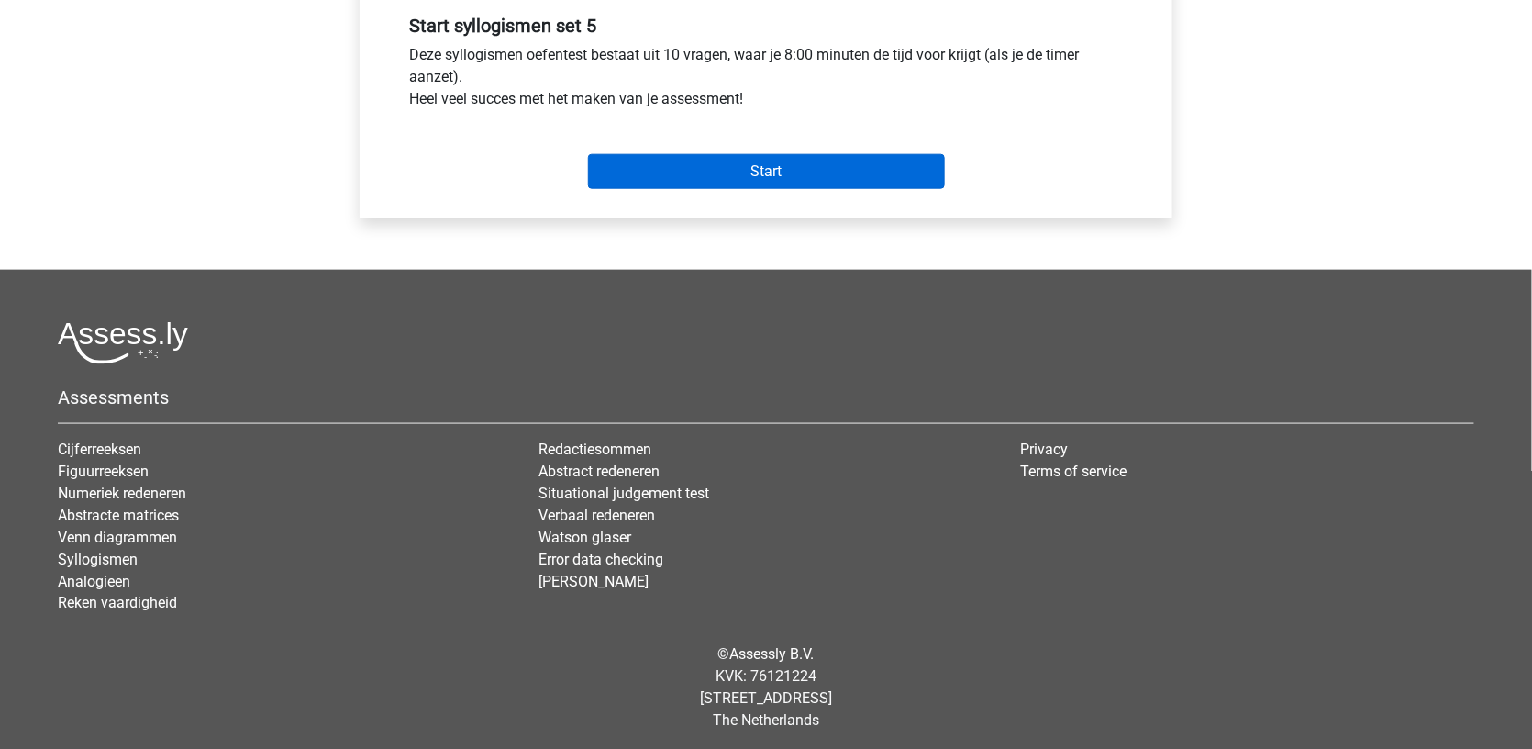
click at [672, 176] on input "Start" at bounding box center [766, 171] width 357 height 35
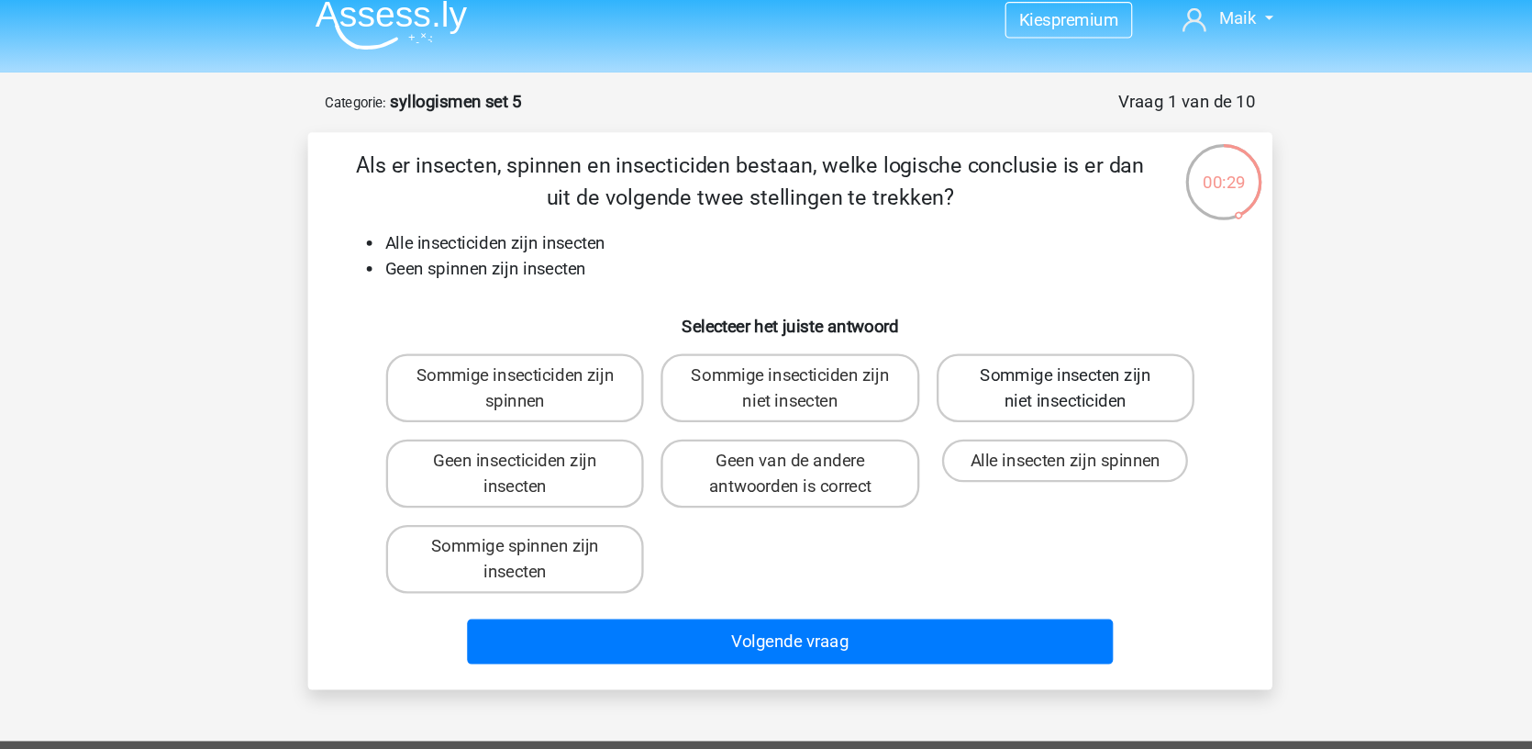
click at [972, 318] on label "Sommige insecten zijn niet insecticiden" at bounding box center [1002, 347] width 221 height 59
click at [1002, 337] on input "Sommige insecten zijn niet insecticiden" at bounding box center [1008, 343] width 12 height 12
radio input "true"
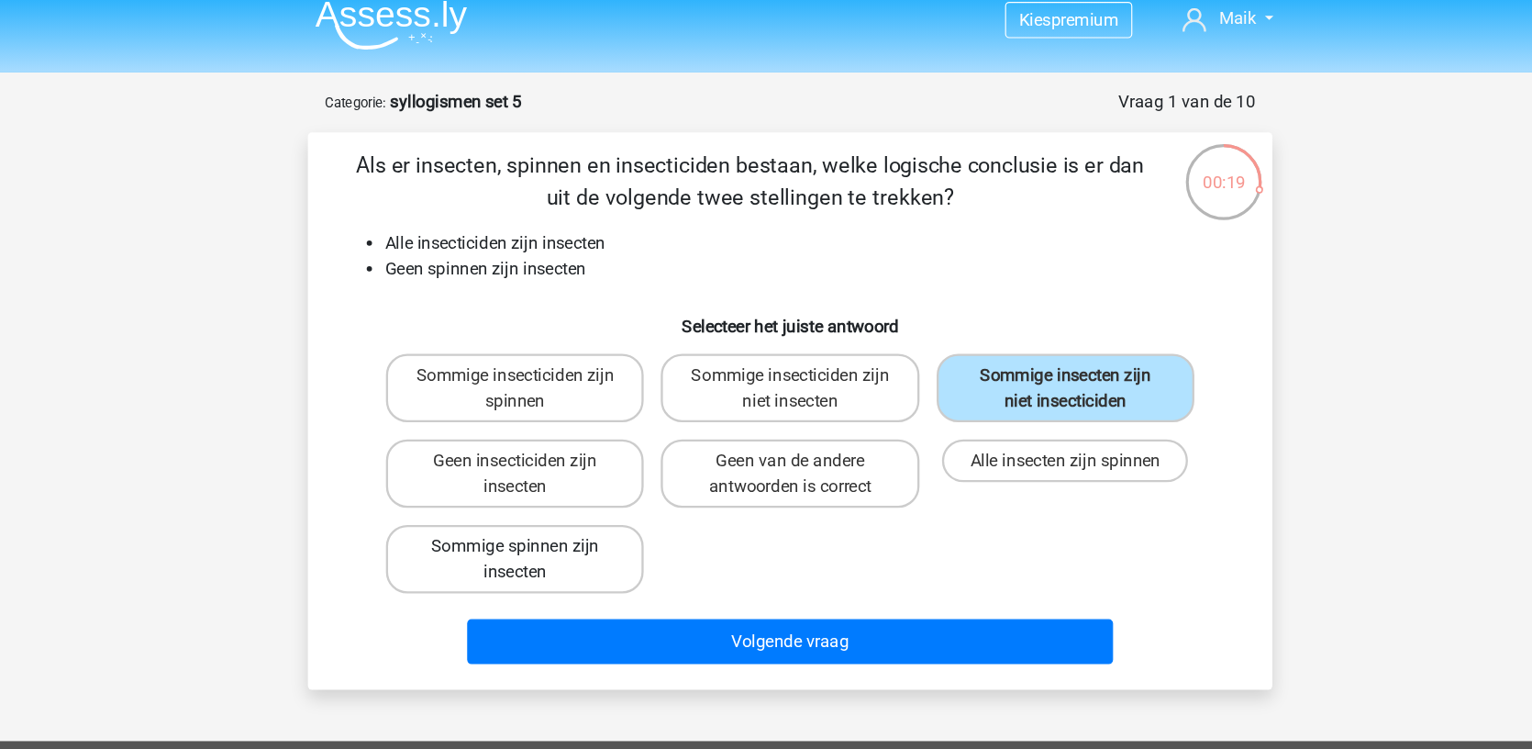
click at [493, 465] on label "Sommige spinnen zijn insecten" at bounding box center [529, 494] width 221 height 59
click at [530, 484] on input "Sommige spinnen zijn insecten" at bounding box center [536, 490] width 12 height 12
radio input "true"
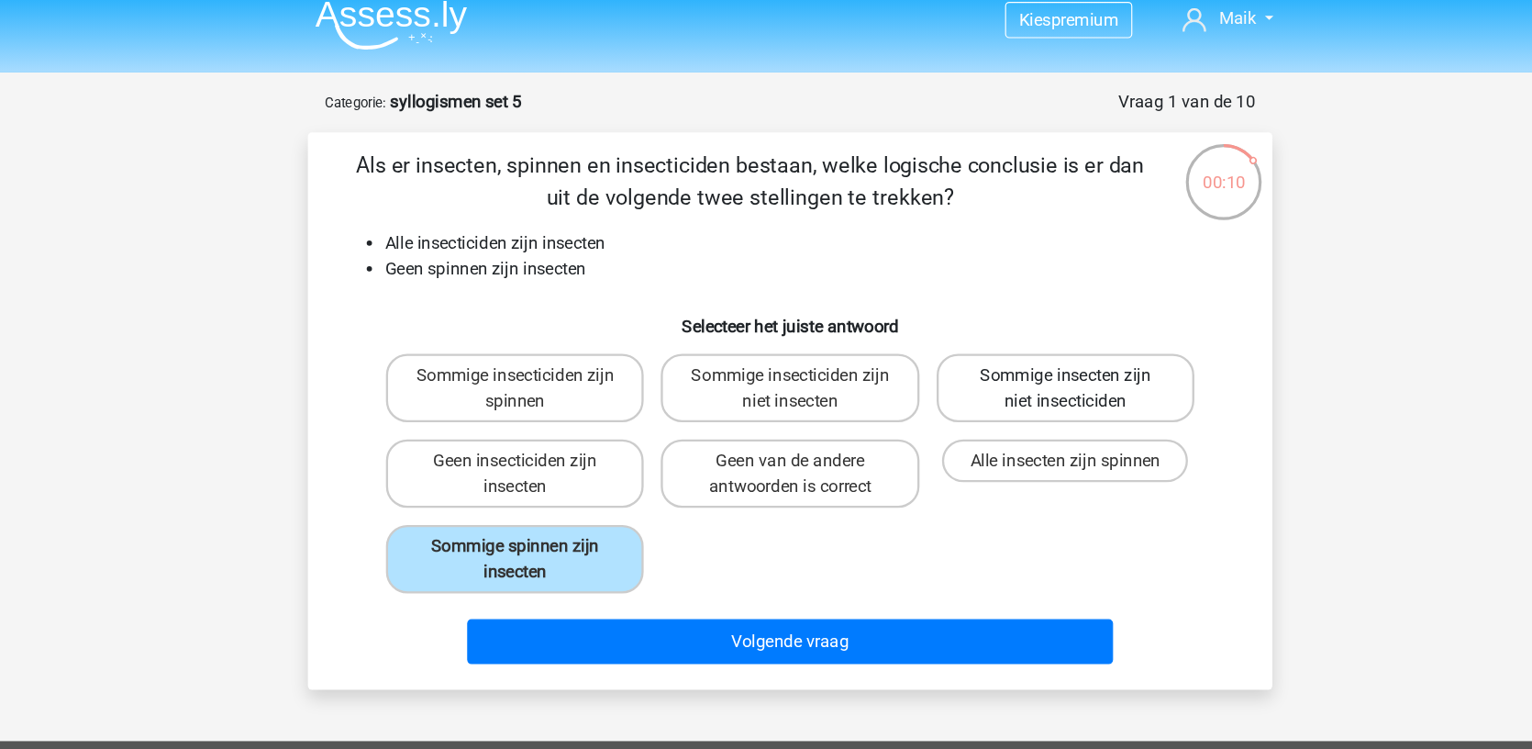
click at [959, 318] on label "Sommige insecten zijn niet insecticiden" at bounding box center [1002, 347] width 221 height 59
click at [1002, 337] on input "Sommige insecten zijn niet insecticiden" at bounding box center [1008, 343] width 12 height 12
radio input "true"
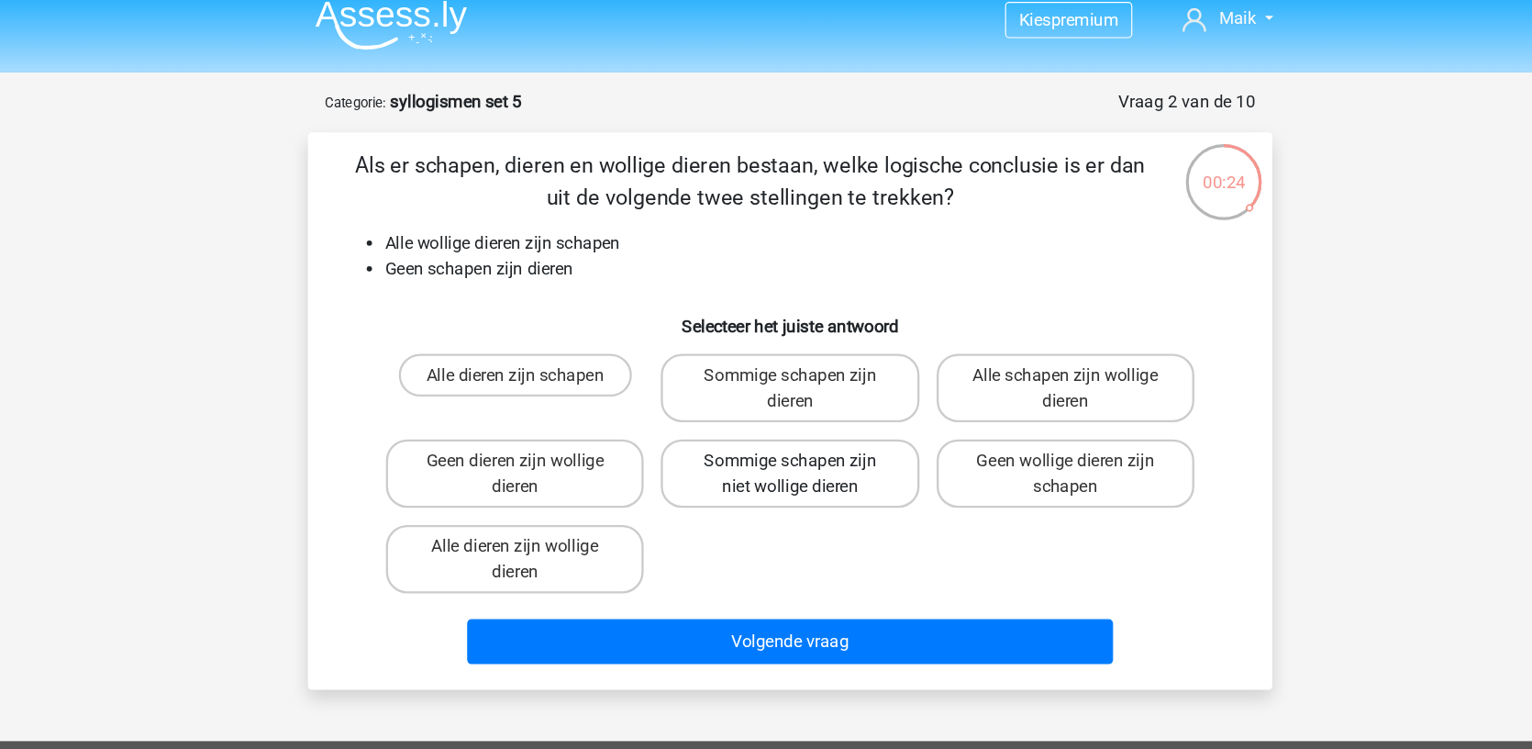
click at [685, 406] on label "Sommige schapen zijn niet wollige dieren" at bounding box center [765, 421] width 221 height 59
click at [766, 410] on input "Sommige schapen zijn niet wollige dieren" at bounding box center [772, 416] width 12 height 12
radio input "true"
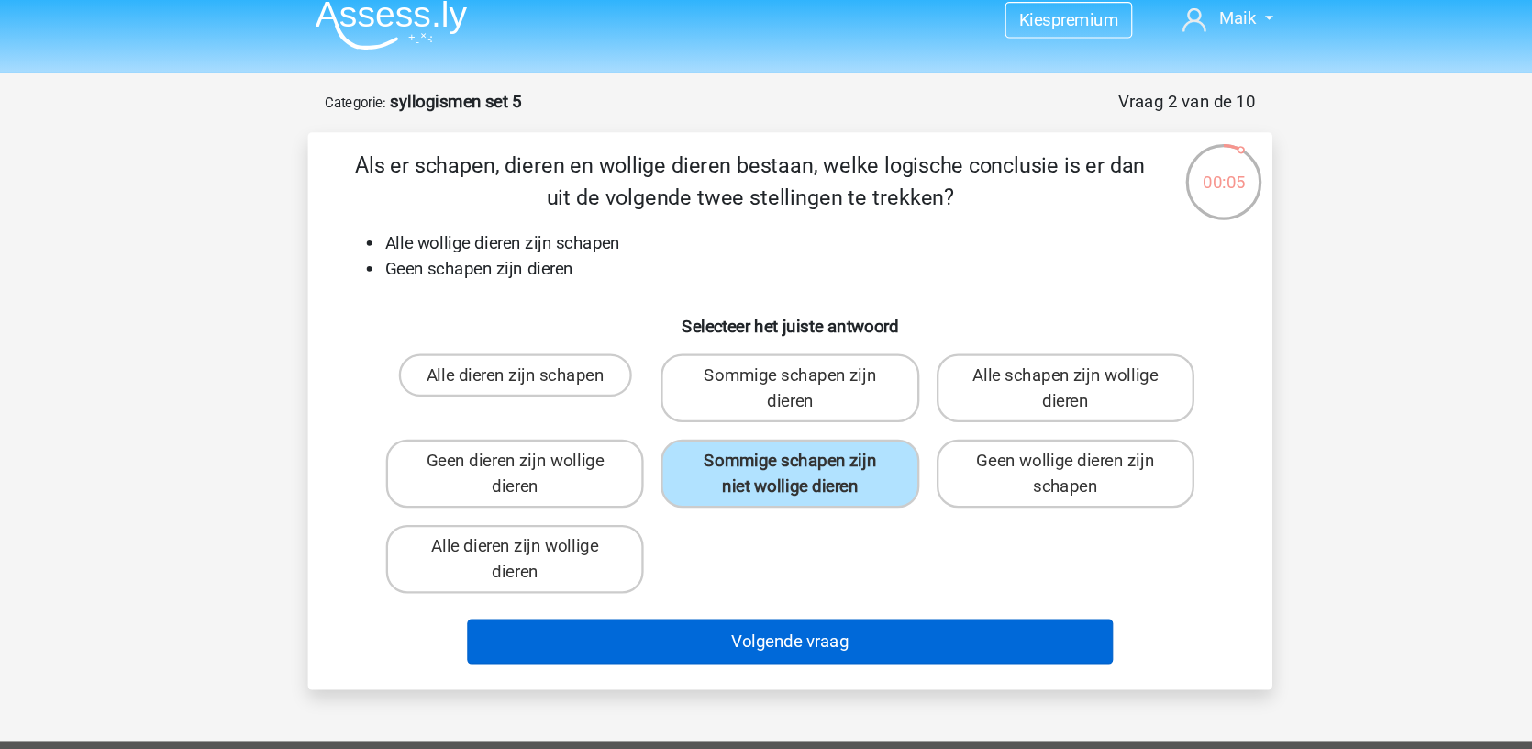
click at [601, 549] on button "Volgende vraag" at bounding box center [766, 565] width 555 height 39
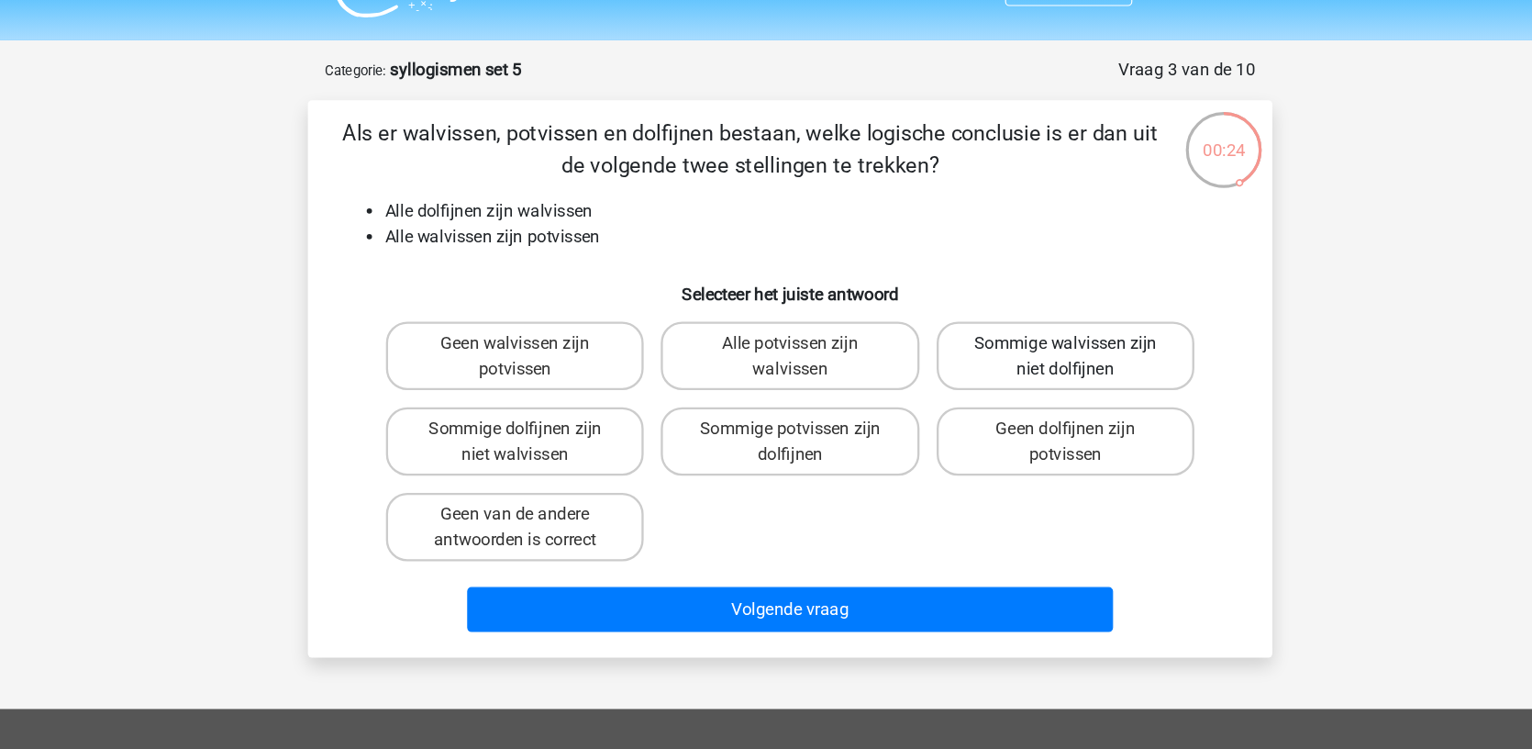
click at [907, 318] on label "Sommige walvissen zijn niet dolfijnen" at bounding box center [1002, 347] width 221 height 59
click at [1002, 337] on input "Sommige walvissen zijn niet dolfijnen" at bounding box center [1008, 343] width 12 height 12
radio input "true"
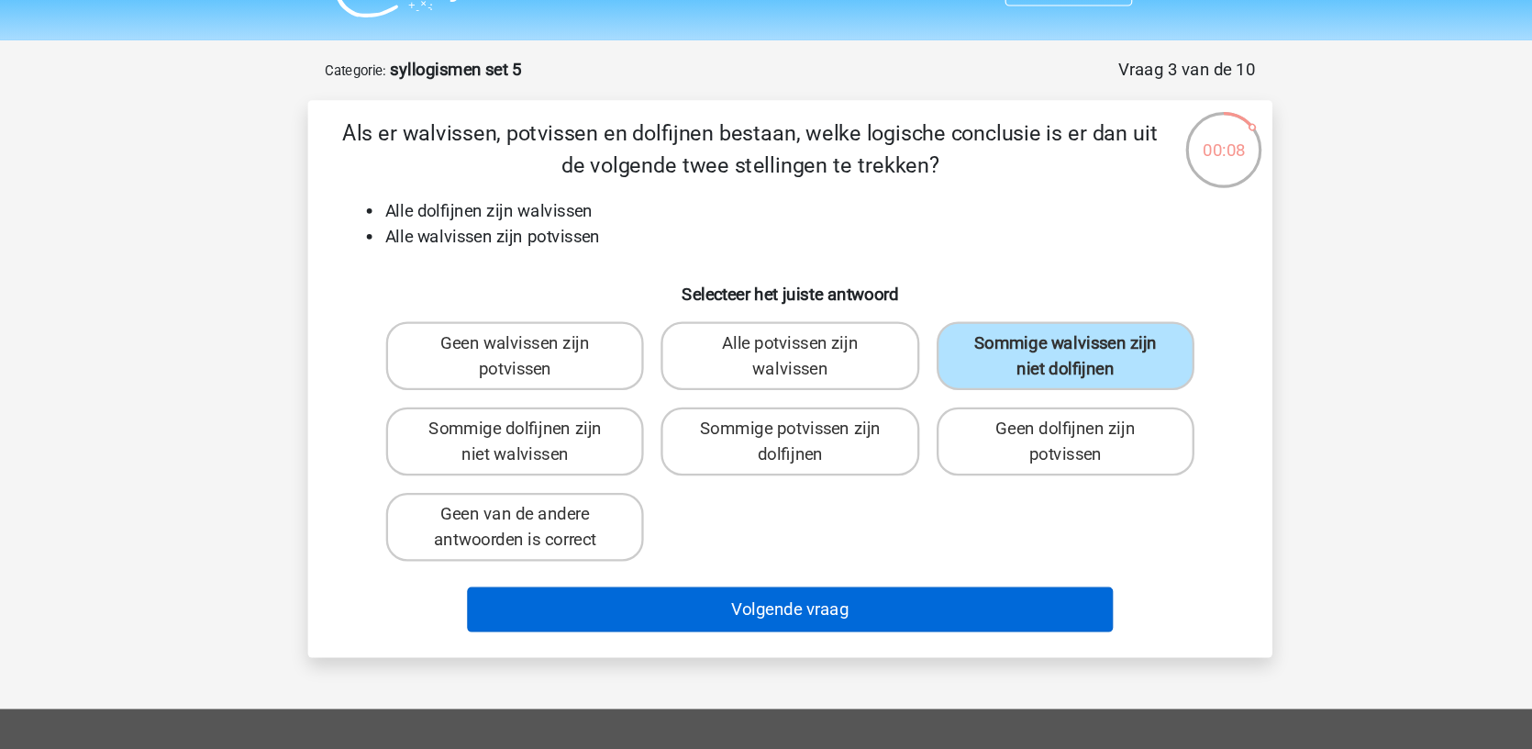
click at [655, 546] on button "Volgende vraag" at bounding box center [766, 565] width 555 height 39
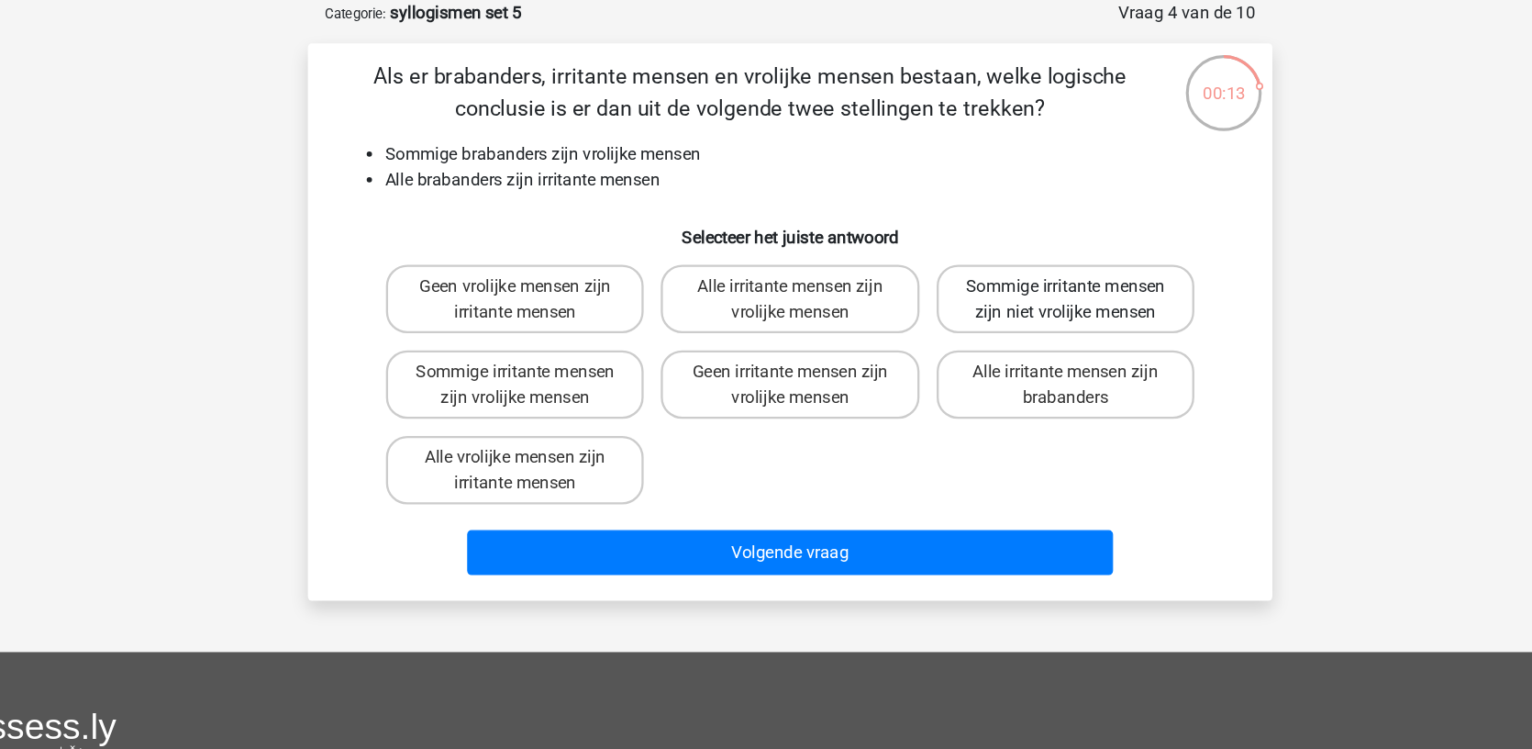
click at [892, 318] on label "Sommige irritante mensen zijn niet vrolijke mensen" at bounding box center [1002, 347] width 221 height 59
click at [1002, 337] on input "Sommige irritante mensen zijn niet vrolijke mensen" at bounding box center [1008, 343] width 12 height 12
radio input "true"
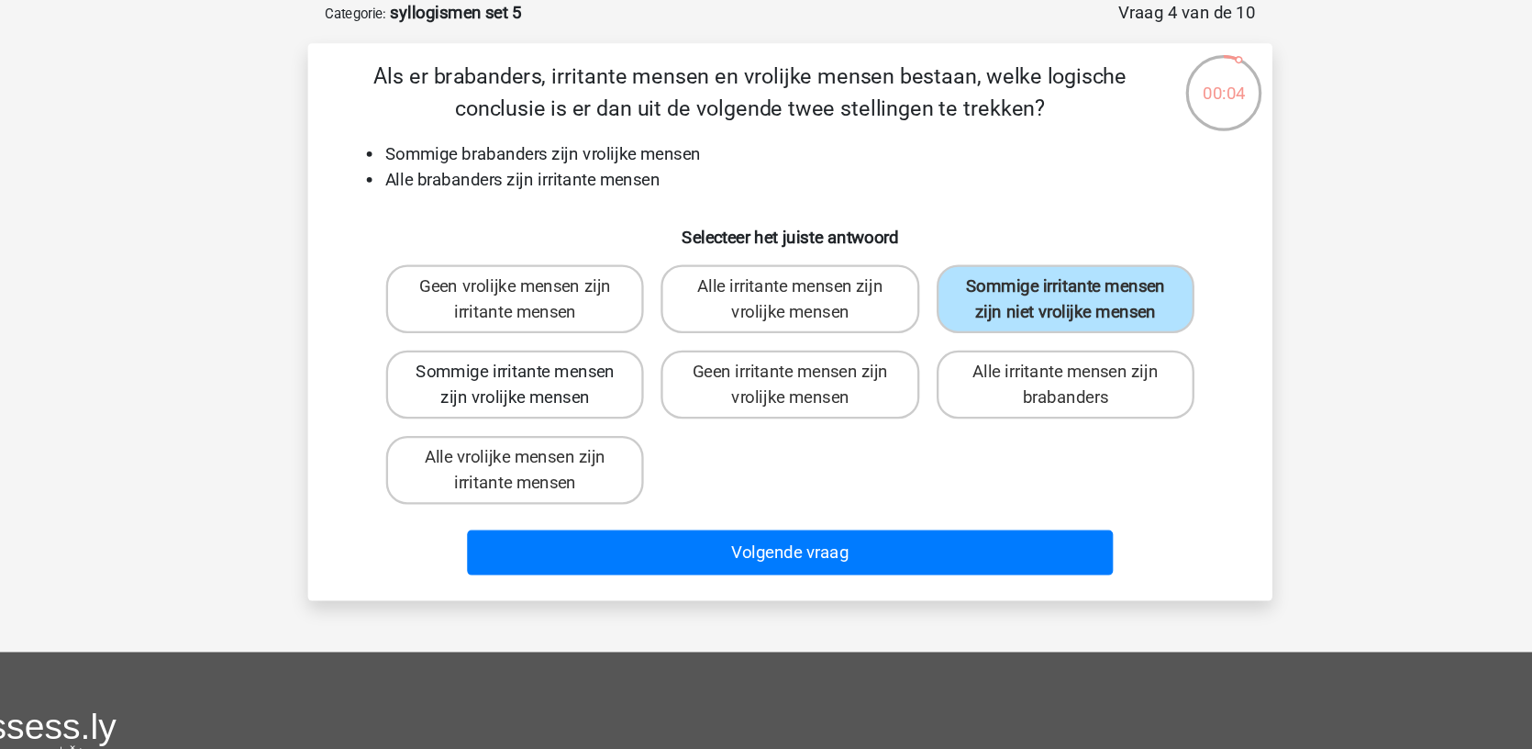
click at [419, 392] on label "Sommige irritante mensen zijn vrolijke mensen" at bounding box center [529, 421] width 221 height 59
click at [530, 410] on input "Sommige irritante mensen zijn vrolijke mensen" at bounding box center [536, 416] width 12 height 12
radio input "true"
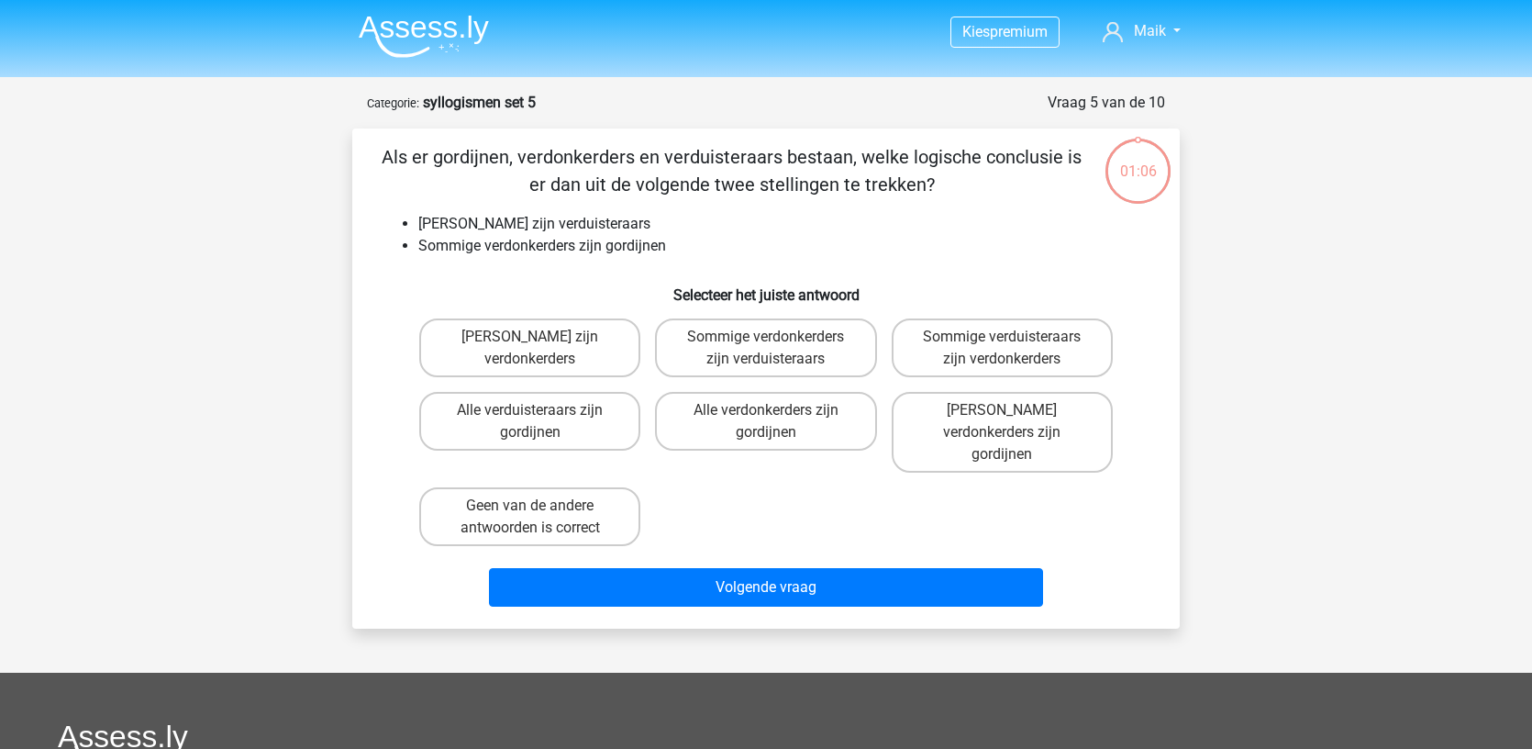
scroll to position [91, 87]
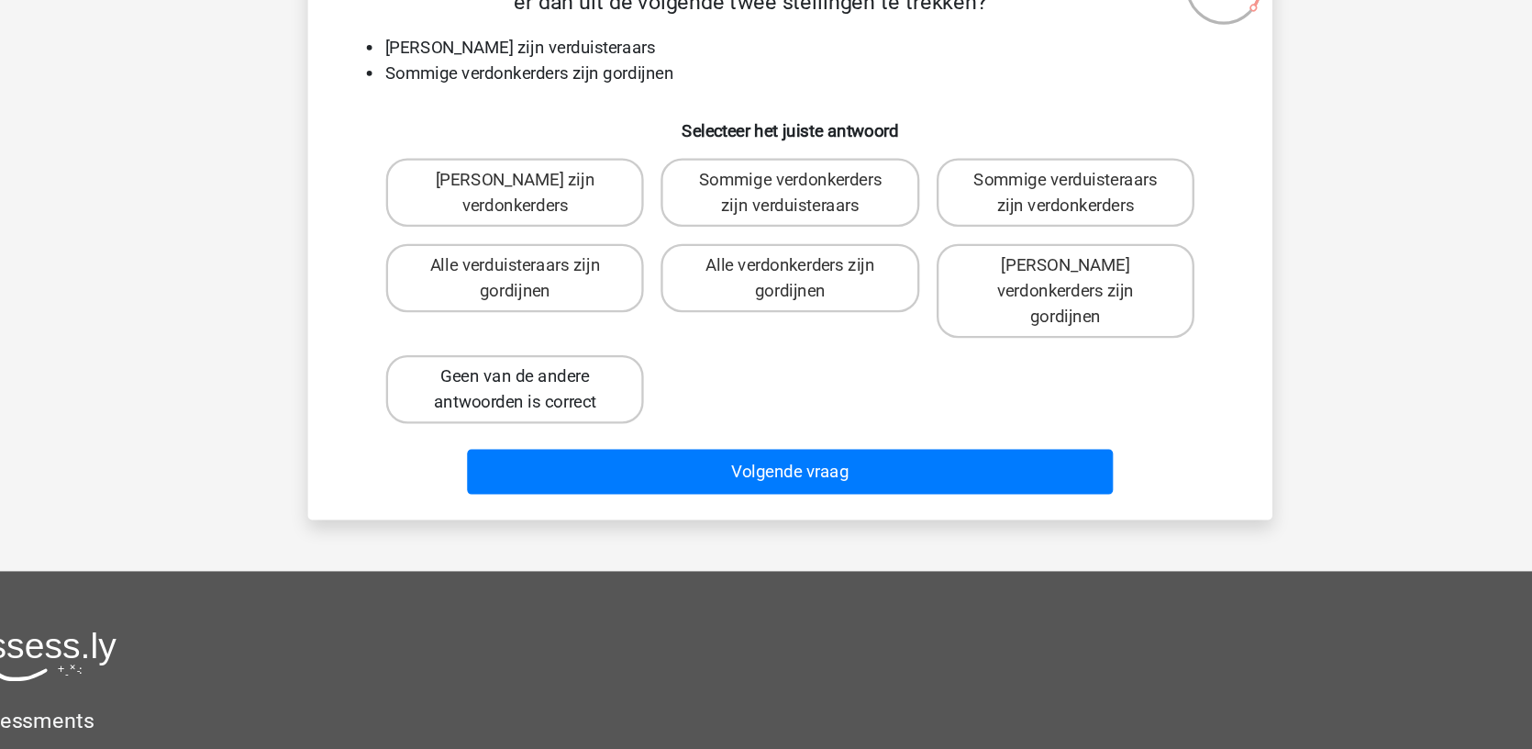
click at [459, 403] on label "Geen van de andere antwoorden is correct" at bounding box center [529, 425] width 221 height 59
click at [530, 415] on input "Geen van de andere antwoorden is correct" at bounding box center [536, 421] width 12 height 12
radio input "true"
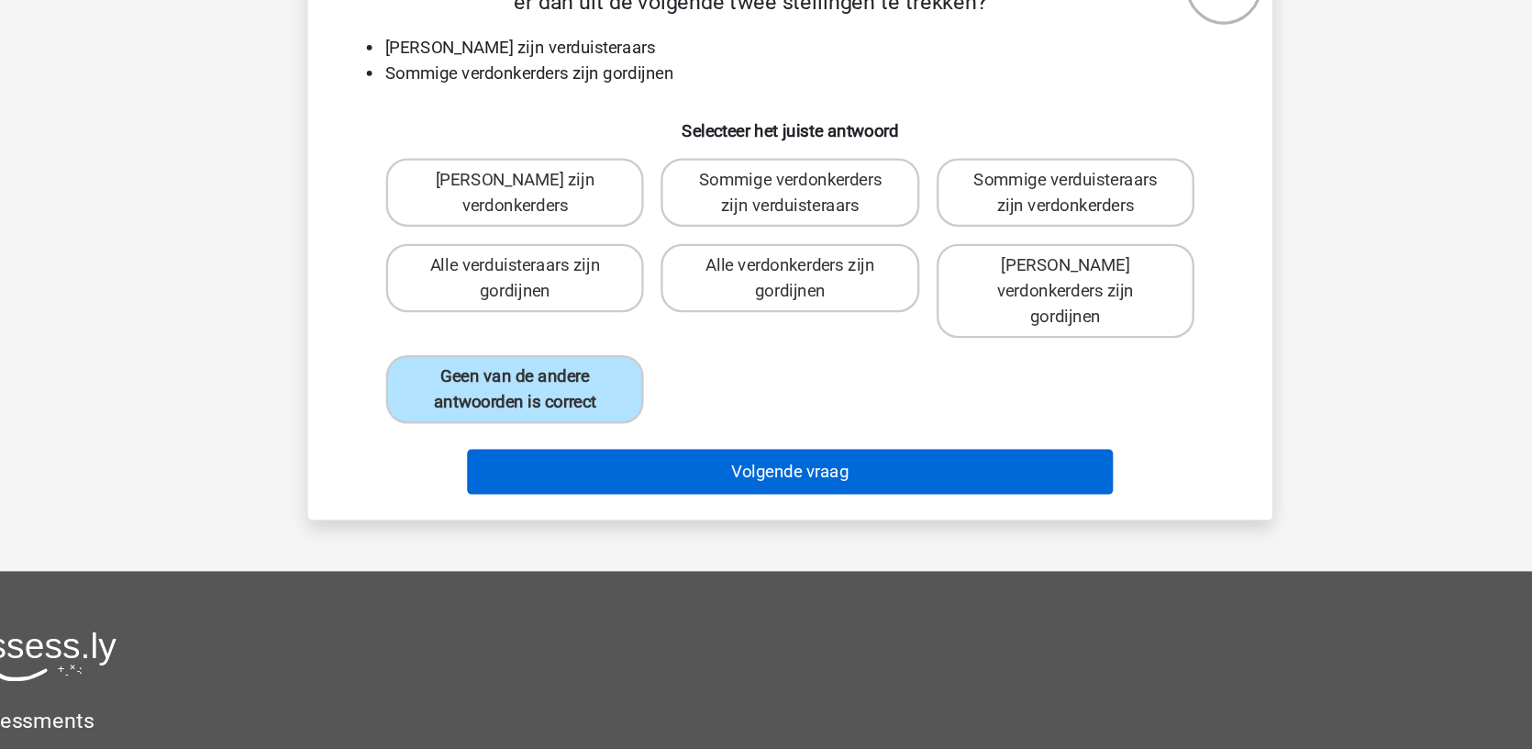
click at [529, 477] on button "Volgende vraag" at bounding box center [766, 496] width 555 height 39
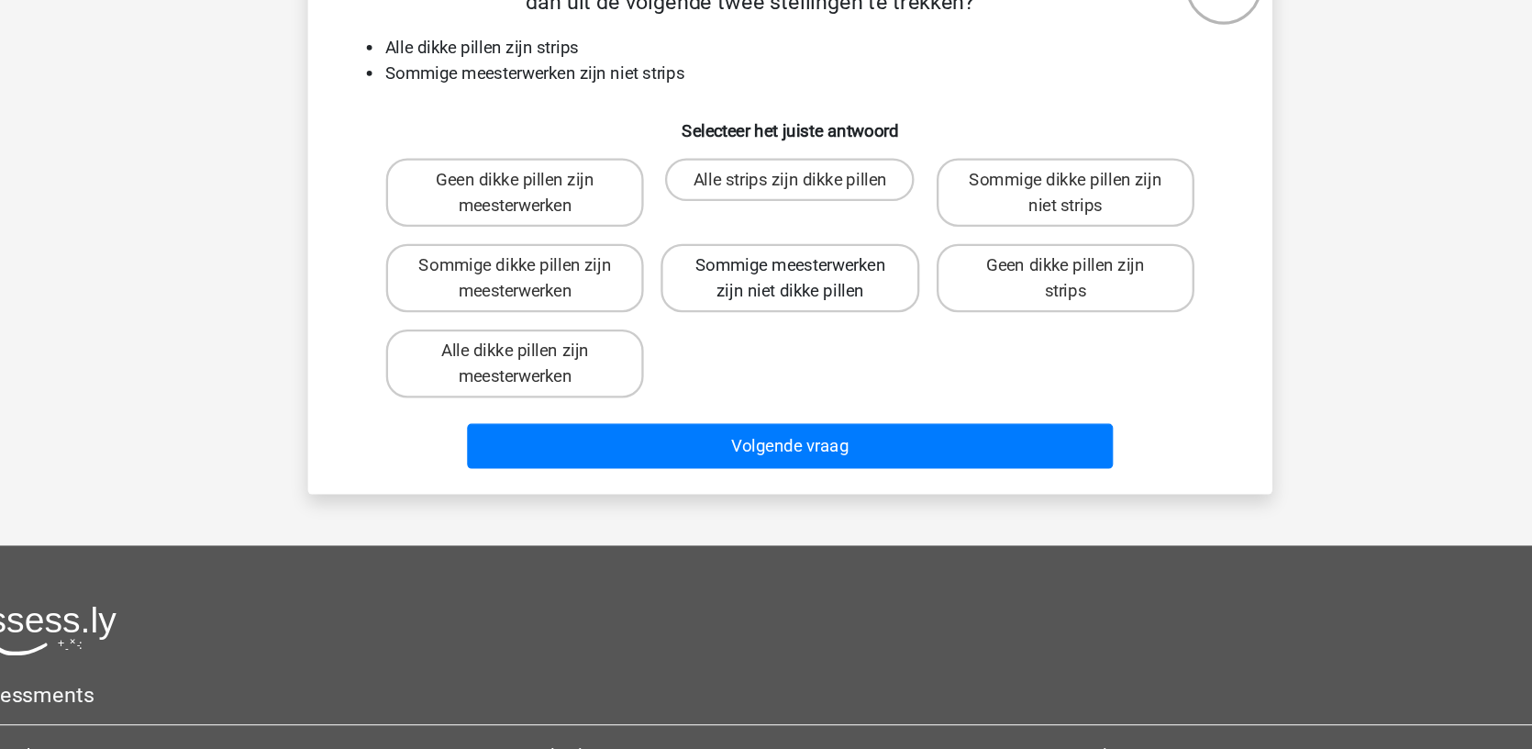
click at [655, 329] on label "Sommige meesterwerken zijn niet dikke pillen" at bounding box center [765, 330] width 221 height 59
click at [766, 329] on input "Sommige meesterwerken zijn niet dikke pillen" at bounding box center [772, 325] width 12 height 12
radio input "true"
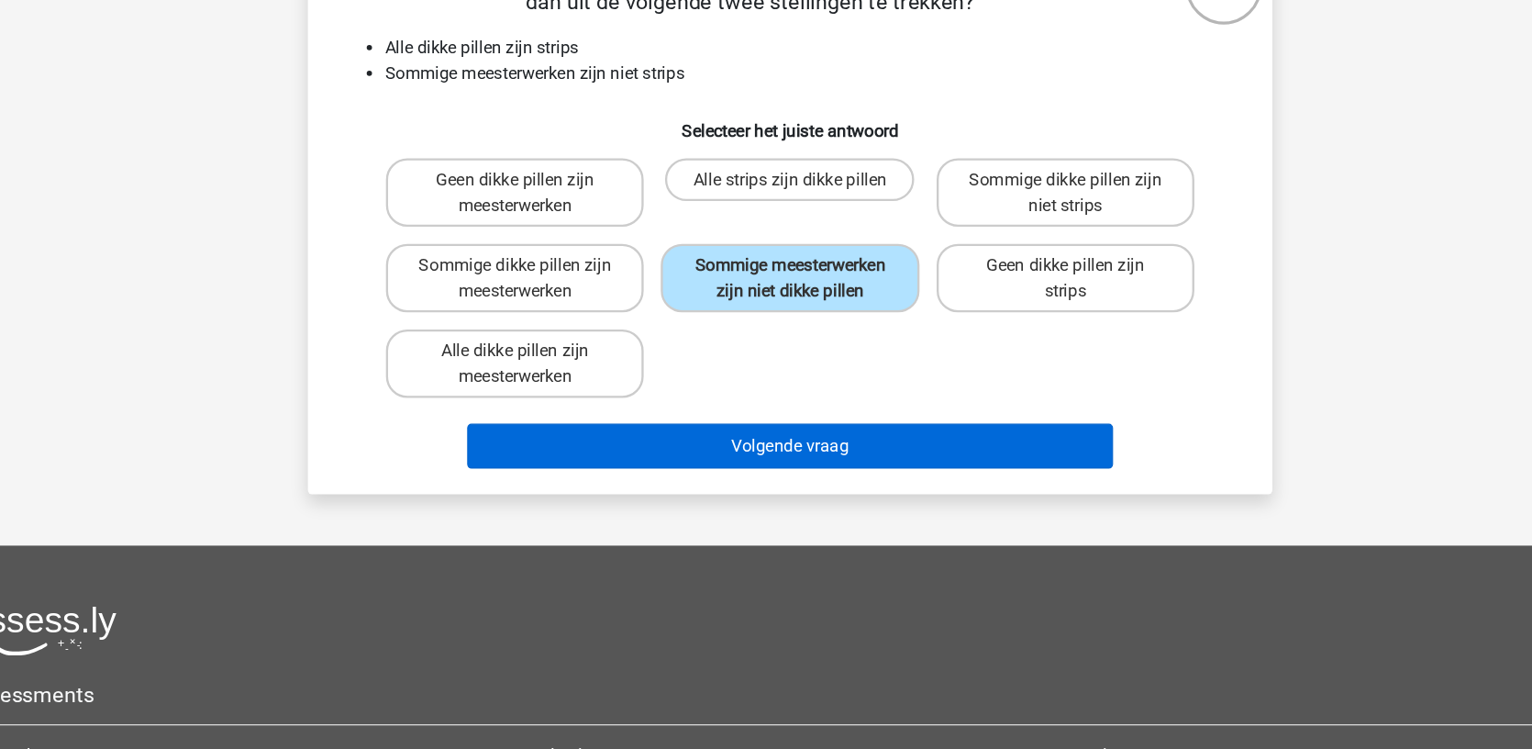
click at [667, 483] on button "Volgende vraag" at bounding box center [766, 474] width 555 height 39
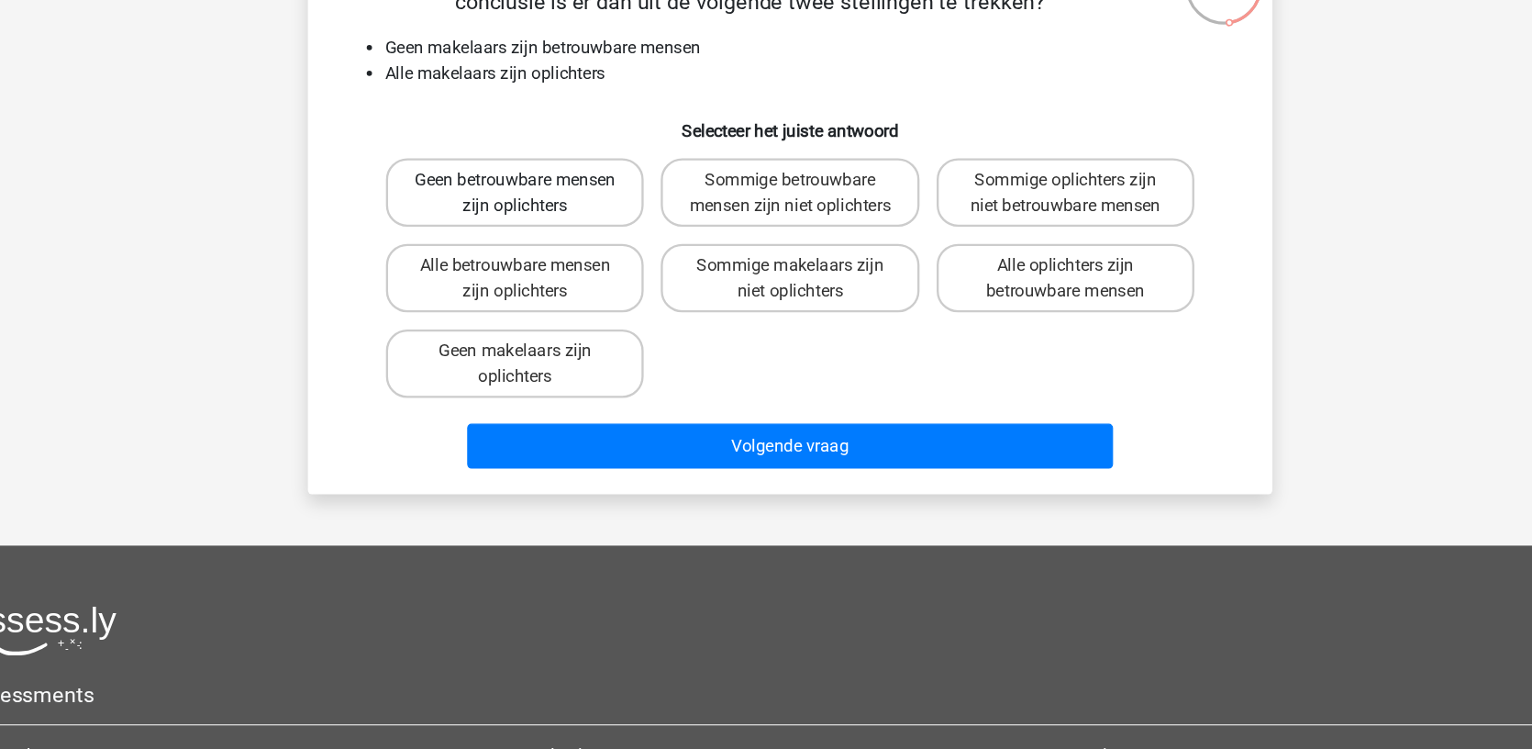
click at [486, 275] on label "Geen betrouwbare mensen zijn oplichters" at bounding box center [529, 257] width 221 height 59
click at [530, 258] on input "Geen betrouwbare mensen zijn oplichters" at bounding box center [536, 252] width 12 height 12
radio input "true"
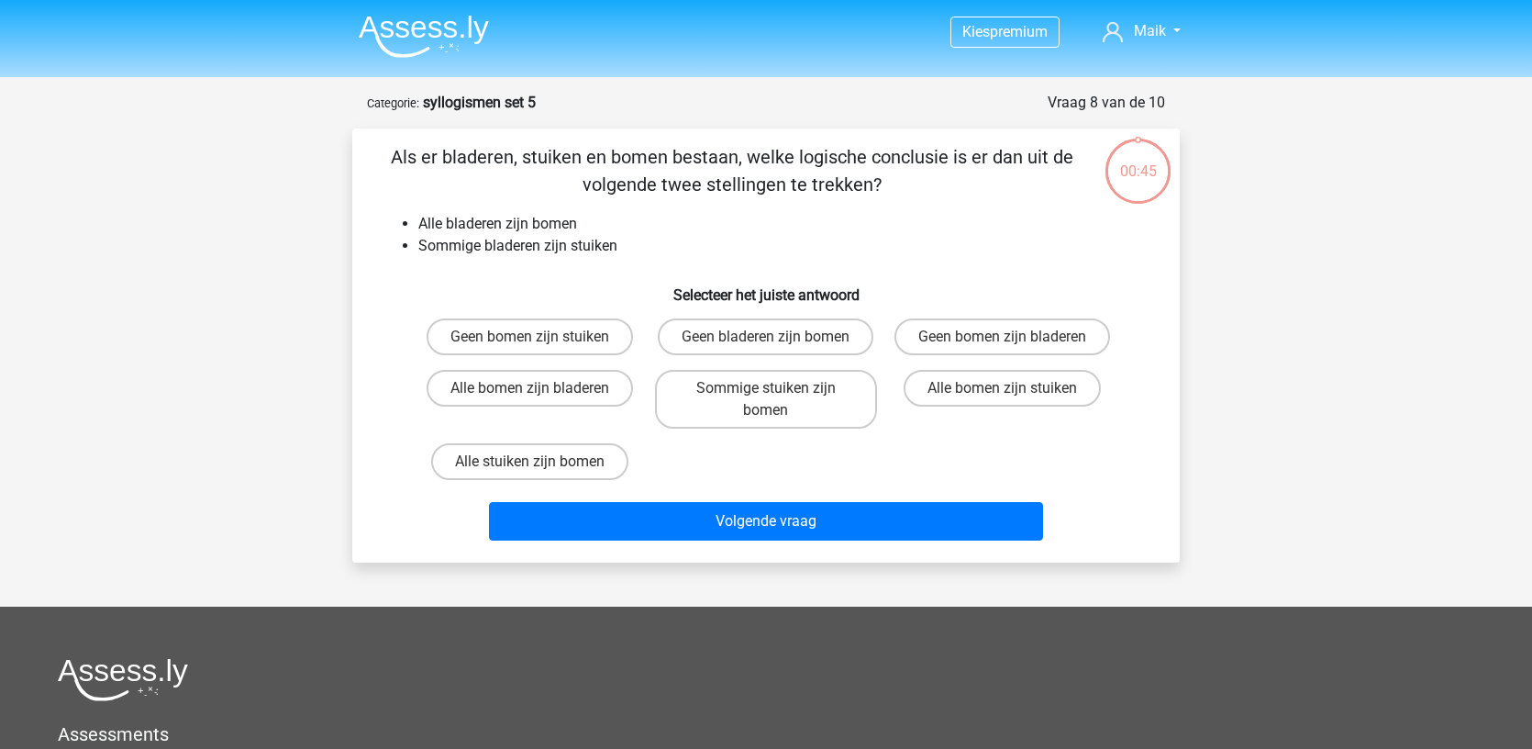
scroll to position [91, 87]
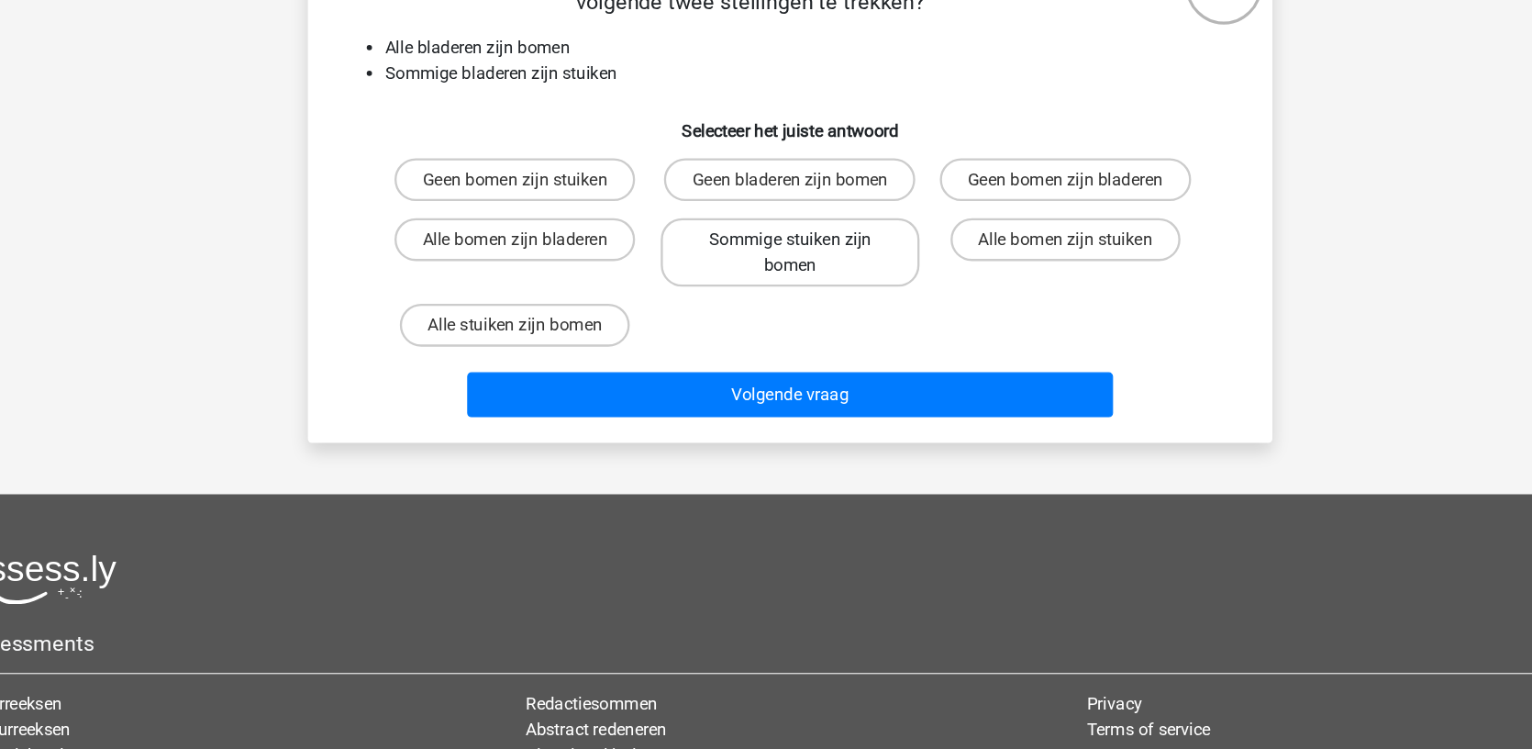
click at [655, 324] on label "Sommige stuiken zijn bomen" at bounding box center [765, 308] width 221 height 59
click at [766, 309] on input "Sommige stuiken zijn bomen" at bounding box center [772, 303] width 12 height 12
radio input "true"
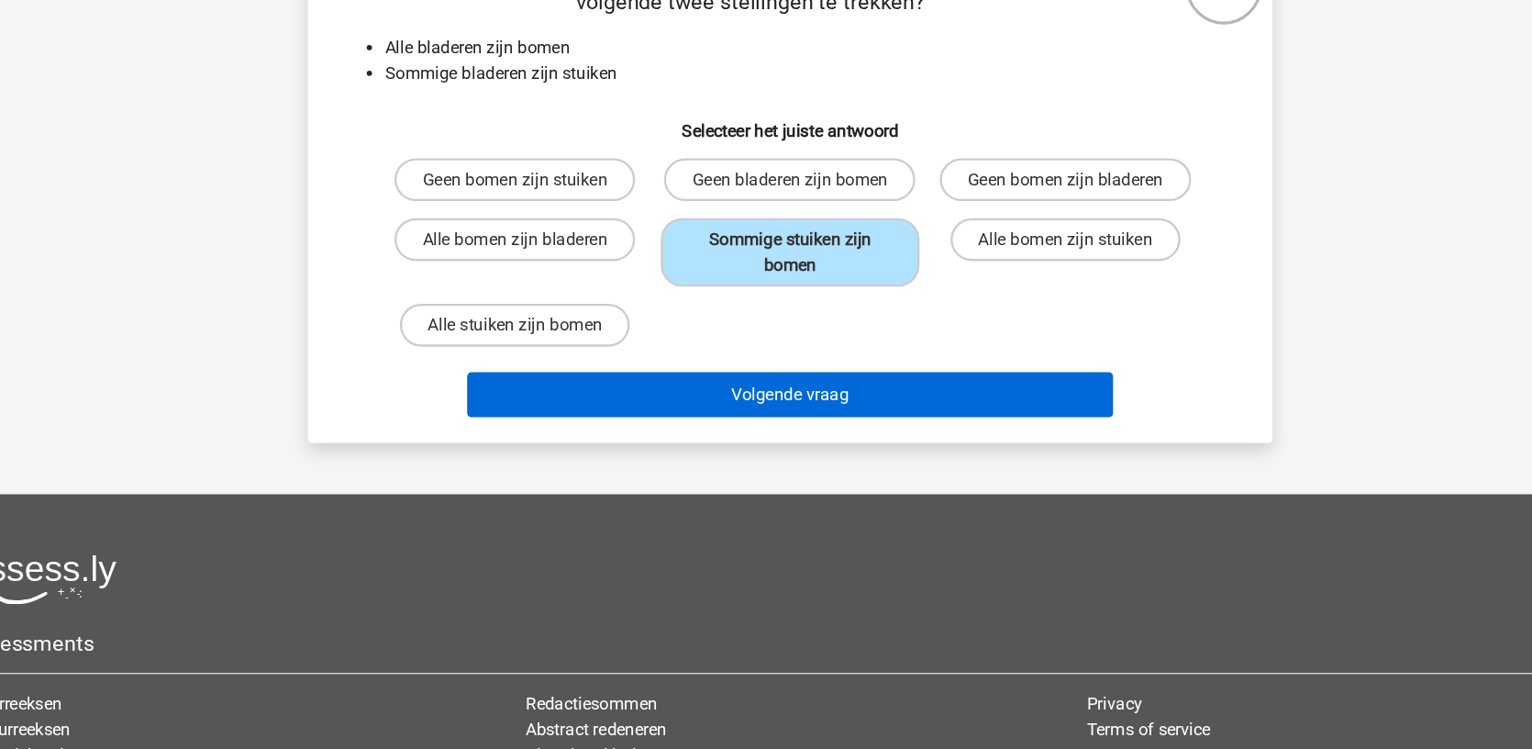
click at [618, 434] on button "Volgende vraag" at bounding box center [766, 430] width 555 height 39
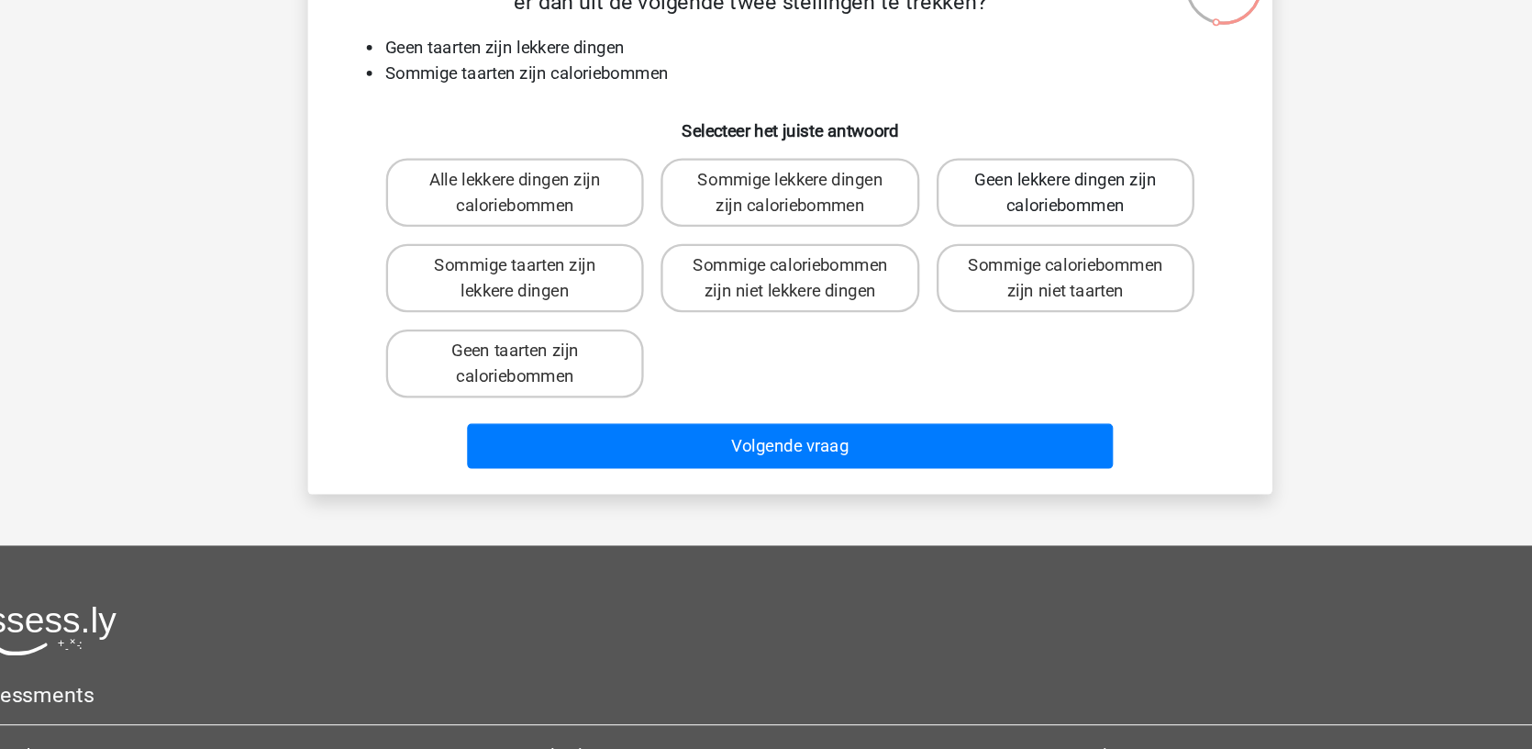
click at [892, 269] on label "Geen lekkere dingen zijn caloriebommen" at bounding box center [1002, 257] width 221 height 59
click at [1002, 258] on input "Geen lekkere dingen zijn caloriebommen" at bounding box center [1008, 252] width 12 height 12
radio input "true"
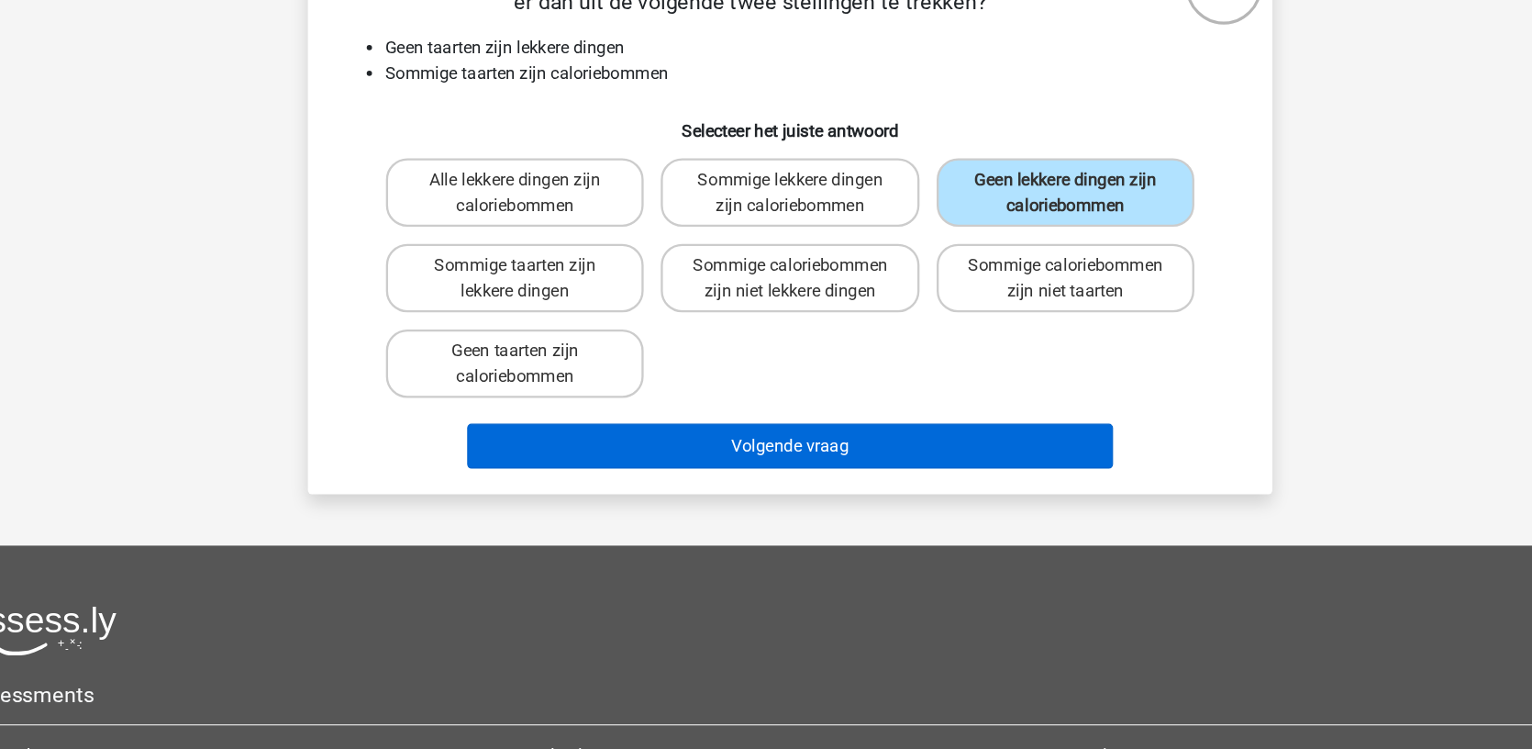
click at [748, 472] on button "Volgende vraag" at bounding box center [766, 474] width 555 height 39
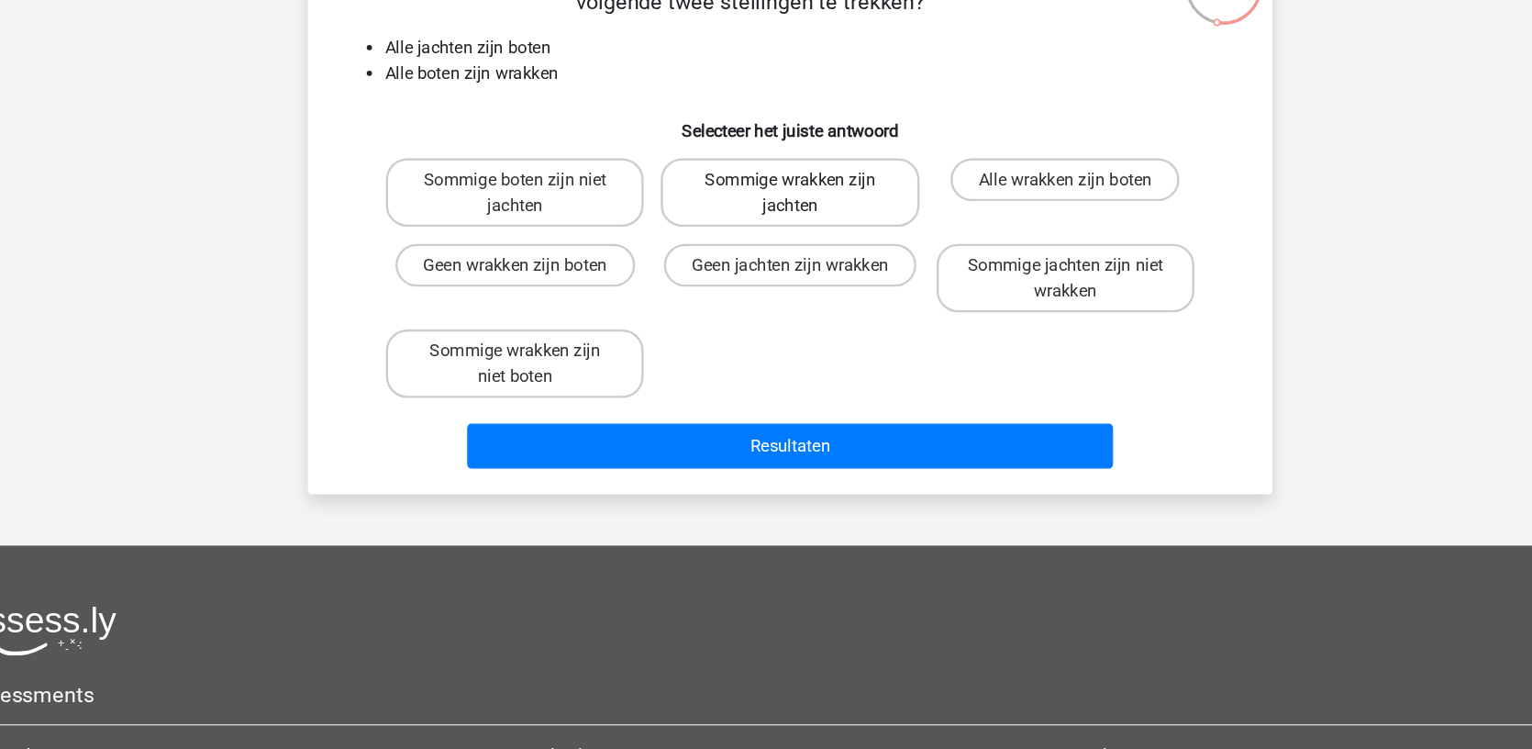
click at [709, 252] on label "Sommige wrakken zijn jachten" at bounding box center [765, 257] width 221 height 59
click at [766, 252] on input "Sommige wrakken zijn jachten" at bounding box center [772, 252] width 12 height 12
radio input "true"
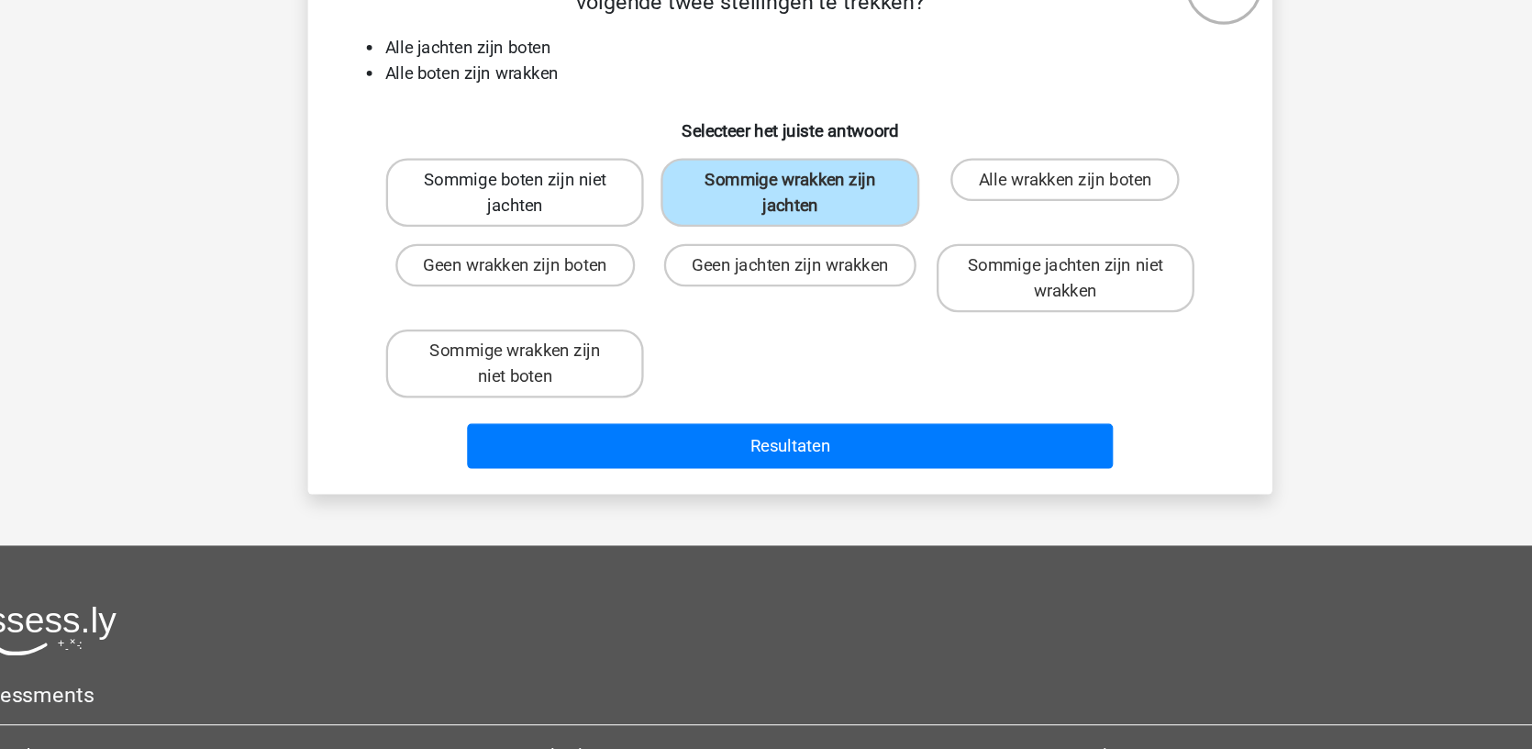
click at [500, 276] on label "Sommige boten zijn niet jachten" at bounding box center [529, 257] width 221 height 59
click at [530, 258] on input "Sommige boten zijn niet jachten" at bounding box center [536, 252] width 12 height 12
radio input "true"
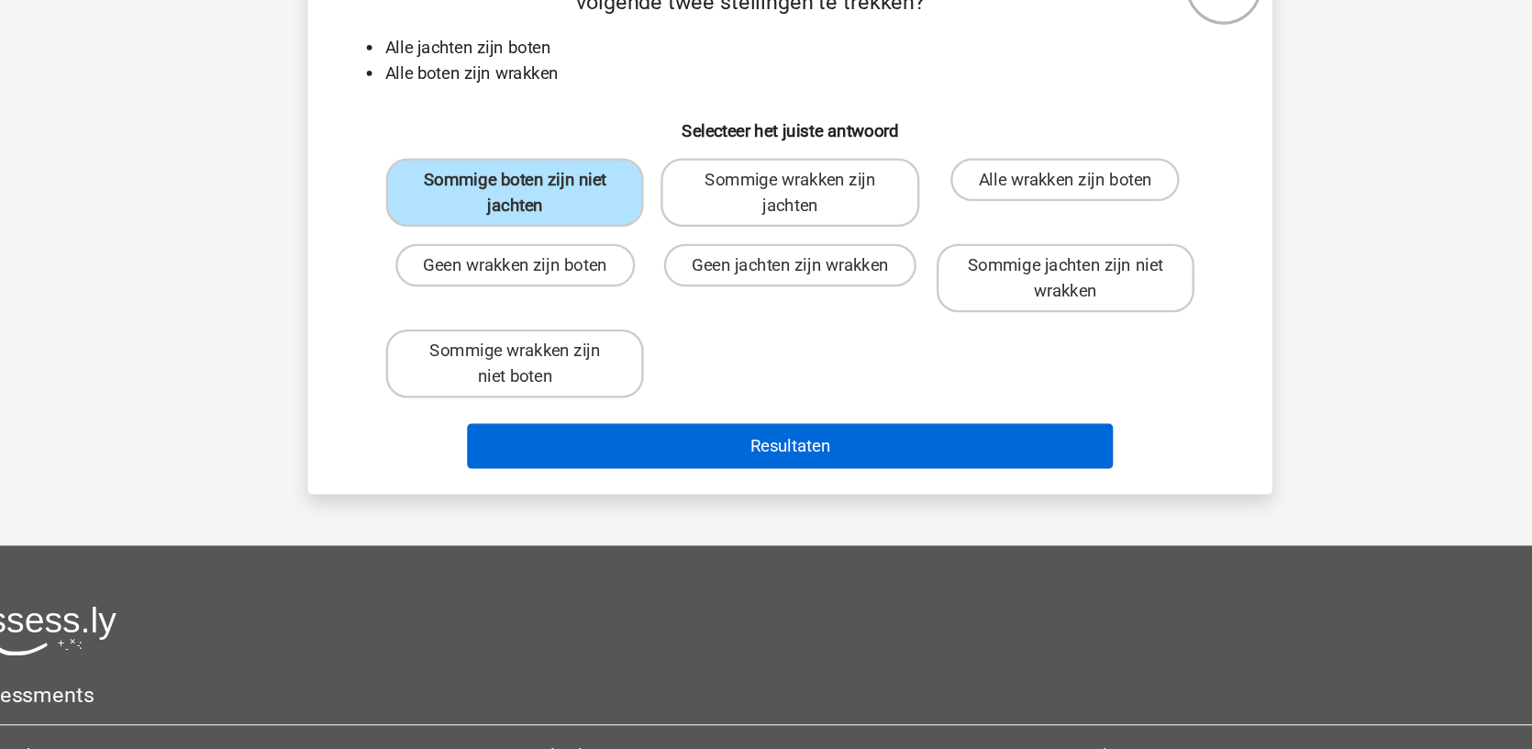
click at [621, 474] on button "Resultaten" at bounding box center [766, 474] width 555 height 39
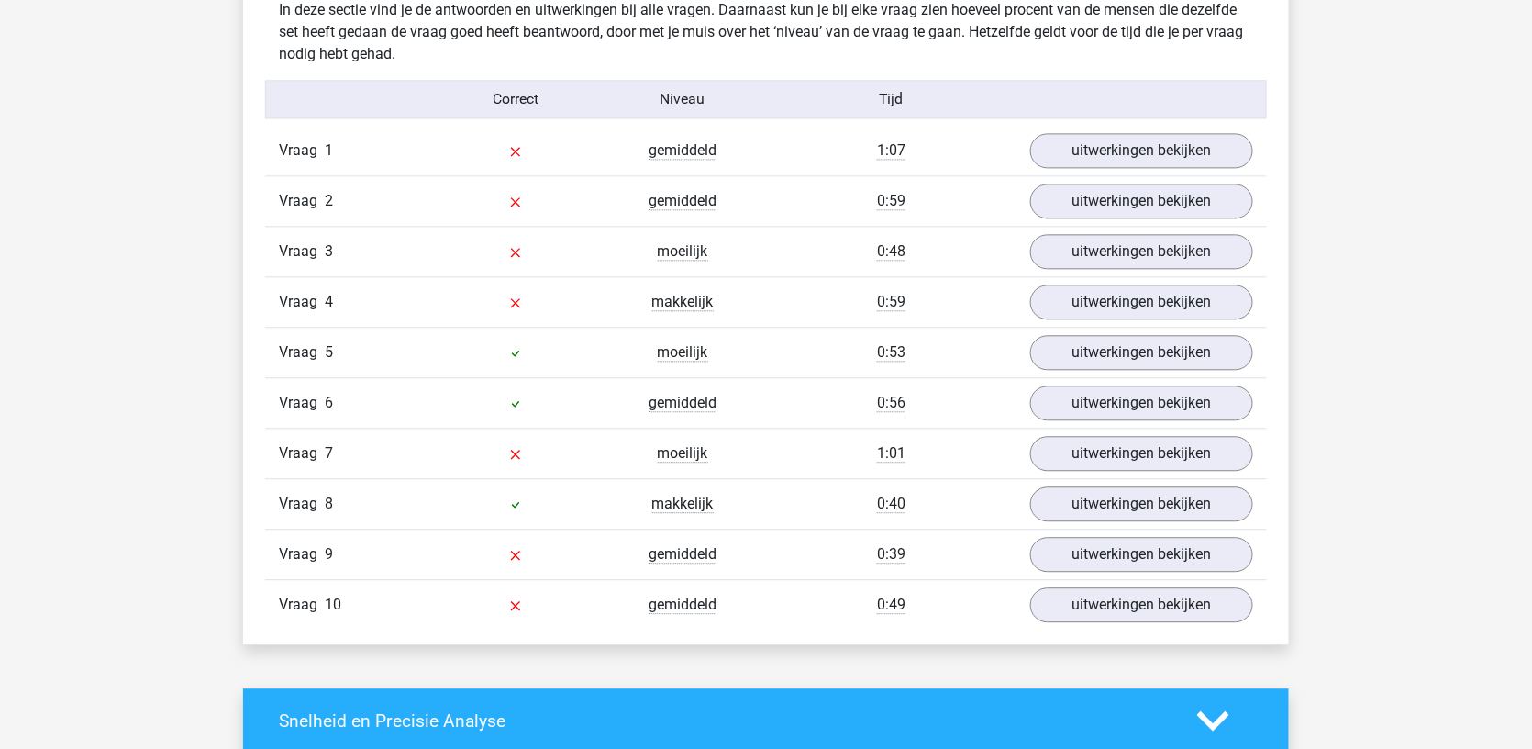
scroll to position [1465, 0]
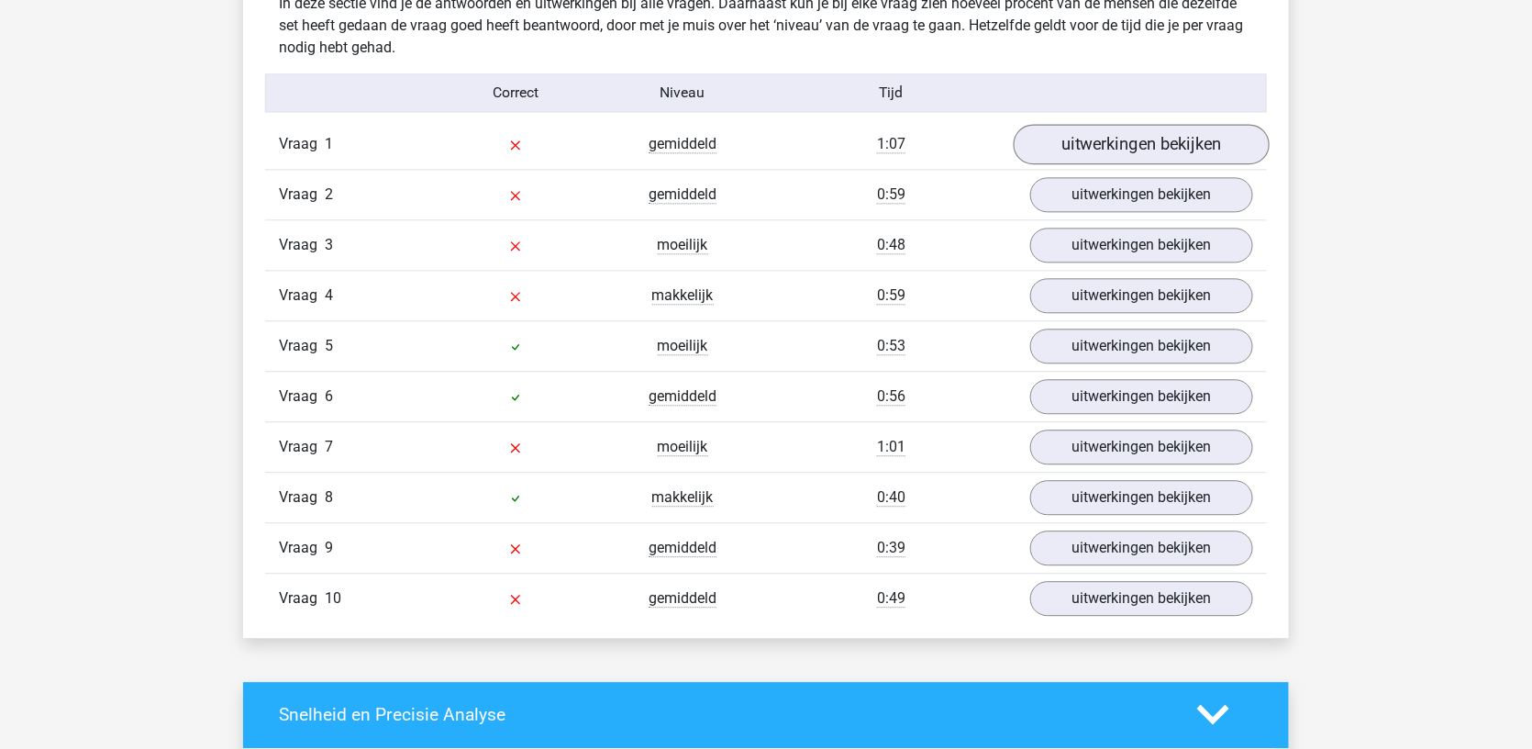
click at [1152, 142] on link "uitwerkingen bekijken" at bounding box center [1142, 144] width 256 height 40
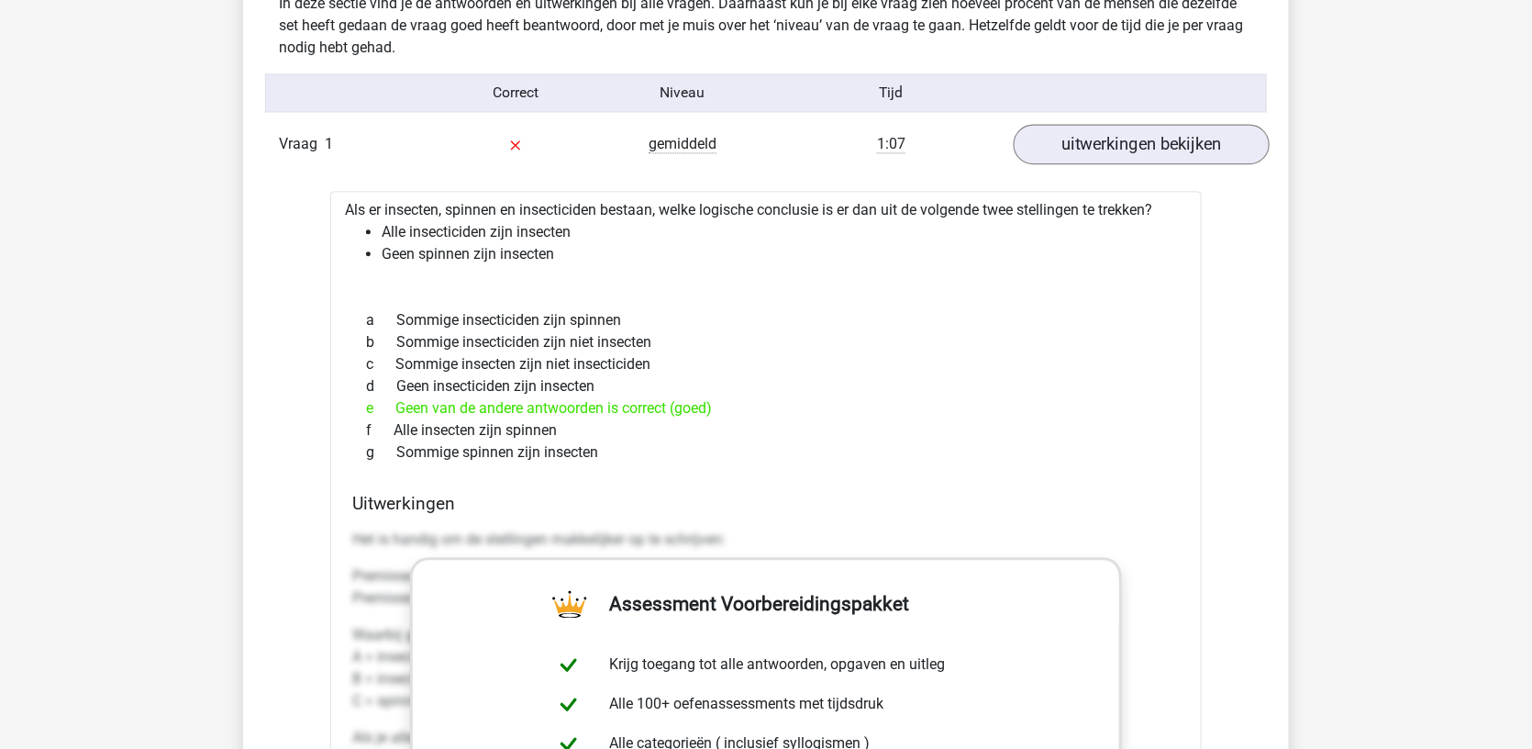
click at [1152, 142] on link "uitwerkingen bekijken" at bounding box center [1142, 144] width 256 height 40
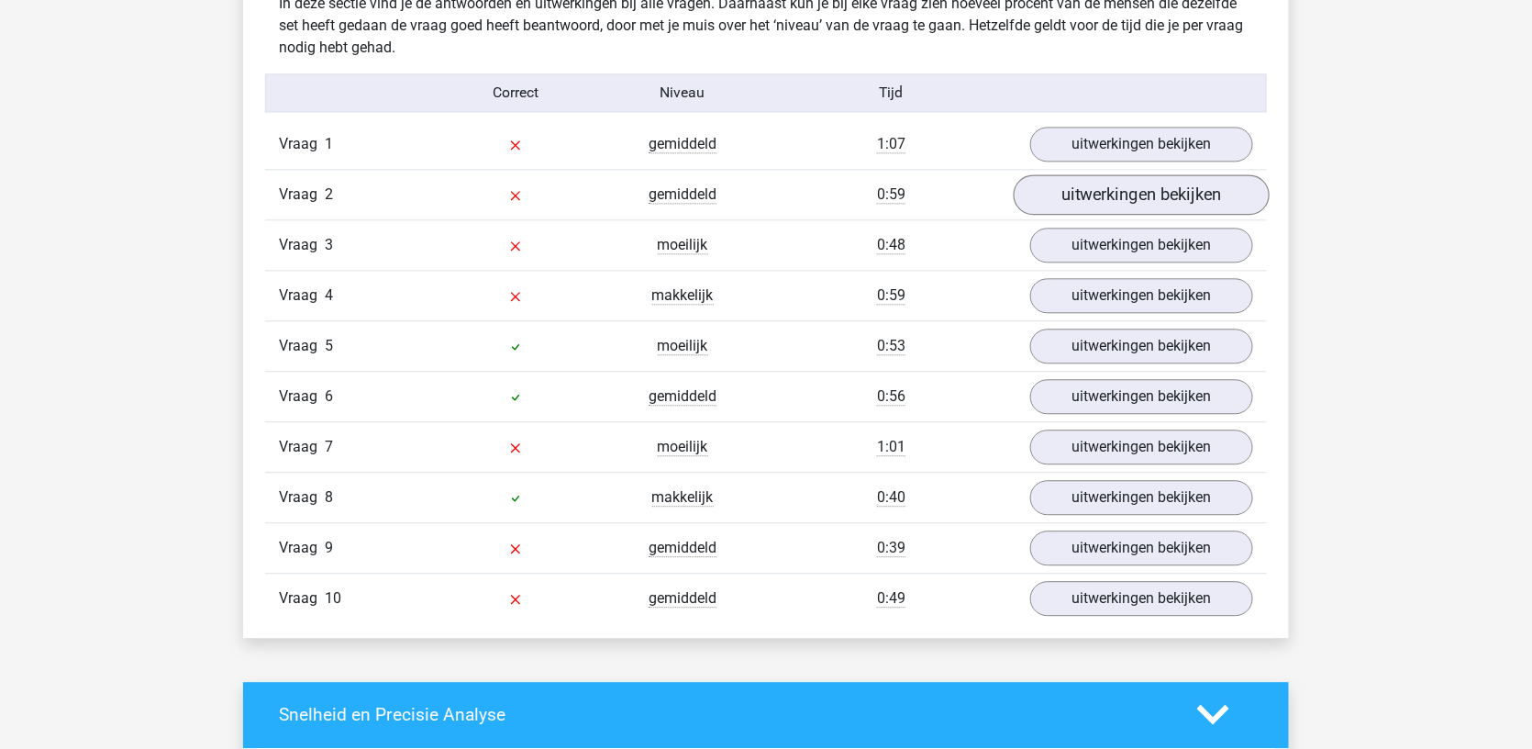
click at [1134, 175] on link "uitwerkingen bekijken" at bounding box center [1142, 194] width 256 height 40
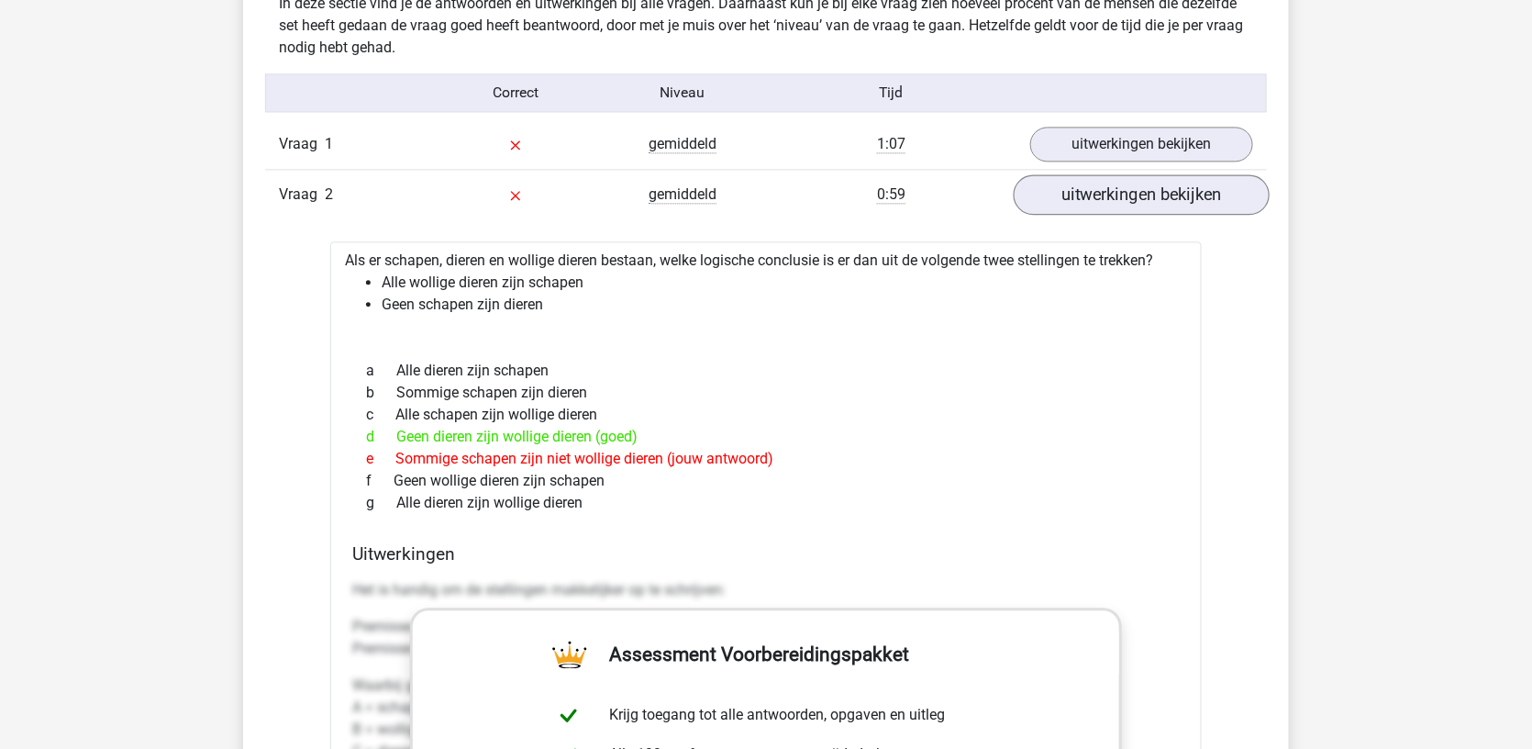
click at [1134, 175] on link "uitwerkingen bekijken" at bounding box center [1142, 194] width 256 height 40
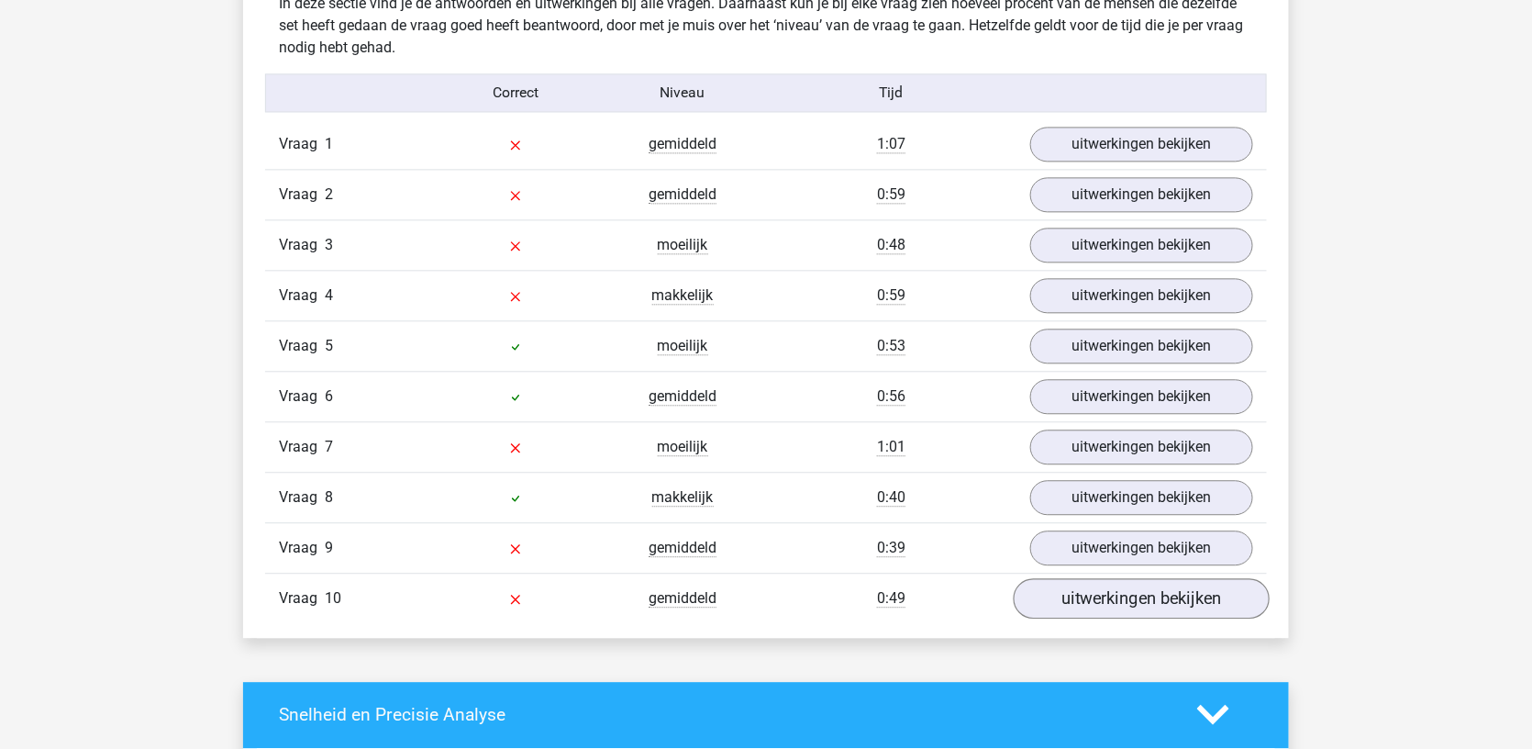
click at [1133, 580] on link "uitwerkingen bekijken" at bounding box center [1142, 598] width 256 height 40
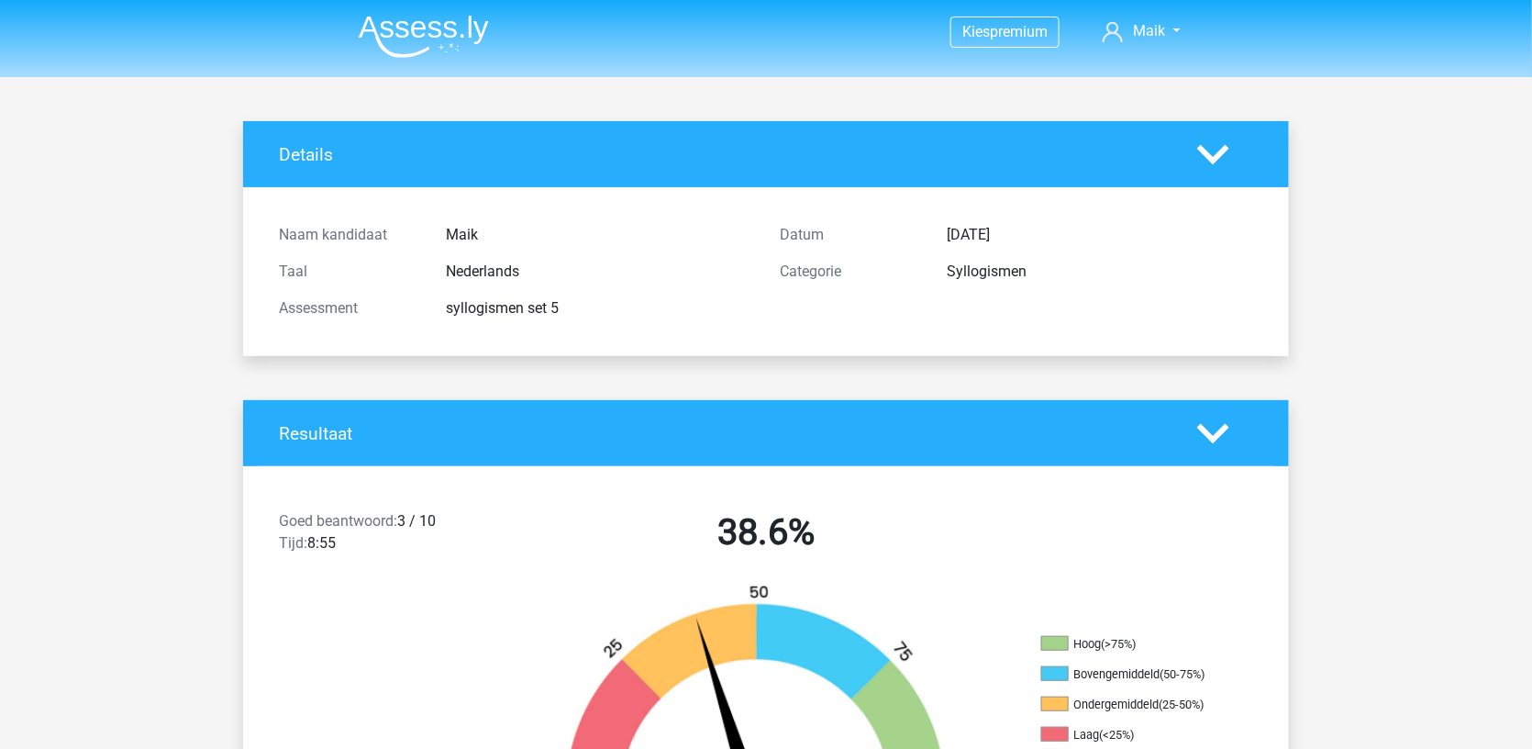
scroll to position [0, 0]
click at [407, 38] on img at bounding box center [424, 36] width 130 height 43
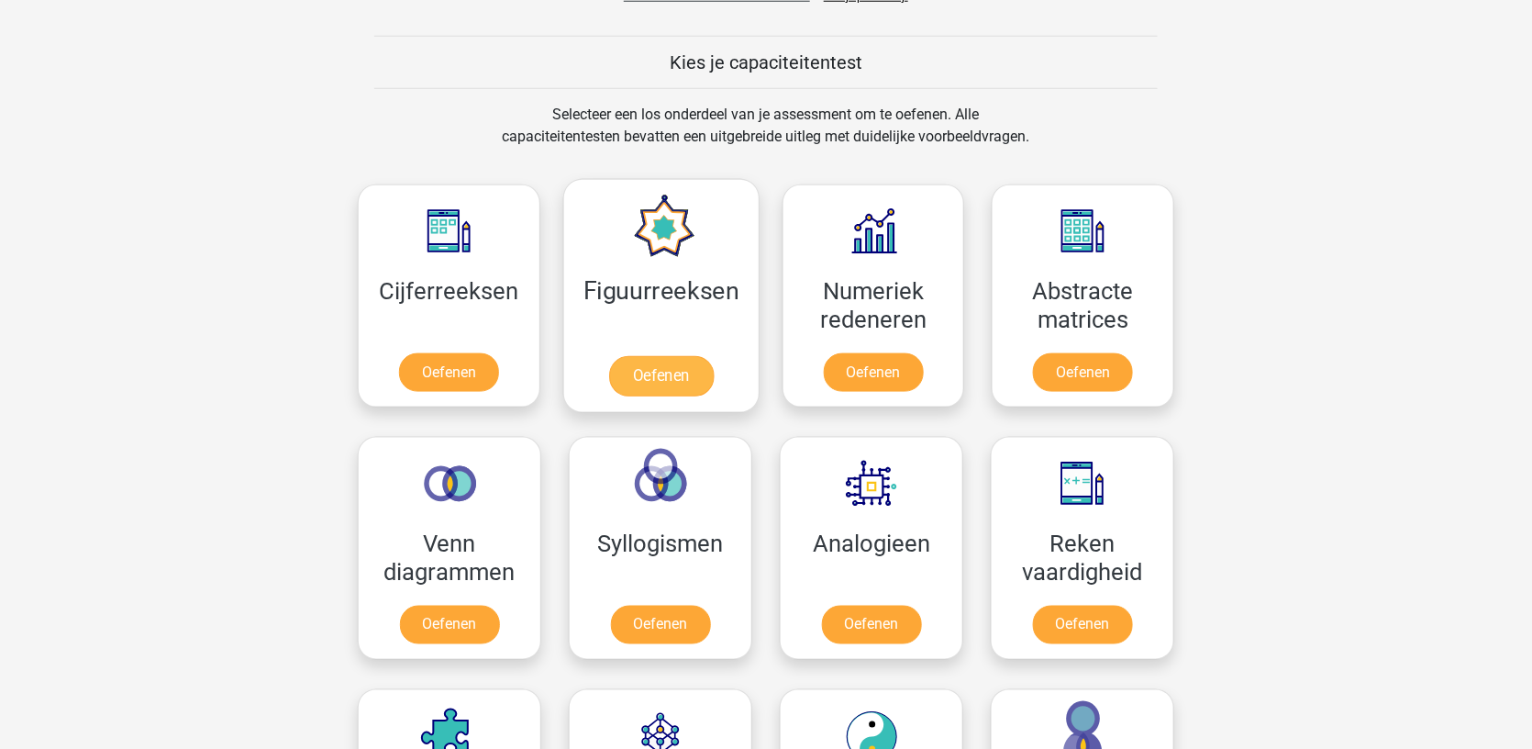
scroll to position [702, 0]
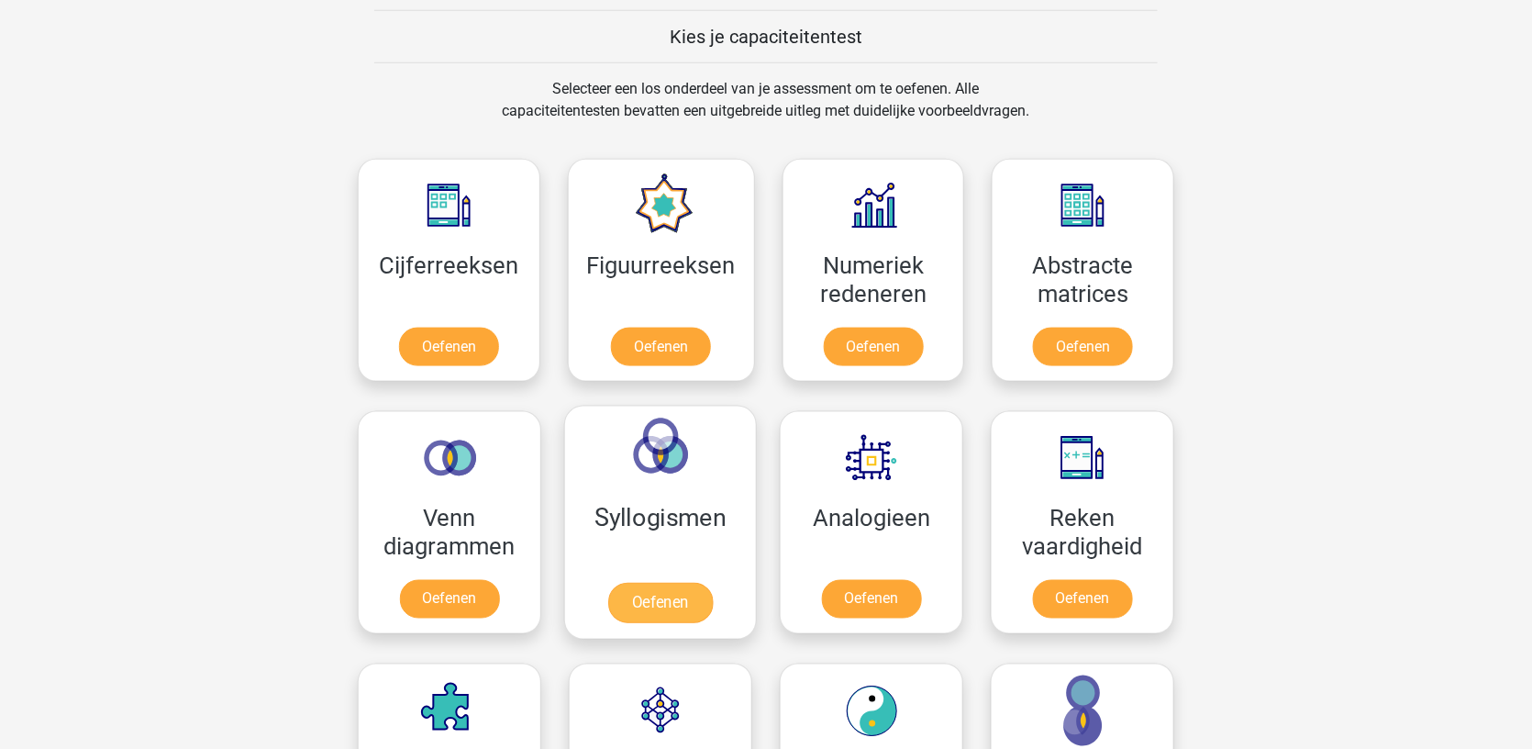
click at [640, 600] on link "Oefenen" at bounding box center [660, 603] width 105 height 40
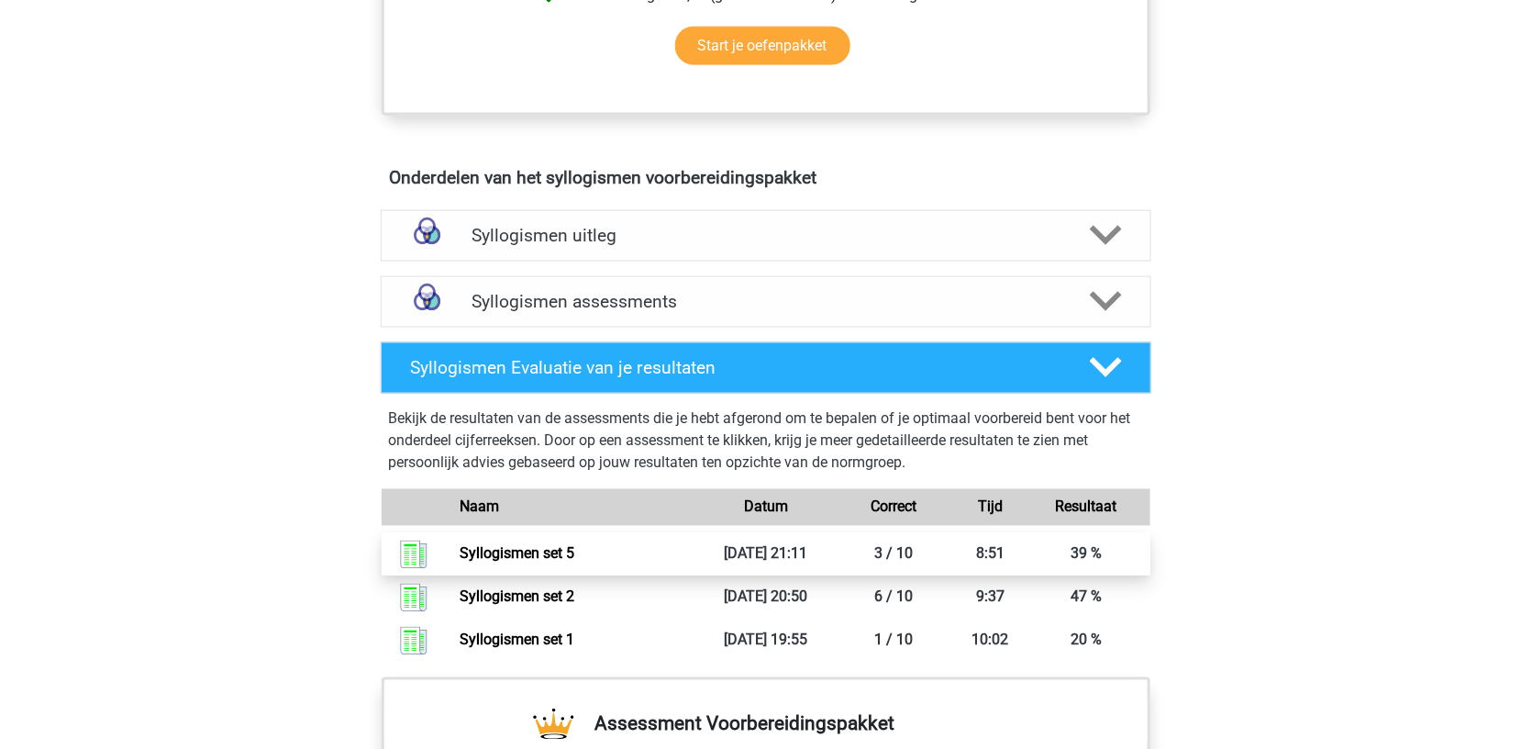
scroll to position [914, 0]
click at [730, 276] on div "Syllogismen assessments" at bounding box center [766, 301] width 771 height 51
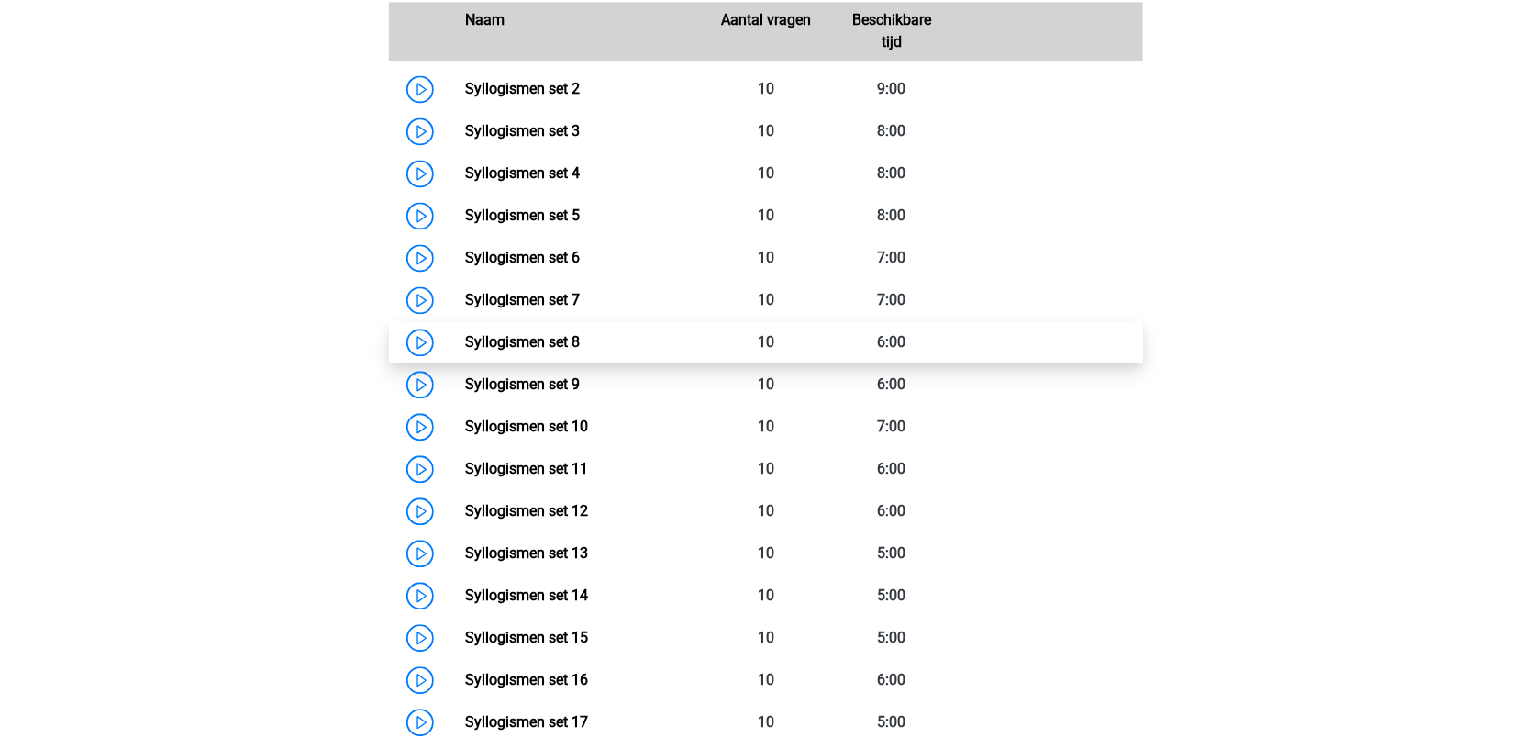
scroll to position [1332, 0]
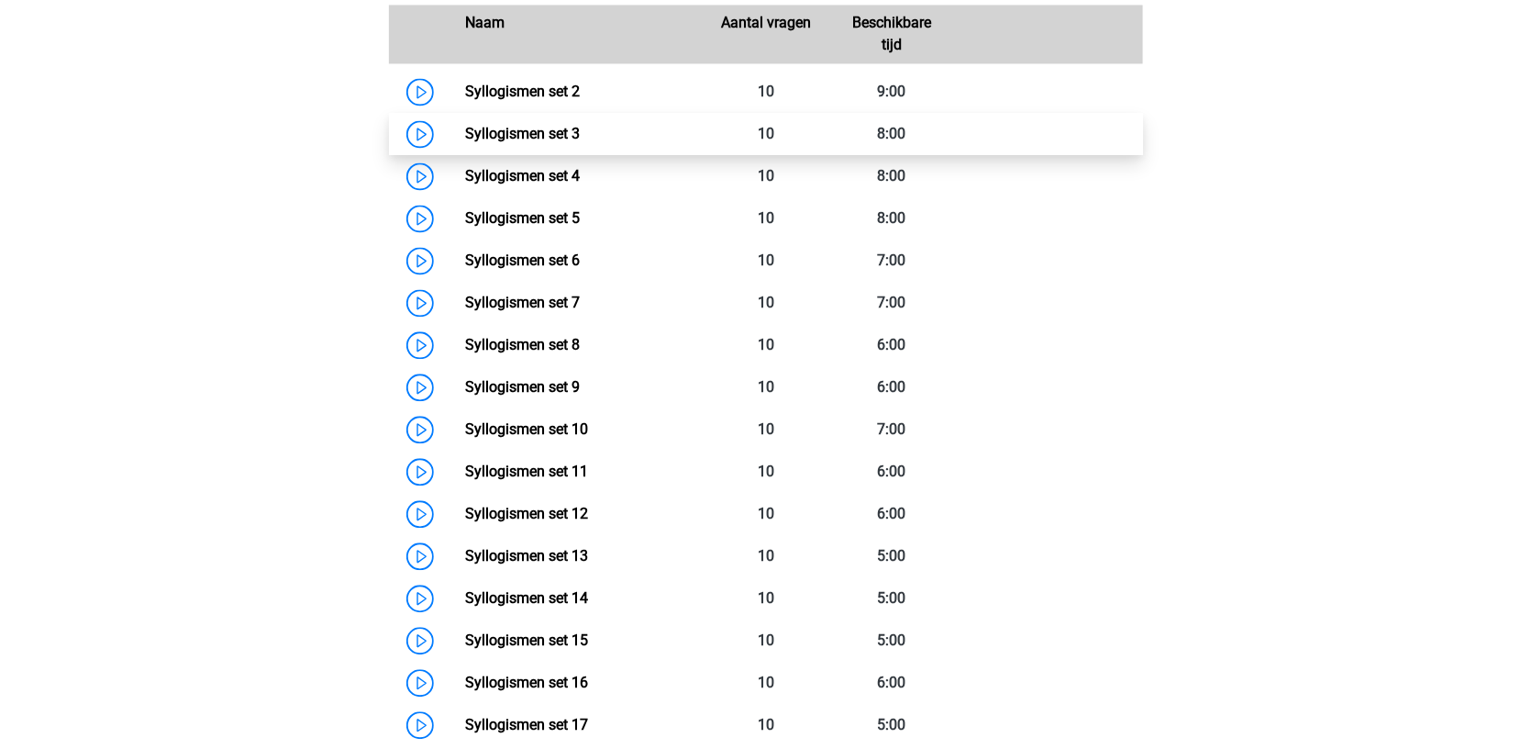
click at [580, 125] on link "Syllogismen set 3" at bounding box center [522, 133] width 115 height 17
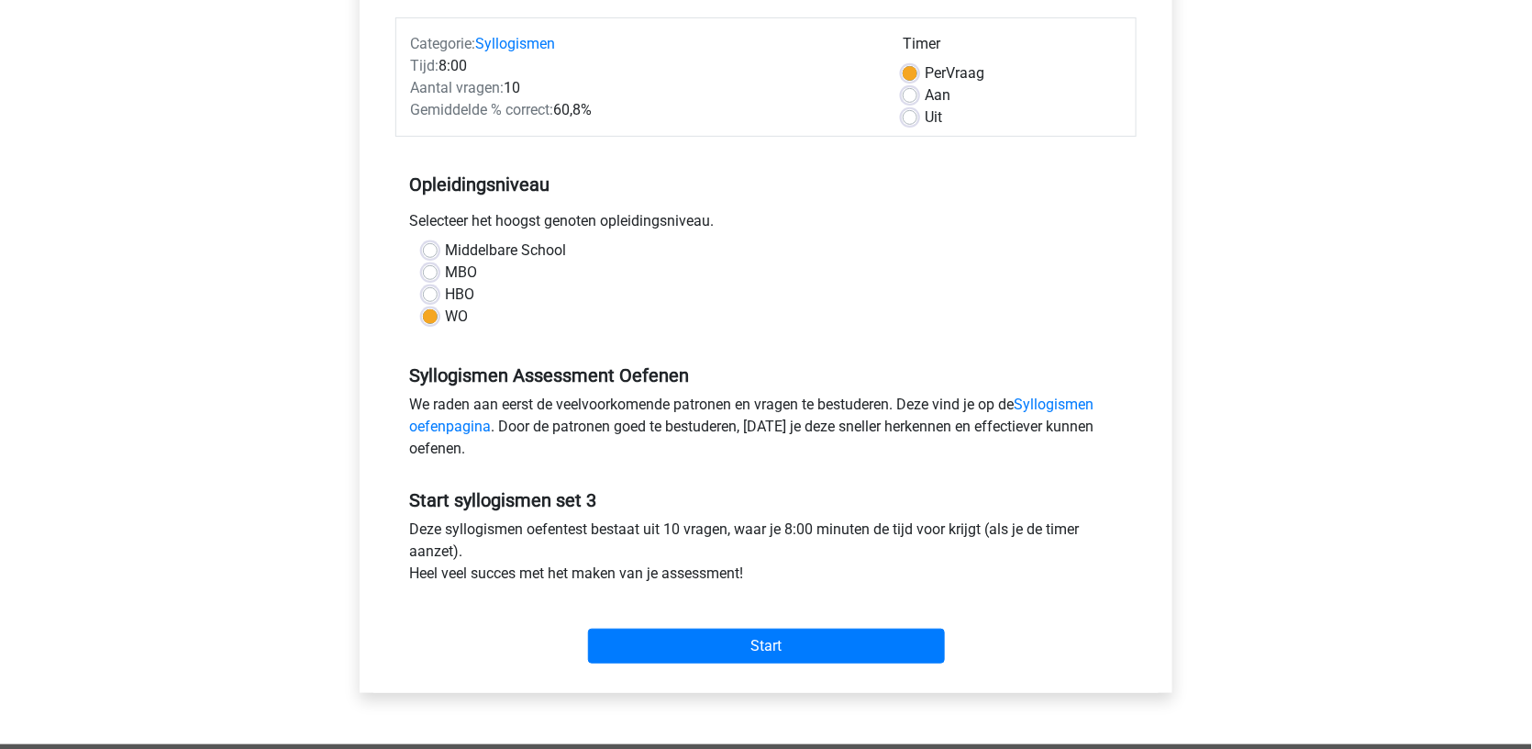
scroll to position [346, 0]
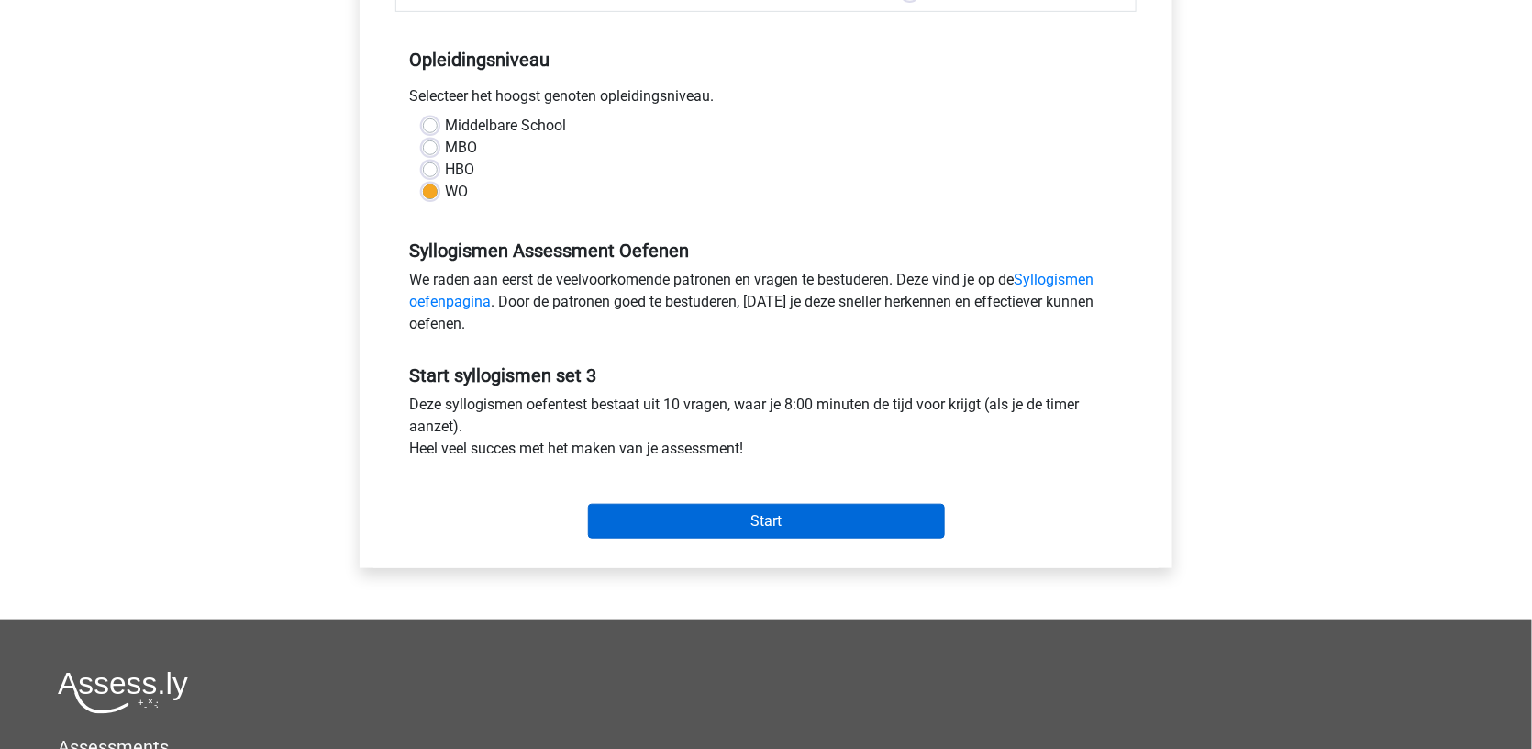
click at [645, 510] on input "Start" at bounding box center [766, 521] width 357 height 35
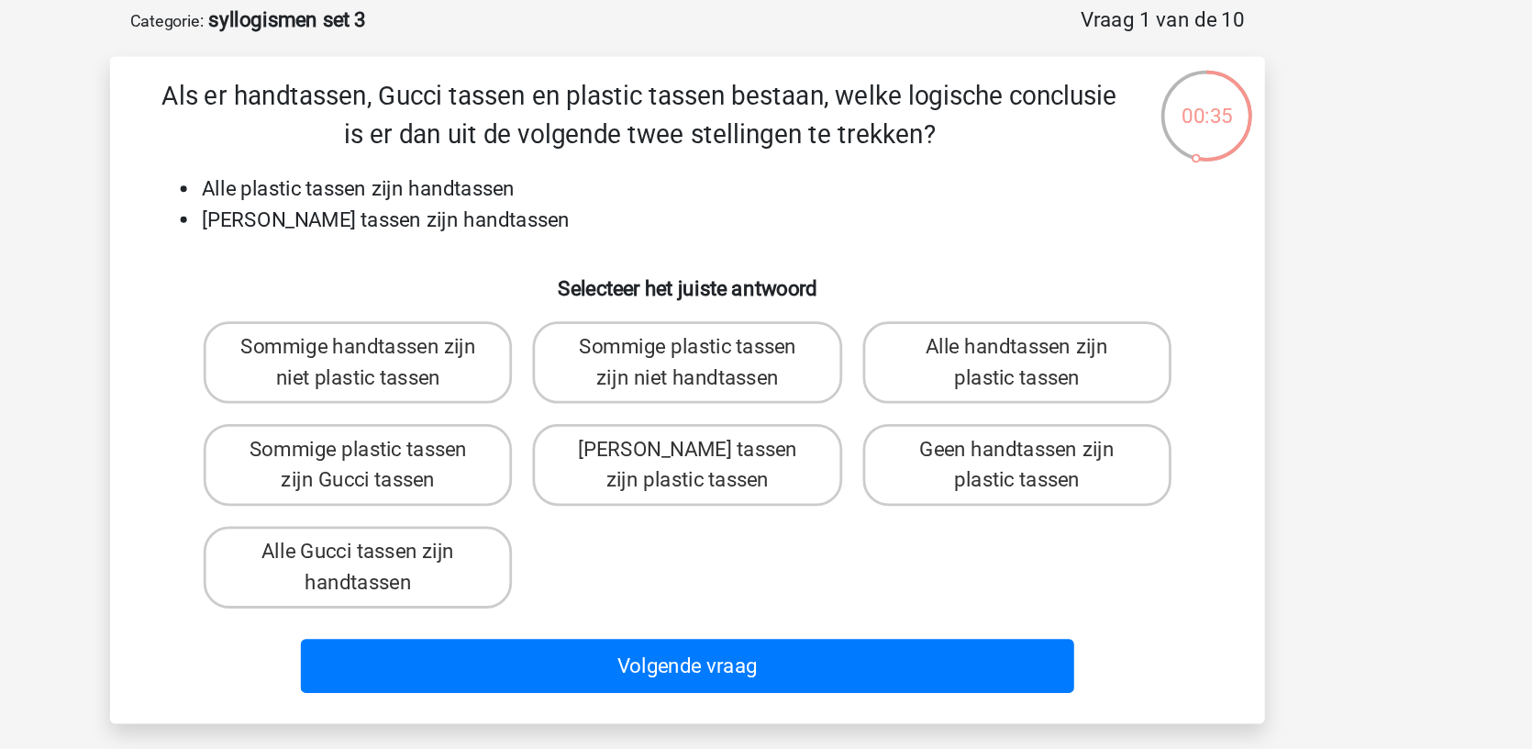
click at [412, 311] on div "Sommige handtassen zijn niet plastic tassen" at bounding box center [530, 347] width 236 height 73
click at [419, 318] on label "Sommige handtassen zijn niet plastic tassen" at bounding box center [529, 347] width 221 height 59
click at [530, 337] on input "Sommige handtassen zijn niet plastic tassen" at bounding box center [536, 343] width 12 height 12
radio input "true"
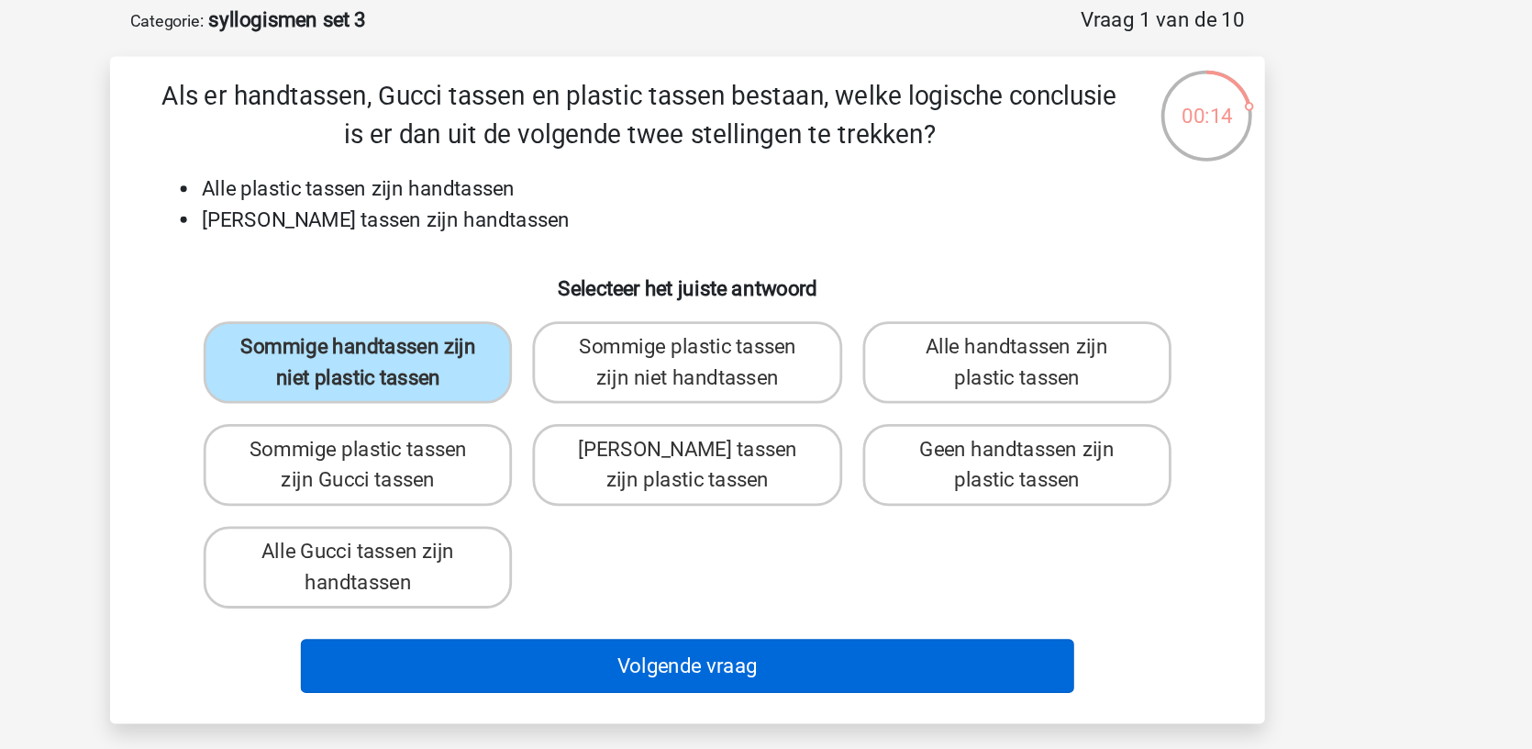
click at [489, 546] on button "Volgende vraag" at bounding box center [766, 565] width 555 height 39
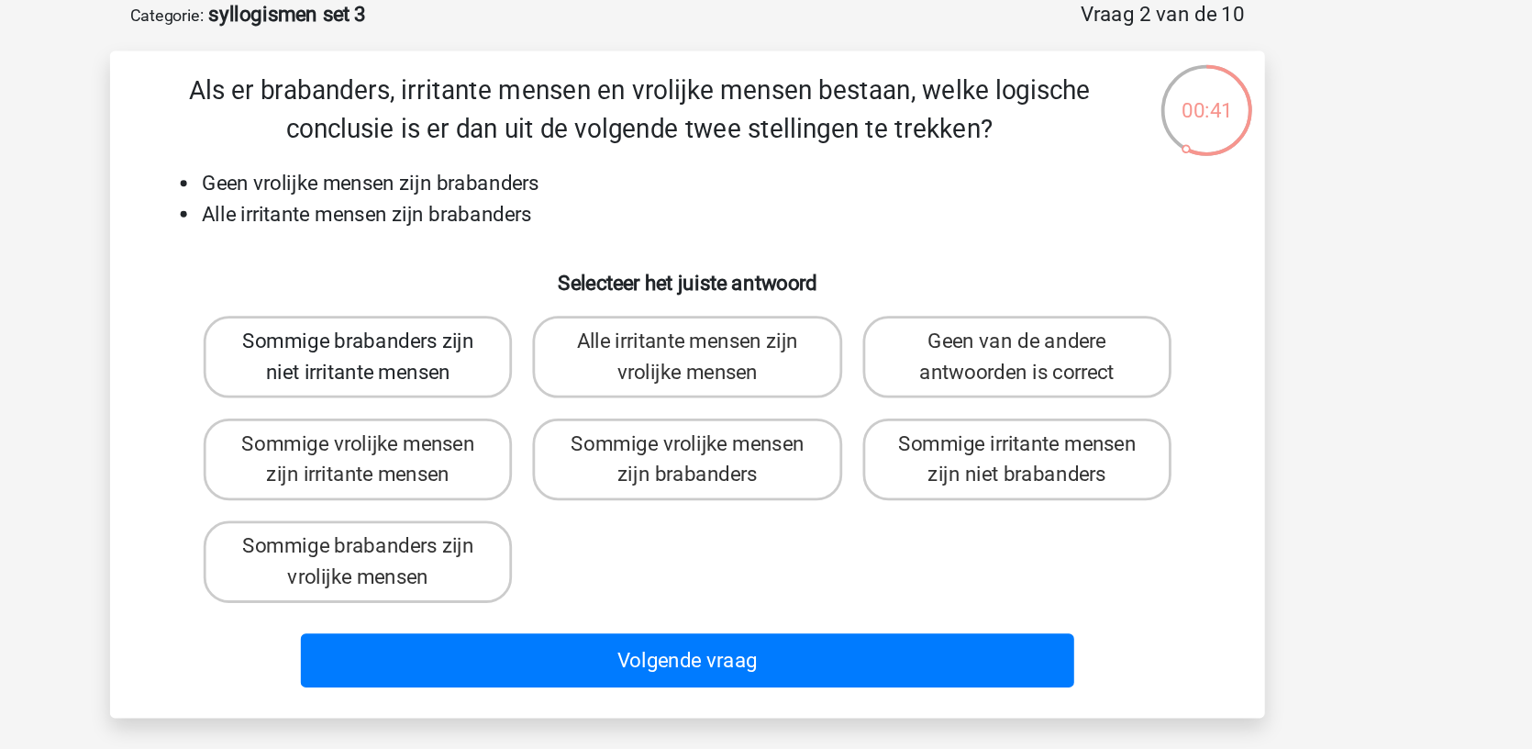
click at [419, 318] on label "Sommige brabanders zijn niet irritante mensen" at bounding box center [529, 347] width 221 height 59
click at [530, 337] on input "Sommige brabanders zijn niet irritante mensen" at bounding box center [536, 343] width 12 height 12
radio input "true"
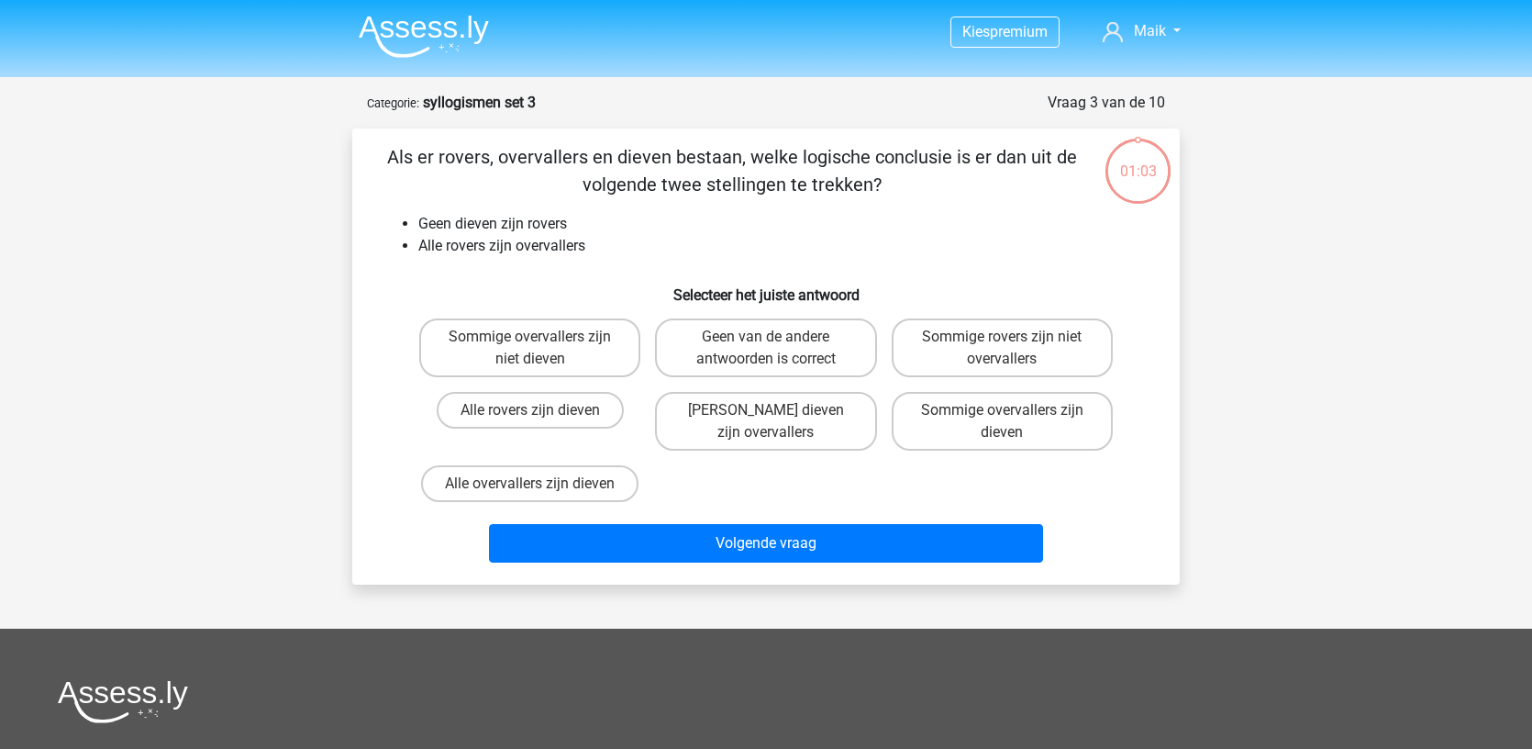
scroll to position [93, 274]
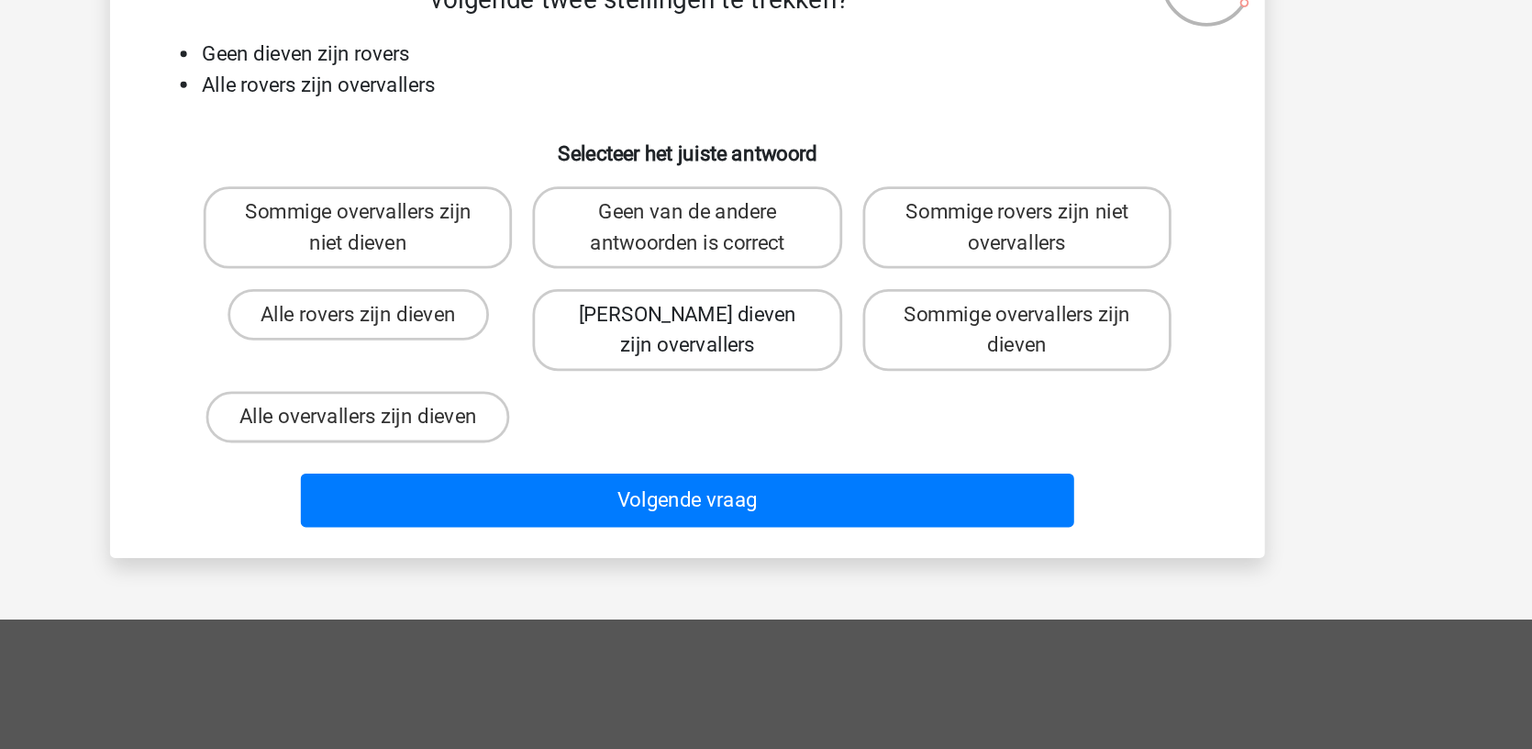
click at [655, 334] on label "[PERSON_NAME] dieven zijn overvallers" at bounding box center [765, 328] width 221 height 59
click at [766, 329] on input "[PERSON_NAME] dieven zijn overvallers" at bounding box center [772, 324] width 12 height 12
radio input "true"
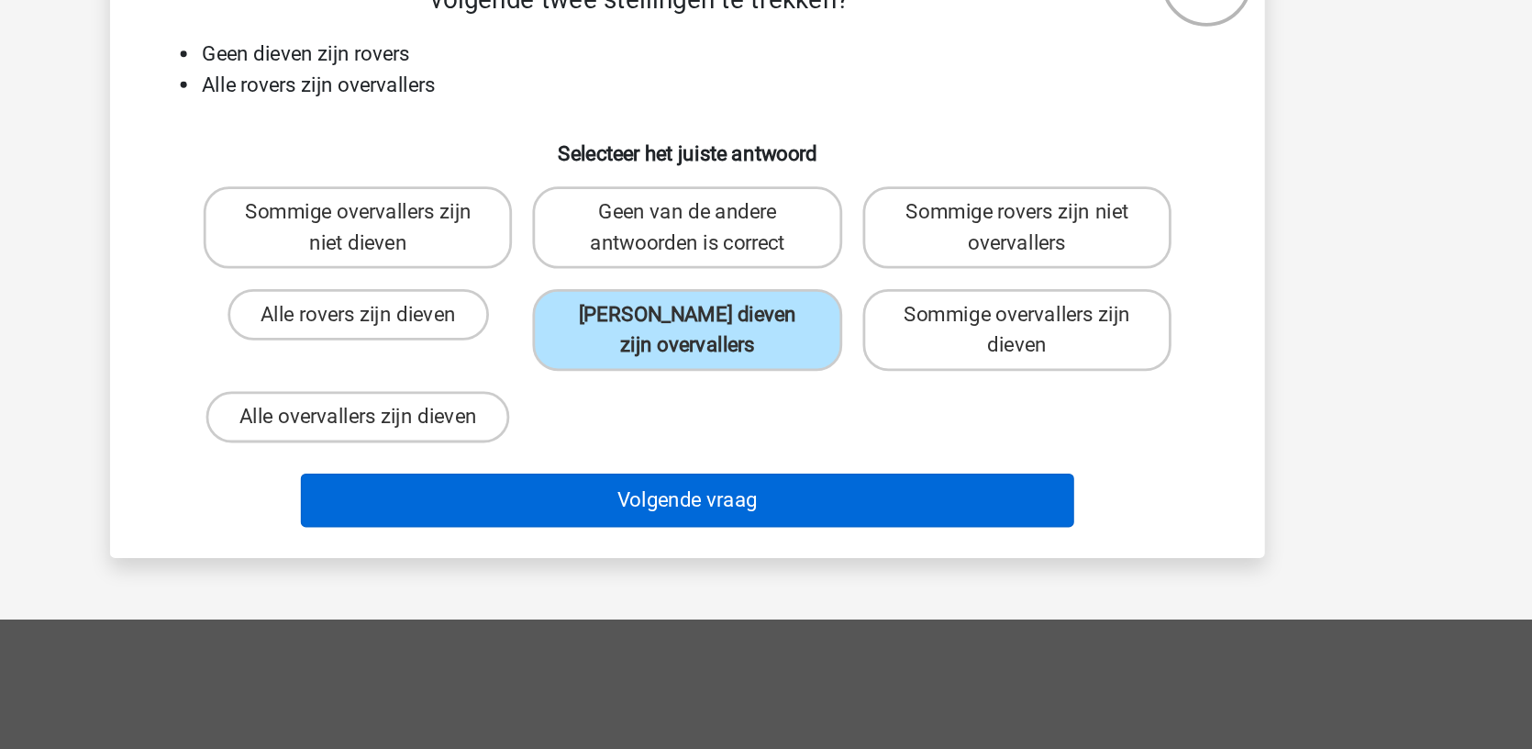
click at [489, 442] on button "Volgende vraag" at bounding box center [766, 450] width 555 height 39
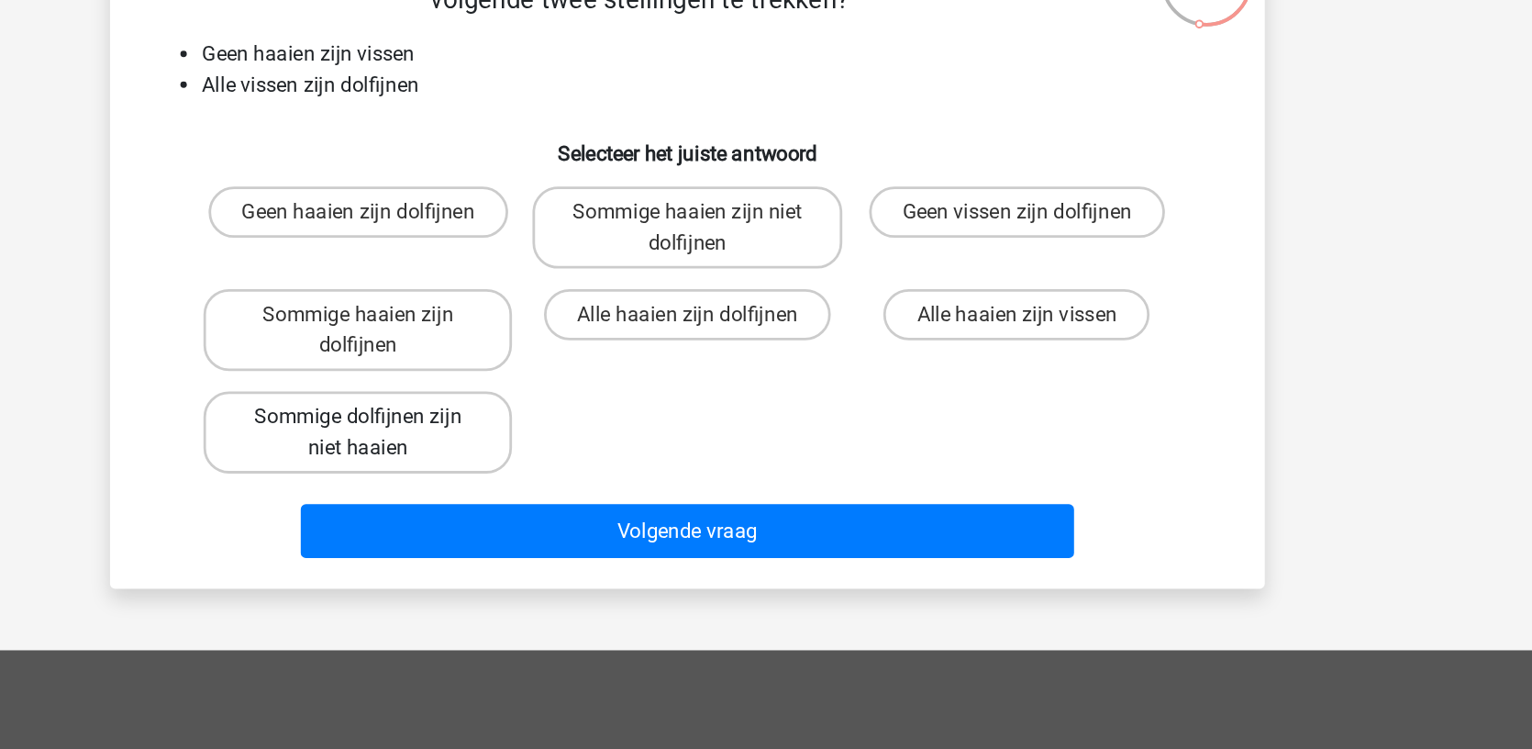
click at [419, 401] on label "Sommige dolfijnen zijn niet haaien" at bounding box center [529, 402] width 221 height 59
click at [530, 401] on input "Sommige dolfijnen zijn niet haaien" at bounding box center [536, 397] width 12 height 12
radio input "true"
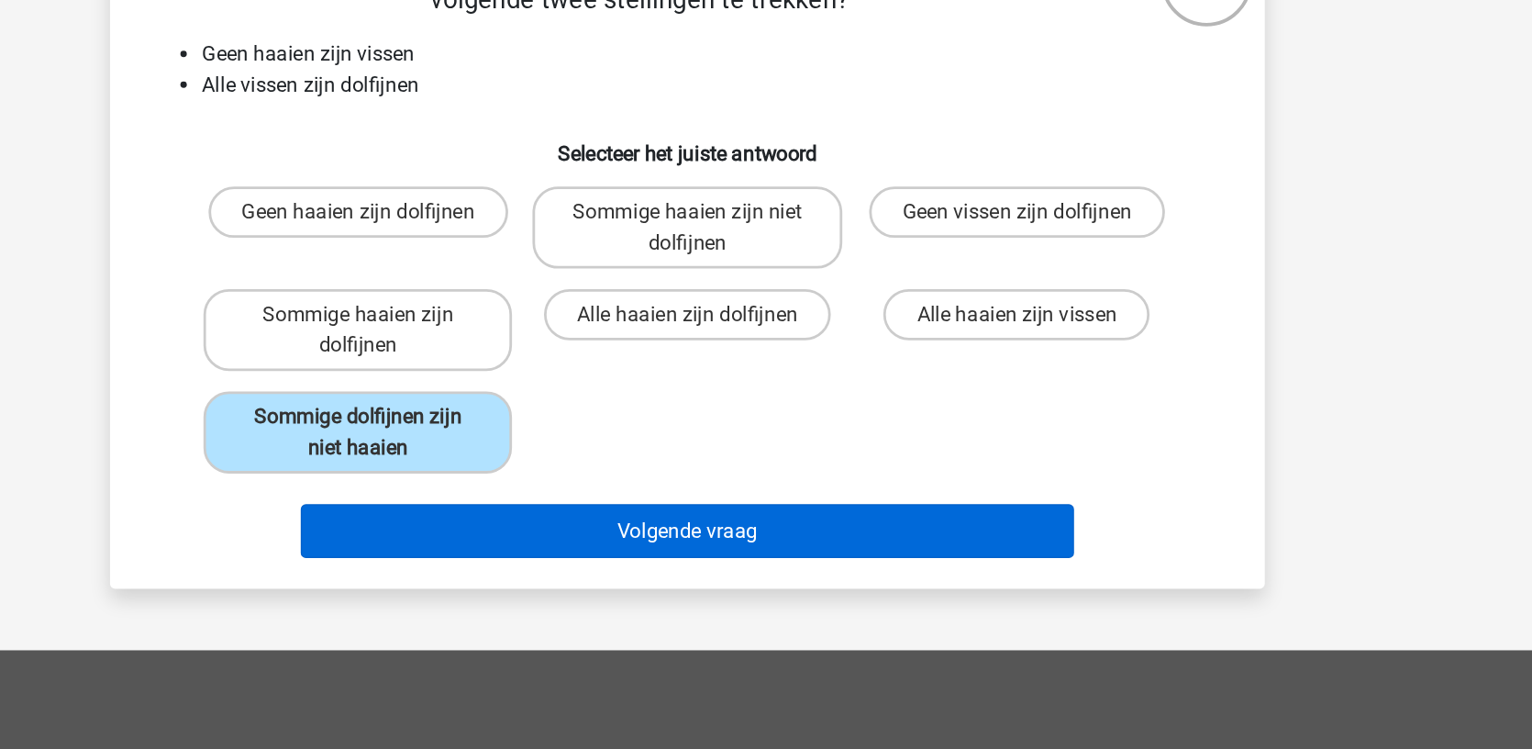
click at [489, 473] on button "Volgende vraag" at bounding box center [766, 472] width 555 height 39
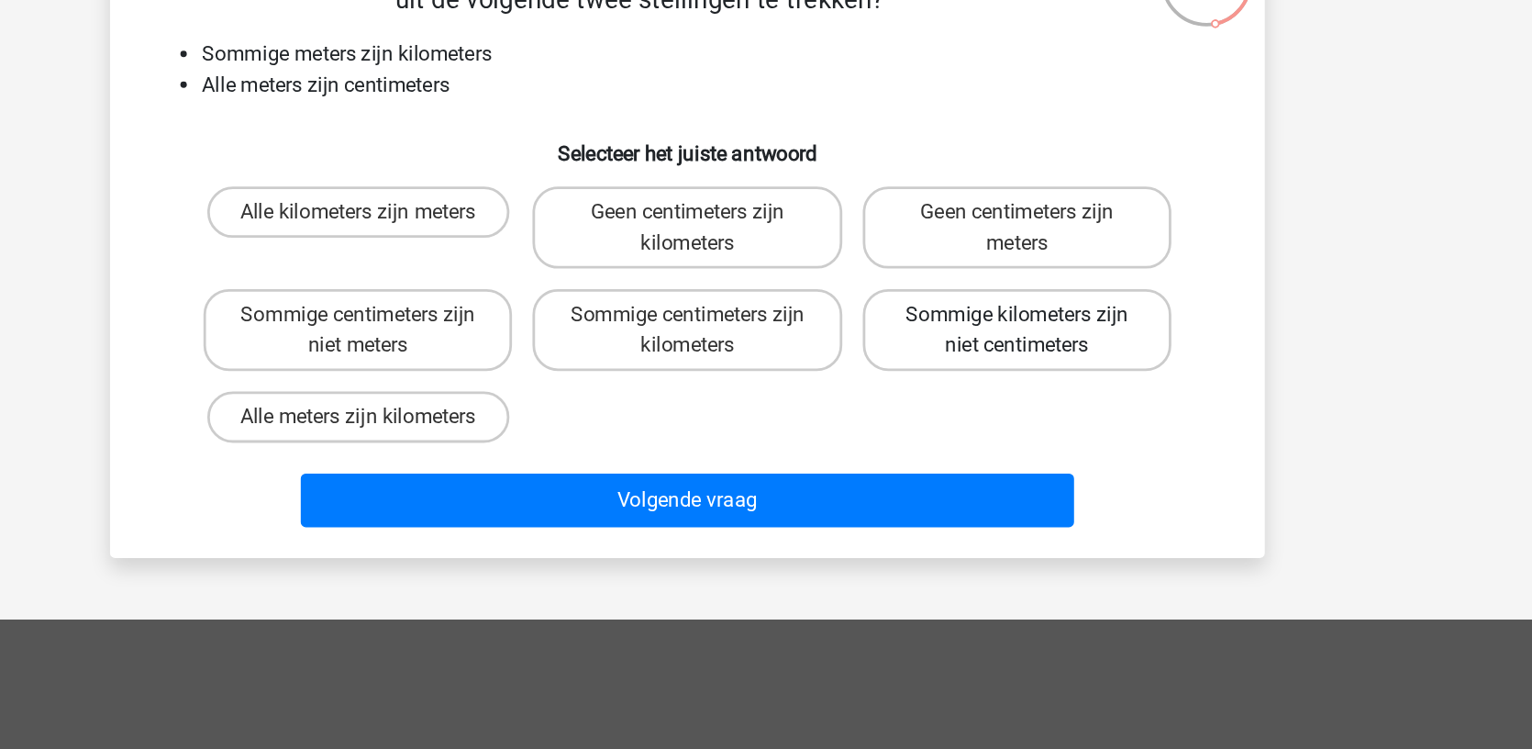
click at [892, 350] on label "Sommige kilometers zijn niet centimeters" at bounding box center [1002, 328] width 221 height 59
click at [1002, 329] on input "Sommige kilometers zijn niet centimeters" at bounding box center [1008, 324] width 12 height 12
radio input "true"
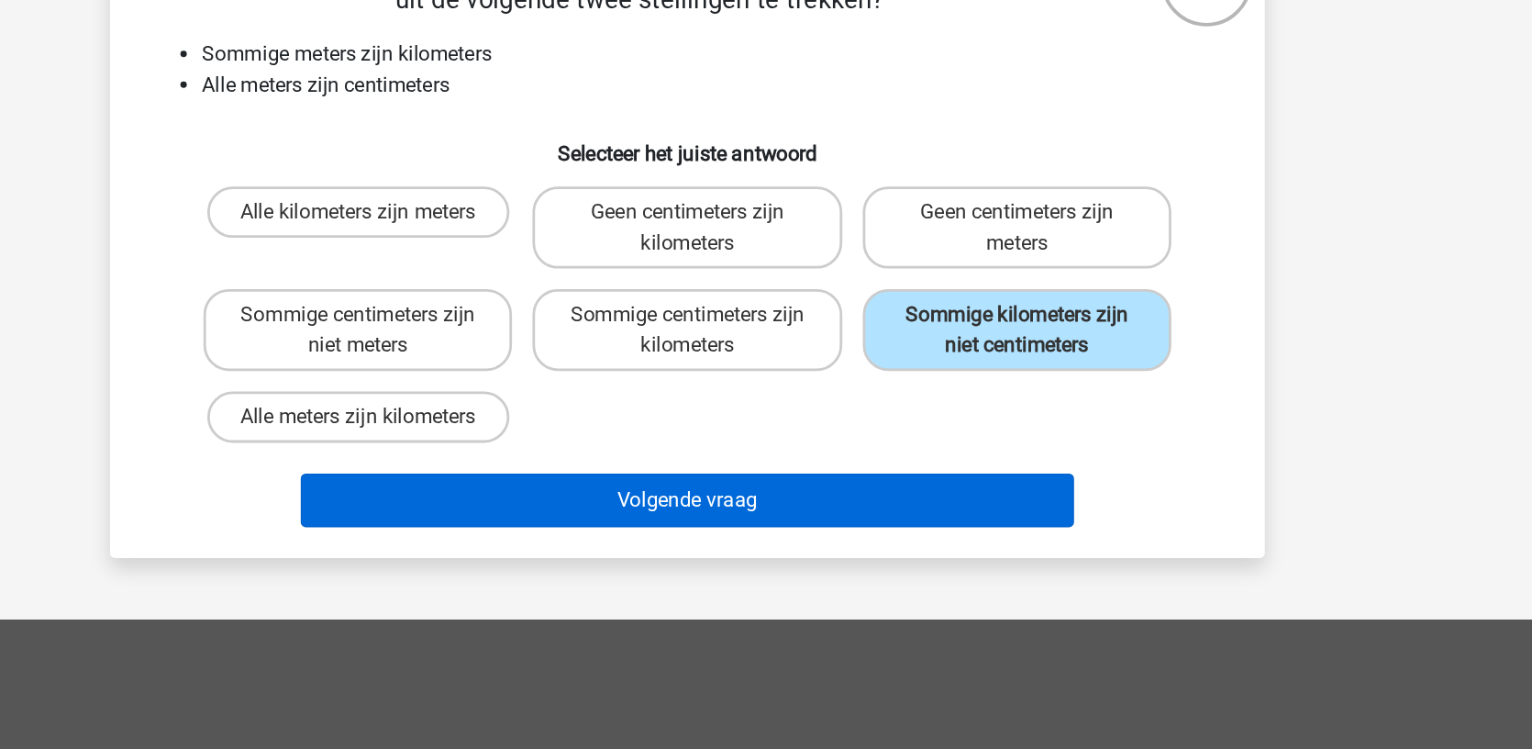
click at [532, 441] on button "Volgende vraag" at bounding box center [766, 450] width 555 height 39
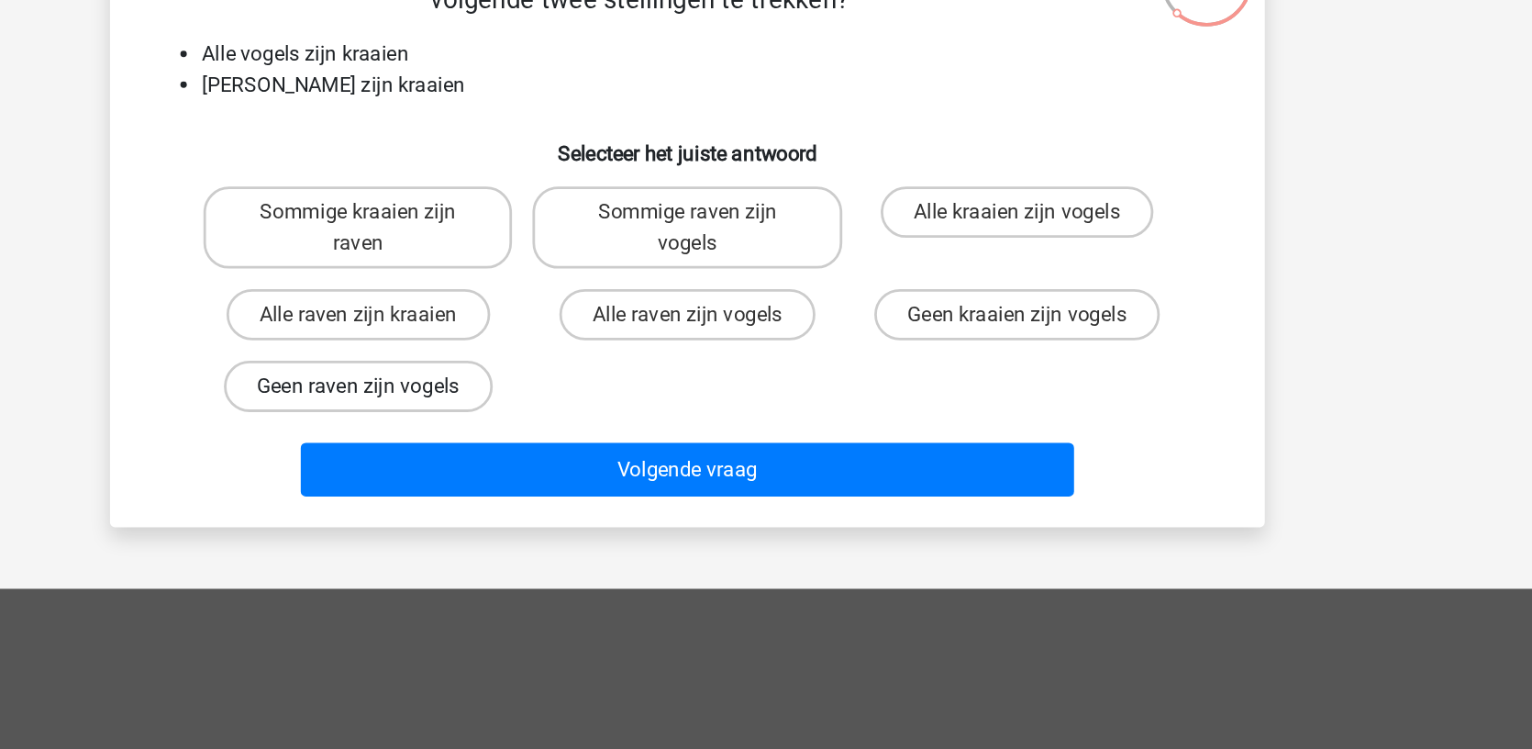
click at [434, 373] on label "Geen raven zijn vogels" at bounding box center [530, 369] width 193 height 37
click at [530, 373] on input "Geen raven zijn vogels" at bounding box center [536, 375] width 12 height 12
radio input "true"
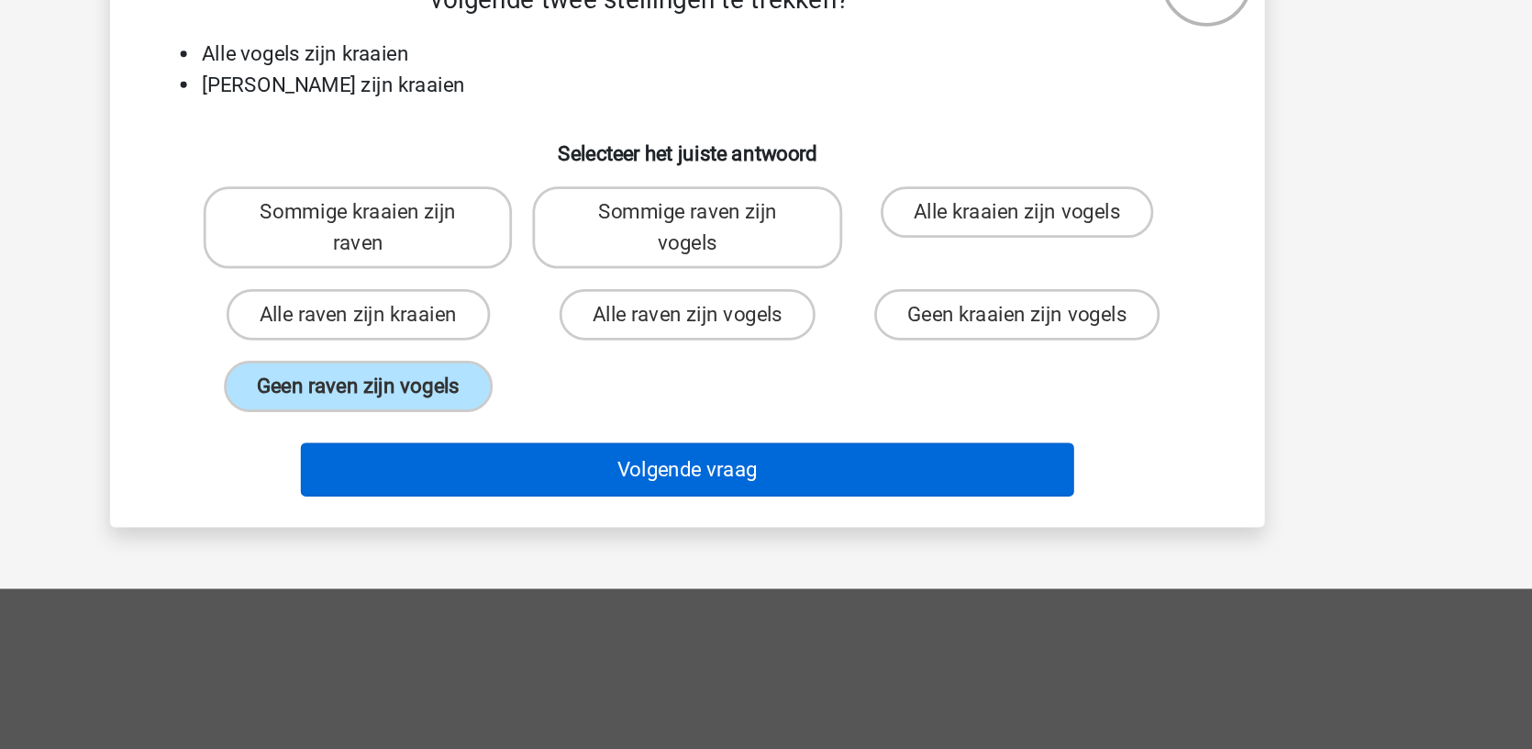
click at [489, 430] on button "Volgende vraag" at bounding box center [766, 428] width 555 height 39
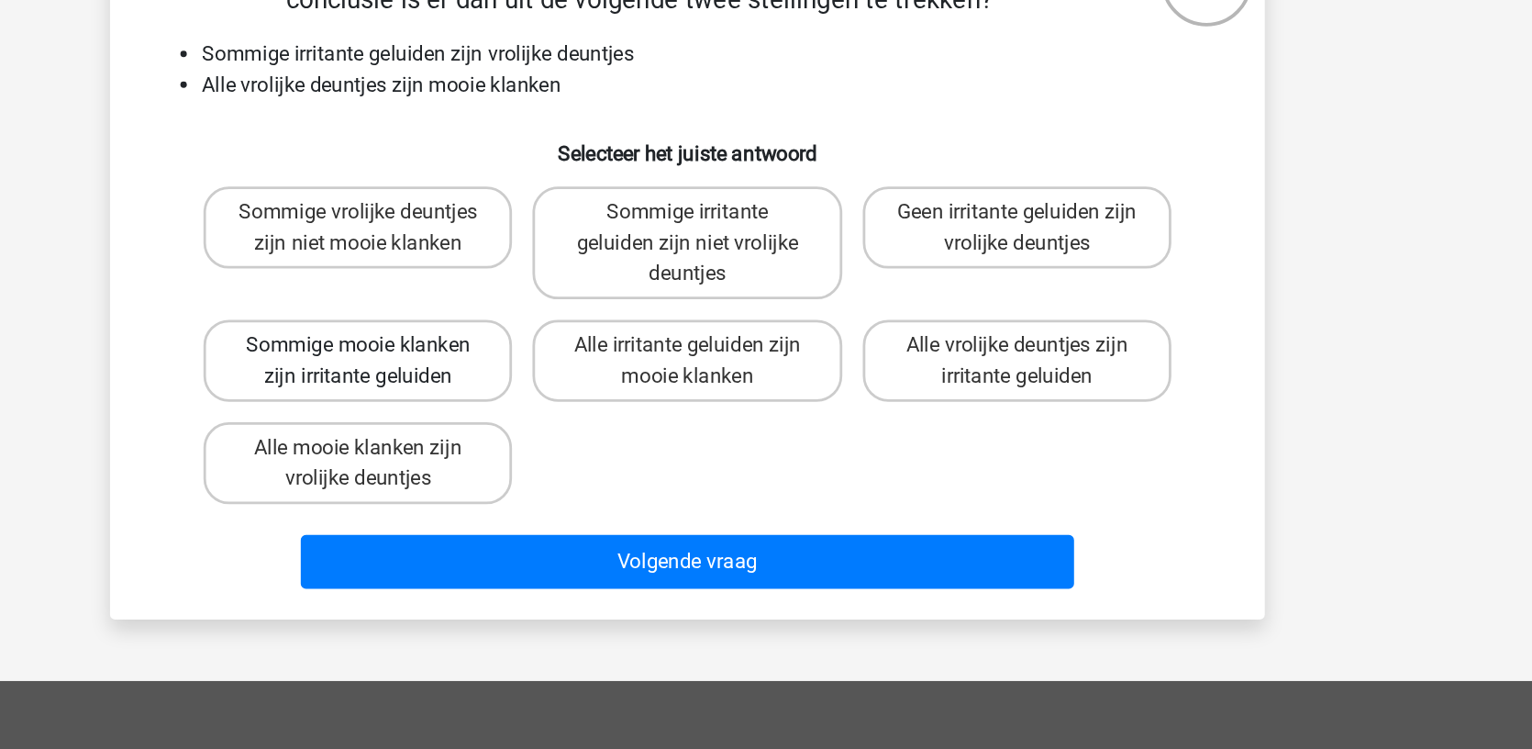
click at [419, 360] on label "Sommige mooie klanken zijn irritante geluiden" at bounding box center [529, 350] width 221 height 59
click at [530, 351] on input "Sommige mooie klanken zijn irritante geluiden" at bounding box center [536, 346] width 12 height 12
radio input "true"
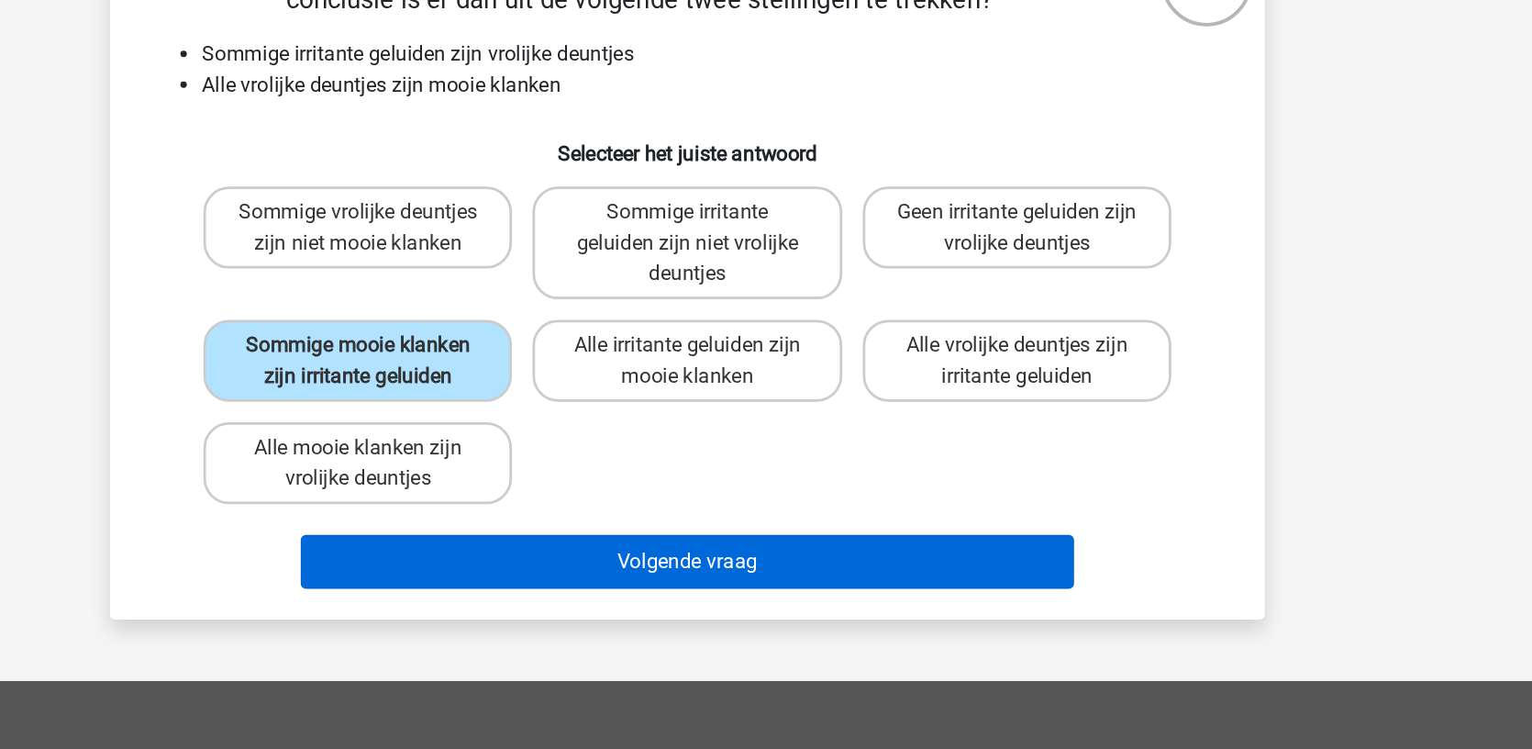
click at [546, 504] on button "Volgende vraag" at bounding box center [766, 494] width 555 height 39
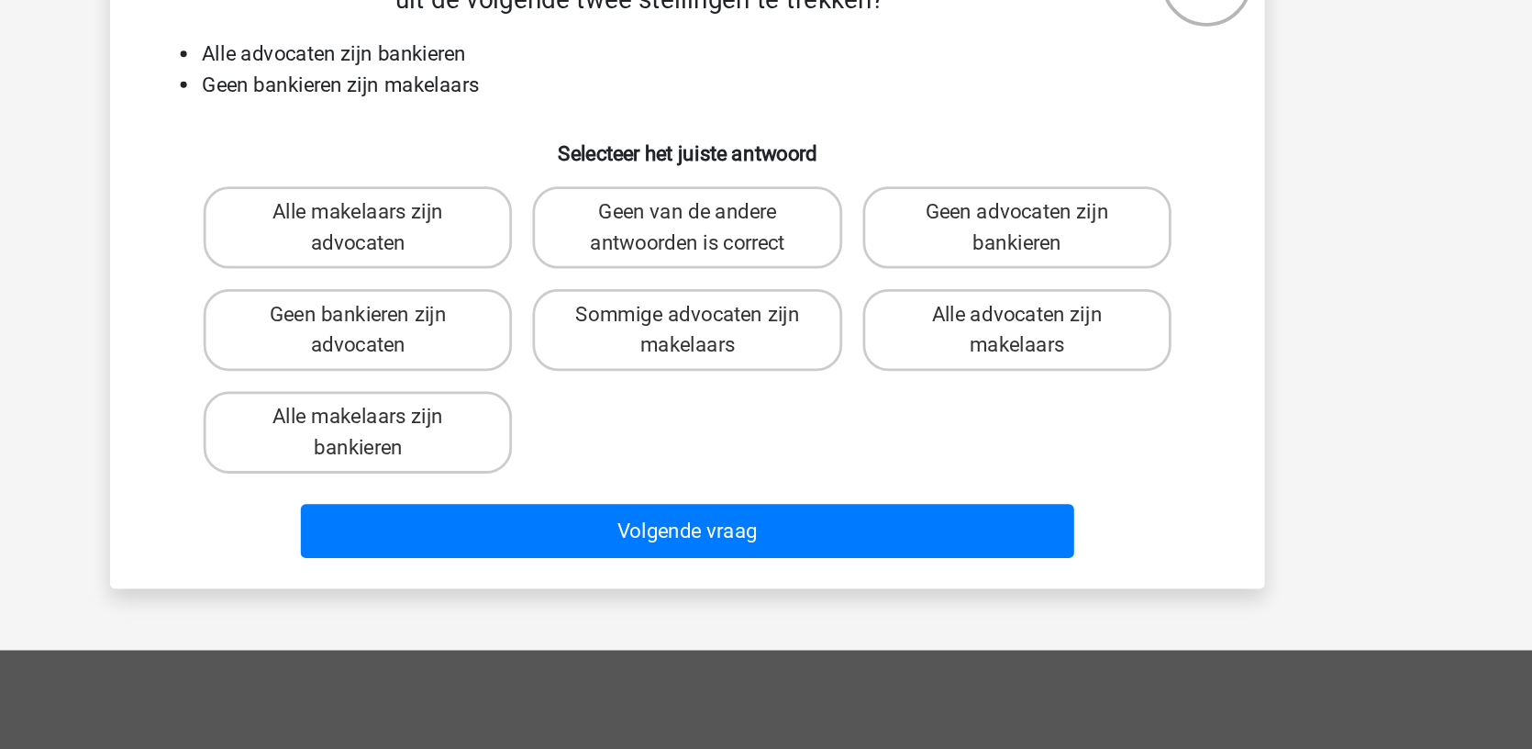
click at [648, 274] on div "Geen van de andere antwoorden is correct" at bounding box center [766, 254] width 236 height 73
click at [655, 265] on label "Geen van de andere antwoorden is correct" at bounding box center [765, 255] width 221 height 59
click at [766, 256] on input "Geen van de andere antwoorden is correct" at bounding box center [772, 250] width 12 height 12
radio input "true"
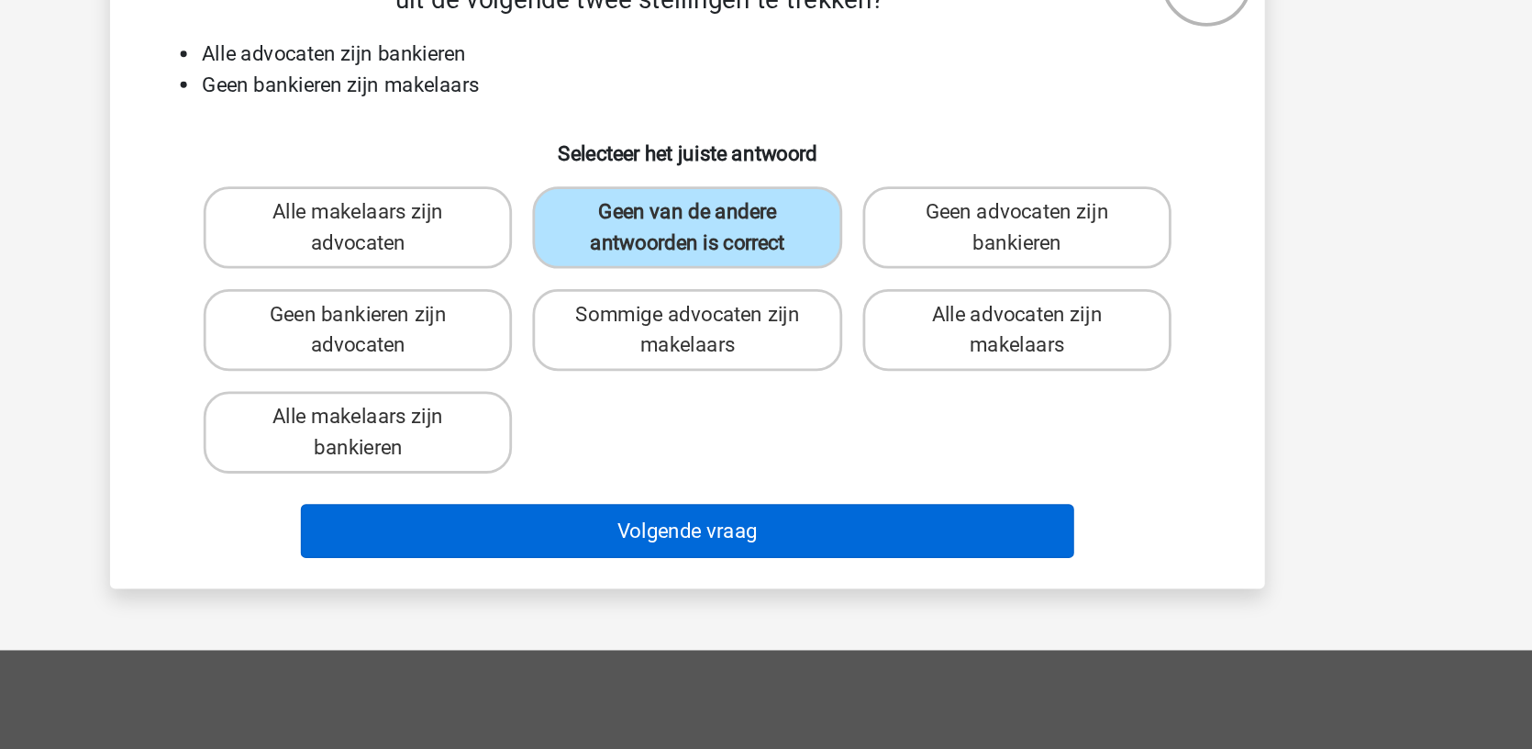
click at [495, 464] on button "Volgende vraag" at bounding box center [766, 472] width 555 height 39
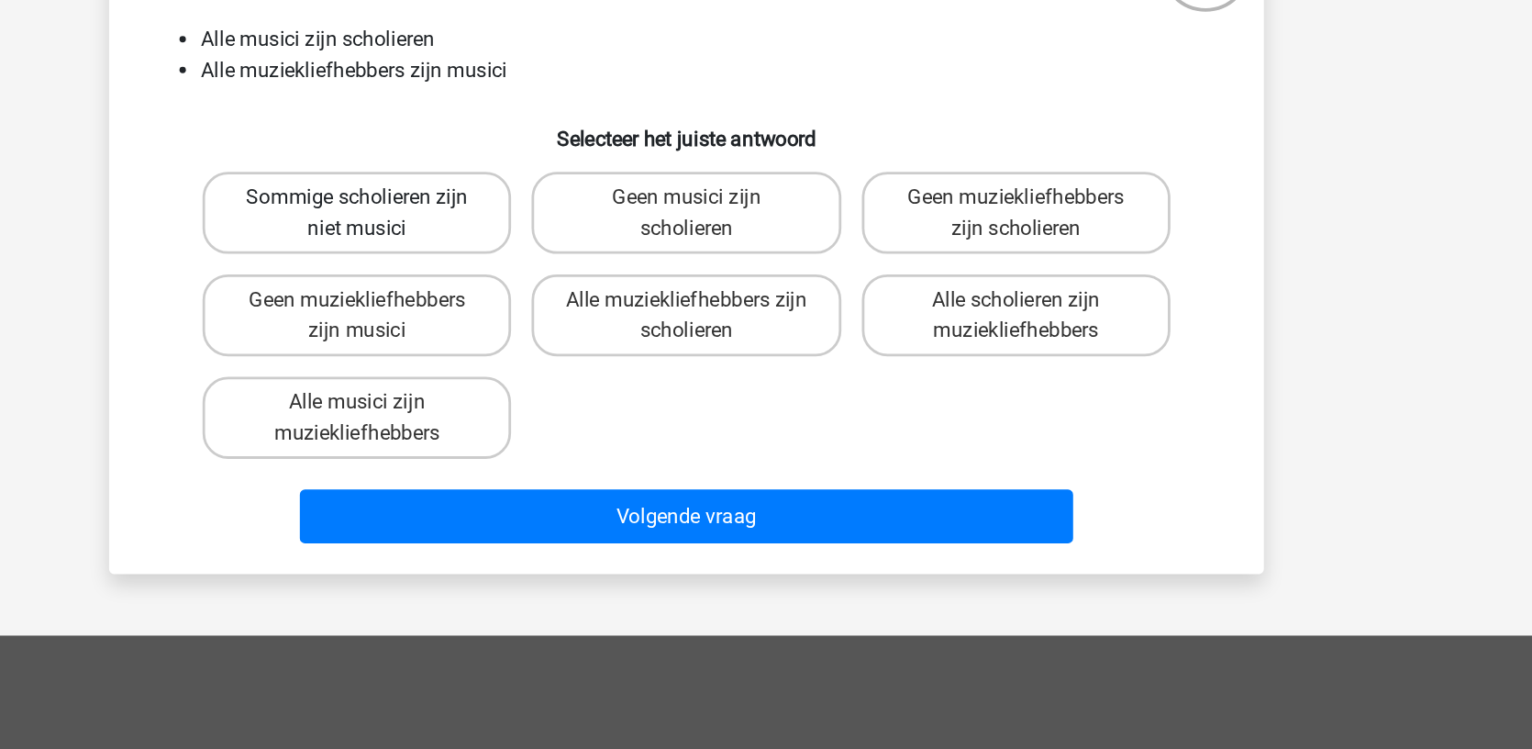
click at [419, 252] on label "Sommige scholieren zijn niet musici" at bounding box center [529, 255] width 221 height 59
click at [530, 252] on input "Sommige scholieren zijn niet musici" at bounding box center [536, 250] width 12 height 12
radio input "true"
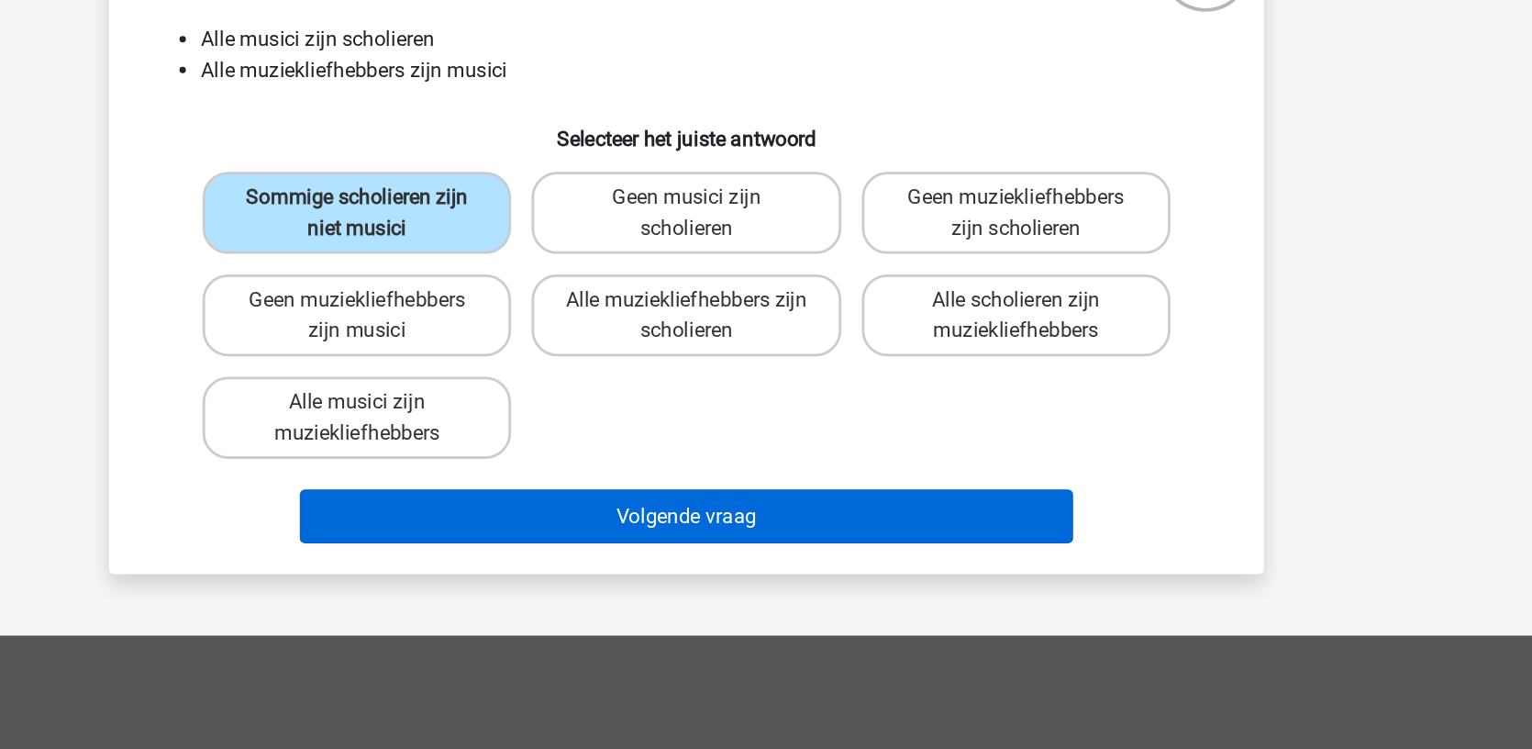
click at [551, 467] on button "Volgende vraag" at bounding box center [766, 472] width 555 height 39
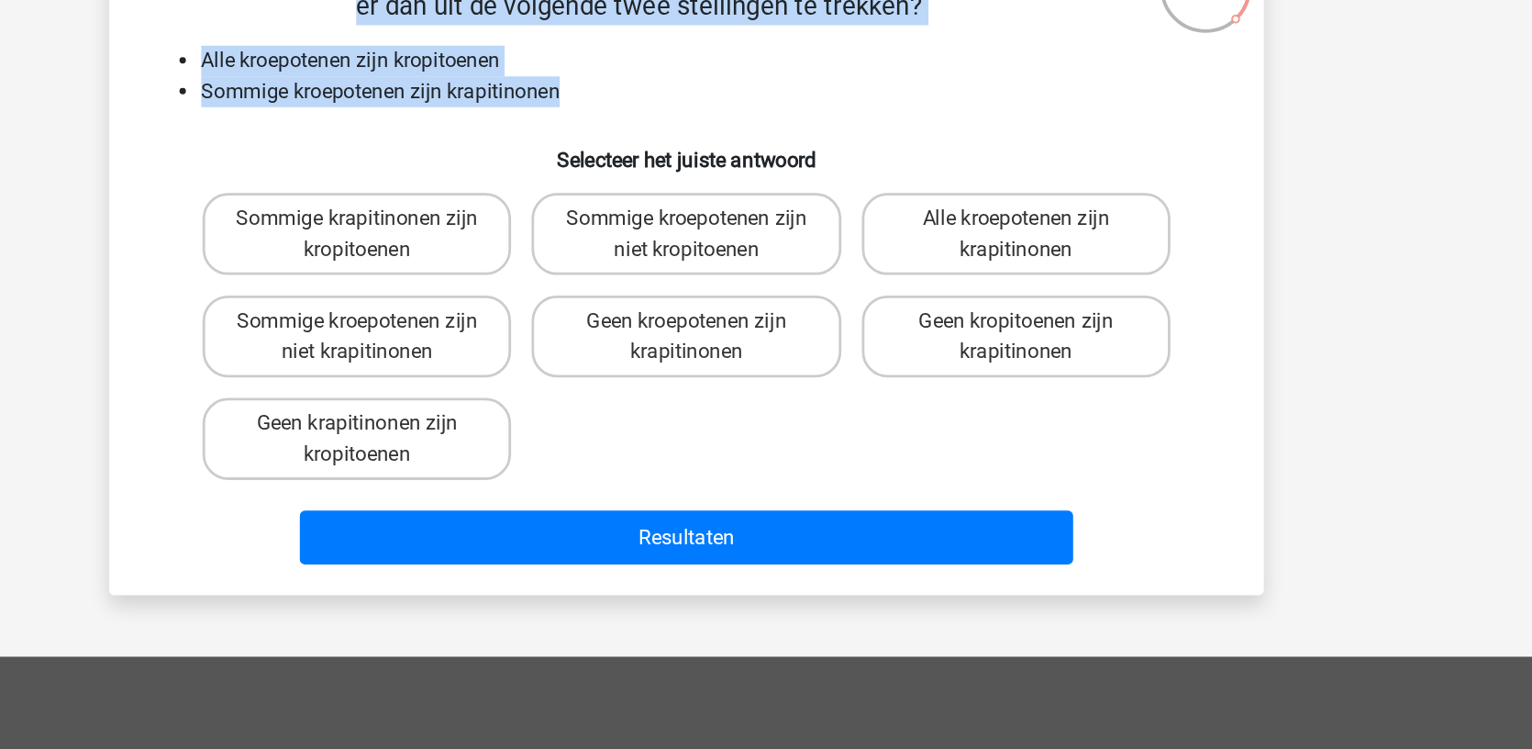
drag, startPoint x: 117, startPoint y: 66, endPoint x: 417, endPoint y: 152, distance: 311.3
click at [417, 152] on div "Als er kroepotenen, krapitinonen en kropitoenen bestaan, welke logische conclus…" at bounding box center [766, 274] width 813 height 449
copy div "Als er kroepotenen, krapitinonen en kropitoenen bestaan, welke logische conclus…"
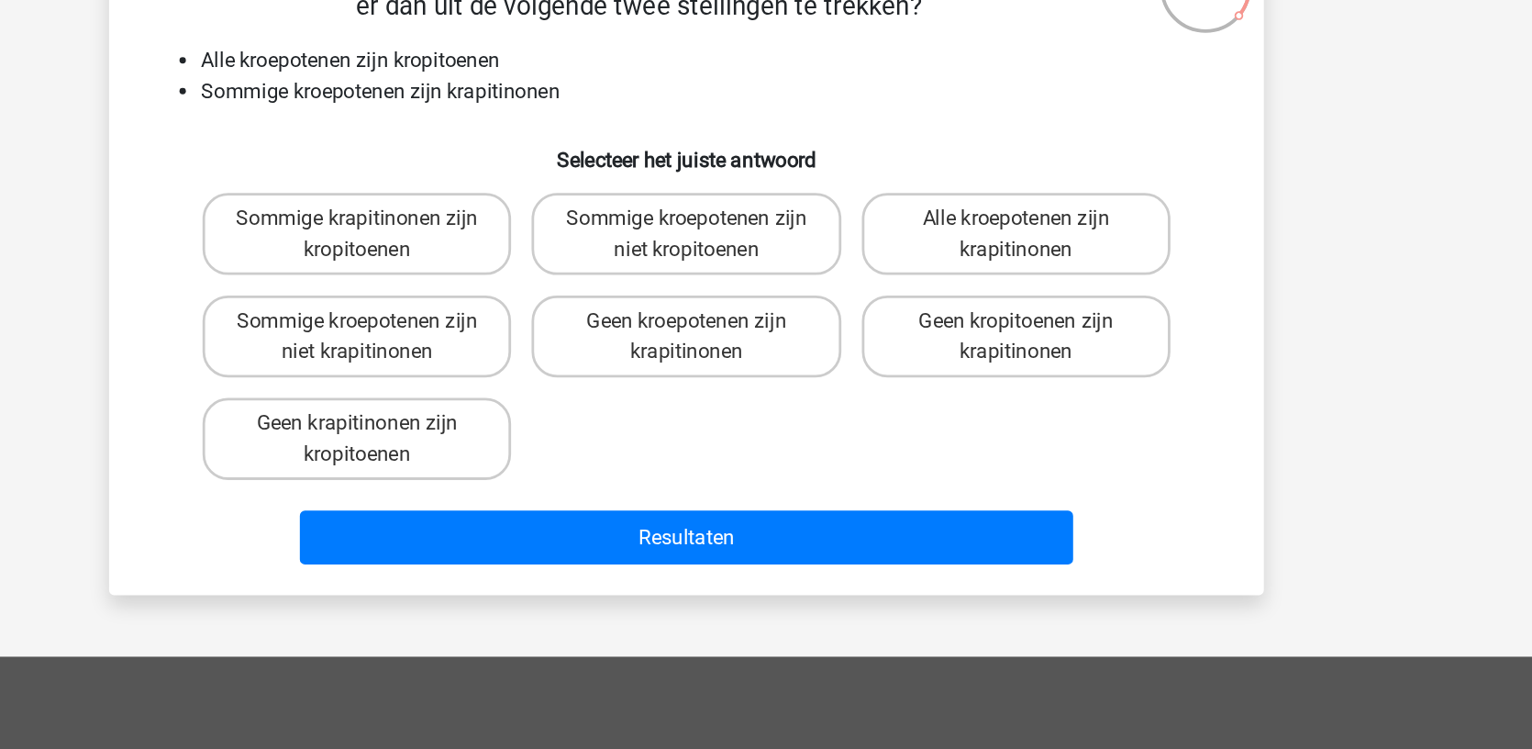
click at [861, 162] on li "Sommige kroepotenen zijn krapitinonen" at bounding box center [784, 153] width 732 height 22
click at [655, 253] on label "Sommige kroepotenen zijn niet kropitoenen" at bounding box center [765, 255] width 221 height 59
click at [766, 253] on input "Sommige kroepotenen zijn niet kropitoenen" at bounding box center [772, 250] width 12 height 12
radio input "true"
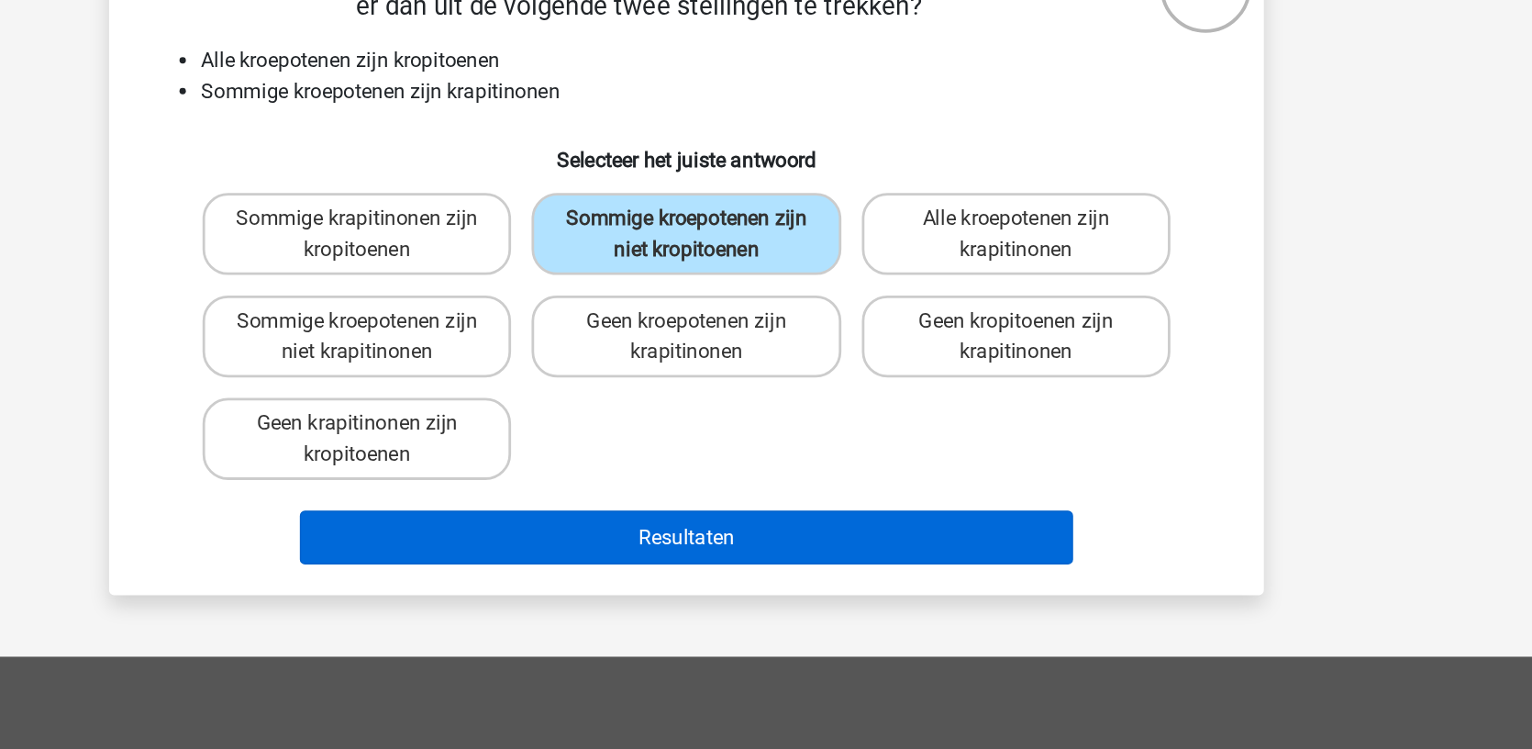
click at [498, 473] on button "Resultaten" at bounding box center [766, 472] width 555 height 39
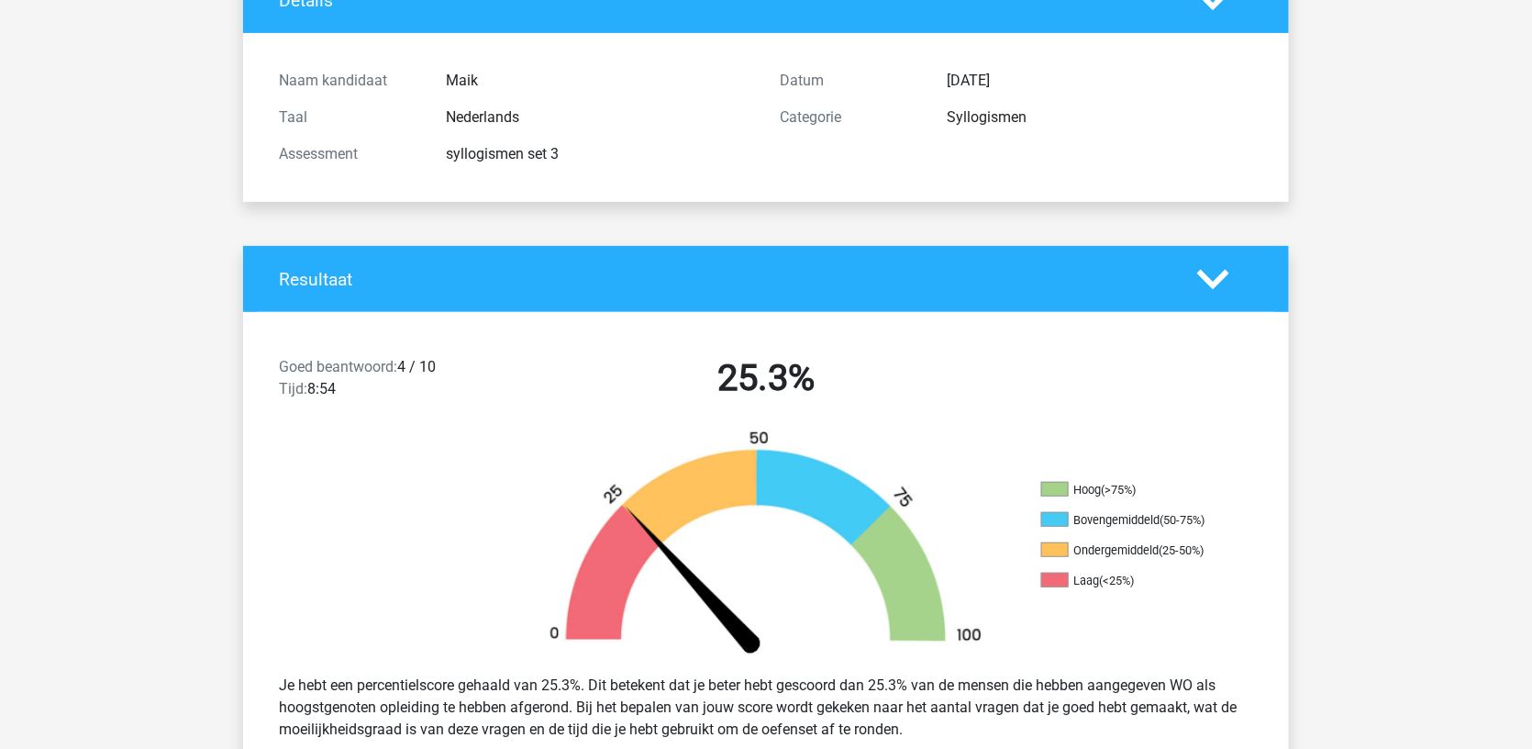
scroll to position [158, 0]
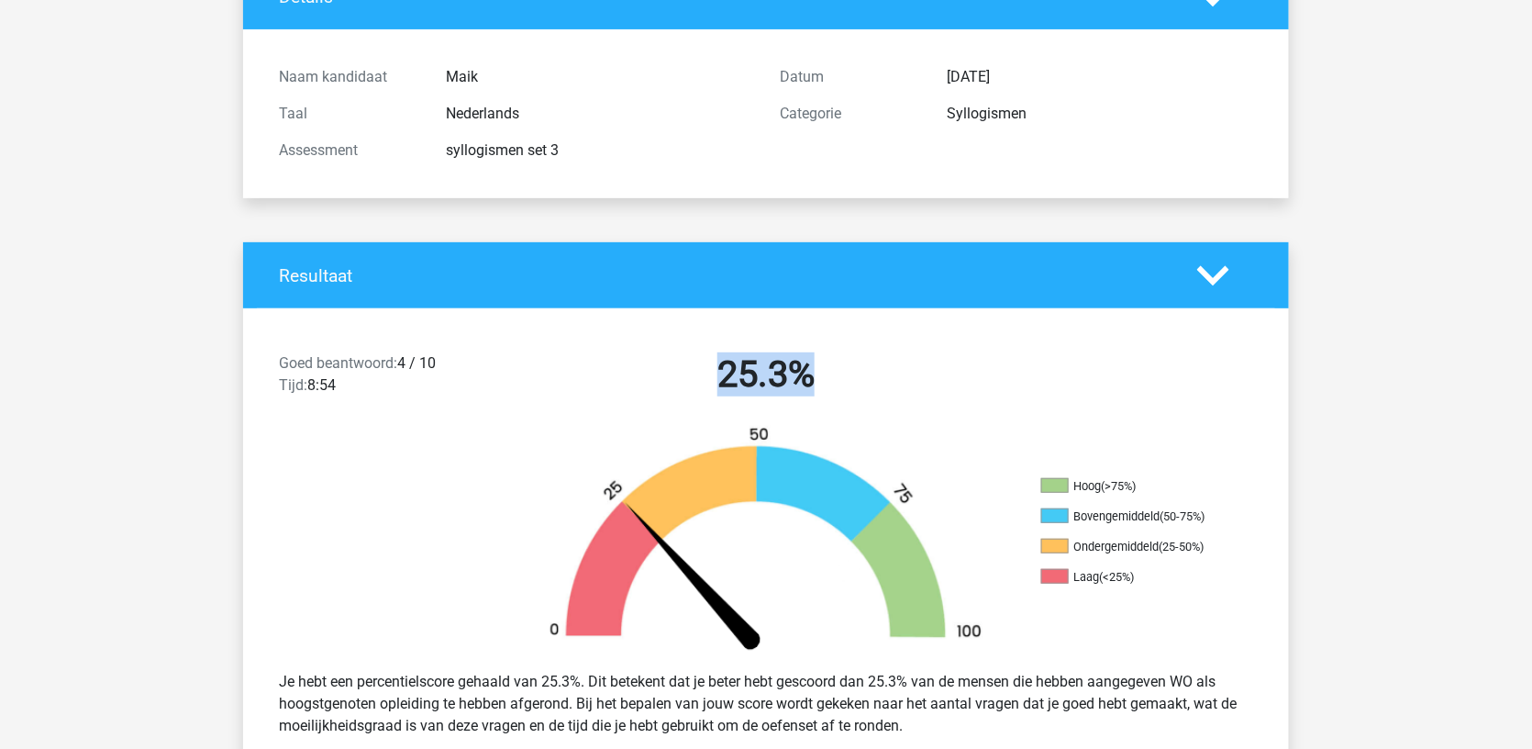
drag, startPoint x: 699, startPoint y: 366, endPoint x: 812, endPoint y: 389, distance: 115.2
click at [823, 393] on h2 "25.3%" at bounding box center [766, 374] width 474 height 44
click at [812, 389] on h2 "25.3%" at bounding box center [766, 374] width 474 height 44
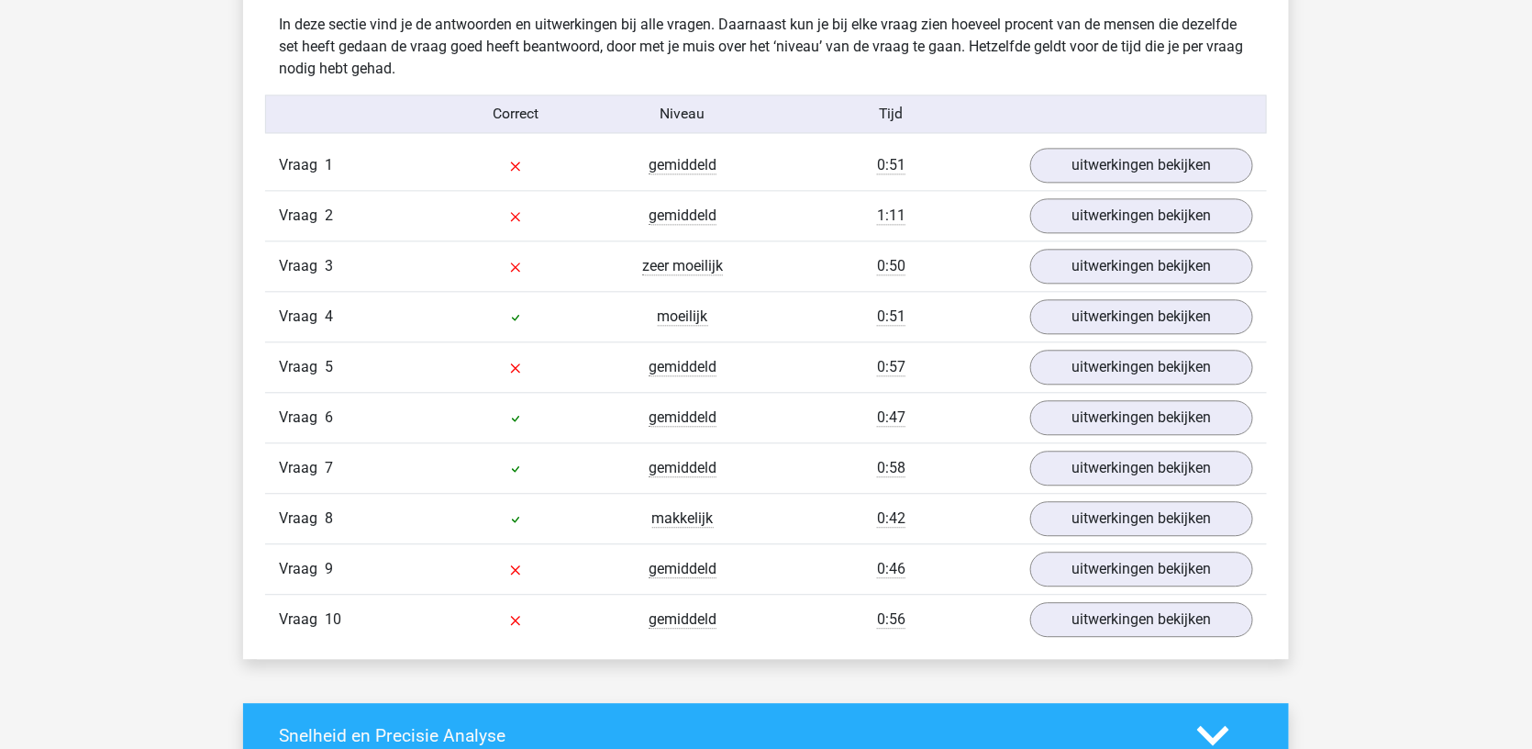
scroll to position [1464, 0]
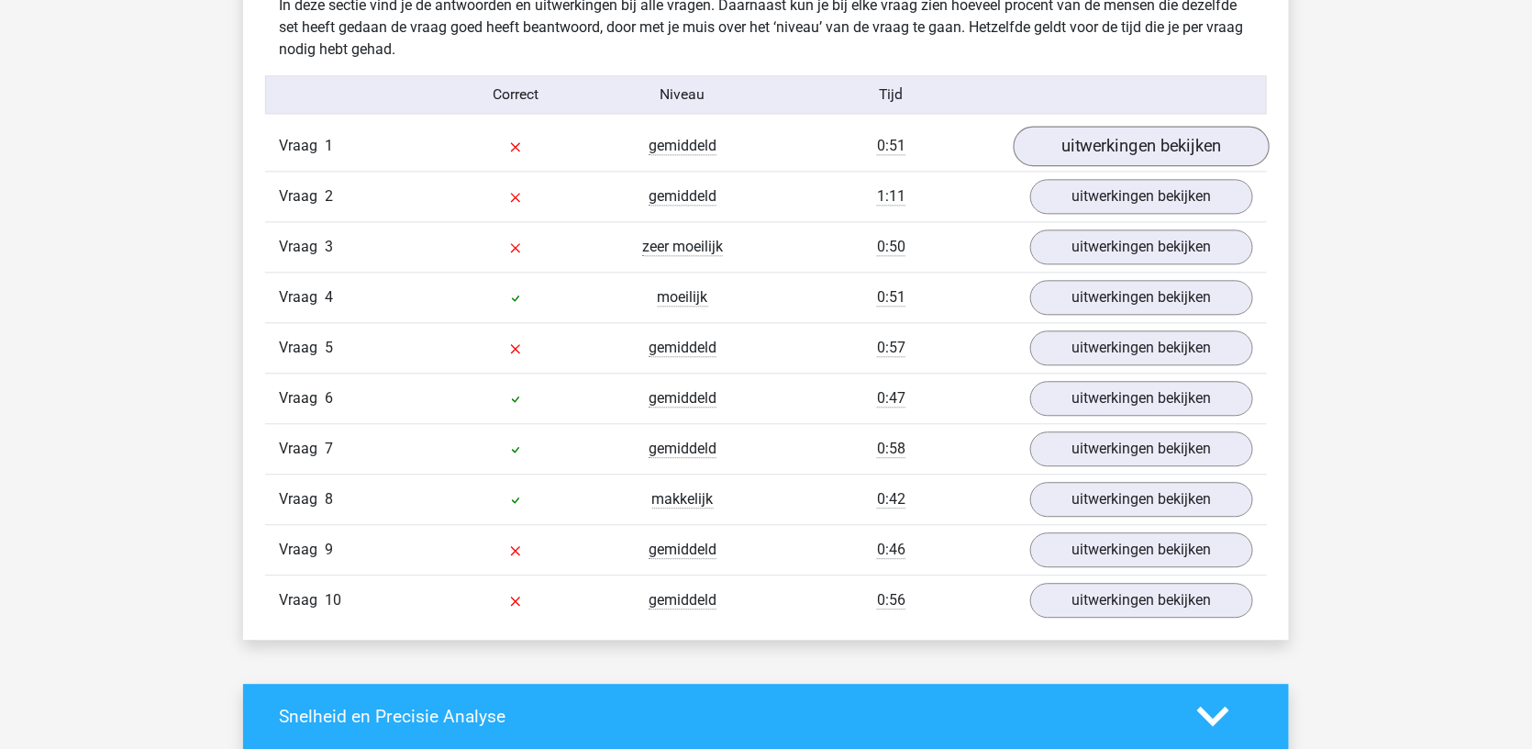
click at [1142, 132] on link "uitwerkingen bekijken" at bounding box center [1142, 146] width 256 height 40
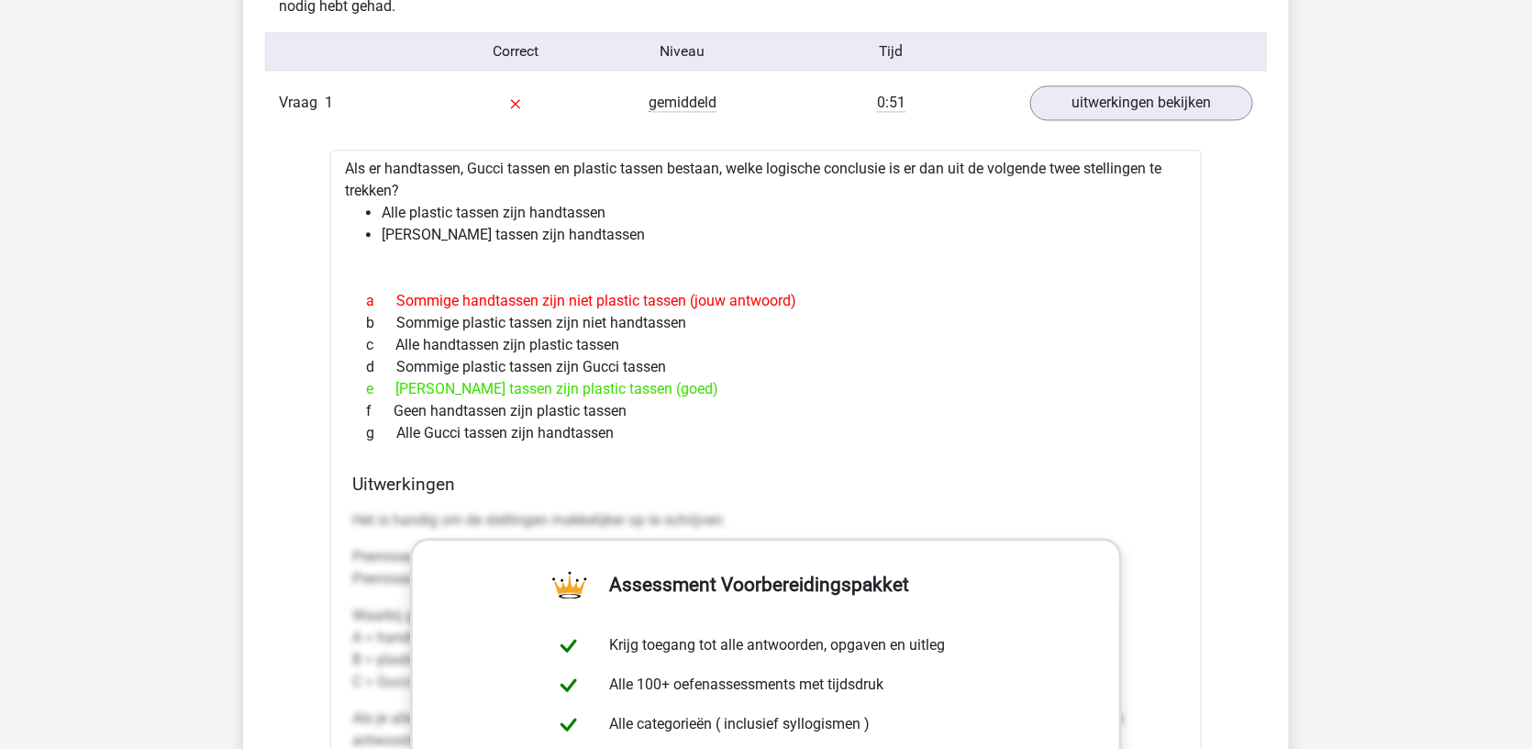
scroll to position [1539, 0]
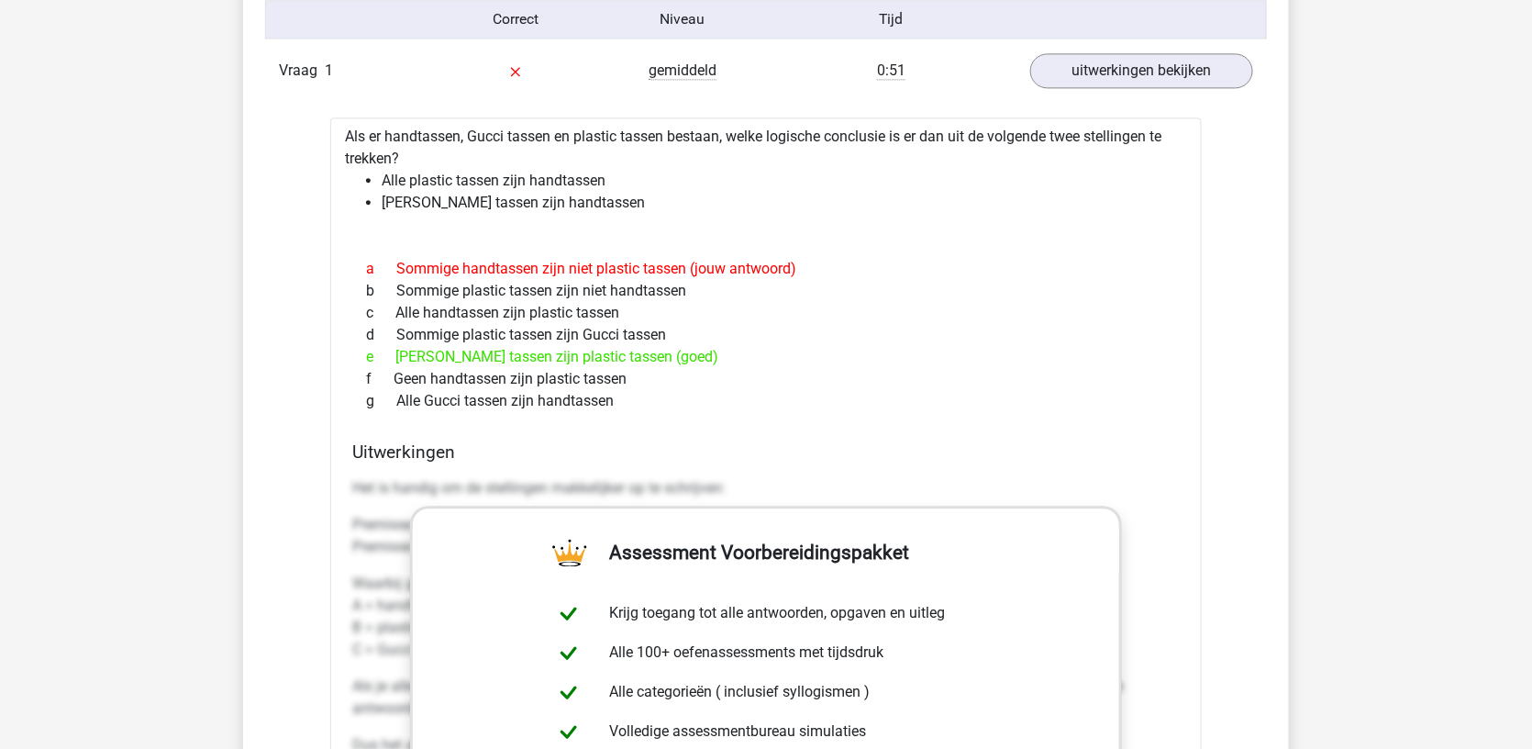
click at [507, 170] on li "Alle plastic tassen zijn handtassen" at bounding box center [785, 181] width 806 height 22
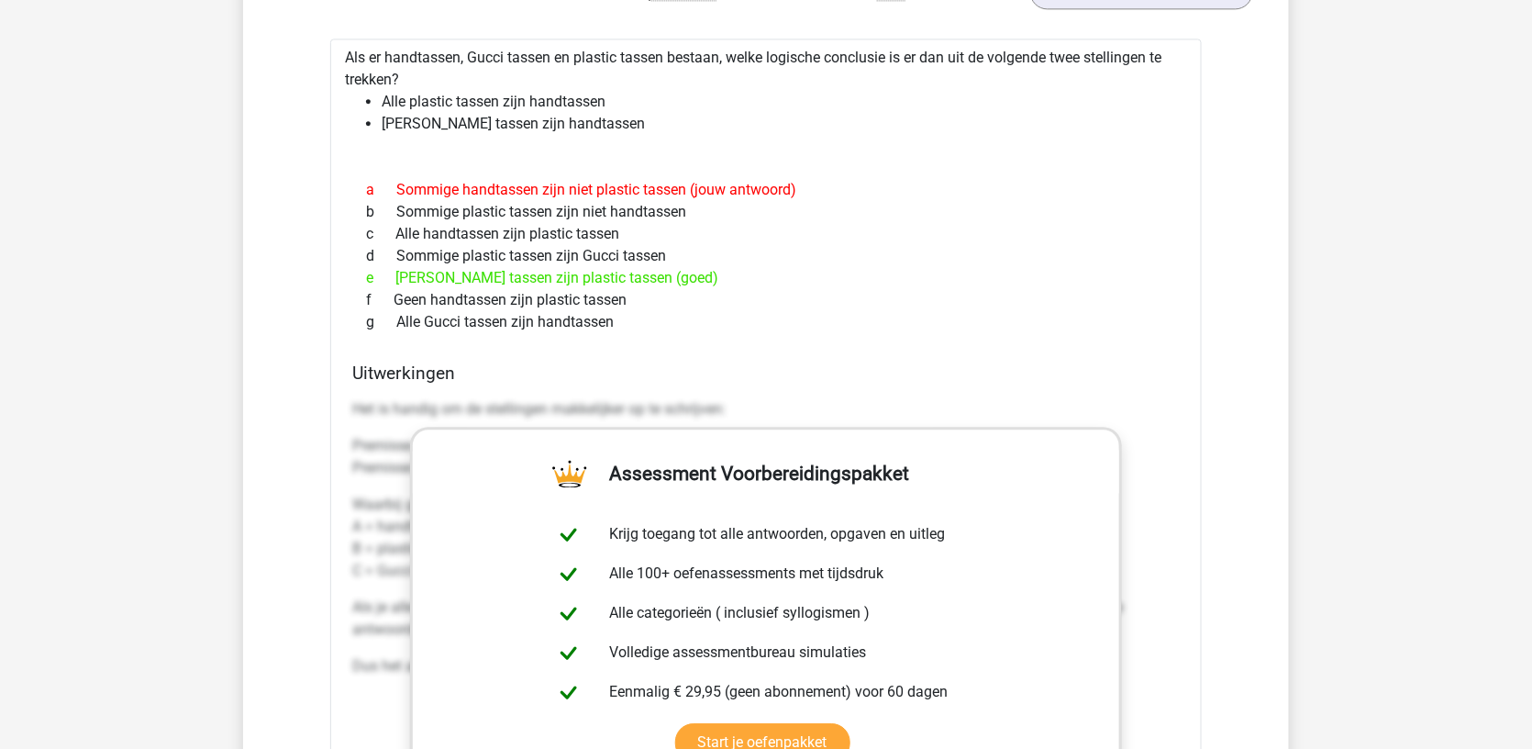
scroll to position [1188, 0]
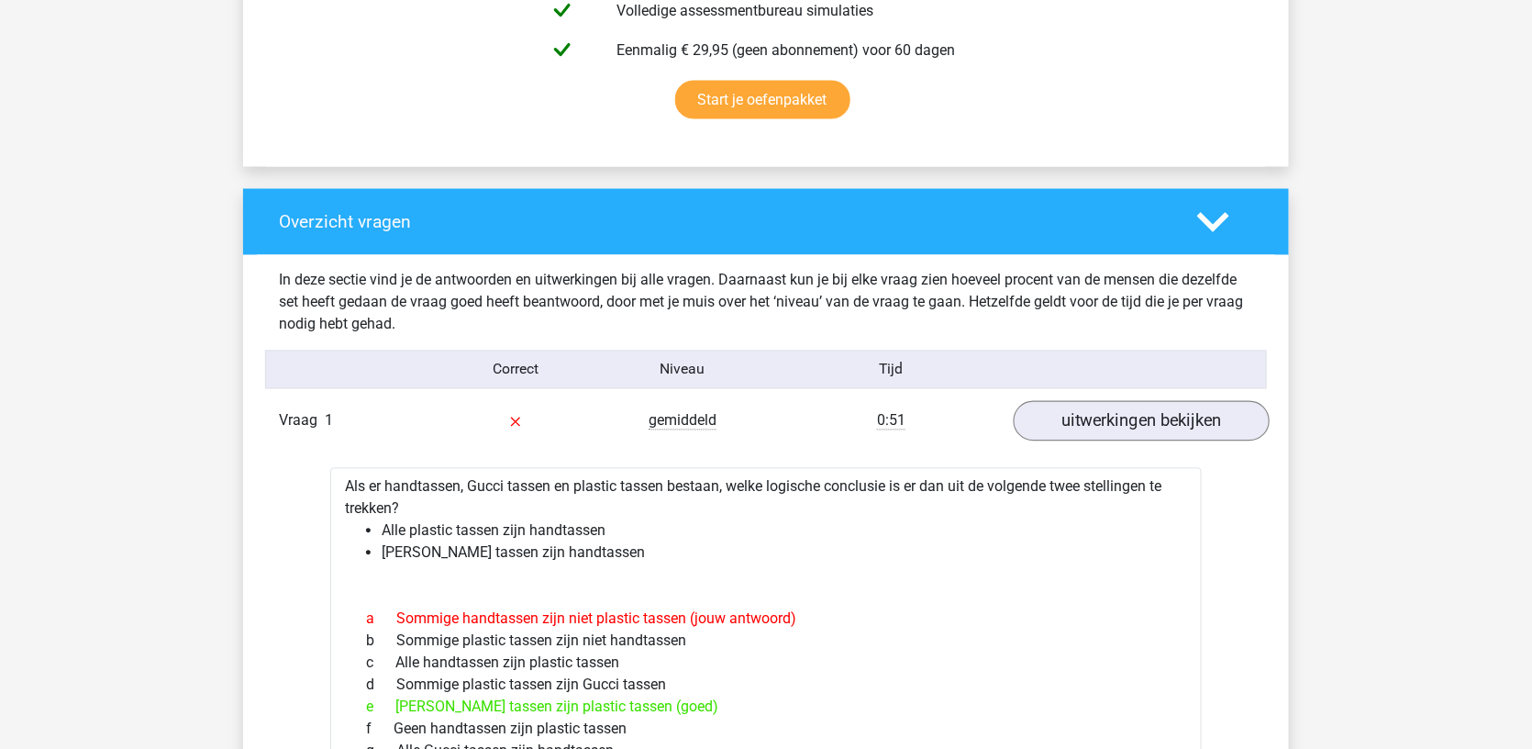
click at [1129, 408] on link "uitwerkingen bekijken" at bounding box center [1142, 421] width 256 height 40
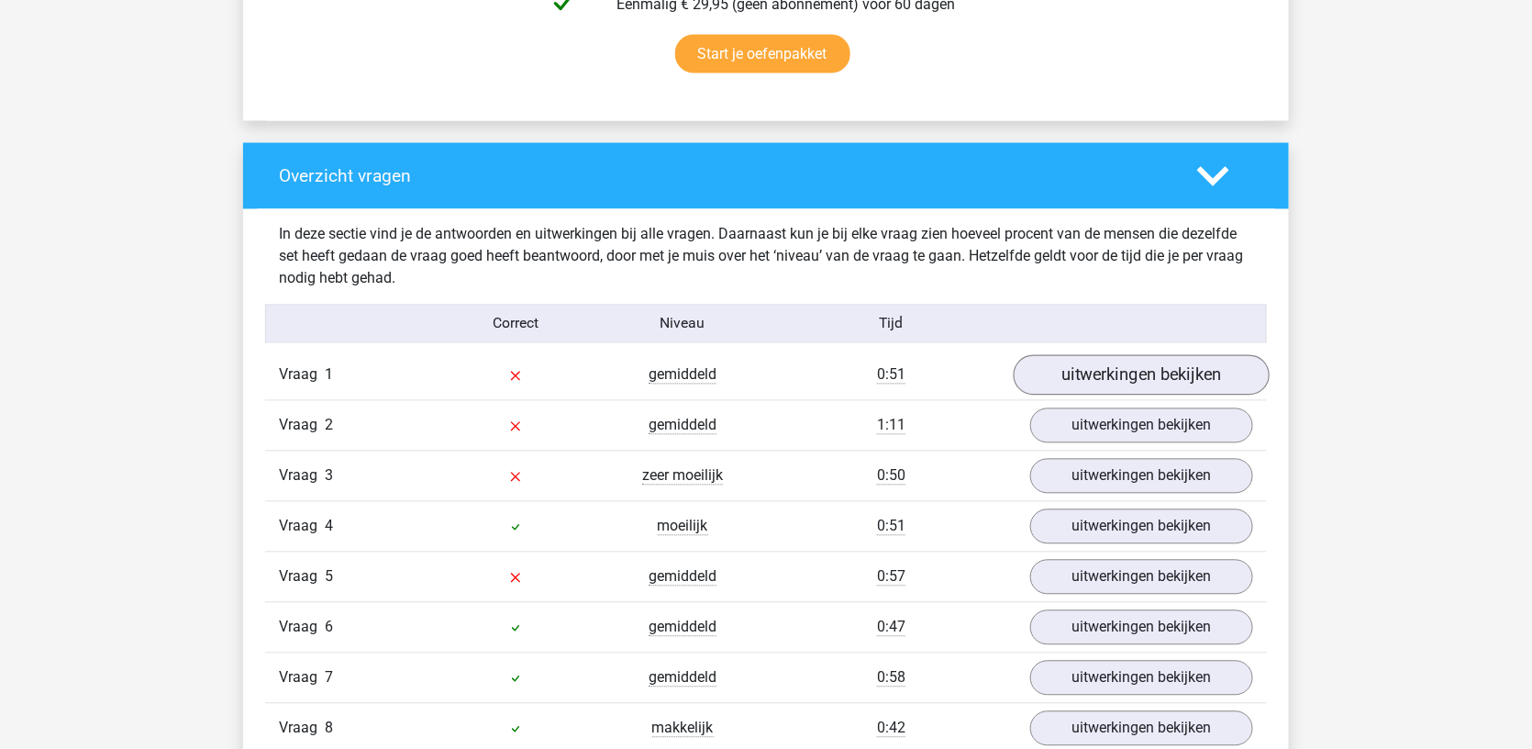
scroll to position [1238, 0]
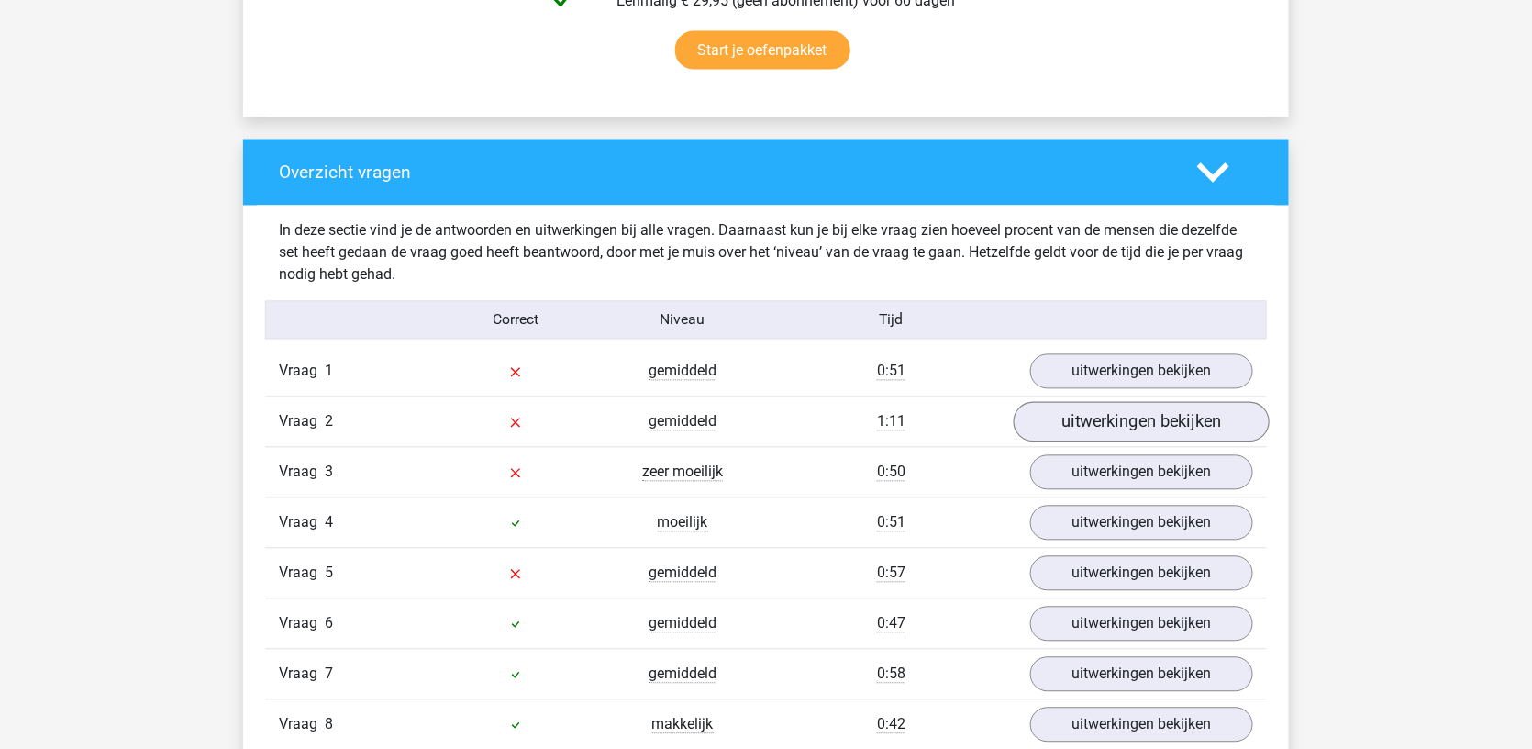
click at [1116, 412] on link "uitwerkingen bekijken" at bounding box center [1142, 422] width 256 height 40
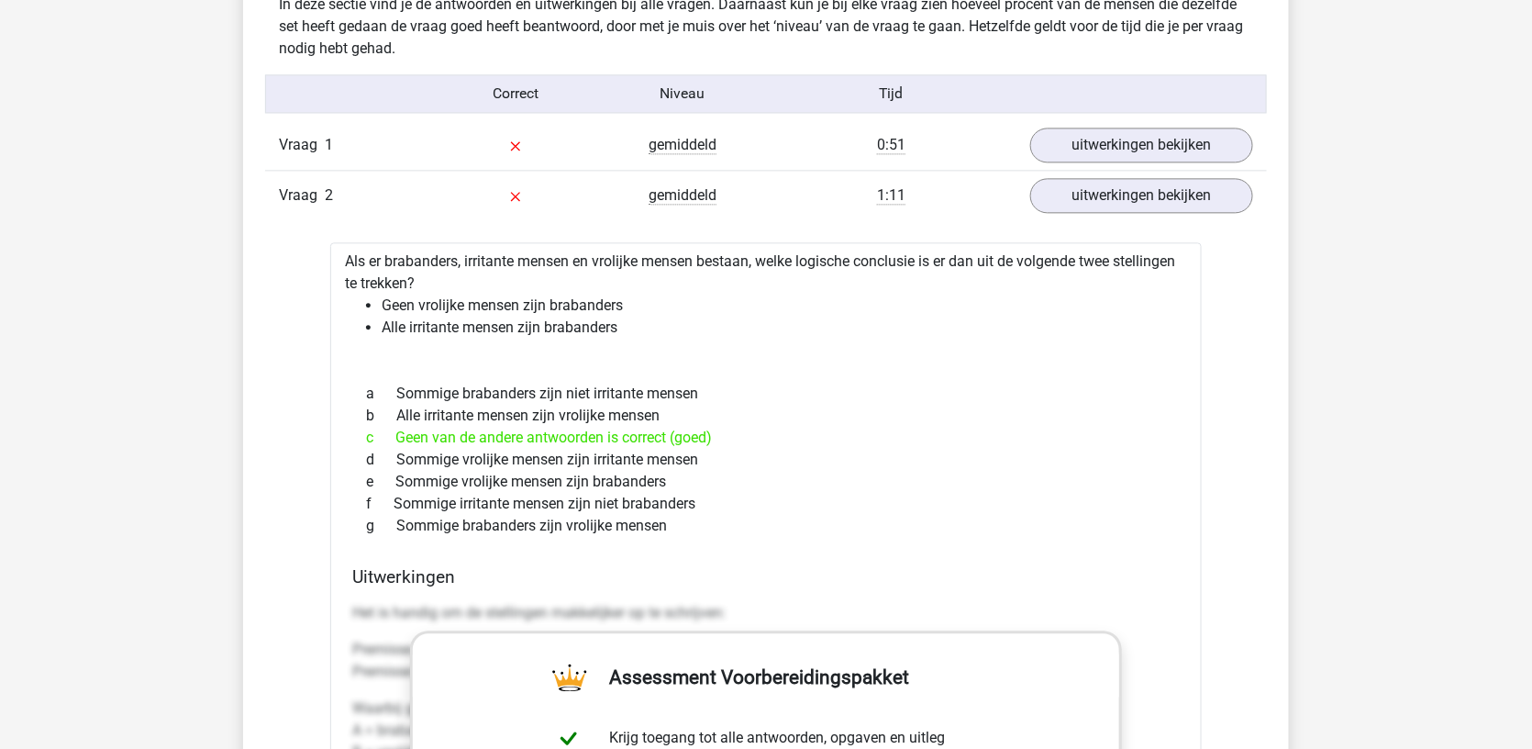
scroll to position [1469, 0]
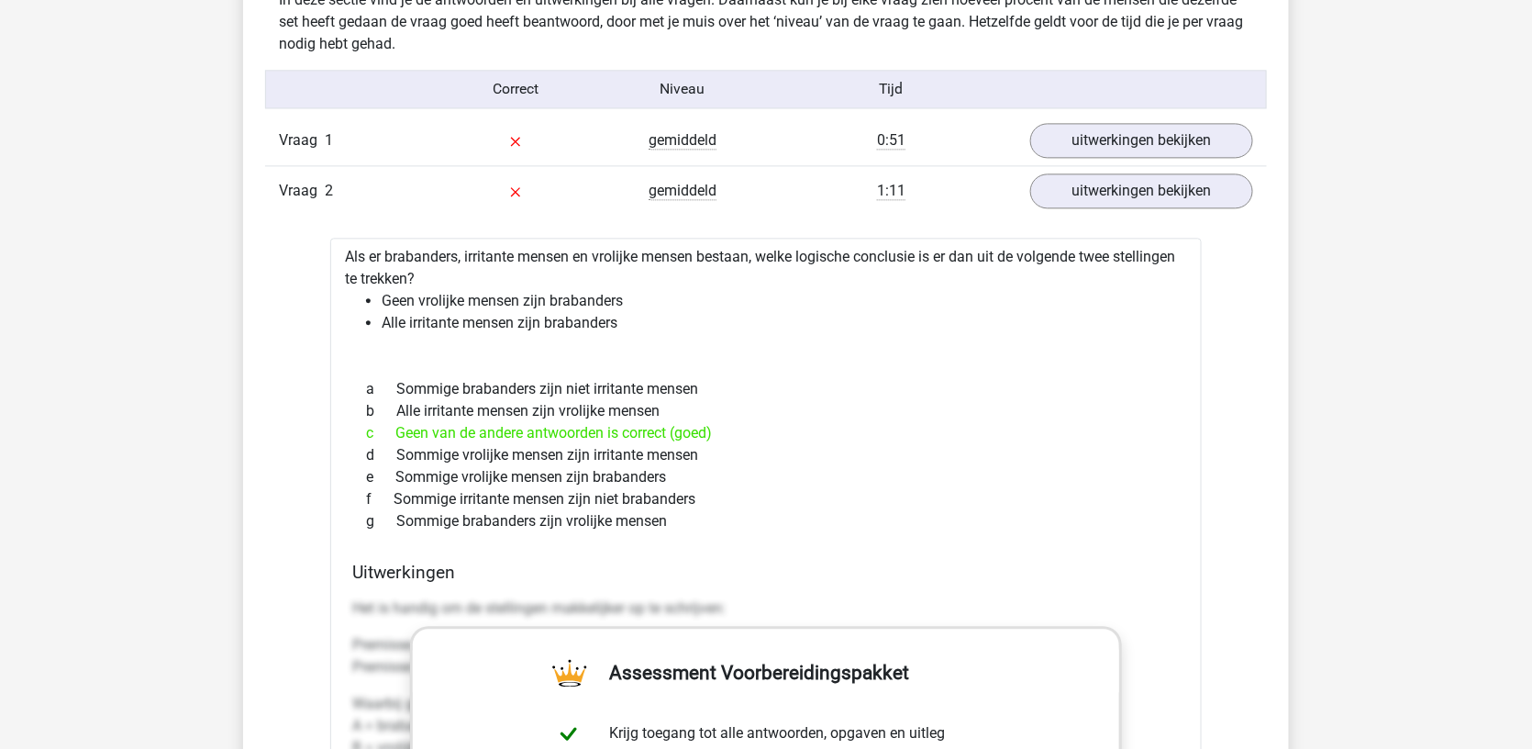
click at [663, 422] on div "c Geen van de andere antwoorden is correct (goed)" at bounding box center [766, 433] width 828 height 22
click at [747, 425] on div "c Geen van de andere antwoorden is correct (goed)" at bounding box center [766, 433] width 828 height 22
click at [775, 488] on div "f Sommige irritante mensen zijn niet brabanders" at bounding box center [766, 499] width 828 height 22
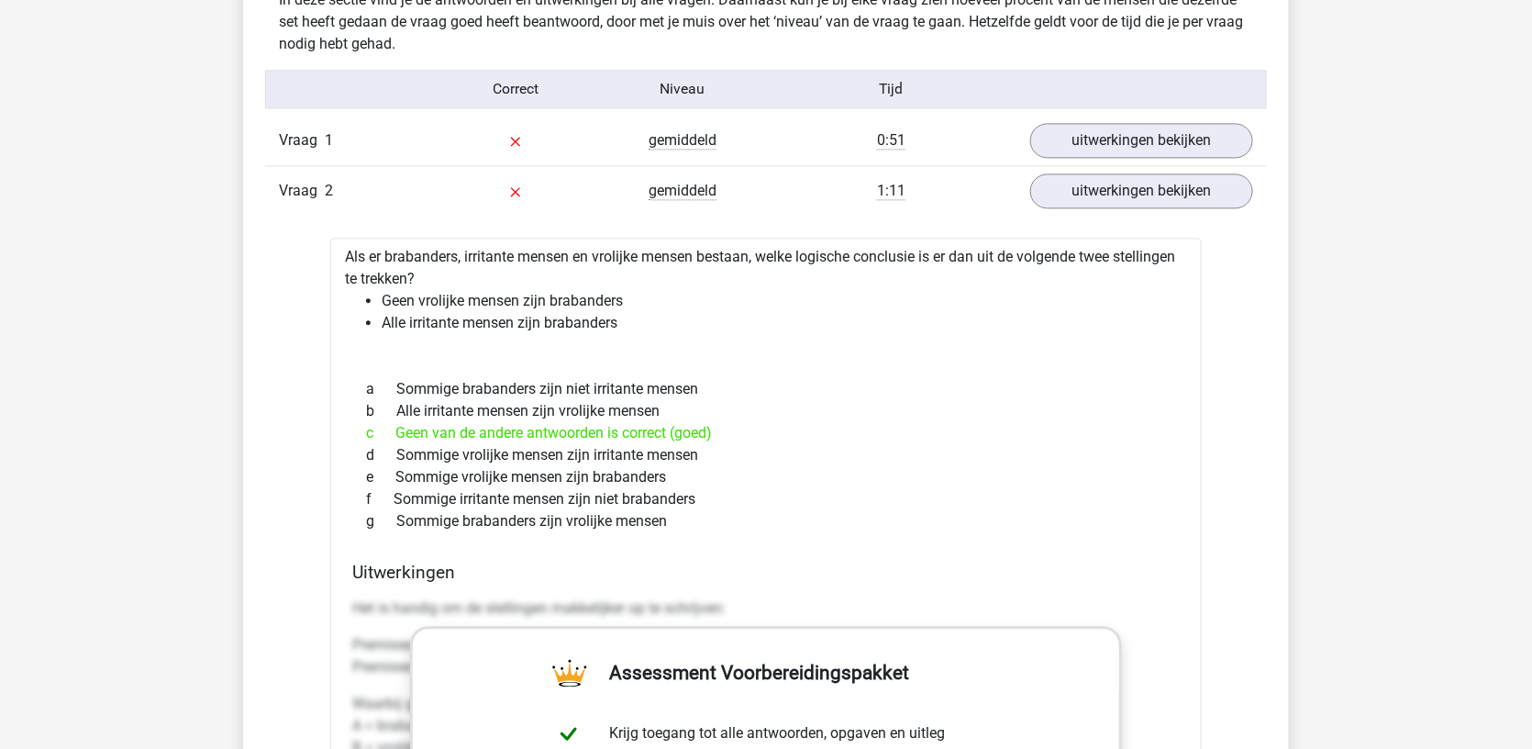
click at [597, 378] on div "a Sommige brabanders zijn niet irritante mensen" at bounding box center [766, 389] width 828 height 22
click at [1111, 186] on link "uitwerkingen bekijken" at bounding box center [1142, 191] width 256 height 40
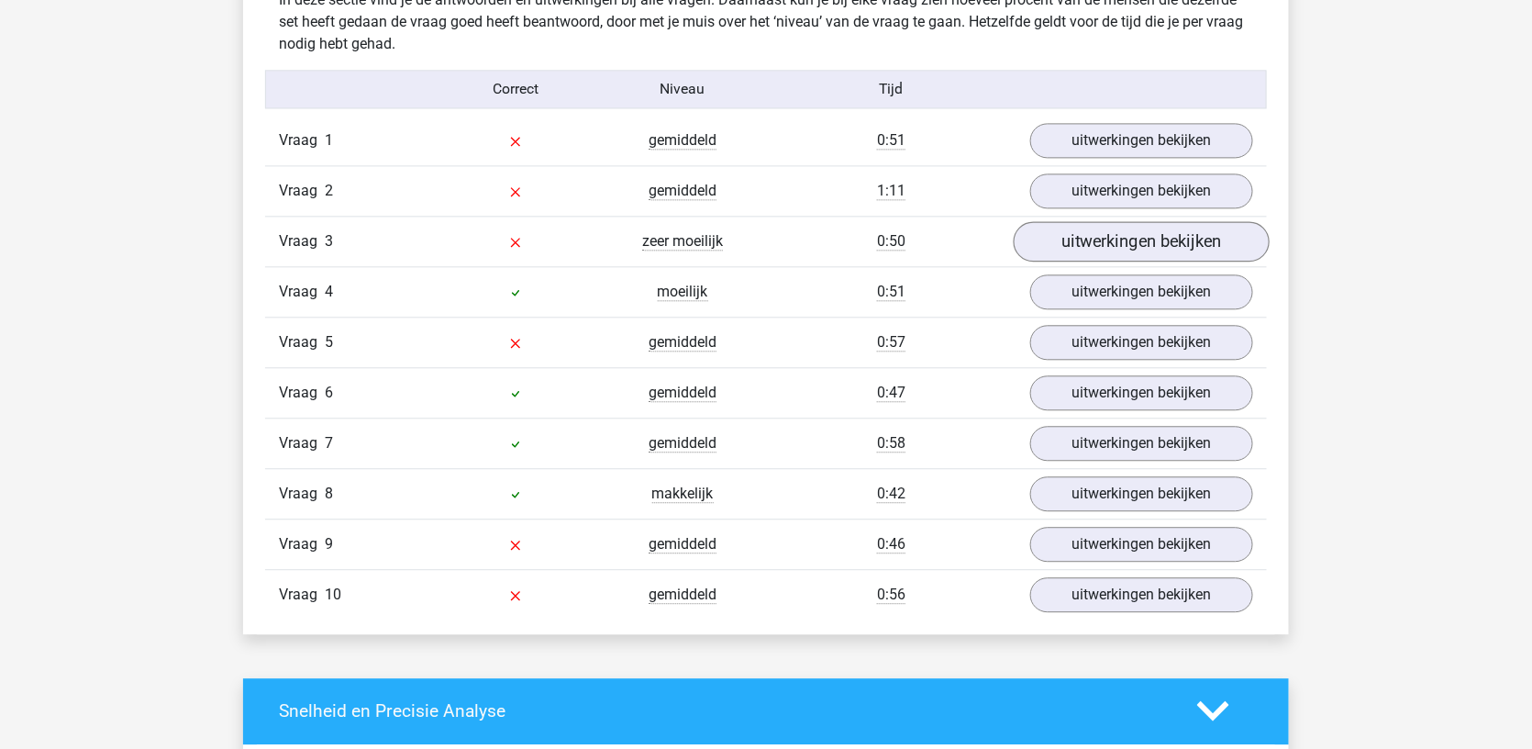
click at [1087, 231] on link "uitwerkingen bekijken" at bounding box center [1142, 241] width 256 height 40
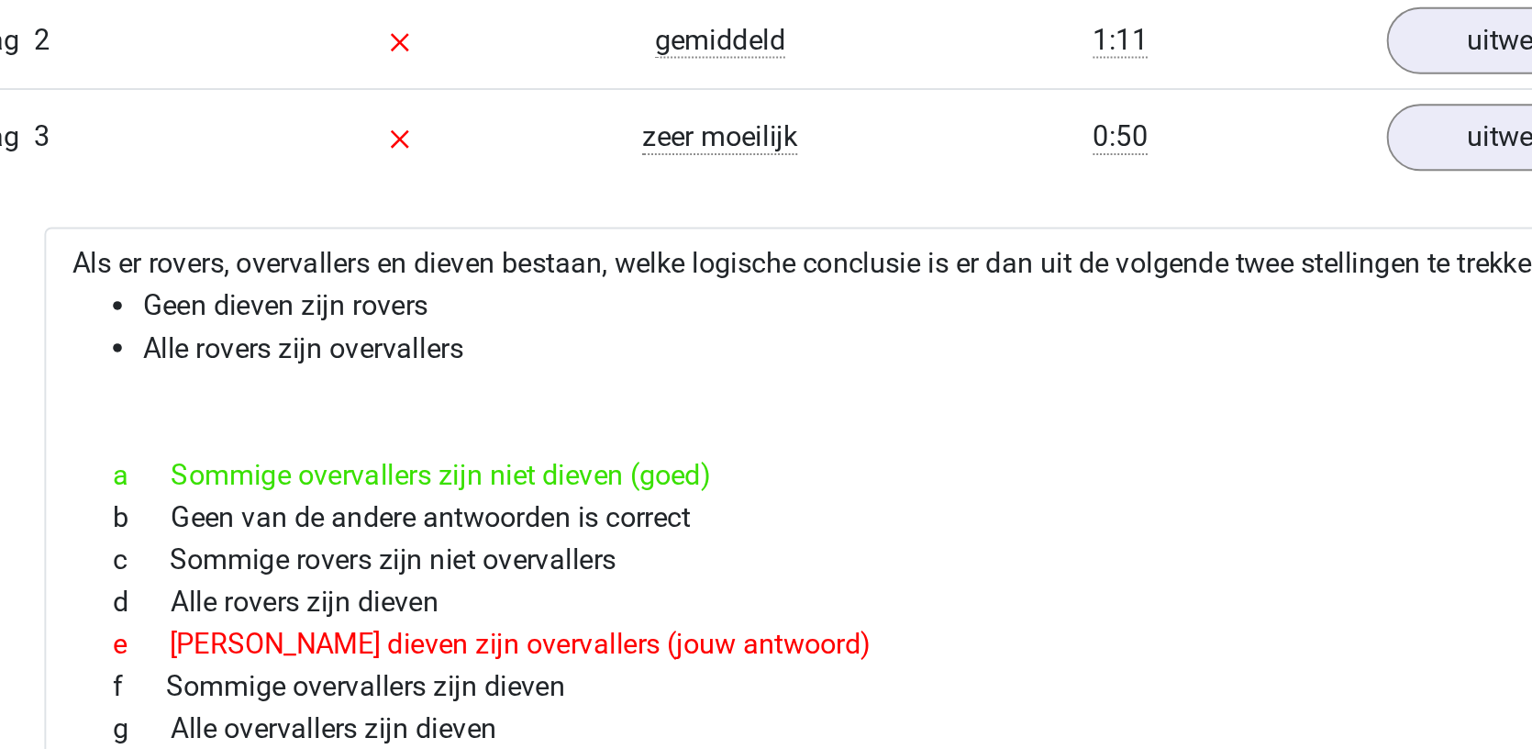
scroll to position [1506, 0]
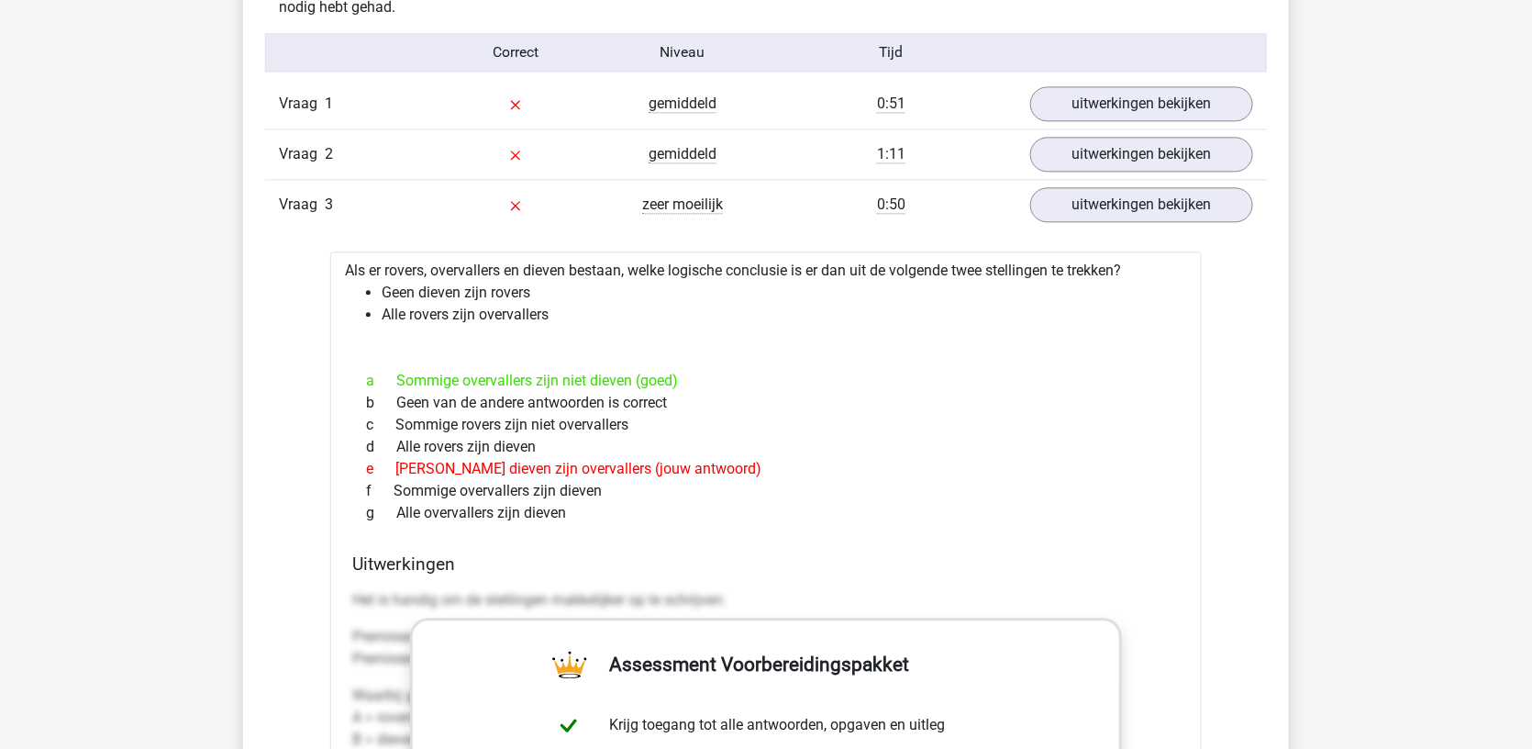
click at [1087, 217] on div "Vraag 3 zeer moeilijk 0:50 uitwerkingen bekijken" at bounding box center [766, 204] width 1002 height 50
click at [1090, 201] on link "uitwerkingen bekijken" at bounding box center [1142, 204] width 256 height 40
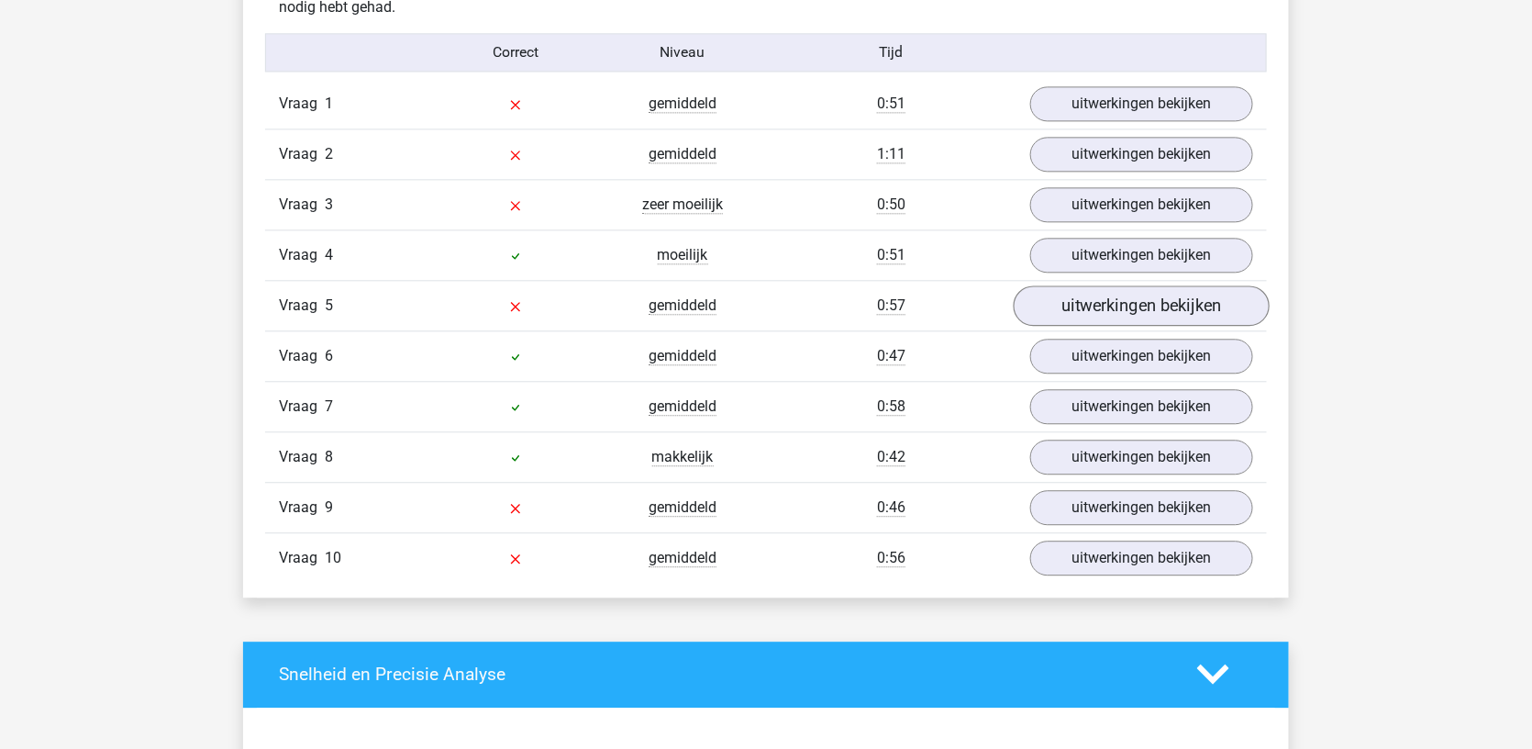
click at [1059, 286] on link "uitwerkingen bekijken" at bounding box center [1142, 305] width 256 height 40
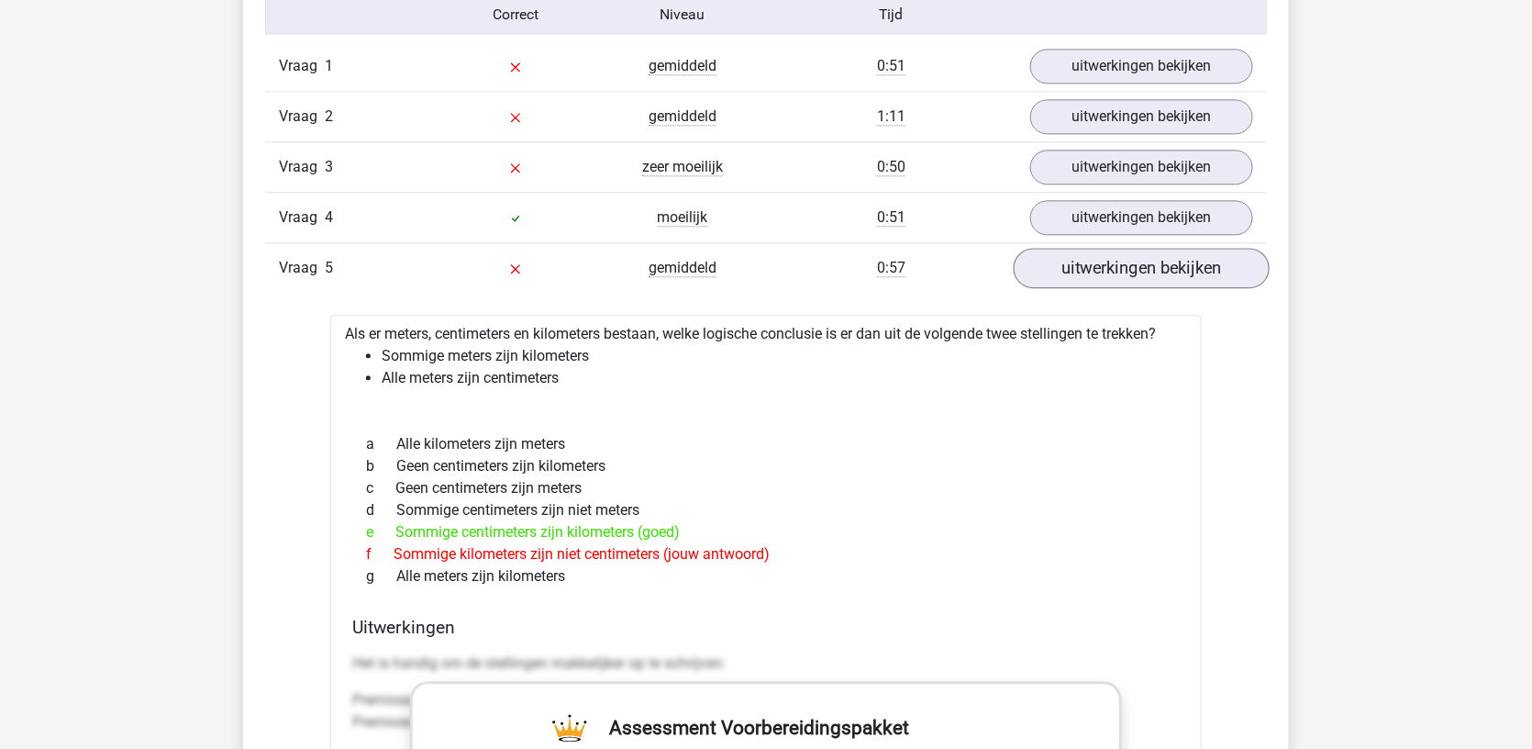
scroll to position [1558, 0]
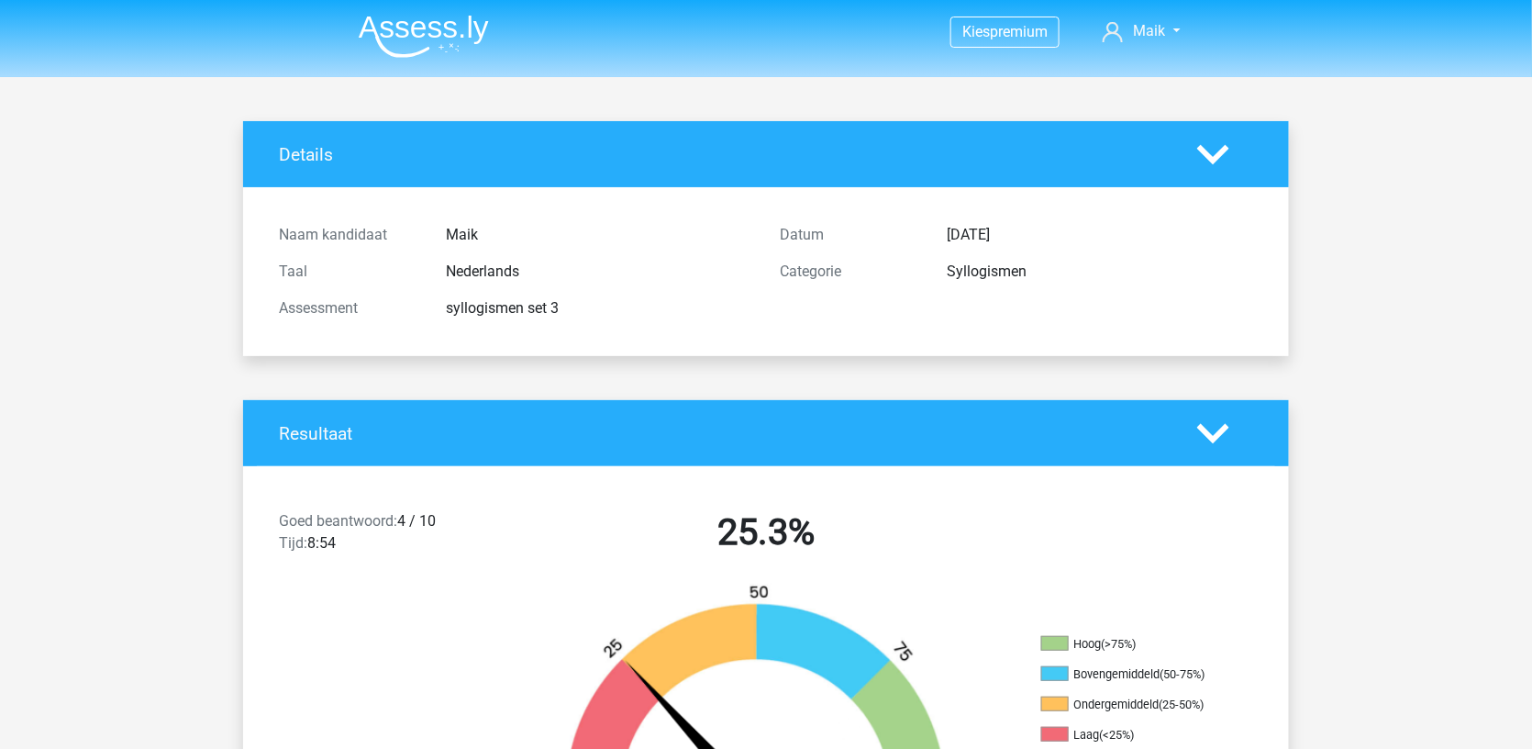
scroll to position [0, 0]
click at [414, 21] on img at bounding box center [424, 36] width 130 height 43
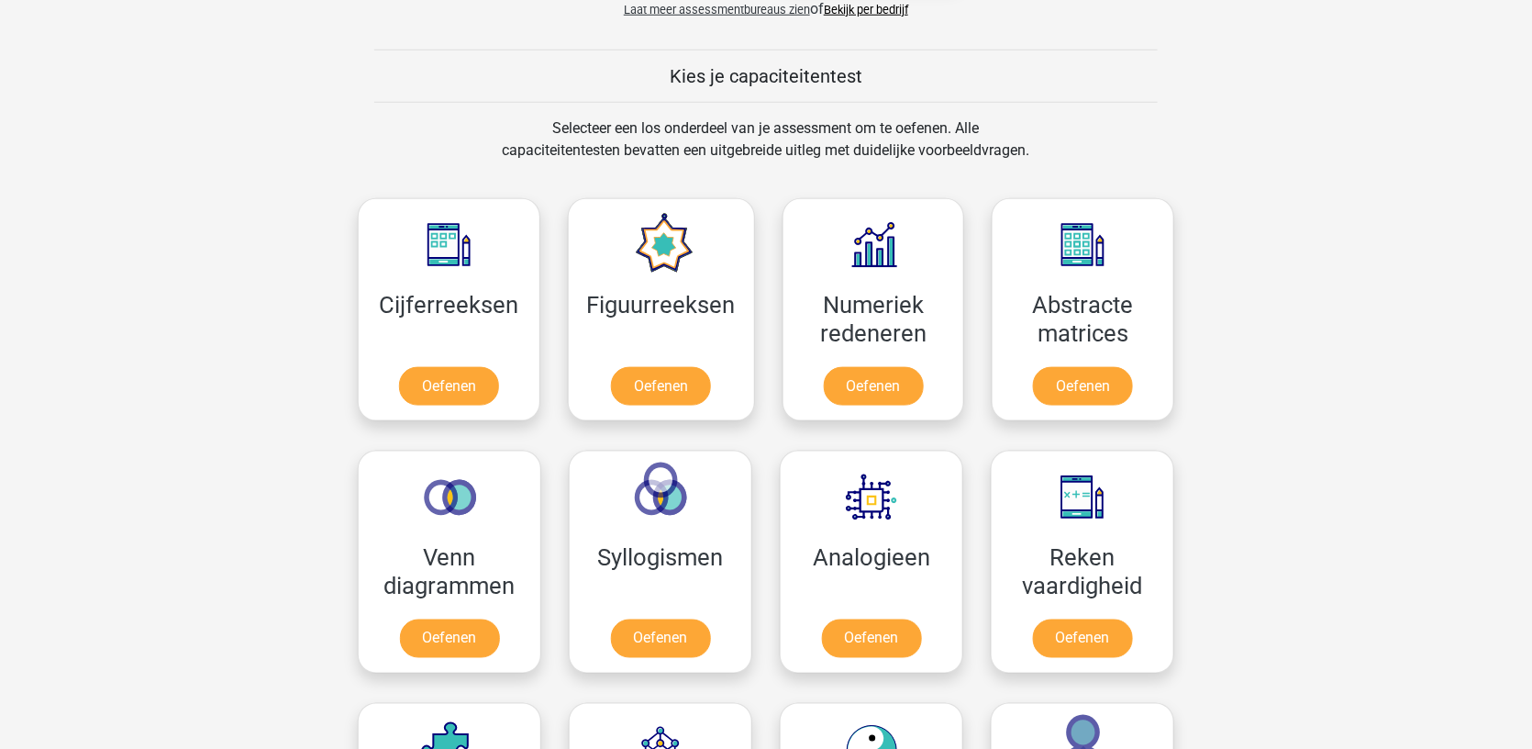
scroll to position [670, 0]
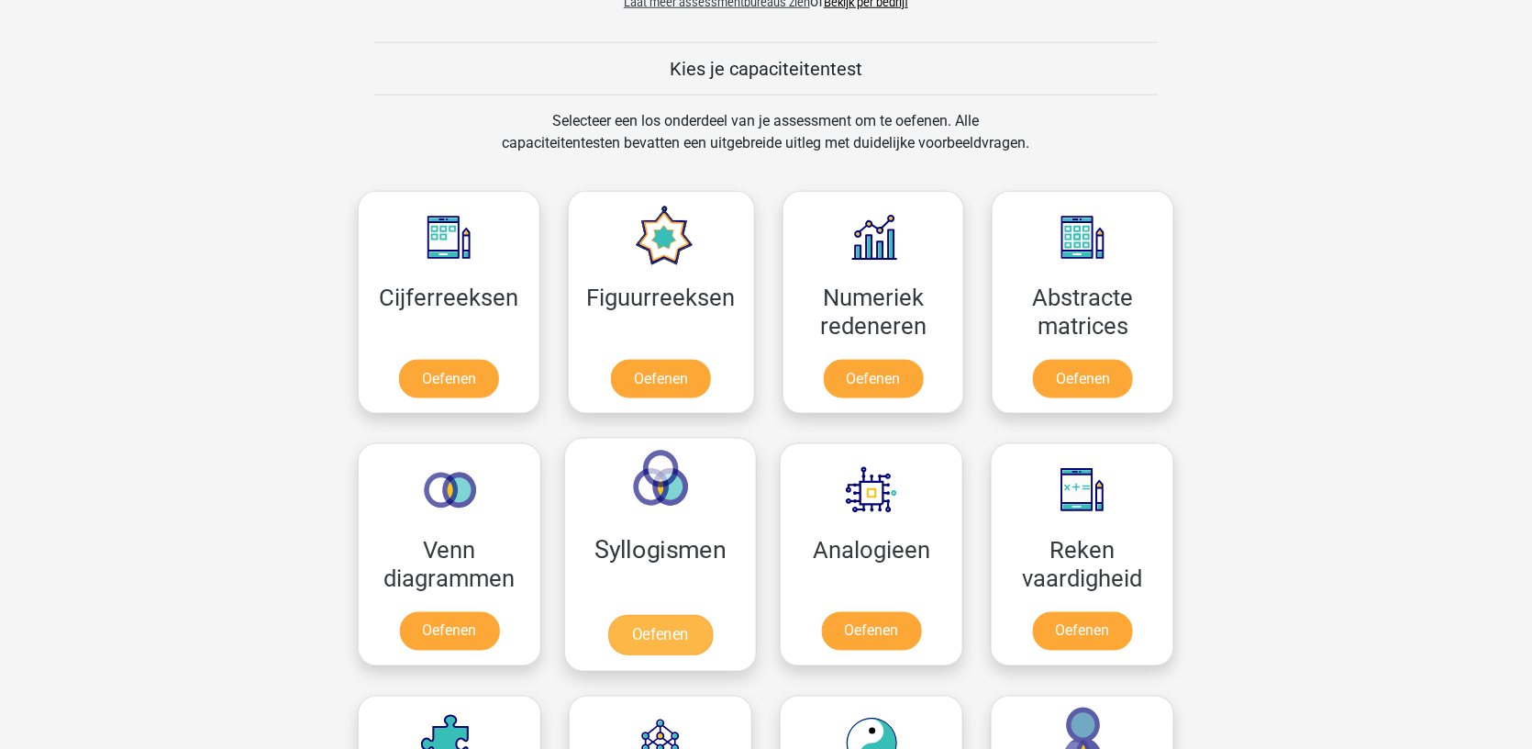
click at [667, 623] on link "Oefenen" at bounding box center [660, 635] width 105 height 40
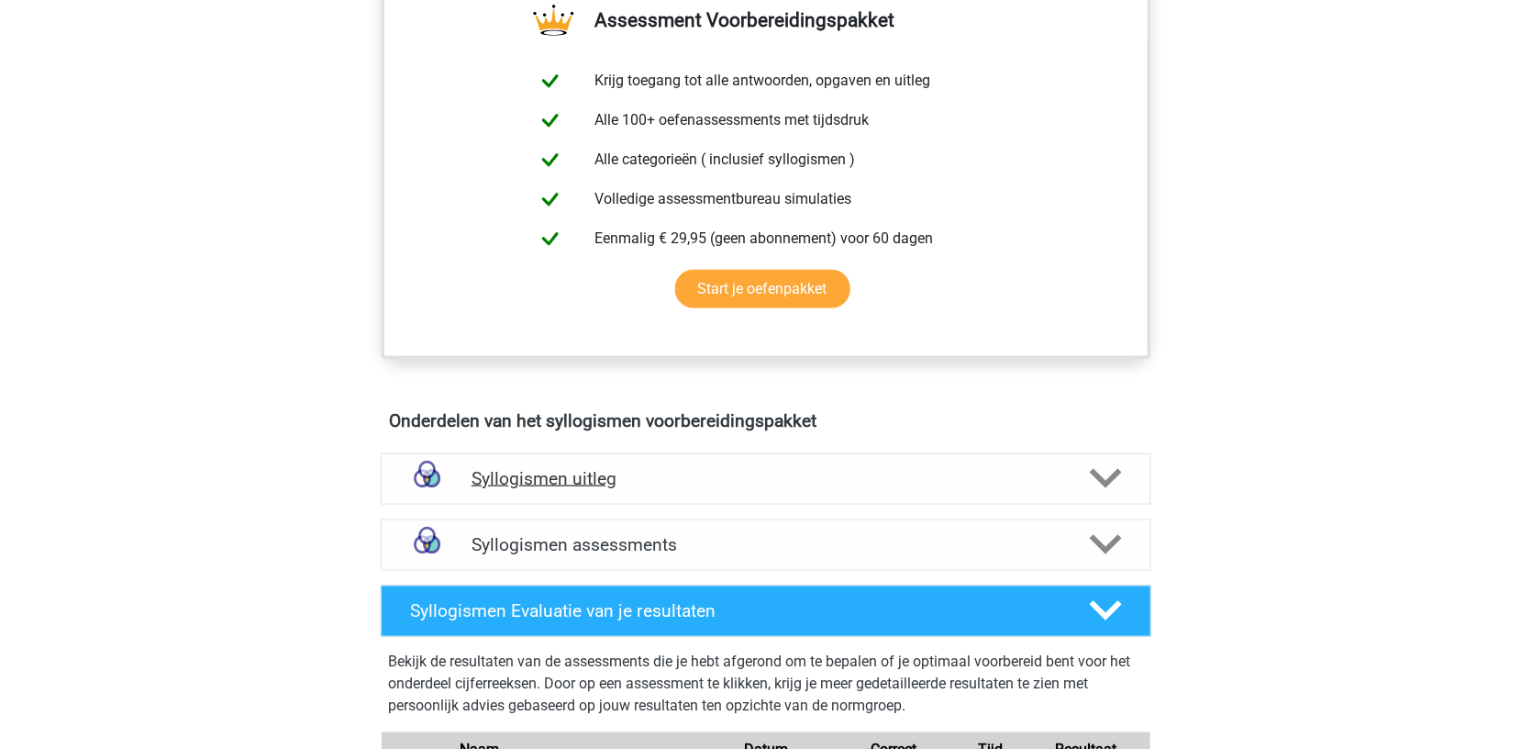
scroll to position [674, 0]
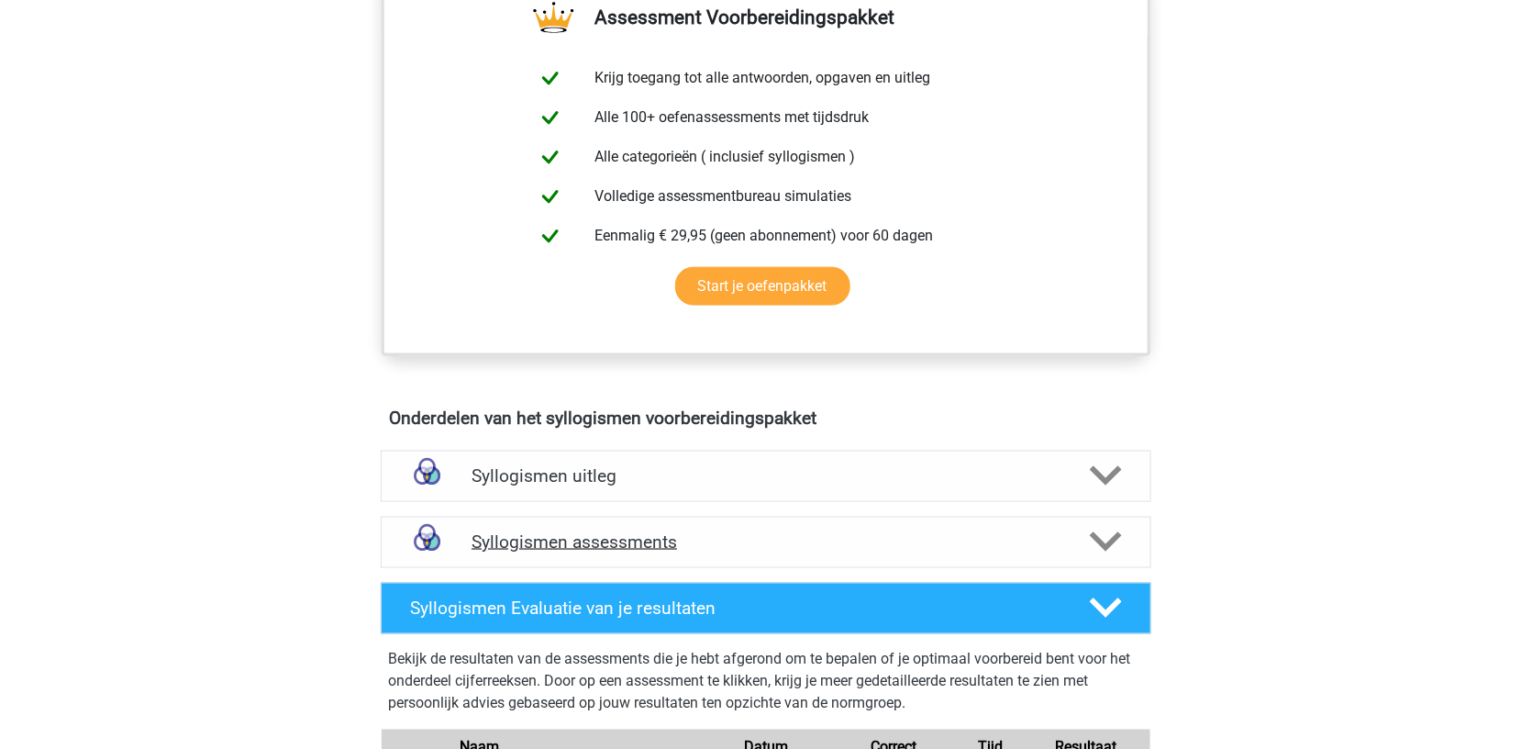
click at [684, 552] on div "Syllogismen assessments" at bounding box center [766, 542] width 771 height 51
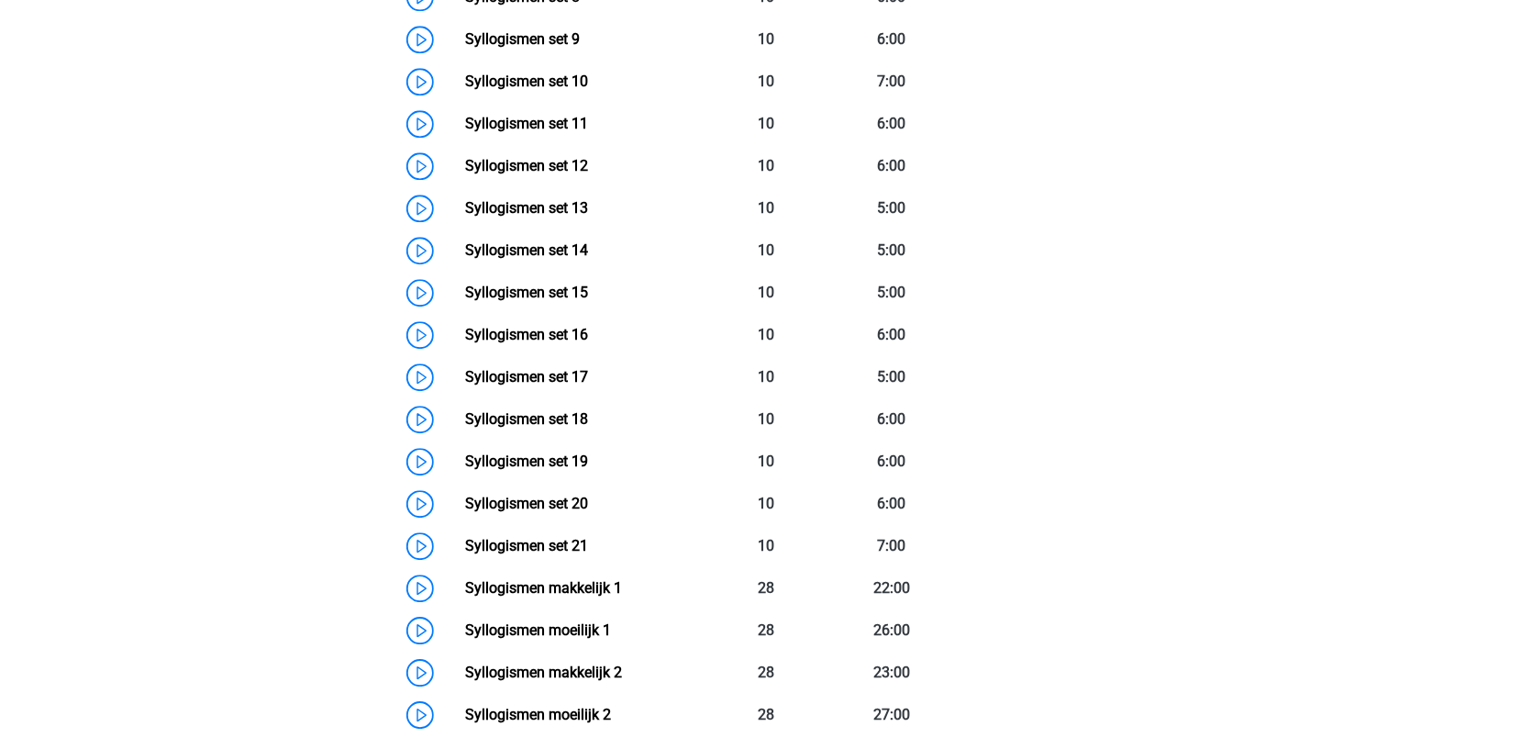
scroll to position [1323, 0]
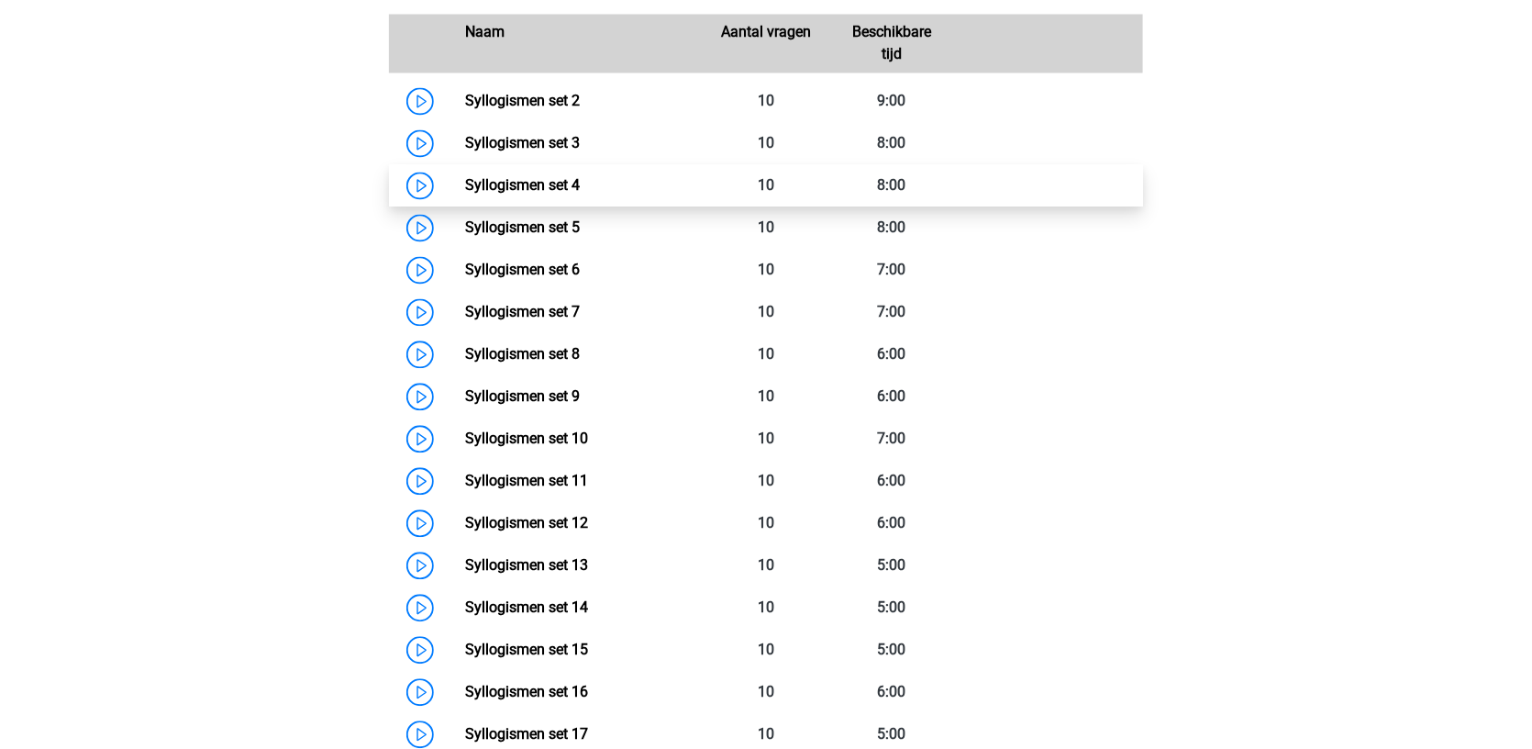
click at [580, 179] on link "Syllogismen set 4" at bounding box center [522, 184] width 115 height 17
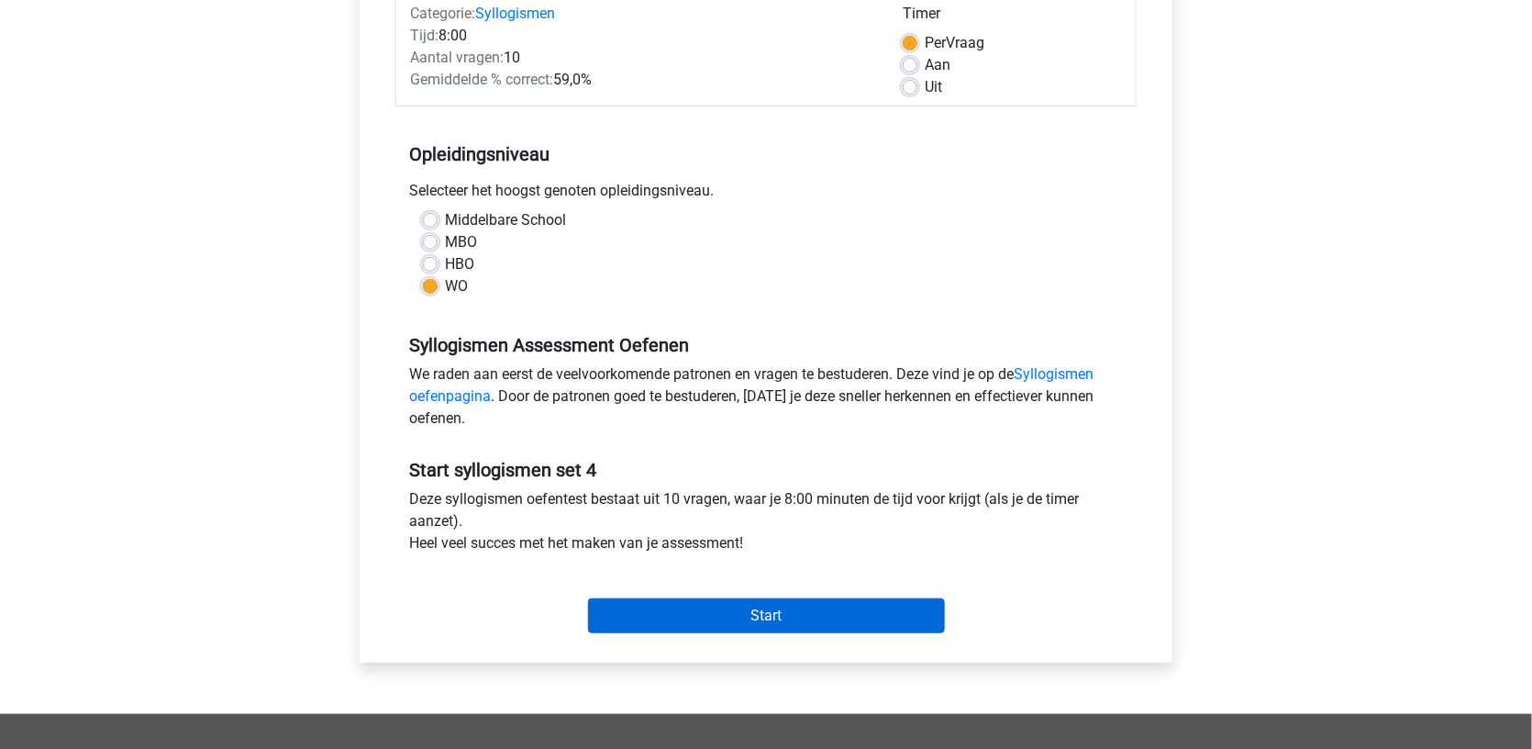
scroll to position [236, 0]
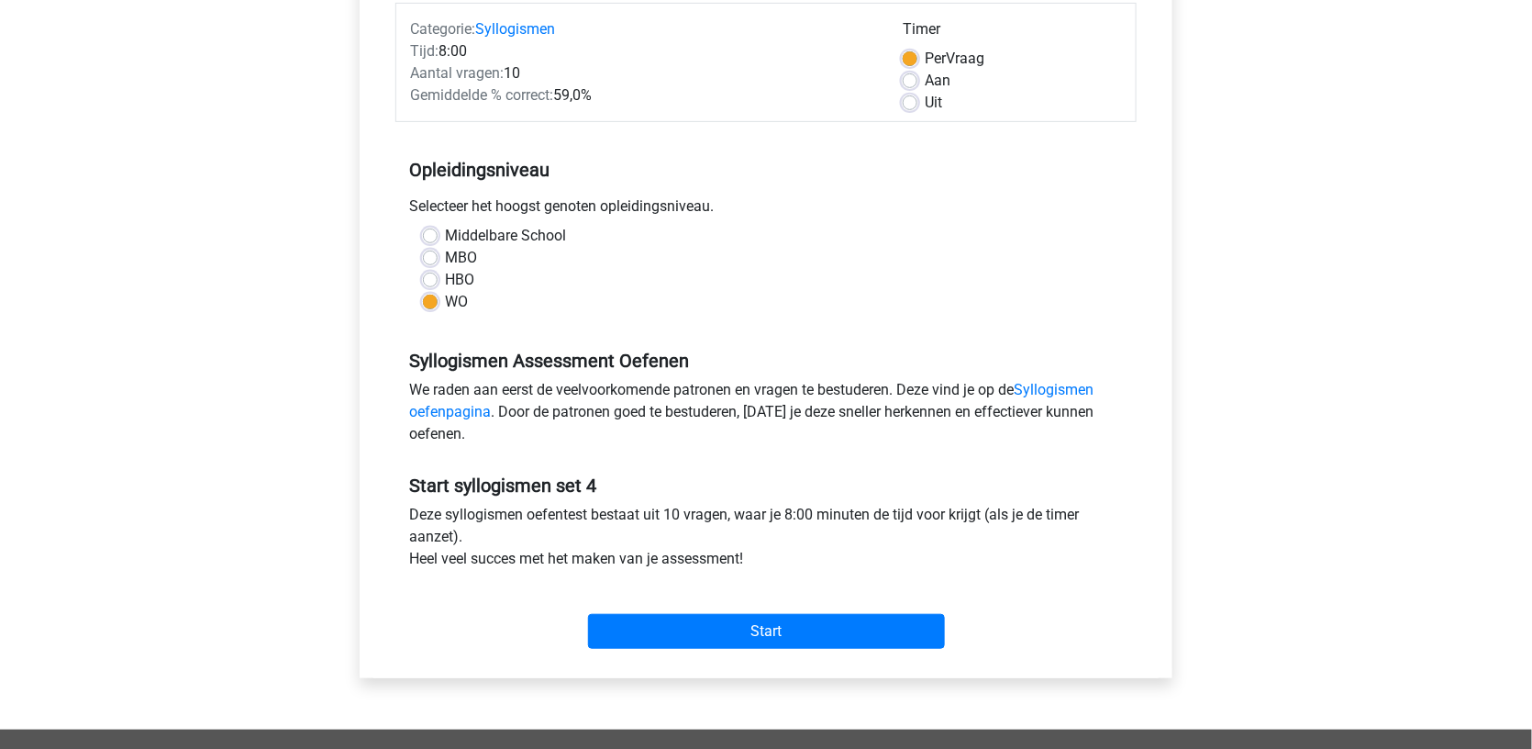
click at [445, 284] on label "HBO" at bounding box center [459, 280] width 29 height 22
click at [429, 284] on input "HBO" at bounding box center [430, 278] width 15 height 18
radio input "true"
click at [432, 263] on div "MBO" at bounding box center [766, 258] width 686 height 22
click at [426, 247] on div "MBO" at bounding box center [766, 258] width 686 height 22
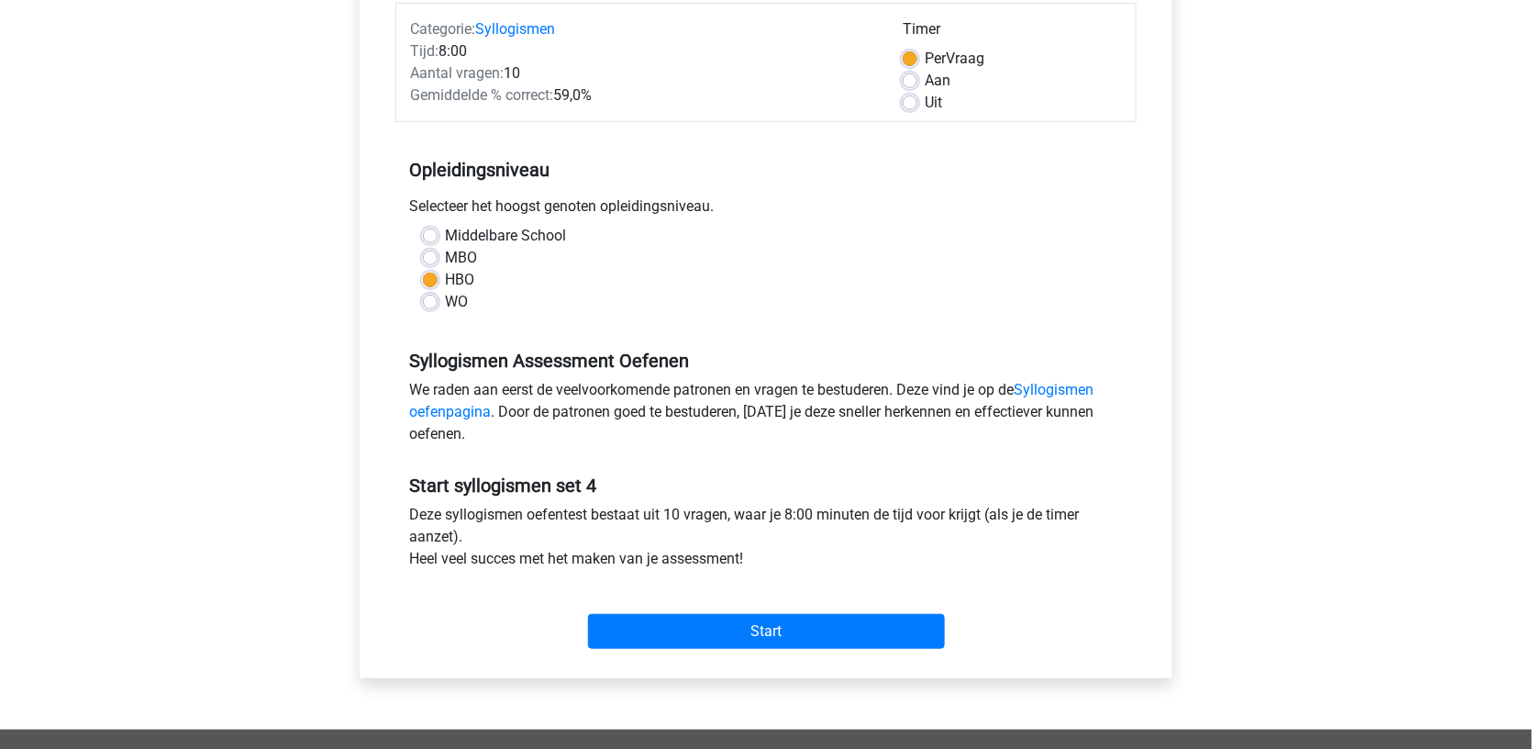
click at [432, 263] on div "MBO" at bounding box center [766, 258] width 686 height 22
click at [432, 262] on div "MBO" at bounding box center [766, 258] width 686 height 22
click at [445, 262] on label "MBO" at bounding box center [461, 258] width 32 height 22
click at [432, 262] on input "MBO" at bounding box center [430, 256] width 15 height 18
radio input "true"
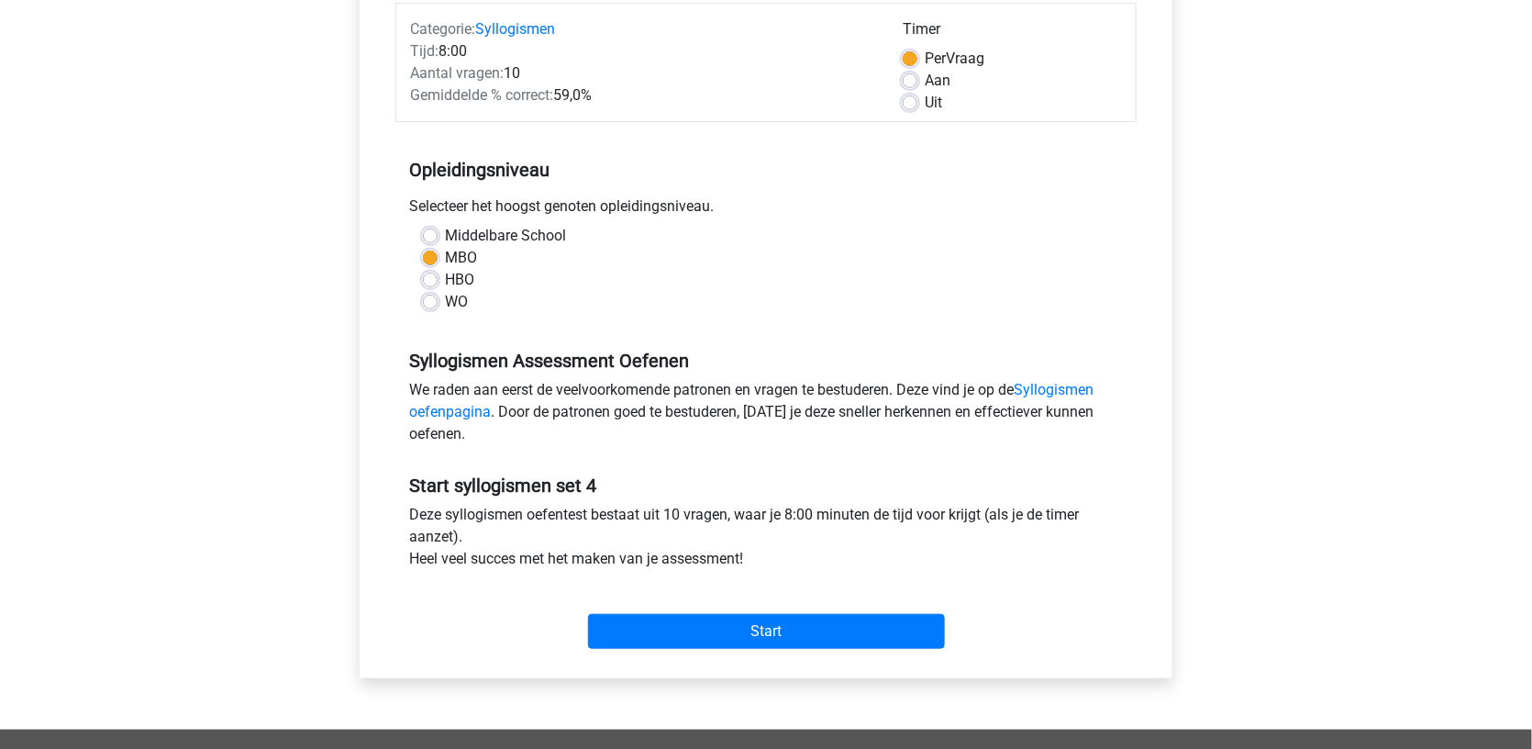
click at [421, 210] on div "Selecteer het hoogst genoten opleidingsniveau." at bounding box center [766, 209] width 741 height 29
click at [445, 297] on label "WO" at bounding box center [456, 302] width 23 height 22
click at [429, 297] on input "WO" at bounding box center [430, 300] width 15 height 18
radio input "true"
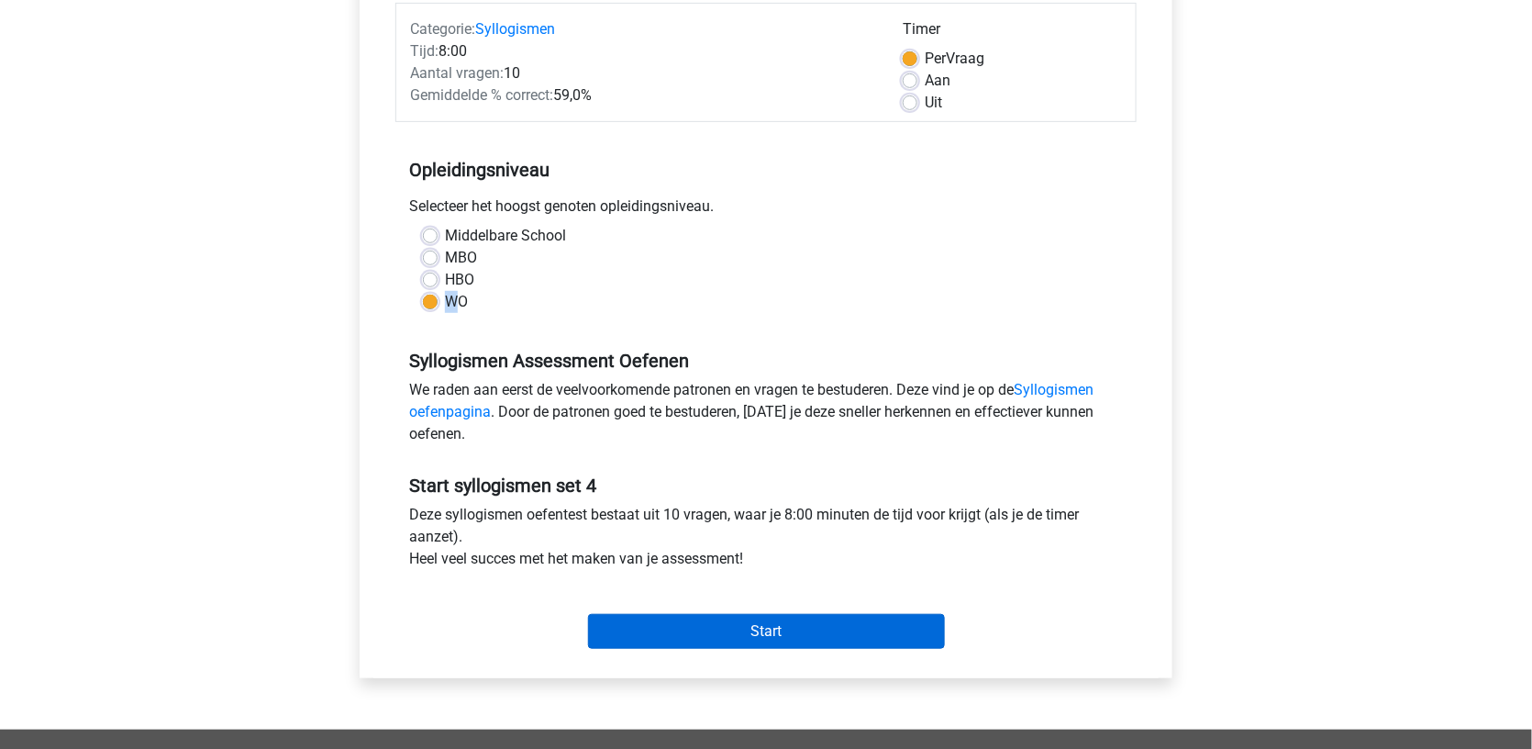
click at [694, 634] on input "Start" at bounding box center [766, 631] width 357 height 35
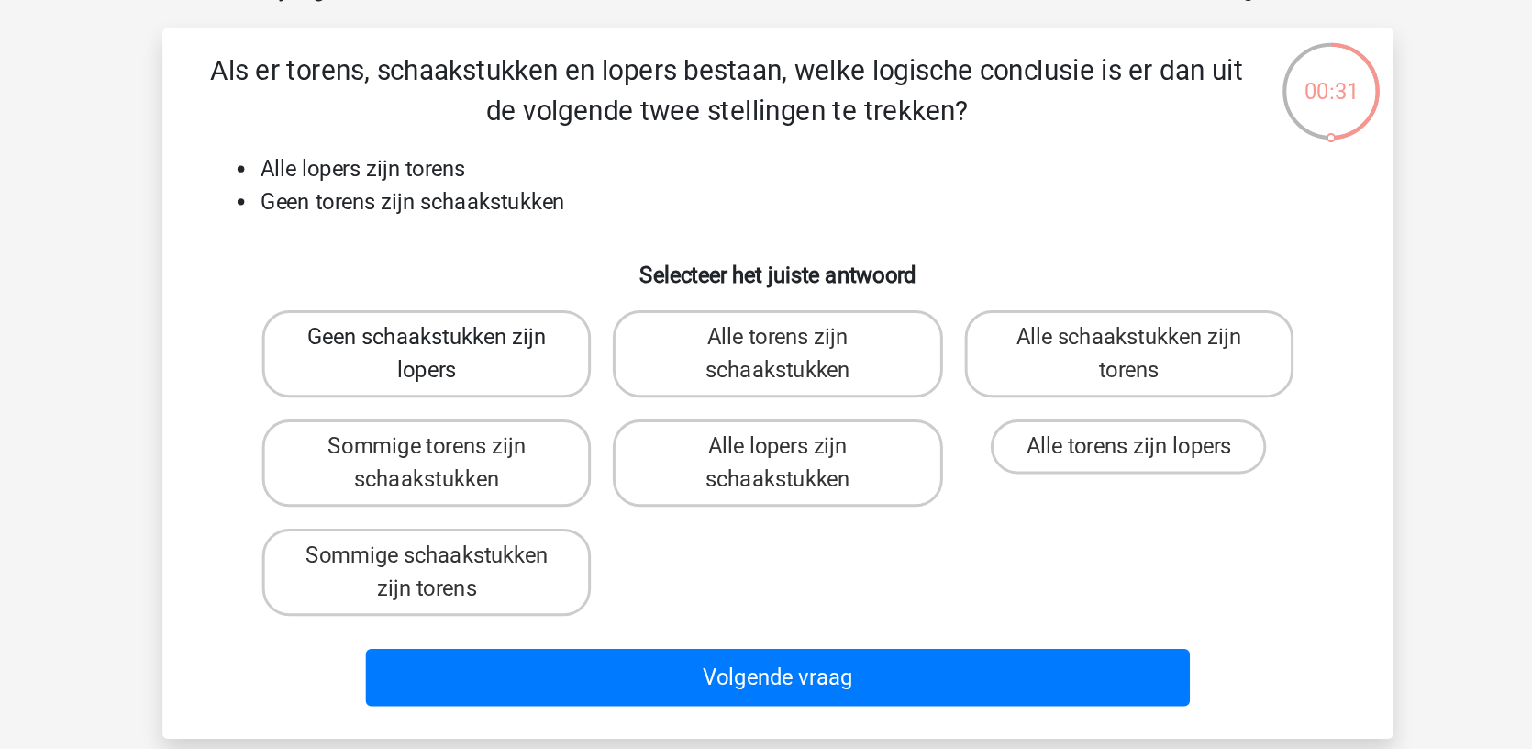
click at [419, 318] on label "Geen schaakstukken zijn lopers" at bounding box center [529, 347] width 221 height 59
click at [530, 337] on input "Geen schaakstukken zijn lopers" at bounding box center [536, 343] width 12 height 12
radio input "true"
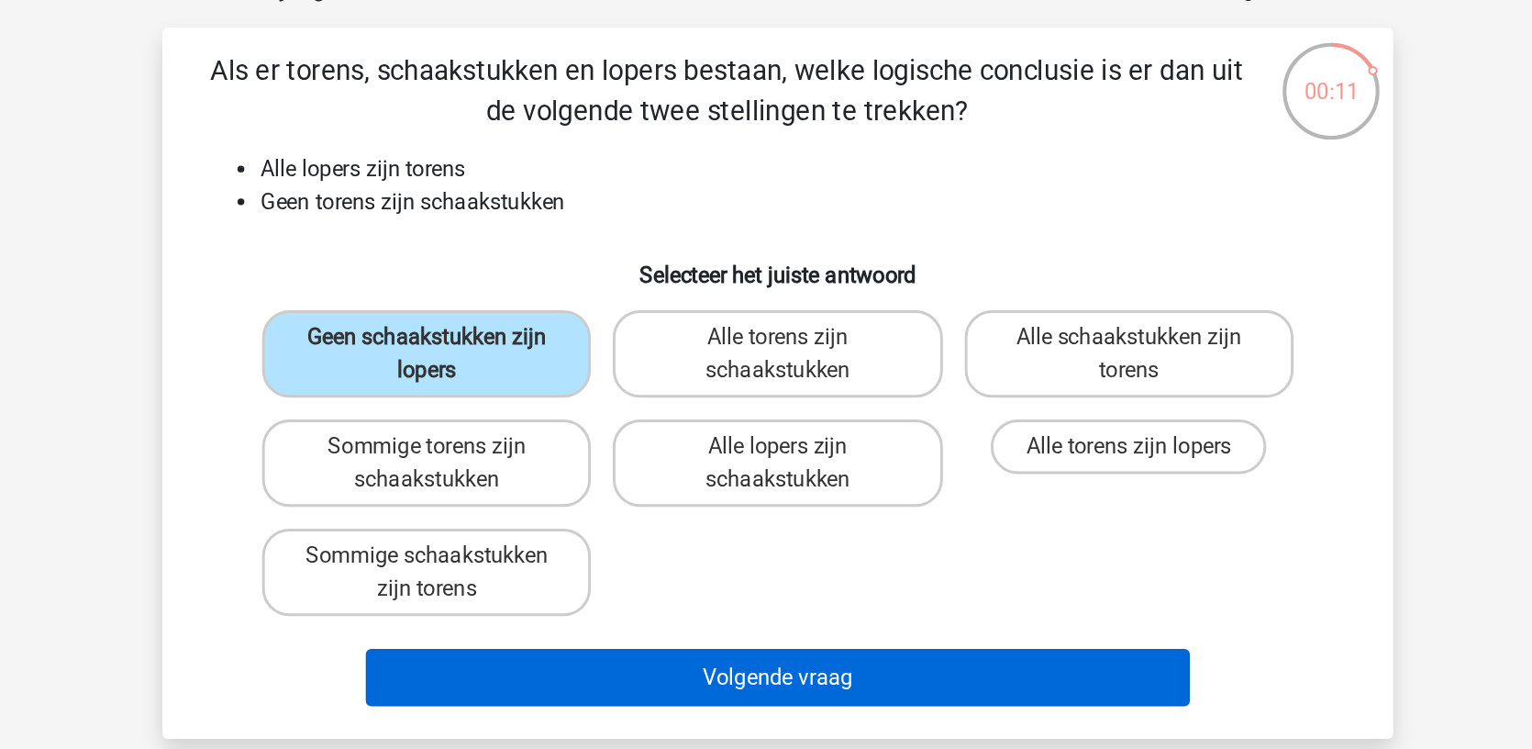
click at [625, 546] on button "Volgende vraag" at bounding box center [766, 565] width 555 height 39
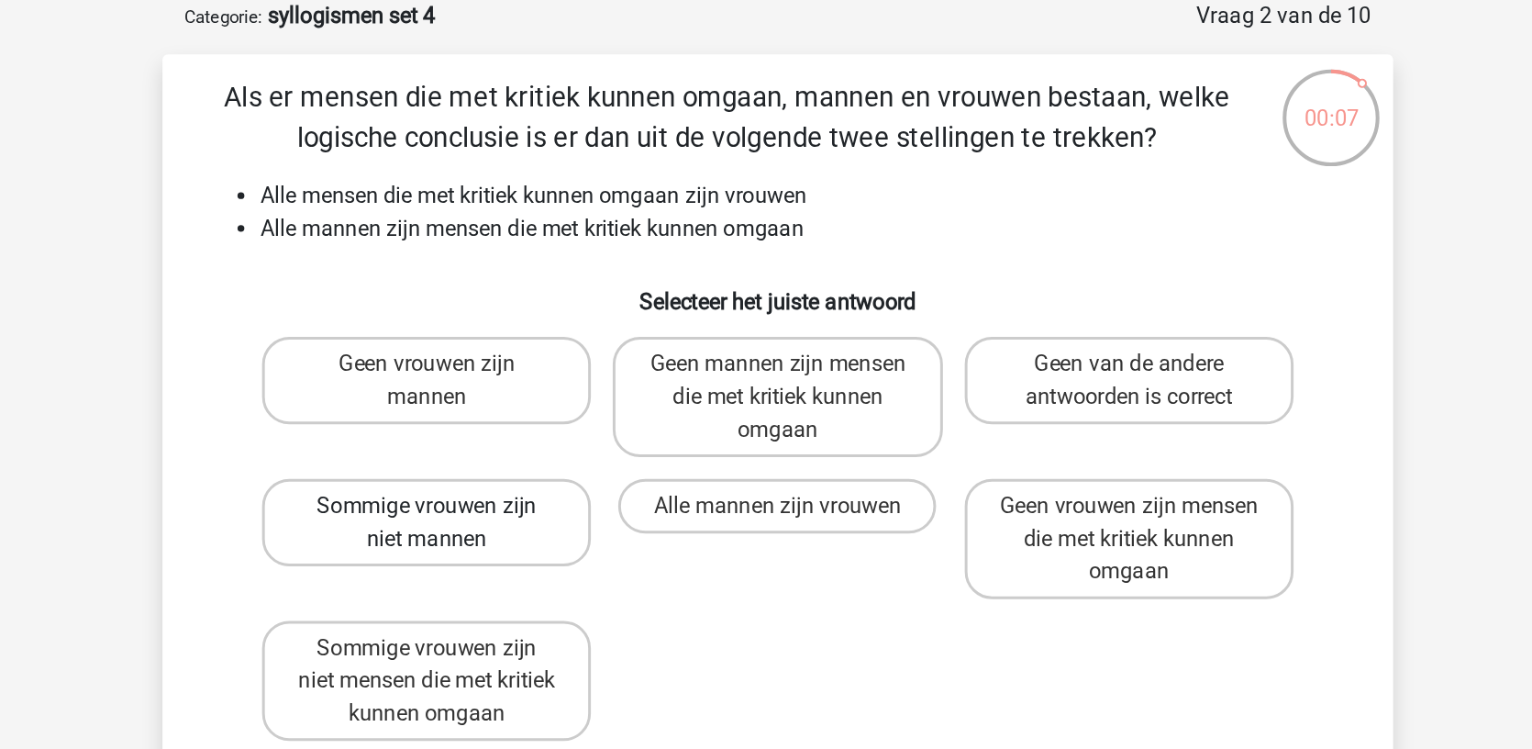
click at [419, 414] on label "Sommige vrouwen zijn niet mannen" at bounding box center [529, 443] width 221 height 59
click at [530, 432] on input "Sommige vrouwen zijn niet mannen" at bounding box center [536, 438] width 12 height 12
radio input "true"
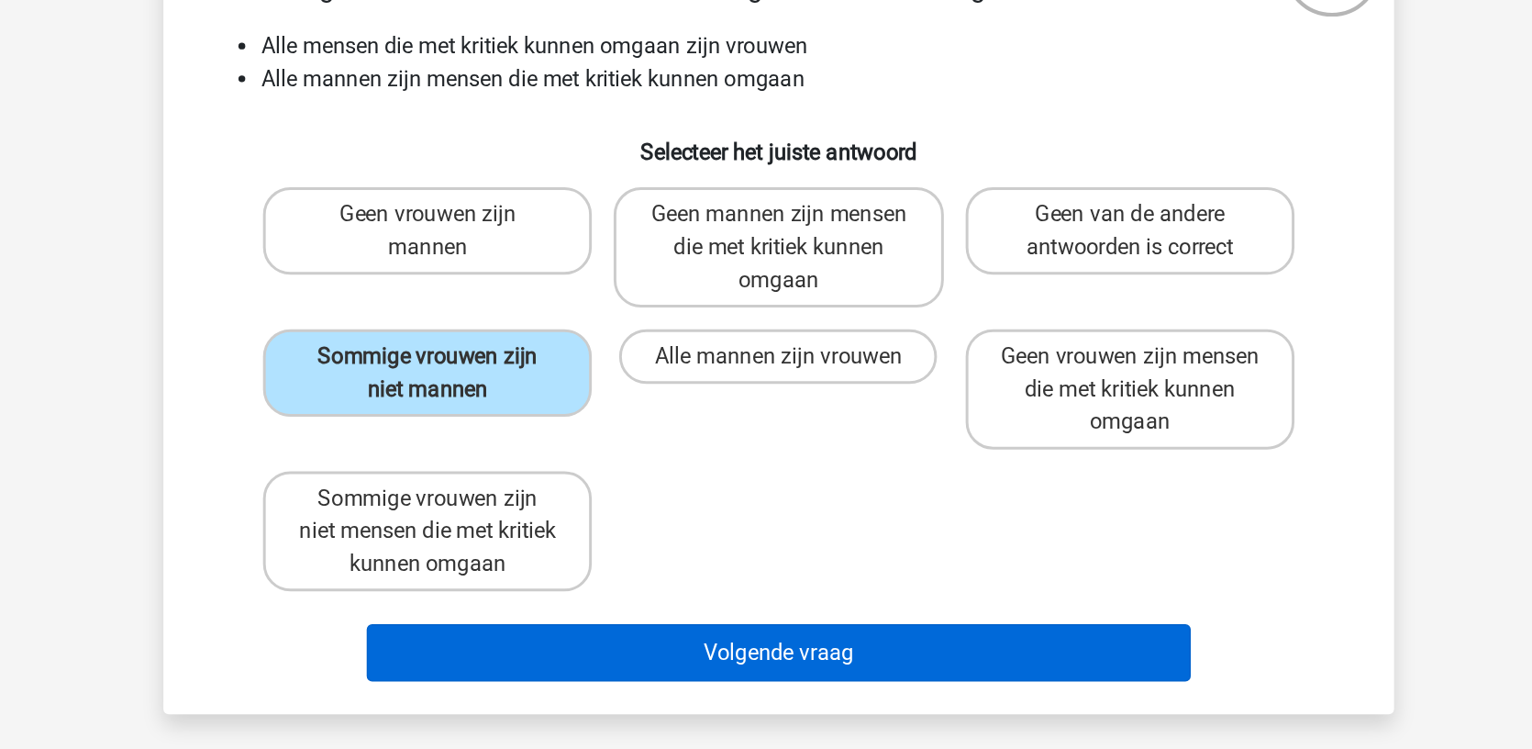
click at [515, 612] on button "Volgende vraag" at bounding box center [766, 631] width 555 height 39
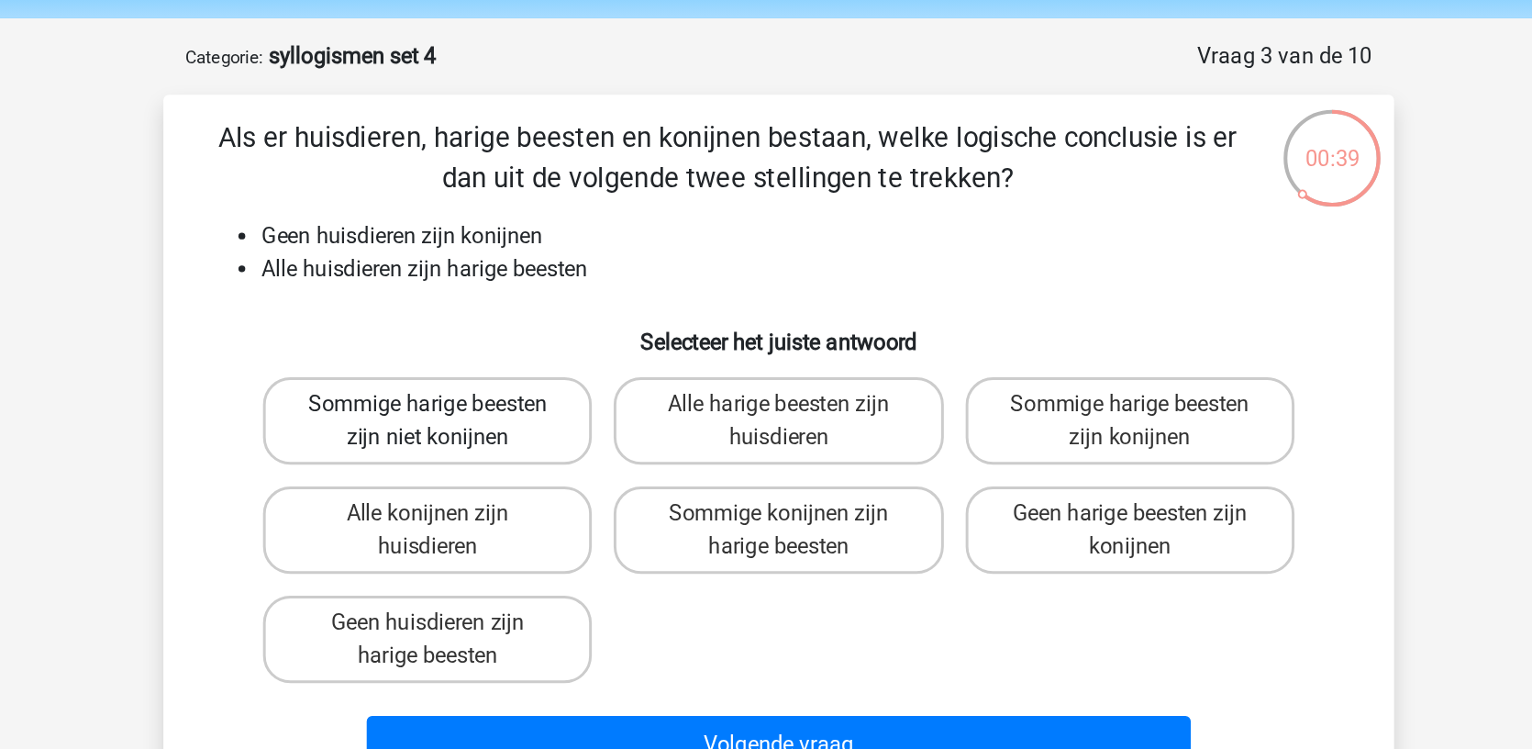
click at [419, 318] on label "Sommige harige beesten zijn niet konijnen" at bounding box center [529, 347] width 221 height 59
click at [530, 337] on input "Sommige harige beesten zijn niet konijnen" at bounding box center [536, 343] width 12 height 12
radio input "true"
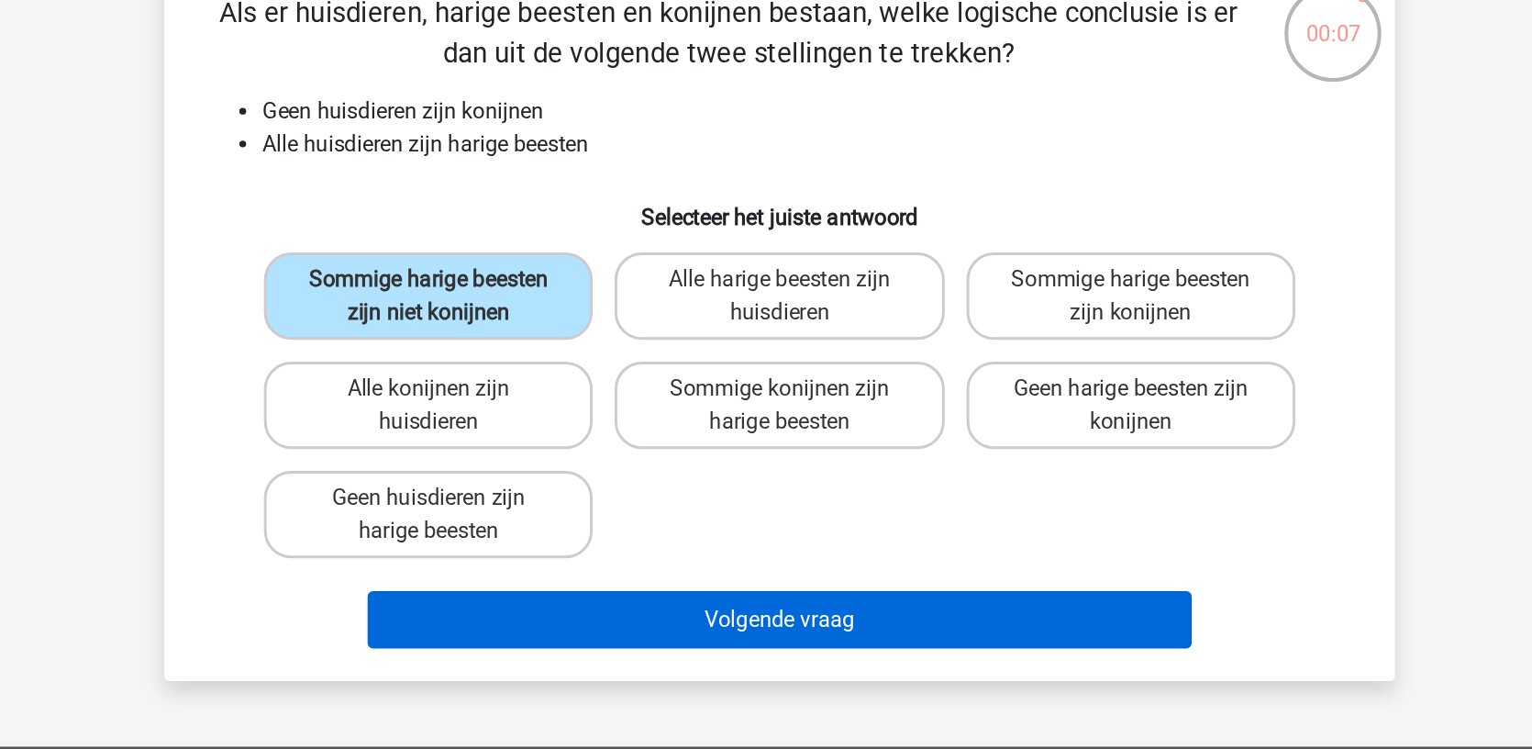
click at [609, 546] on button "Volgende vraag" at bounding box center [766, 565] width 555 height 39
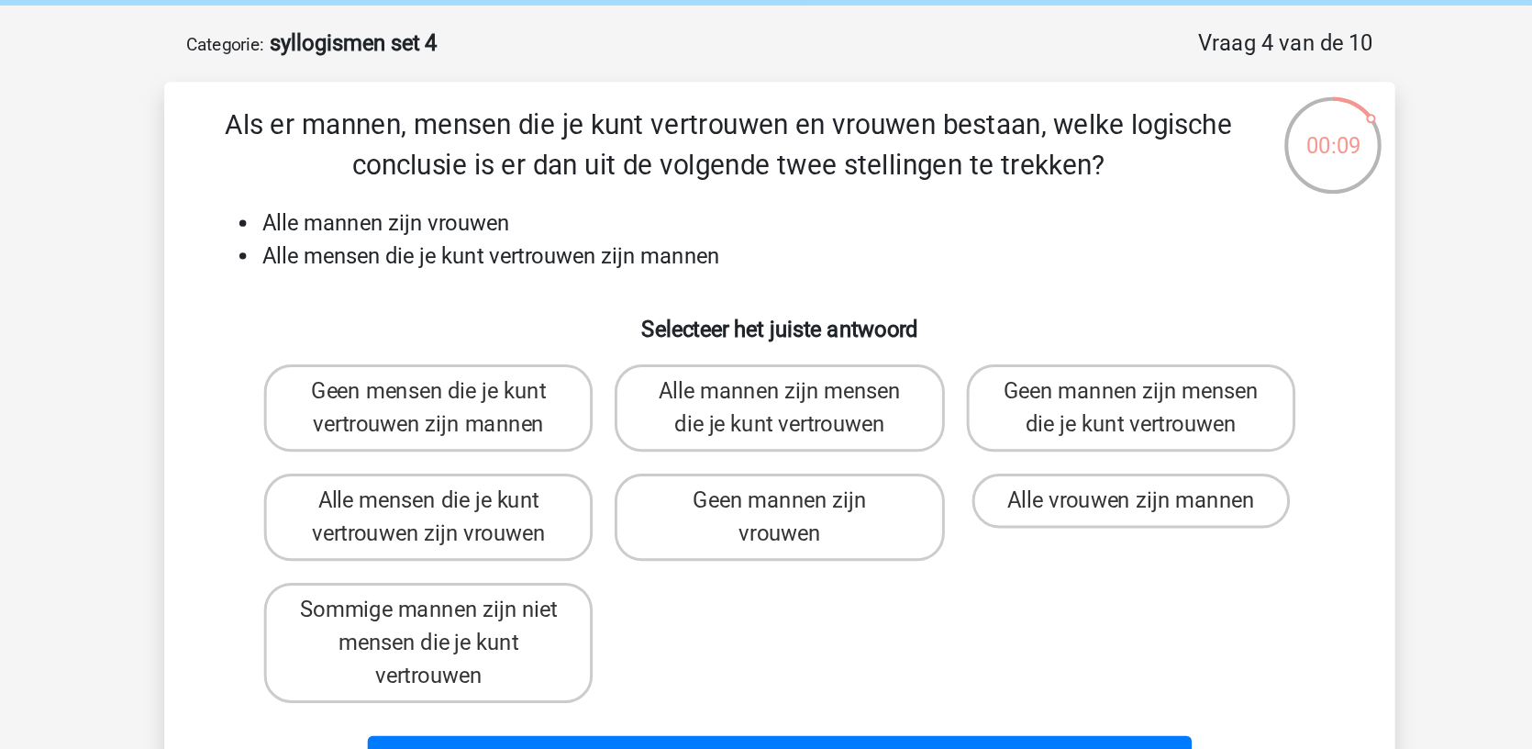
click at [412, 470] on div "Sommige mannen zijn niet mensen die je kunt vertrouwen" at bounding box center [530, 505] width 236 height 95
click at [419, 465] on label "Sommige mannen zijn niet mensen die je kunt vertrouwen" at bounding box center [529, 505] width 221 height 81
click at [530, 484] on input "Sommige mannen zijn niet mensen die je kunt vertrouwen" at bounding box center [536, 490] width 12 height 12
radio input "true"
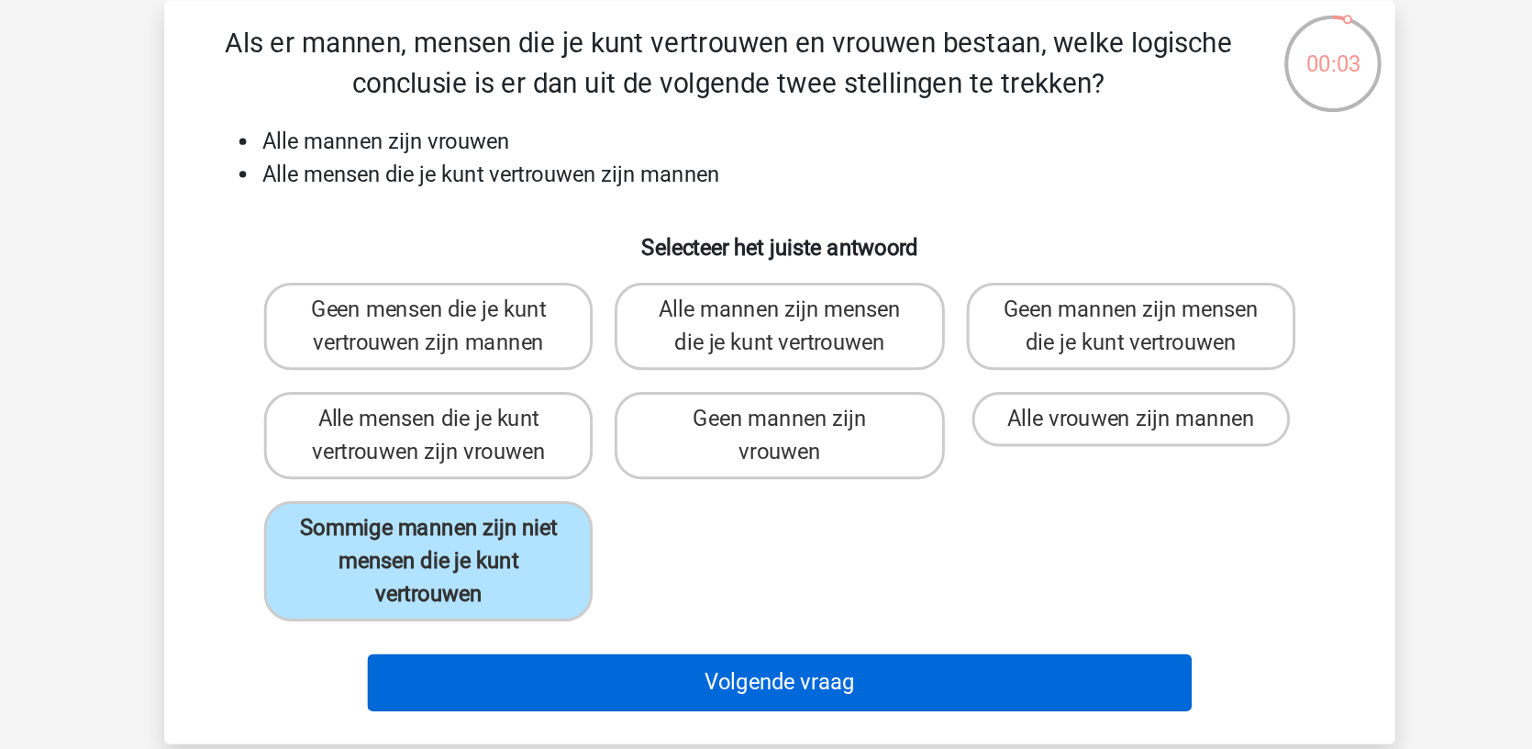
click at [578, 568] on button "Volgende vraag" at bounding box center [766, 587] width 555 height 39
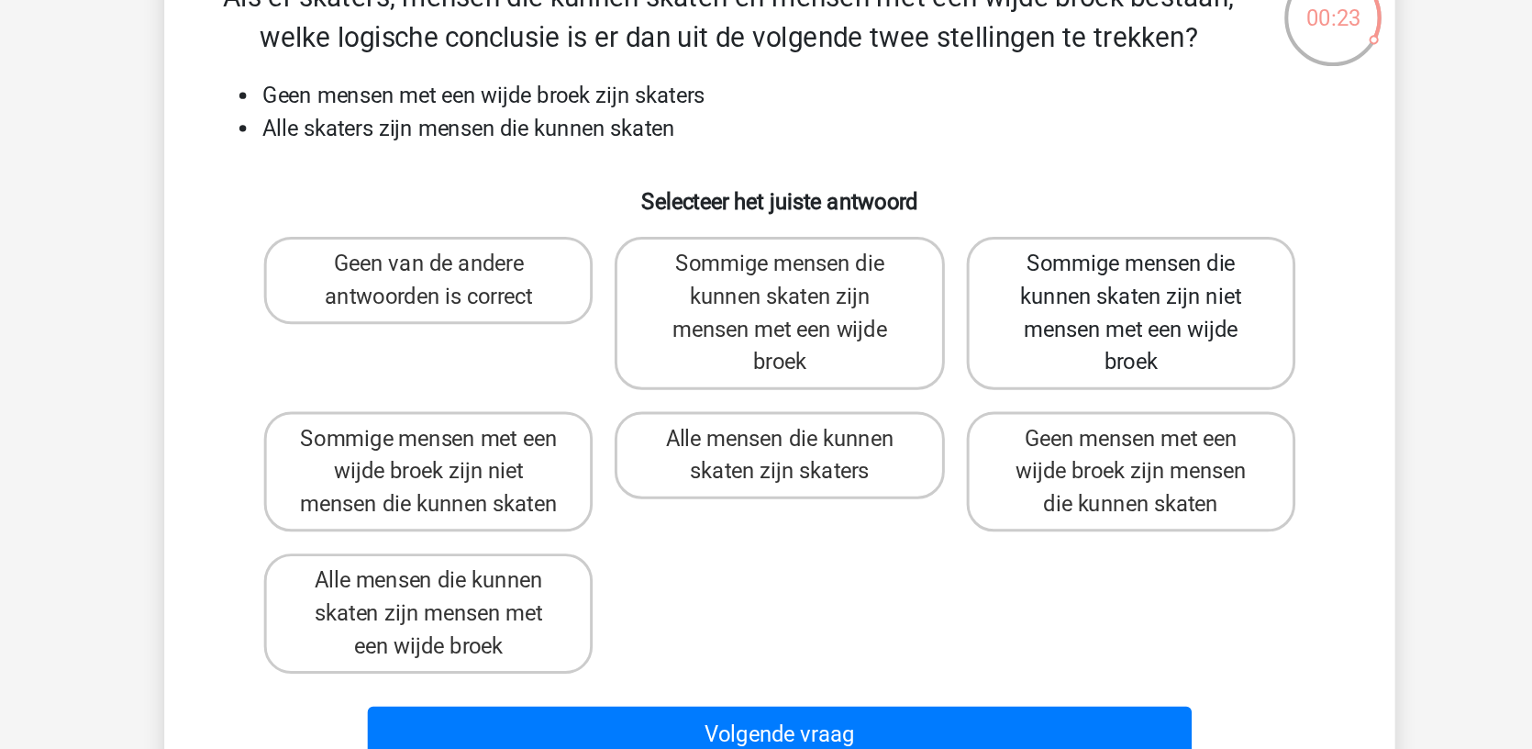
click at [892, 318] on label "Sommige mensen die kunnen skaten zijn niet mensen met een wijde broek" at bounding box center [1002, 369] width 221 height 103
click at [1002, 337] on input "Sommige mensen die kunnen skaten zijn niet mensen met een wijde broek" at bounding box center [1008, 343] width 12 height 12
radio input "true"
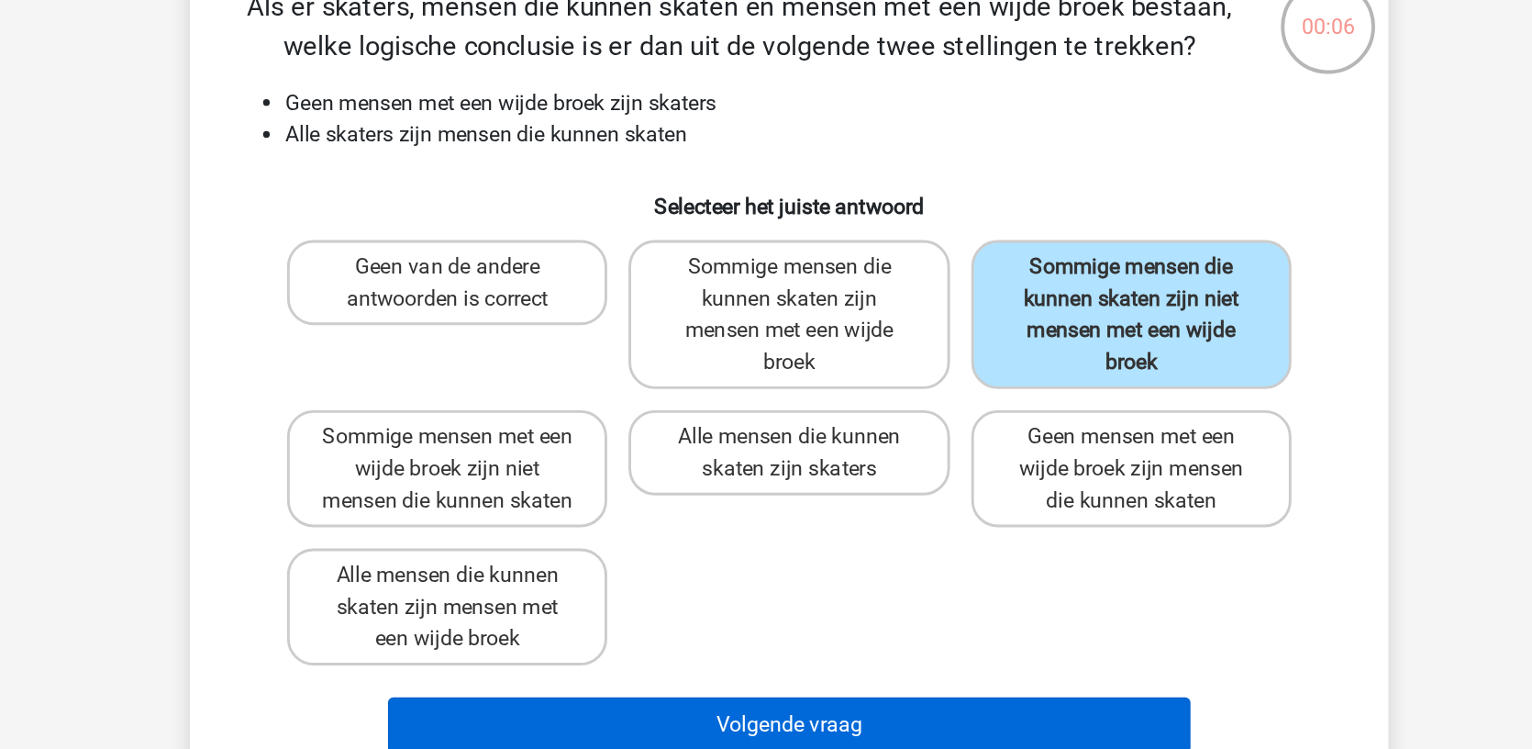
click at [630, 634] on button "Volgende vraag" at bounding box center [766, 653] width 555 height 39
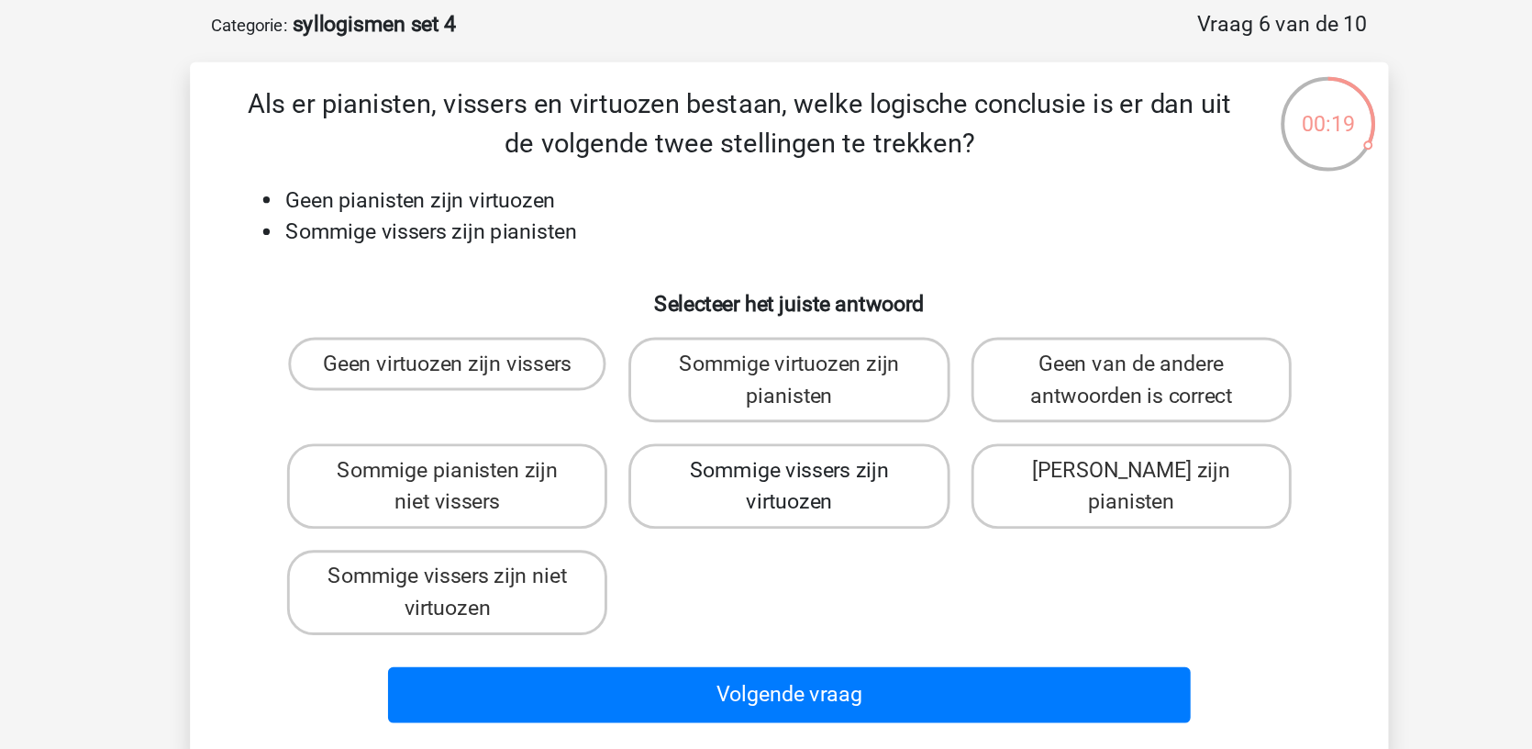
click at [655, 392] on label "Sommige vissers zijn virtuozen" at bounding box center [765, 421] width 221 height 59
click at [766, 410] on input "Sommige vissers zijn virtuozen" at bounding box center [772, 416] width 12 height 12
radio input "true"
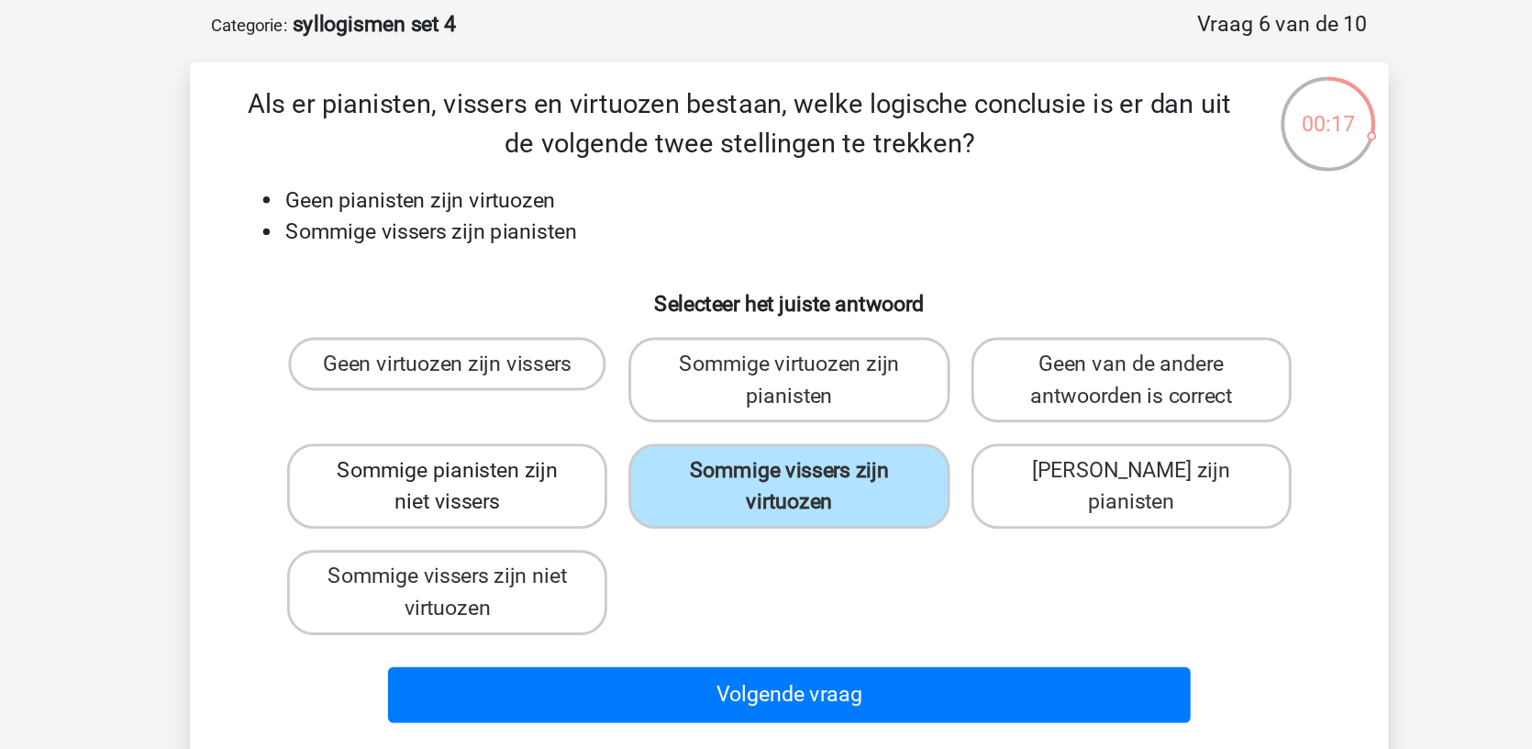
click at [419, 392] on label "Sommige pianisten zijn niet vissers" at bounding box center [529, 421] width 221 height 59
click at [530, 410] on input "Sommige pianisten zijn niet vissers" at bounding box center [536, 416] width 12 height 12
radio input "true"
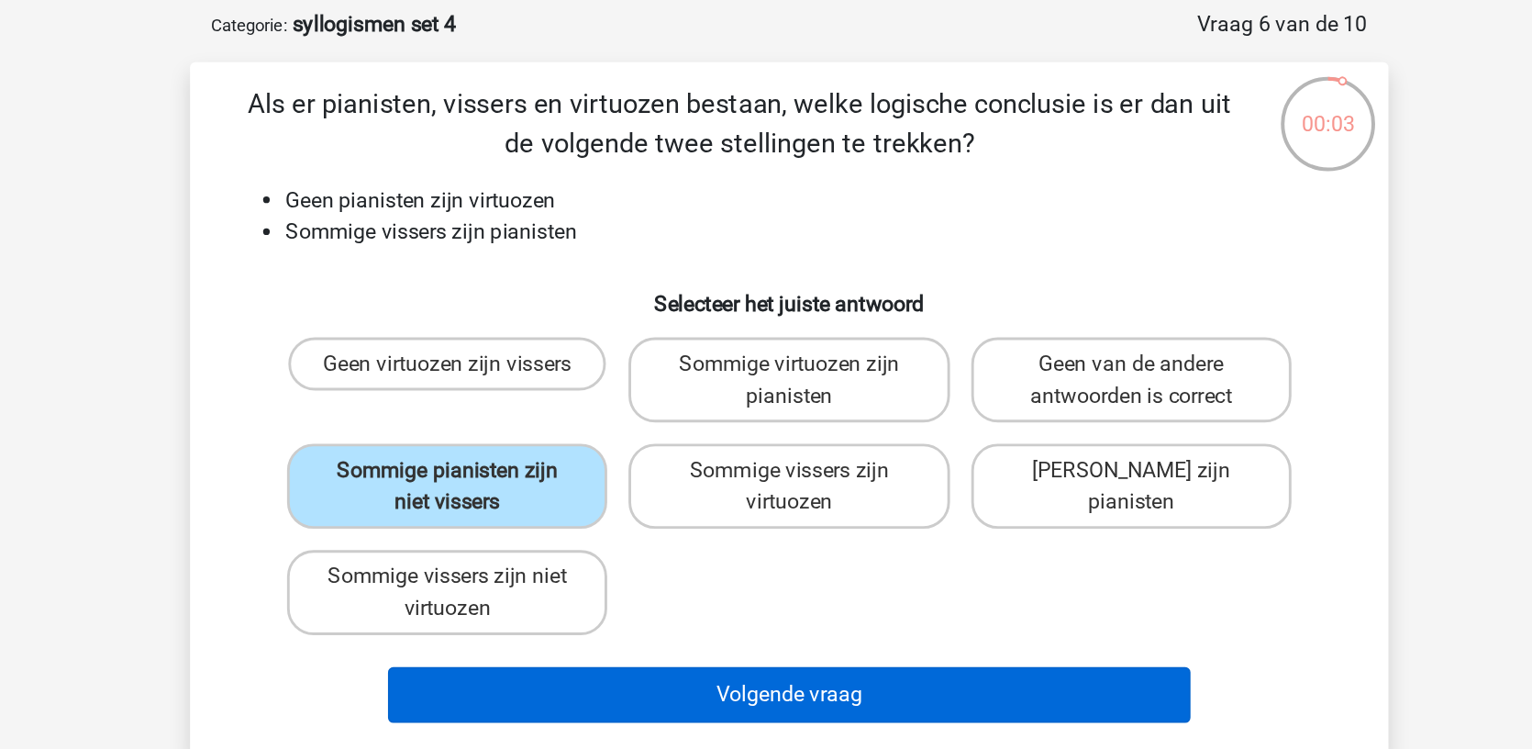
click at [539, 546] on button "Volgende vraag" at bounding box center [766, 565] width 555 height 39
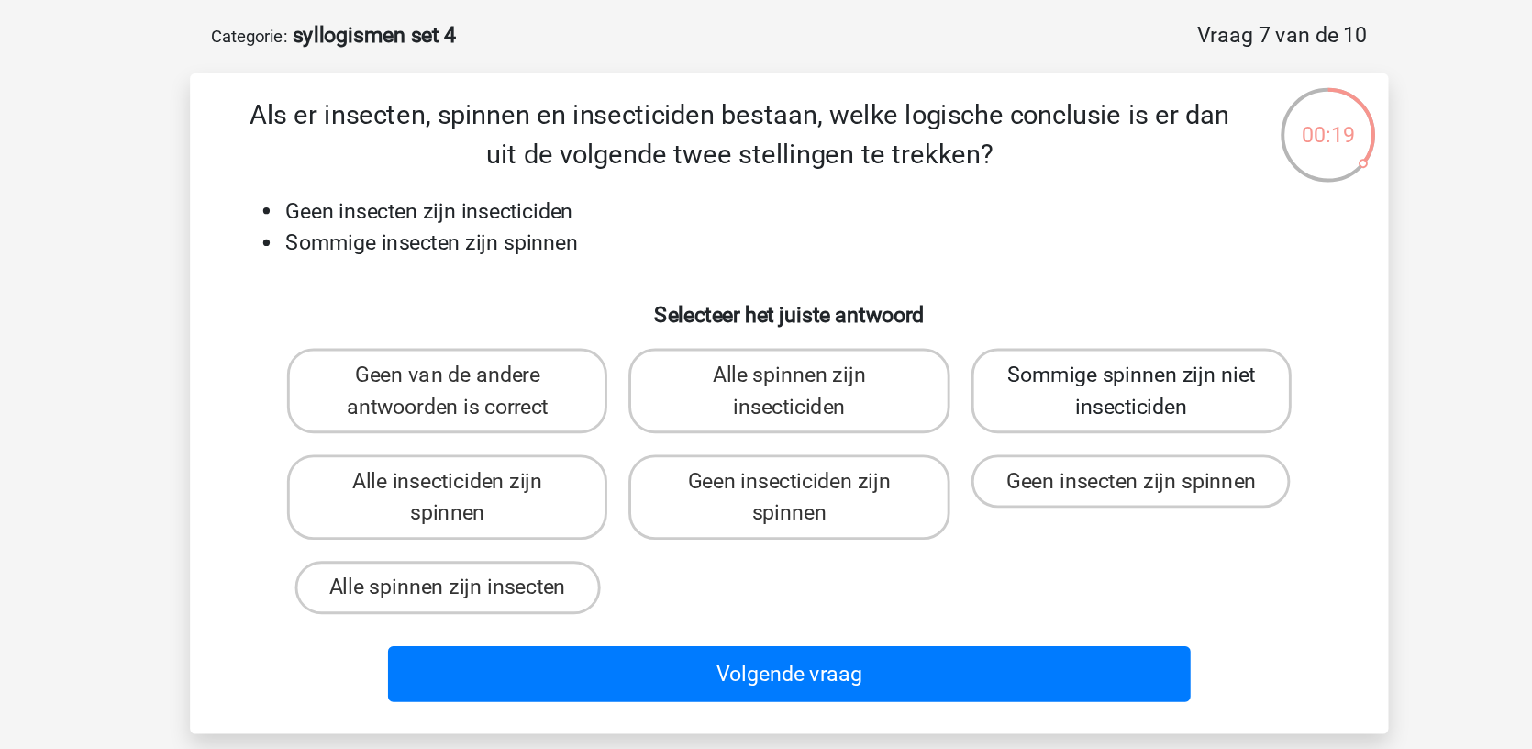
click at [892, 318] on label "Sommige spinnen zijn niet insecticiden" at bounding box center [1002, 347] width 221 height 59
click at [1002, 337] on input "Sommige spinnen zijn niet insecticiden" at bounding box center [1008, 343] width 12 height 12
radio input "true"
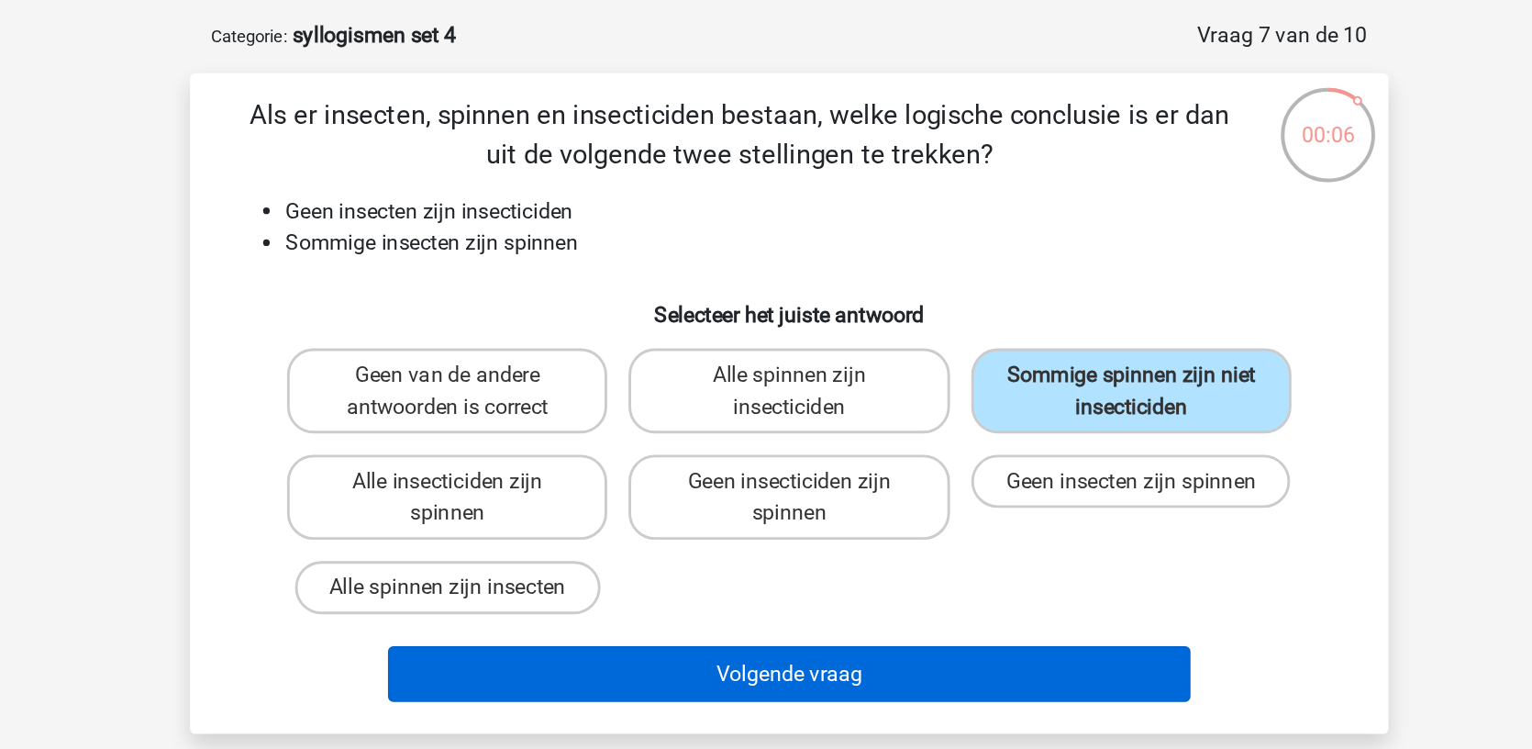
click at [730, 524] on button "Volgende vraag" at bounding box center [766, 543] width 555 height 39
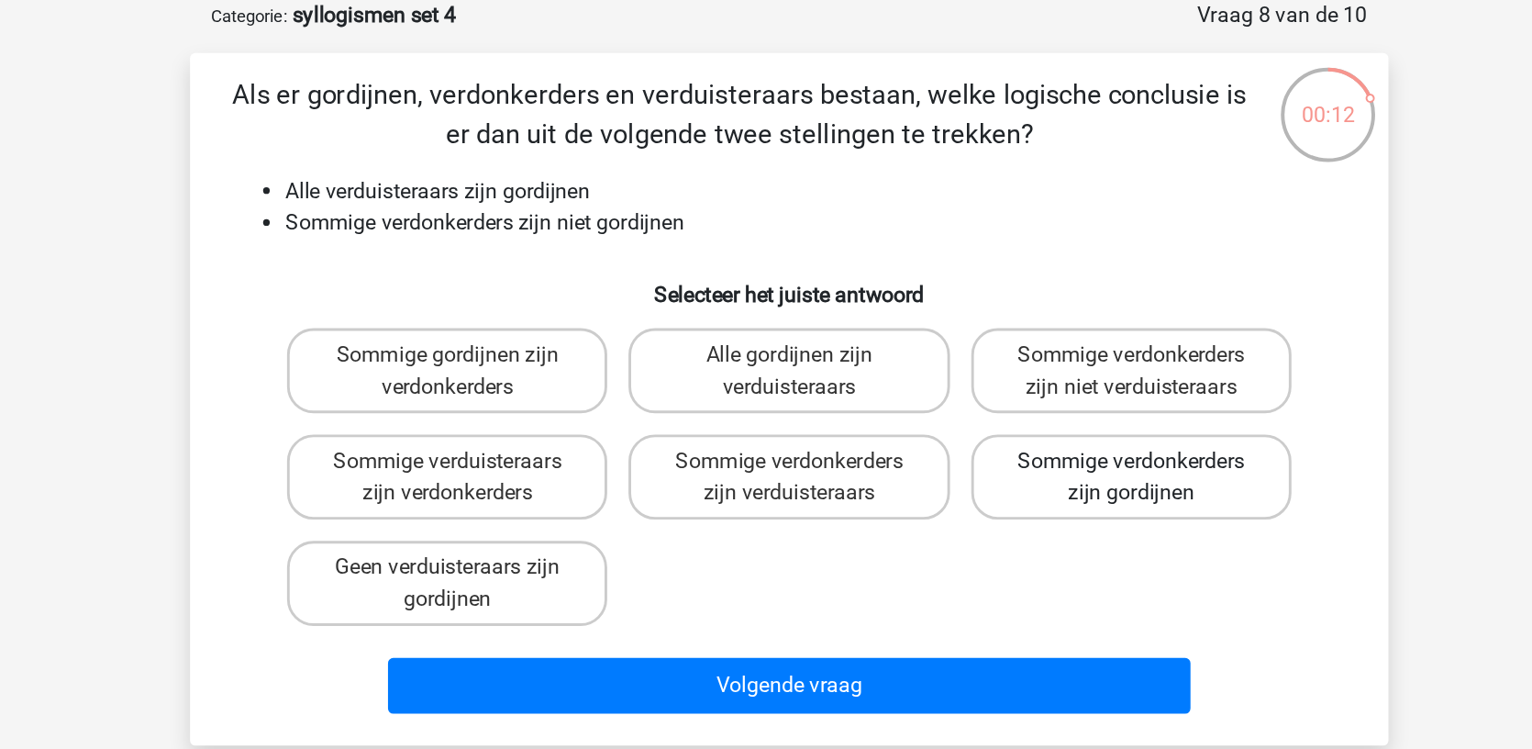
click at [892, 392] on label "Sommige verdonkerders zijn gordijnen" at bounding box center [1002, 421] width 221 height 59
click at [1002, 410] on input "Sommige verdonkerders zijn gordijnen" at bounding box center [1008, 416] width 12 height 12
radio input "true"
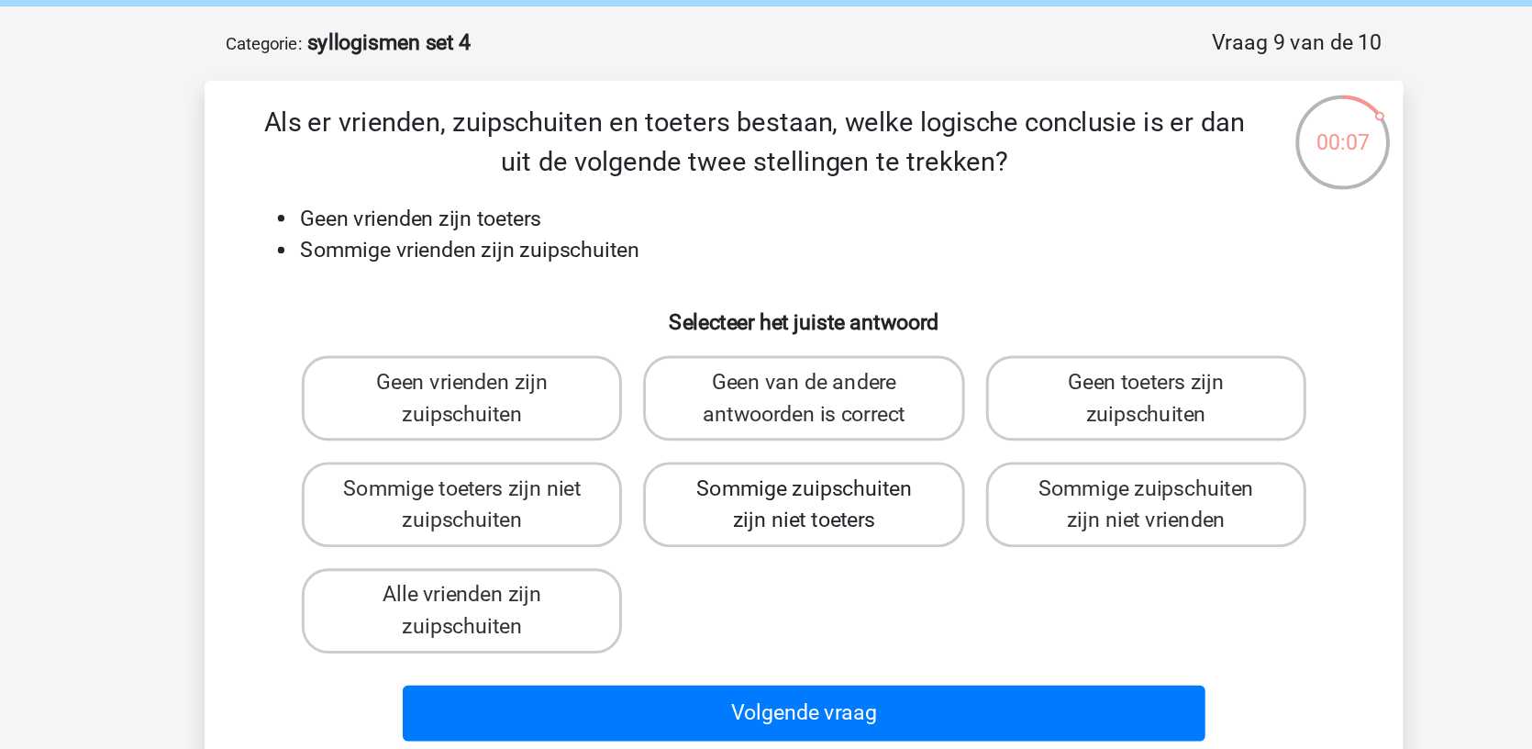
click at [655, 392] on label "Sommige zuipschuiten zijn niet toeters" at bounding box center [765, 421] width 221 height 59
click at [766, 410] on input "Sommige zuipschuiten zijn niet toeters" at bounding box center [772, 416] width 12 height 12
radio input "true"
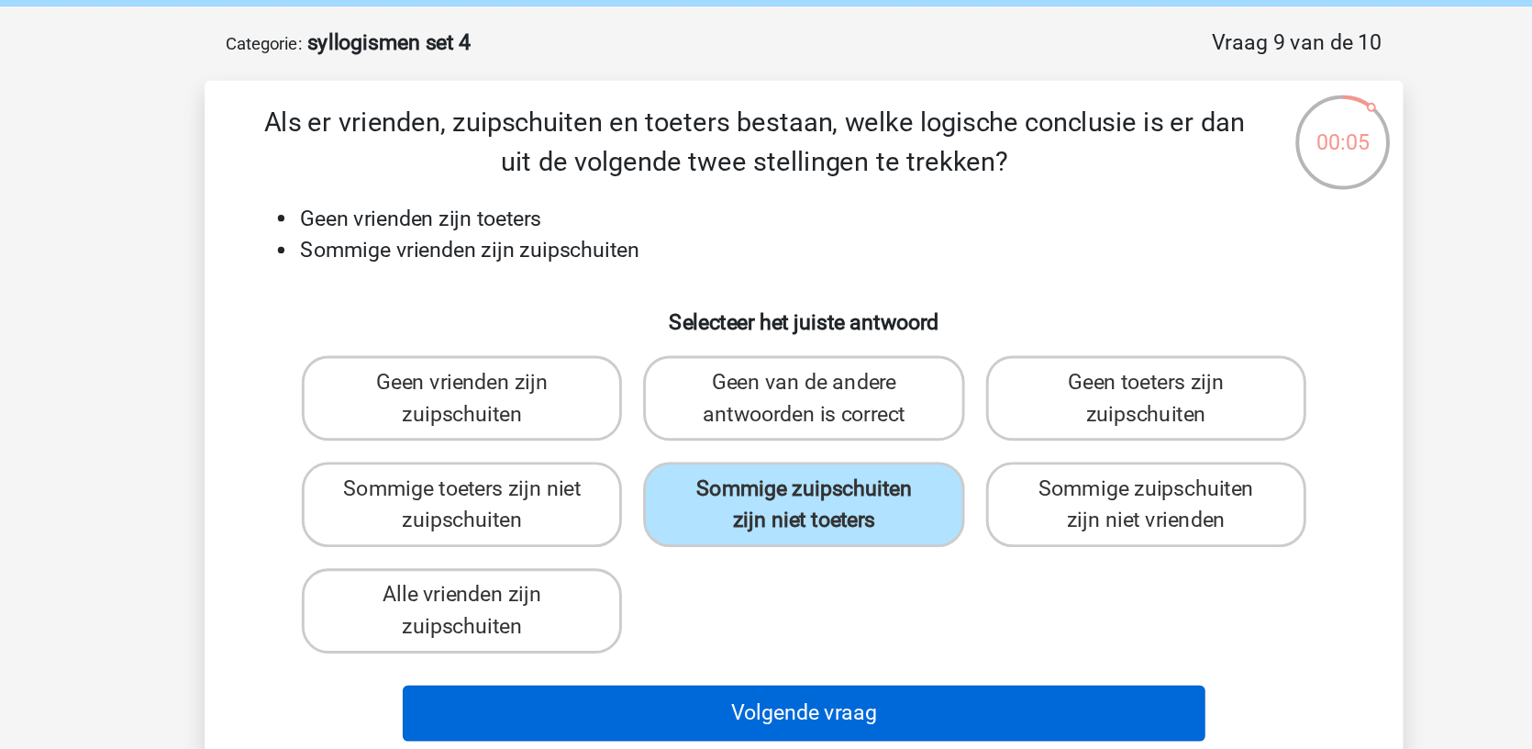
click at [495, 546] on button "Volgende vraag" at bounding box center [766, 565] width 555 height 39
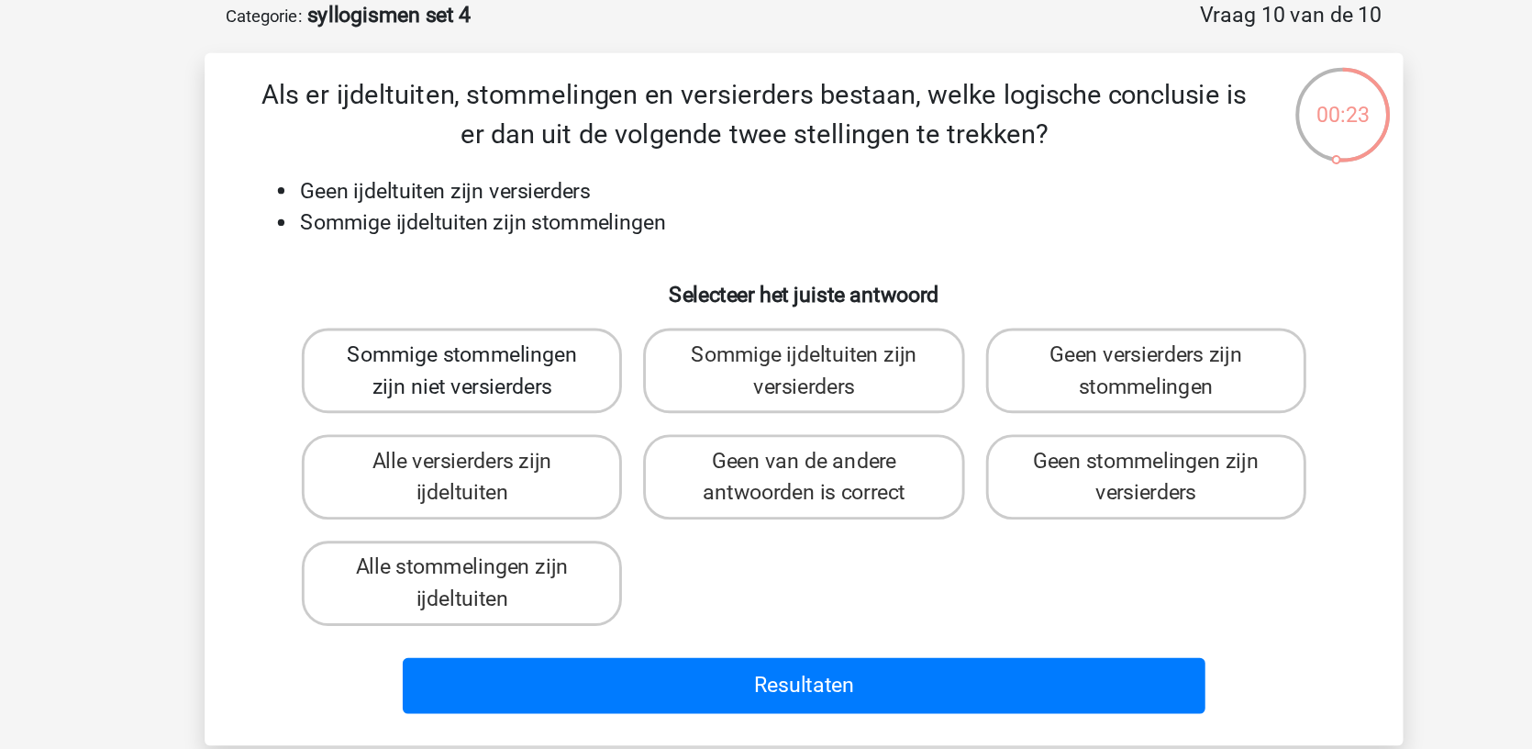
click at [419, 318] on label "Sommige stommelingen zijn niet versierders" at bounding box center [529, 347] width 221 height 59
click at [530, 337] on input "Sommige stommelingen zijn niet versierders" at bounding box center [536, 343] width 12 height 12
radio input "true"
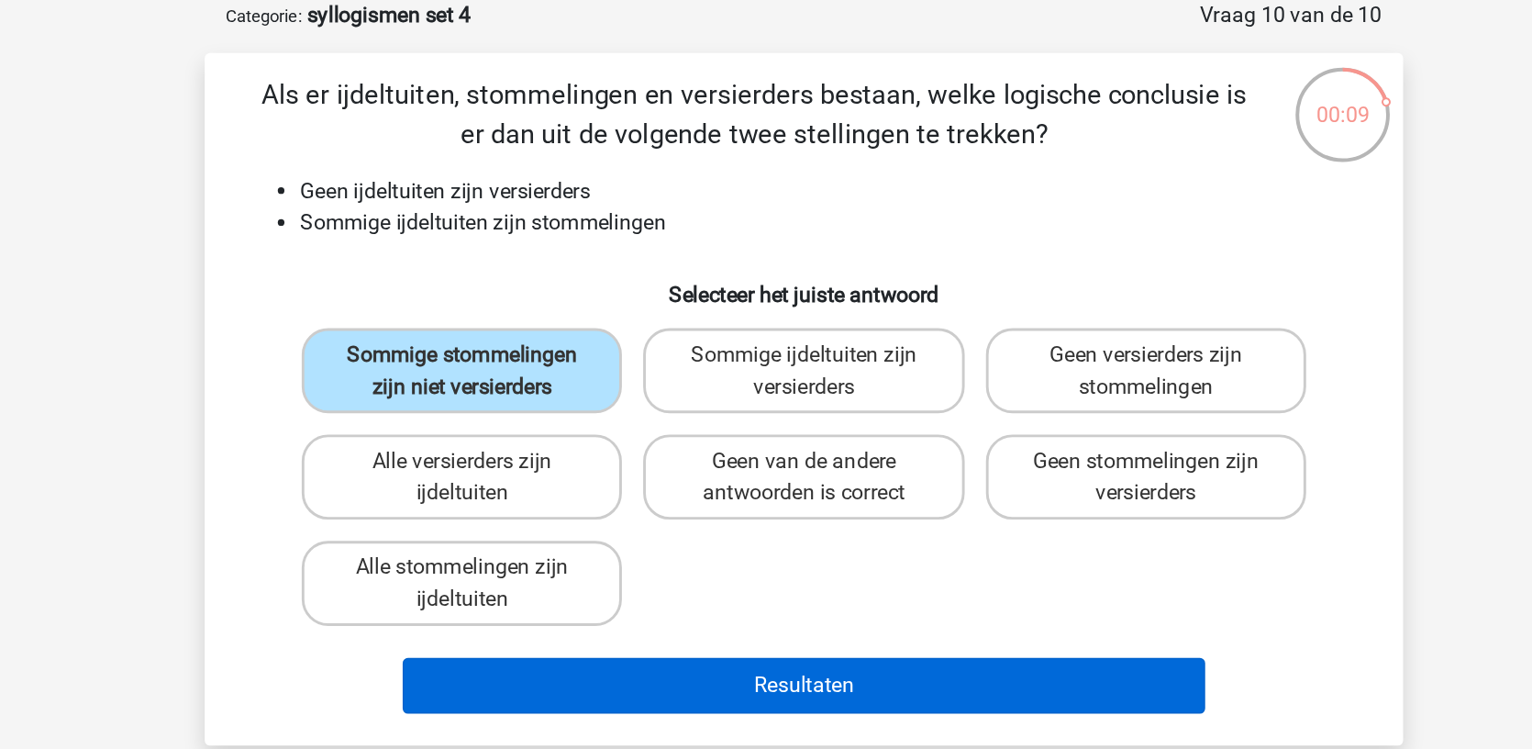
click at [589, 546] on button "Resultaten" at bounding box center [766, 565] width 555 height 39
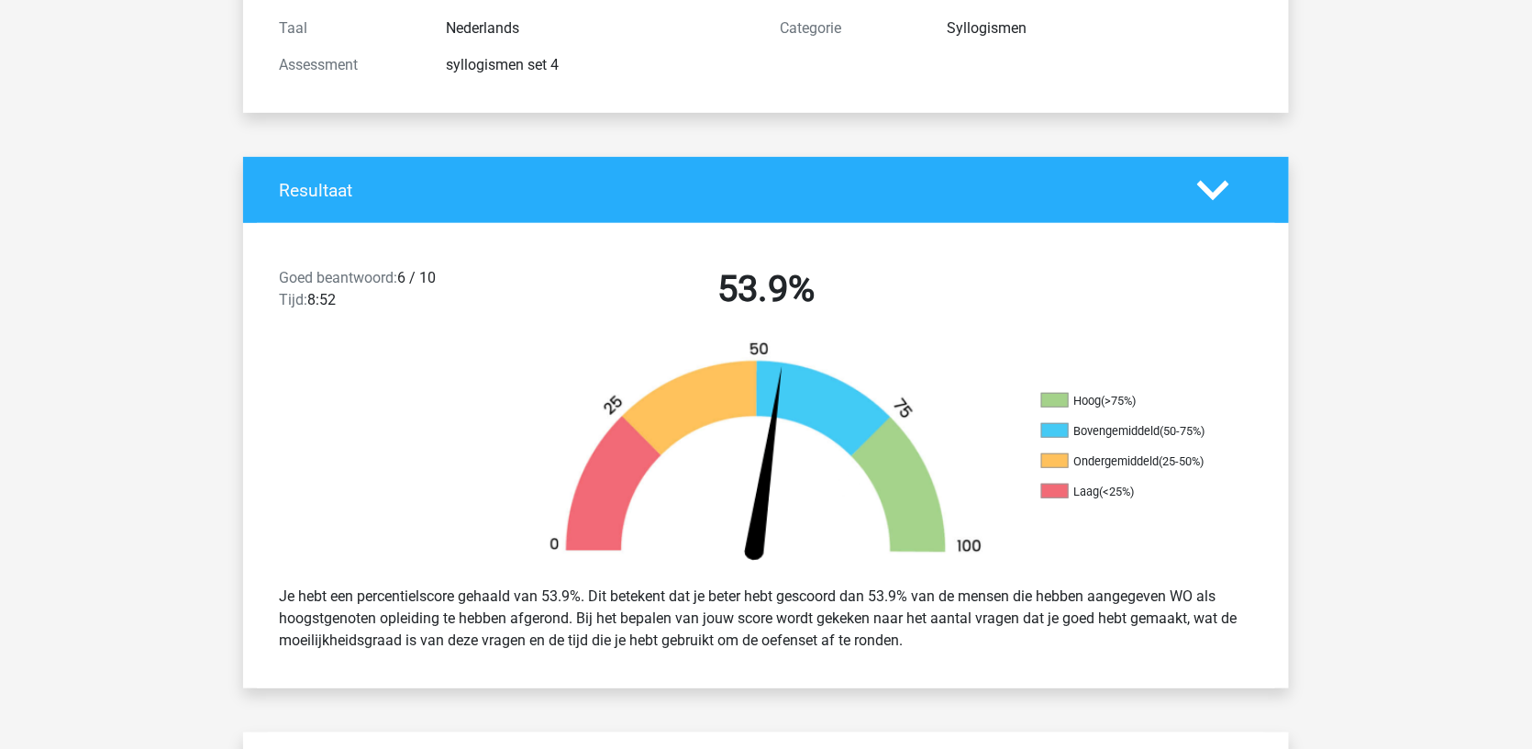
scroll to position [246, 0]
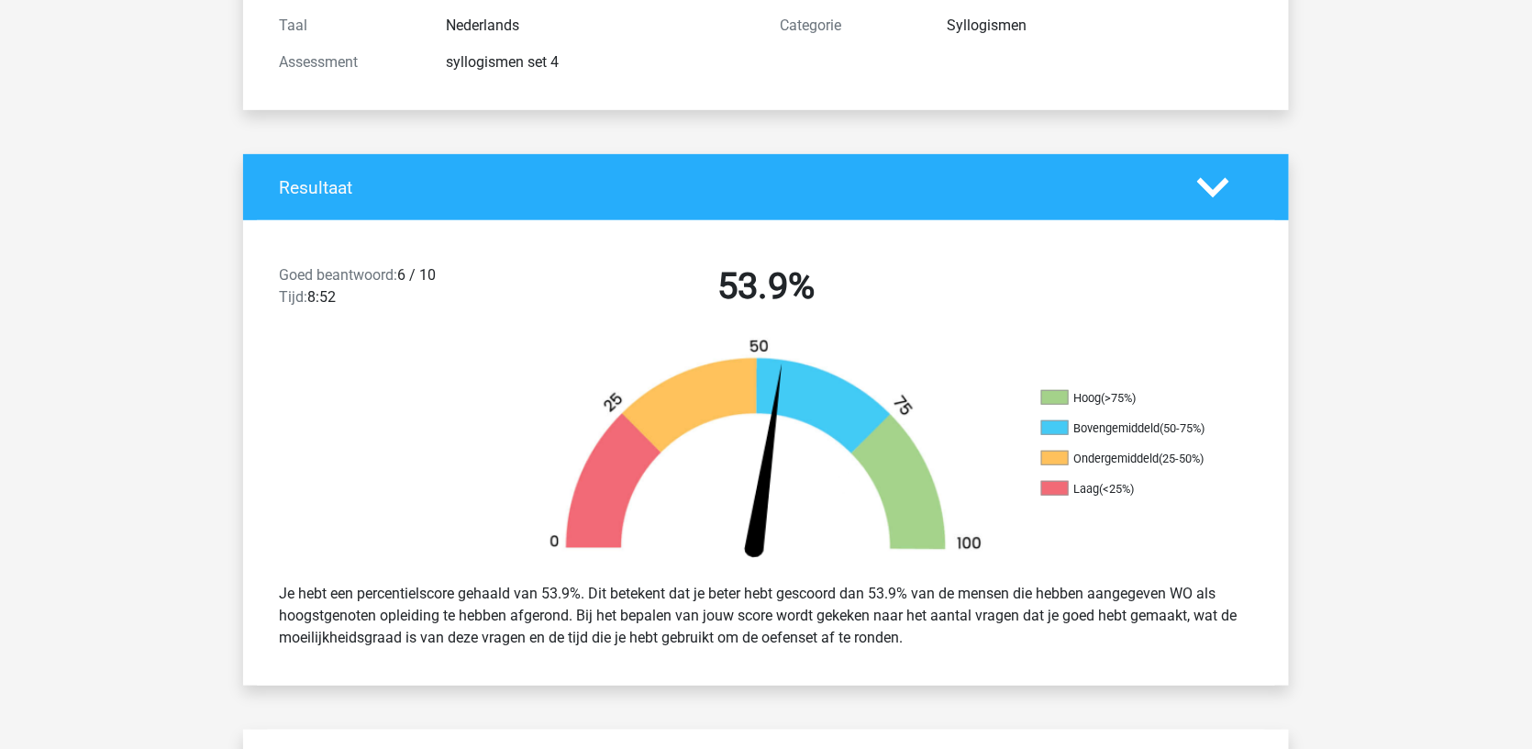
drag, startPoint x: 405, startPoint y: 265, endPoint x: 462, endPoint y: 265, distance: 57.8
click at [463, 265] on div "Goed beantwoord: 6 / 10 Tijd: 8:52" at bounding box center [390, 289] width 251 height 51
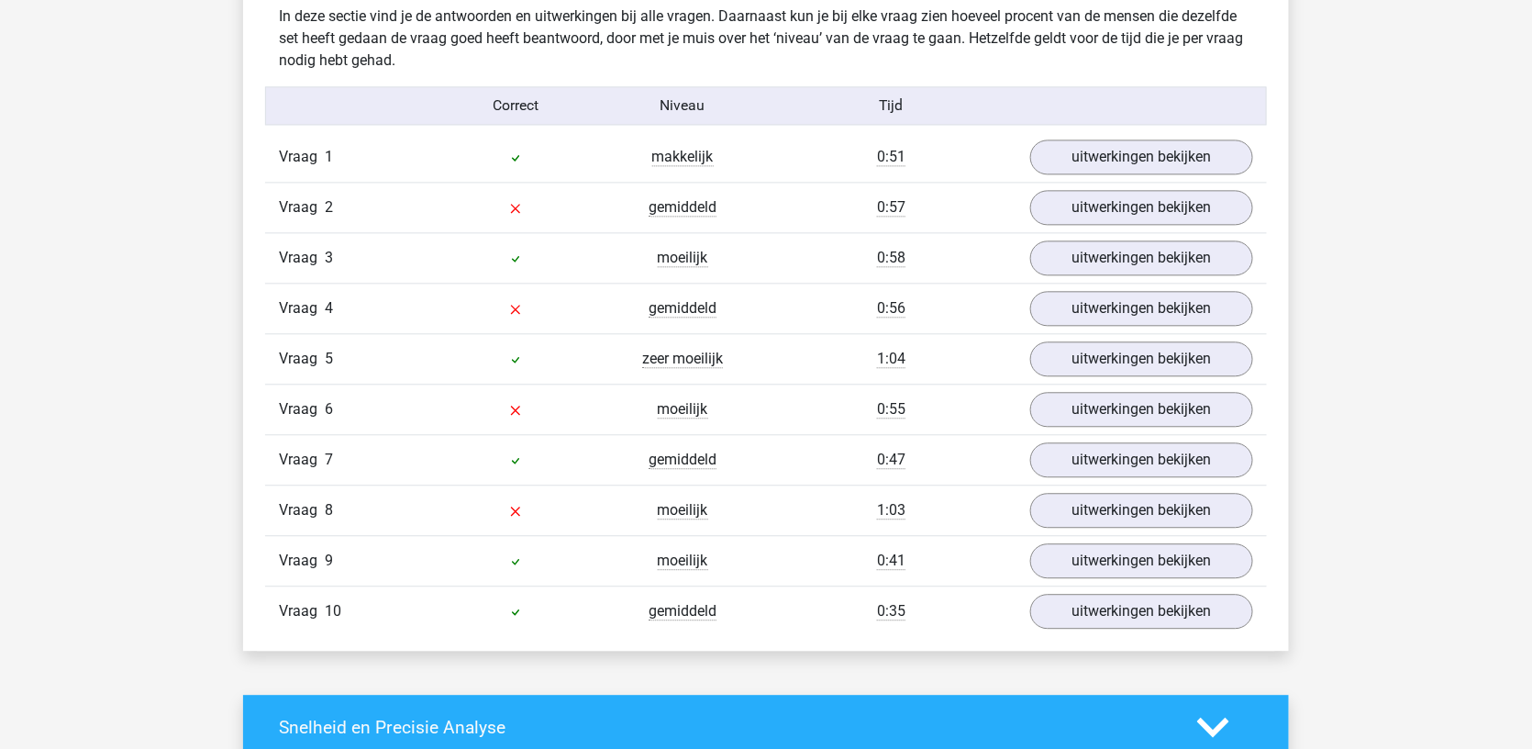
scroll to position [1448, 0]
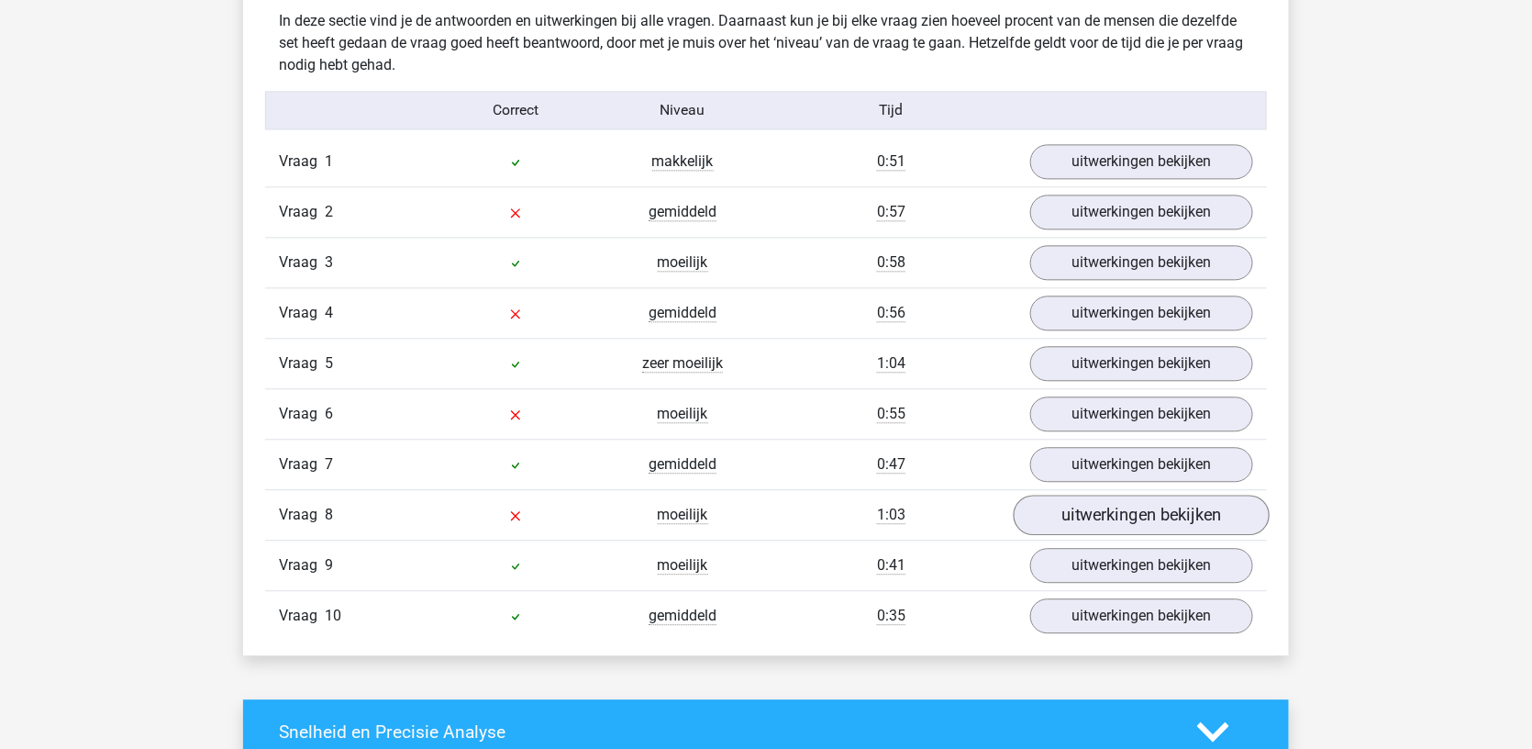
click at [1067, 500] on link "uitwerkingen bekijken" at bounding box center [1142, 515] width 256 height 40
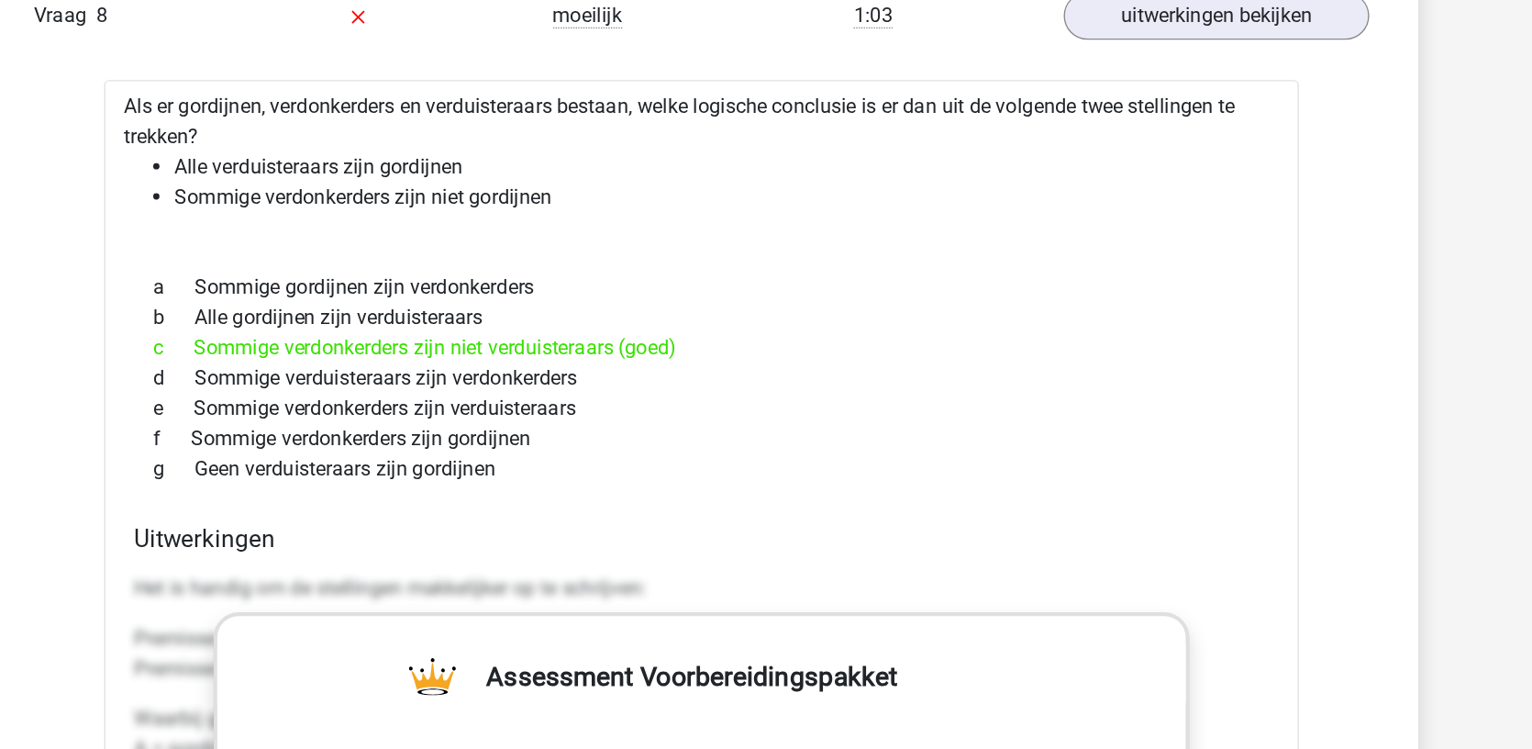
scroll to position [1749, 0]
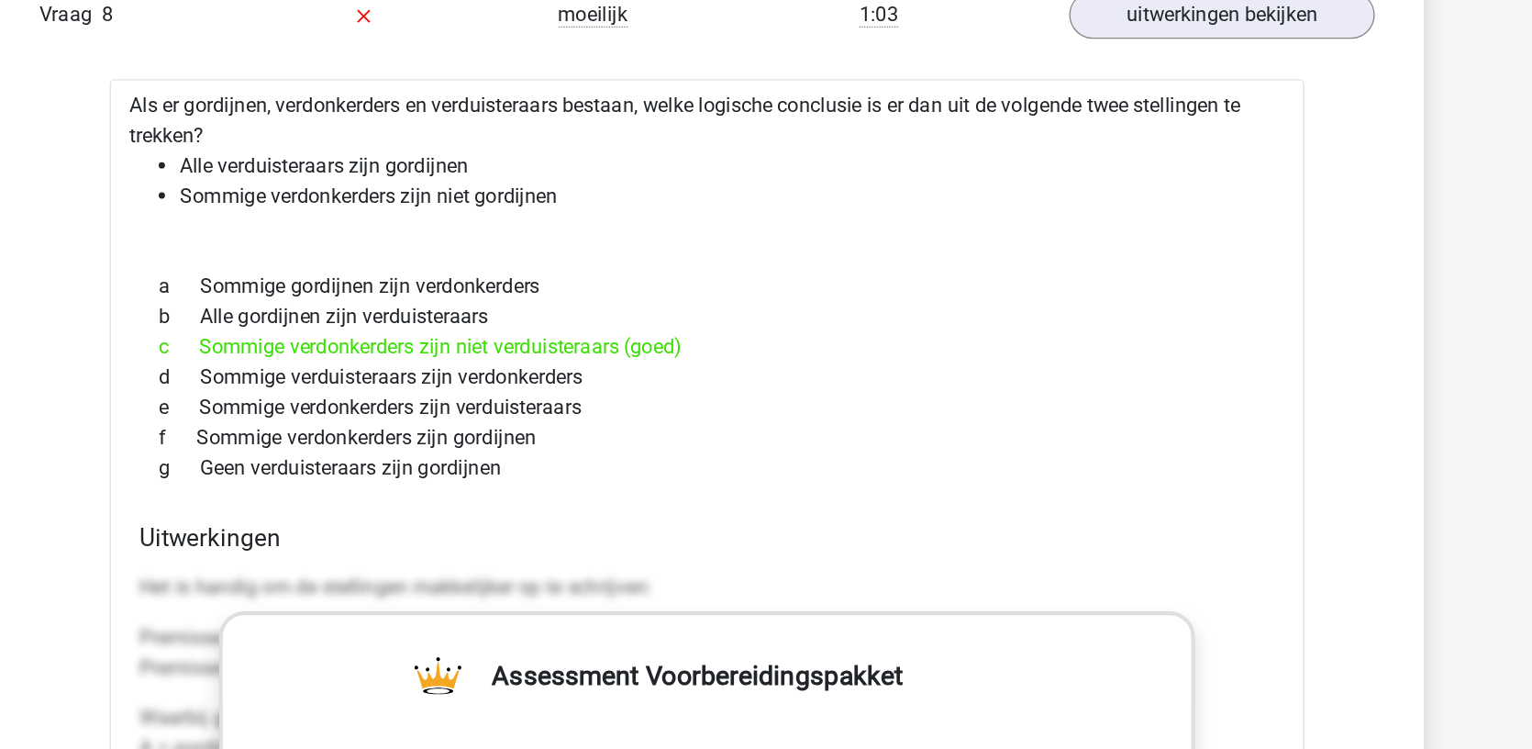
drag, startPoint x: 143, startPoint y: 242, endPoint x: 525, endPoint y: 251, distance: 381.9
click at [525, 445] on div "c Sommige verdonkerders zijn niet verduisteraars (goed)" at bounding box center [766, 456] width 828 height 22
click at [542, 489] on div "e Sommige verdonkerders zijn verduisteraars" at bounding box center [766, 500] width 828 height 22
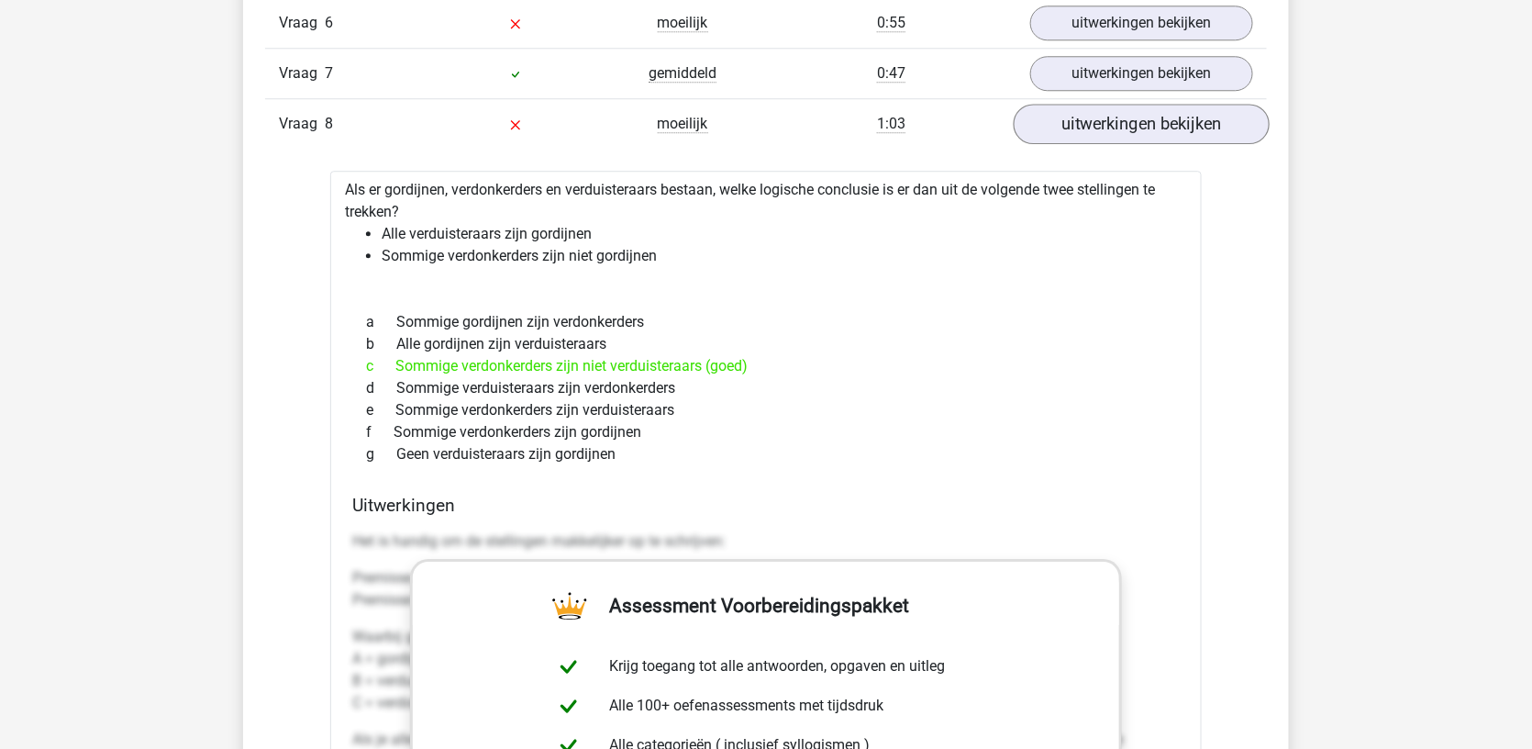
click at [1098, 127] on link "uitwerkingen bekijken" at bounding box center [1142, 124] width 256 height 40
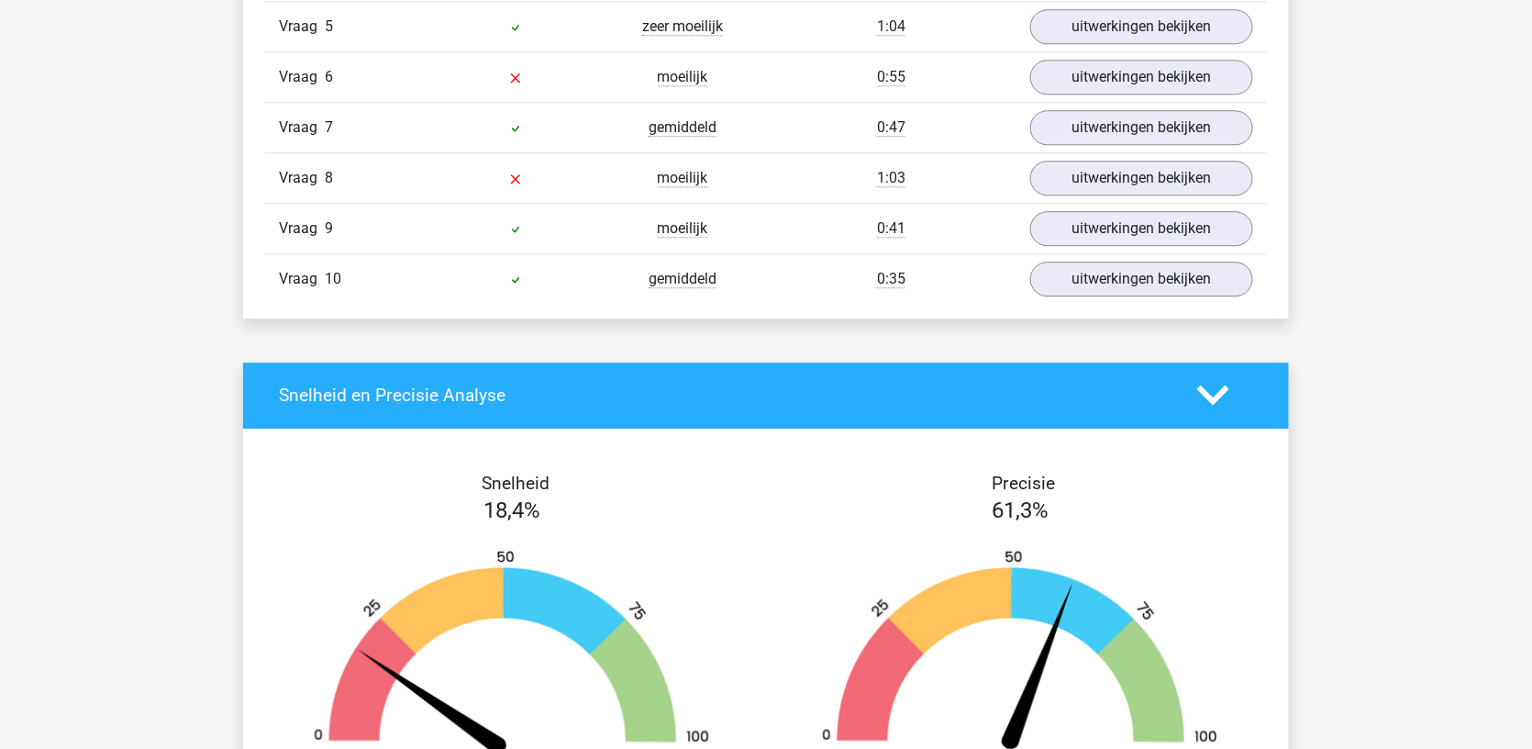
scroll to position [1760, 0]
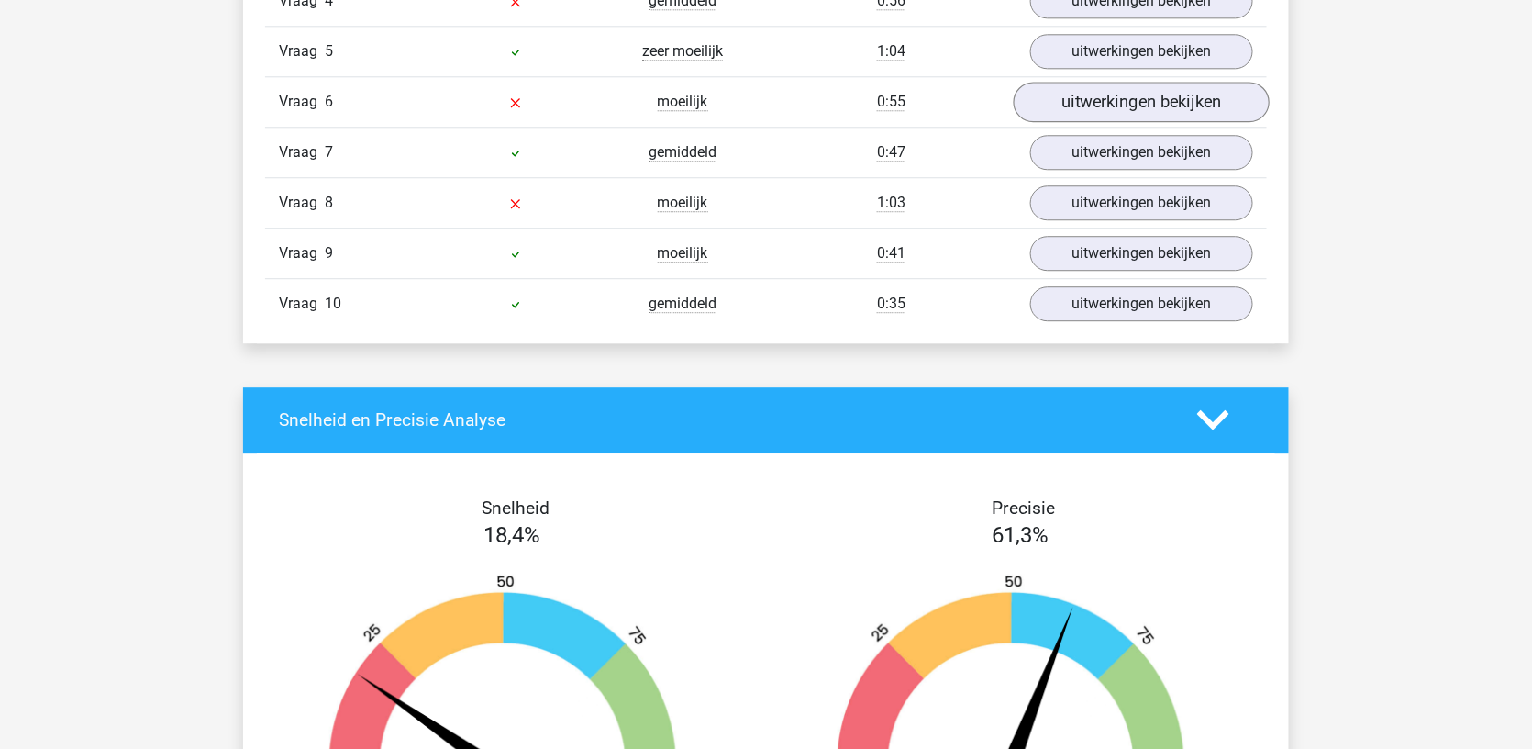
click at [1074, 98] on link "uitwerkingen bekijken" at bounding box center [1142, 102] width 256 height 40
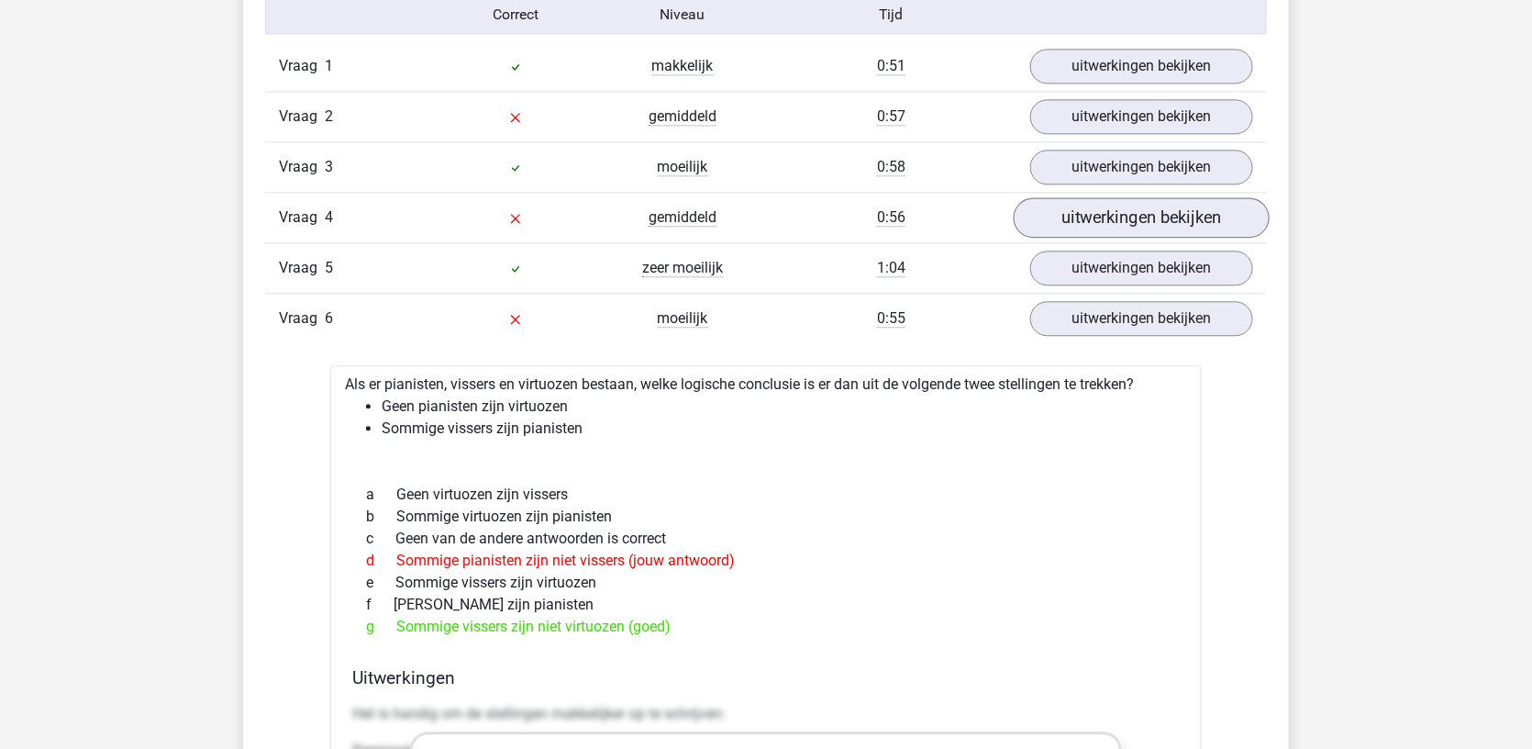
scroll to position [1542, 0]
click at [1082, 201] on link "uitwerkingen bekijken" at bounding box center [1142, 219] width 256 height 40
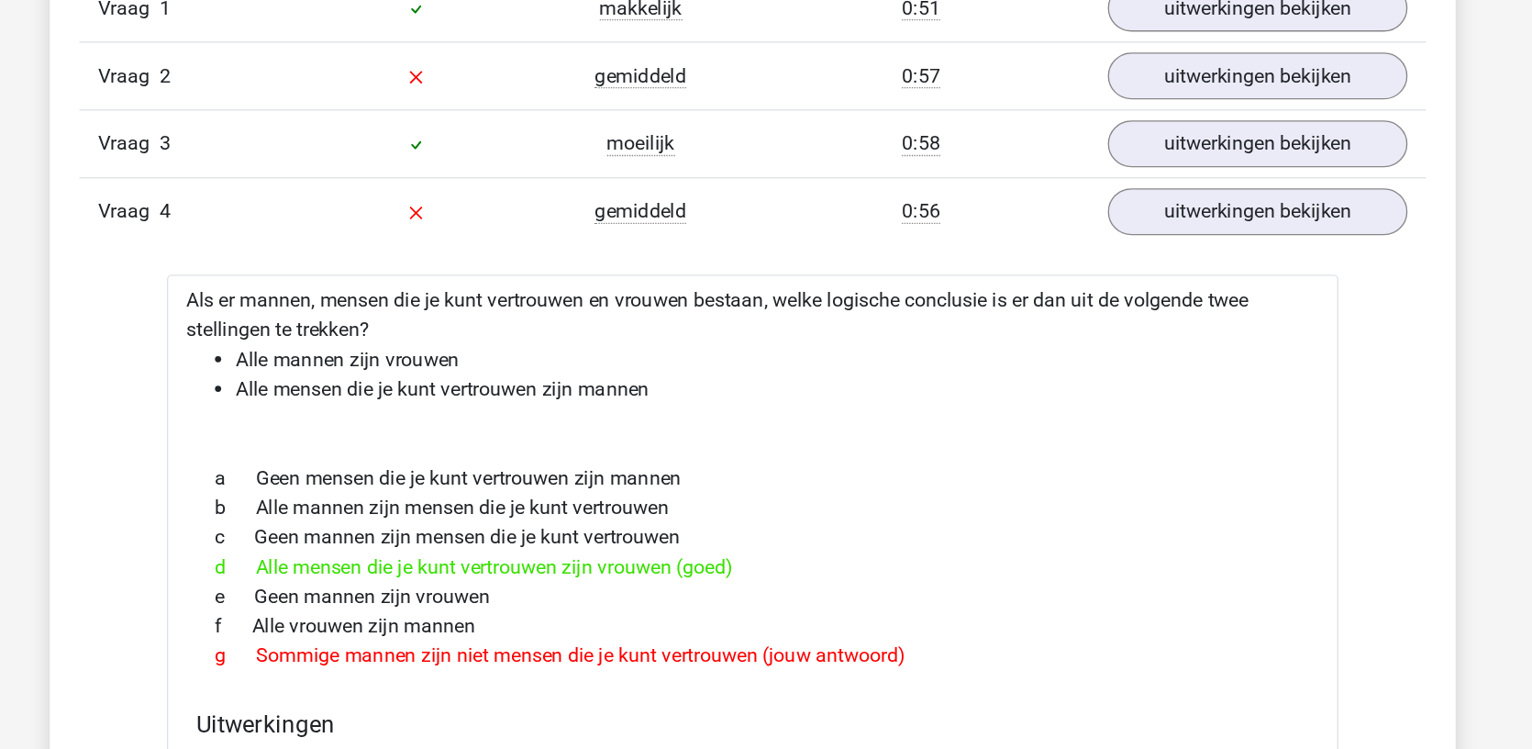
scroll to position [1420, 0]
